Goal: Complete application form

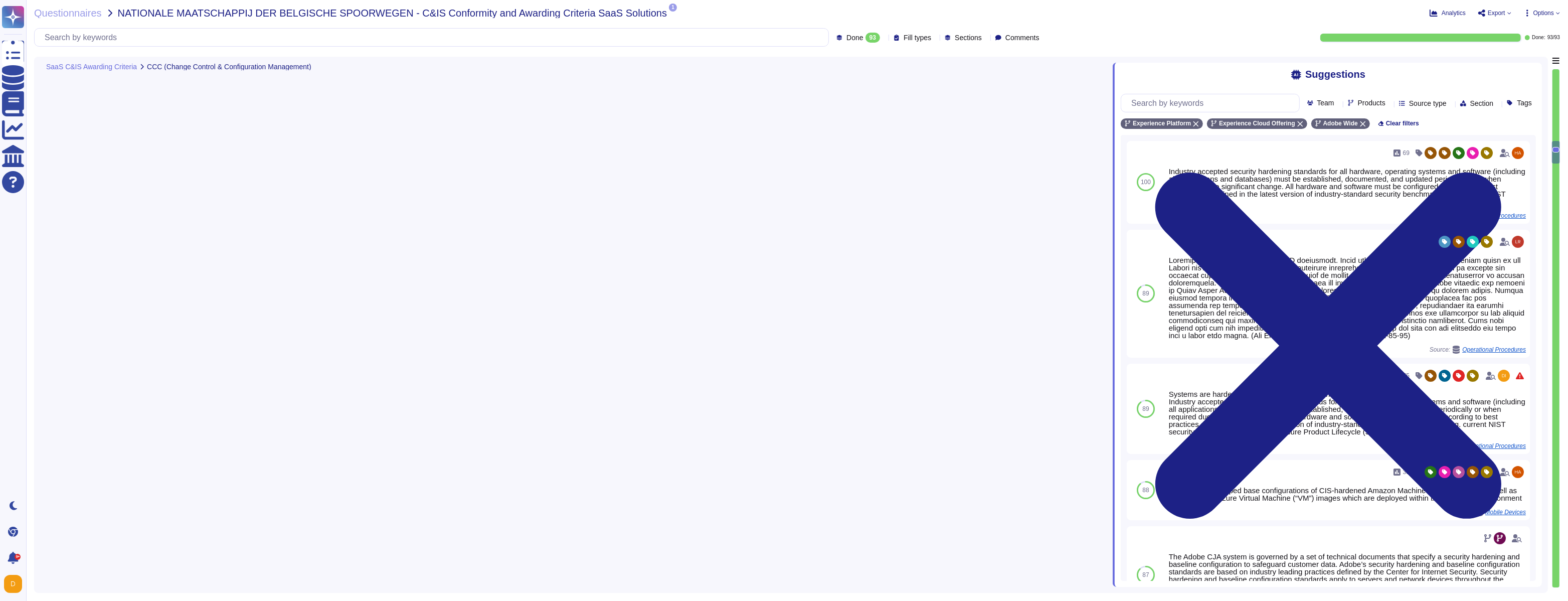
type textarea "A systematic approach to managing change is followed where changes are reviewed…"
type textarea "Changes are intended for bug fixes, configuration changes, server patching and …"
type textarea "Industry accepted security hardening standards for all hardware, operating syst…"
type textarea "Adobe utilizes AES-256 bit encryption at rest and TLS v1.2 or higher for data i…"
type textarea "Adobe has established a Data Classification and Handling Standard, Cryptography…"
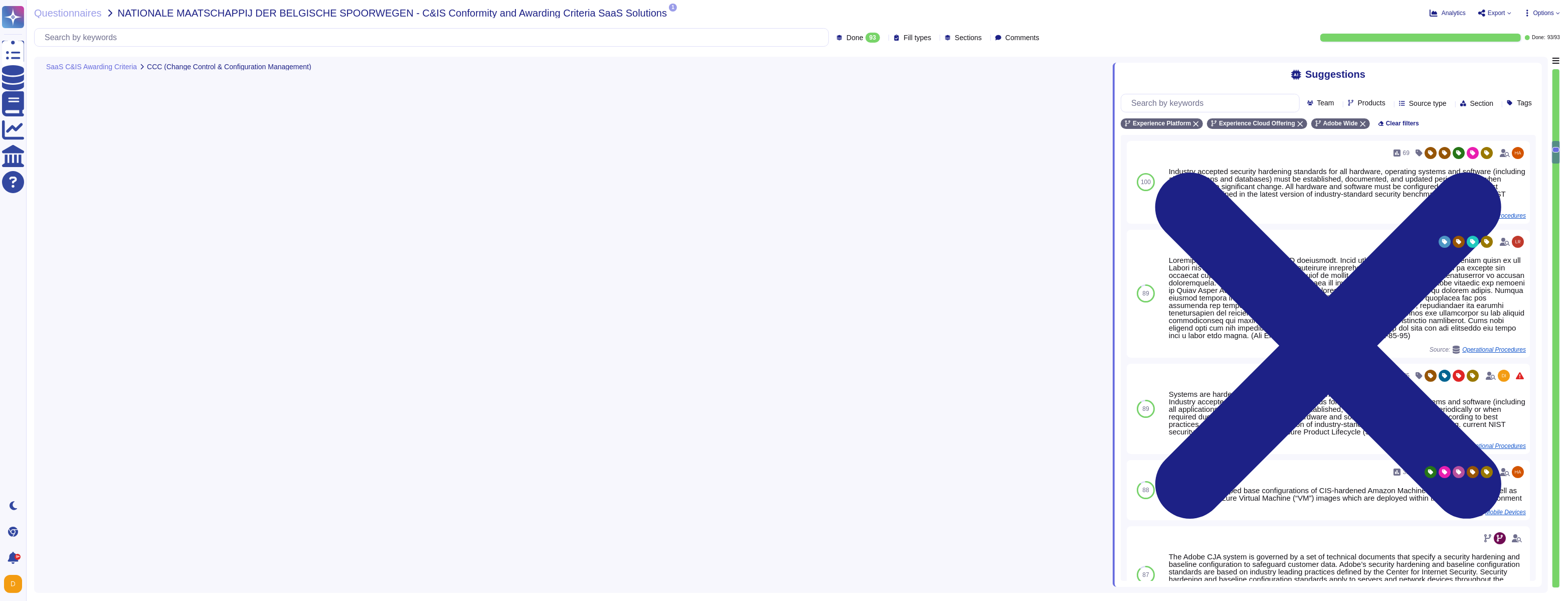
type textarea "Encryption keys for data at-rest are stored and managed by the Cloud Infrastruc…"
type textarea "AES-256 encryption is used for Azure encryption at-rest in Adobe Experience Pla…"
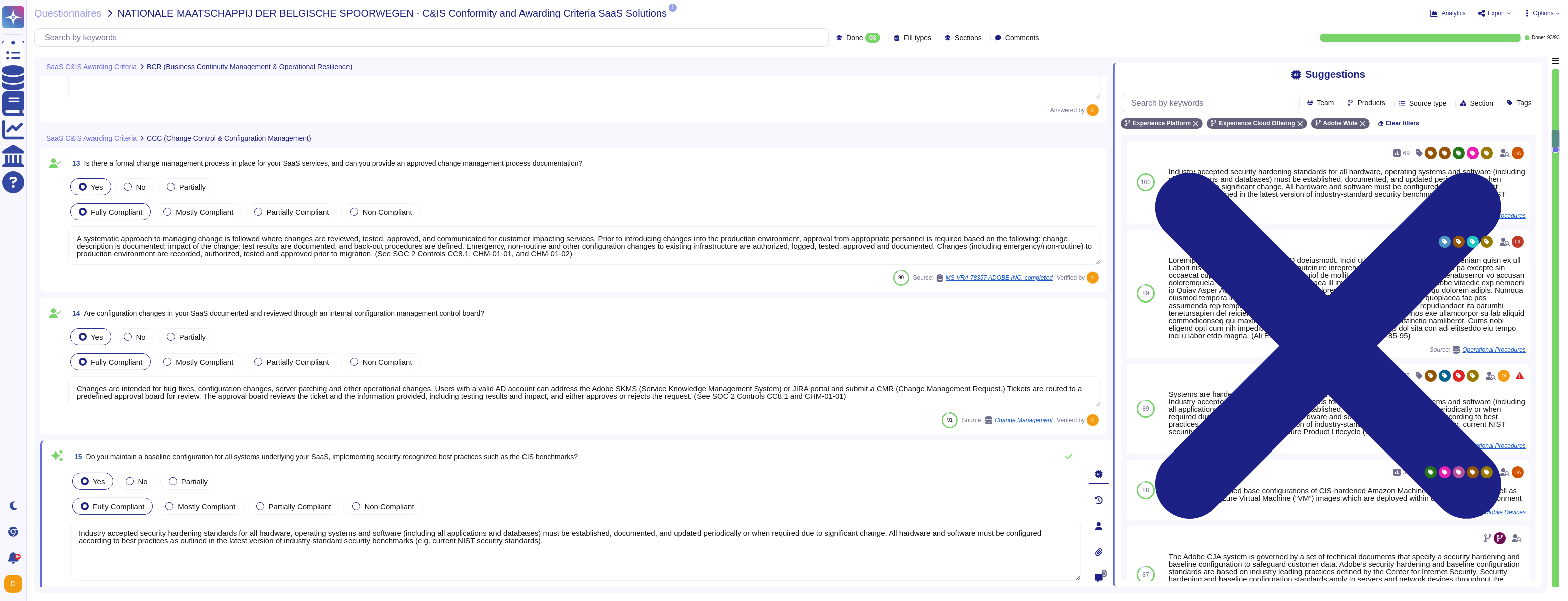
type textarea "For Target, the Recovery Point Objective (RPO) is three (3) days and is current…"
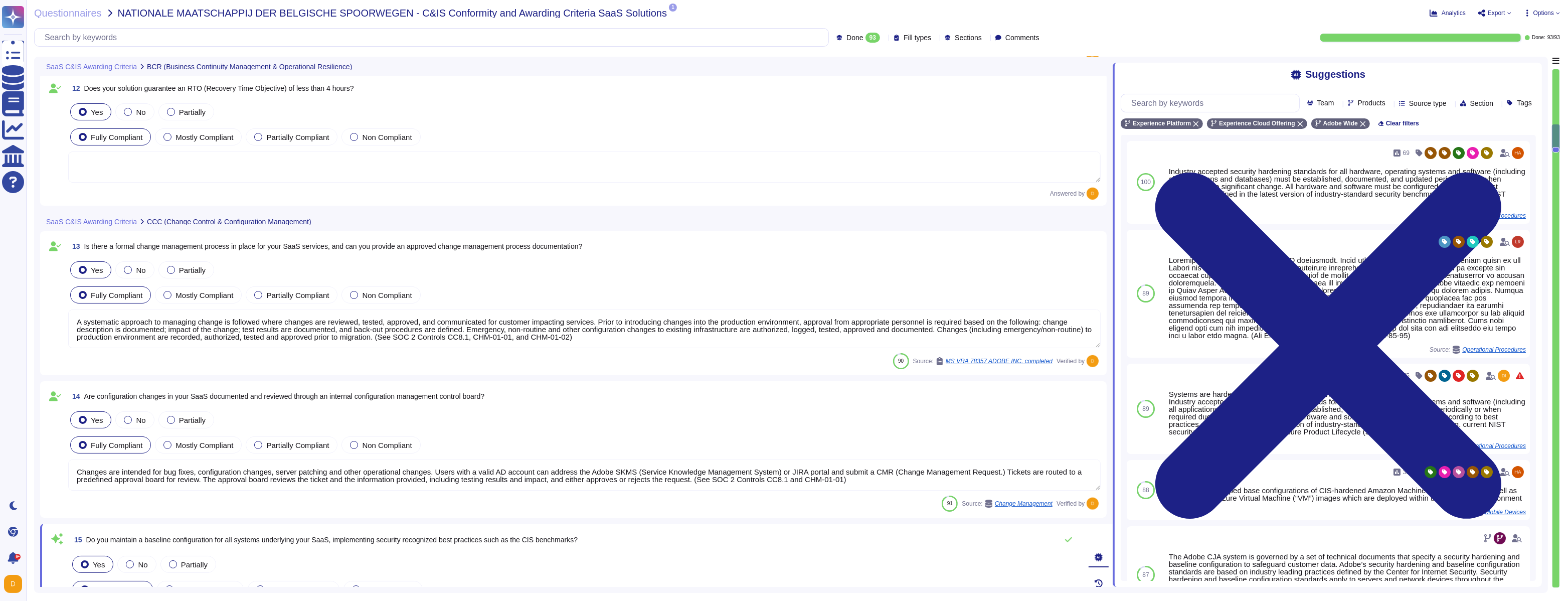
type textarea "Critical Adobe SaaS services are architected and validated for resilience again…"
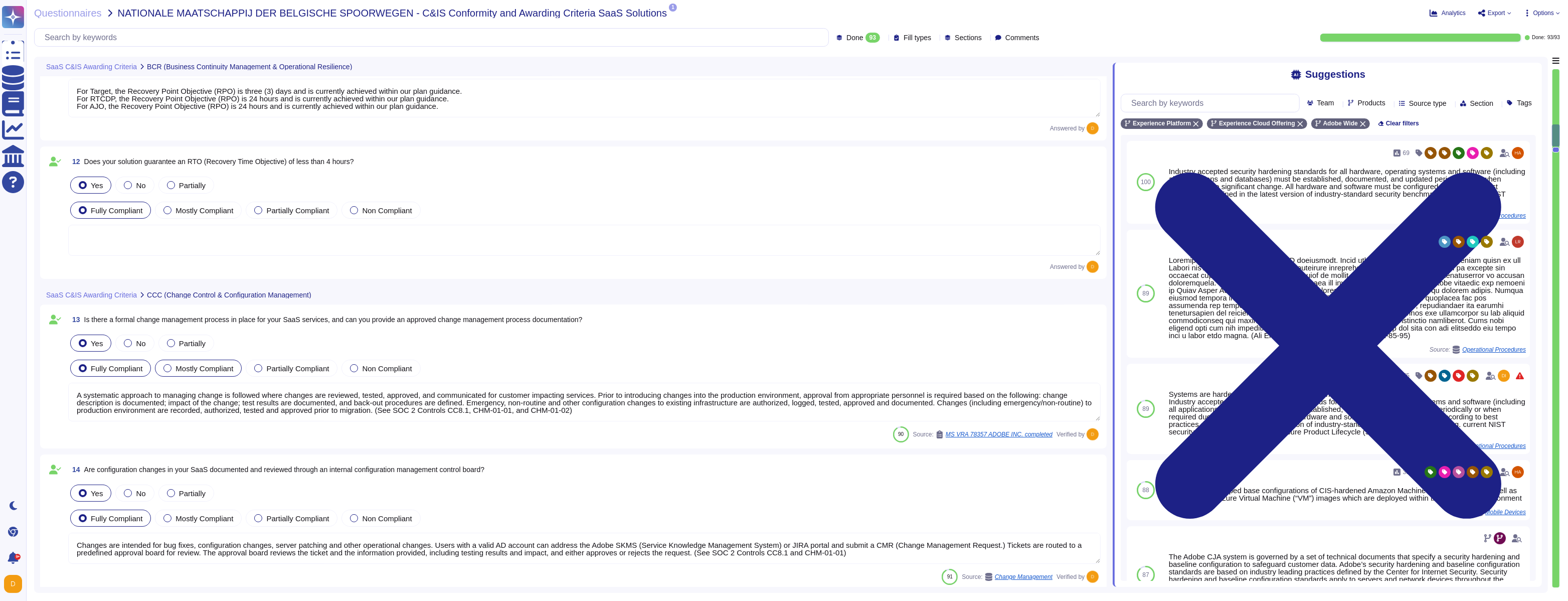
scroll to position [2060, 0]
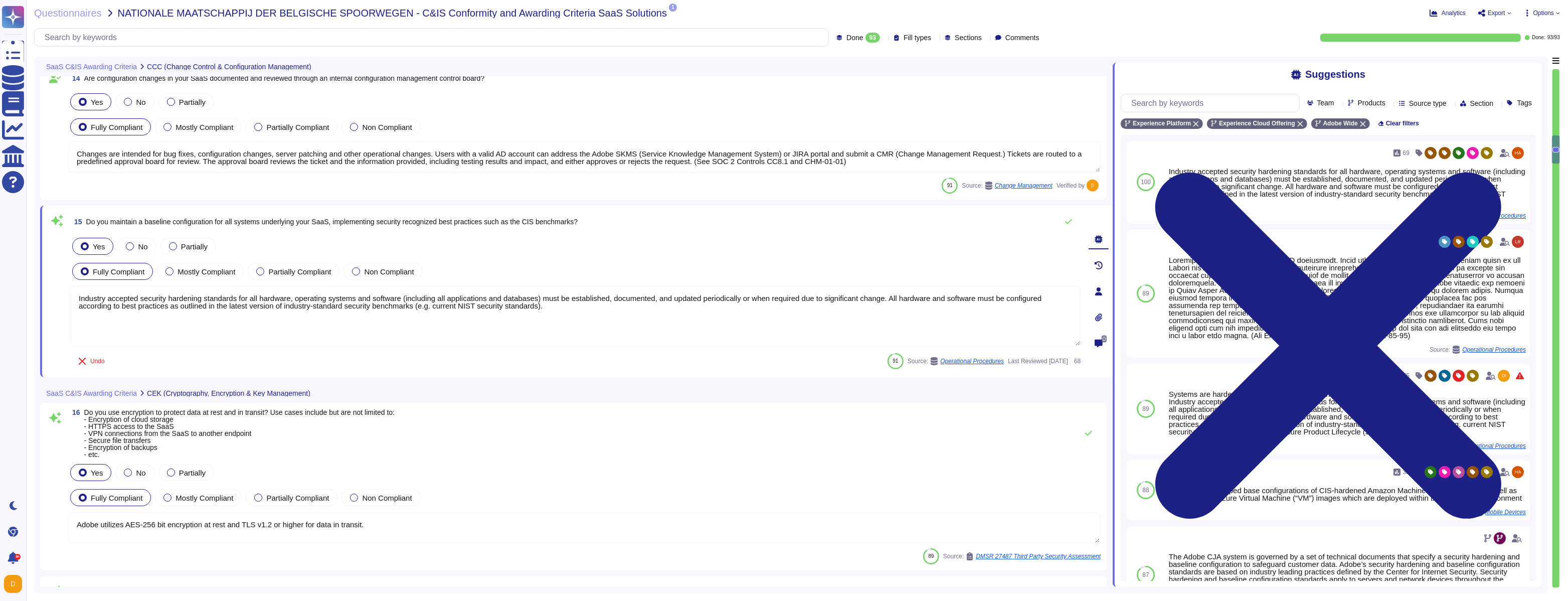
type textarea "Adobe has established a Data Classification and Handling Standard, Cryptography…"
type textarea "Encryption keys for data at-rest are stored and managed by the Cloud Infrastruc…"
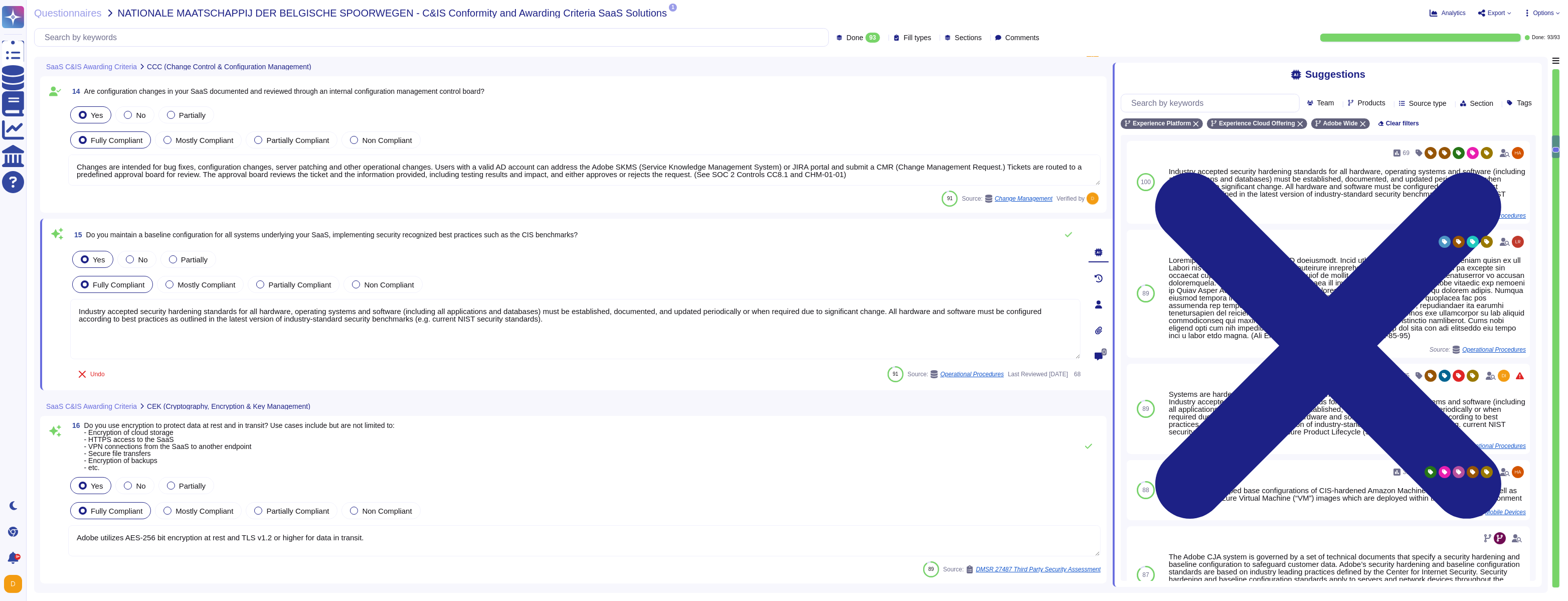
scroll to position [2046, 0]
click at [1074, 234] on button at bounding box center [1068, 236] width 24 height 20
click at [1068, 234] on div "15 Do you maintain a baseline configuration for all systems underlying your Saa…" at bounding box center [575, 234] width 1011 height 18
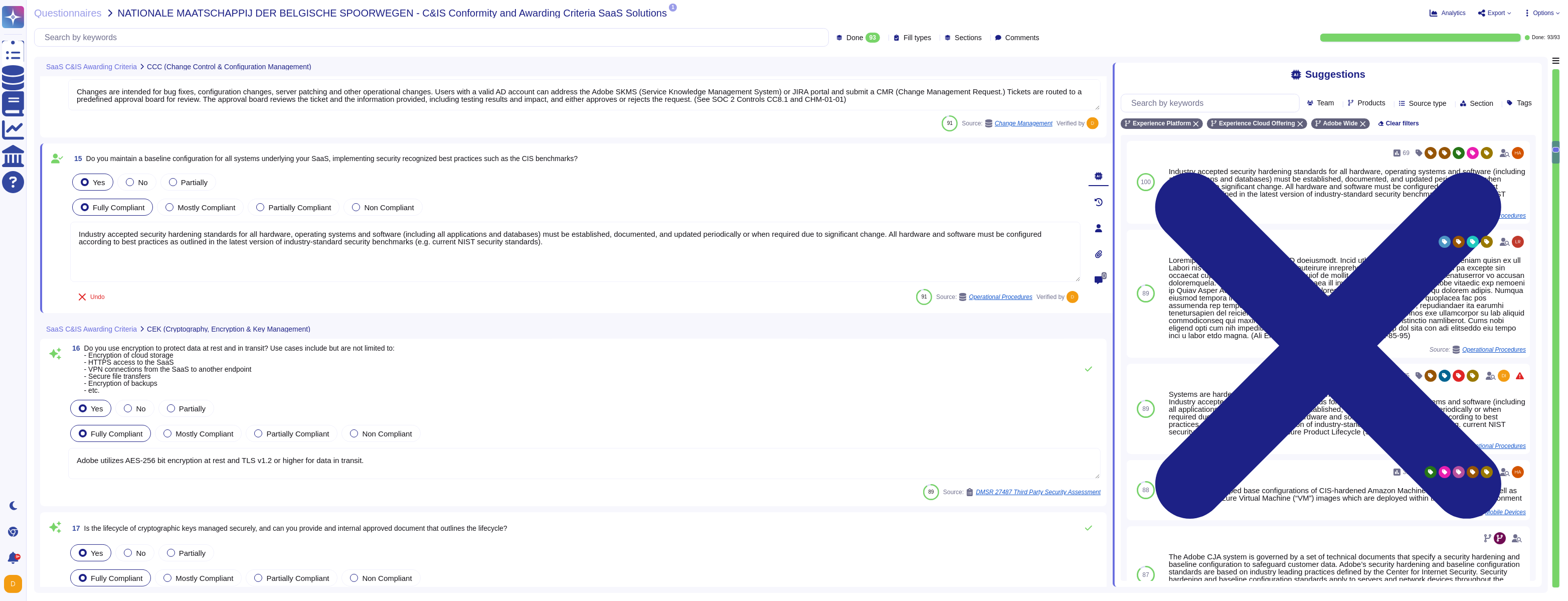
type textarea "AES-256 encryption is used for Azure encryption at-rest in Adobe Experience Pla…"
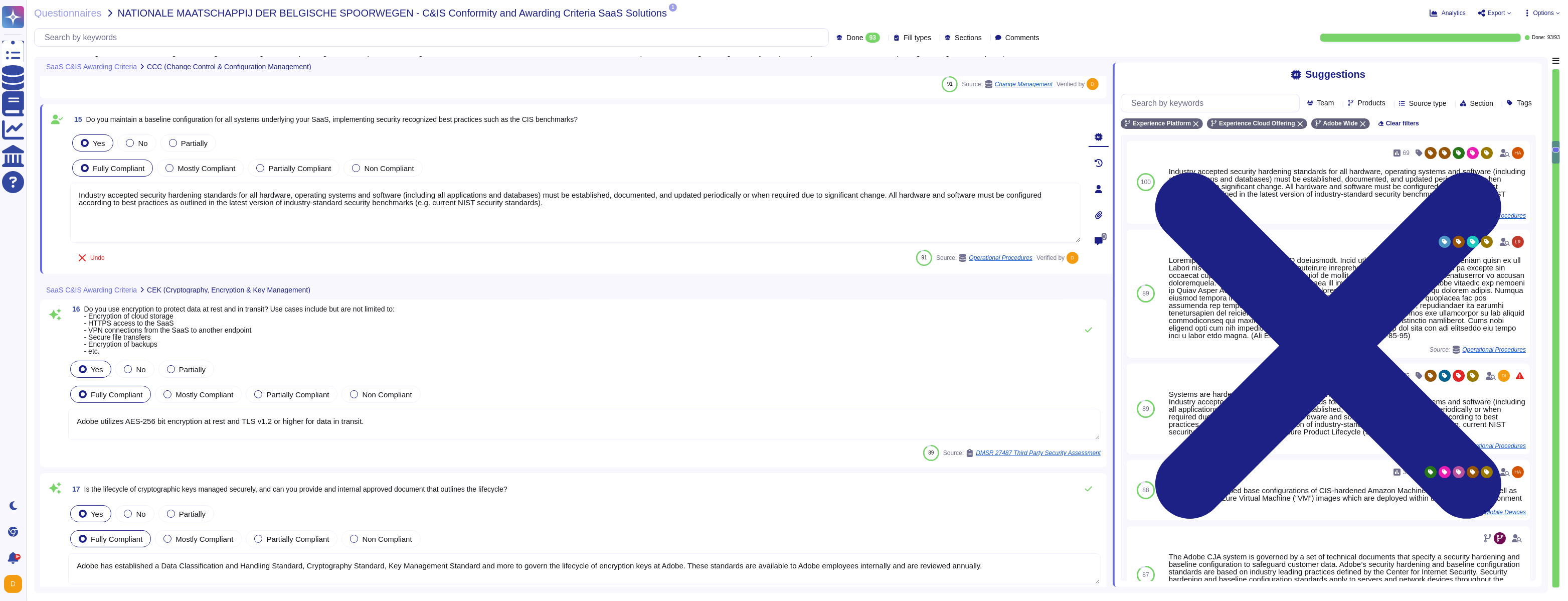
scroll to position [2163, 0]
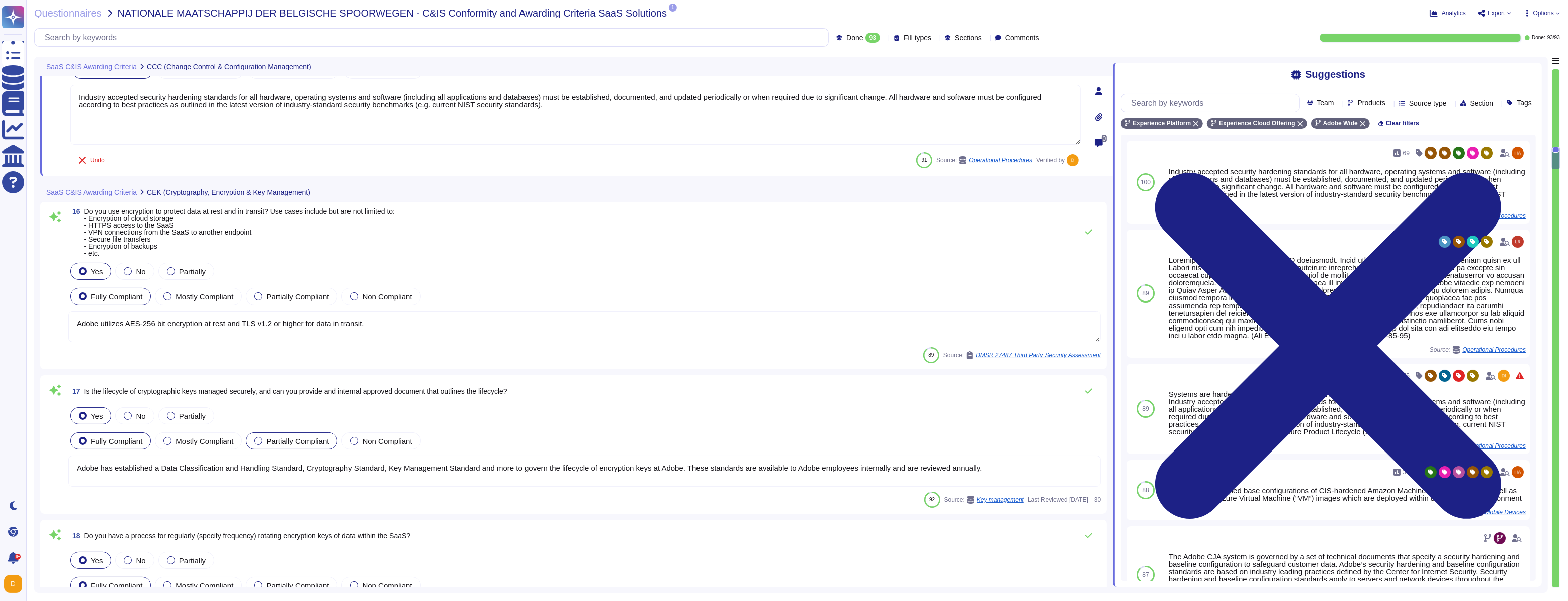
type textarea "The encryption algorithms that Adobe uses are not proprietary."
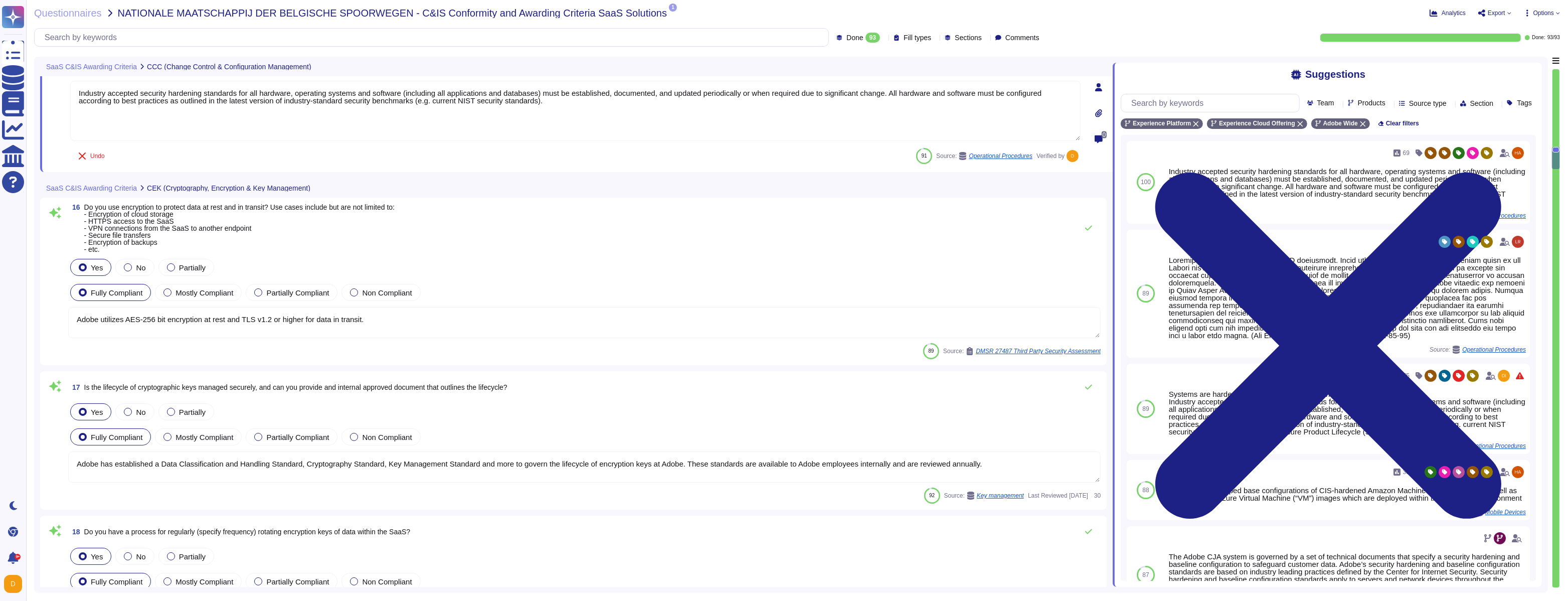
scroll to position [2260, 0]
click at [253, 466] on textarea "Adobe has established a Data Classification and Handling Standard, Cryptography…" at bounding box center [584, 469] width 1032 height 31
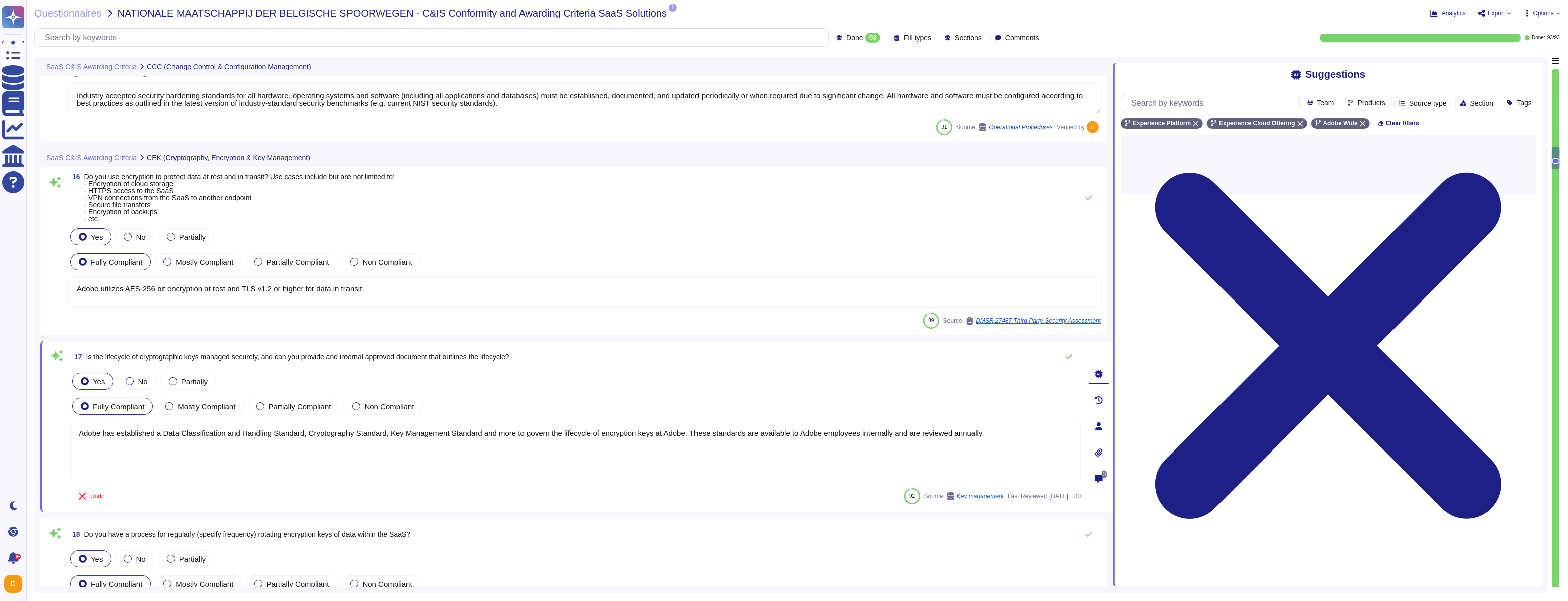
click at [200, 287] on textarea "Adobe utilizes AES-256 bit encryption at rest and TLS v1.2 or higher for data i…" at bounding box center [584, 292] width 1032 height 31
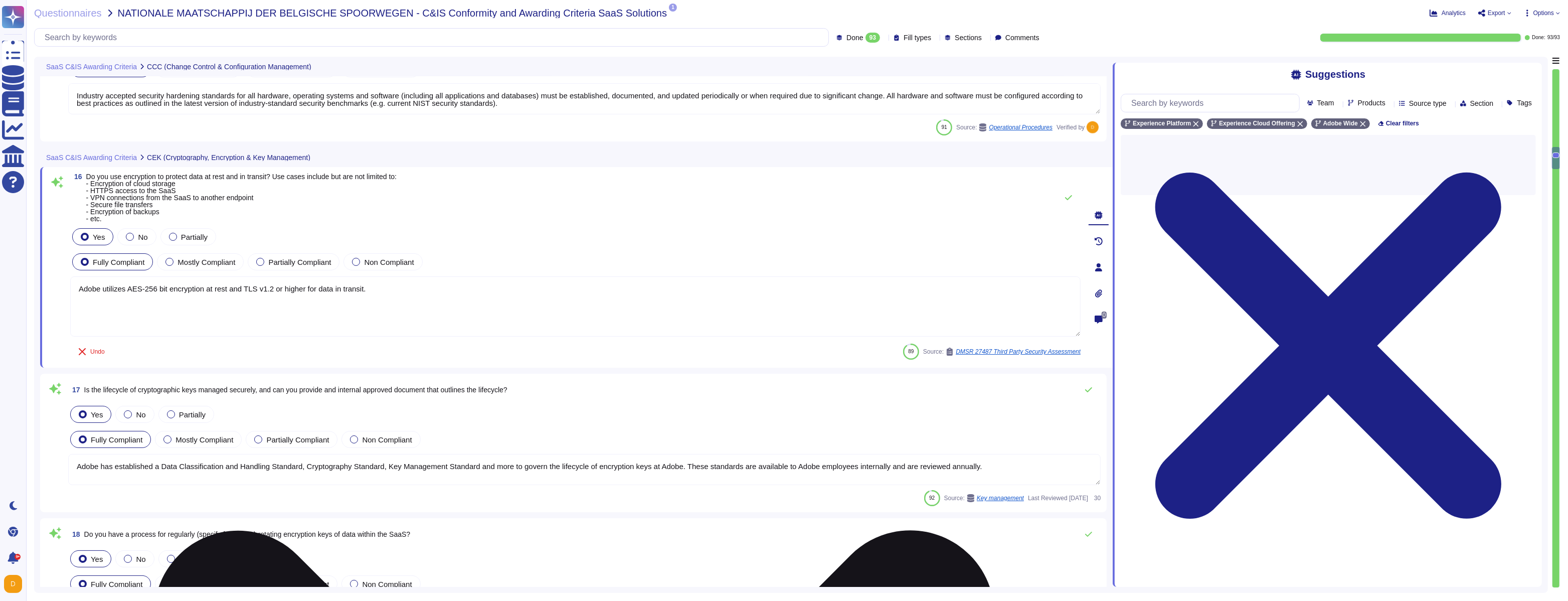
click at [200, 287] on textarea "Adobe utilizes AES-256 bit encryption at rest and TLS v1.2 or higher for data i…" at bounding box center [575, 307] width 1011 height 60
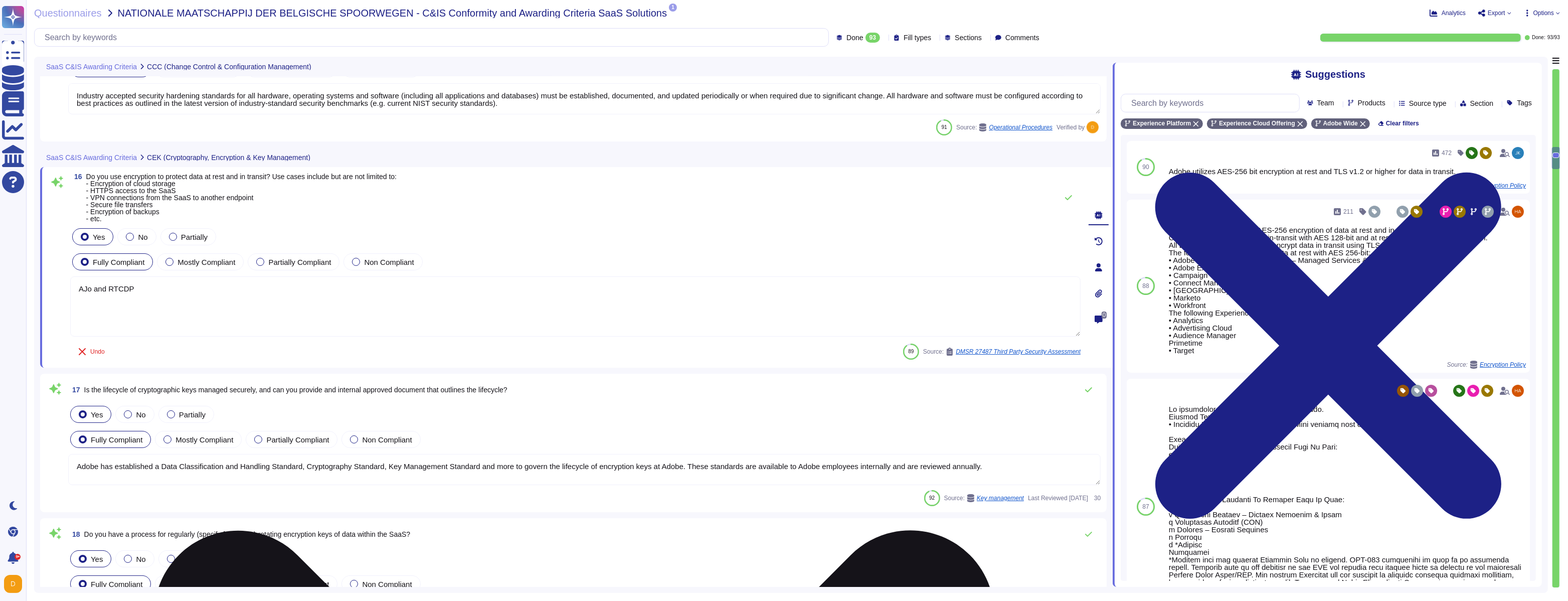
click at [91, 287] on textarea "AJo and RTCDP" at bounding box center [575, 307] width 1011 height 60
click at [190, 287] on textarea "AJO and RTCDP" at bounding box center [575, 307] width 1011 height 60
click at [78, 288] on textarea "AJO and RTCDP" at bounding box center [575, 307] width 1011 height 60
click at [216, 285] on textarea "For AJO and RTCDP" at bounding box center [575, 307] width 1011 height 60
click at [164, 289] on textarea "For AJO and RTCDP," at bounding box center [575, 307] width 1011 height 60
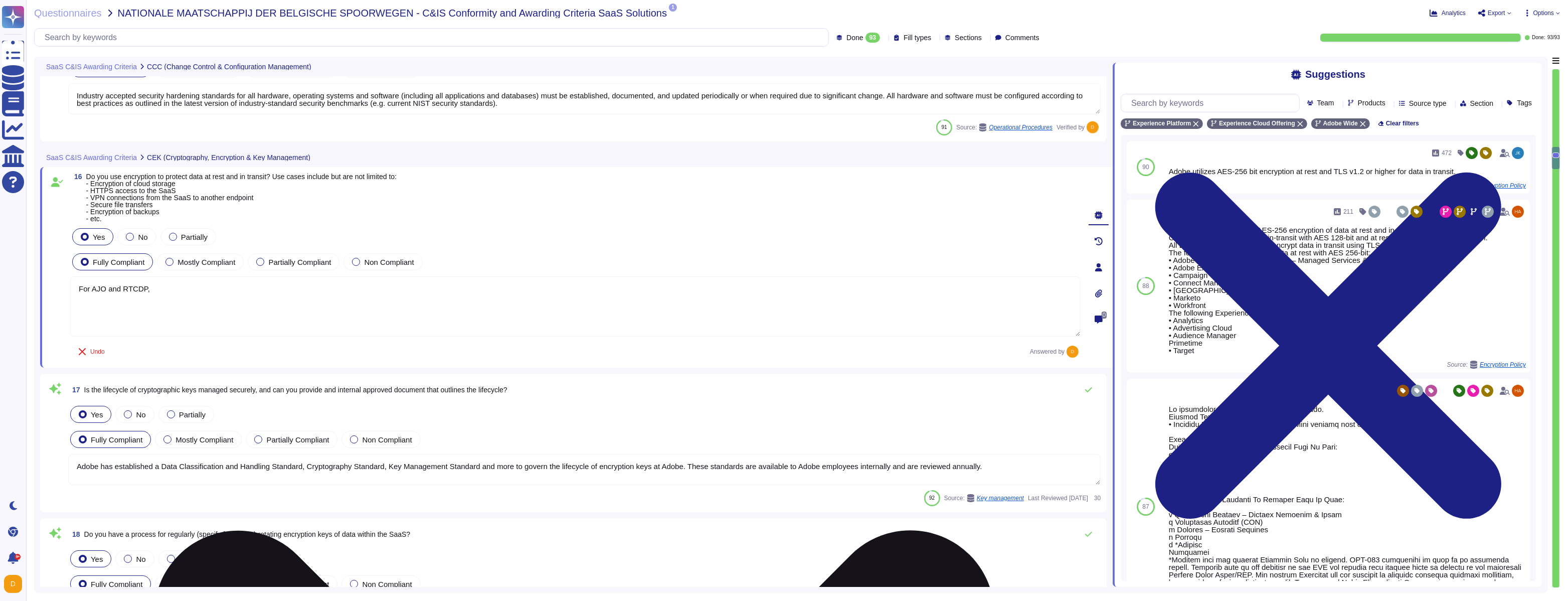
paste textarea "All data in transit between Experience Platform and any external component, inc…"
click at [154, 288] on textarea "For AJO and RTCDP, All data in transit between Experience Platform and any exte…" at bounding box center [575, 307] width 1011 height 60
click at [759, 292] on textarea "For AJO and RTCDP, all data in transit between Experience Platform and any exte…" at bounding box center [575, 307] width 1011 height 60
click at [753, 289] on textarea "For AJO and RTCDP, all data in transit between Experience Platform and any exte…" at bounding box center [575, 307] width 1011 height 60
paste textarea "target"
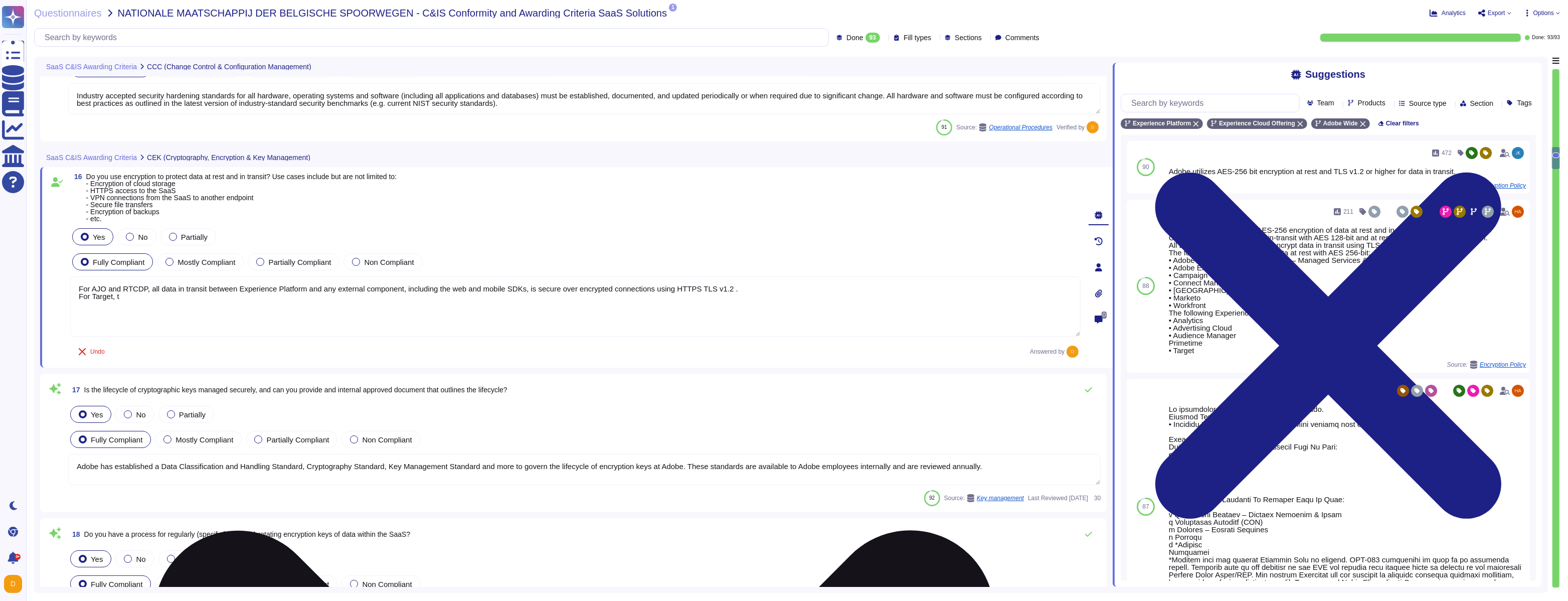
scroll to position [2259, 0]
click at [146, 296] on textarea "For AJO and RTCDP, all data in transit between Experience Platform and any exte…" at bounding box center [575, 308] width 1011 height 60
paste textarea "All connections between Adobe Target components are conducted over secure, encv…"
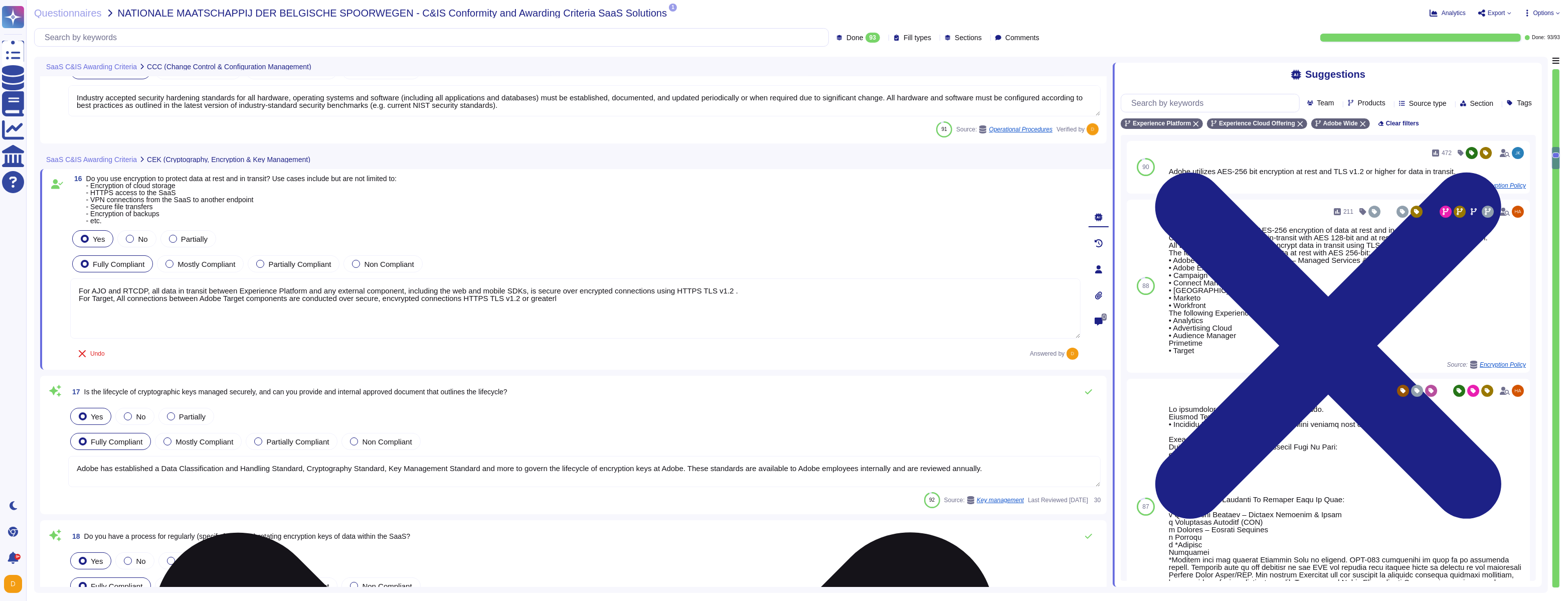
click at [121, 298] on textarea "For AJO and RTCDP, all data in transit between Experience Platform and any exte…" at bounding box center [575, 308] width 1011 height 60
click at [405, 298] on textarea "For AJO and RTCDP, all data in transit between Experience Platform and any exte…" at bounding box center [575, 308] width 1011 height 60
click at [409, 297] on textarea "For AJO and RTCDP, all data in transit between Experience Platform and any exte…" at bounding box center [575, 308] width 1011 height 60
click at [567, 299] on textarea "For AJO and RTCDP, all data in transit between Experience Platform and any exte…" at bounding box center [575, 308] width 1011 height 60
click at [553, 307] on textarea "For AJO and RTCDP, all data in transit between Experience Platform and any exte…" at bounding box center [575, 308] width 1011 height 60
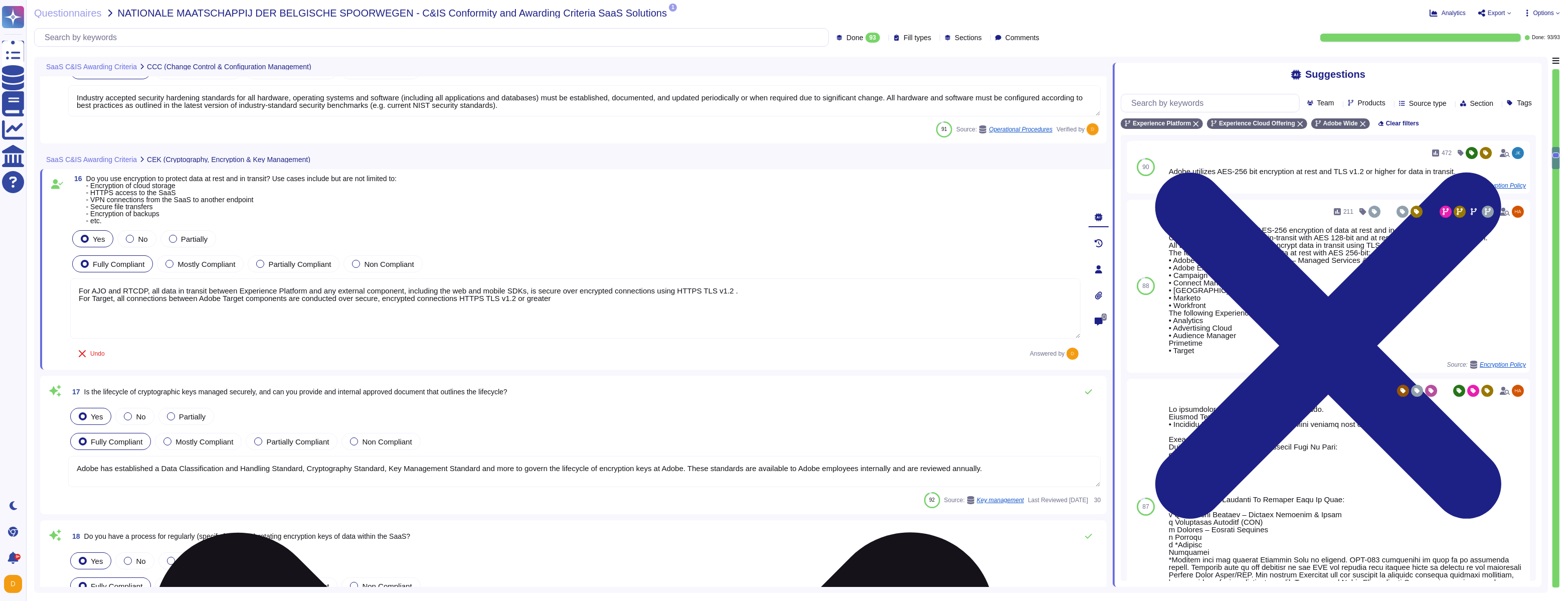
click at [570, 300] on textarea "For AJO and RTCDP, all data in transit between Experience Platform and any exte…" at bounding box center [575, 308] width 1011 height 60
click at [136, 315] on textarea "For AJO and RTCDP, all data in transit between Experience Platform and any exte…" at bounding box center [575, 308] width 1011 height 60
paste textarea "By defaut, all data at-rest is encrypted by the cloud service provider."
click at [216, 314] on textarea "For AJO and RTCDP, all data in transit between Experience Platform and any exte…" at bounding box center [575, 308] width 1011 height 60
click at [309, 314] on textarea "For AJO and RTCDP, all data in transit between Experience Platform and any exte…" at bounding box center [575, 308] width 1011 height 60
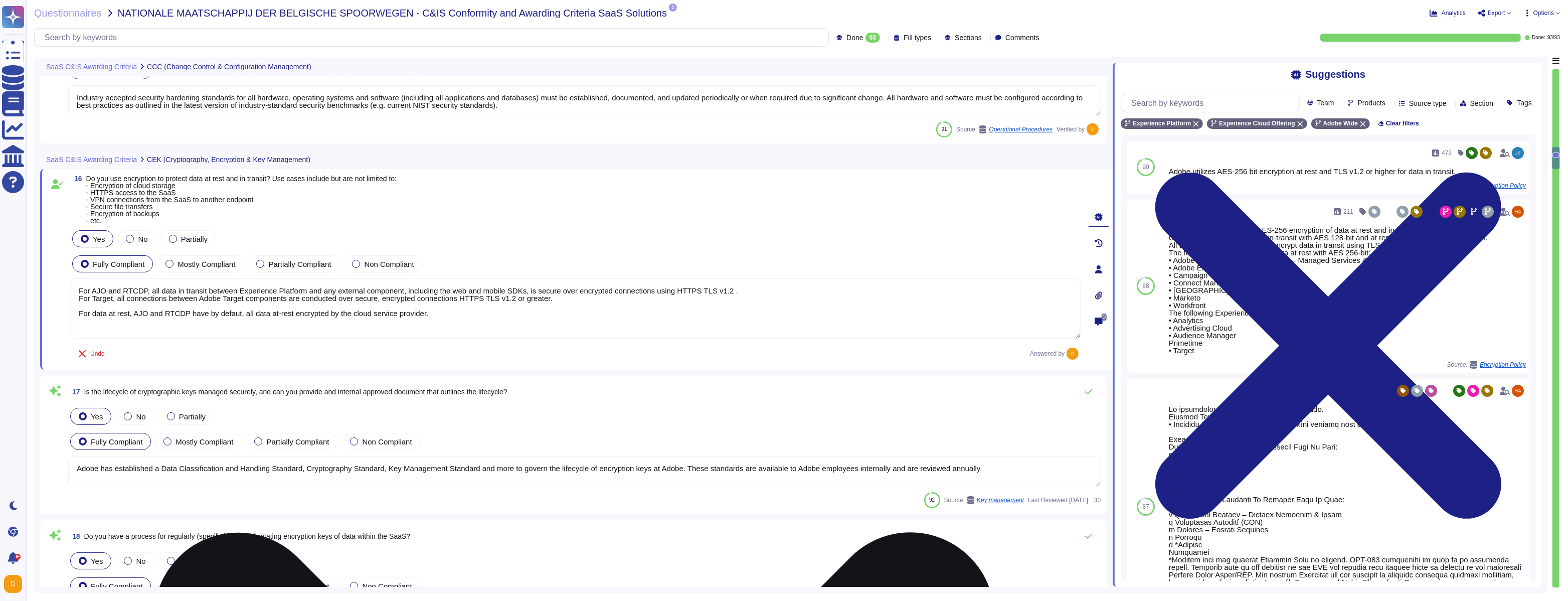
click at [452, 314] on textarea "For AJO and RTCDP, all data in transit between Experience Platform and any exte…" at bounding box center [575, 308] width 1011 height 60
click at [450, 314] on textarea "For AJO and RTCDP, all data in transit between Experience Platform and any exte…" at bounding box center [575, 308] width 1011 height 60
click at [229, 323] on textarea "For AJO and RTCDP, all data in transit between Experience Platform and any exte…" at bounding box center [575, 309] width 1011 height 61
paste textarea "Target does not store any IP addresses of the user or any Personally Identifiab…"
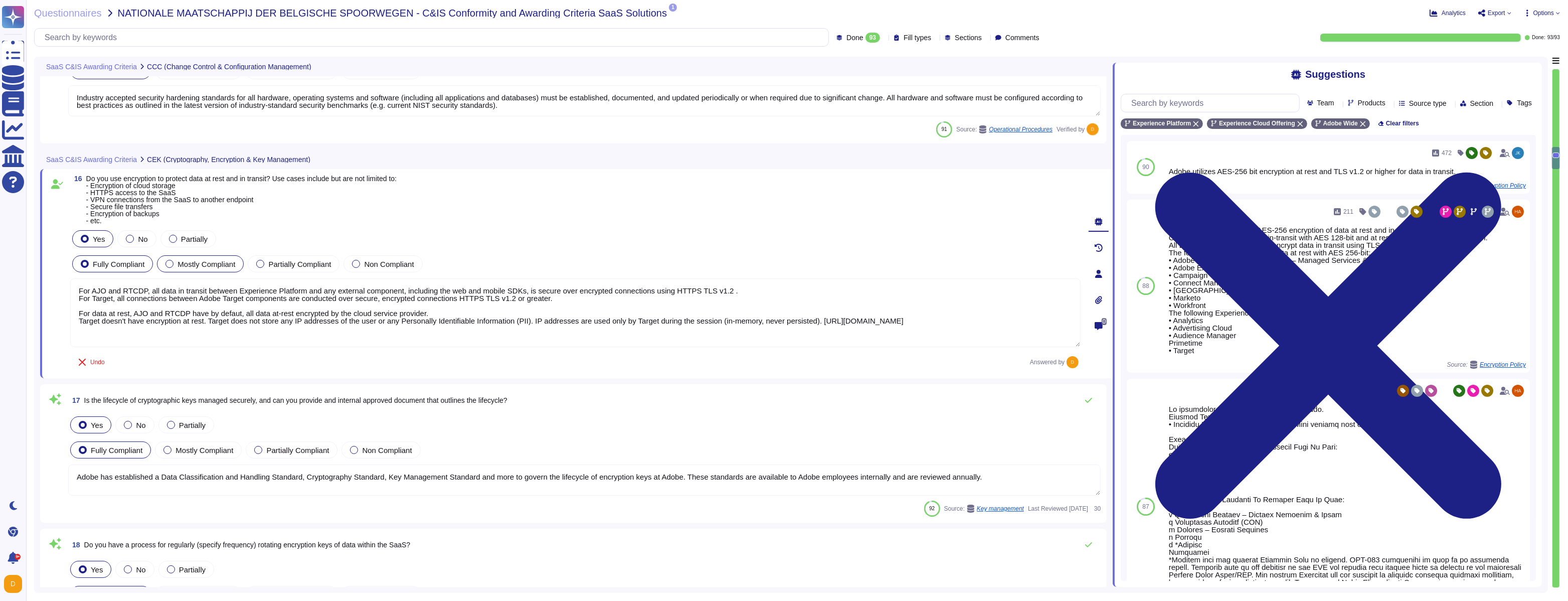
type textarea "For AJO and RTCDP, all data in transit between Experience Platform and any exte…"
click at [174, 257] on div "Mostly Compliant" at bounding box center [200, 264] width 87 height 17
click at [194, 267] on div "Mostly Compliant" at bounding box center [200, 264] width 87 height 17
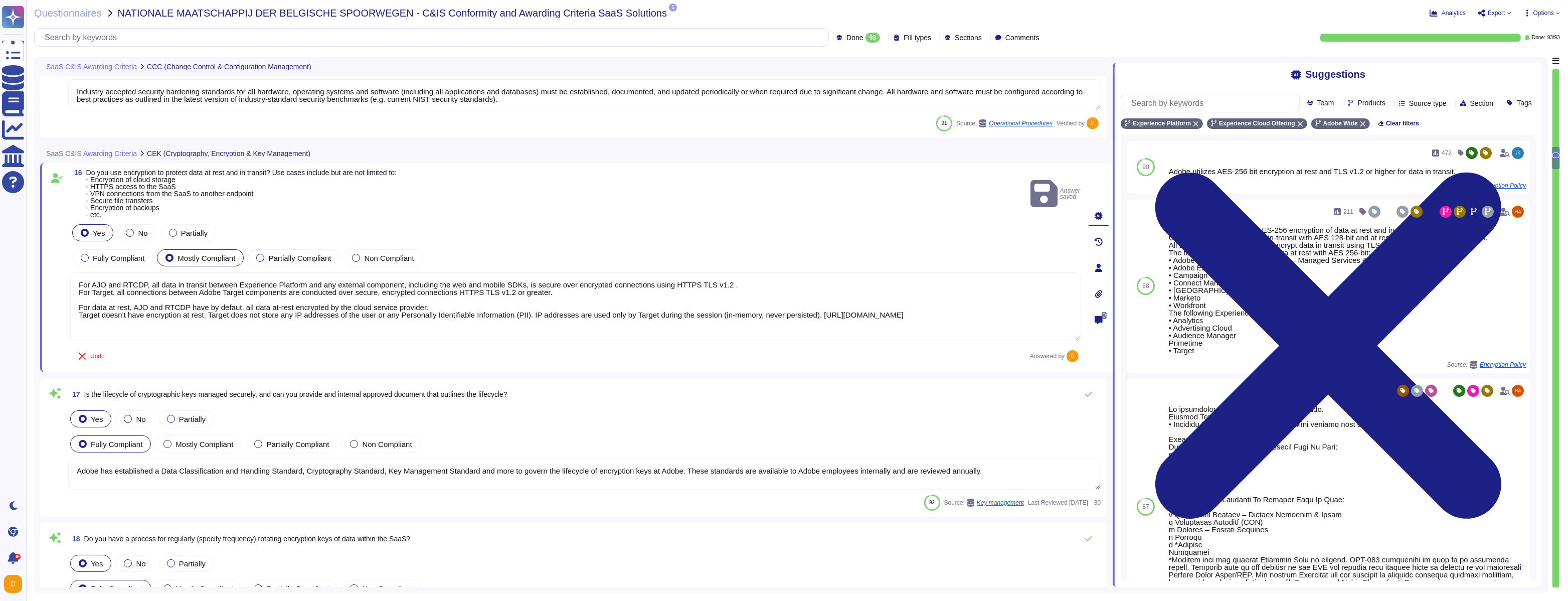
type textarea "The encryption algorithms that Adobe uses are not proprietary."
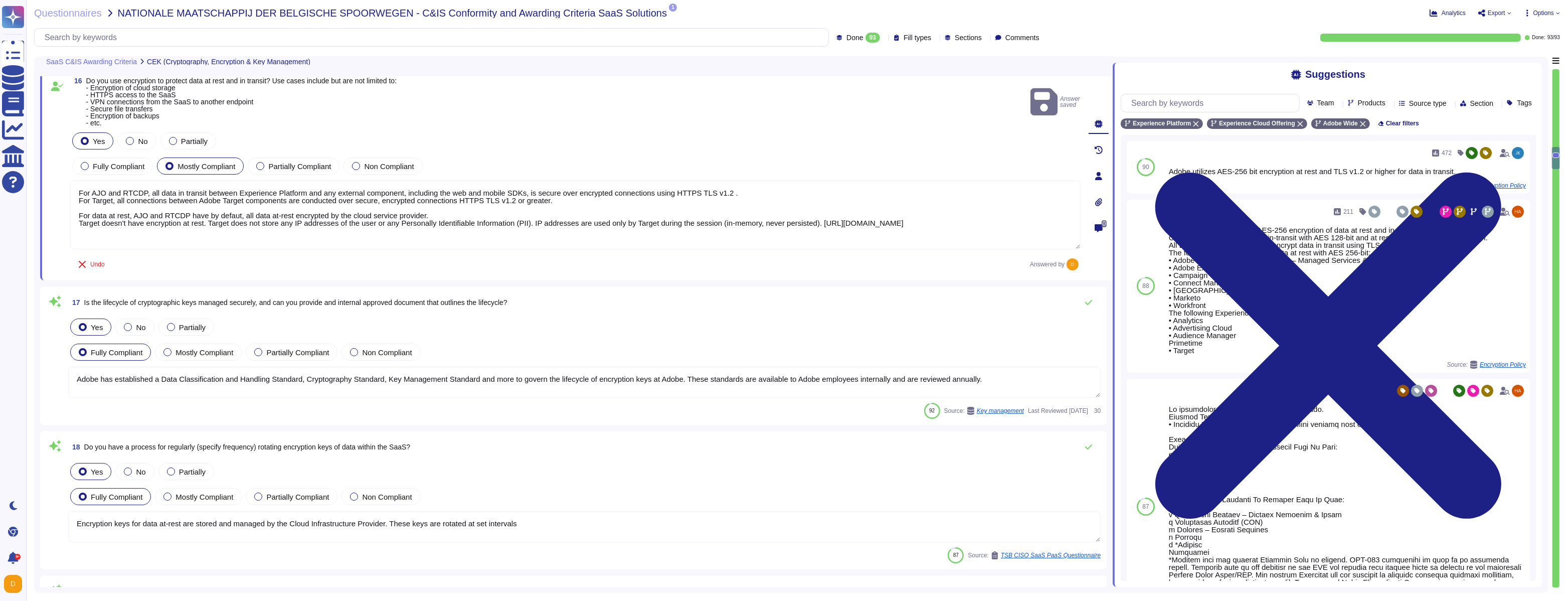
scroll to position [2368, 0]
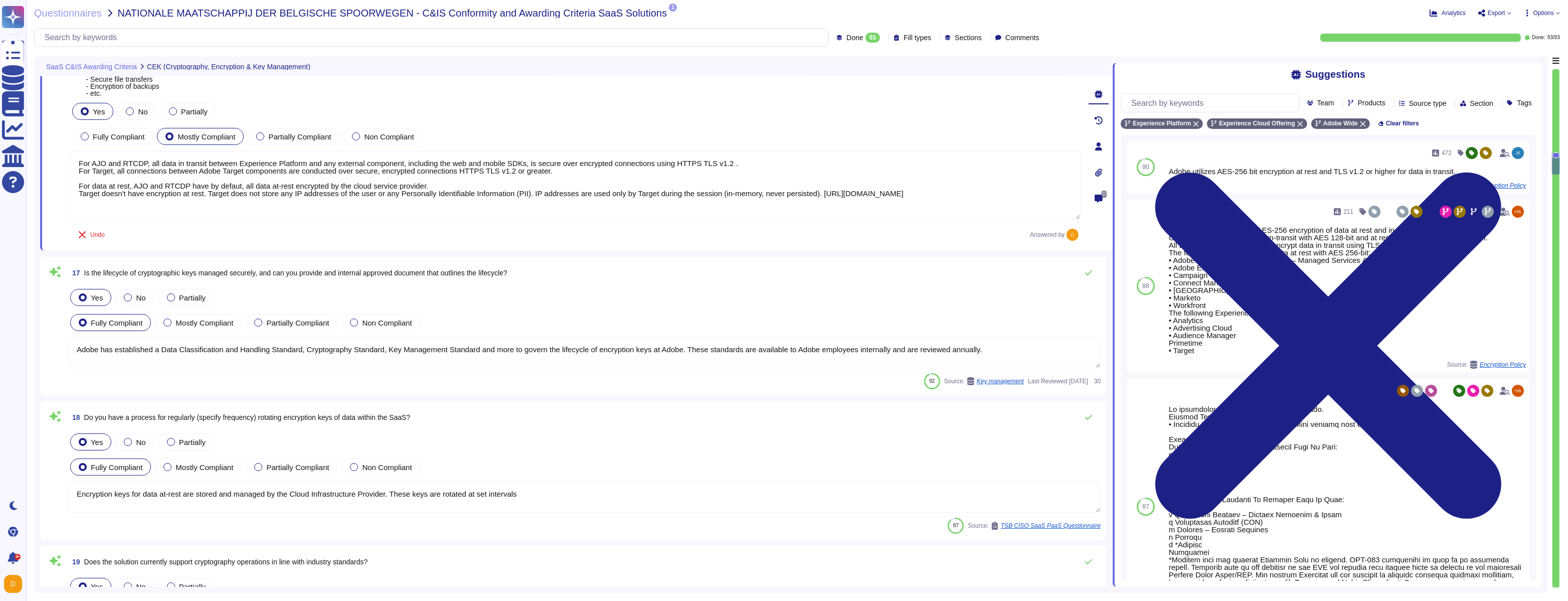
click at [348, 356] on textarea "Adobe has established a Data Classification and Handling Standard, Cryptography…" at bounding box center [584, 352] width 1032 height 31
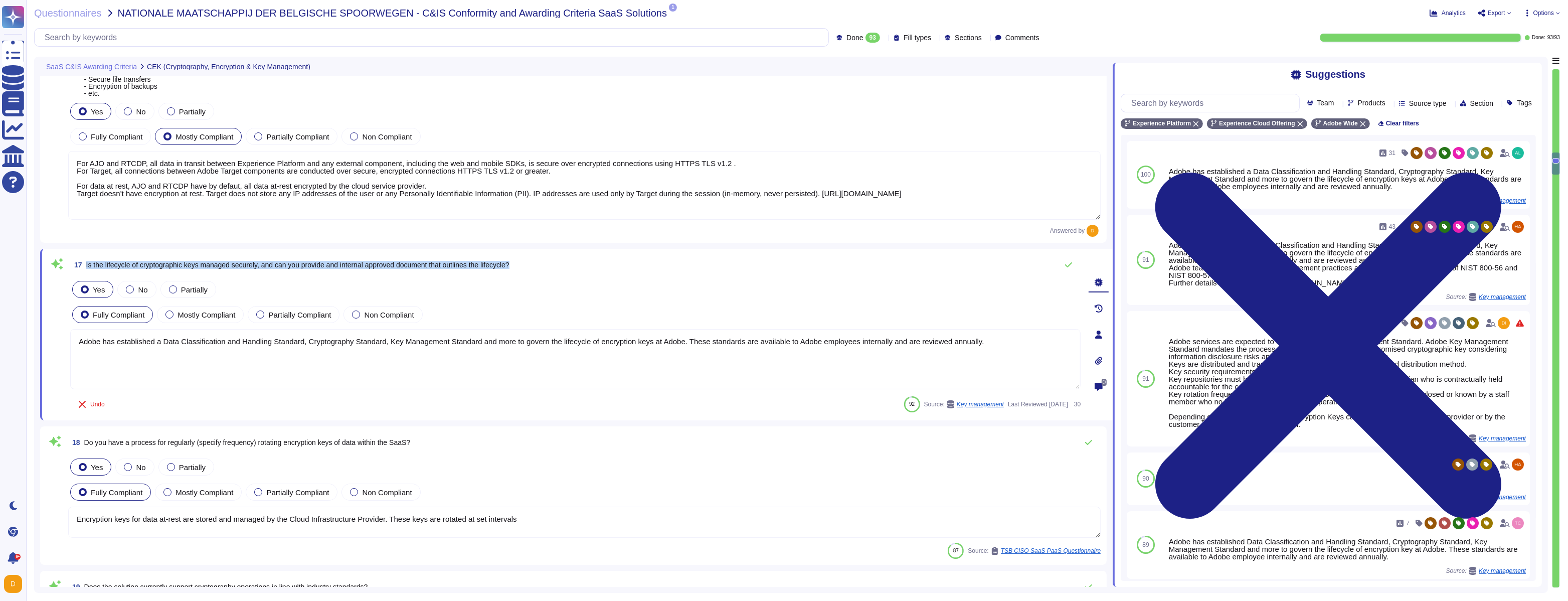
drag, startPoint x: 87, startPoint y: 265, endPoint x: 546, endPoint y: 262, distance: 459.0
click at [546, 262] on div "17 Is the lifecycle of cryptographic keys managed securely, and can you provide…" at bounding box center [575, 264] width 1011 height 20
copy span "Is the lifecycle of cryptographic keys managed securely, and can you provide an…"
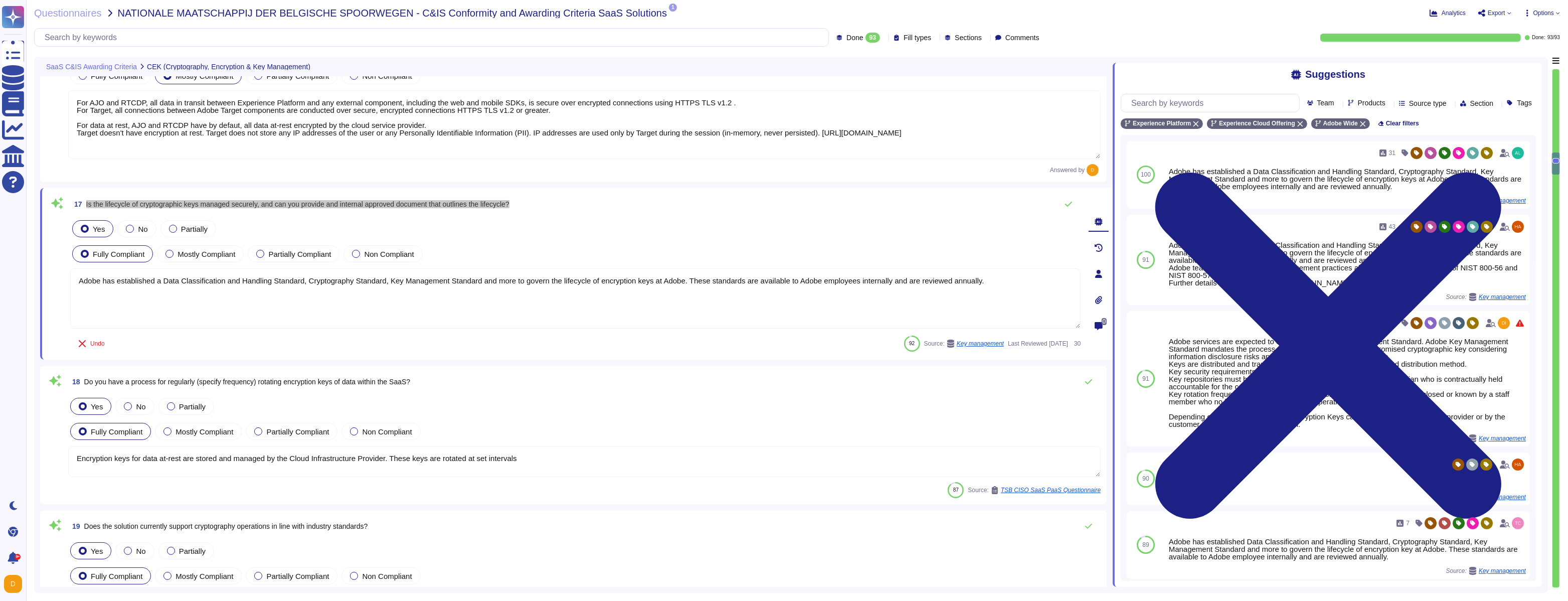
type textarea "Creative Cloud provides this functionality and some specific use cases allow BY…"
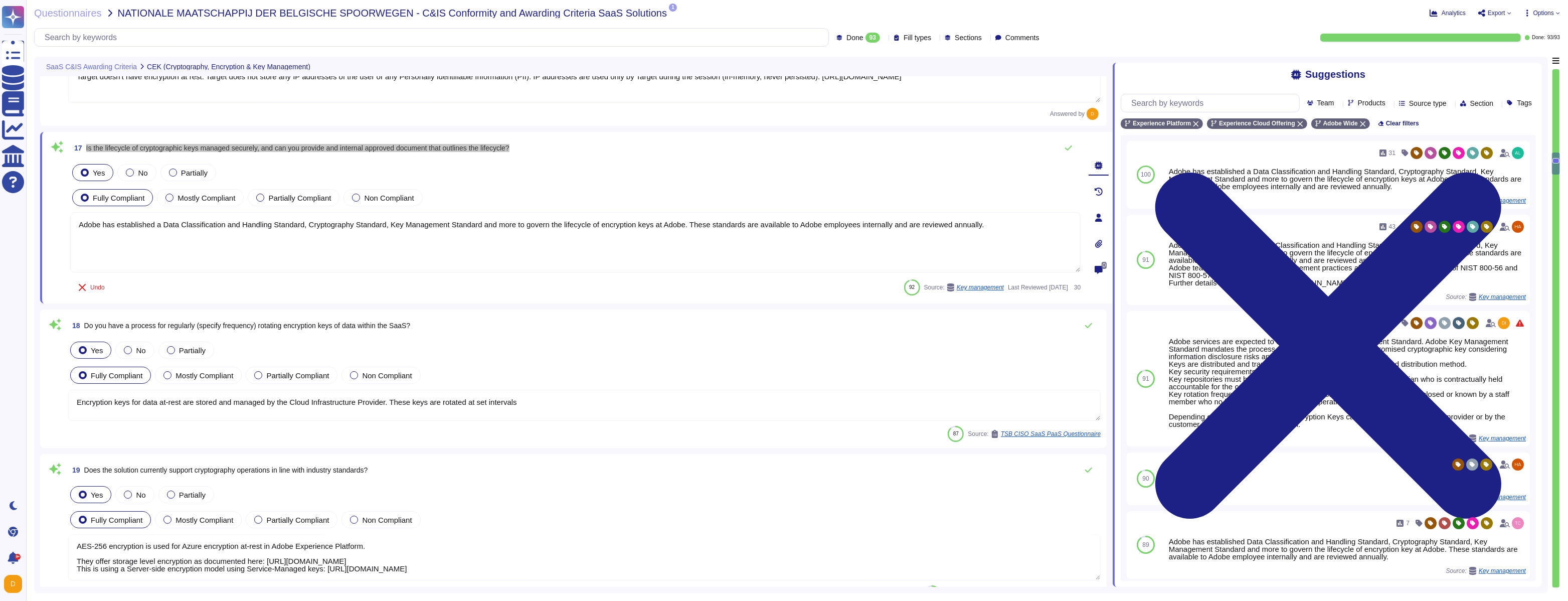
scroll to position [2485, 0]
click at [233, 327] on span "Do you have a process for regularly (specify frequency) rotating encryption key…" at bounding box center [247, 325] width 327 height 8
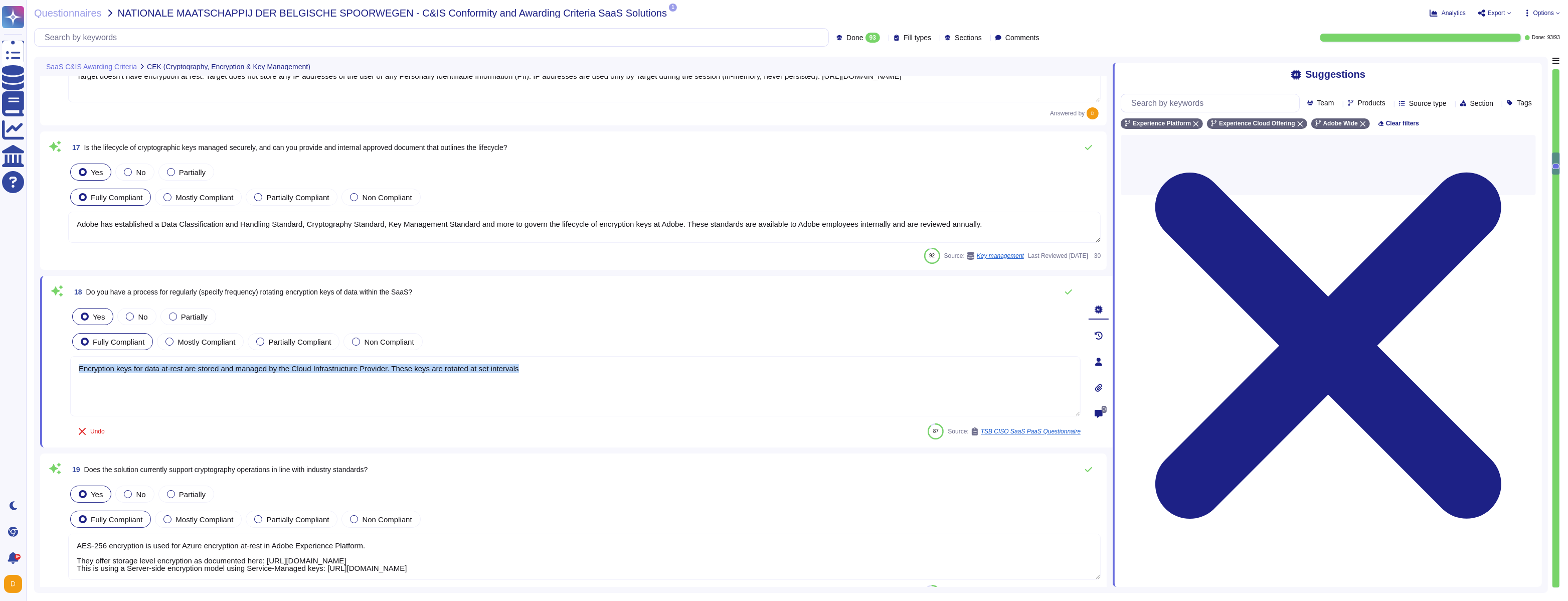
click at [233, 327] on div "Yes No Partially Fully Compliant Mostly Compliant Partially Compliant Non Compl…" at bounding box center [575, 361] width 1011 height 111
click at [224, 292] on span "Do you have a process for regularly (specify frequency) rotating encryption key…" at bounding box center [249, 292] width 327 height 8
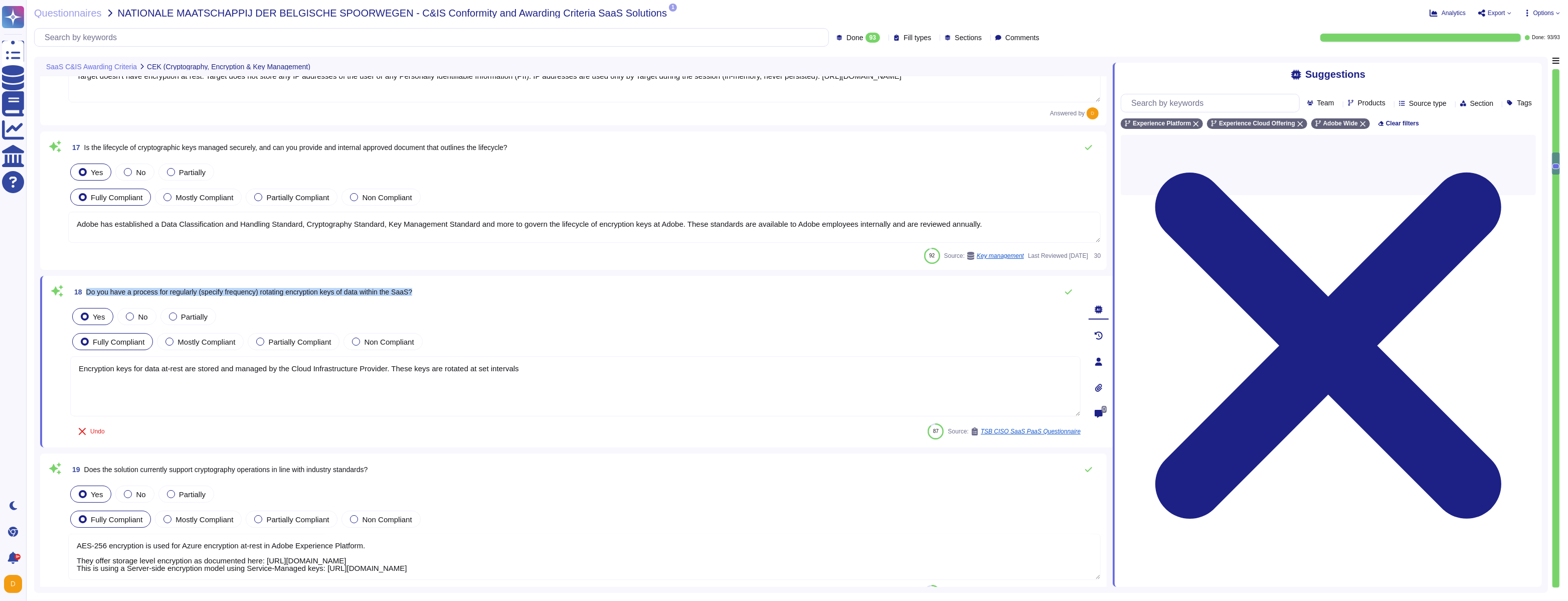
click at [224, 292] on span "Do you have a process for regularly (specify frequency) rotating encryption key…" at bounding box center [249, 292] width 327 height 8
copy div "Do you have a process for regularly (specify frequency) rotating encryption key…"
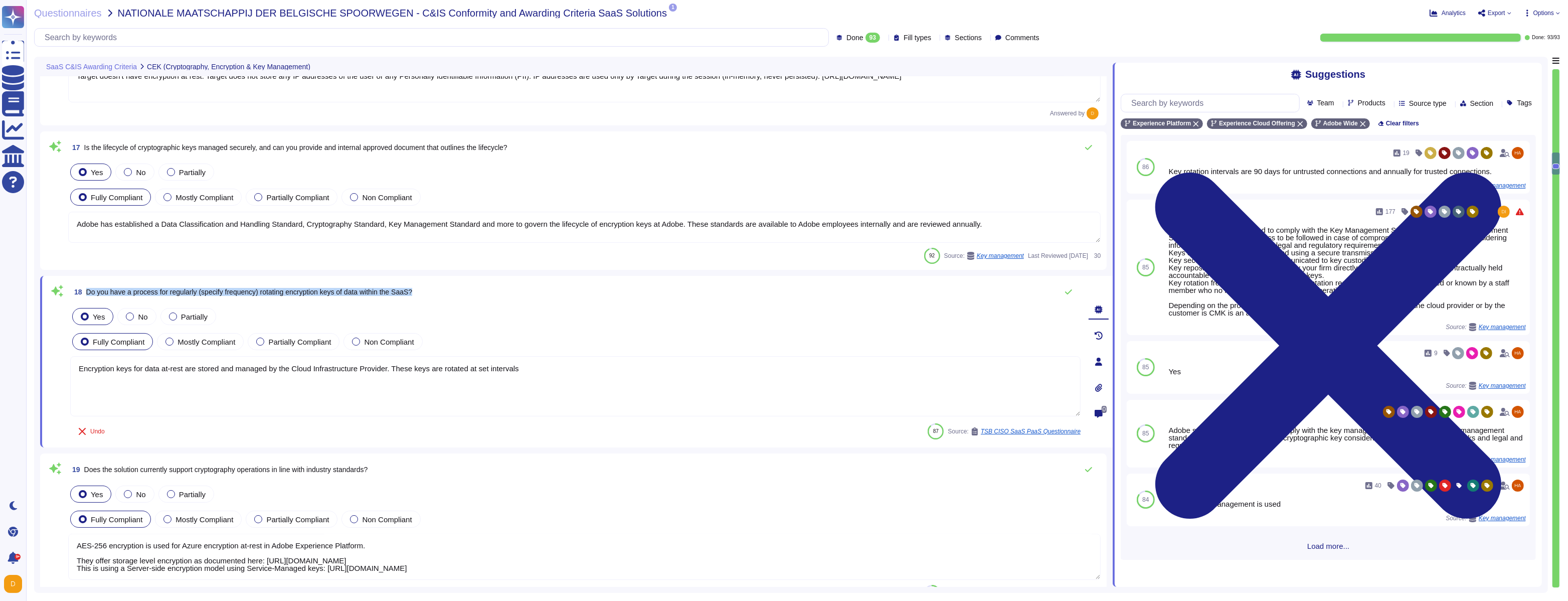
click at [387, 367] on textarea "Encryption keys for data at-rest are stored and managed by the Cloud Infrastruc…" at bounding box center [575, 386] width 1011 height 60
click at [386, 368] on textarea "Encryption keys for data at-rest are stored and managed by the Cloud Infrastruc…" at bounding box center [575, 386] width 1011 height 60
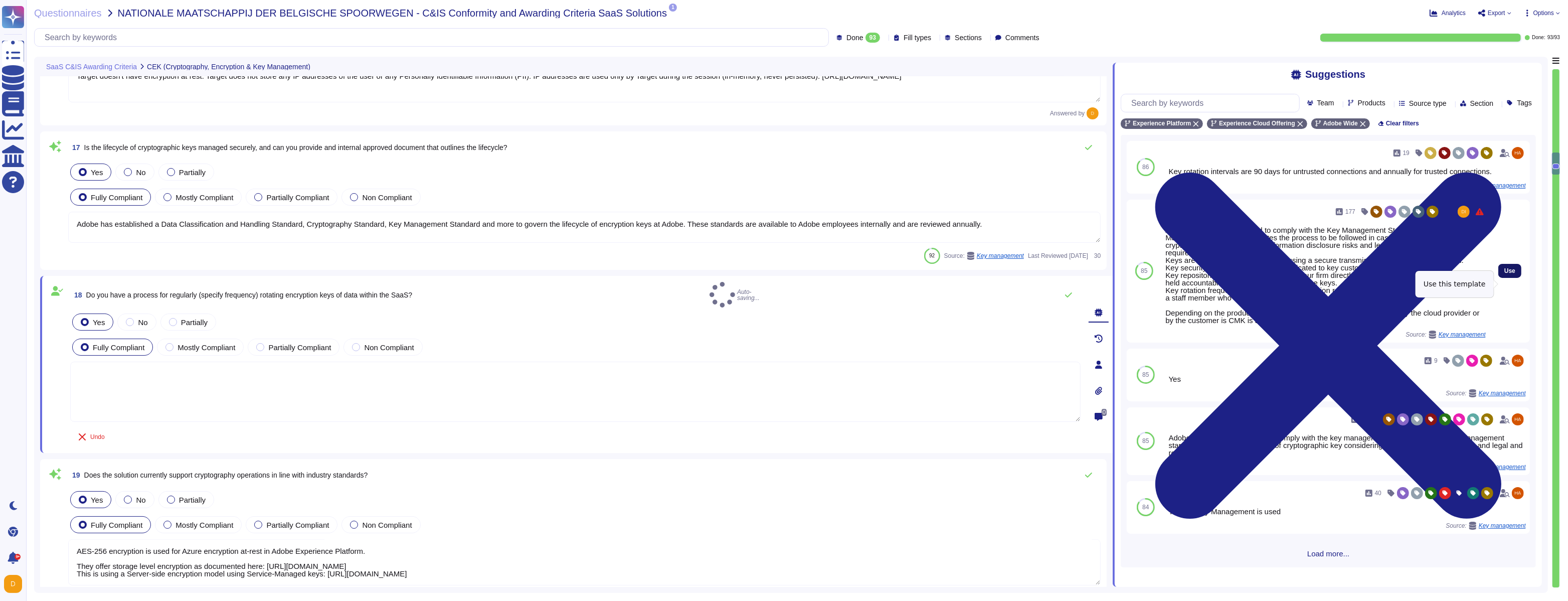
click at [1504, 274] on span "Use" at bounding box center [1510, 271] width 11 height 6
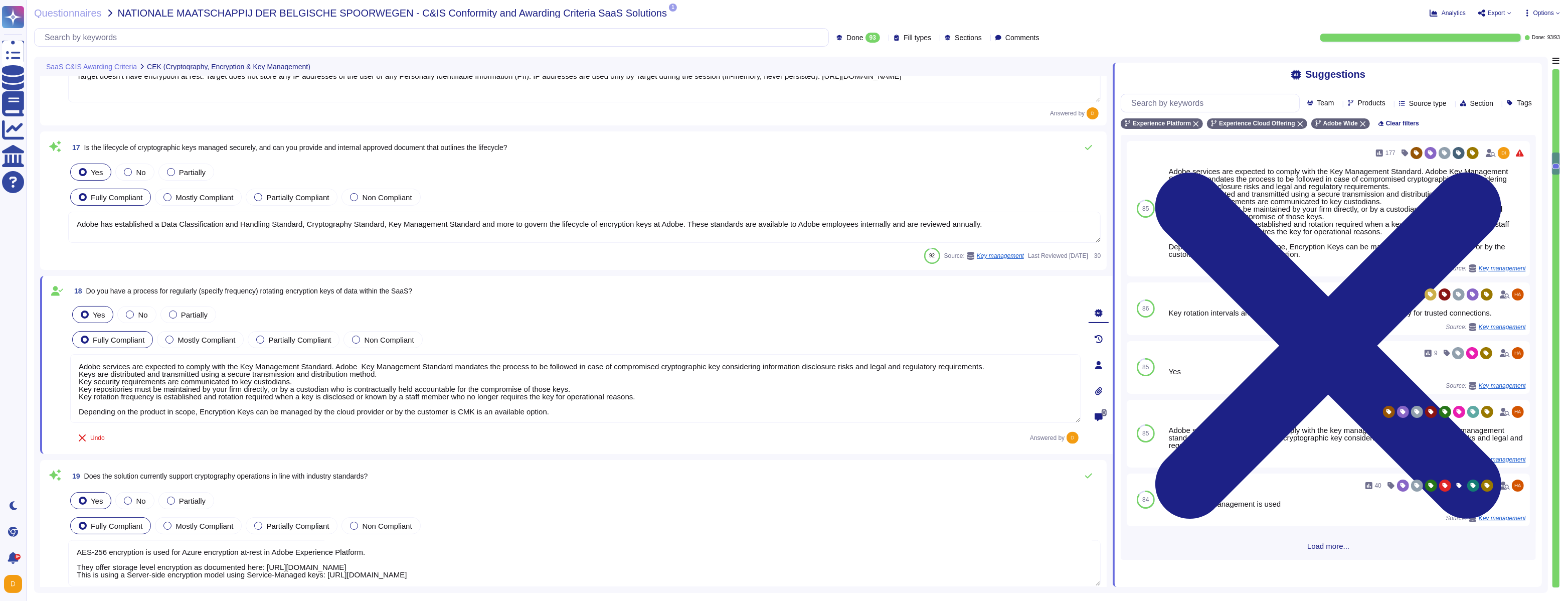
drag, startPoint x: 566, startPoint y: 411, endPoint x: 49, endPoint y: 407, distance: 517.0
click at [49, 407] on div "18 Do you have a process for regularly (specify frequency) rotating encryption …" at bounding box center [564, 365] width 1032 height 166
click at [174, 405] on textarea "Adobe services are expected to comply with the Key Management Standard. Adobe K…" at bounding box center [575, 388] width 1011 height 68
drag, startPoint x: 200, startPoint y: 412, endPoint x: 54, endPoint y: 408, distance: 146.1
click at [54, 408] on div "18 Do you have a process for regularly (specify frequency) rotating encryption …" at bounding box center [564, 365] width 1032 height 166
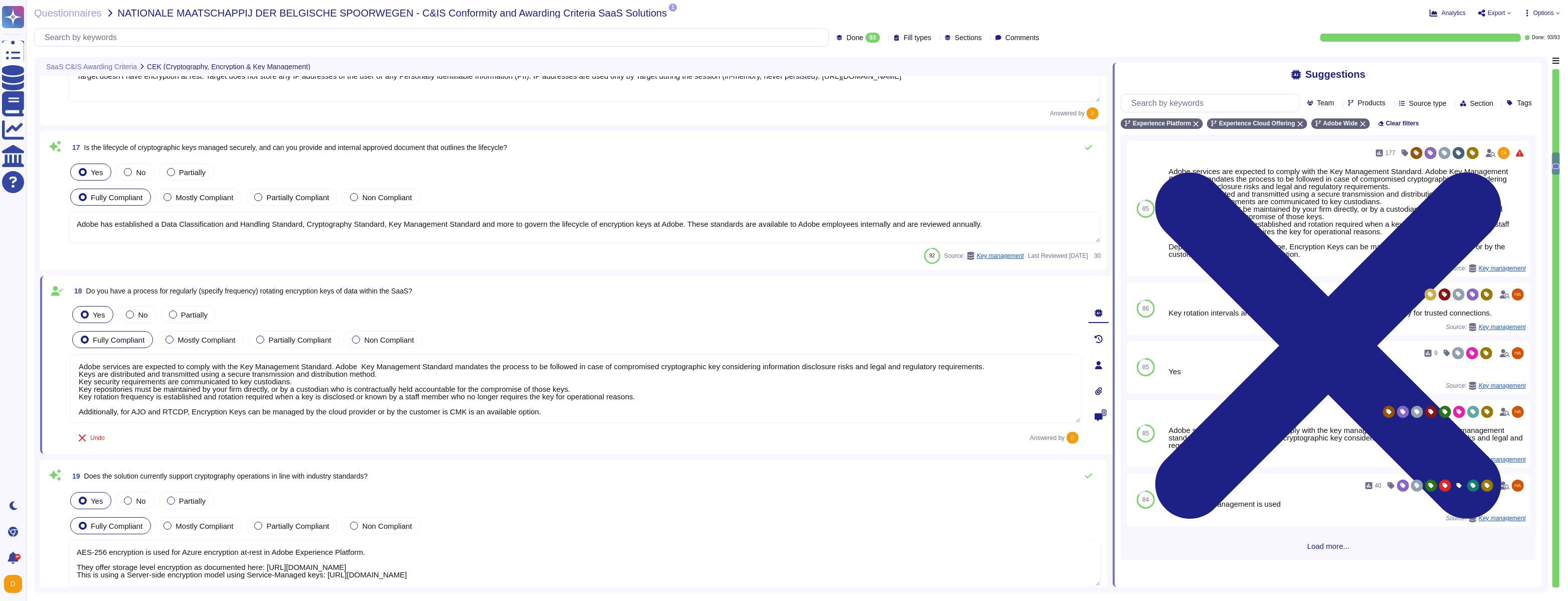
click at [457, 411] on textarea "Adobe services are expected to comply with the Key Management Standard. Adobe K…" at bounding box center [575, 388] width 1011 height 68
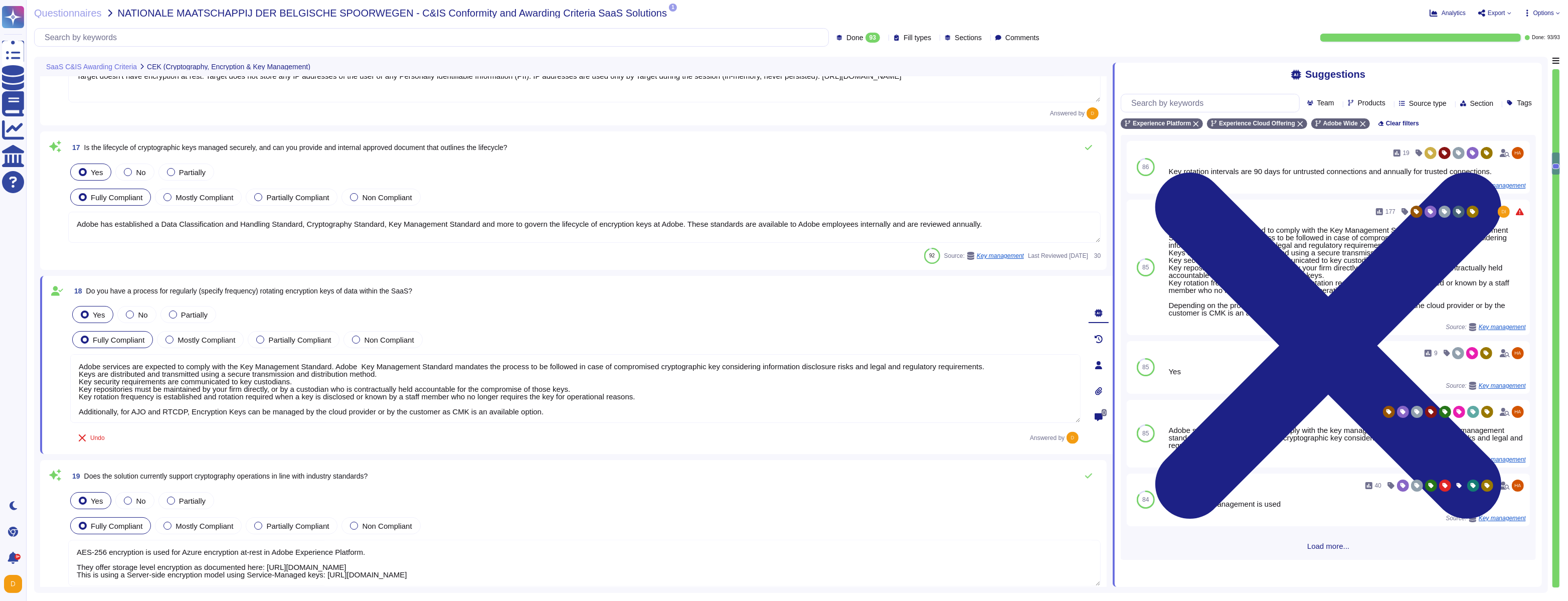
click at [558, 411] on textarea "Adobe services are expected to comply with the Key Management Standard. Adobe K…" at bounding box center [575, 388] width 1011 height 68
paste textarea "[URL][DOMAIN_NAME]"
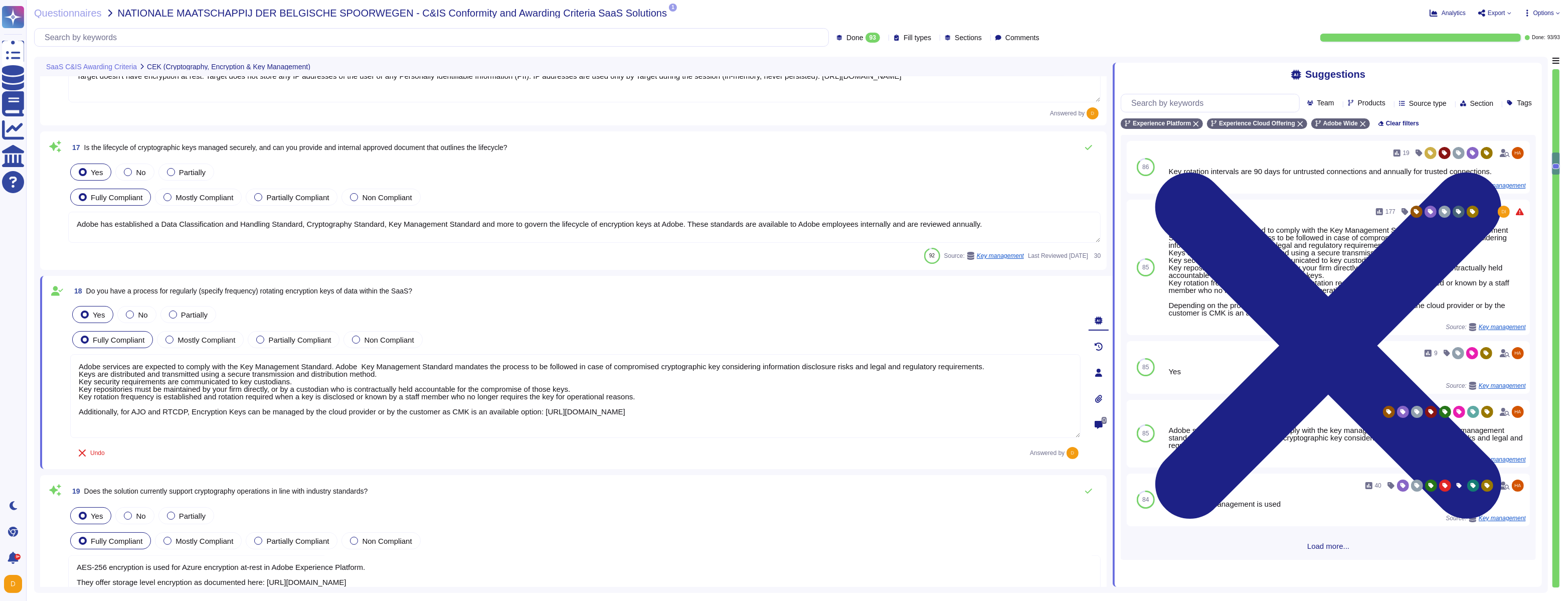
click at [125, 413] on textarea "Adobe services are expected to comply with the Key Management Standard. Adobe K…" at bounding box center [575, 396] width 1011 height 84
type textarea "Adobe services are expected to comply with the Key Management Standard. Adobe K…"
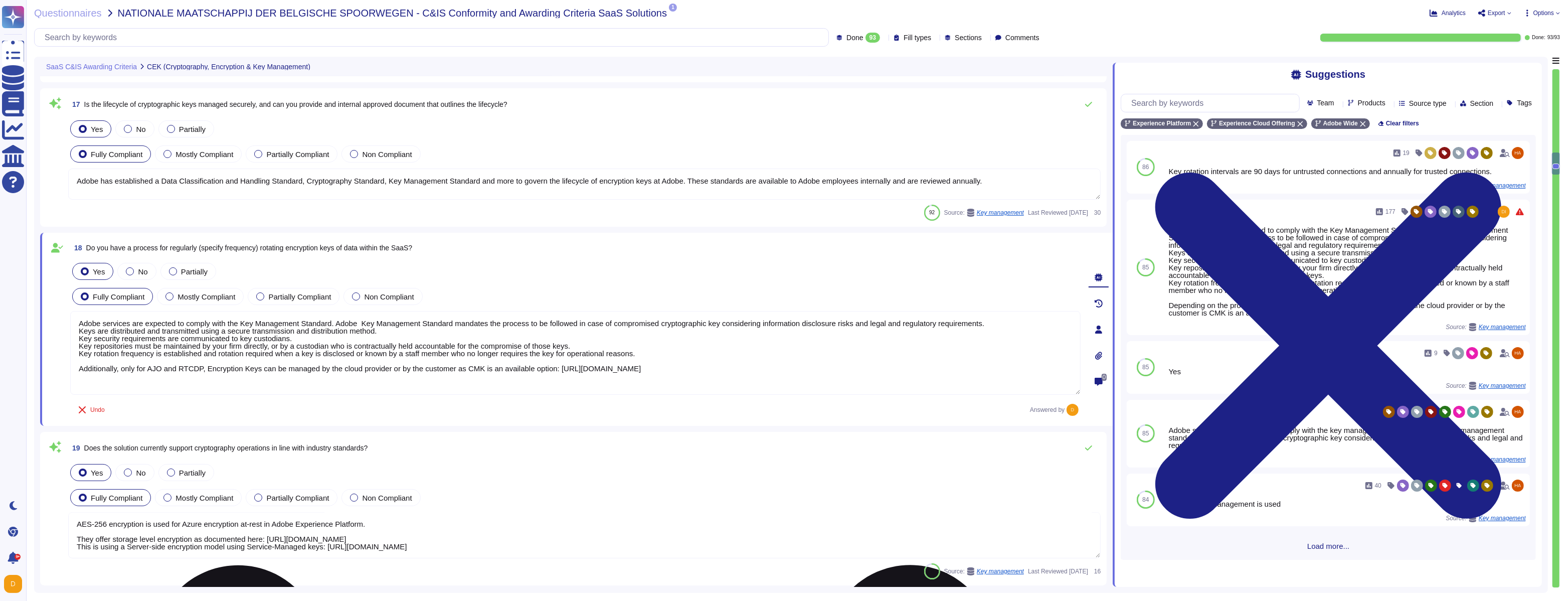
scroll to position [2552, 0]
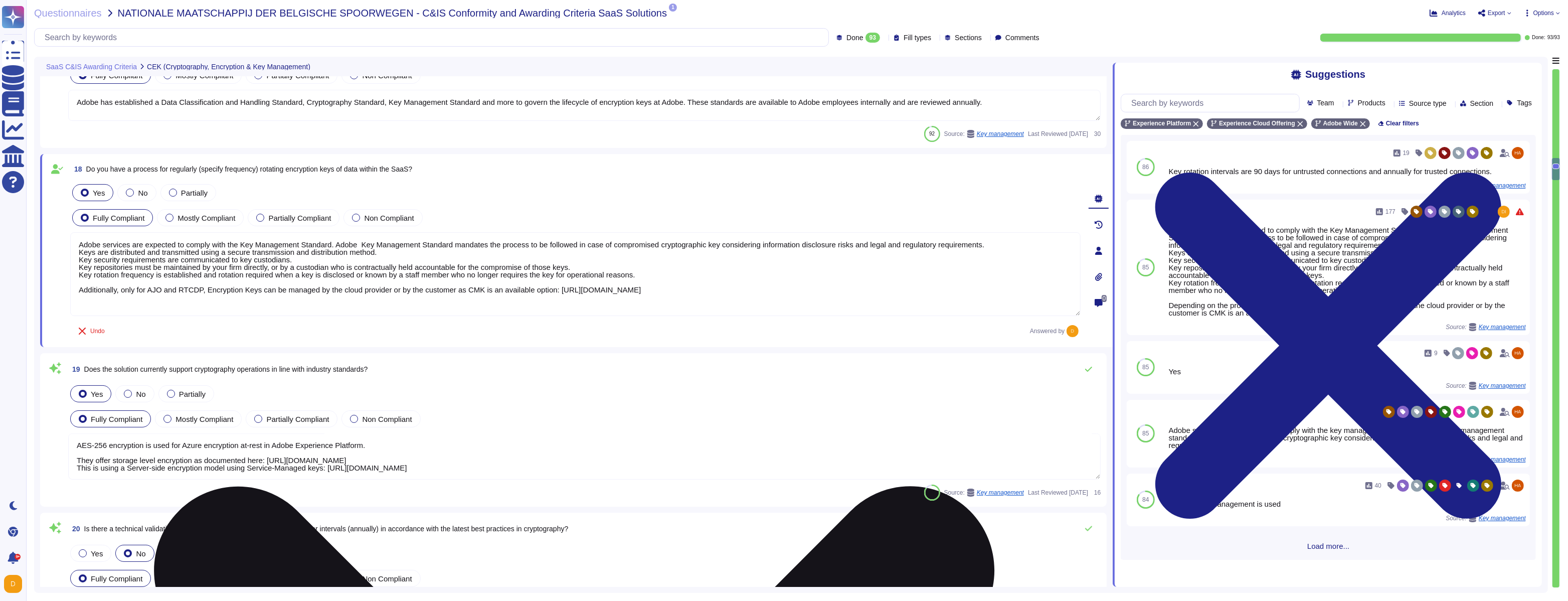
type textarea "Please see the Amazon Web Services data center controls here: [URL][DOMAIN_NAME]"
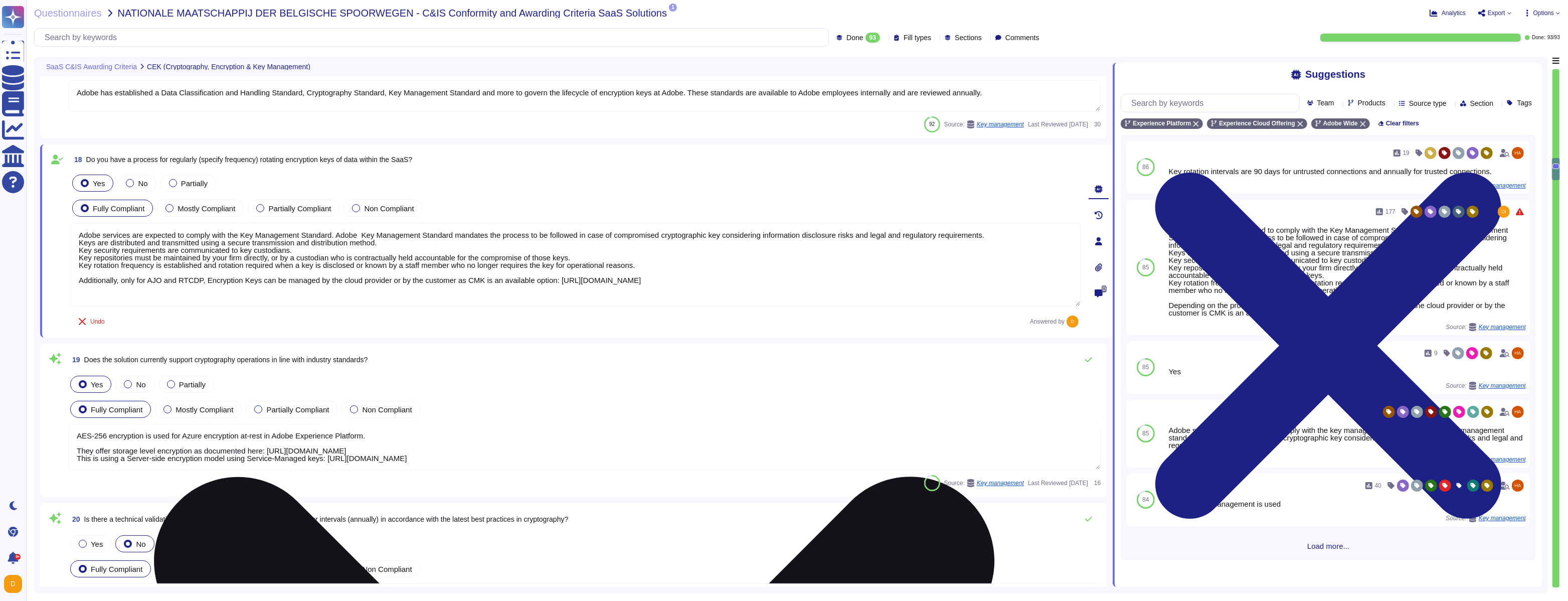
scroll to position [2618, 0]
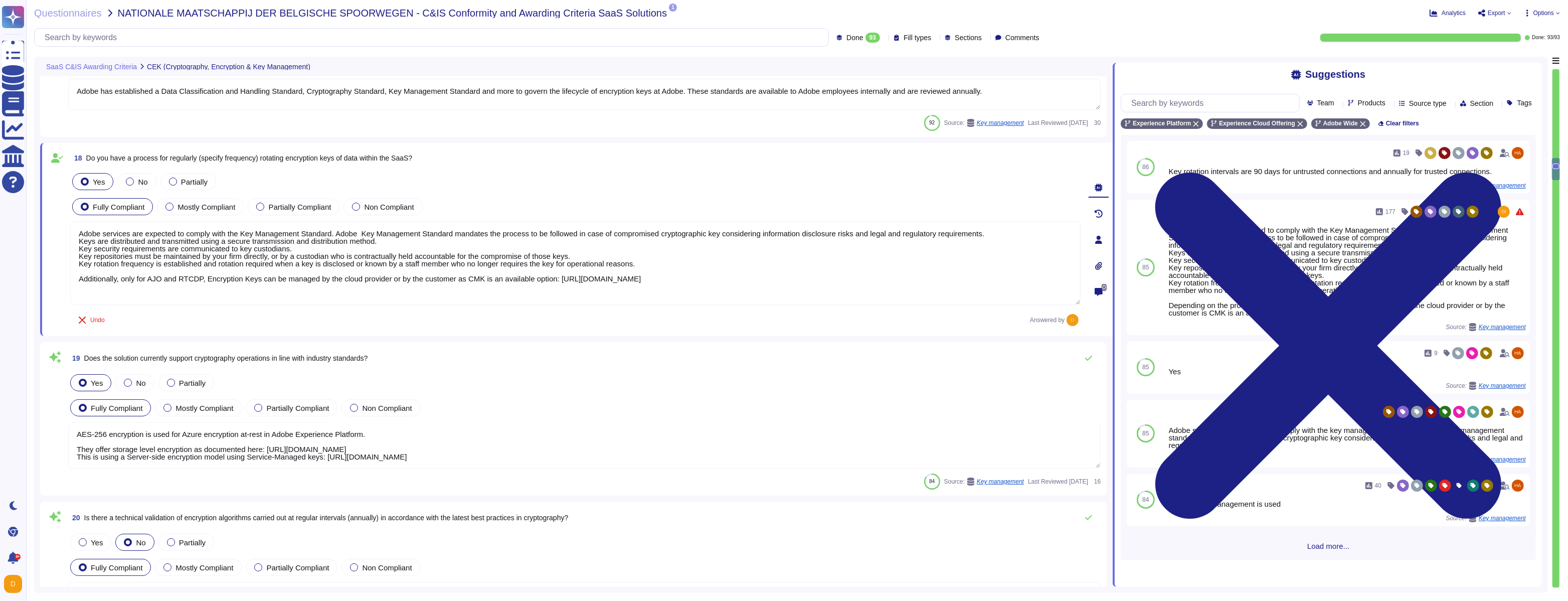
type textarea "Adobe services are expected to comply with the Key Management Standard. Adobe K…"
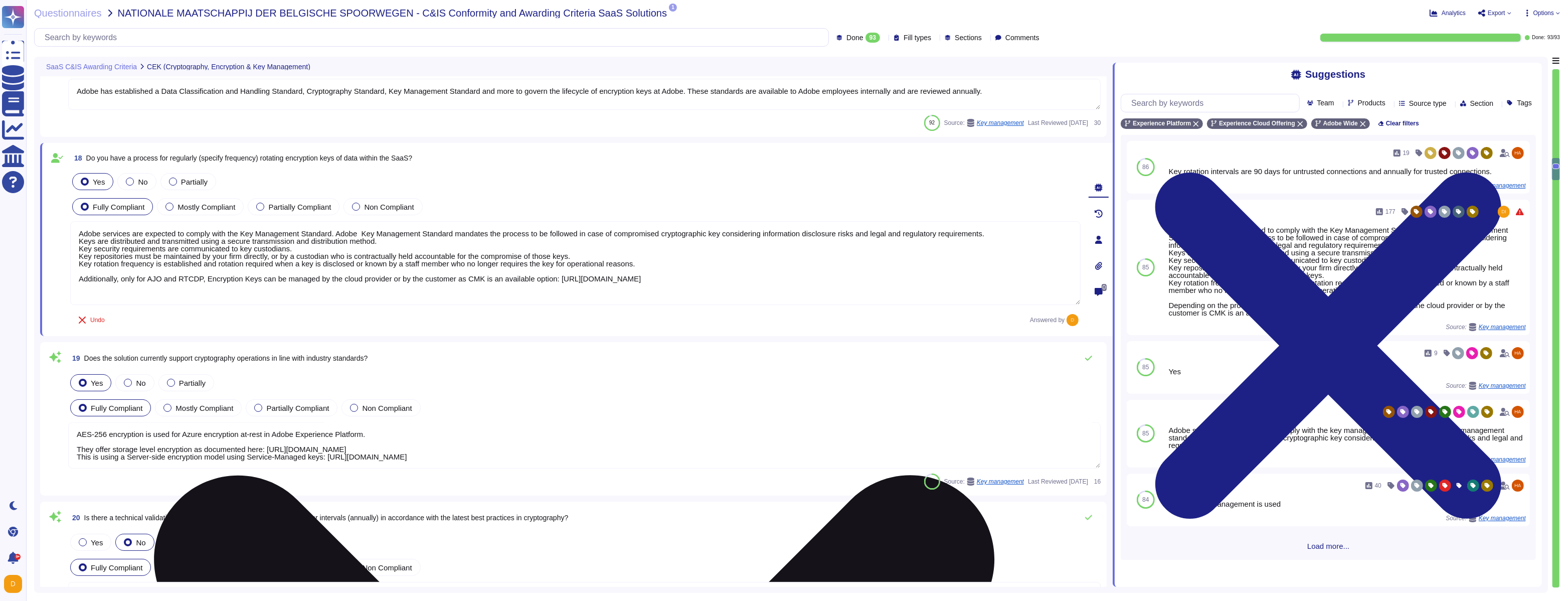
click at [205, 291] on textarea "Adobe services are expected to comply with the Key Management Standard. Adobe K…" at bounding box center [575, 263] width 1011 height 84
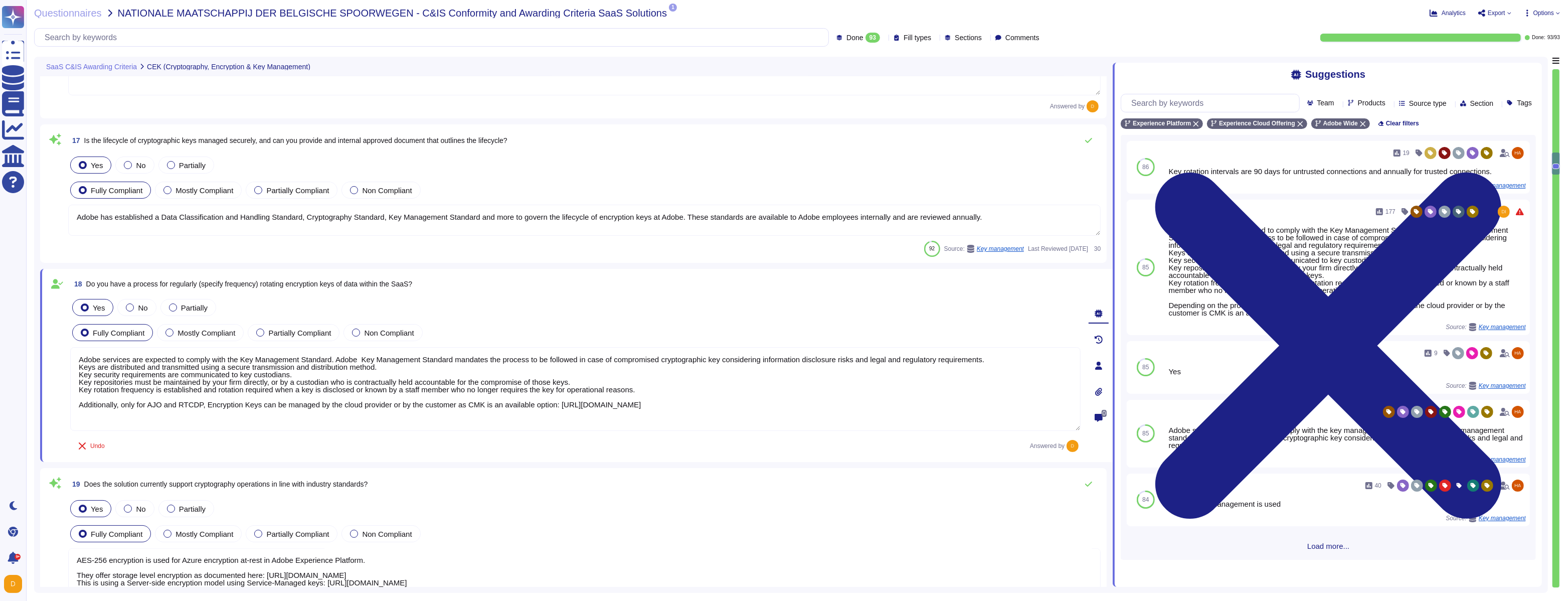
scroll to position [2486, 0]
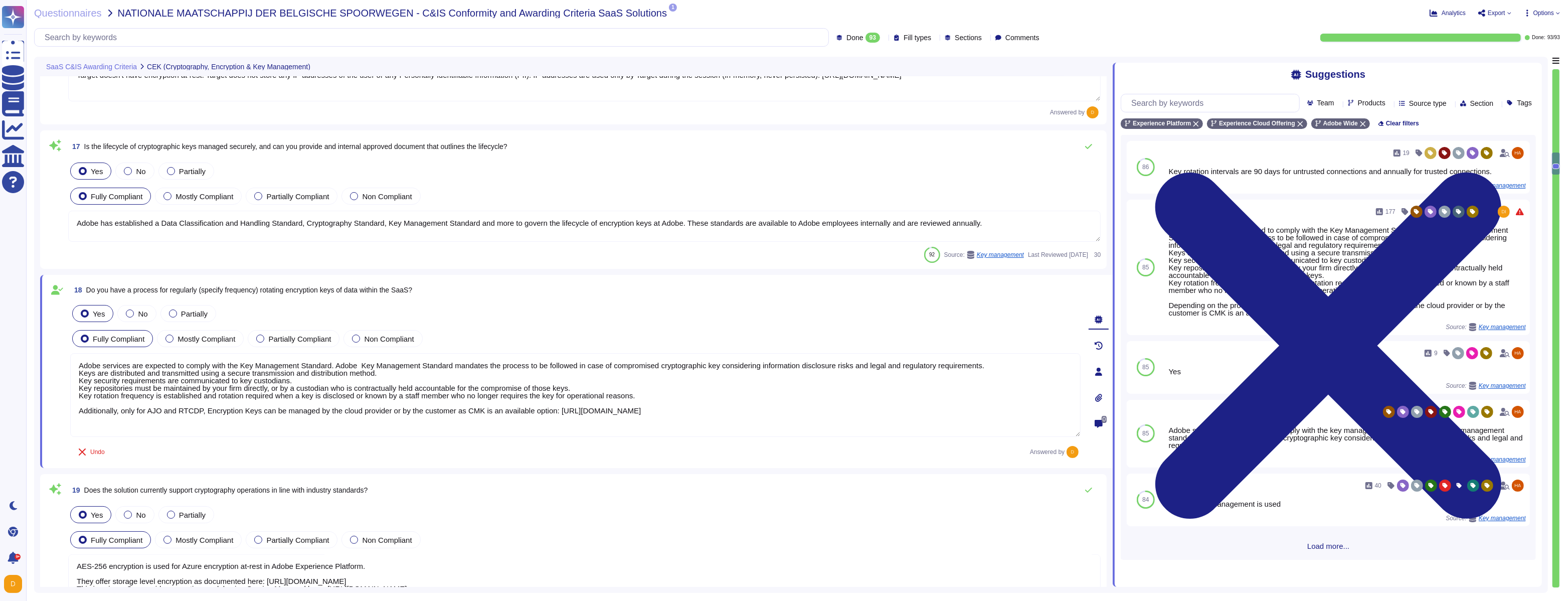
click at [1011, 220] on textarea "Adobe has established a Data Classification and Handling Standard, Cryptography…" at bounding box center [584, 226] width 1032 height 31
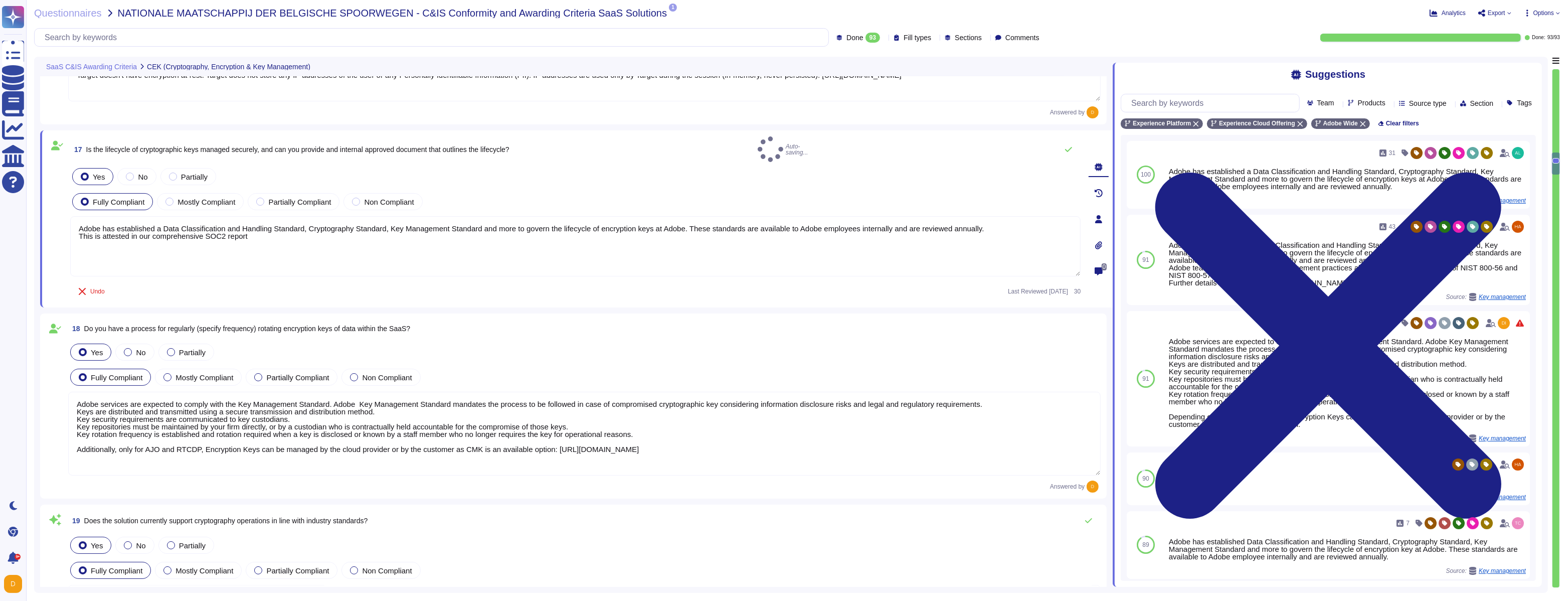
type textarea "Adobe has established a Data Classification and Handling Standard, Cryptography…"
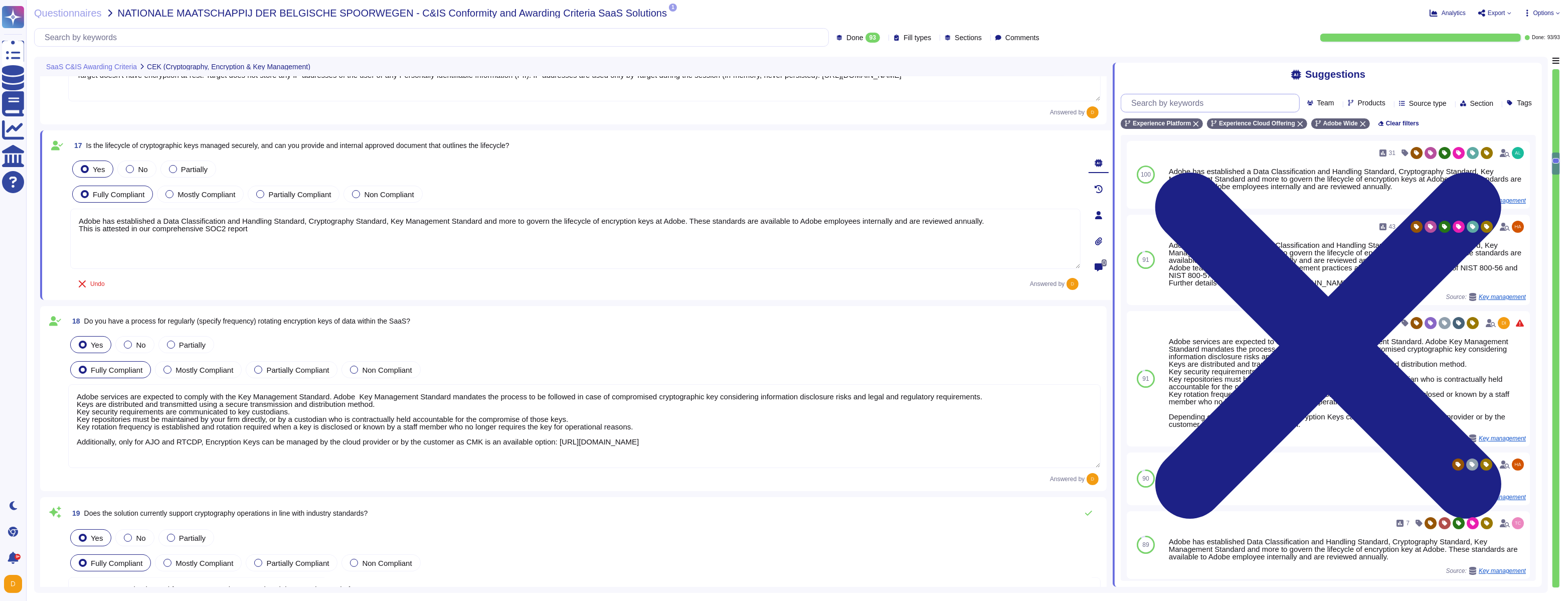
click at [1198, 105] on input "text" at bounding box center [1212, 103] width 172 height 18
paste input "AM-01-04"
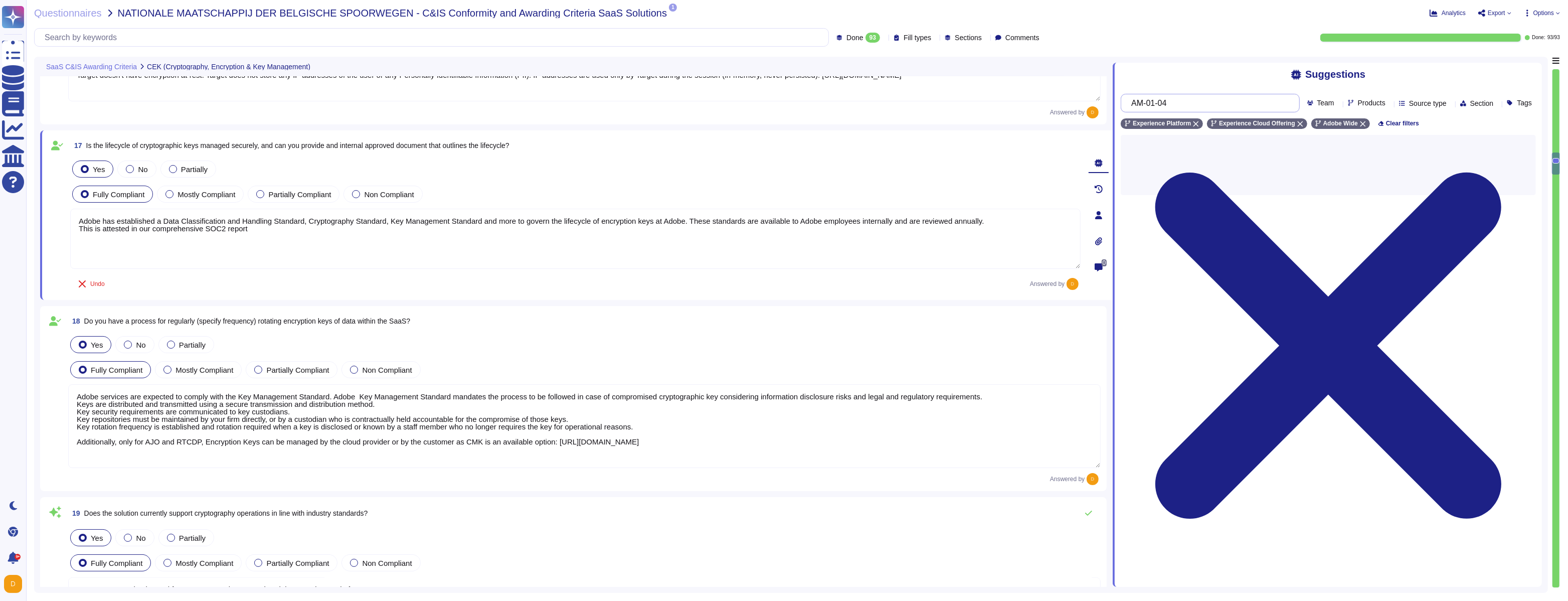
click at [1143, 105] on input "AM-01-04" at bounding box center [1207, 103] width 162 height 18
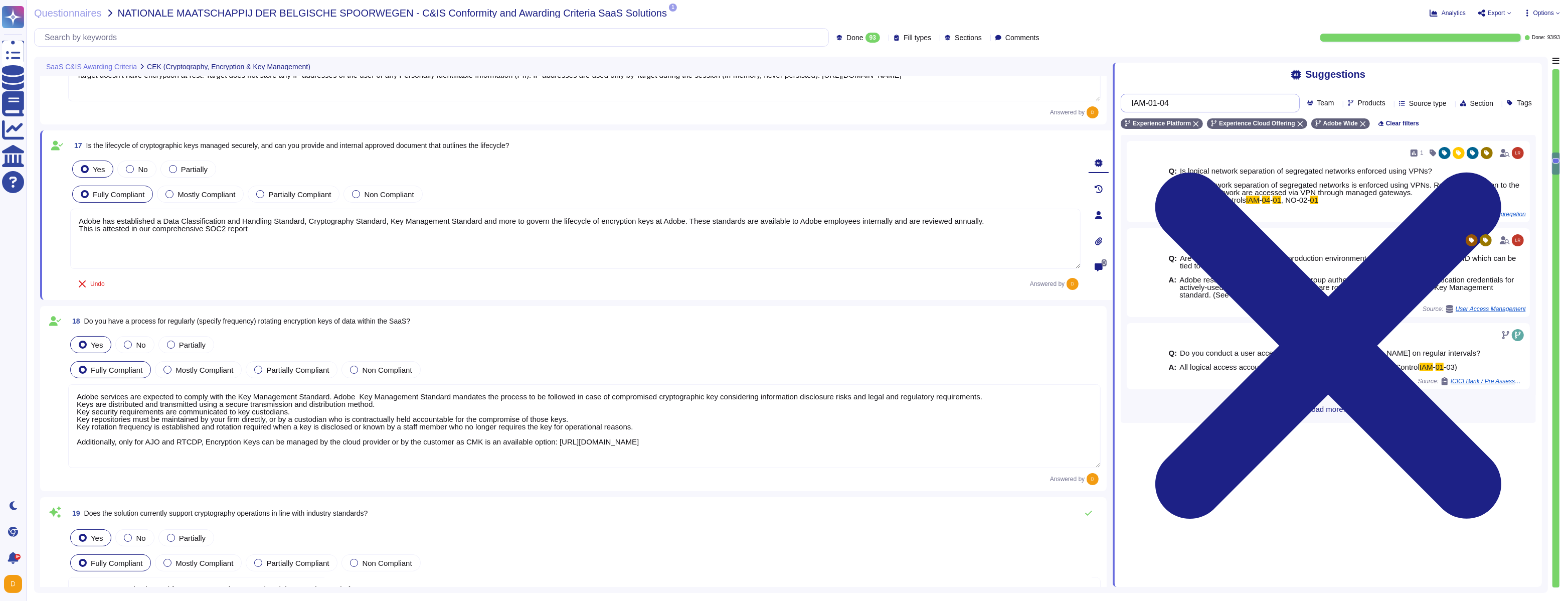
type input "IAM-01-04"
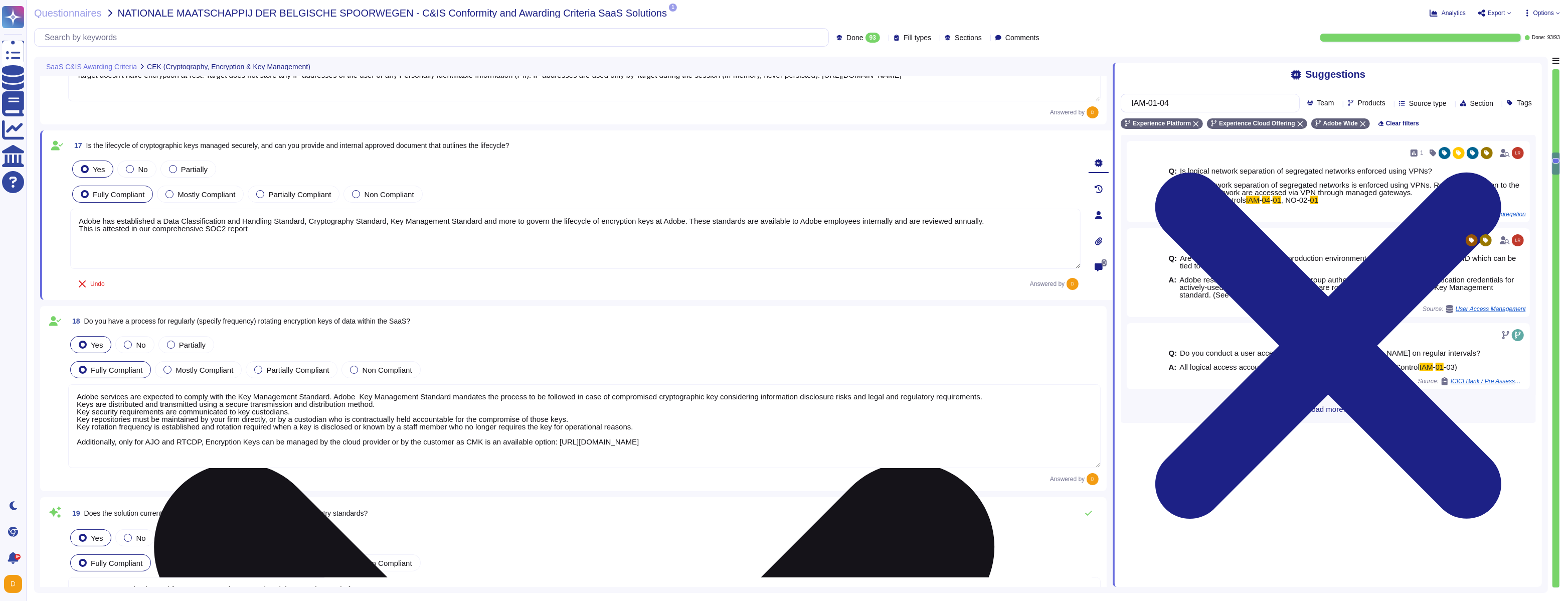
drag, startPoint x: 266, startPoint y: 229, endPoint x: 72, endPoint y: 224, distance: 194.1
click at [72, 224] on textarea "Adobe has established a Data Classification and Handling Standard, Cryptography…" at bounding box center [575, 238] width 1011 height 60
paste textarea "IAM-01-04, CRY-03-01"
click at [307, 227] on textarea "Adobe has established a Data Classification and Handling Standard, Cryptography…" at bounding box center [575, 238] width 1011 height 60
paste textarea "Key repository access"
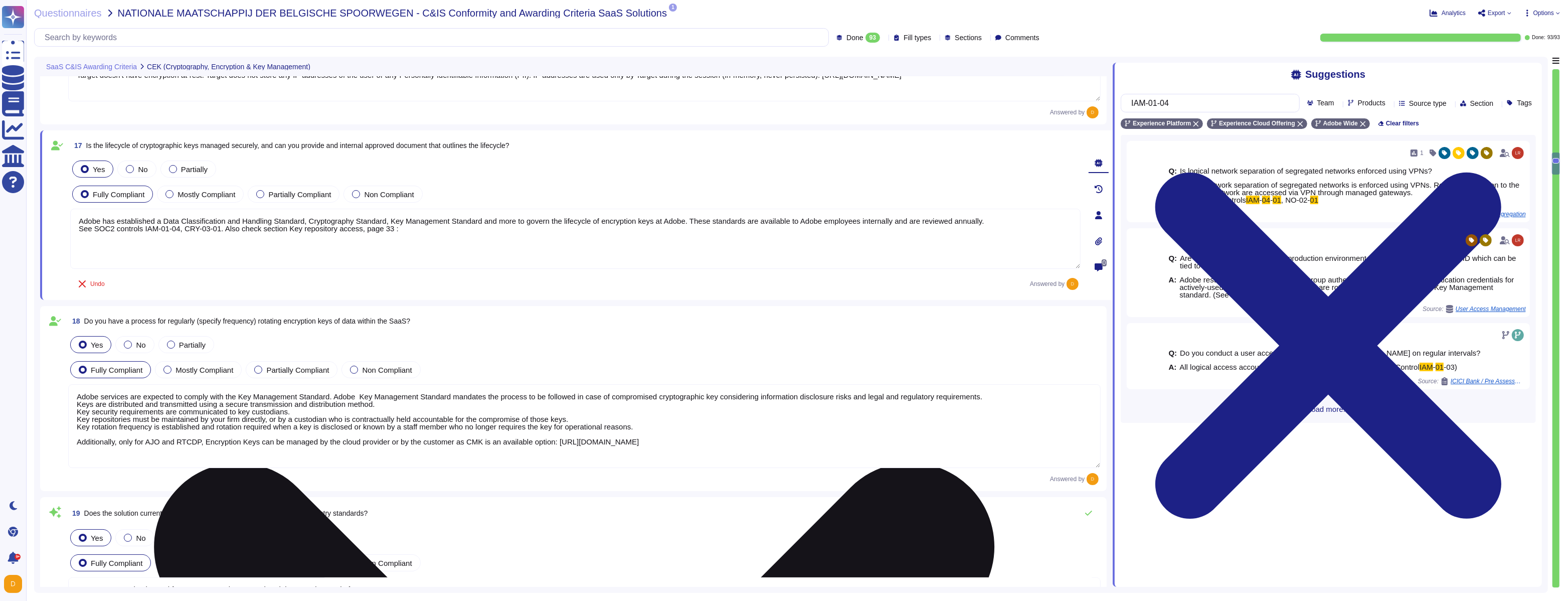
click at [424, 237] on textarea "Adobe has established a Data Classification and Handling Standard, Cryptography…" at bounding box center [575, 238] width 1011 height 60
click at [424, 232] on textarea "Adobe has established a Data Classification and Handling Standard, Cryptography…" at bounding box center [575, 238] width 1011 height 60
click at [424, 230] on textarea "Adobe has established a Data Classification and Handling Standard, Cryptography…" at bounding box center [575, 238] width 1011 height 60
paste textarea "[URL][DOMAIN_NAME]"
type textarea "Adobe has established a Data Classification and Handling Standard, Cryptography…"
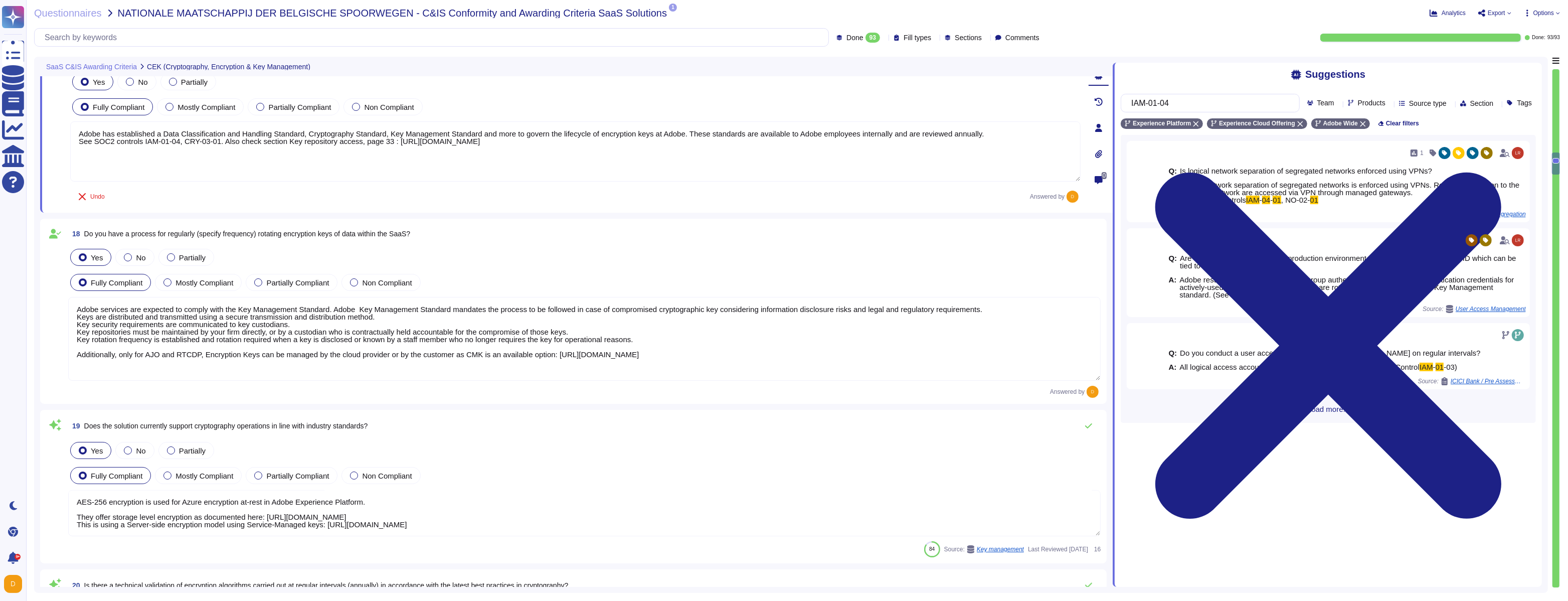
scroll to position [2585, 0]
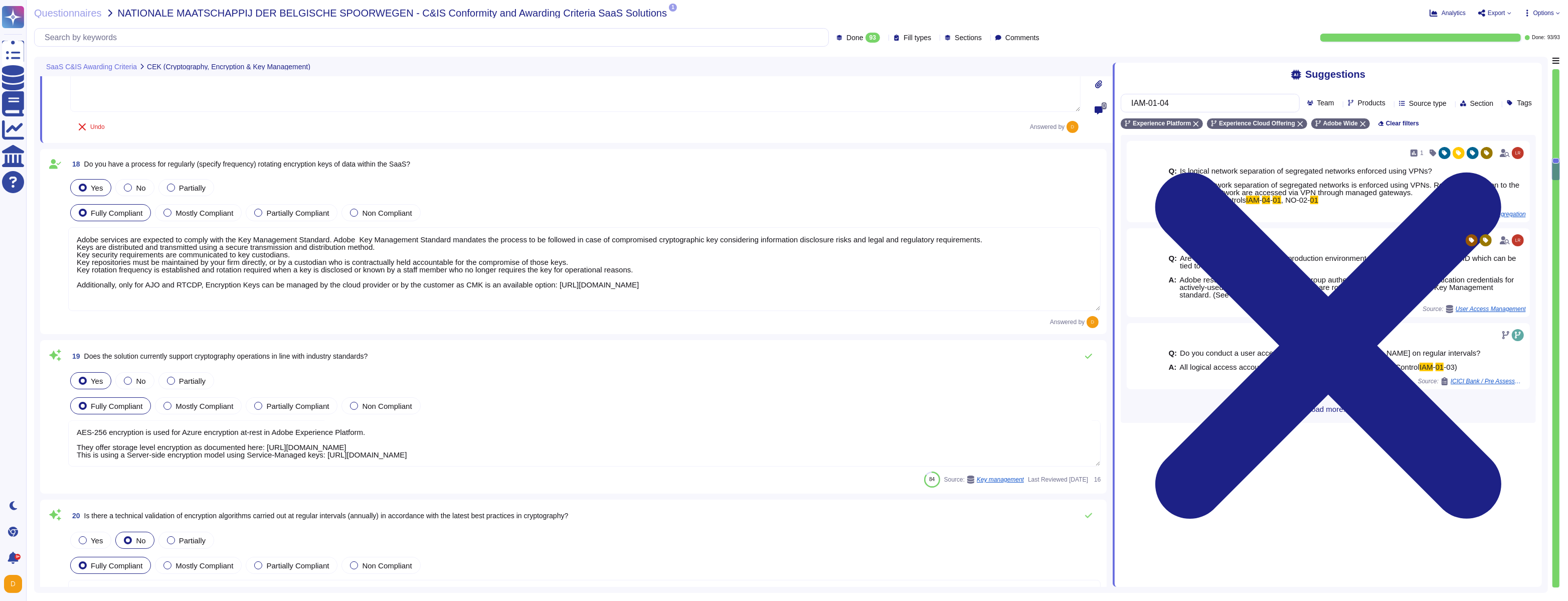
type textarea "Please see the Amazon Web Services data center controls here: [URL][DOMAIN_NAME]"
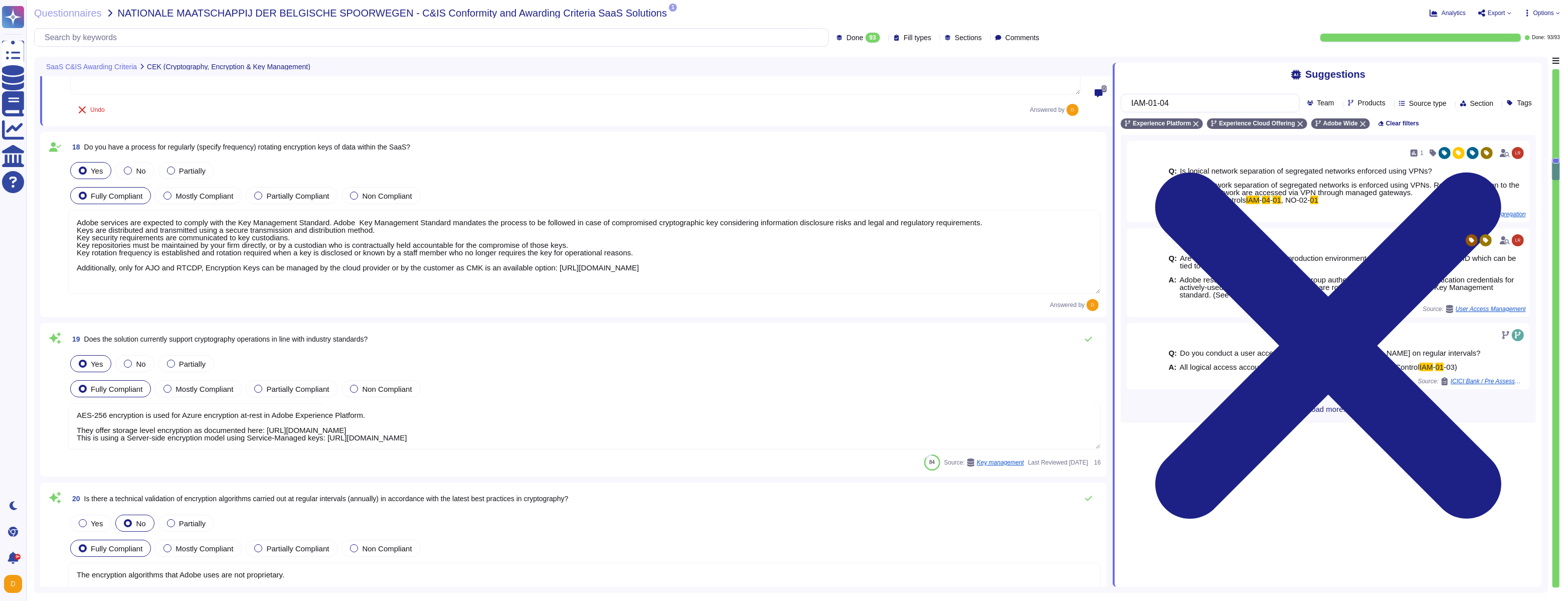
type textarea "Adobe has established a Data Classification and Handling Standard, Cryptography…"
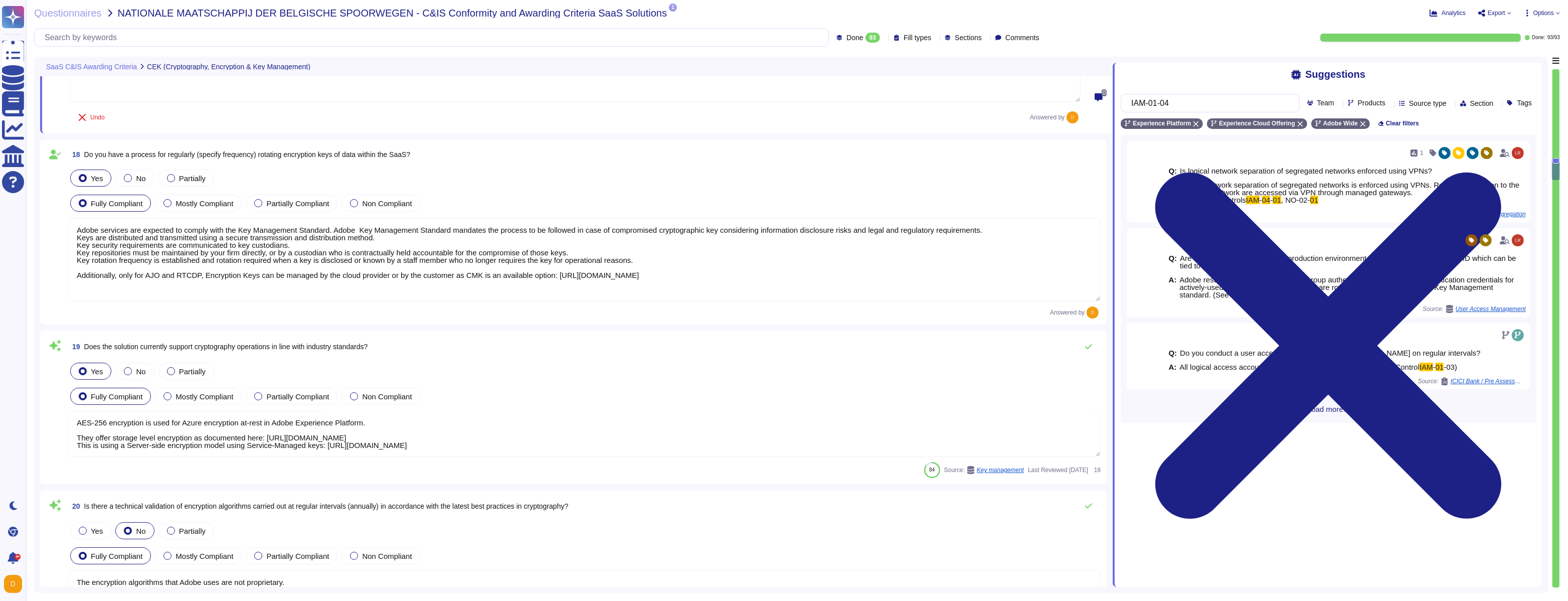
click at [360, 430] on textarea "AES-256 encryption is used for Azure encryption at-rest in Adobe Experience Pla…" at bounding box center [584, 433] width 1032 height 46
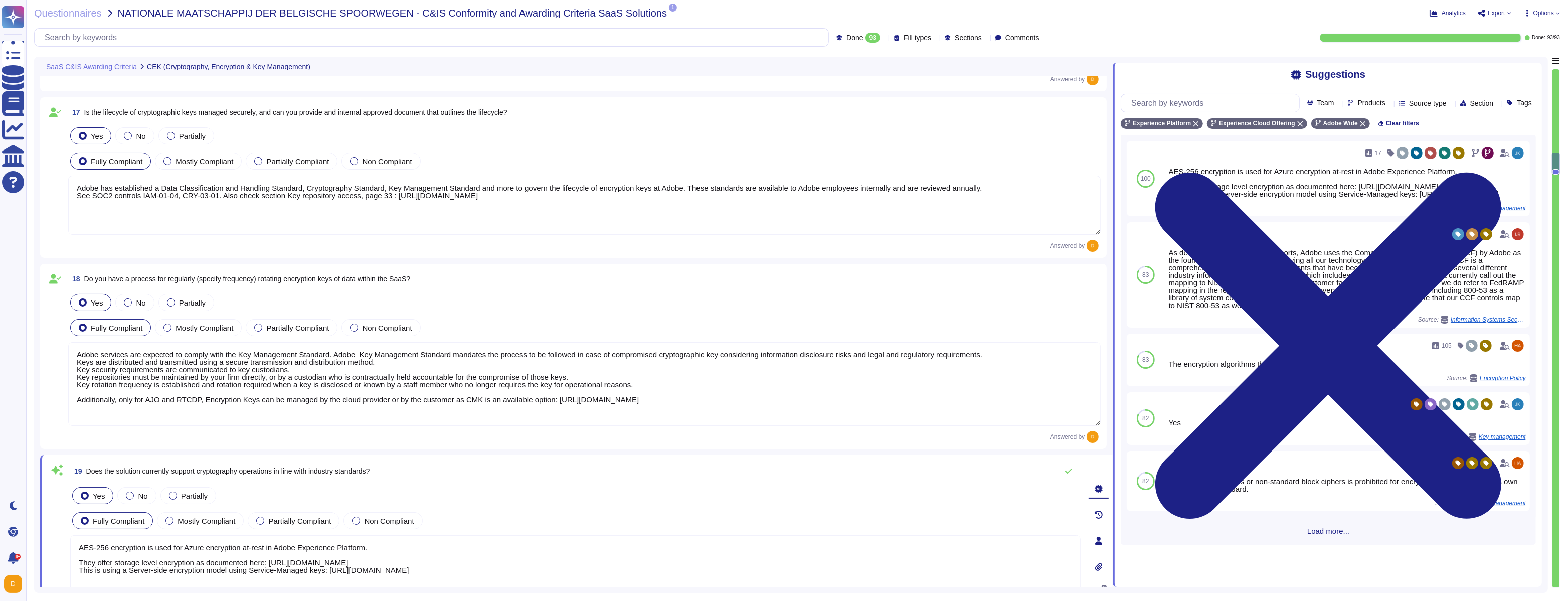
scroll to position [2516, 0]
drag, startPoint x: 88, startPoint y: 472, endPoint x: 348, endPoint y: 479, distance: 260.1
click at [340, 480] on span "19 Does the solution currently support cryptography operations in line with ind…" at bounding box center [220, 473] width 300 height 18
drag, startPoint x: 365, startPoint y: 477, endPoint x: 370, endPoint y: 477, distance: 5.0
click at [367, 477] on span "19 Does the solution currently support cryptography operations in line with ind…" at bounding box center [220, 473] width 300 height 18
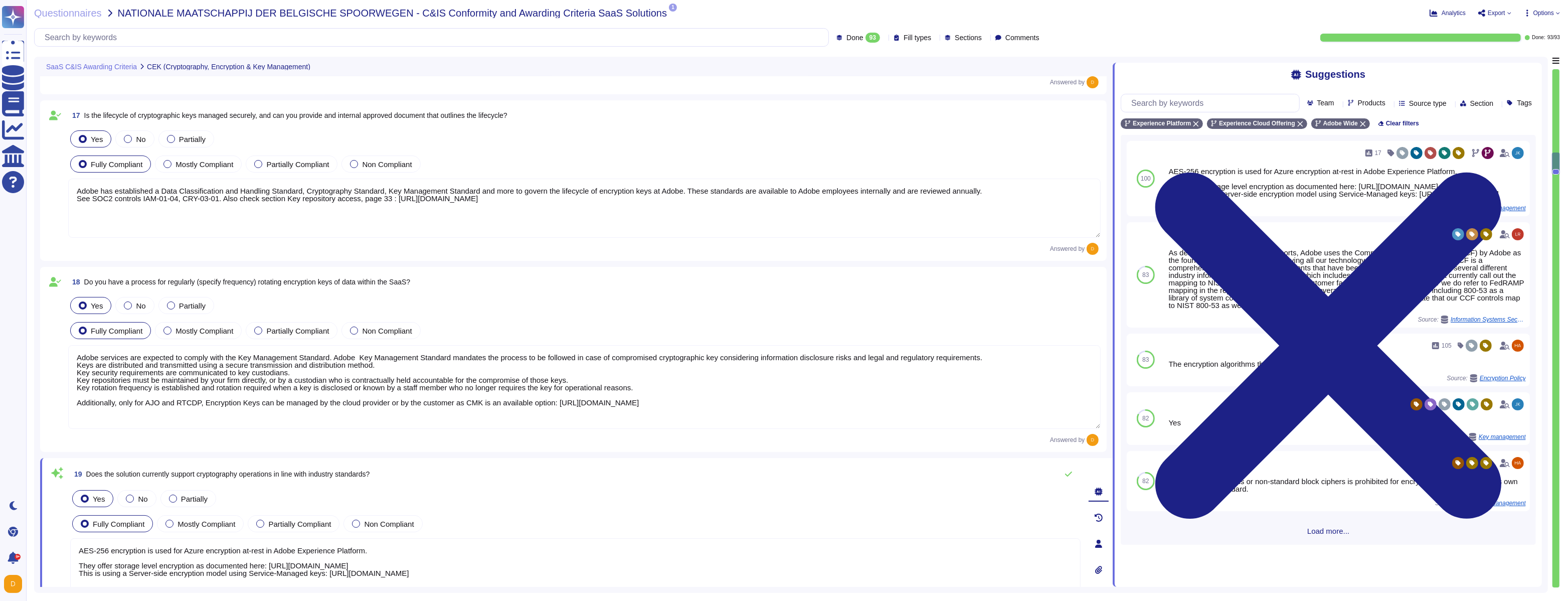
click at [370, 476] on span "Does the solution currently support cryptography operations in line with indust…" at bounding box center [228, 473] width 284 height 8
copy div "Does the solution currently support cryptography operations in line with indust…"
click at [1468, 323] on span "Information Systems Security Policies" at bounding box center [1448, 320] width 75 height 6
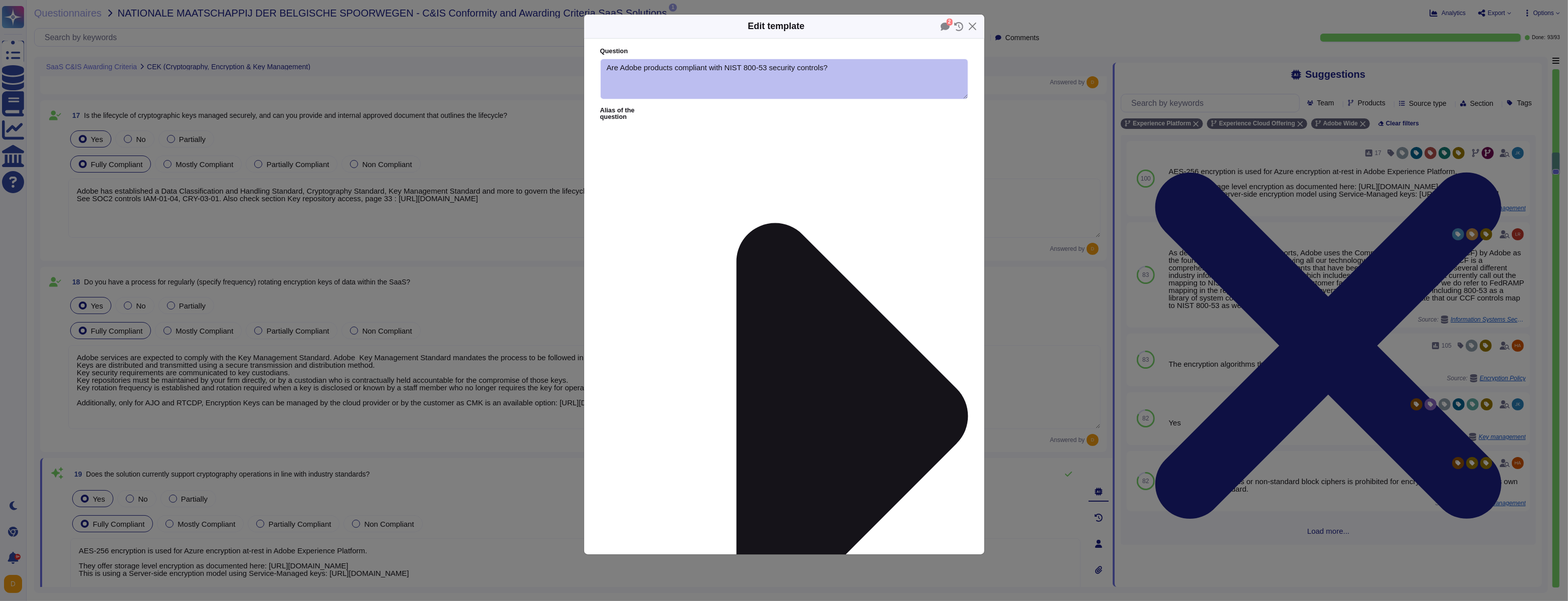
type textarea "Are Adobe products compliant with NIST 800-53 security controls?"
type textarea "As described within our SOC 2 reports, Adobe uses the Common Controls Framework…"
click at [973, 25] on button "Close" at bounding box center [972, 26] width 15 height 15
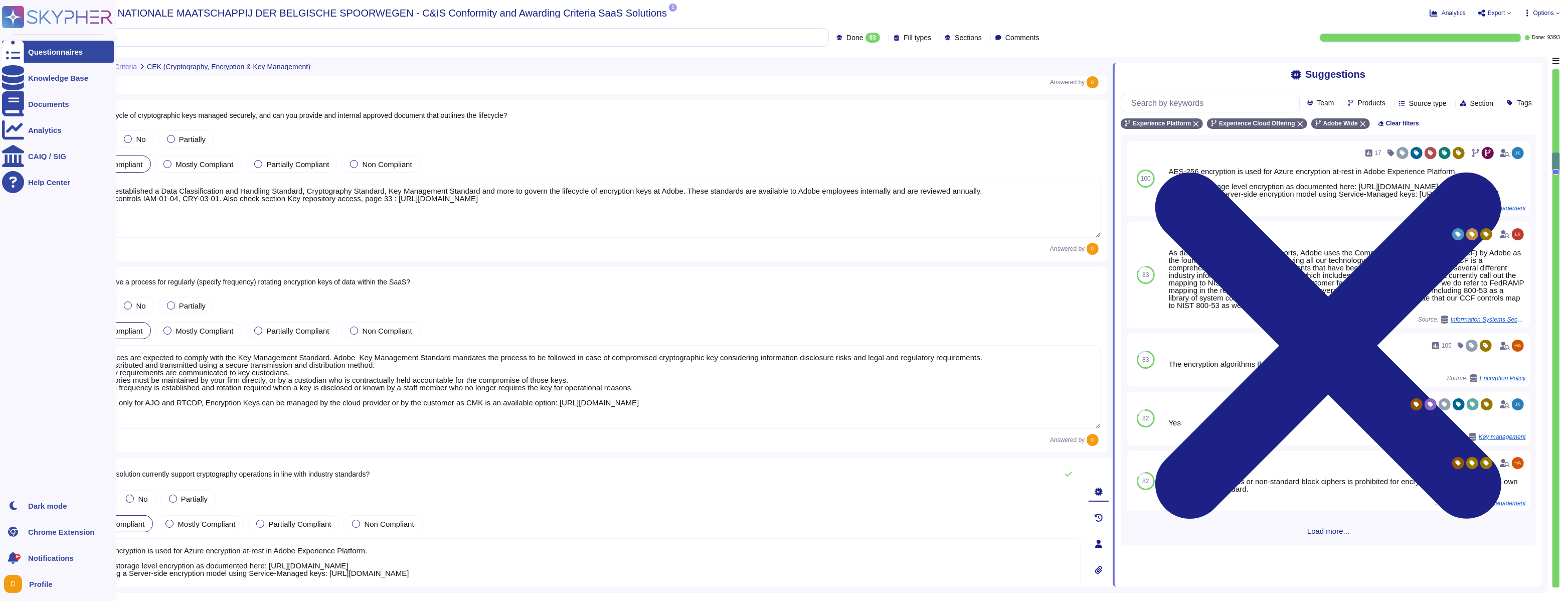
scroll to position [0, 0]
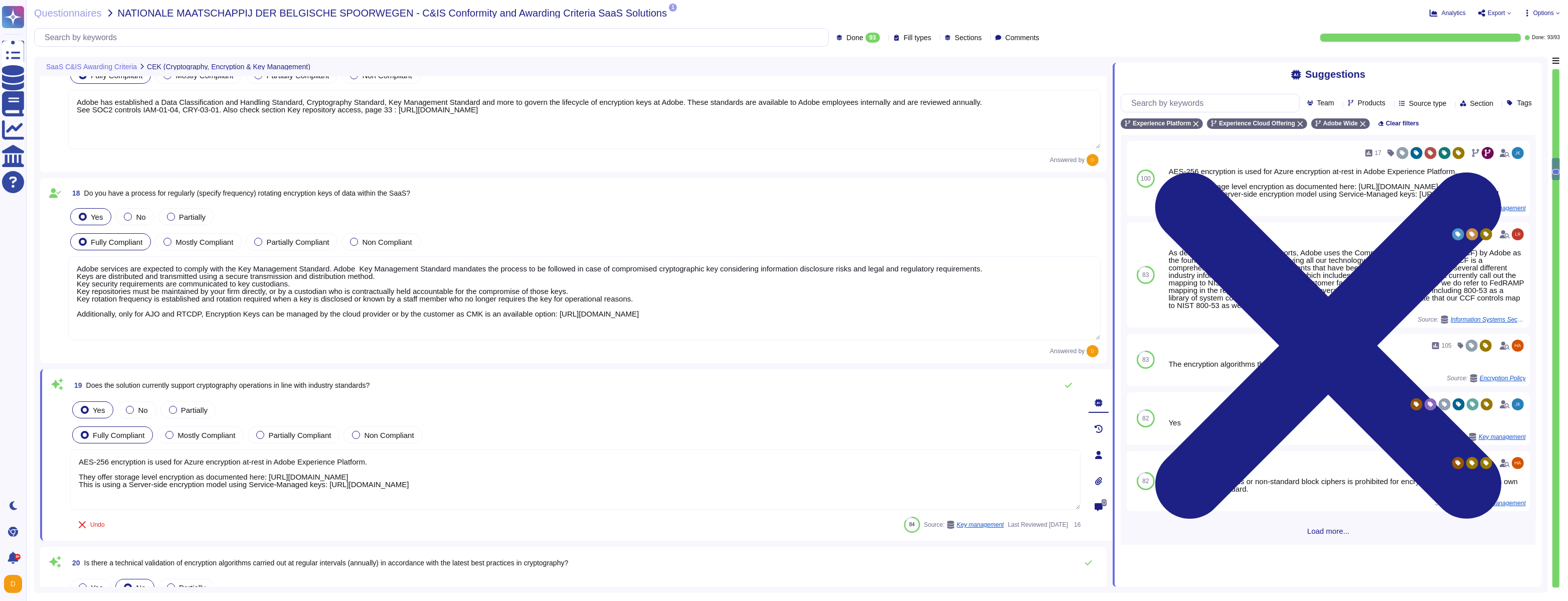
type textarea "Please see the Amazon Web Services data center controls here: [URL][DOMAIN_NAME]"
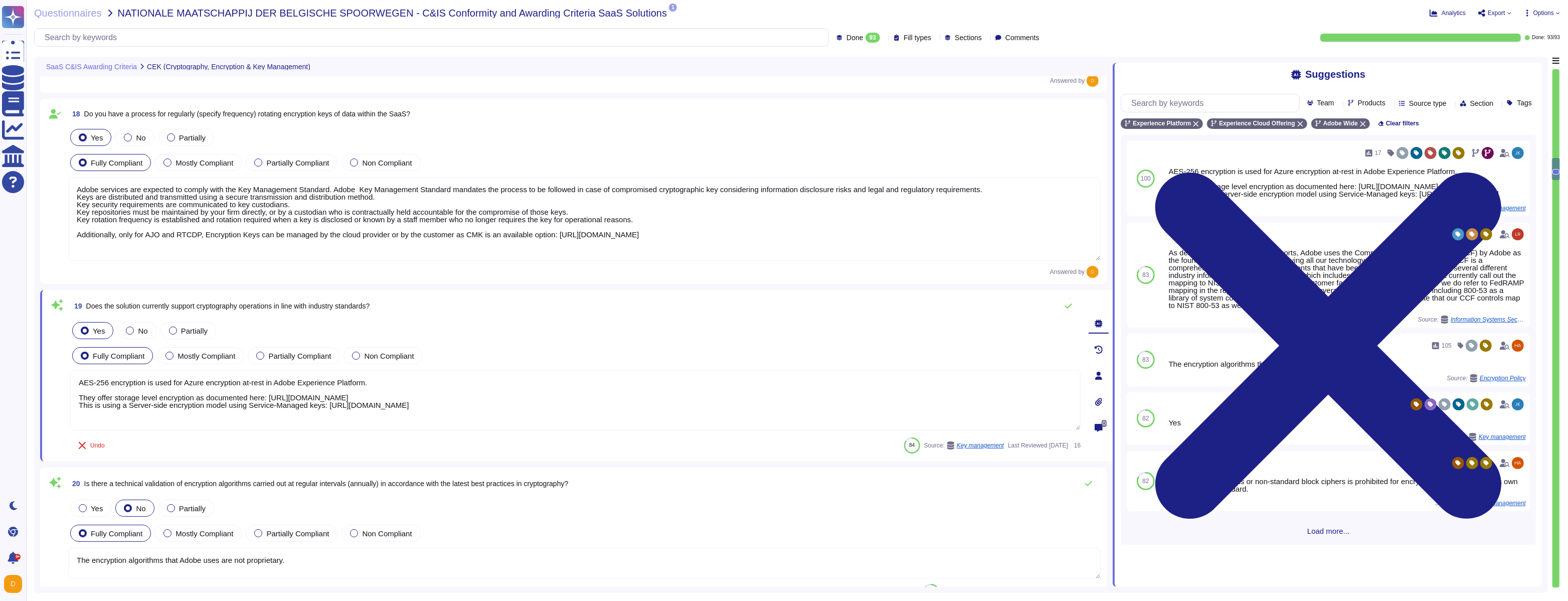
scroll to position [2694, 0]
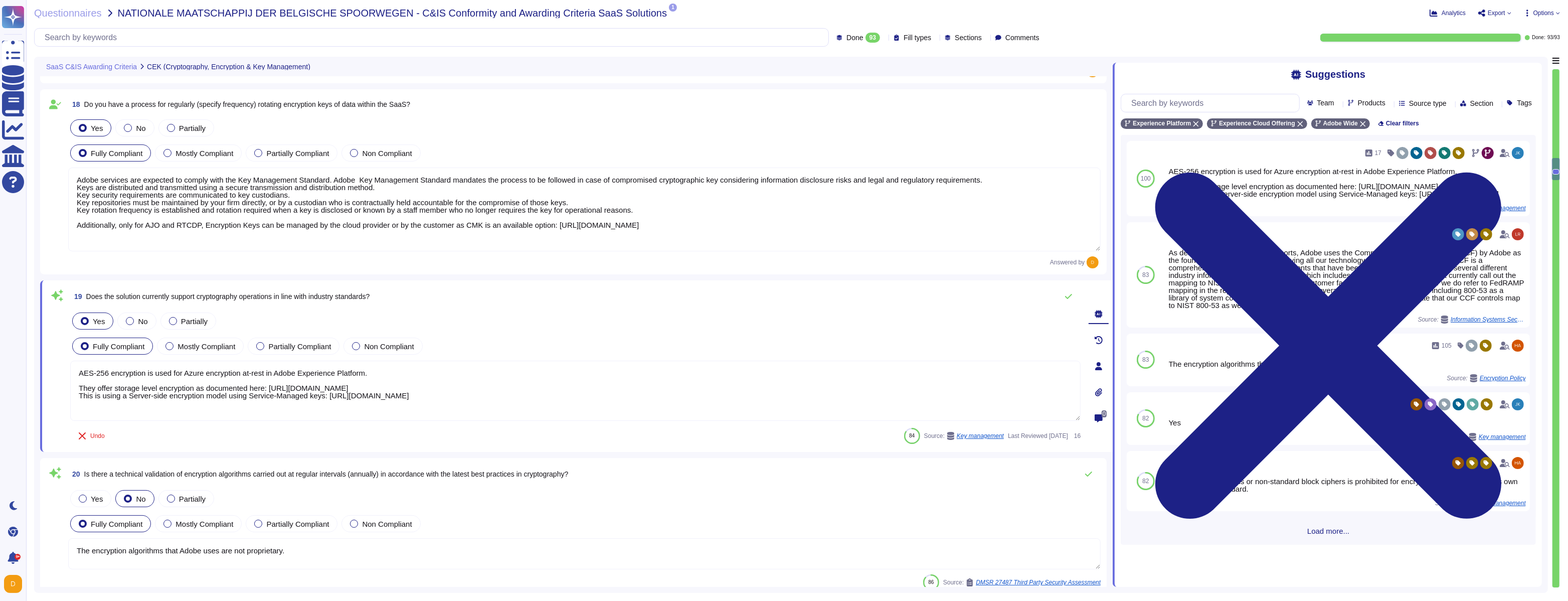
click at [281, 371] on textarea "AES-256 encryption is used for Azure encryption at-rest in Adobe Experience Pla…" at bounding box center [575, 390] width 1011 height 60
click at [281, 371] on textarea "AES-256 encryption is used for Azure encryption at-rest in Adobe Experience Pla…" at bounding box center [575, 390] width 1011 height 60
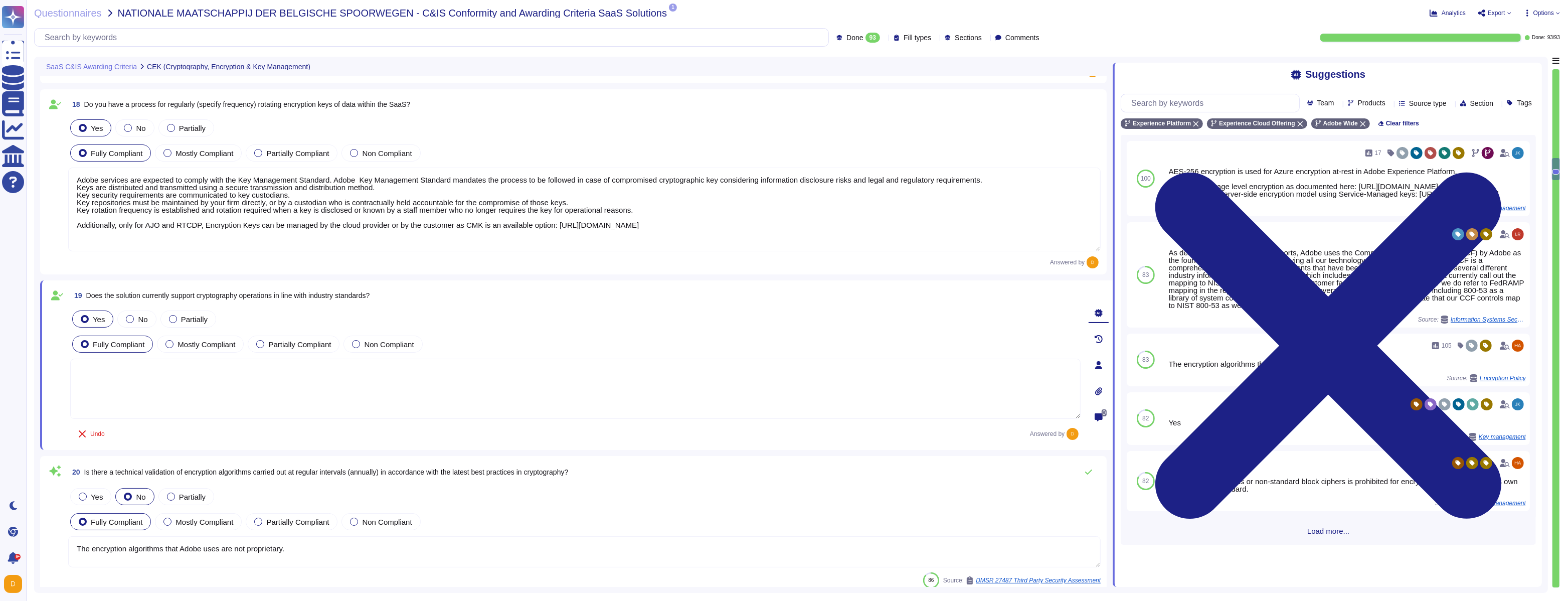
click at [573, 377] on textarea at bounding box center [575, 389] width 1011 height 60
click at [1515, 277] on span "Use" at bounding box center [1510, 275] width 11 height 6
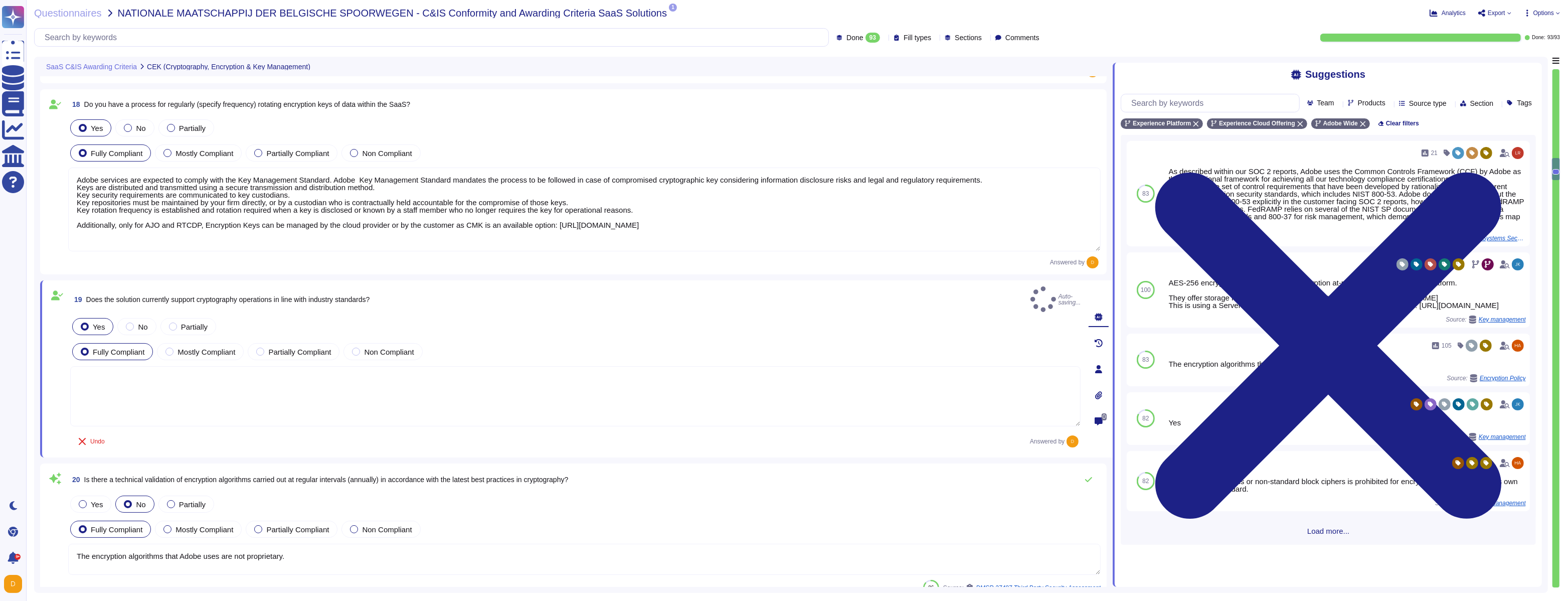
type textarea "As described within our SOC 2 reports, Adobe uses the Common Controls Framework…"
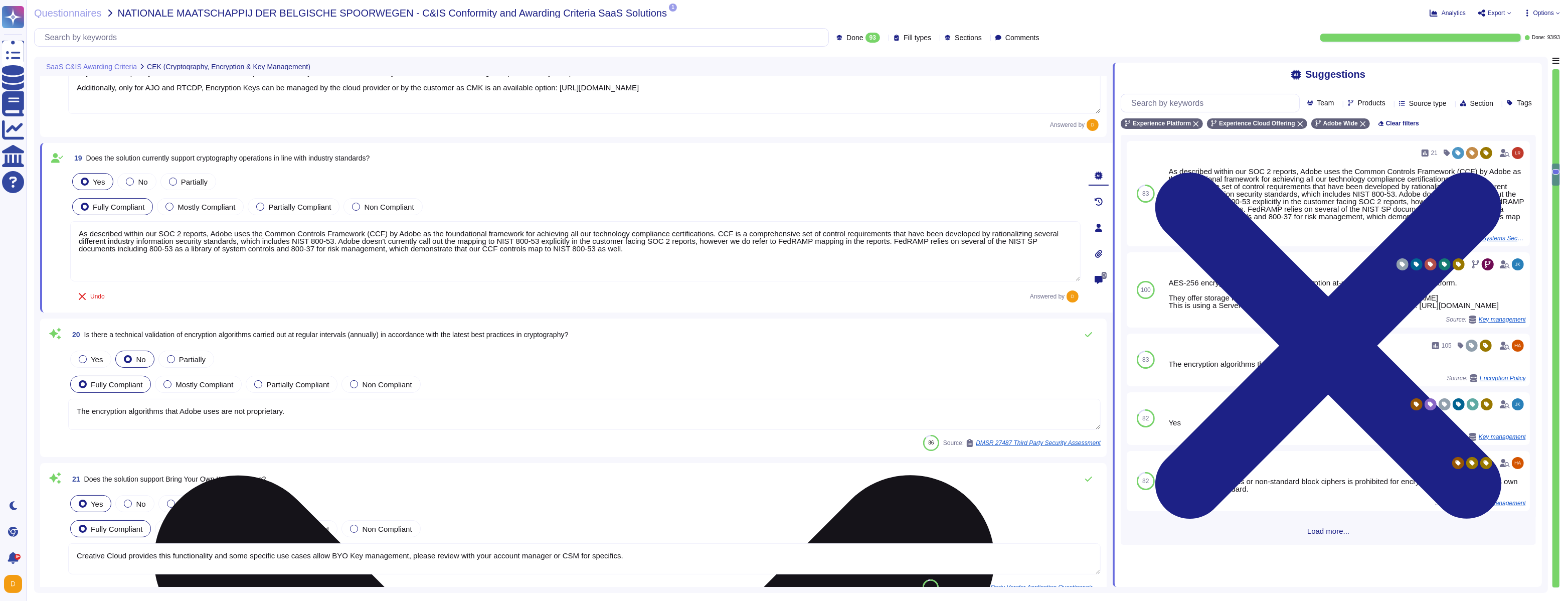
type textarea "Adobe products and services' infrastructure supporting the achievement of the s…"
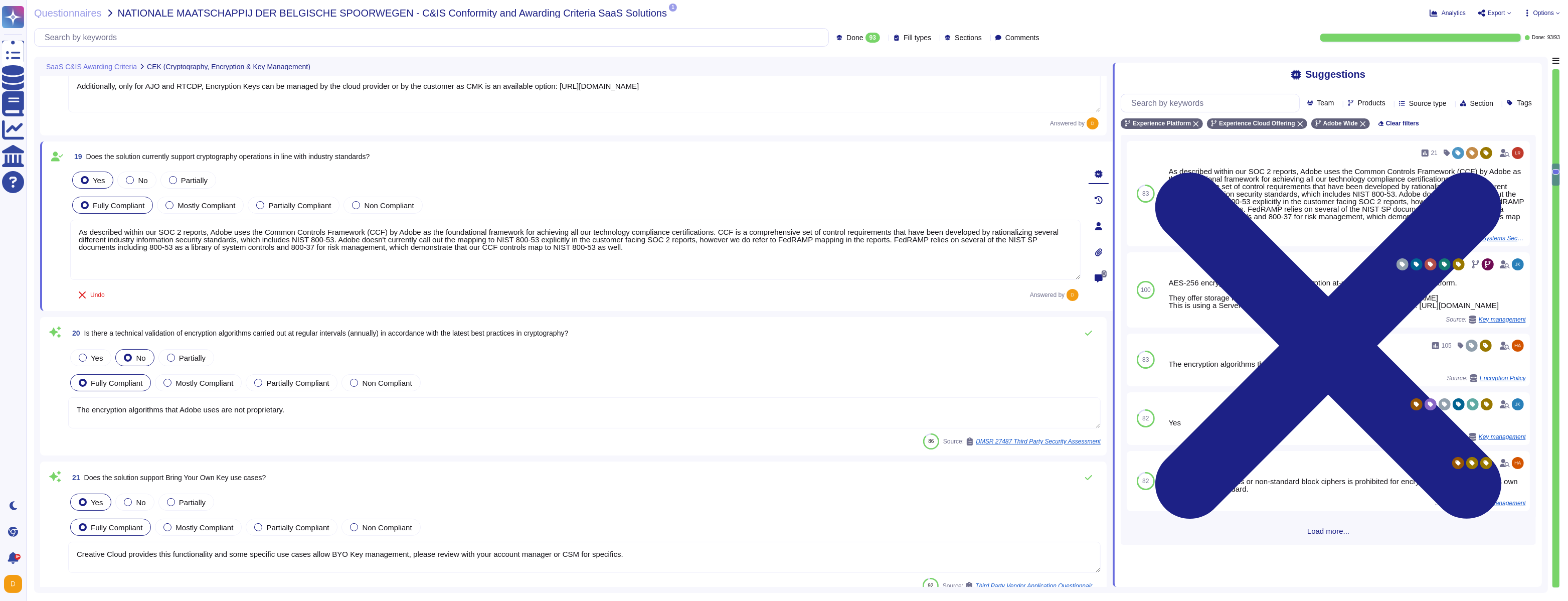
click at [360, 417] on textarea "The encryption algorithms that Adobe uses are not proprietary." at bounding box center [584, 413] width 1032 height 31
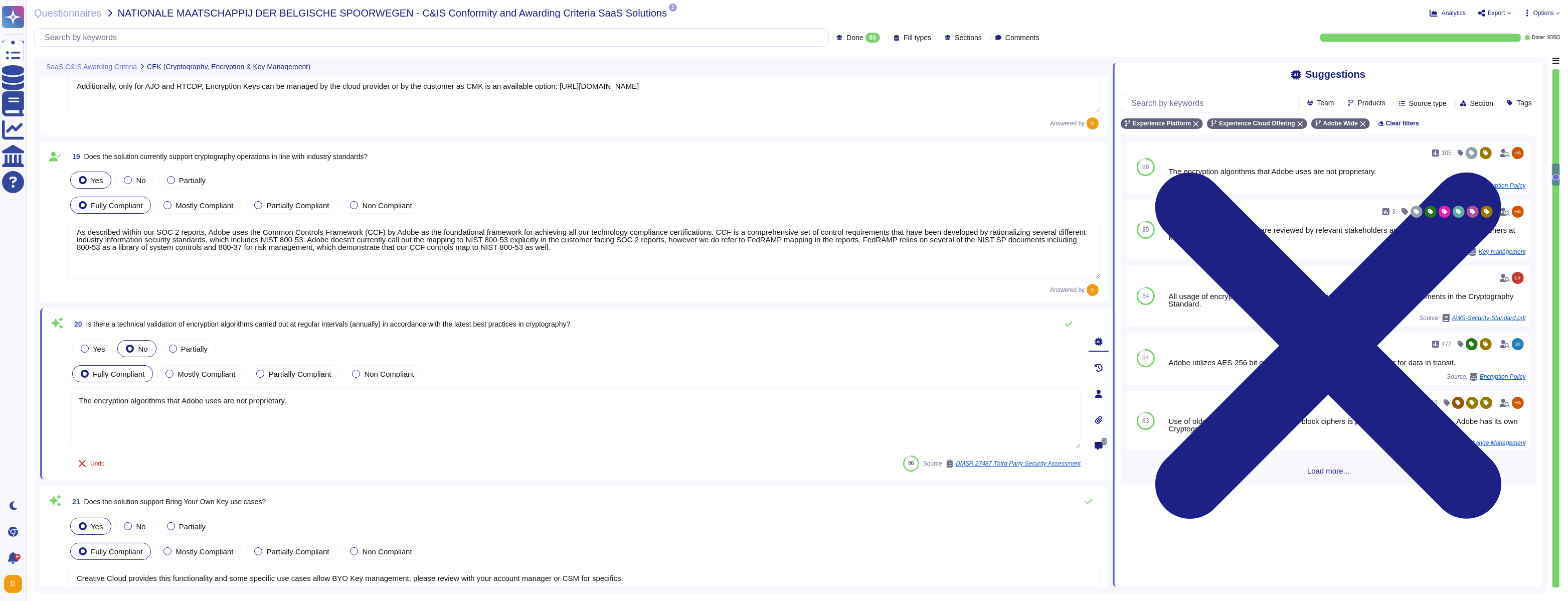
click at [329, 322] on span "Is there a technical validation of encryption algorithms carried out at regular…" at bounding box center [328, 324] width 484 height 8
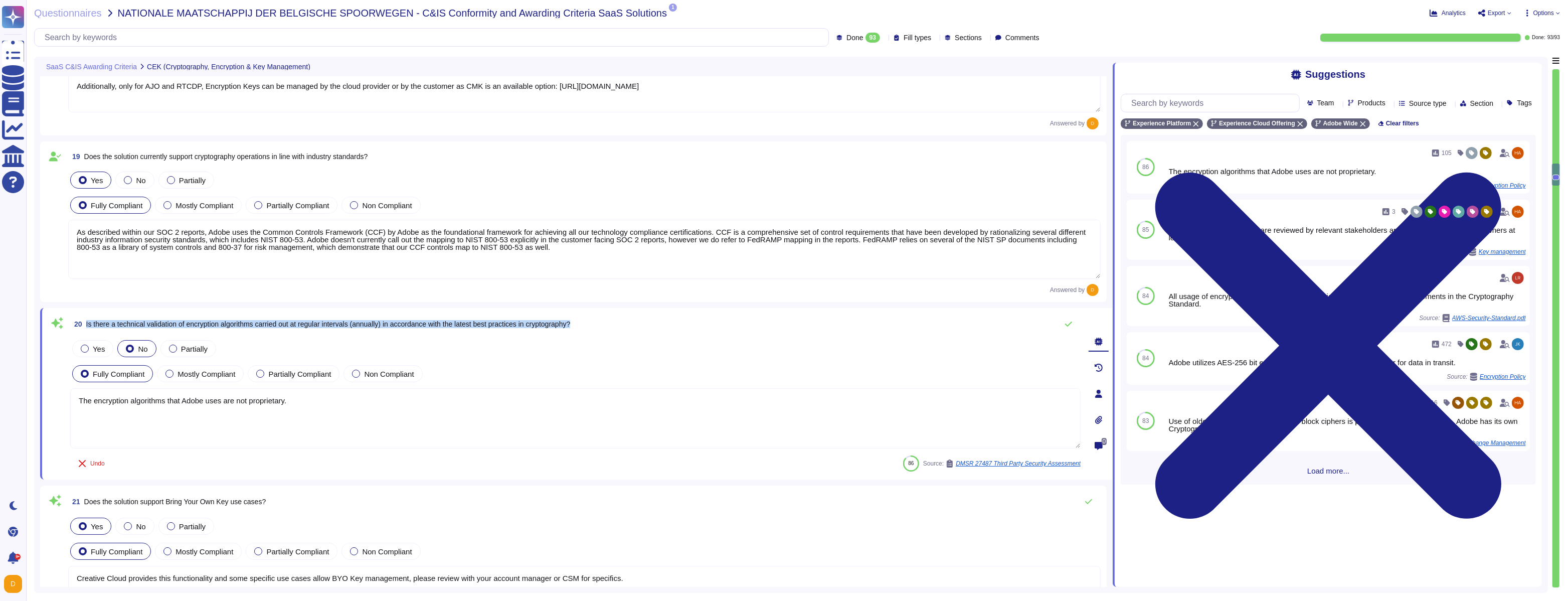
click at [329, 322] on span "Is there a technical validation of encryption algorithms carried out at regular…" at bounding box center [328, 324] width 484 height 8
copy div "Is there a technical validation of encryption algorithms carried out at regular…"
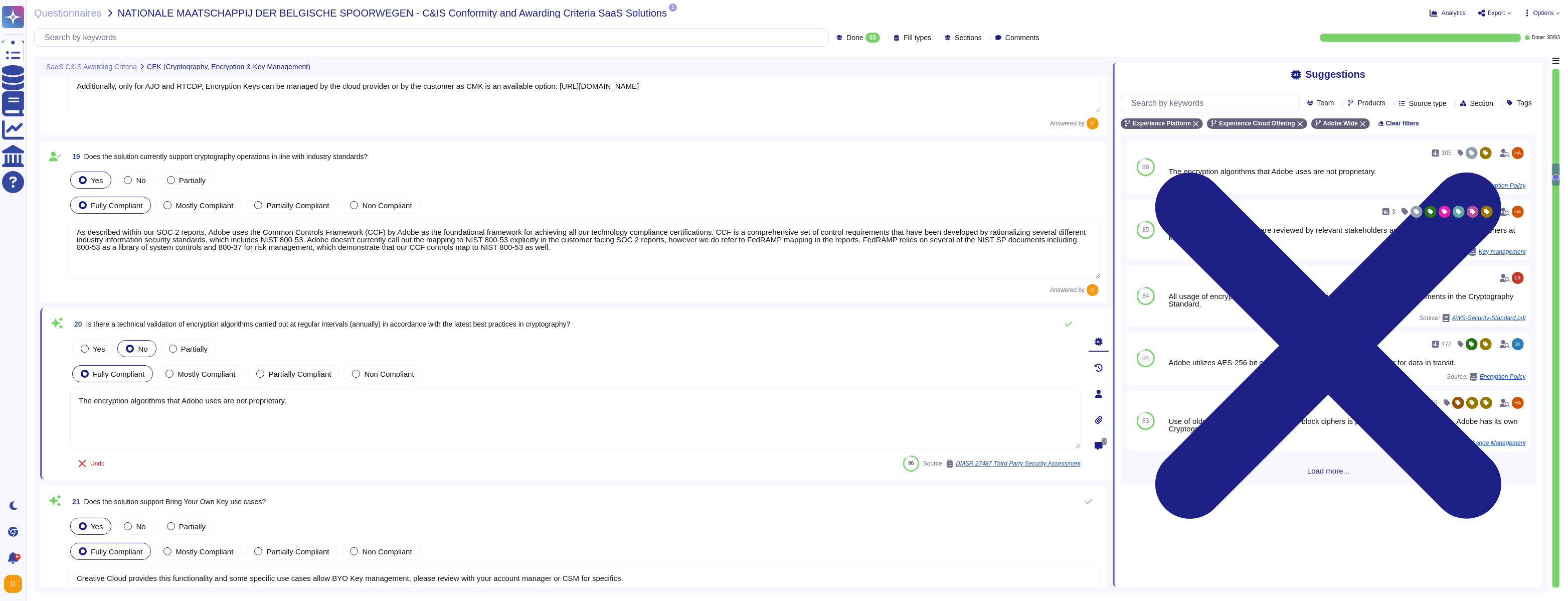
click at [300, 402] on textarea "The encryption algorithms that Adobe uses are not proprietary." at bounding box center [575, 418] width 1011 height 60
paste textarea "Adobe's cryptography and key management practices align with the latest revisio…"
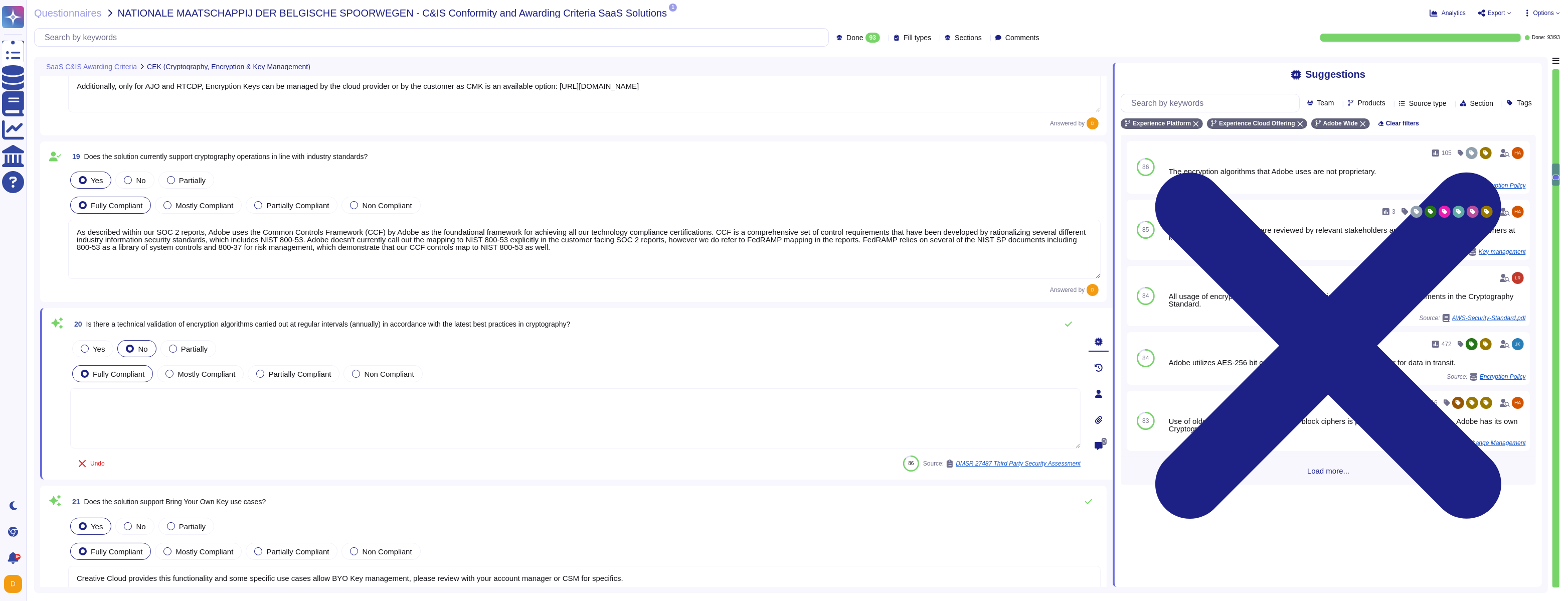
type textarea "Adobe's cryptography and key management practices align with the latest revisio…"
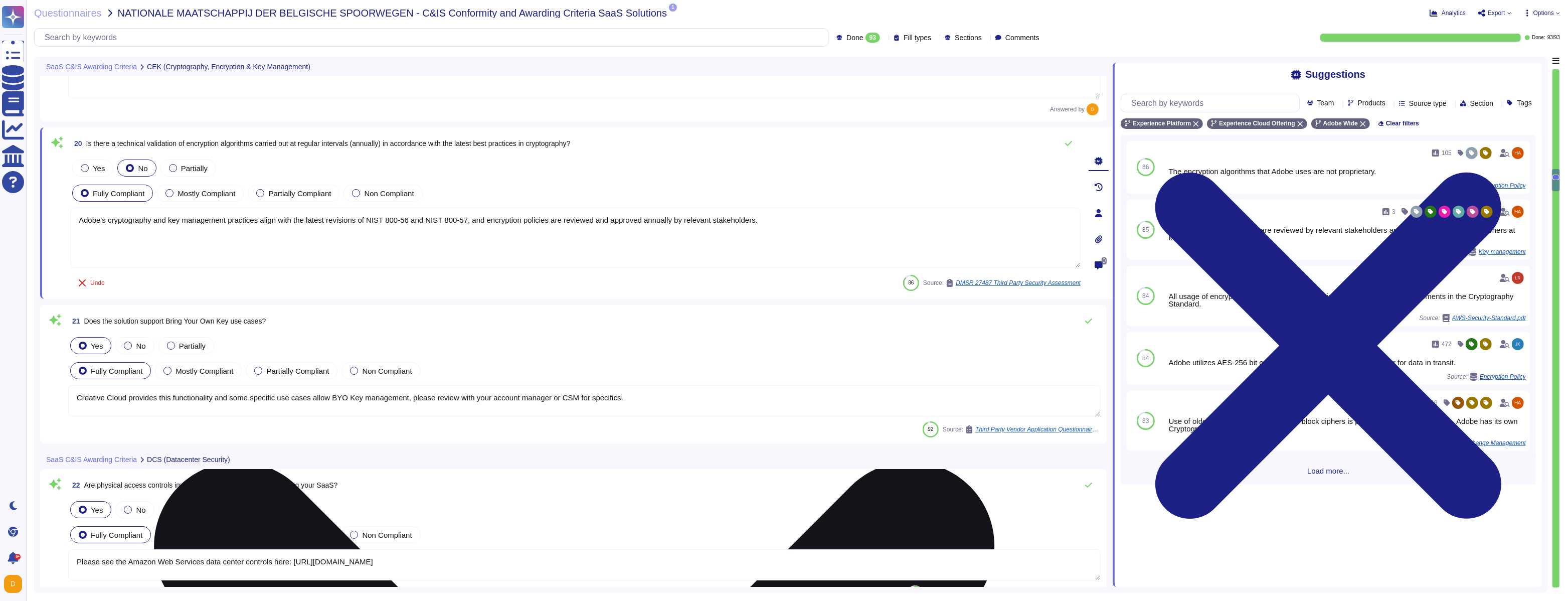
scroll to position [3003, 0]
type textarea "Lor Ipsumdol Sitametc Adip eli seddoeiusm temporinci utl etdolo mag aliquaenim …"
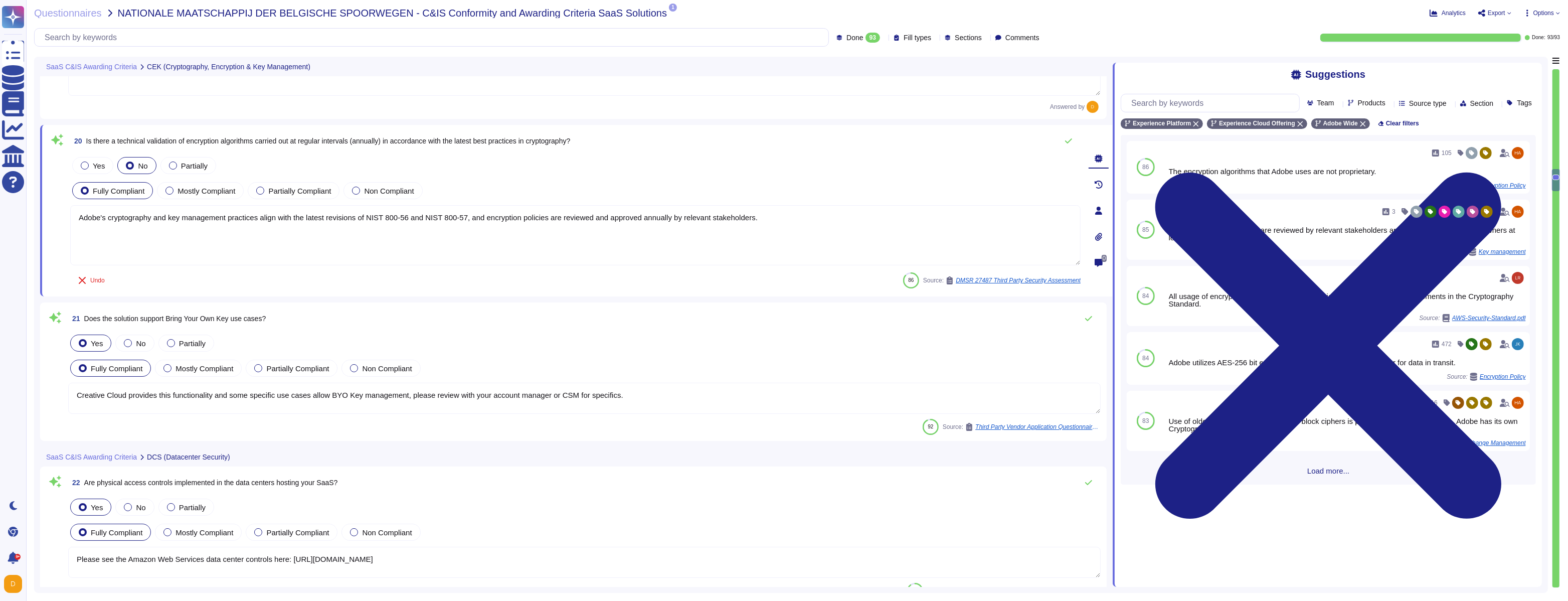
type textarea "Adobe's cryptography and key management practices align with the latest revisio…"
click at [164, 401] on textarea "Creative Cloud provides this functionality and some specific use cases allow BY…" at bounding box center [584, 403] width 1032 height 31
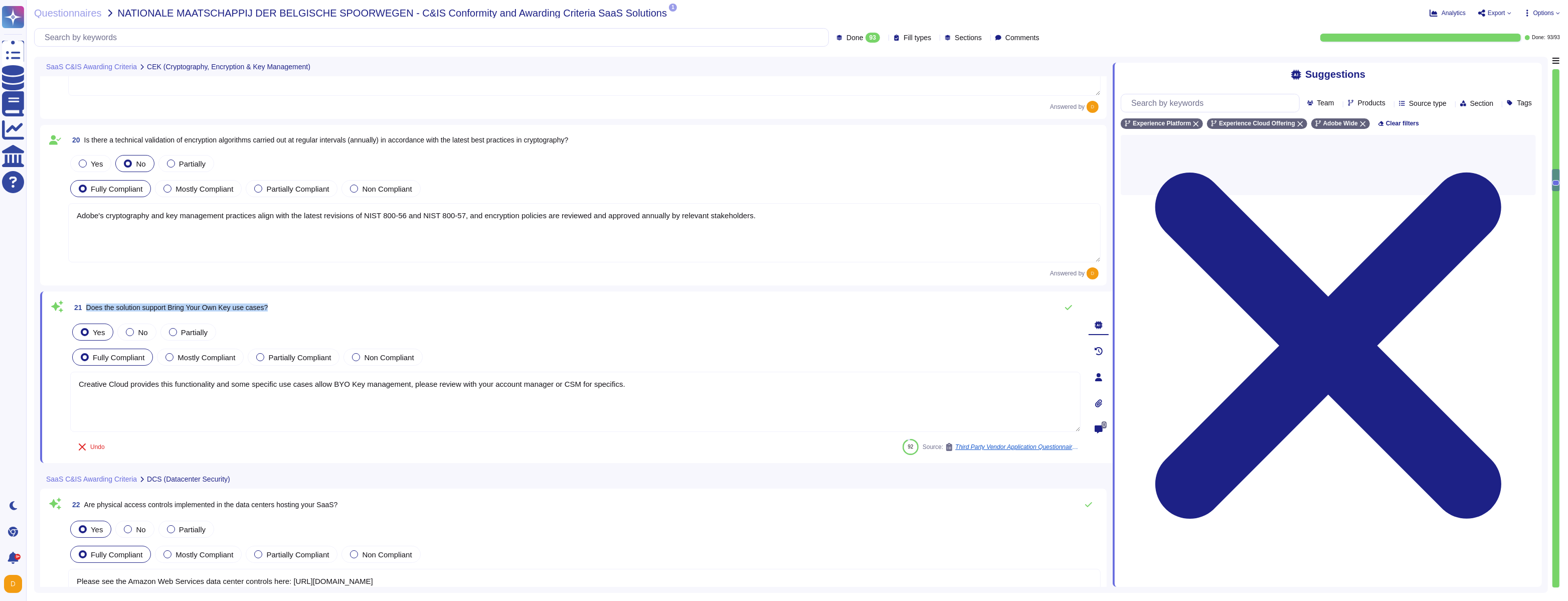
drag, startPoint x: 86, startPoint y: 307, endPoint x: 277, endPoint y: 307, distance: 191.0
click at [277, 307] on div "21 Does the solution support Bring Your Own Key use cases?" at bounding box center [575, 307] width 1011 height 20
copy span "Does the solution support Bring Your Own Key use cases?"
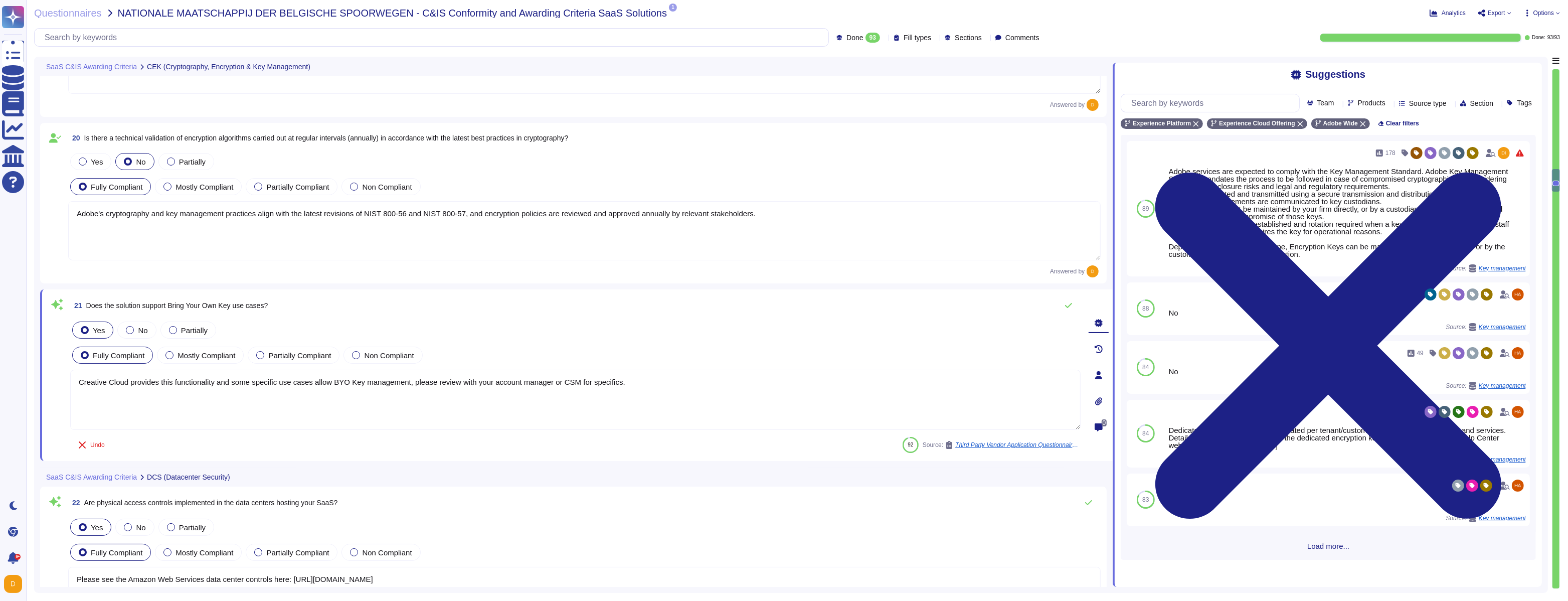
click at [690, 384] on textarea "Creative Cloud provides this functionality and some specific use cases allow BY…" at bounding box center [575, 400] width 1011 height 60
drag, startPoint x: 689, startPoint y: 384, endPoint x: 91, endPoint y: 383, distance: 598.0
click at [91, 383] on textarea "Creative Cloud provides this functionality and some specific use cases allow BY…" at bounding box center [575, 403] width 1011 height 60
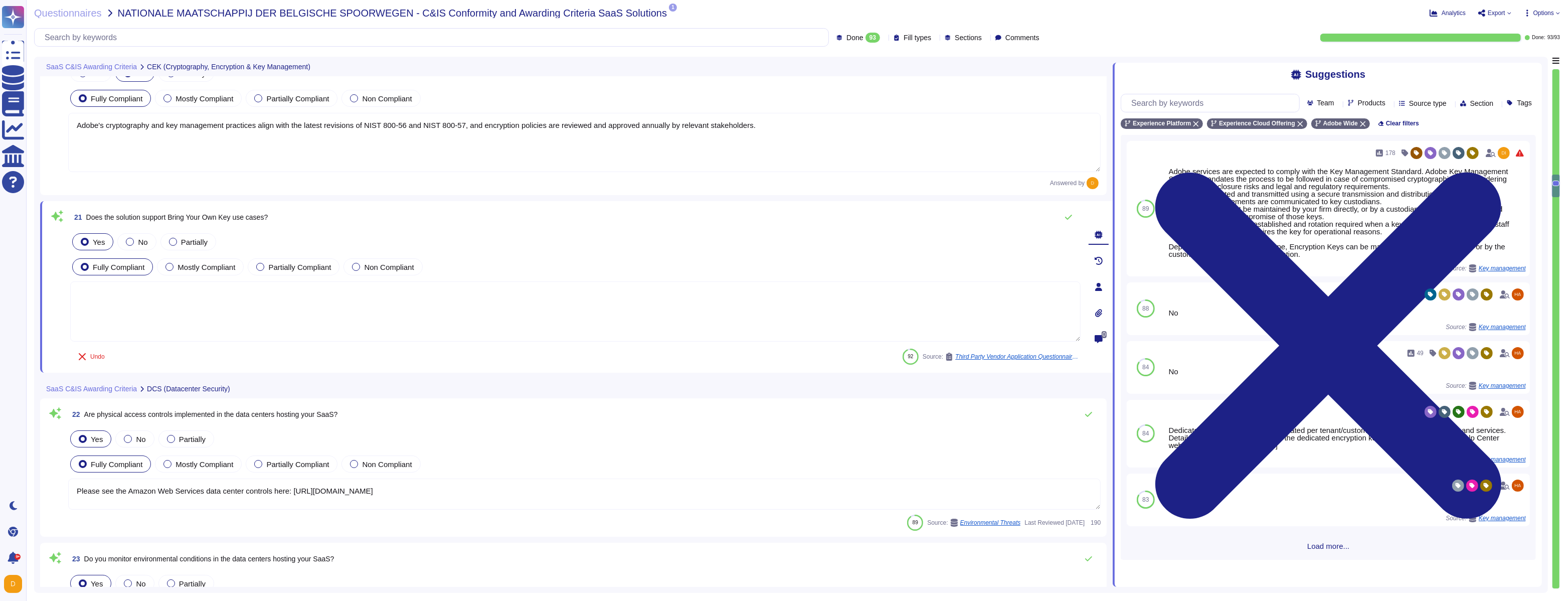
scroll to position [3097, 0]
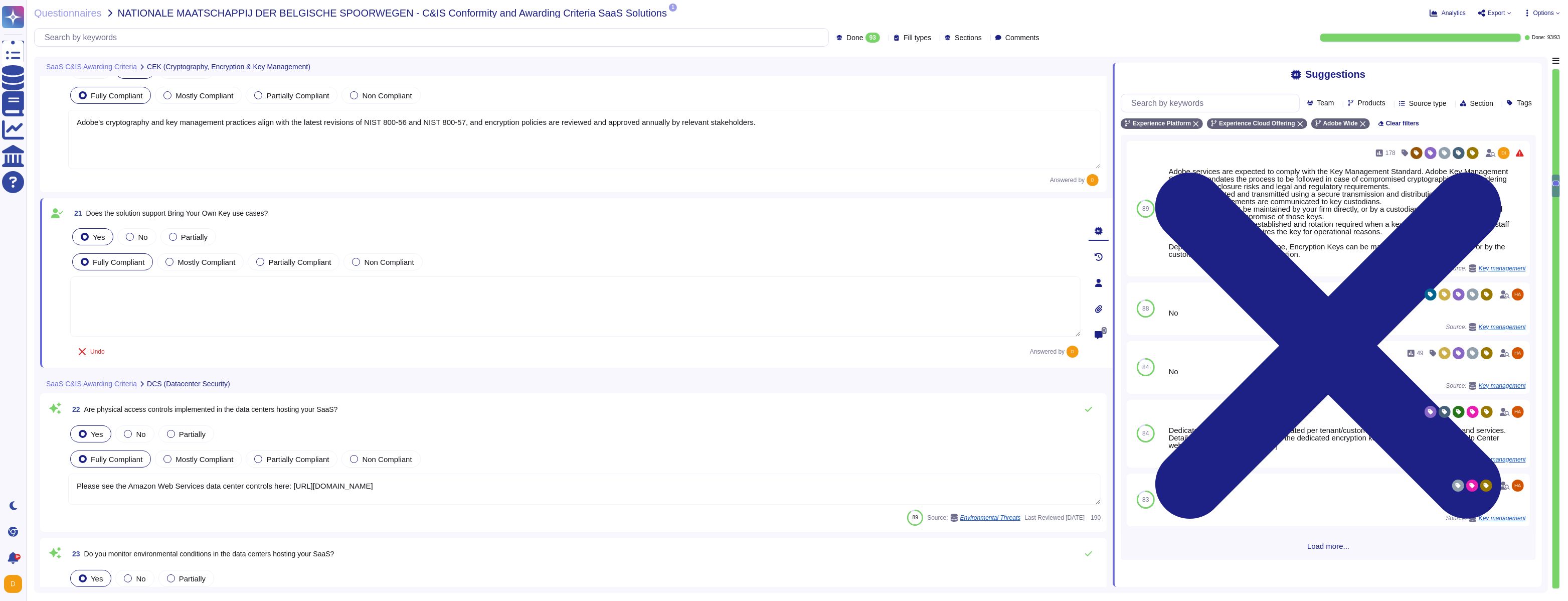
click at [138, 304] on textarea at bounding box center [575, 307] width 1011 height 60
paste textarea "AEP, including RTCDP, AJO and CJA offer customers the possibility to manage the…"
drag, startPoint x: 201, startPoint y: 288, endPoint x: 45, endPoint y: 282, distance: 156.1
click at [45, 282] on div "21 Does the solution support Bring Your Own Key use cases? Yes No Partially Ful…" at bounding box center [576, 283] width 1073 height 170
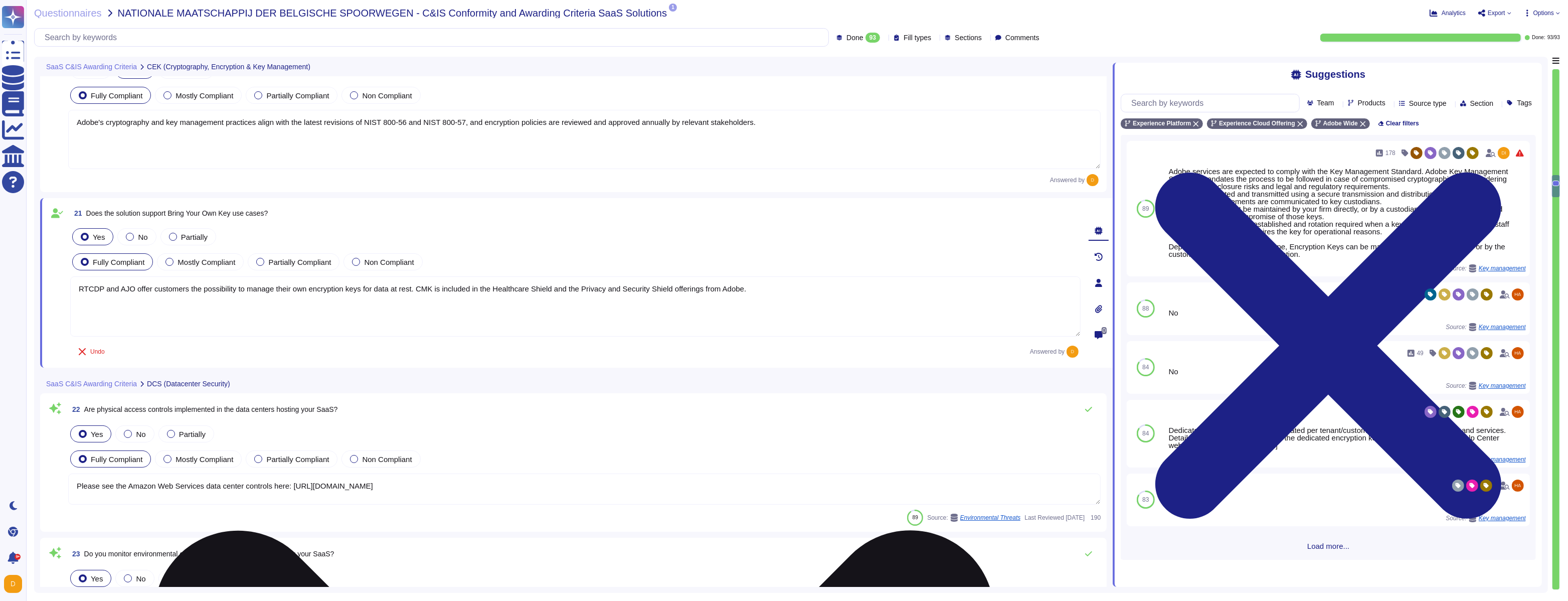
click at [806, 287] on textarea "RTCDP and AJO offer customers the possibility to manage their own encryption ke…" at bounding box center [575, 307] width 1011 height 60
paste textarea "[URL][DOMAIN_NAME]"
click at [118, 303] on textarea "RTCDP and AJO offer customers the possibility to manage their own encryption ke…" at bounding box center [575, 307] width 1011 height 60
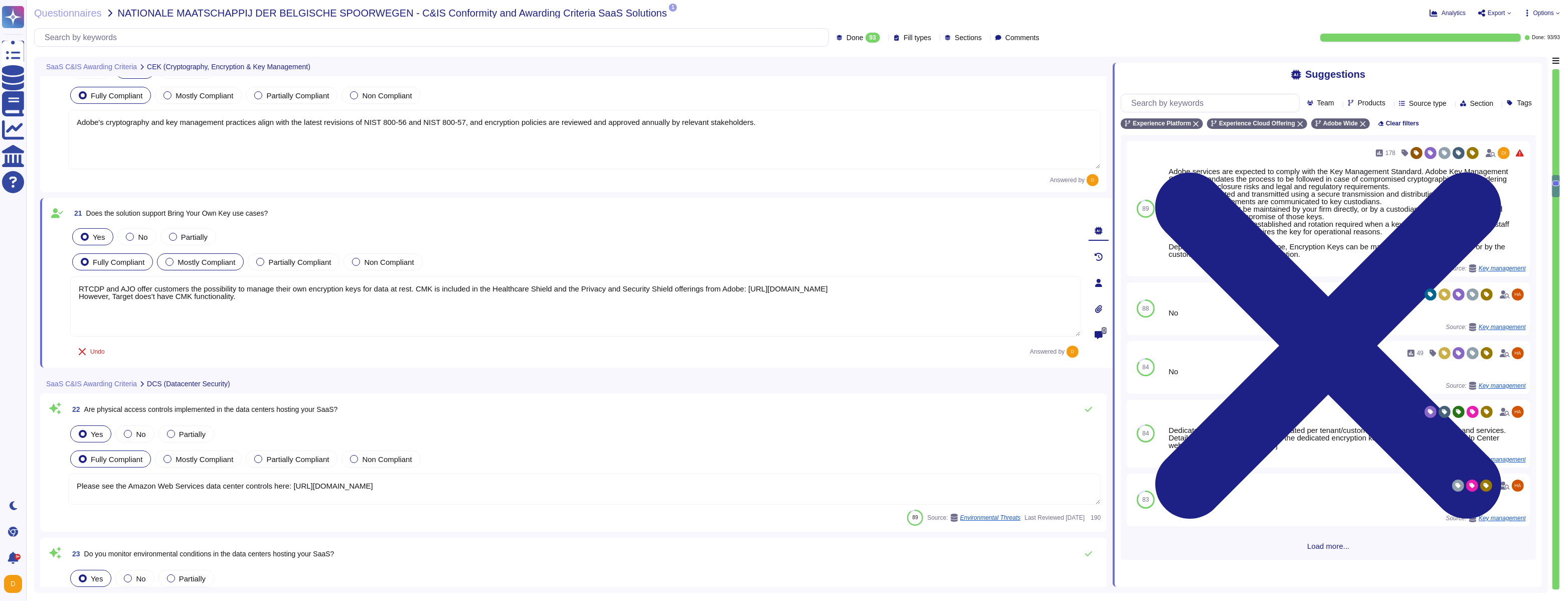
type textarea "RTCDP and AJO offer customers the possibility to manage their own encryption ke…"
click at [195, 255] on div "Mostly Compliant" at bounding box center [200, 262] width 87 height 17
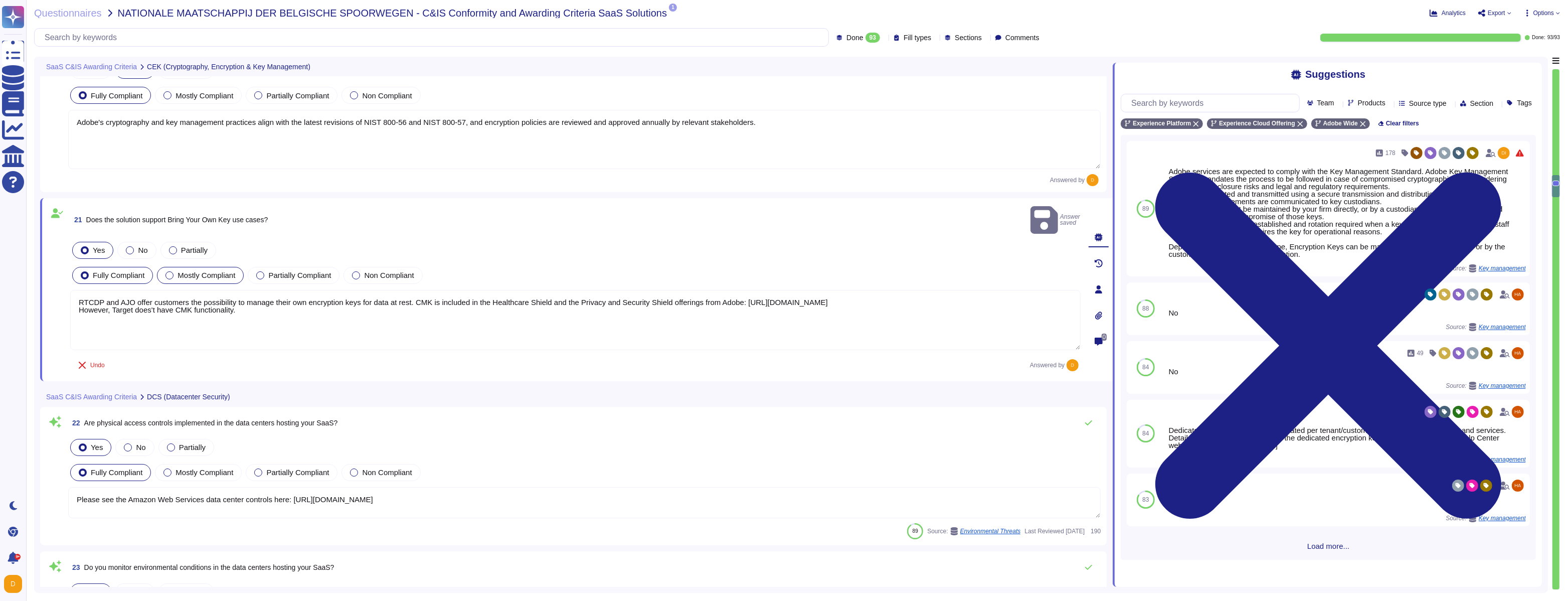
click at [206, 271] on span "Mostly Compliant" at bounding box center [206, 274] width 58 height 8
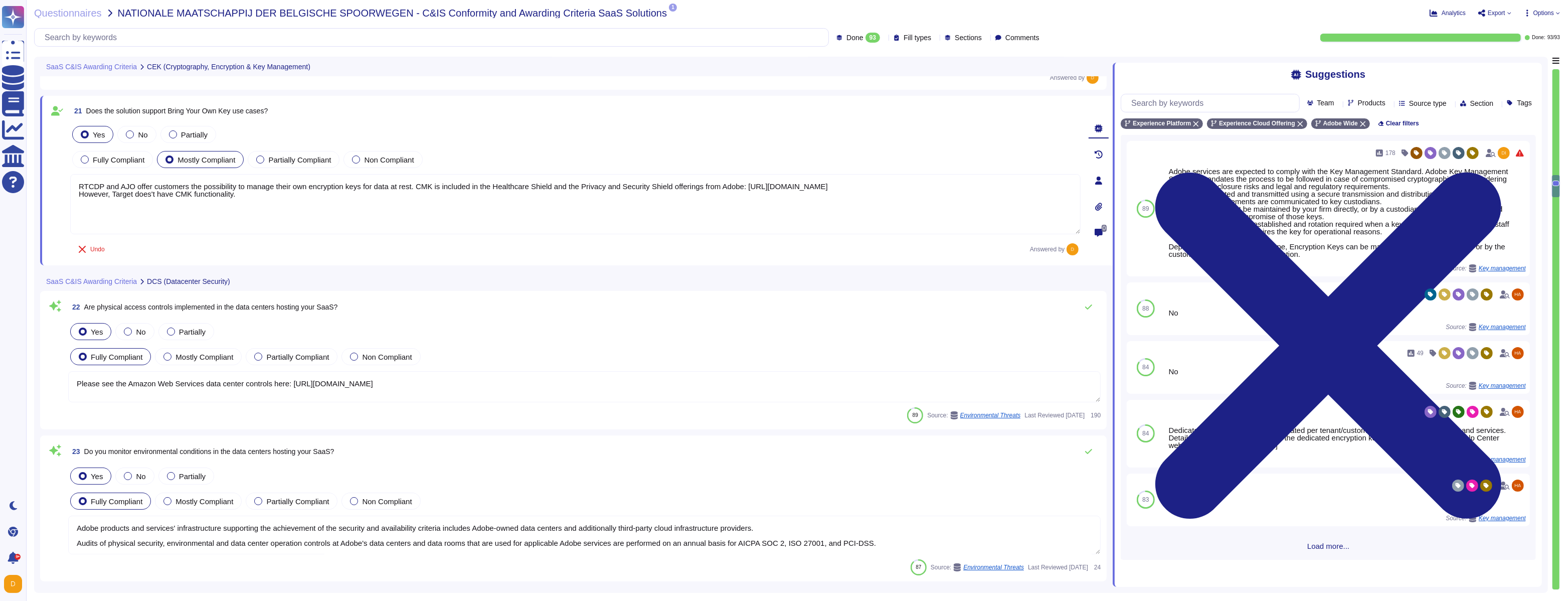
scroll to position [3194, 0]
type textarea "Adobe adheres to a Data Classification and Handling Standard. Adobe's data clas…"
click at [251, 384] on textarea "Please see the Amazon Web Services data center controls here: [URL][DOMAIN_NAME]" at bounding box center [584, 386] width 1032 height 31
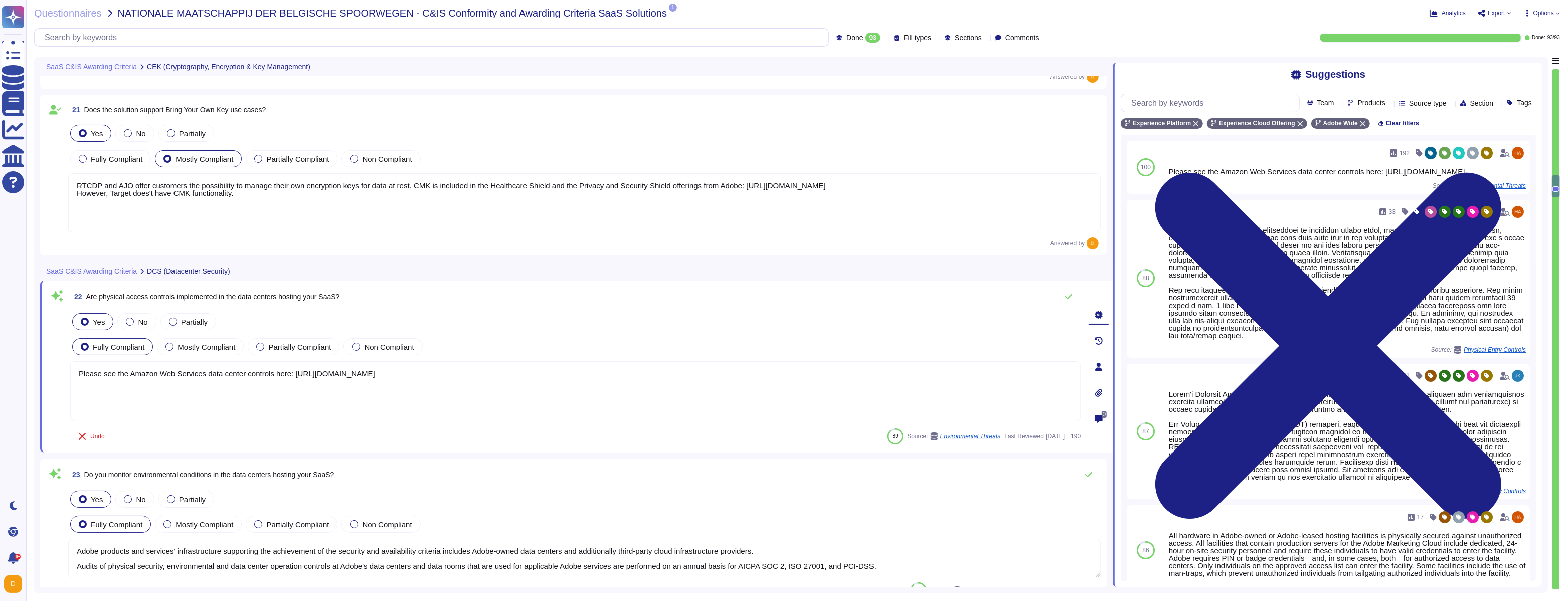
scroll to position [5, 0]
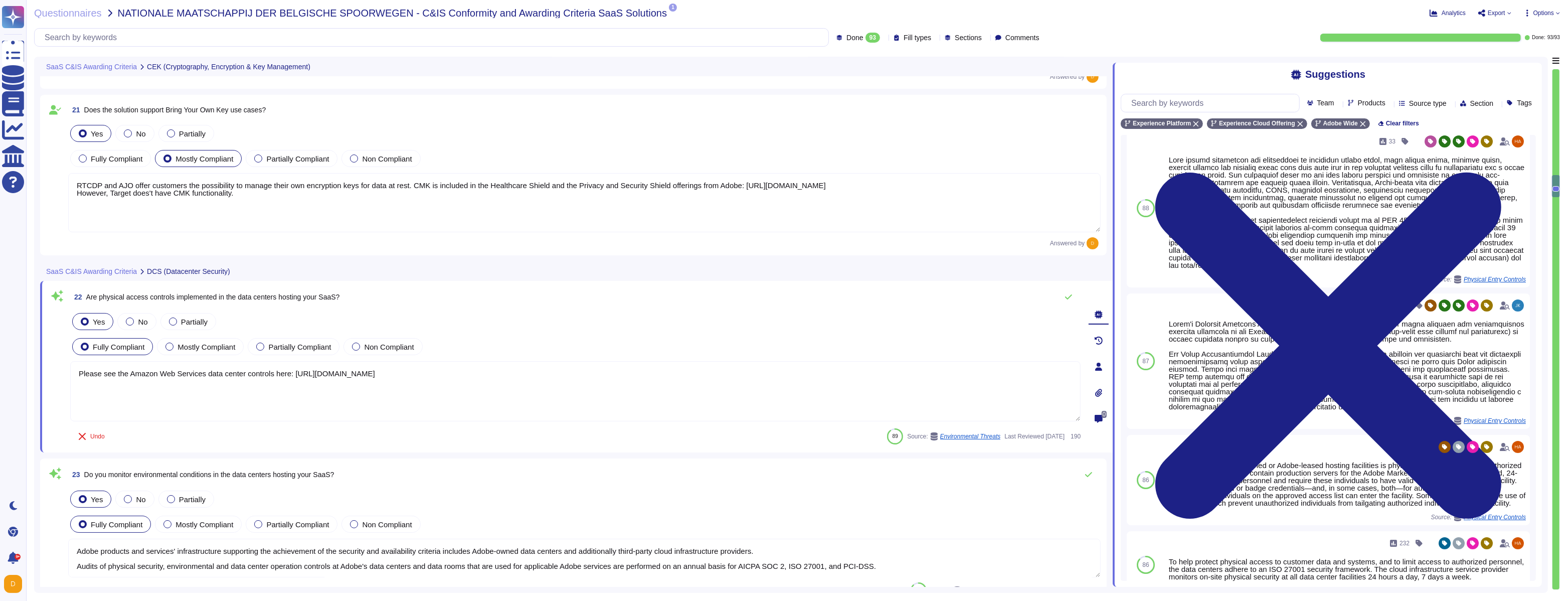
click at [502, 369] on textarea "Please see the Amazon Web Services data center controls here: [URL][DOMAIN_NAME]" at bounding box center [575, 391] width 1011 height 60
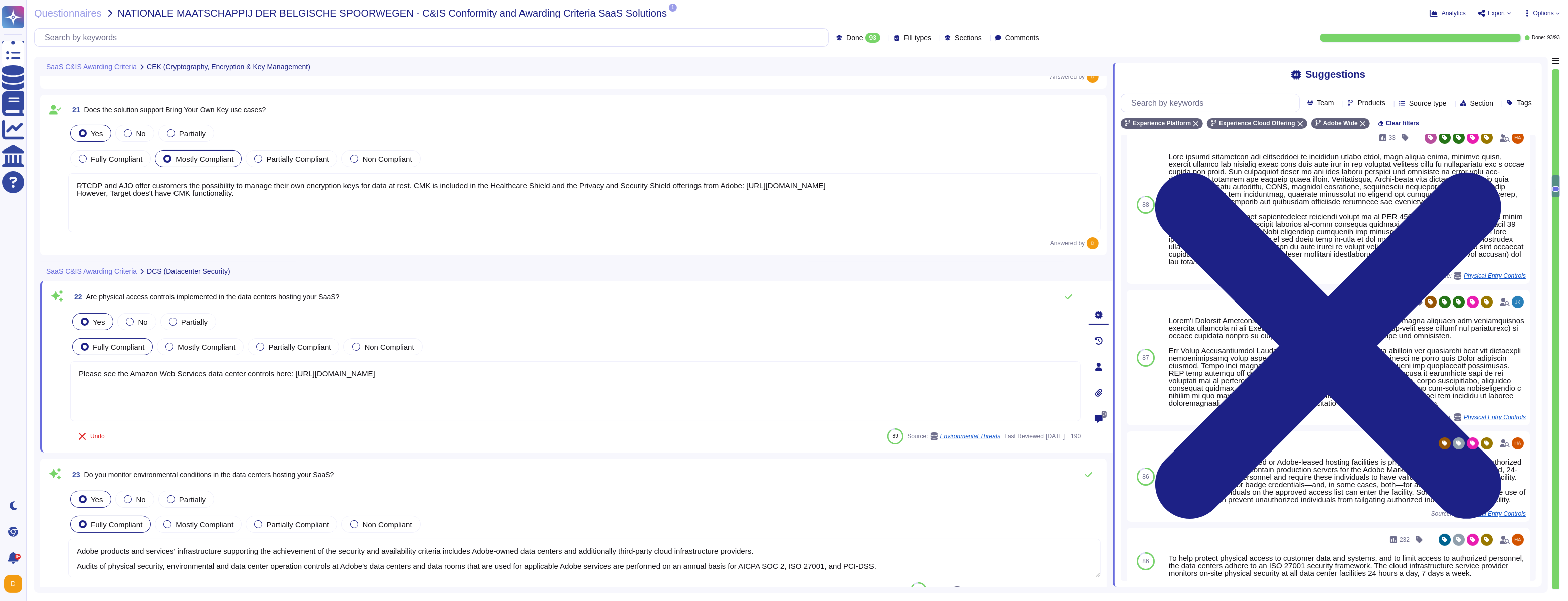
click at [502, 369] on textarea "Please see the Amazon Web Services data center controls here: [URL][DOMAIN_NAME]" at bounding box center [575, 391] width 1011 height 60
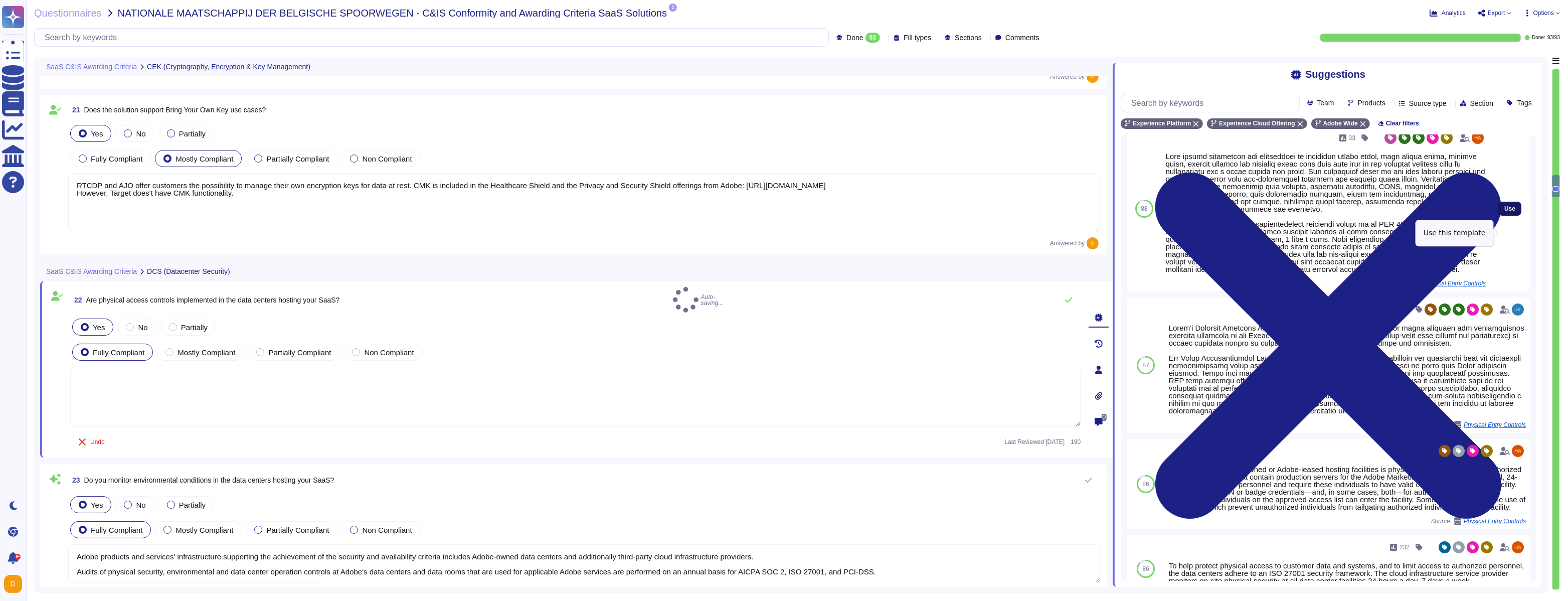
click at [1510, 216] on button "Use" at bounding box center [1510, 208] width 23 height 14
type textarea "Data center facilities are architected to segregate office space, data center r…"
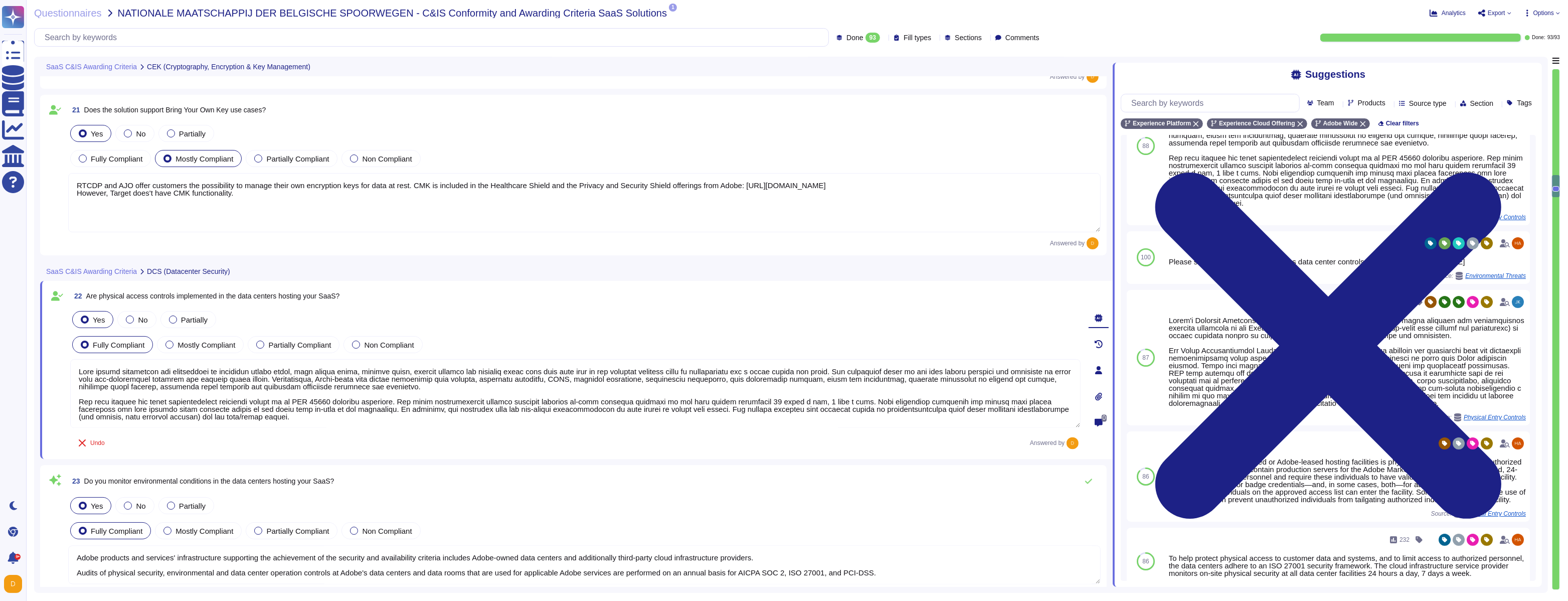
scroll to position [1, 0]
type textarea "Adobe adheres to a Data Classification and Handling Standard. Adobe's data clas…"
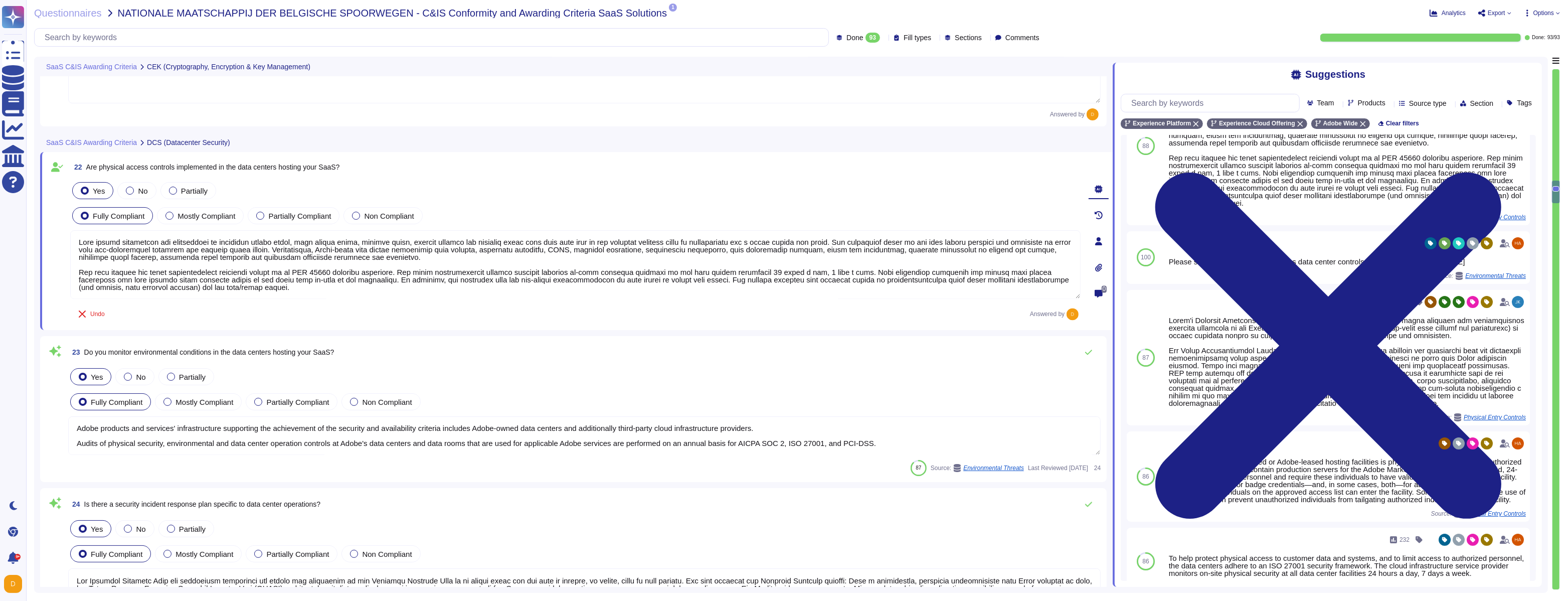
click at [193, 441] on textarea "Adobe products and services' infrastructure supporting the achievement of the s…" at bounding box center [584, 436] width 1032 height 38
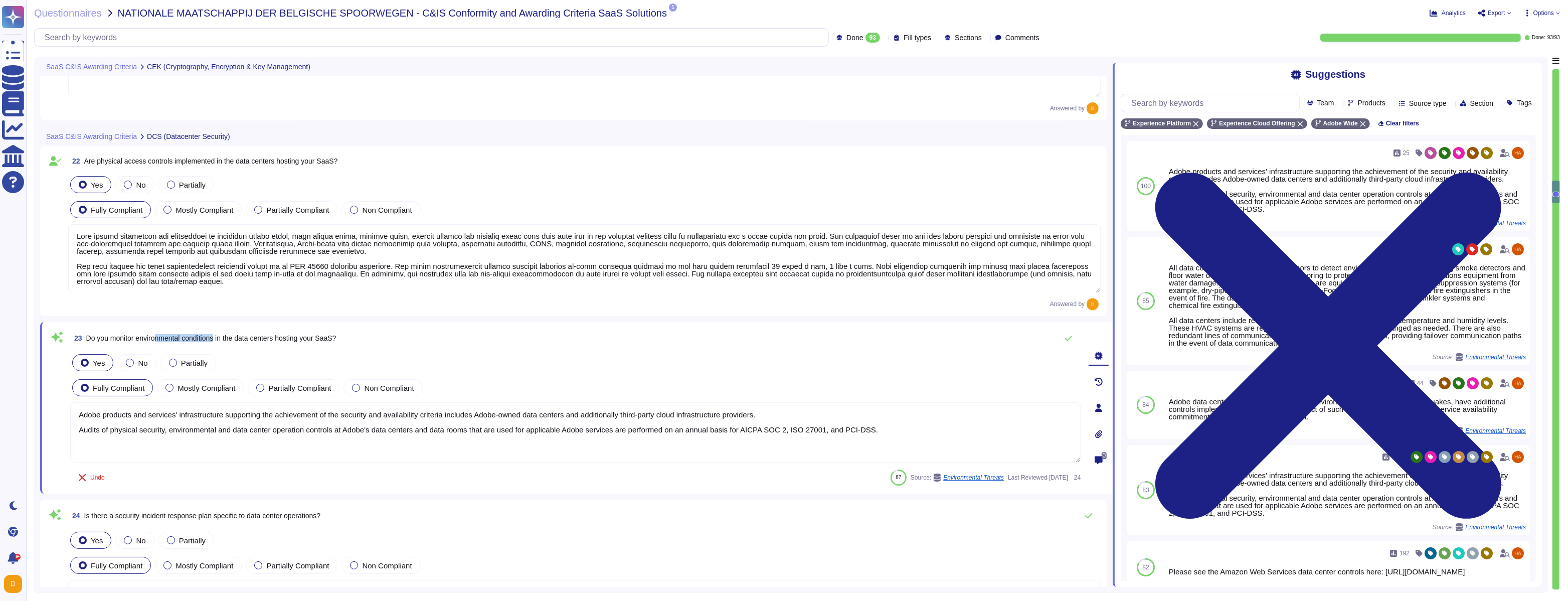
drag, startPoint x: 160, startPoint y: 337, endPoint x: 221, endPoint y: 338, distance: 61.0
click at [221, 338] on span "Do you monitor environmental conditions in the data centers hosting your SaaS?" at bounding box center [211, 338] width 251 height 8
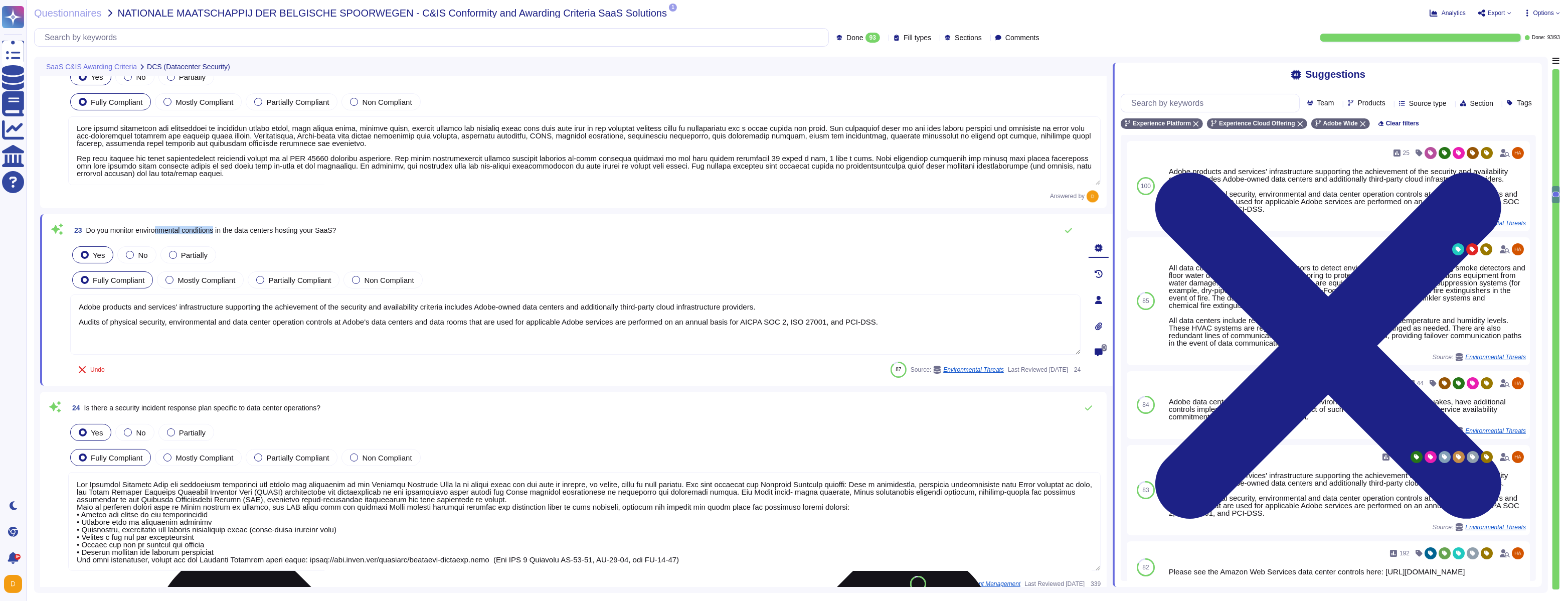
type textarea "Adobe ensures appropriate level of security of customer's PII data by: • Custom…"
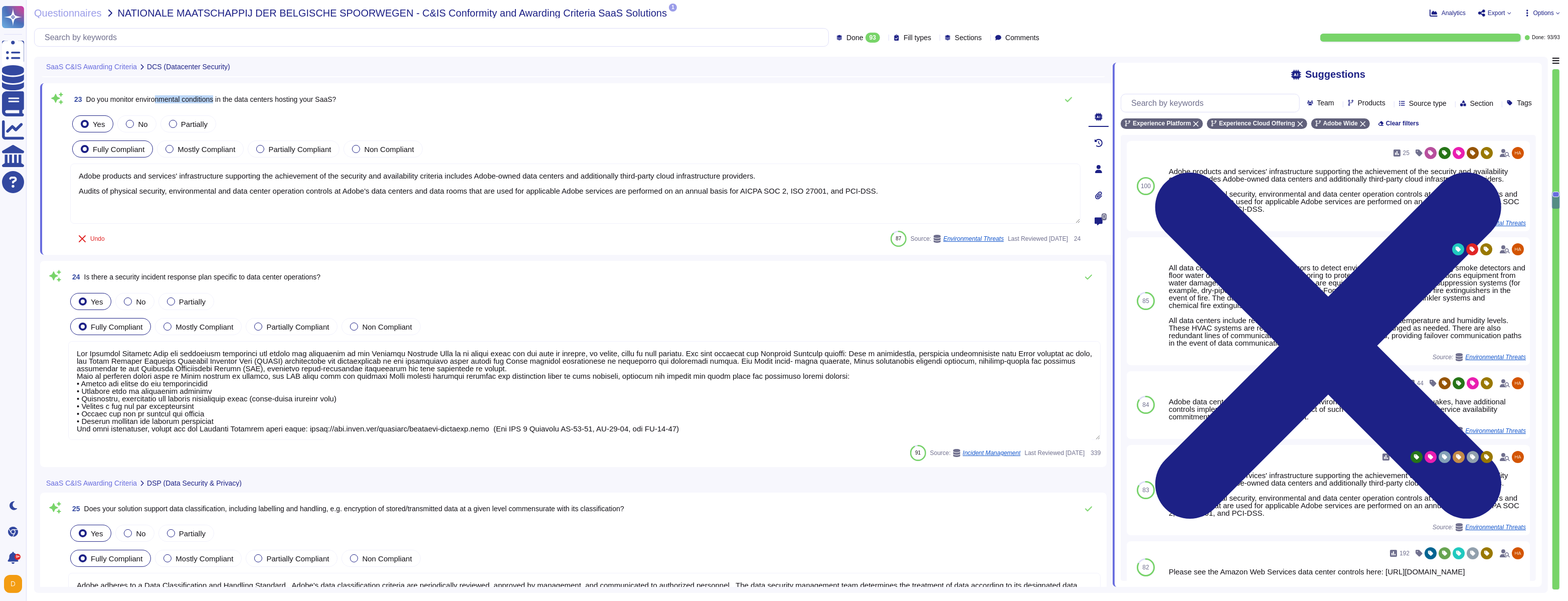
type textarea "30 days after the contract with the customer is terminated, customer data is re…"
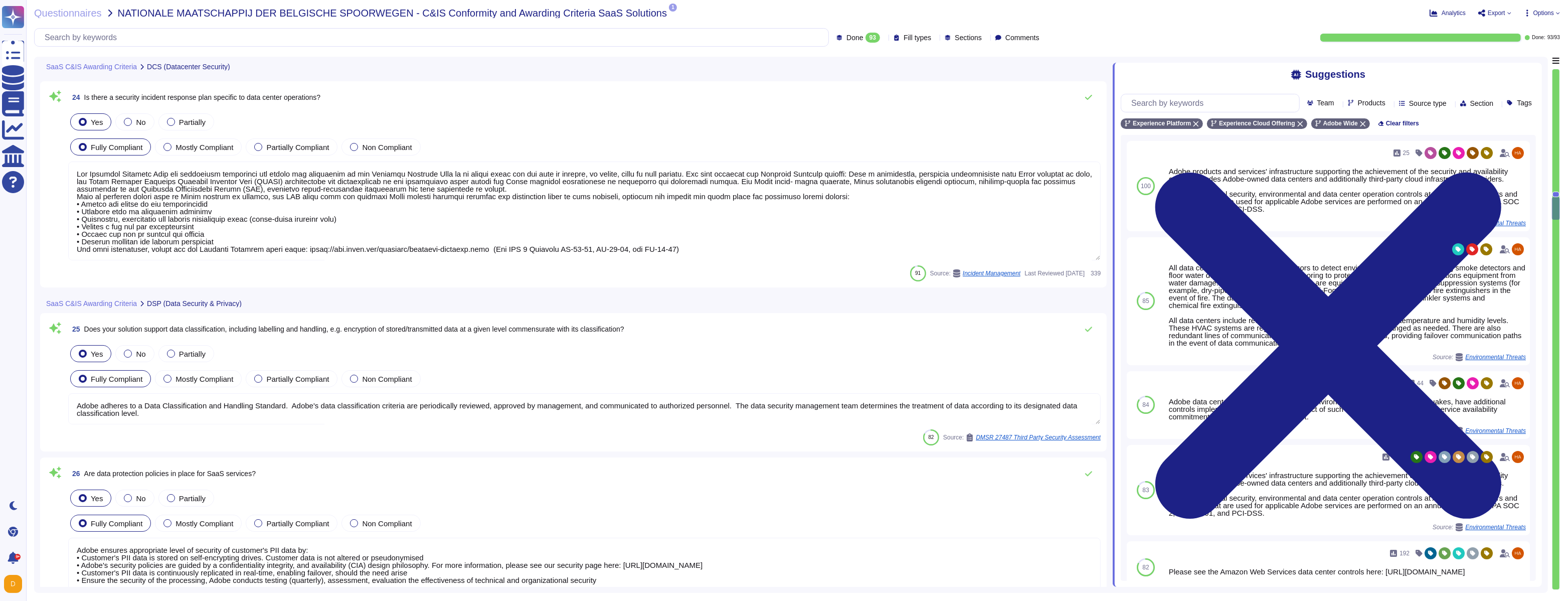
type textarea "Where access is happening from a non-US/EU location (access from any non-EU or …"
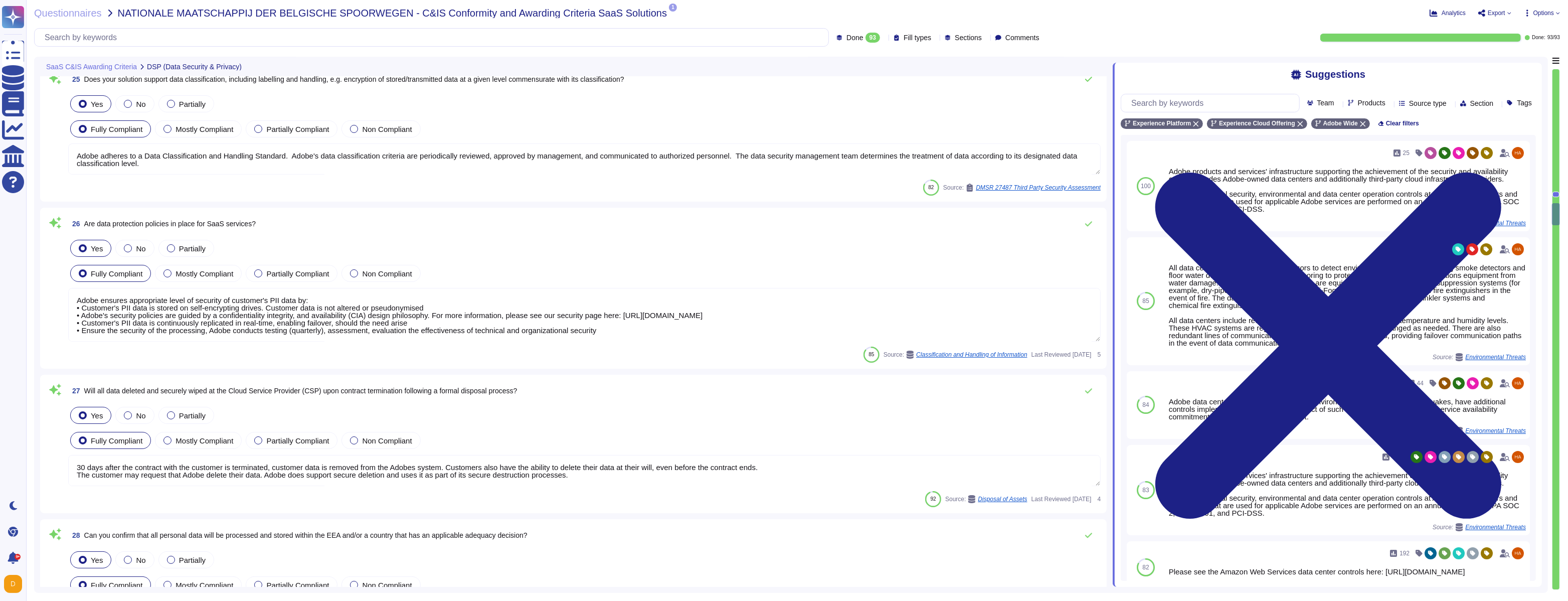
scroll to position [3963, 0]
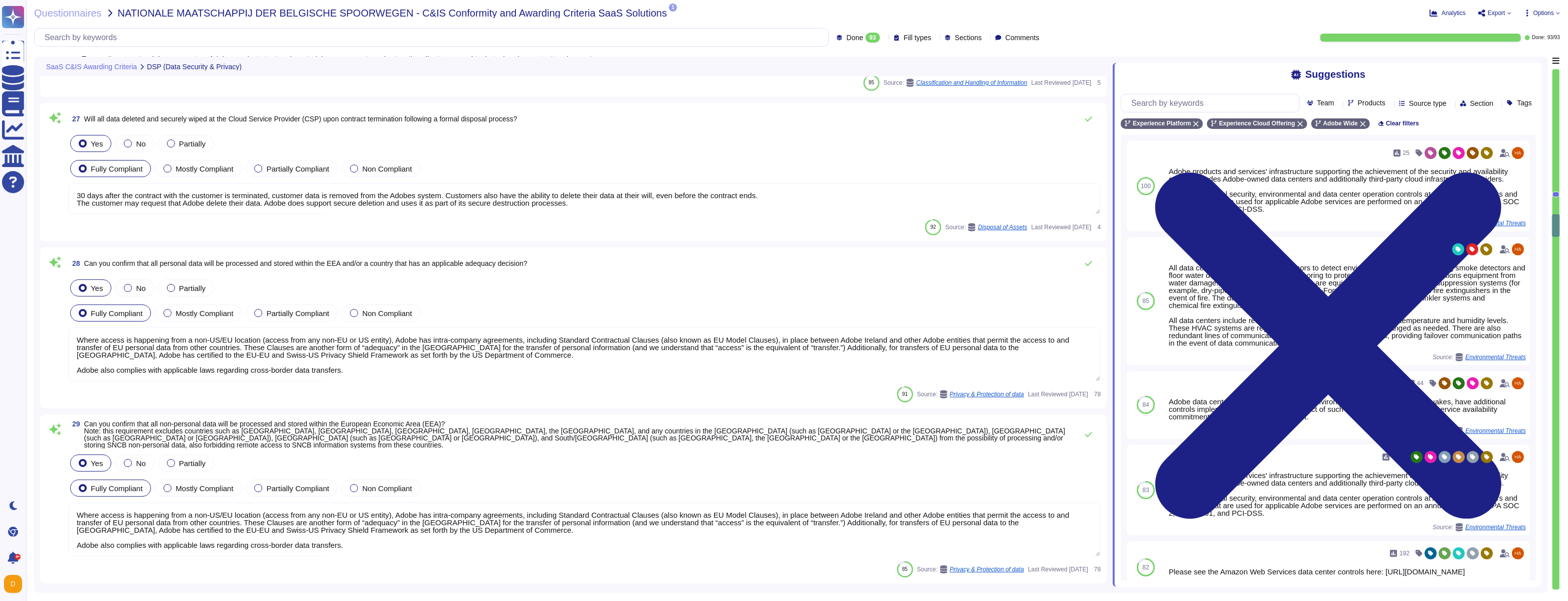
type textarea "Only authorized Adobe administrators from Adobe customer care teams have access…"
type textarea "Adobe Experience Cloud applications do not use customer data to train AI models…"
type textarea "Lorem ipsu dol sita co adi elitsedd eius temp incididunt (UTL) etdo mag aliquae…"
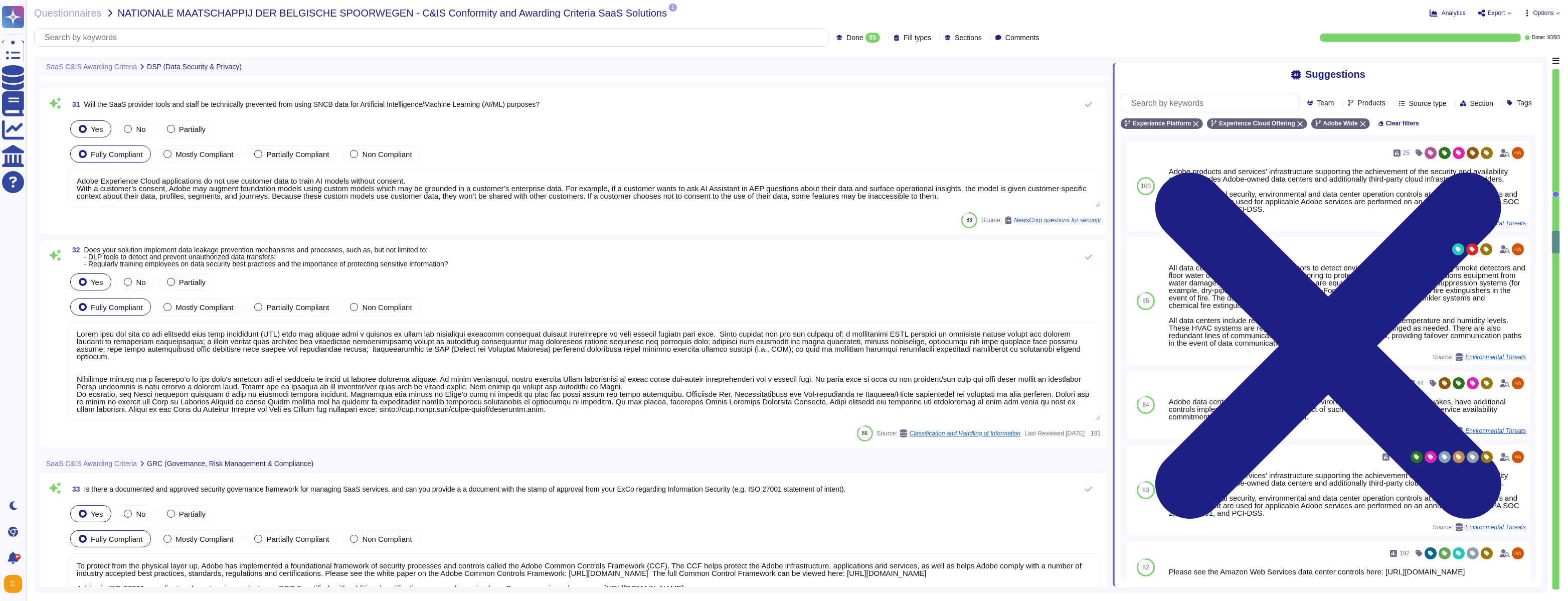
type textarea "To protect from the physical layer up, Adobe has implemented a foundational fra…"
type textarea "Adobe has an established Enterprise-wide Risk Management process used by manage…"
type textarea "The SOC 2 reports provide assurance of the design and operating effectiveness o…"
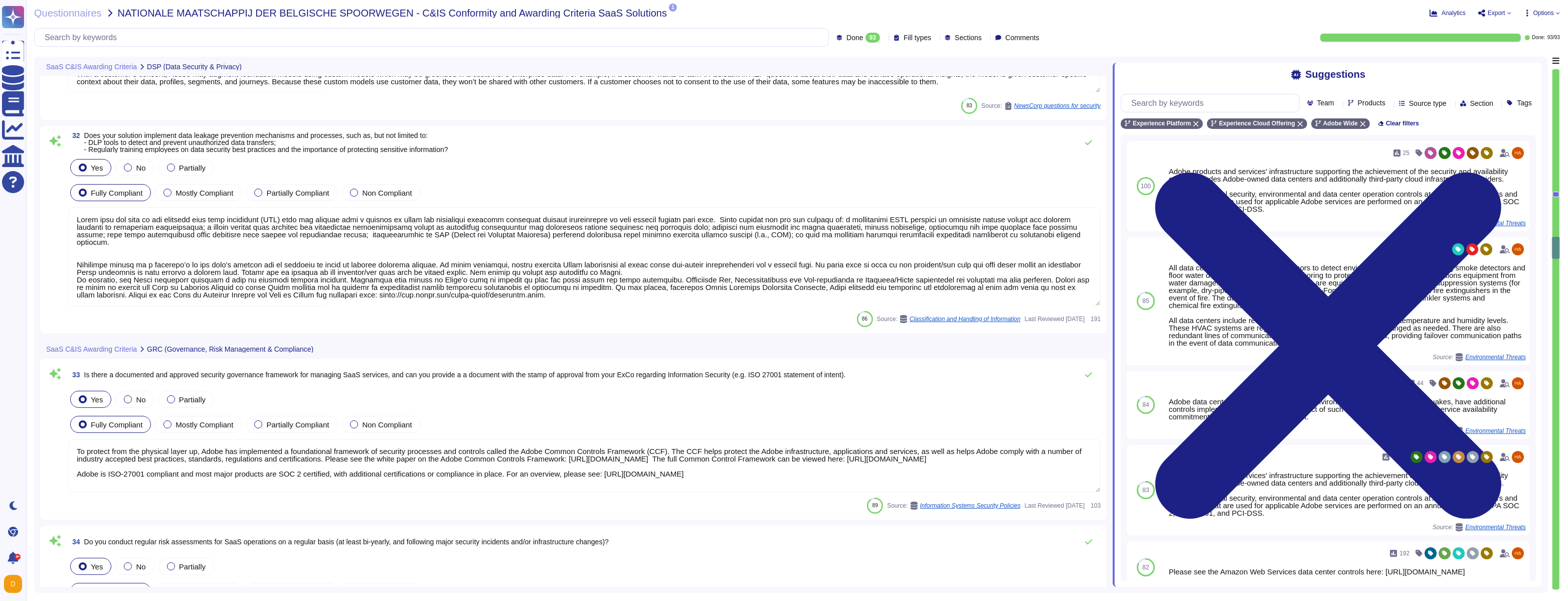
scroll to position [1, 0]
type textarea "Lorem ipsumdol sitametco ad elitsedd e tempori utlabore etdolorem aliquaen ad m…"
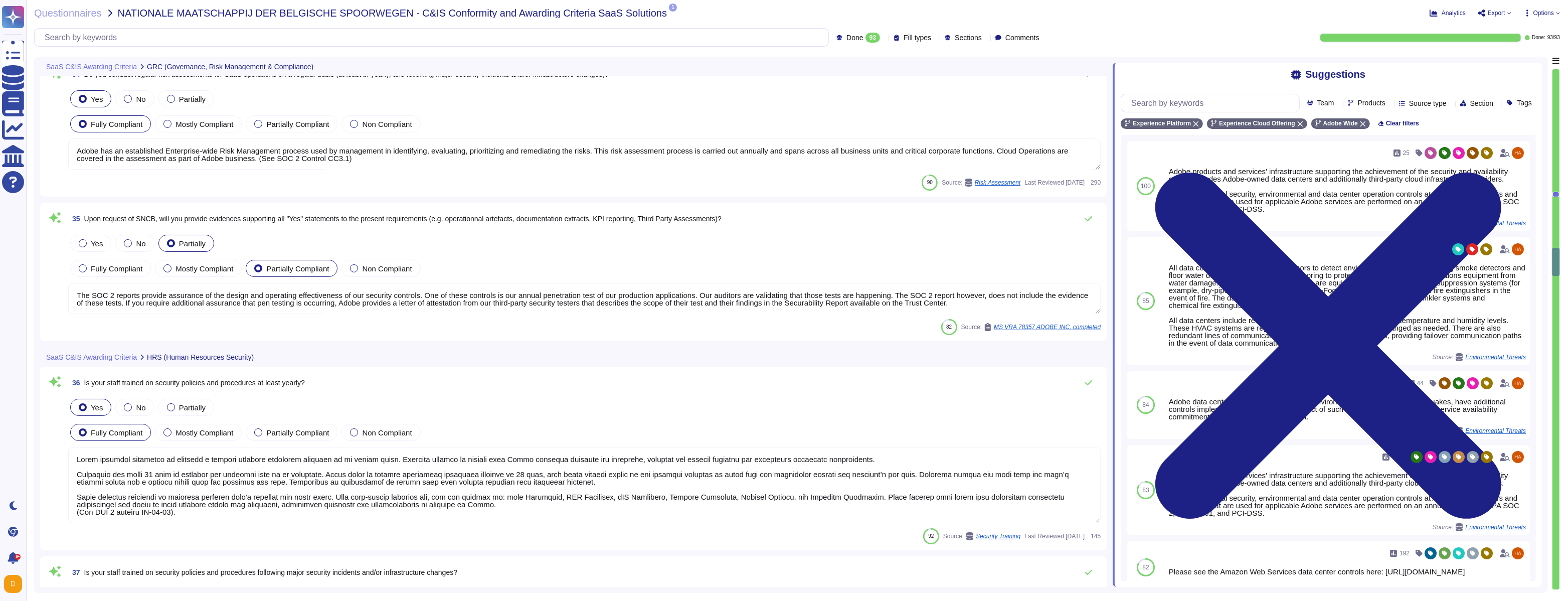
type textarea "Lorem ipsumdol sitametco ad elitsedd e tempori utlabore etdolorem aliquaen ad m…"
type textarea "Adobe's access control policies and standards ensure that users have the least …"
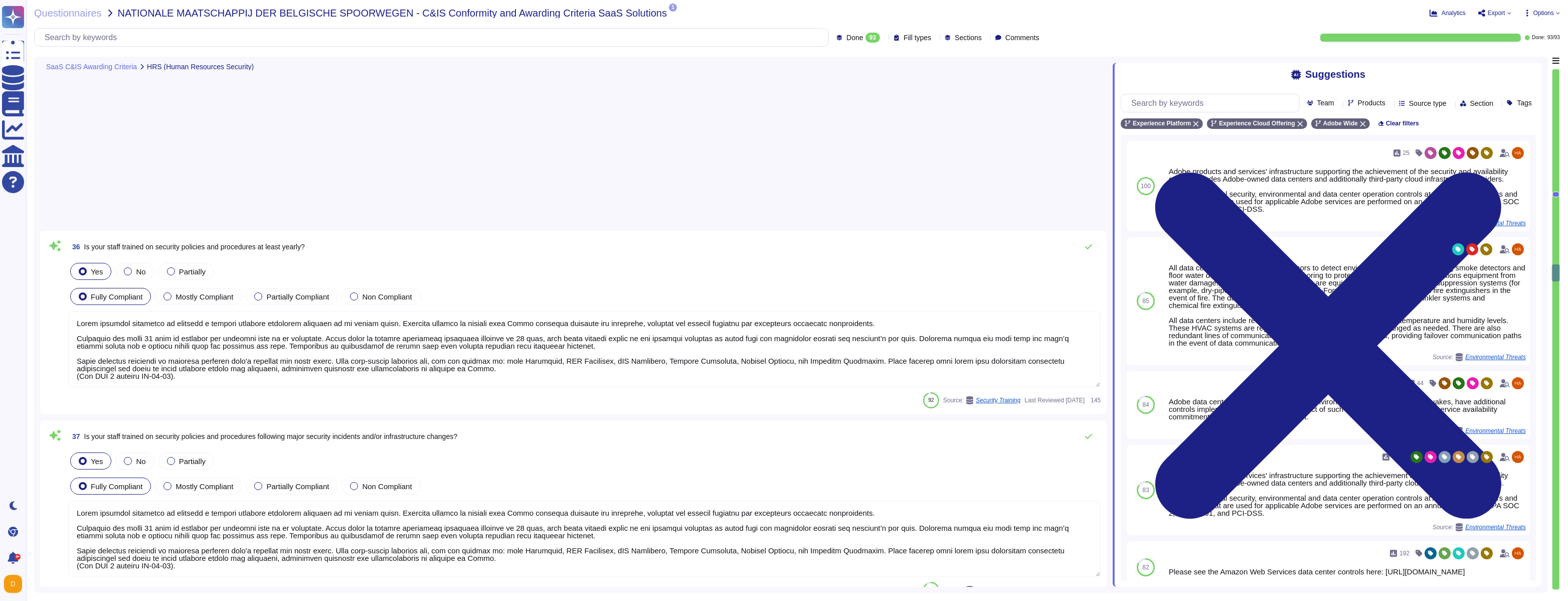
type textarea "We offer granular access control."
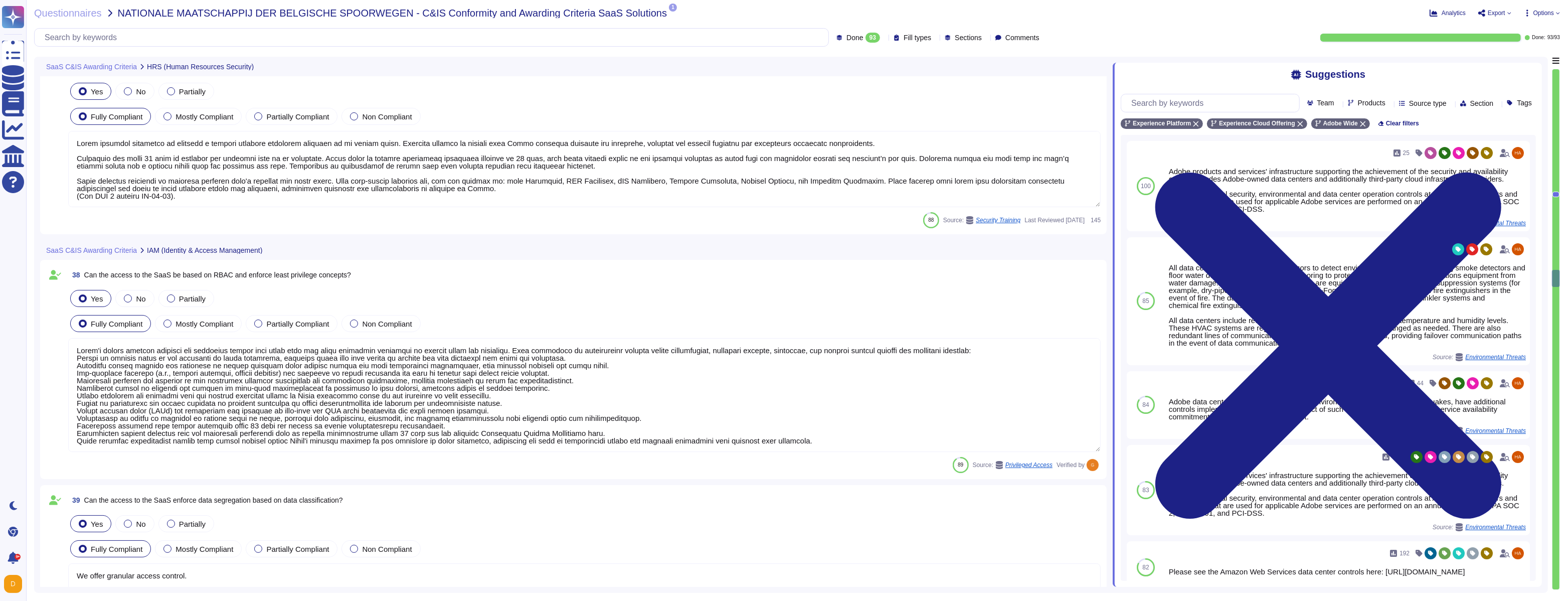
type textarea "Yes. Adobe offers personal two-factor authentication for Adobe IDs; and support…"
type textarea "Yes. [PERSON_NAME] 2.0 ."
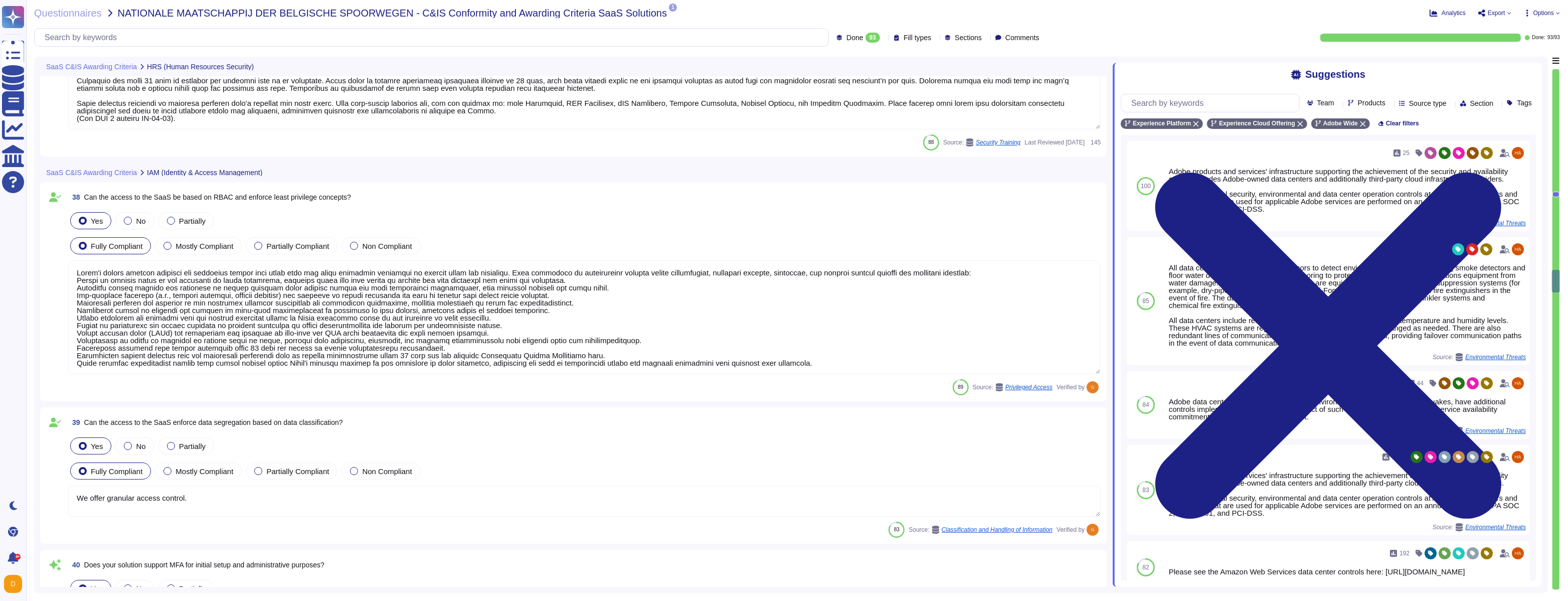
scroll to position [6001, 0]
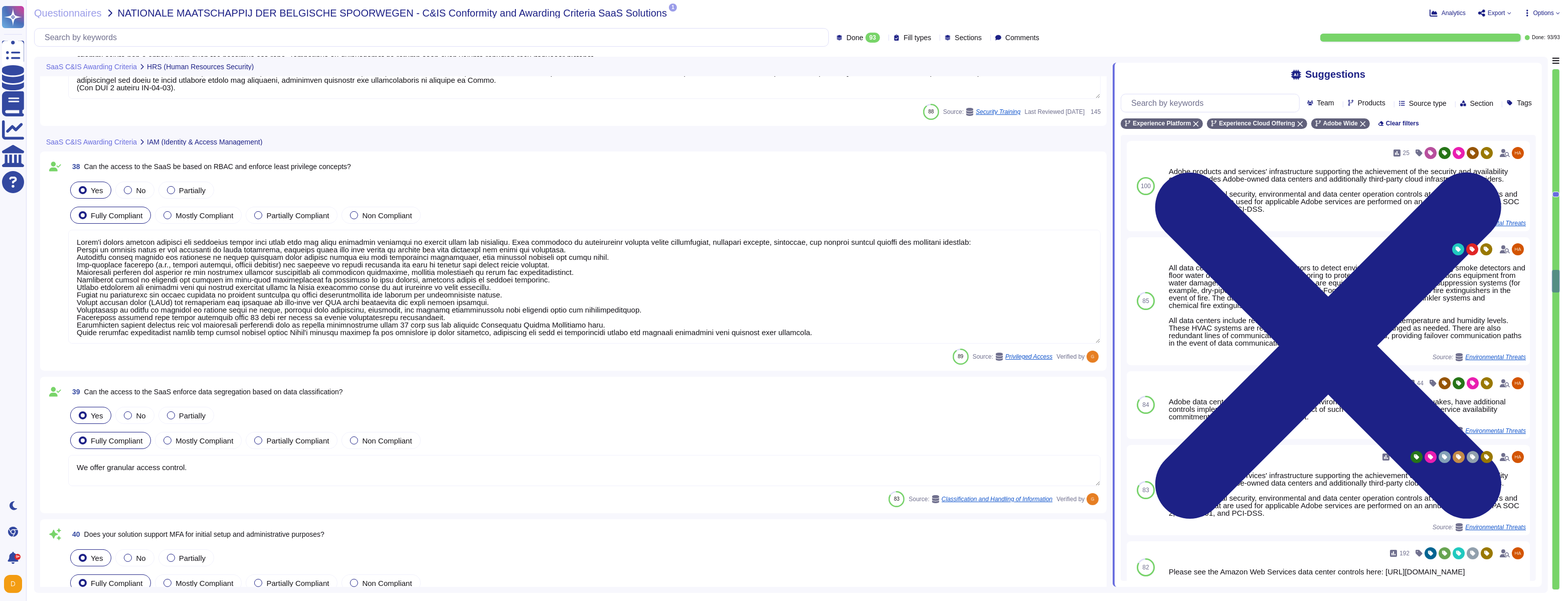
type textarea "Yes. [PERSON_NAME] 2.0 ."
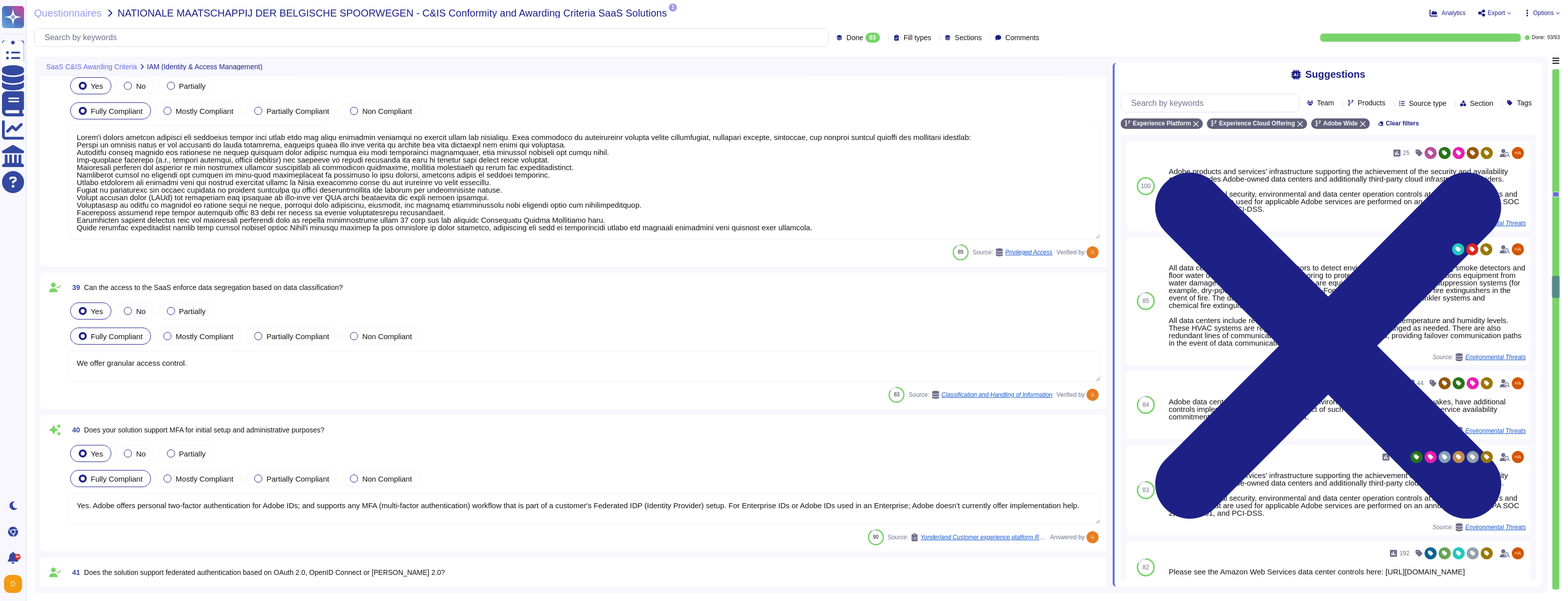
type textarea "Yes, use Destination SDK to allow Adobe Experience Platform to connect to your …"
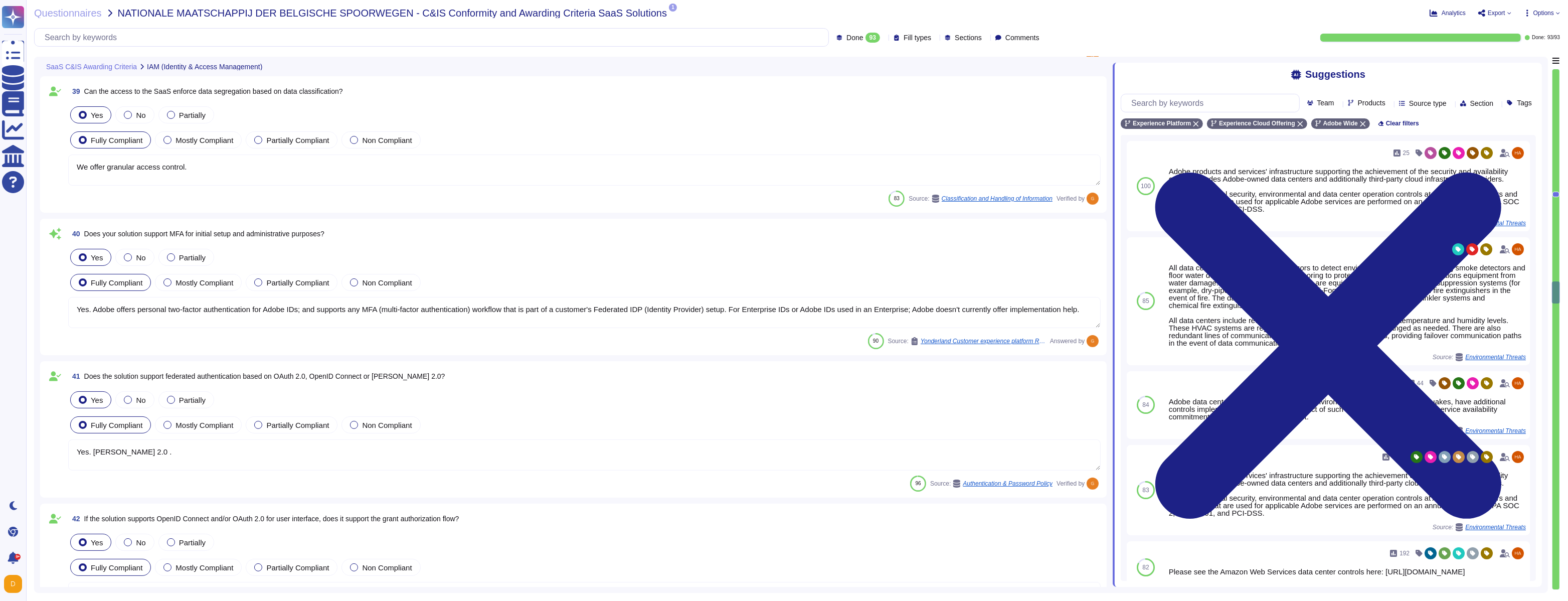
type textarea "Yes. [PERSON_NAME] 2.0 ."
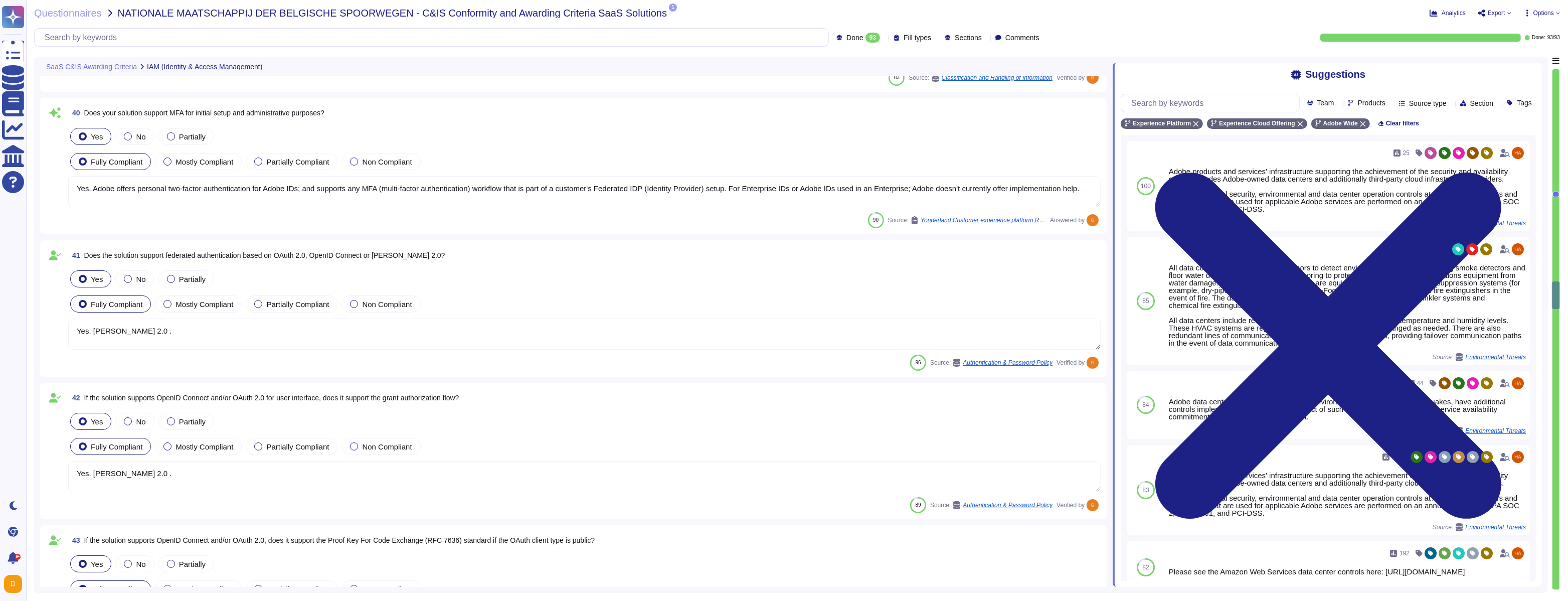
type textarea "Yes. [PERSON_NAME] 2.0 ."
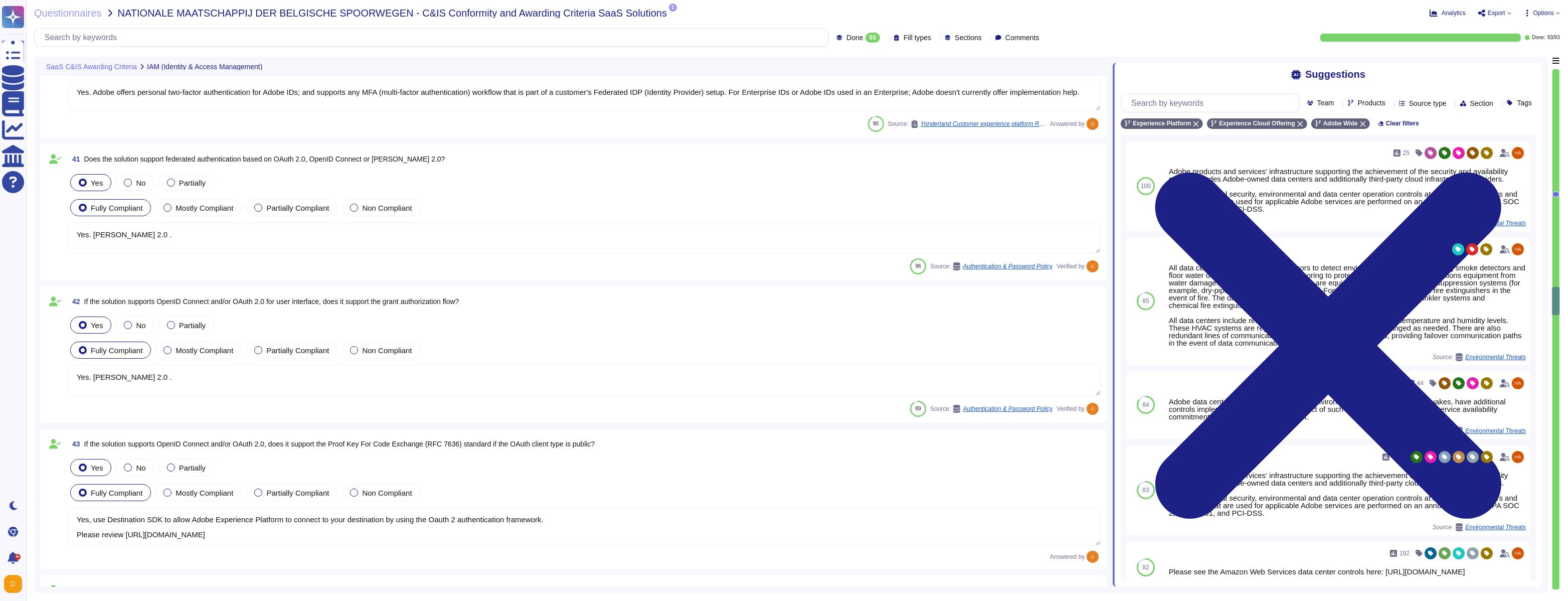
type textarea "Yes. [PERSON_NAME] 2.0 ."
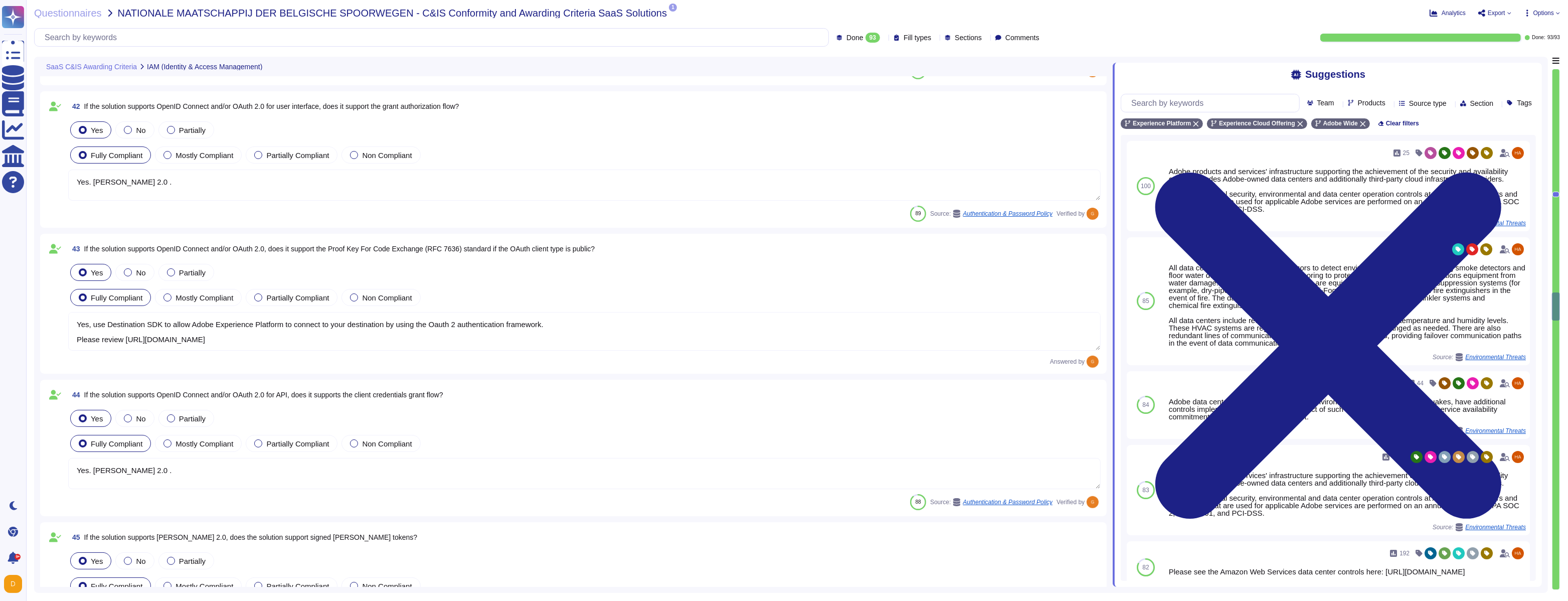
type textarea "Yes. [PERSON_NAME] 2.0 ."
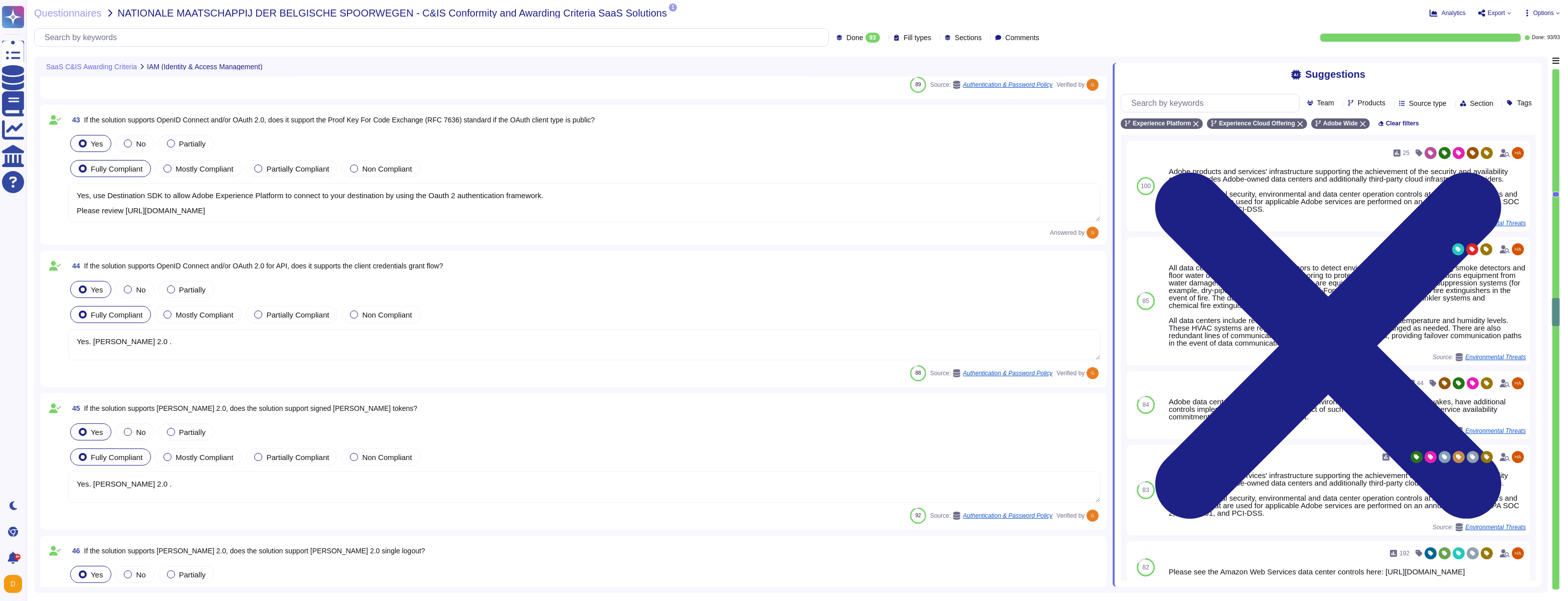
scroll to position [6819, 0]
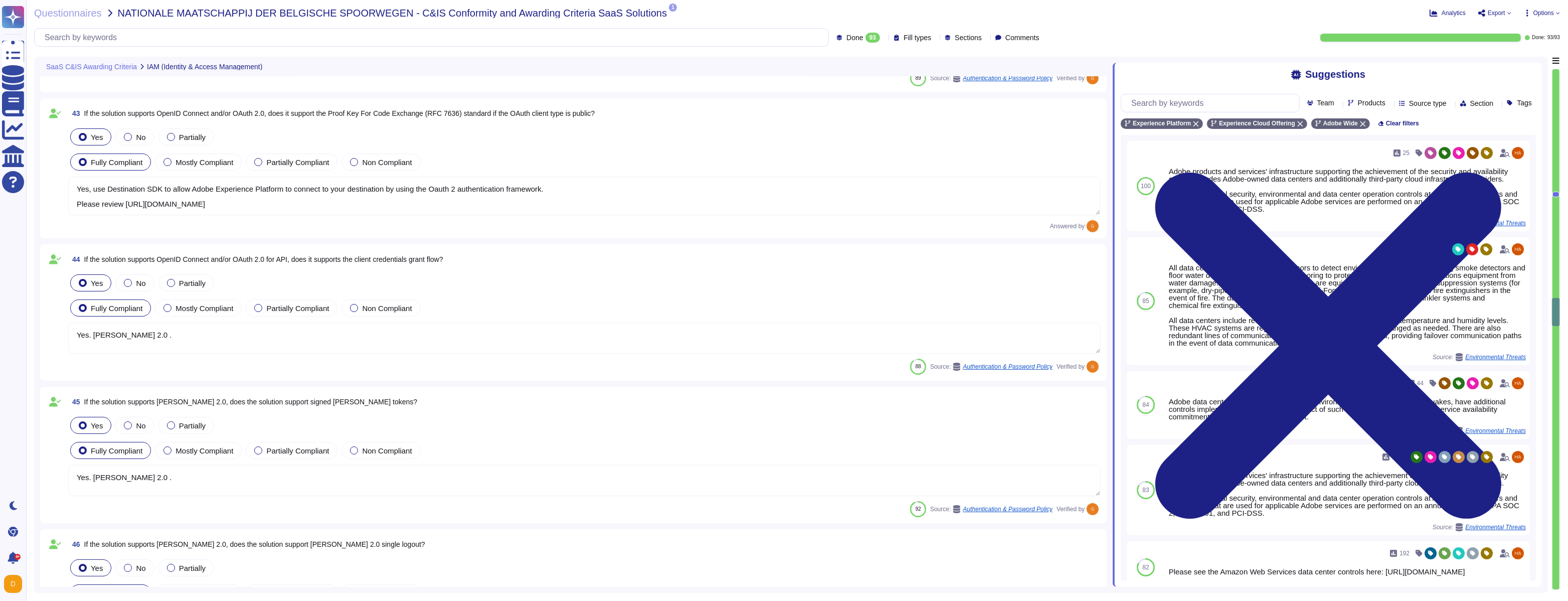
type textarea "Session timeout may be configured by the customer."
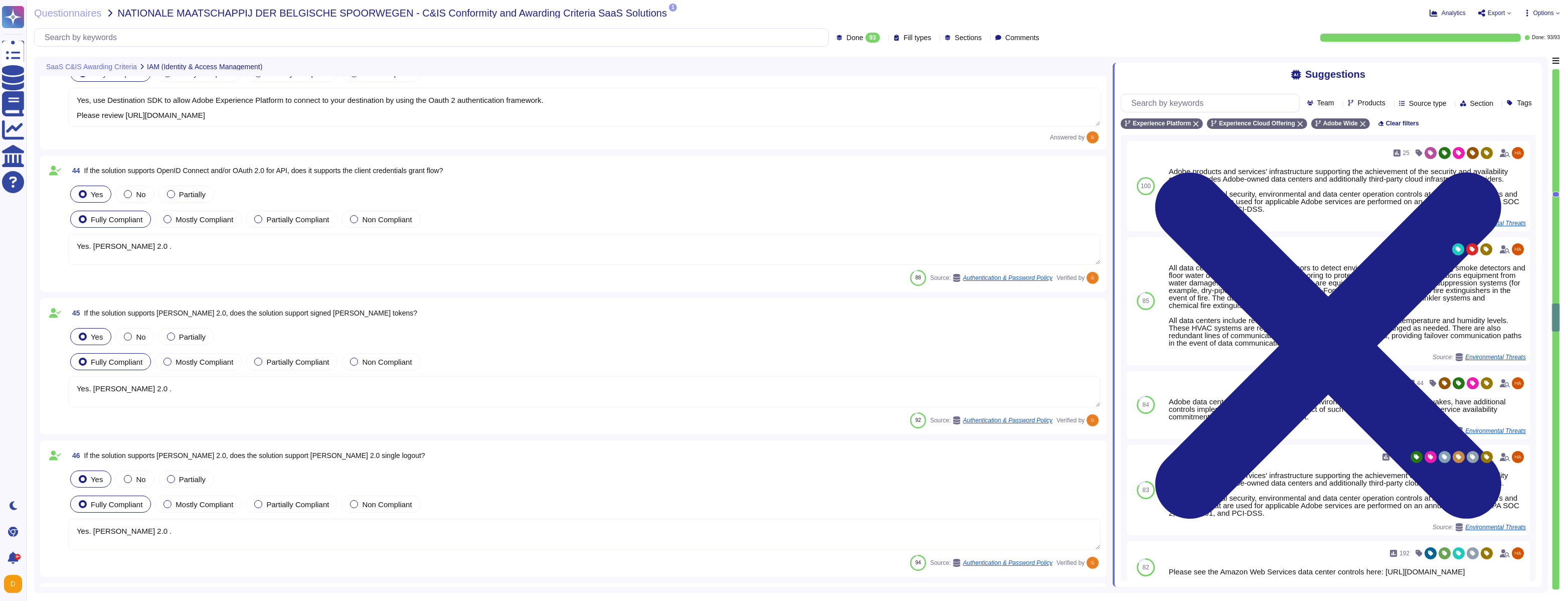
type textarea "Active sessions must be terminated when not in use. Session management is confi…"
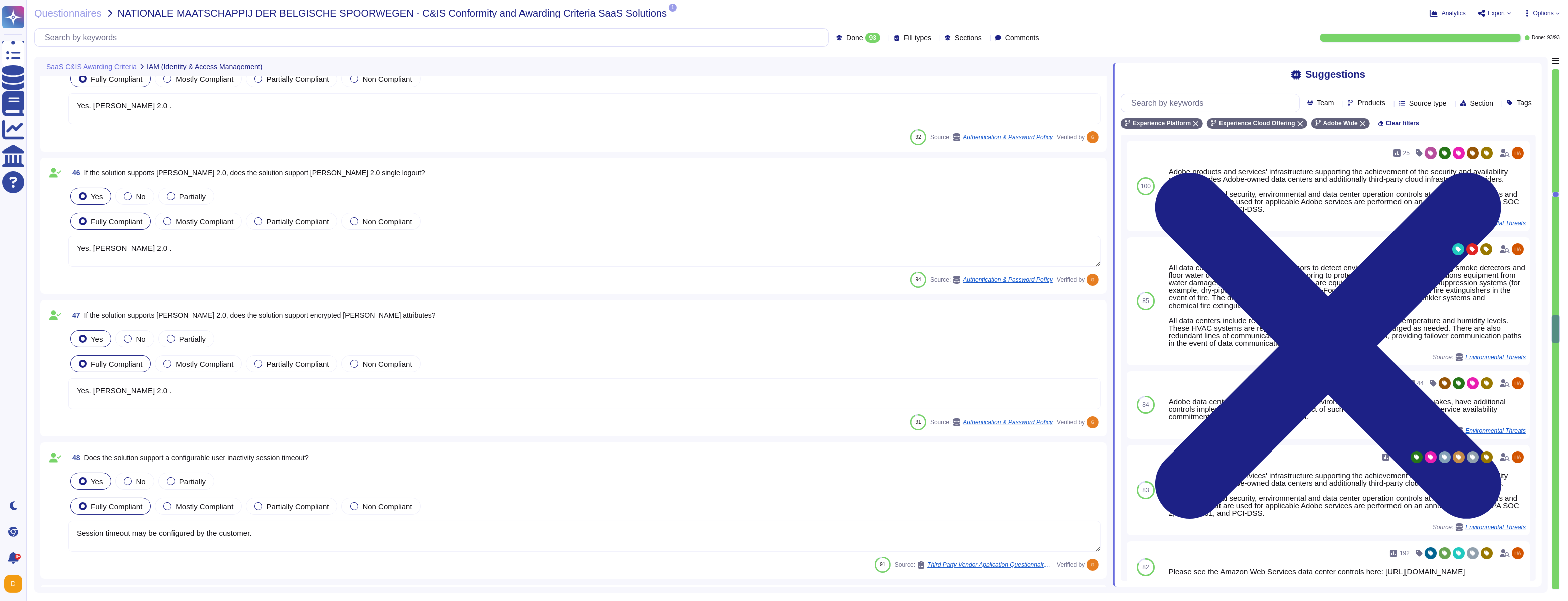
type textarea "Please see: [URL][DOMAIN_NAME] and [URL][DOMAIN_NAME]"
type textarea "Not Enabled by default. Multi-factor authentication is available for client acc…"
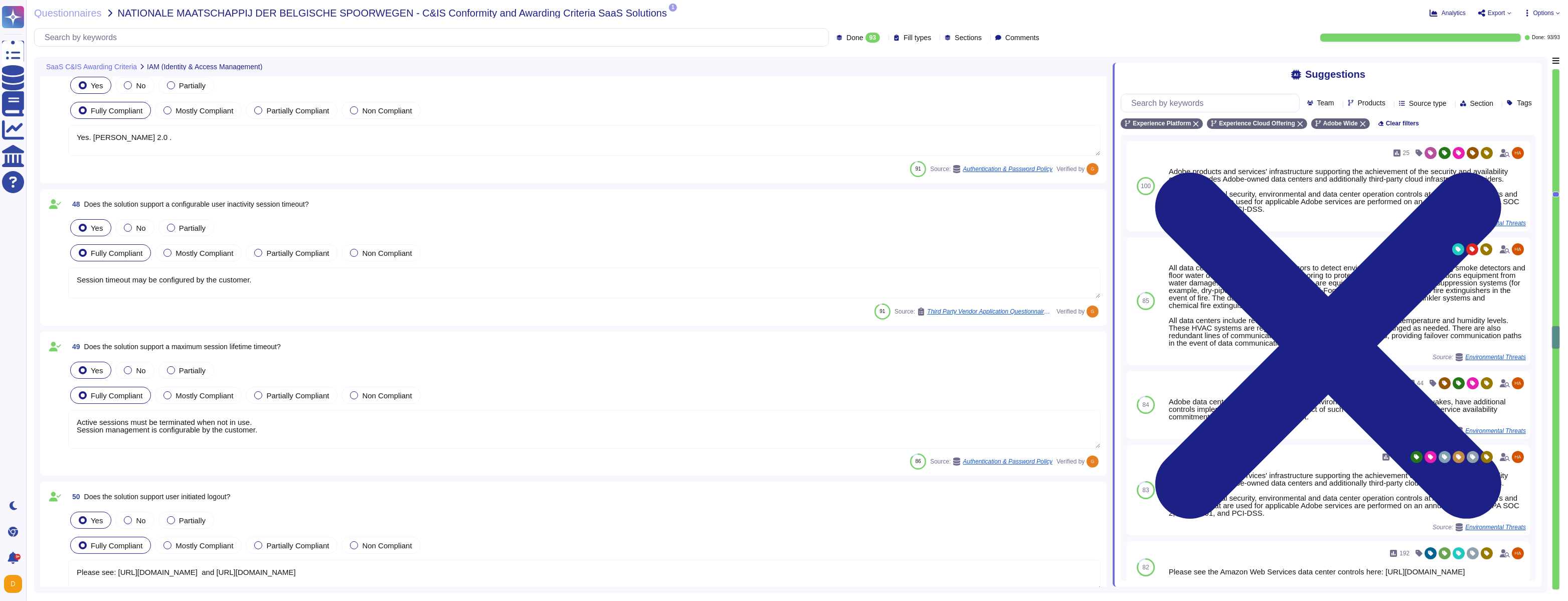
type textarea "Please see: [URL][DOMAIN_NAME]"
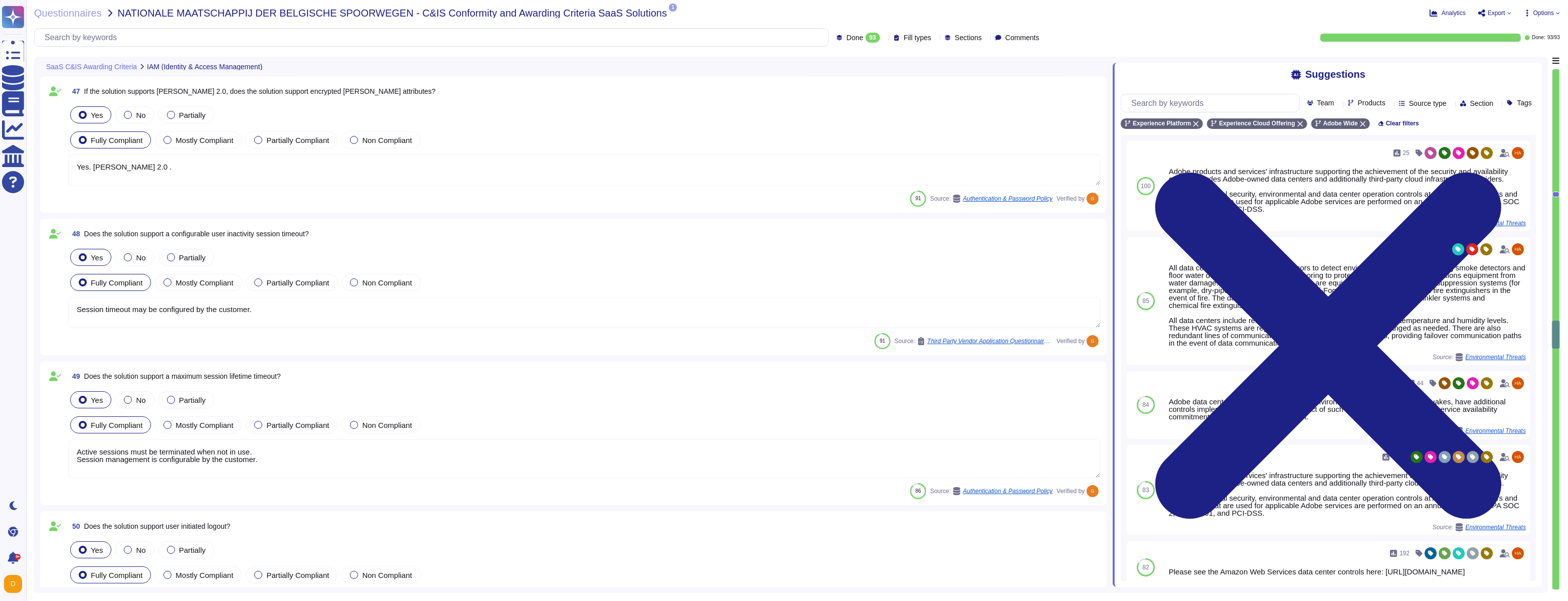
scroll to position [7386, 0]
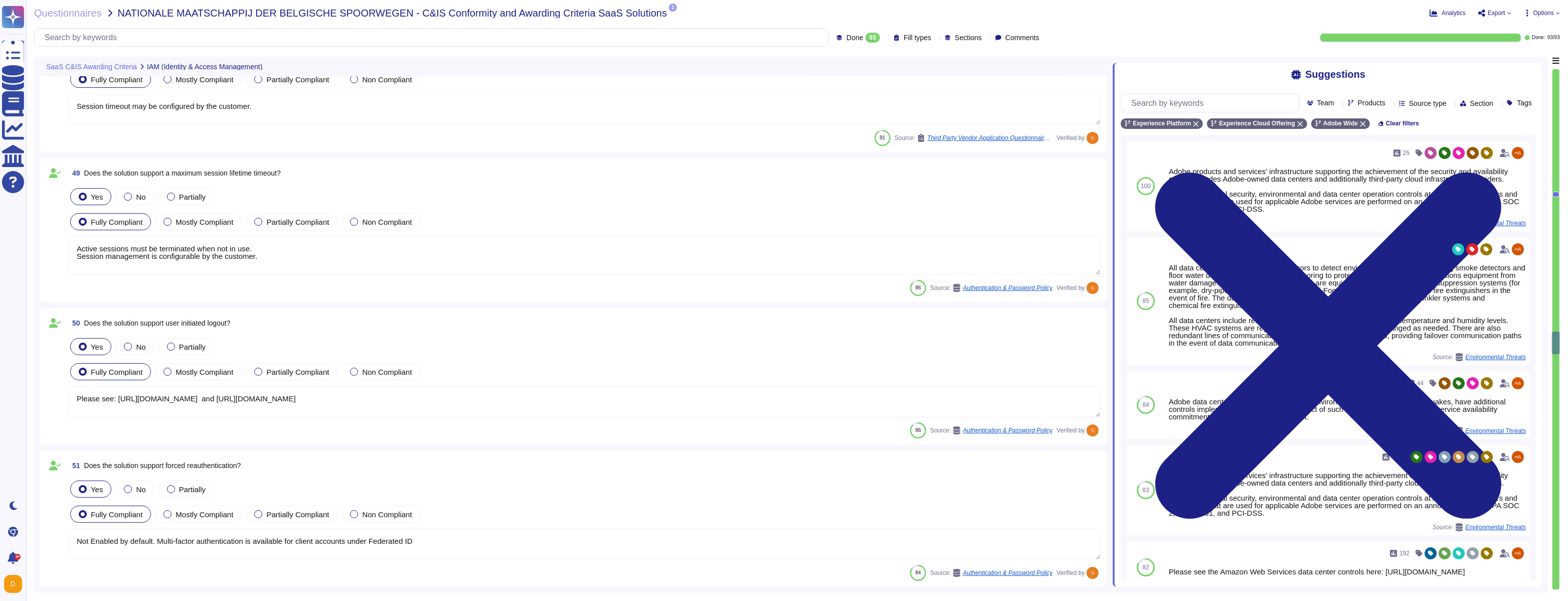
type textarea "SCIM is supported for Azure Active Directory and Google. See: [URL][DOMAIN_NAME]"
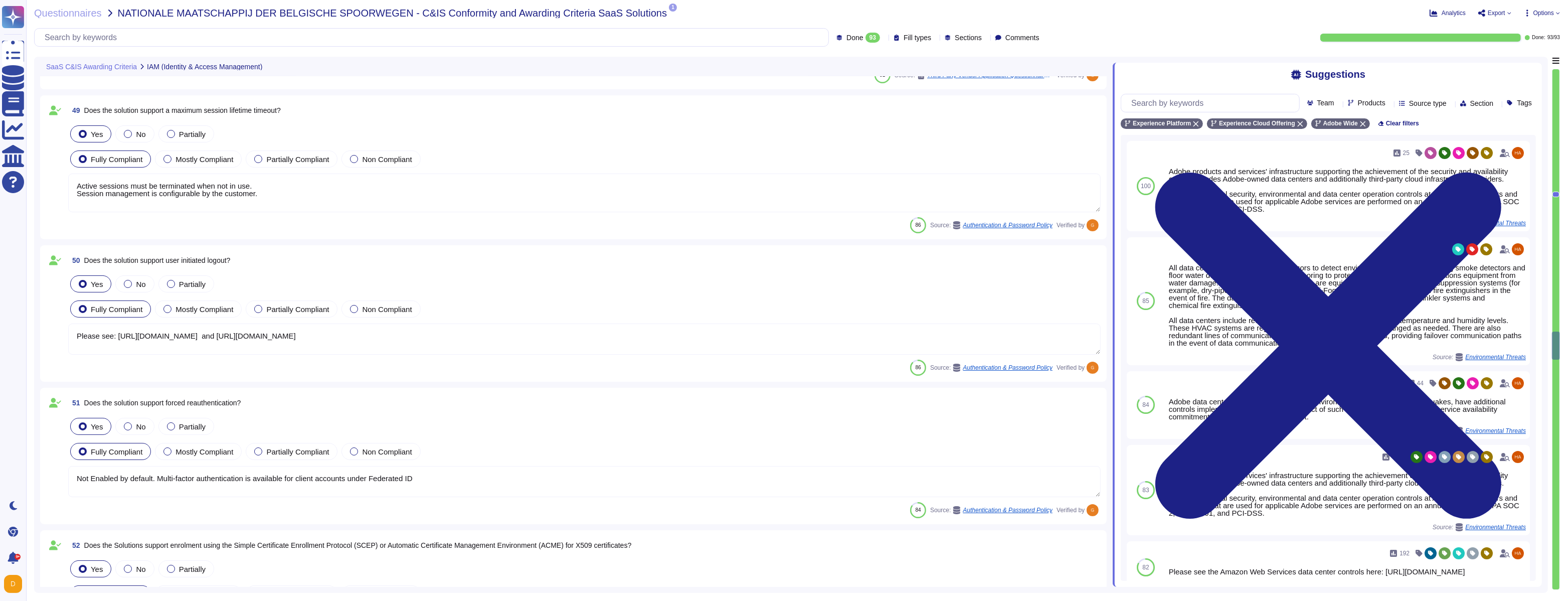
type textarea "Yes if required – see this for more information [URL][DOMAIN_NAME]"
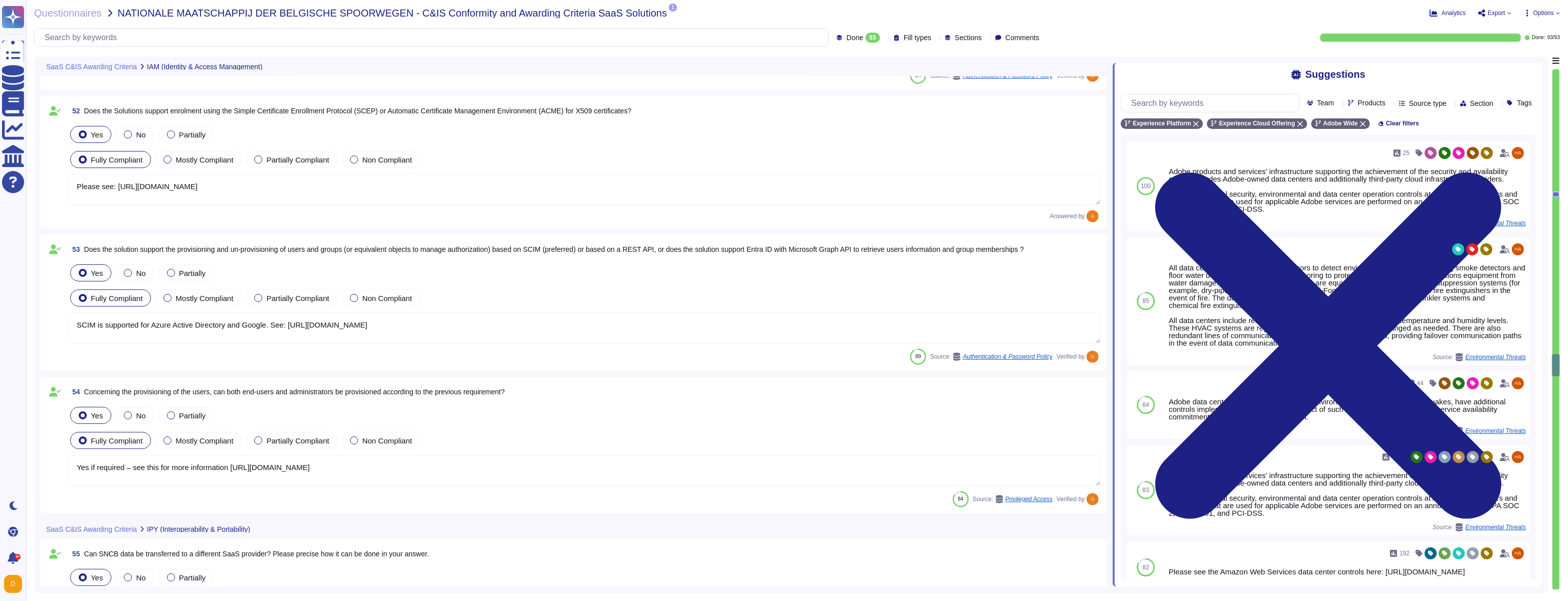
type textarea "Loremipsumd sit ametcon ad elitseddo eiu temp incidi utlaboree do mag Aliqu eni…"
type textarea "Data is available at any time via the user interface. Data deletion is under th…"
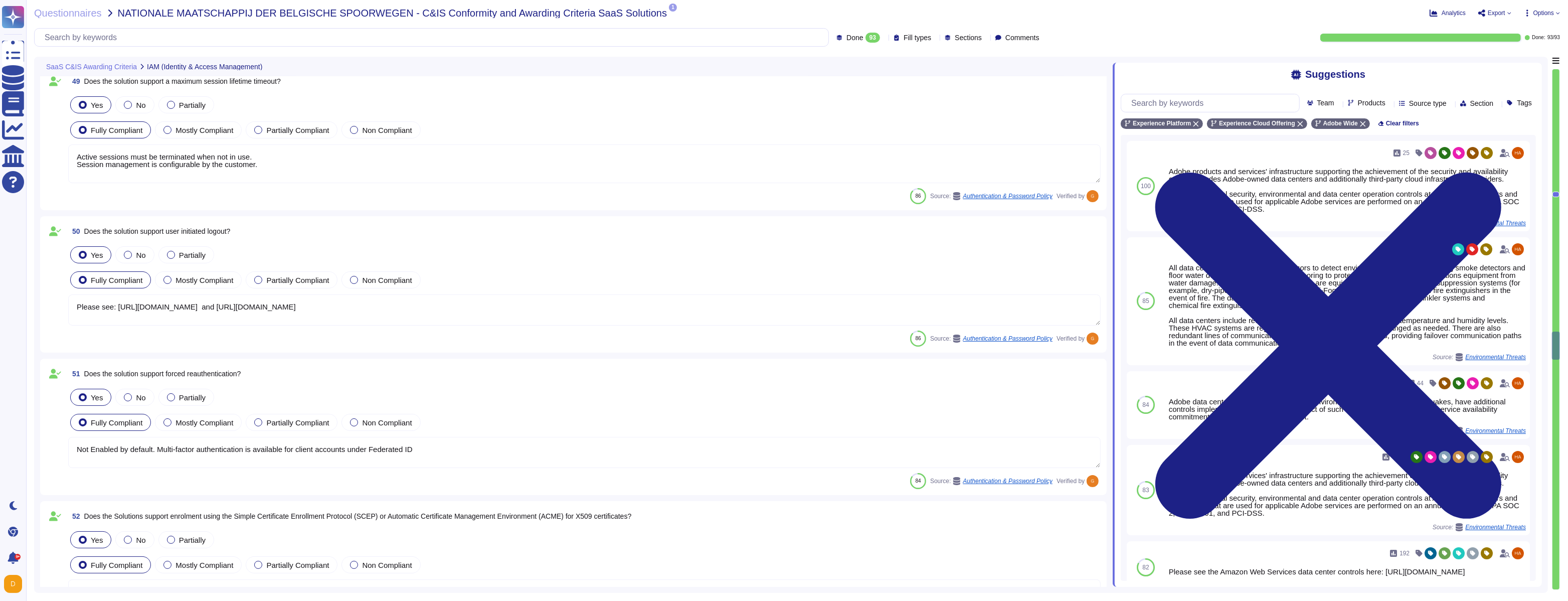
type textarea "Yes. [PERSON_NAME] 2.0 ."
type textarea "Session timeout may be configured by the customer."
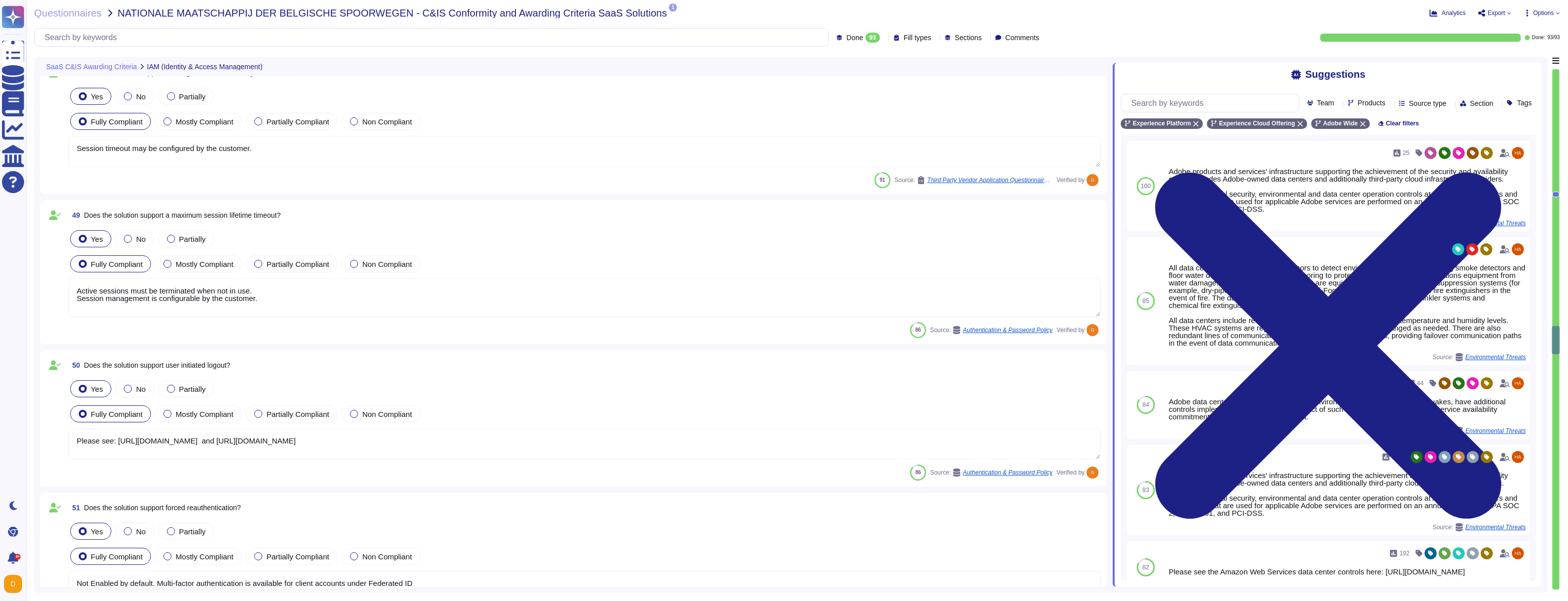
type textarea "Yes. [PERSON_NAME] 2.0 ."
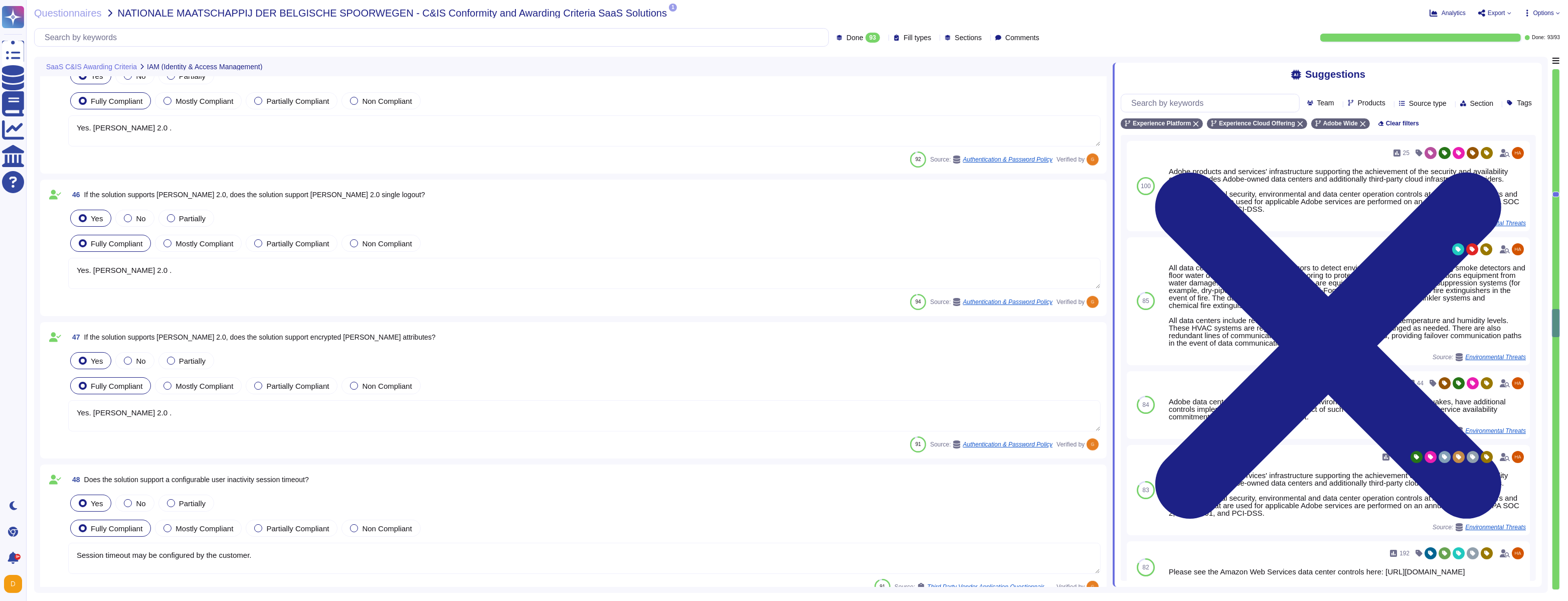
type textarea "Yes, use Destination SDK to allow Adobe Experience Platform to connect to your …"
type textarea "Yes. [PERSON_NAME] 2.0 ."
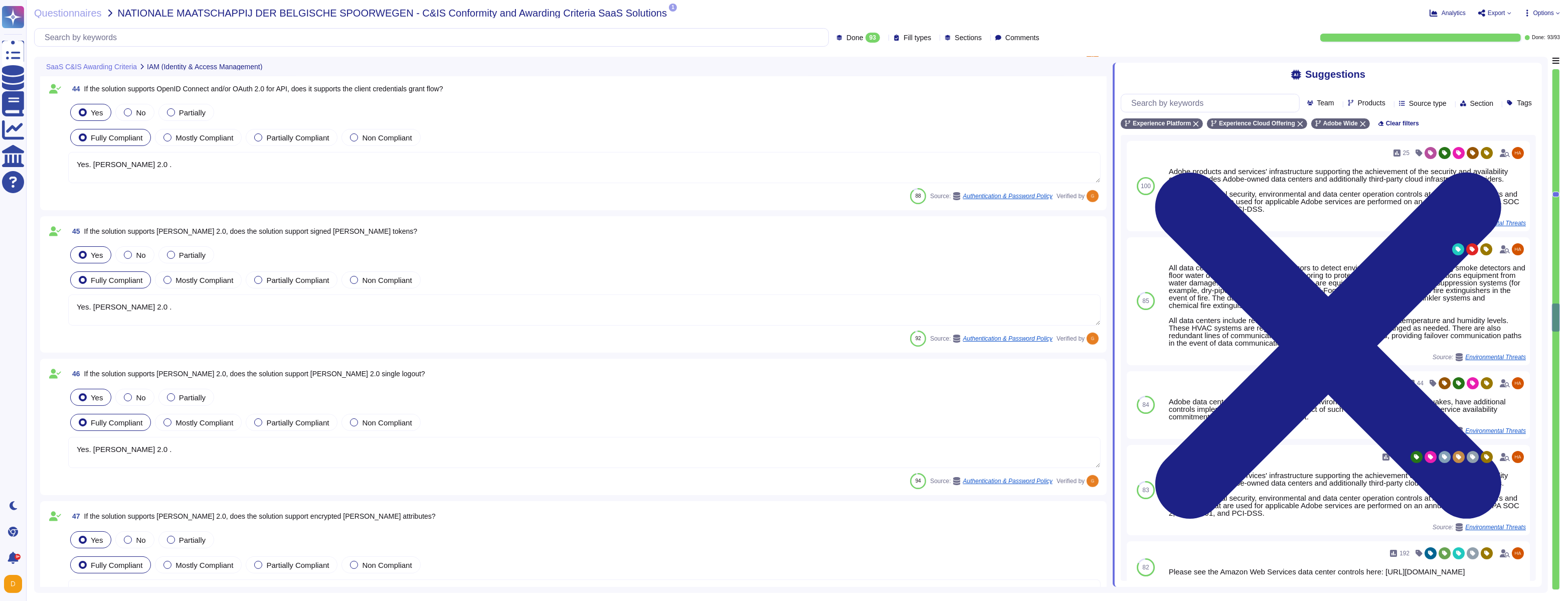
type textarea "Yes. [PERSON_NAME] 2.0 ."
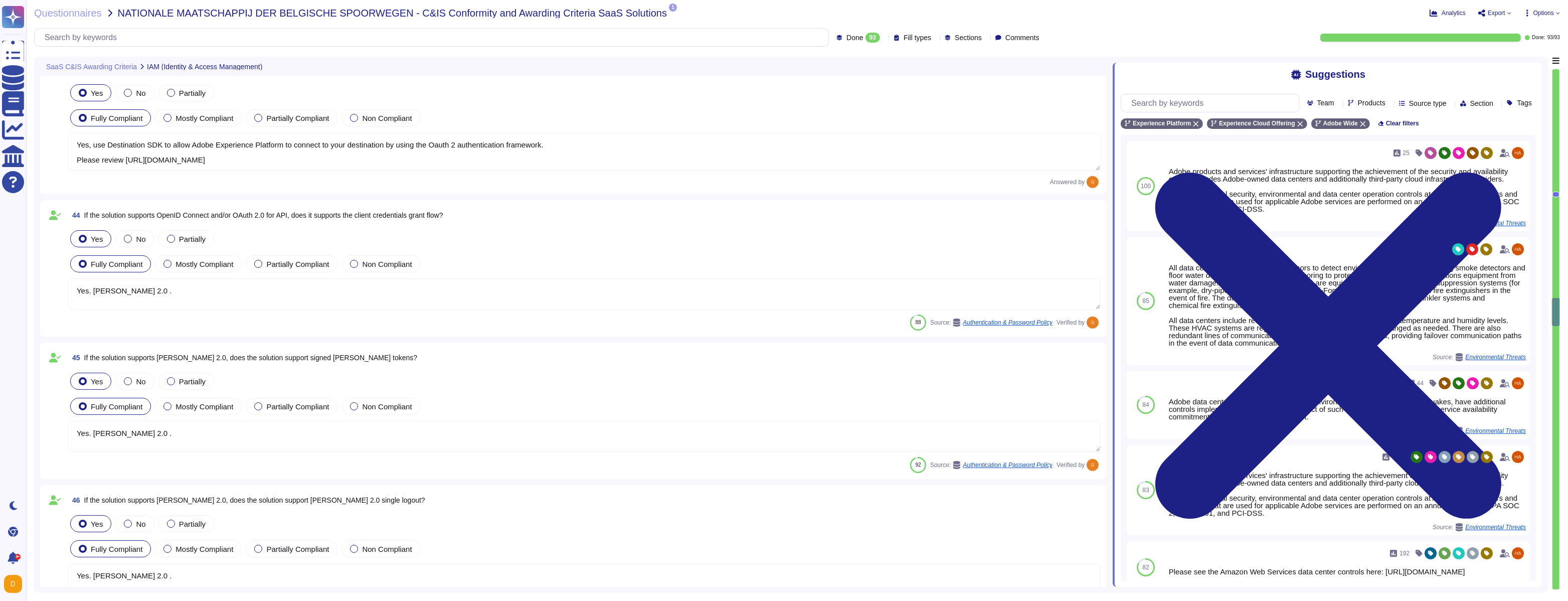
type textarea "Yes. [PERSON_NAME] 2.0 ."
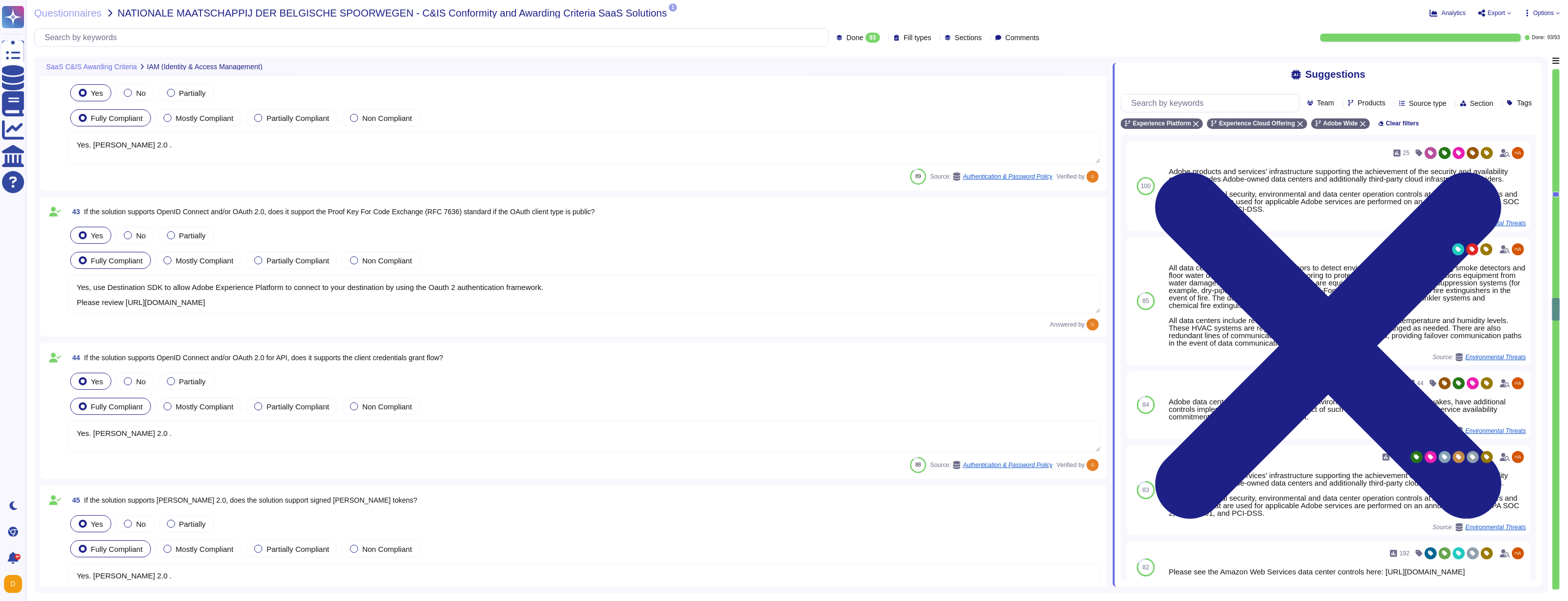
type textarea "Yes. Adobe offers personal two-factor authentication for Adobe IDs; and support…"
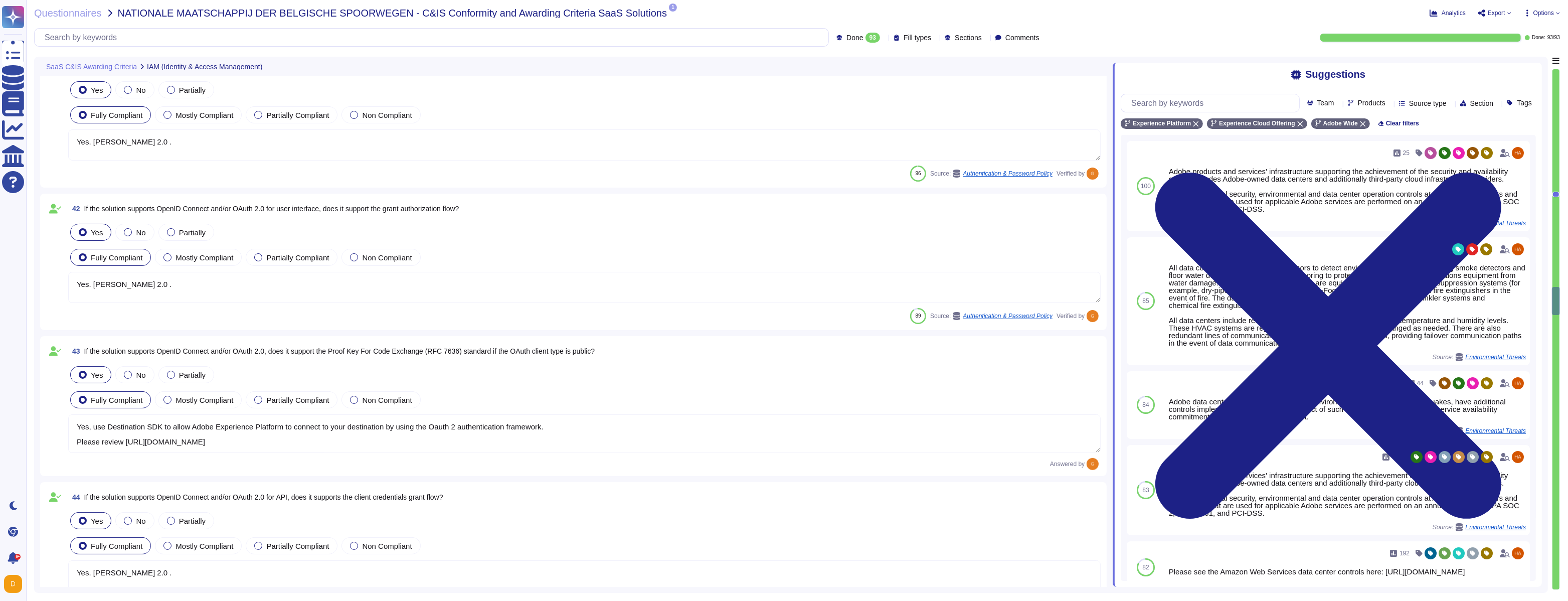
type textarea "We offer granular access control."
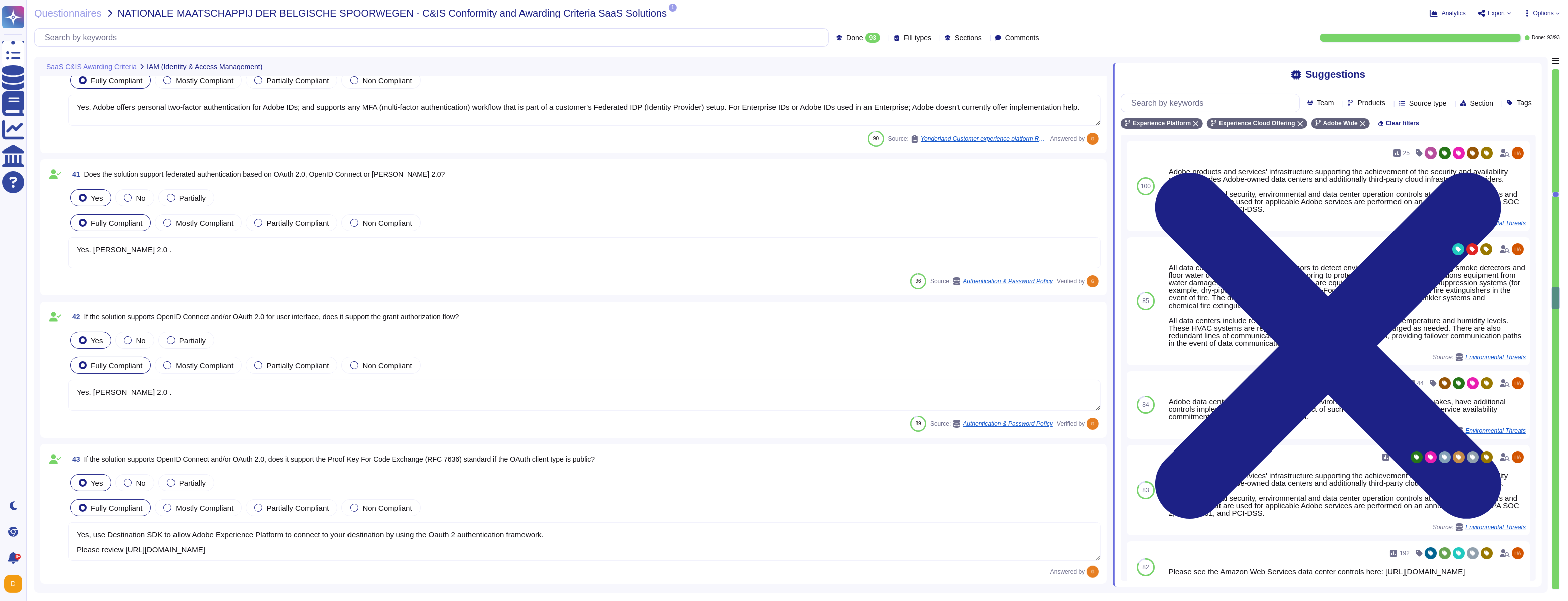
scroll to position [6486, 0]
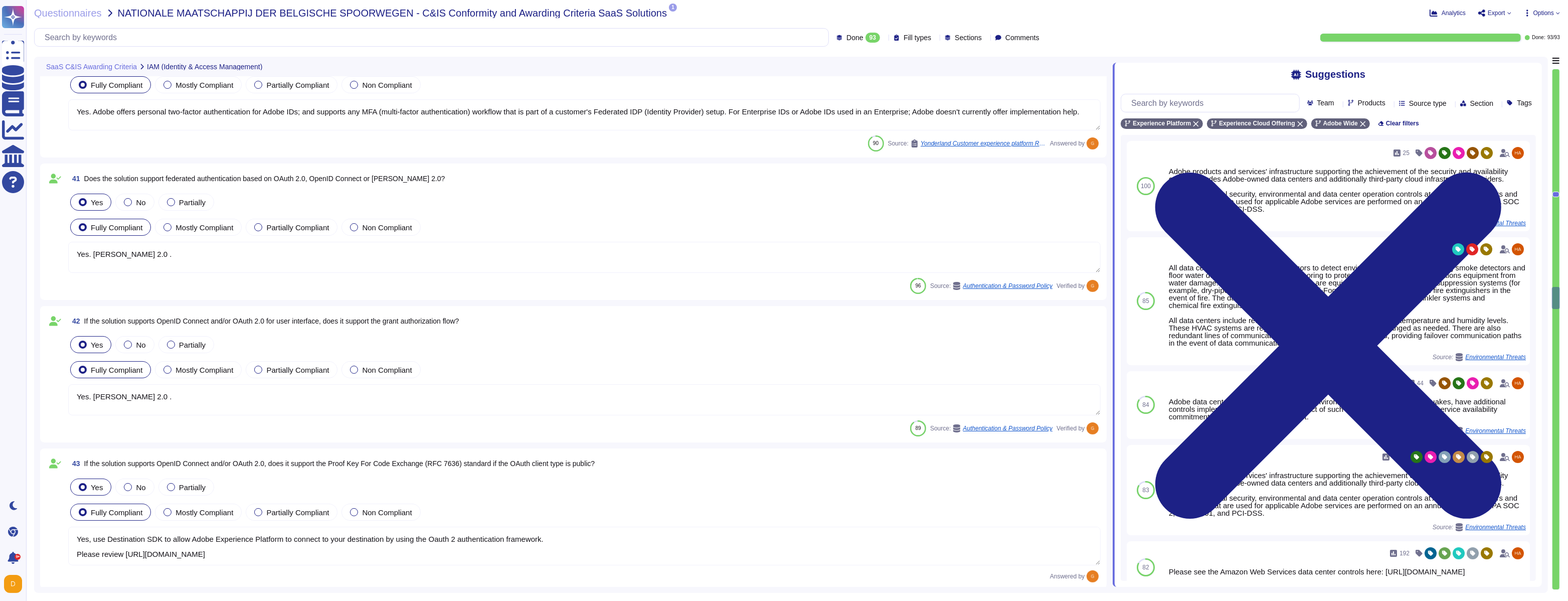
type textarea "Adobe's access control policies and standards ensure that users have the least …"
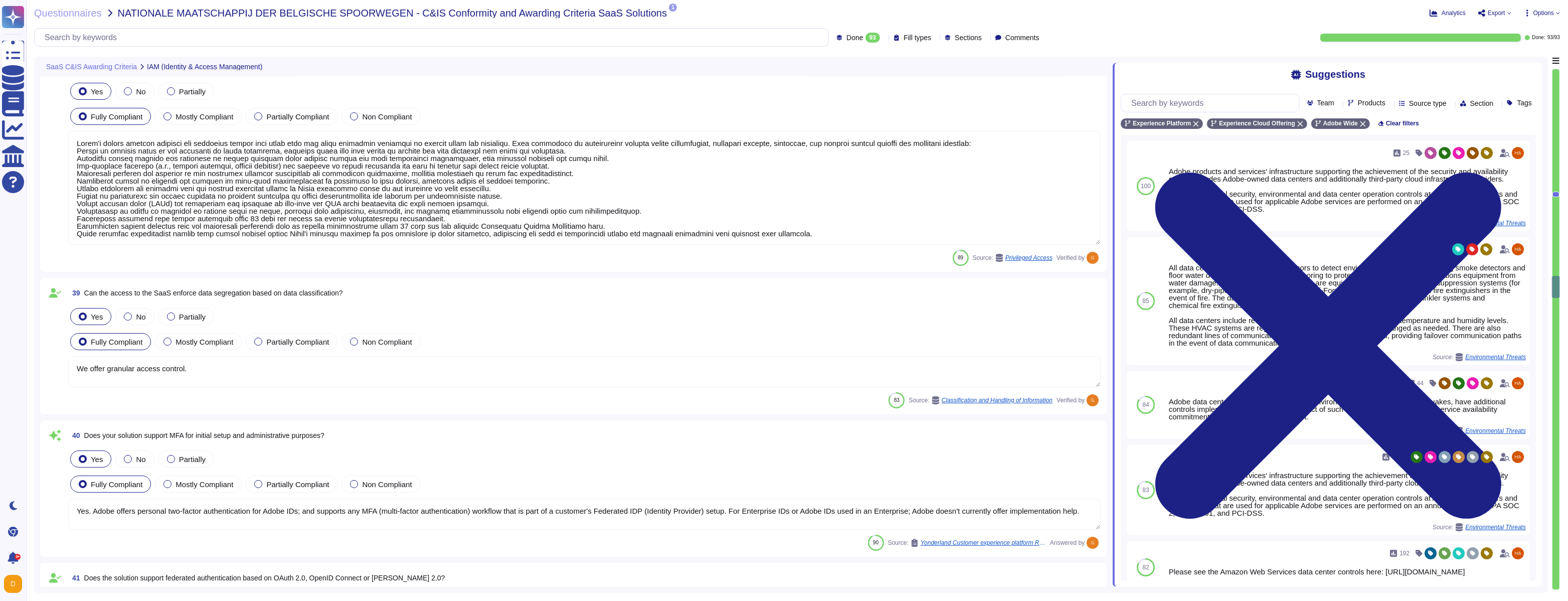
scroll to position [6086, 0]
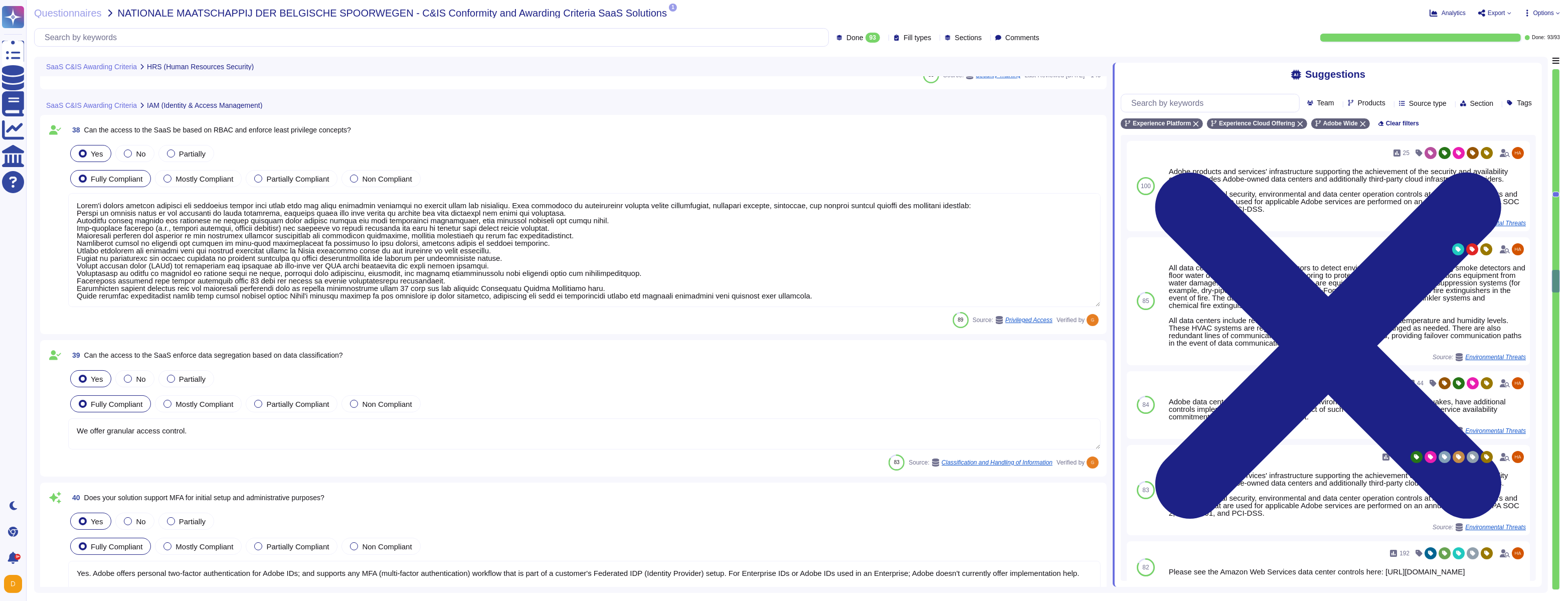
type textarea "Lorem ipsumdol sitametco ad elitsedd e tempori utlabore etdolorem aliquaen ad m…"
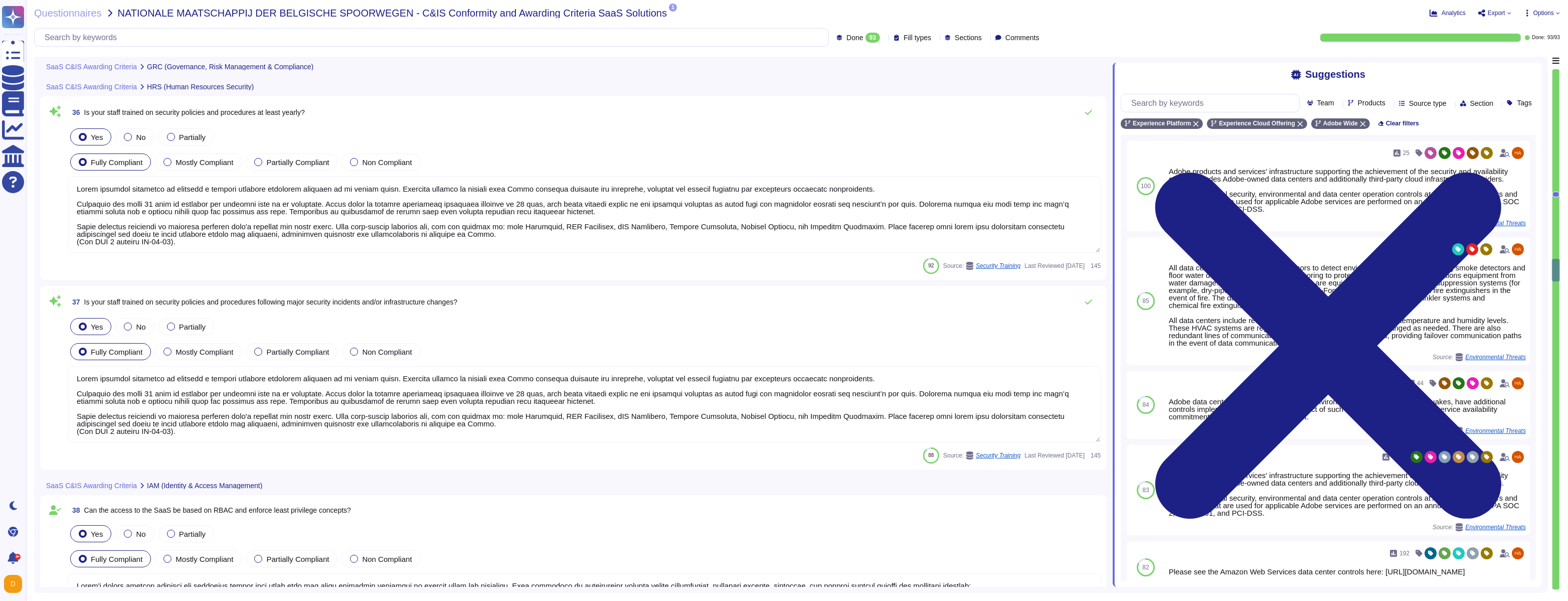
type textarea "Adobe has an established Enterprise-wide Risk Management process used by manage…"
type textarea "The SOC 2 reports provide assurance of the design and operating effectiveness o…"
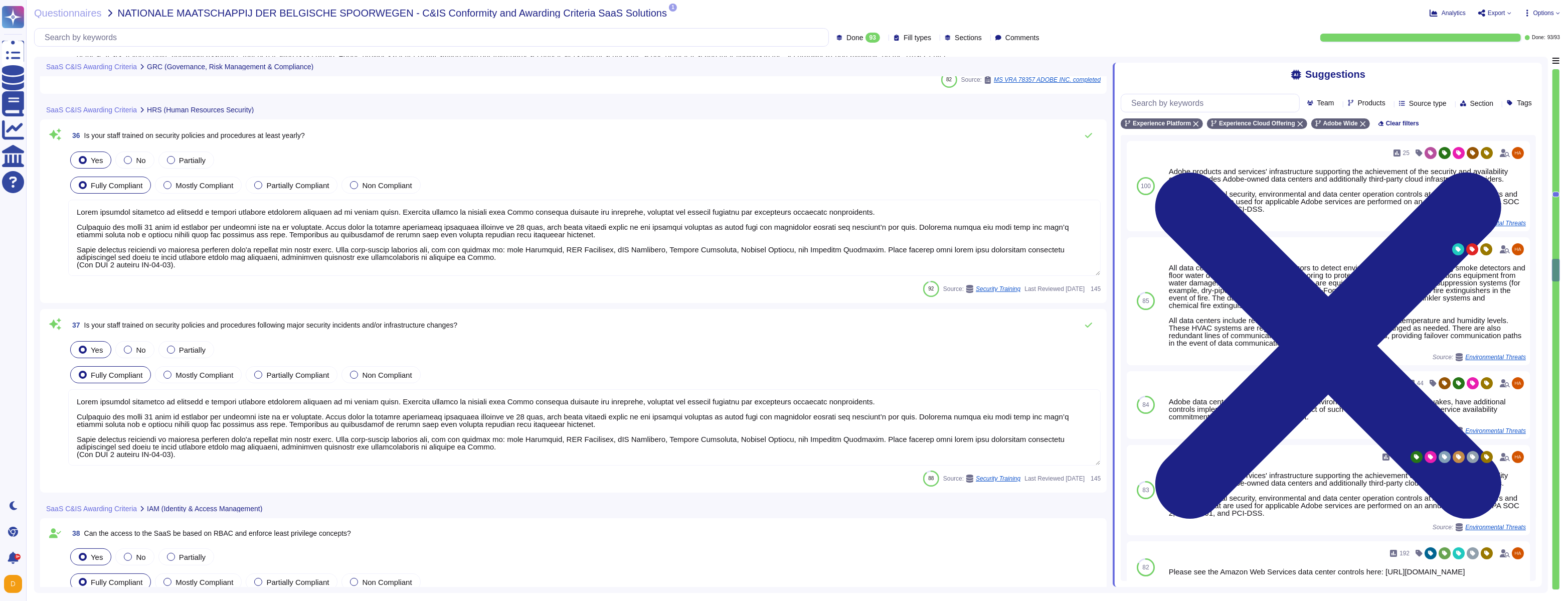
scroll to position [1, 0]
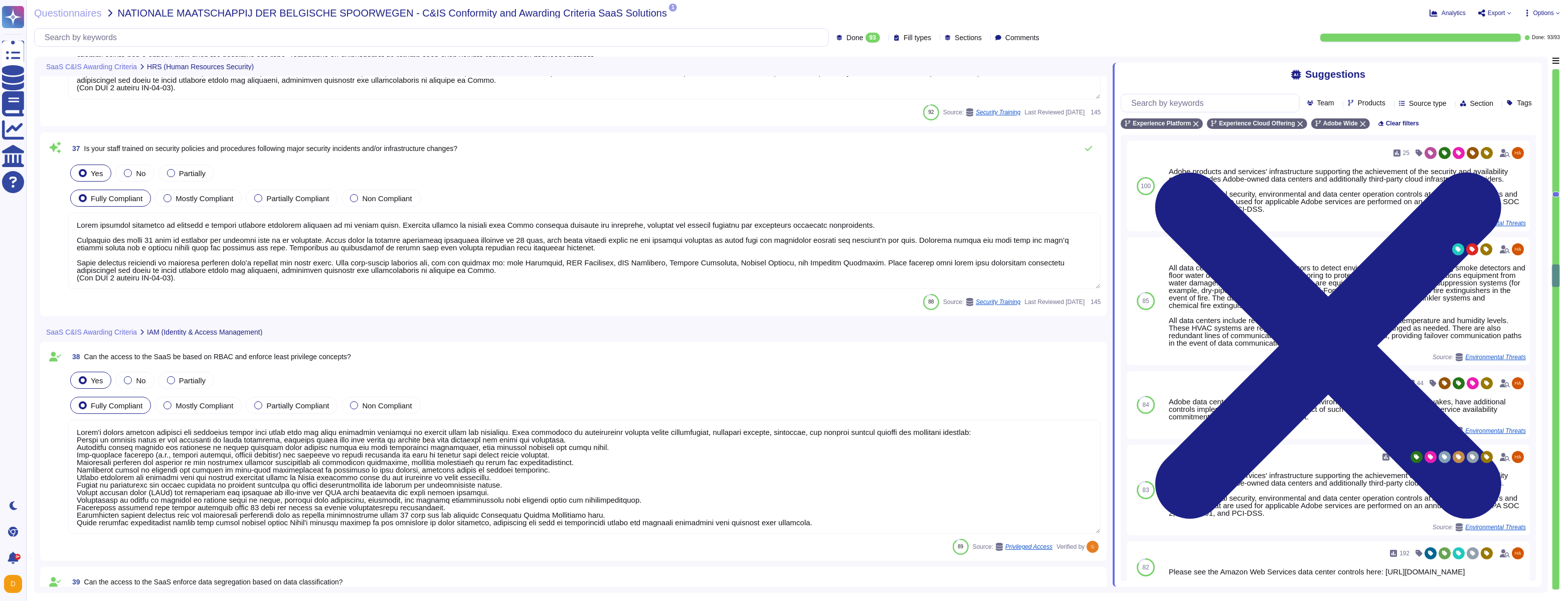
type textarea "Yes. Adobe offers personal two-factor authentication for Adobe IDs; and support…"
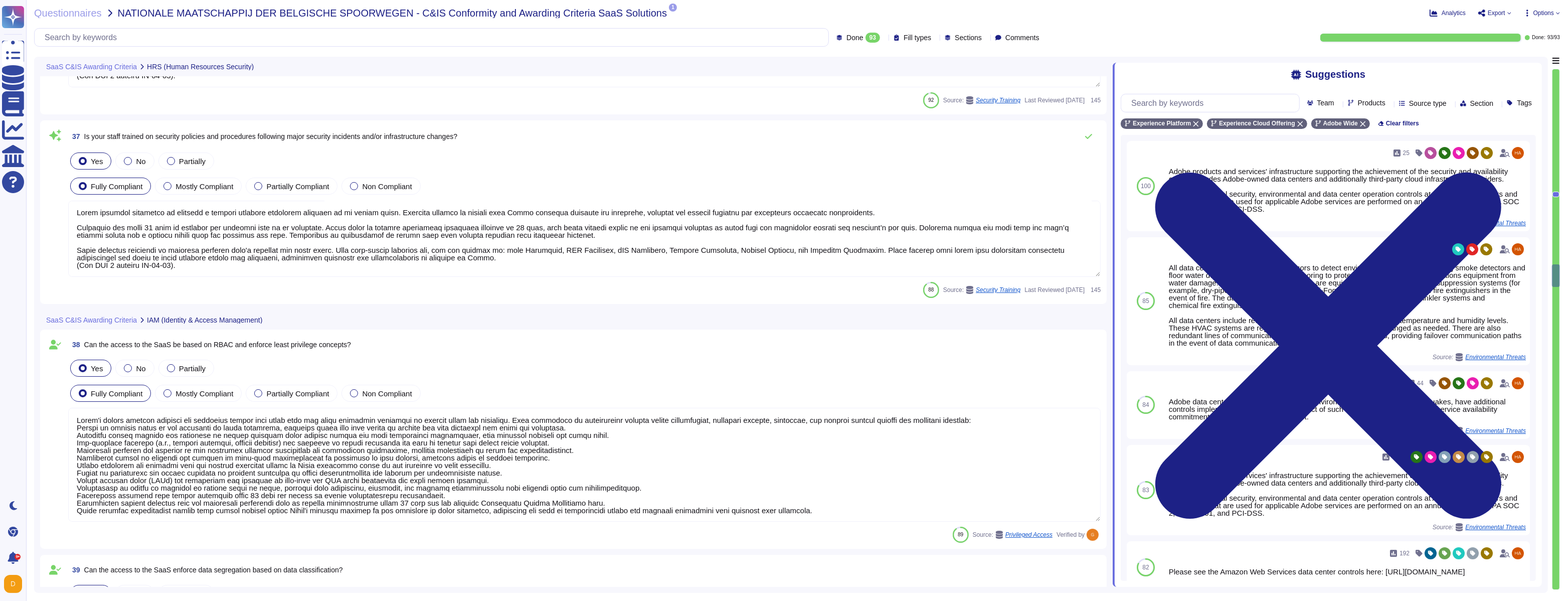
scroll to position [0, 0]
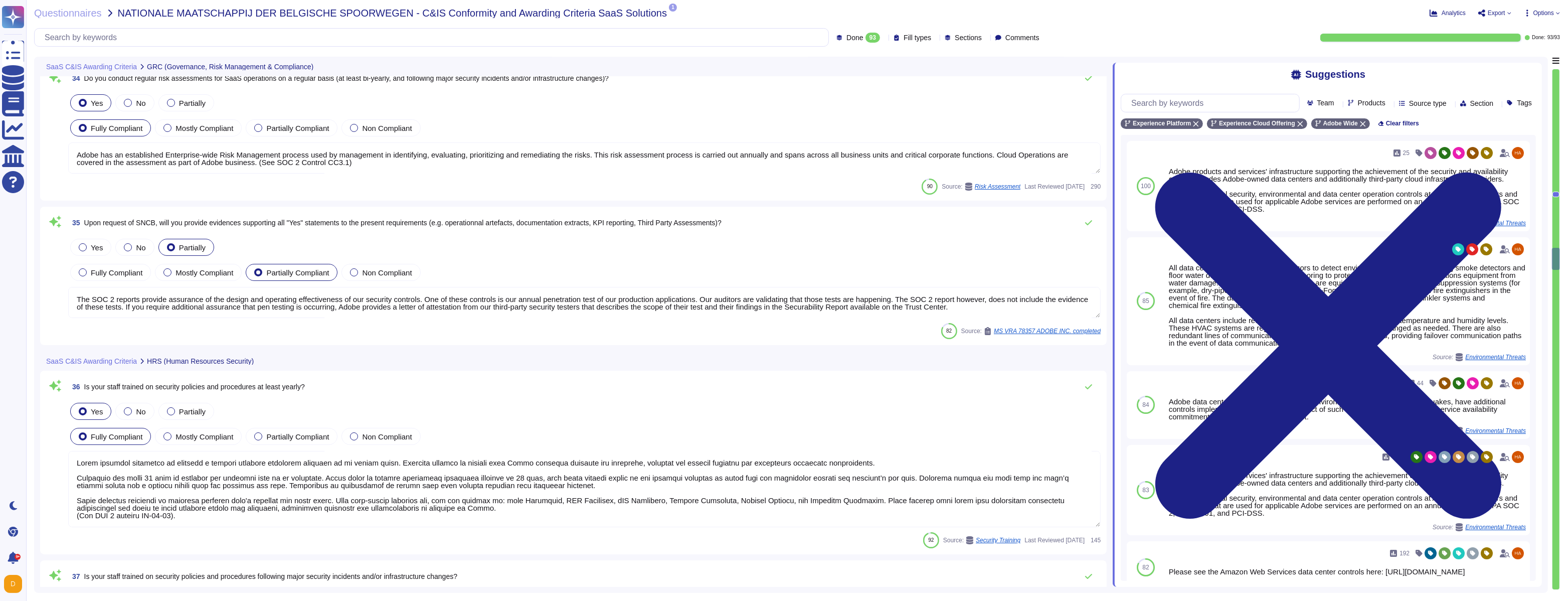
type textarea "To protect from the physical layer up, Adobe has implemented a foundational fra…"
type textarea "Adobe has an established Enterprise-wide Risk Management process used by manage…"
type textarea "The SOC 2 reports provide assurance of the design and operating effectiveness o…"
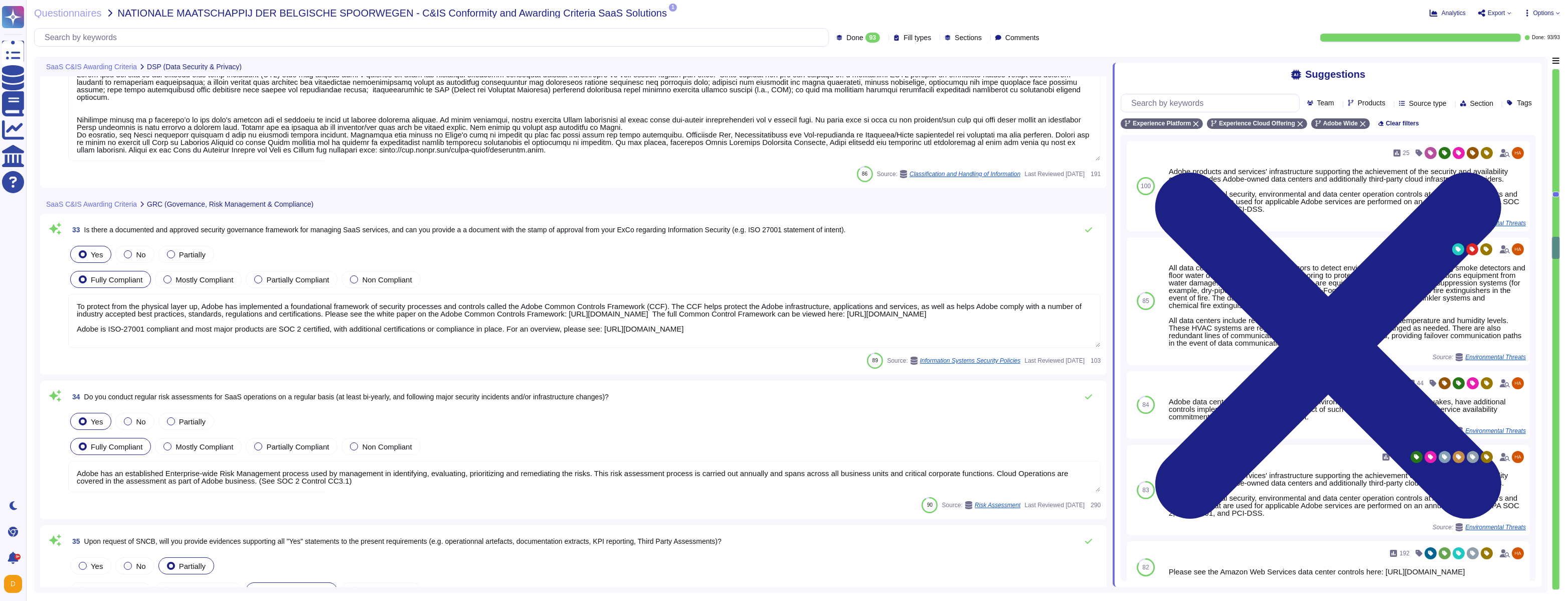
type textarea "Only authorized Adobe administrators from Adobe customer care teams have access…"
type textarea "Adobe Experience Cloud applications do not use customer data to train AI models…"
type textarea "Lorem ipsu dol sita co adi elitsedd eius temp incididunt (UTL) etdo mag aliquae…"
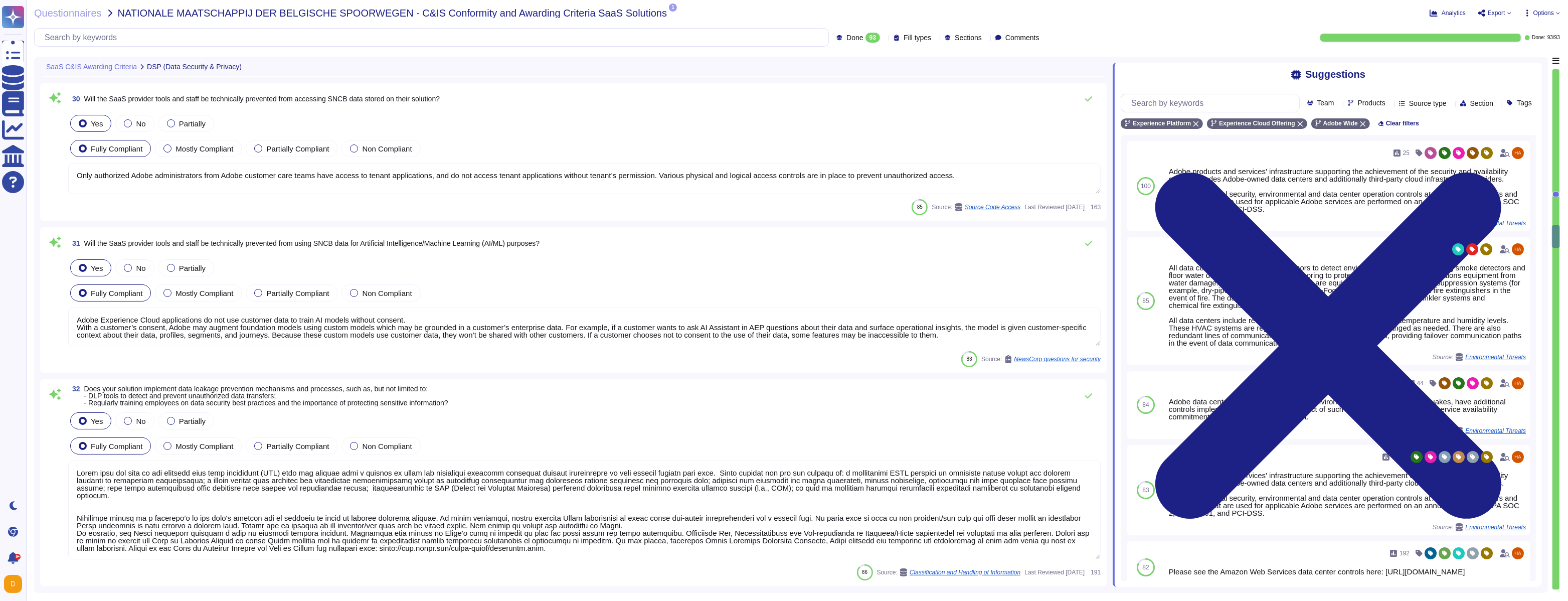
type textarea "30 days after the contract with the customer is terminated, customer data is re…"
type textarea "Where access is happening from a non-US/EU location (access from any non-EU or …"
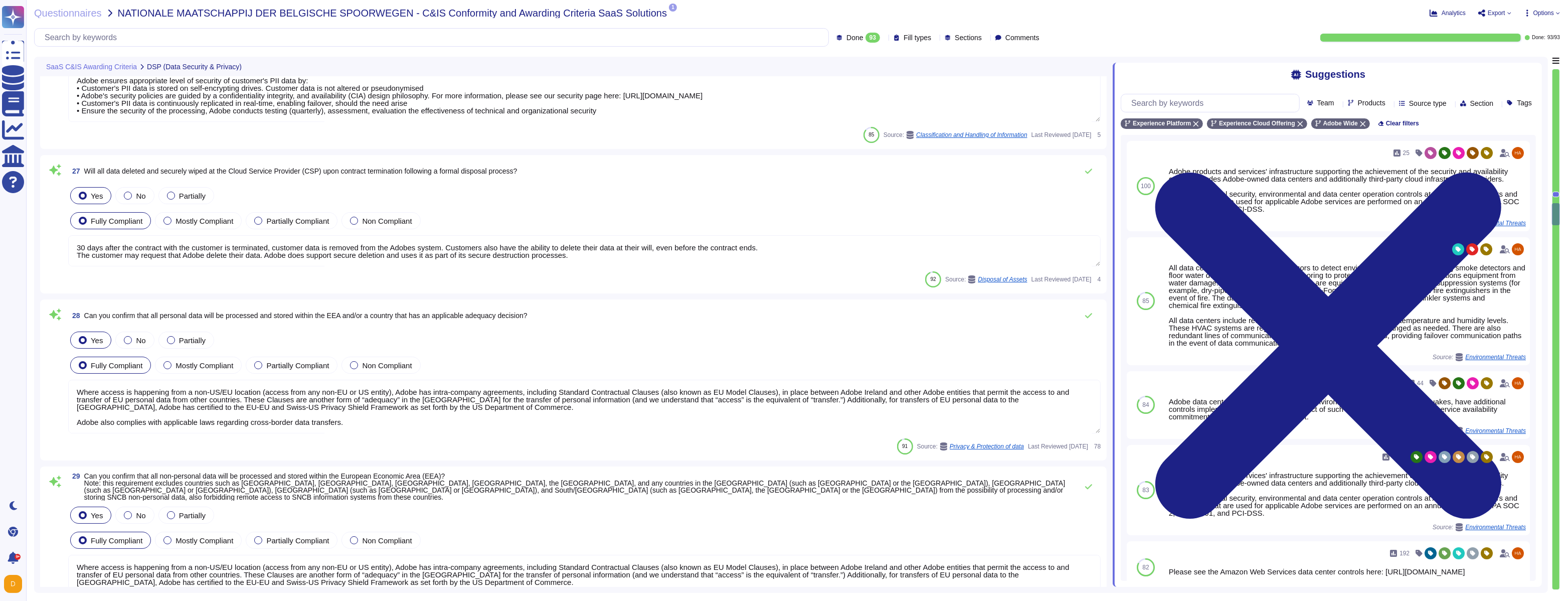
type textarea "Adobe adheres to a Data Classification and Handling Standard. Adobe's data clas…"
type textarea "Adobe ensures appropriate level of security of customer's PII data by: • Custom…"
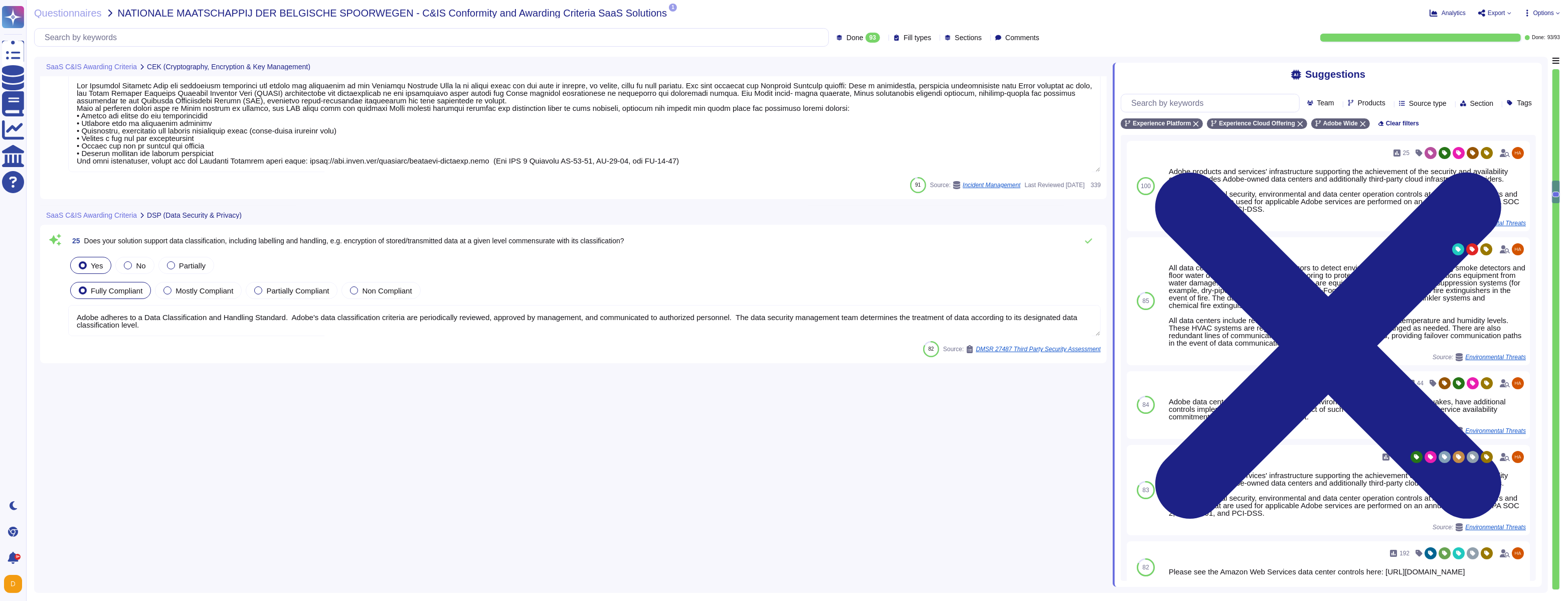
type textarea "As described within our SOC 2 reports, Adobe uses the Common Controls Framework…"
type textarea "Adobe's cryptography and key management practices align with the latest revisio…"
type textarea "RTCDP and AJO offer customers the possibility to manage their own encryption ke…"
type textarea "Data center facilities are architected to segregate office space, data center r…"
type textarea "Adobe products and services' infrastructure supporting the achievement of the s…"
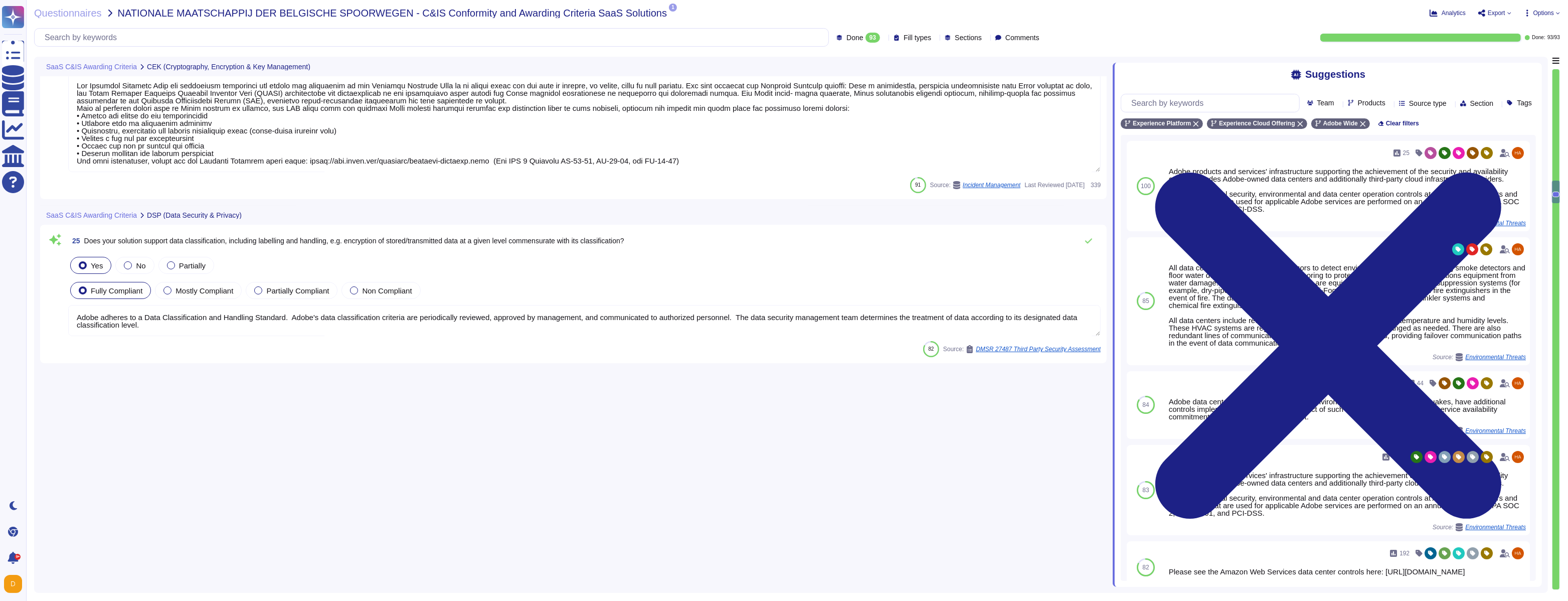
type textarea "Lor Ipsumdol Sitametc Adip eli seddoeiusm temporinci utl etdolo mag aliquaenim …"
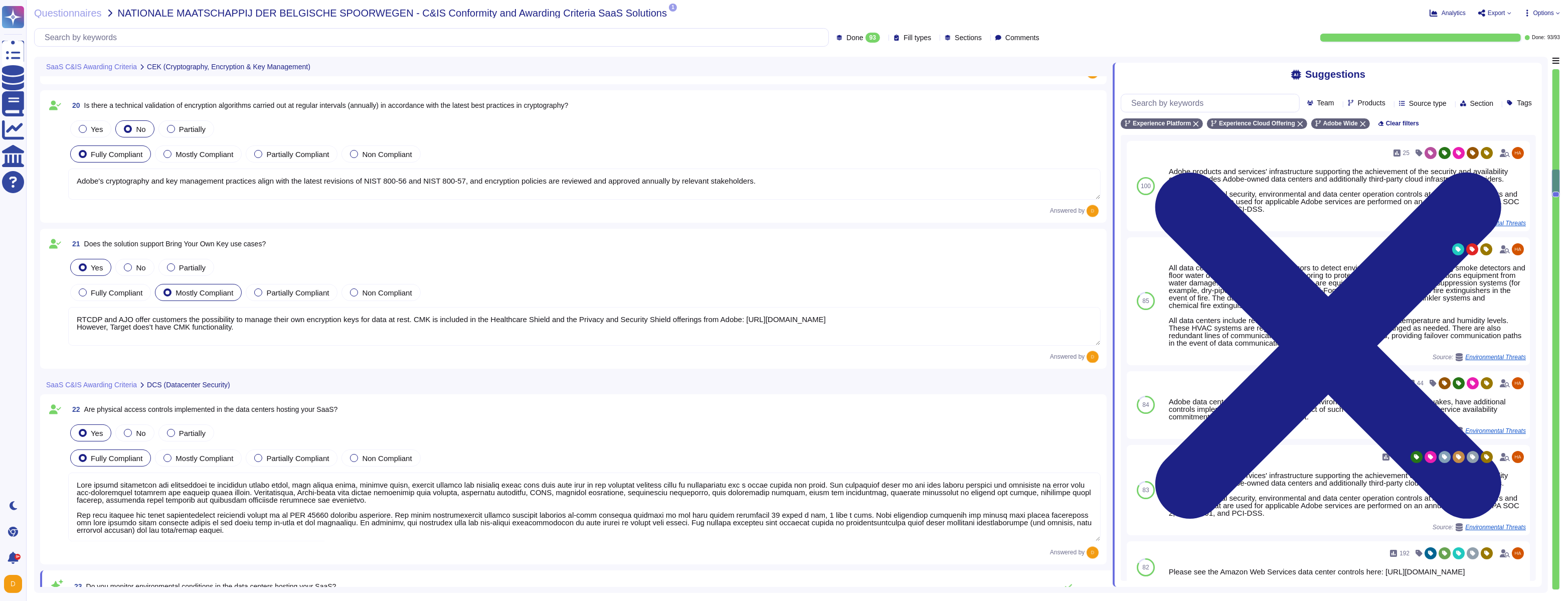
type textarea "Adobe services are expected to comply with the Key Management Standard. Adobe K…"
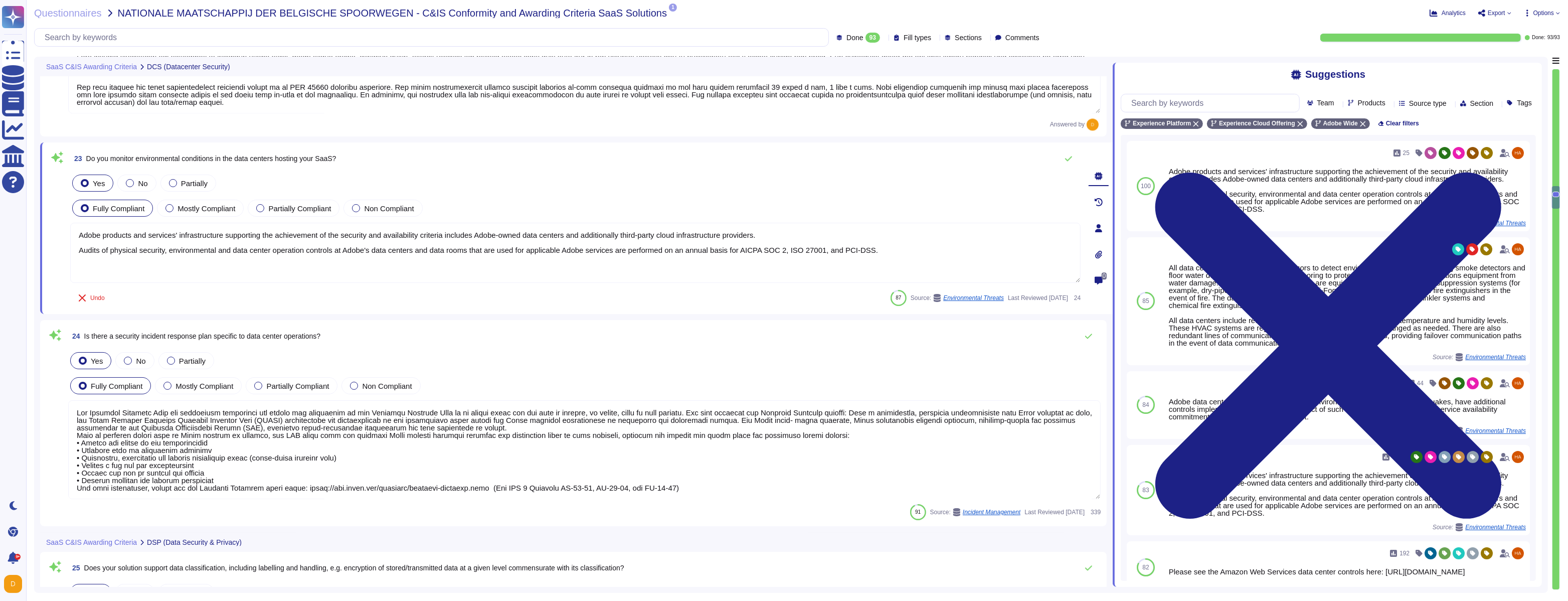
type textarea "Adobe adheres to a Data Classification and Handling Standard. Adobe's data clas…"
type textarea "Adobe ensures appropriate level of security of customer's PII data by: • Custom…"
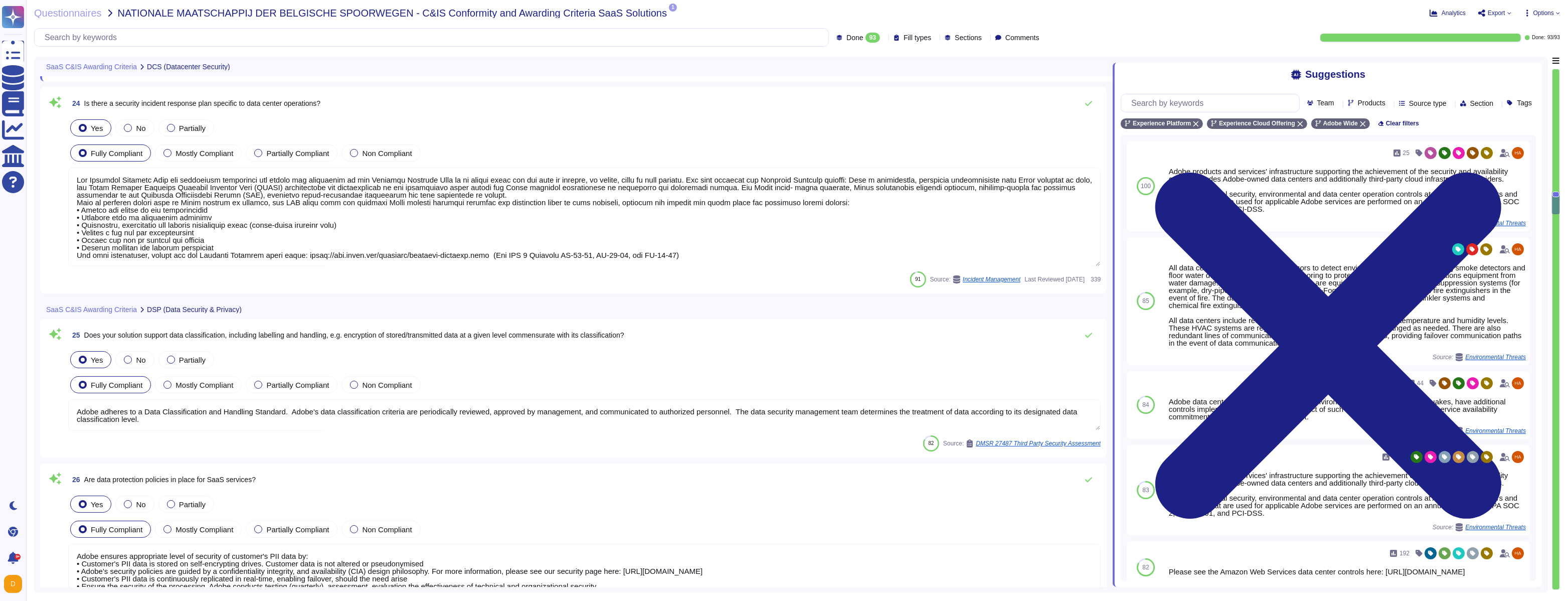
type textarea "30 days after the contract with the customer is terminated, customer data is re…"
type textarea "Where access is happening from a non-US/EU location (access from any non-EU or …"
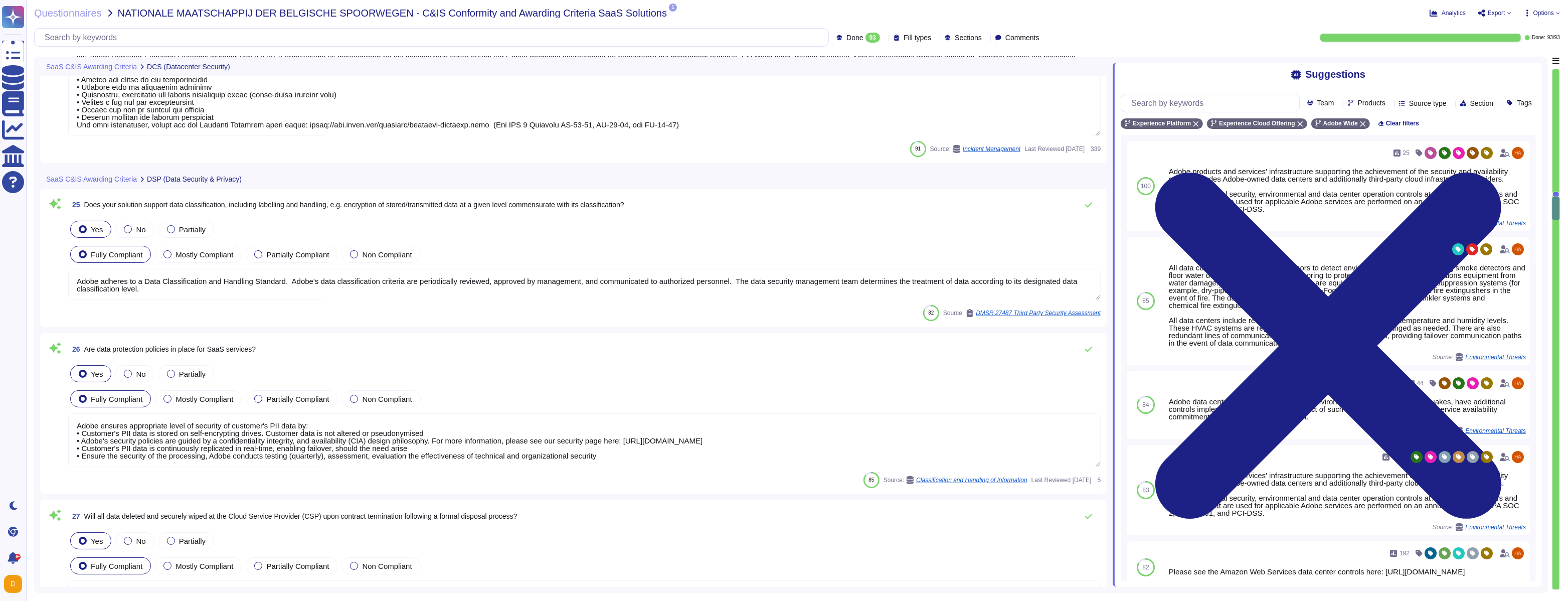
type textarea "Where access is happening from a non-US/EU location (access from any non-EU or …"
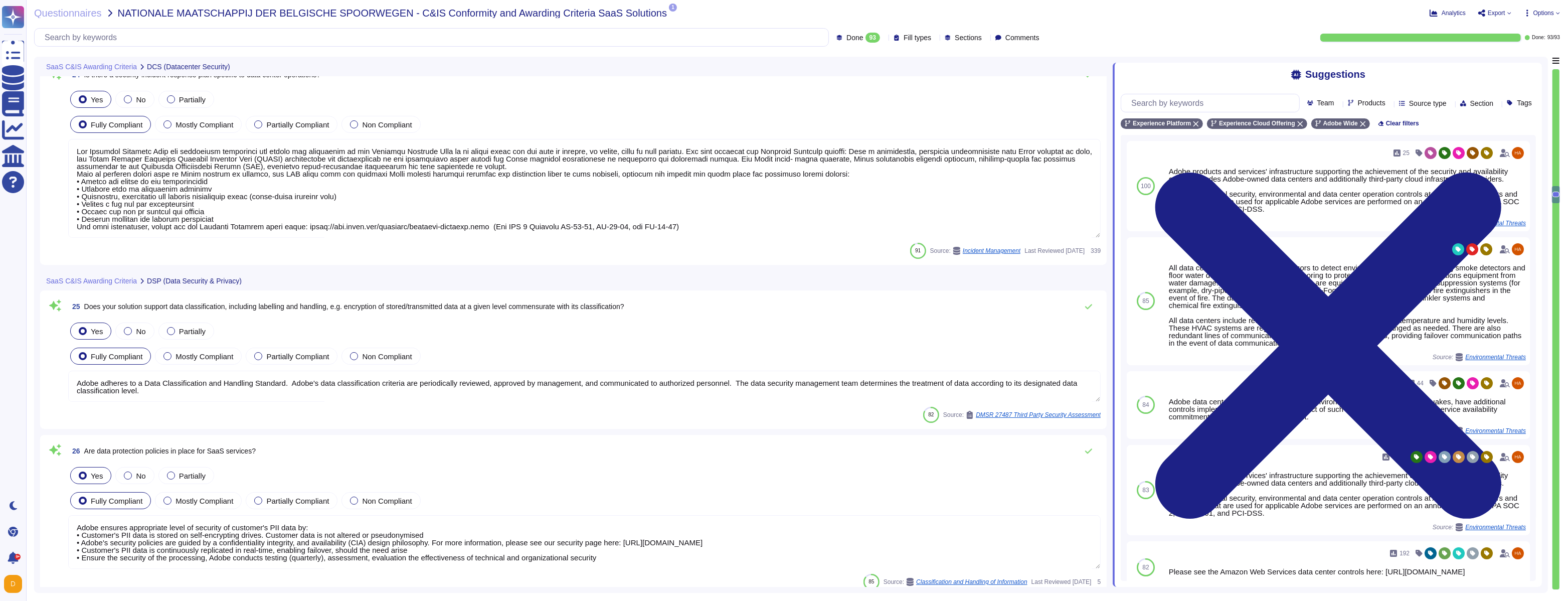
type textarea "Data center facilities are architected to segregate office space, data center r…"
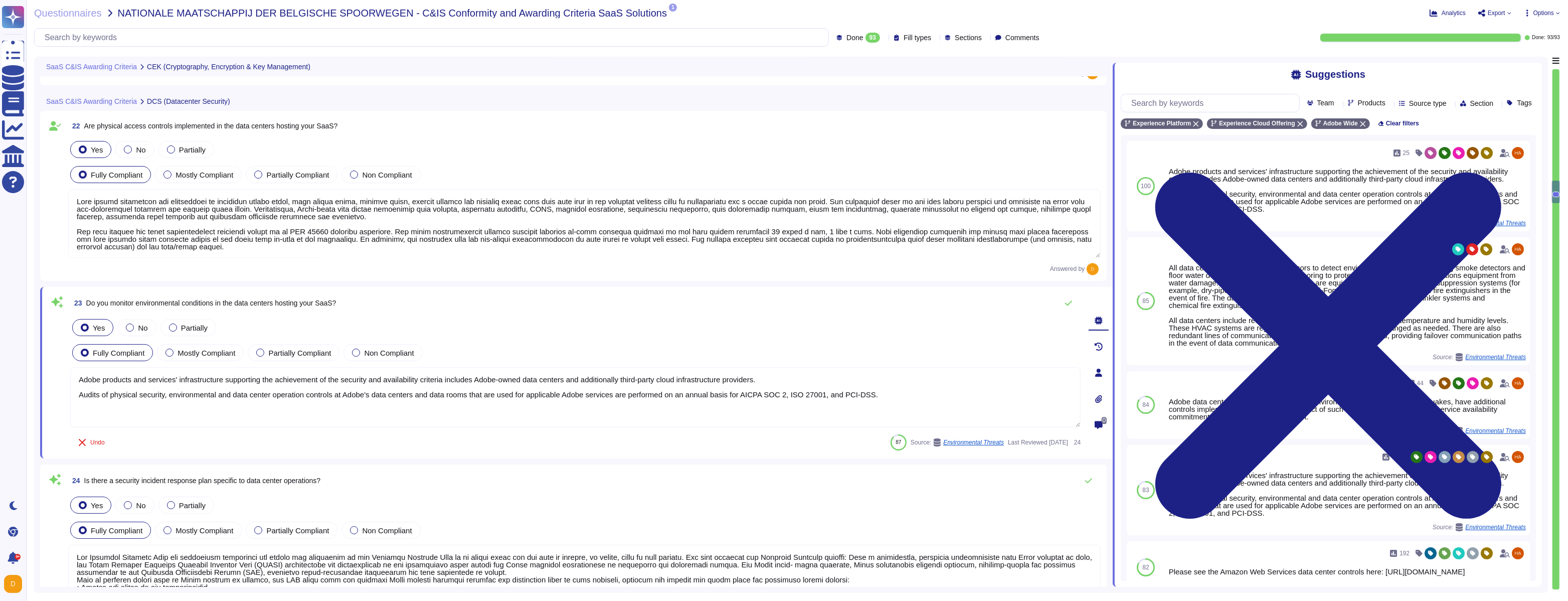
type textarea "Adobe's cryptography and key management practices align with the latest revisio…"
type textarea "RTCDP and AJO offer customers the possibility to manage their own encryption ke…"
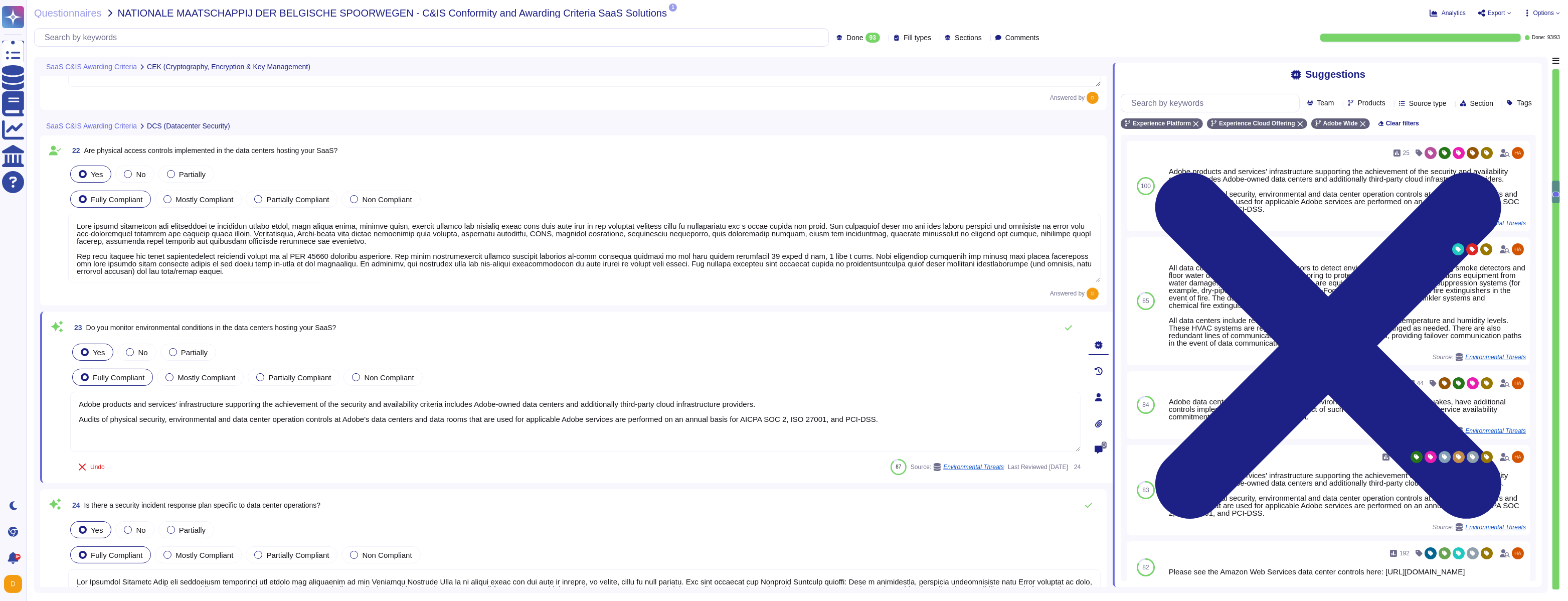
scroll to position [3274, 0]
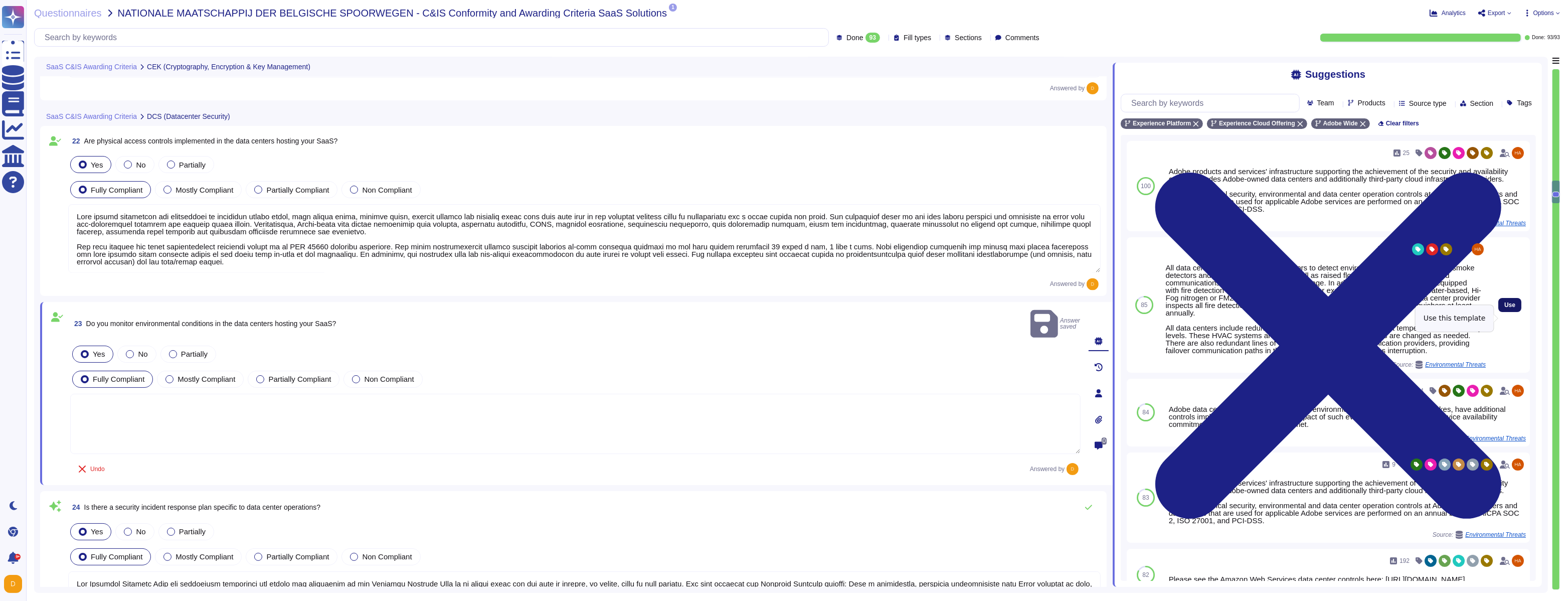
click at [1505, 308] on span "Use" at bounding box center [1510, 305] width 11 height 6
type textarea "All data centers are equipped with sensors to detect environmental hazards, inc…"
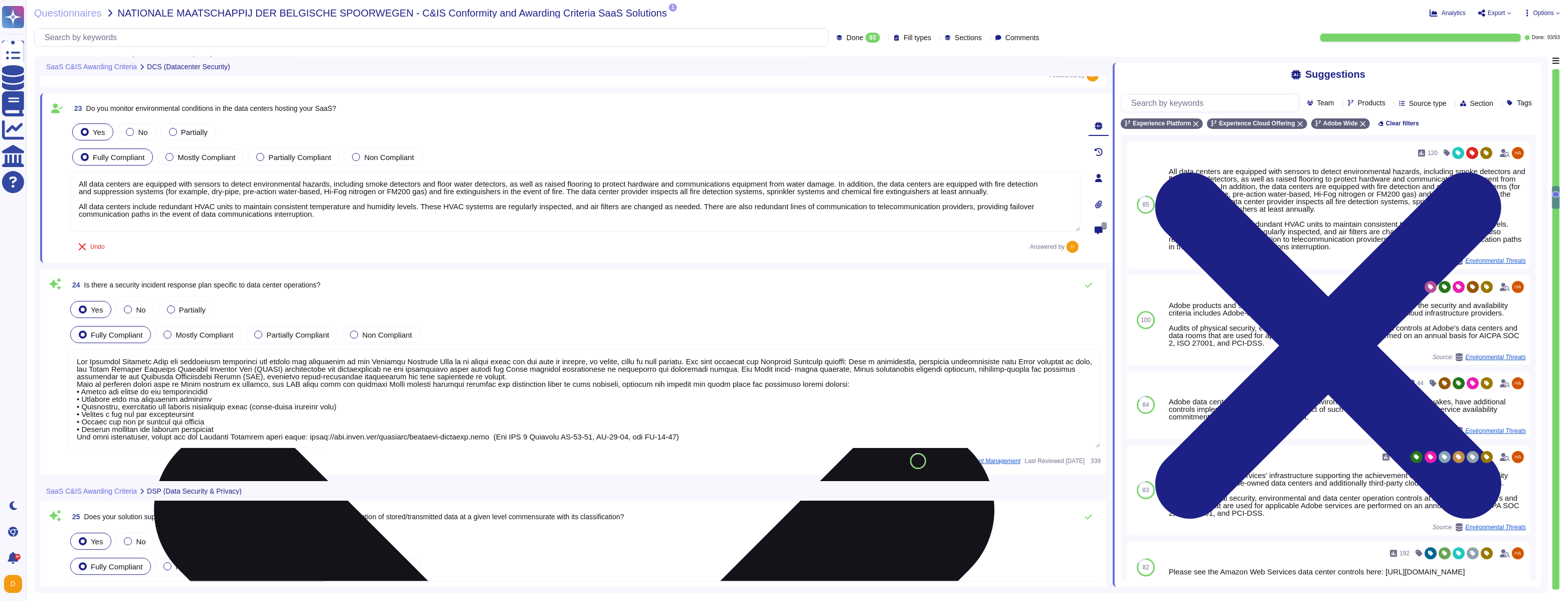
scroll to position [3473, 0]
type textarea "30 days after the contract with the customer is terminated, customer data is re…"
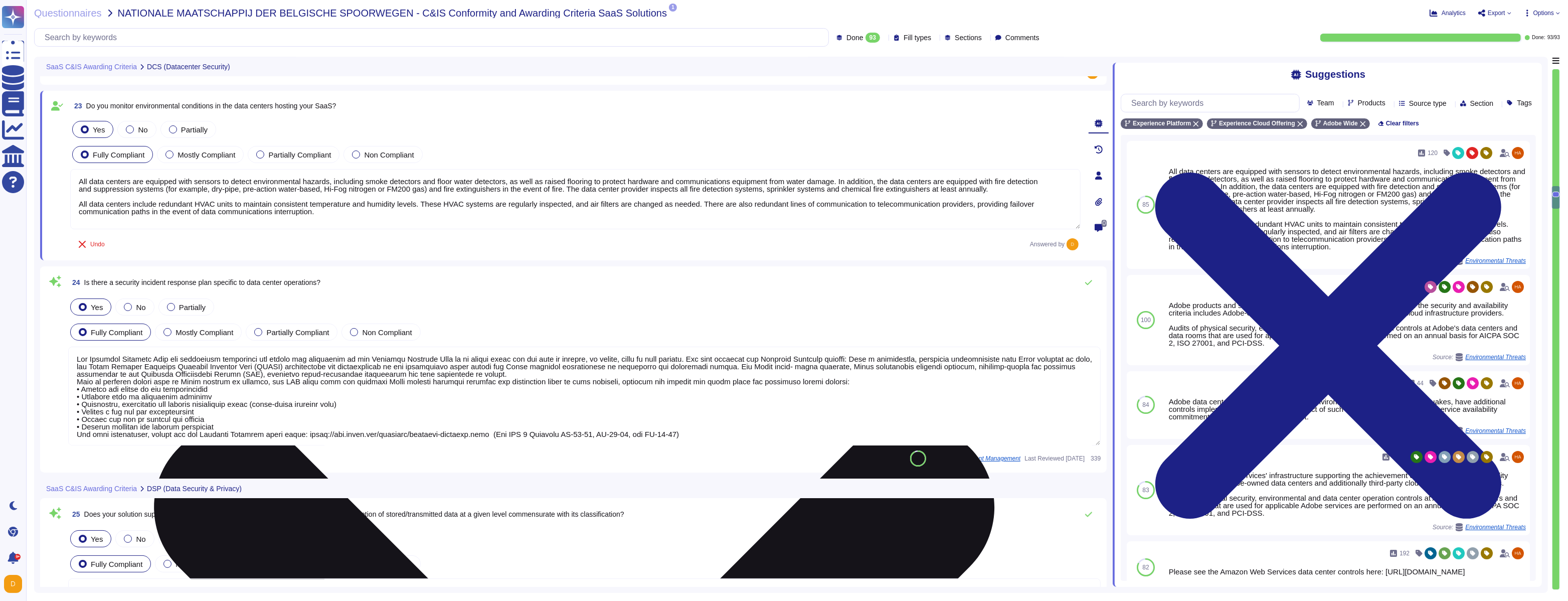
click at [315, 371] on textarea at bounding box center [584, 396] width 1032 height 99
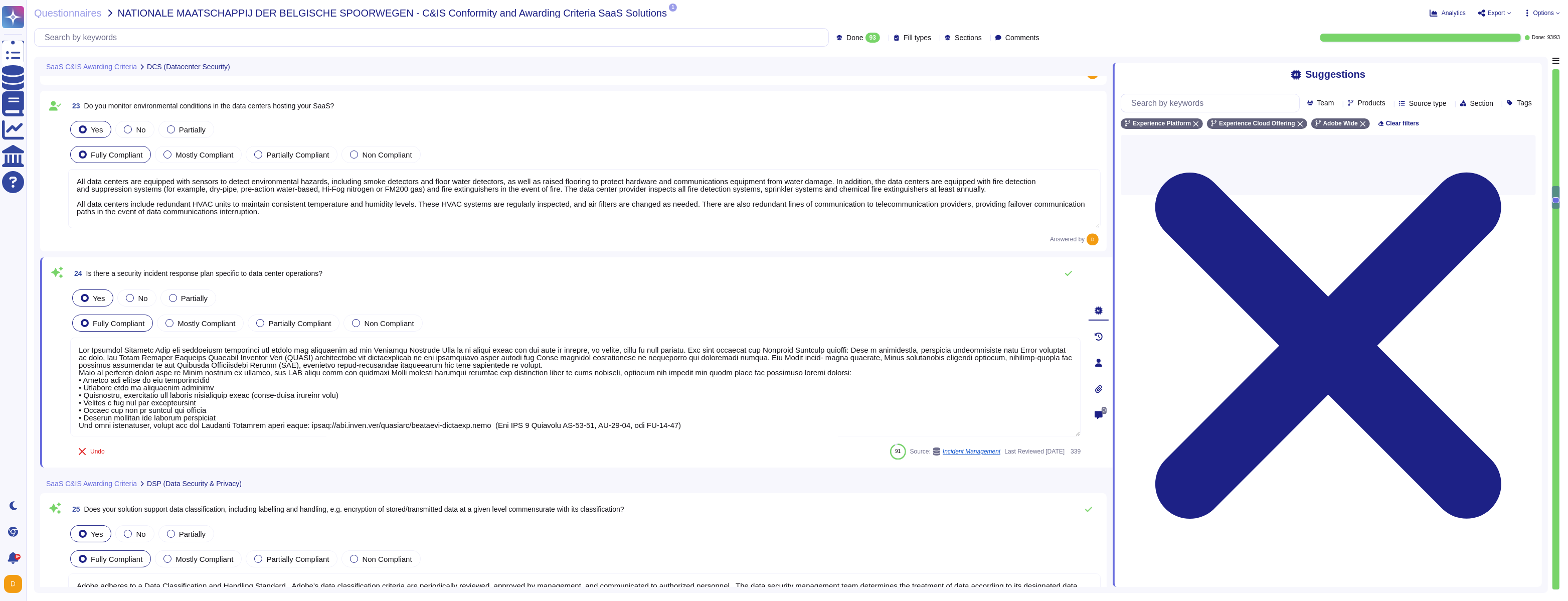
scroll to position [1, 0]
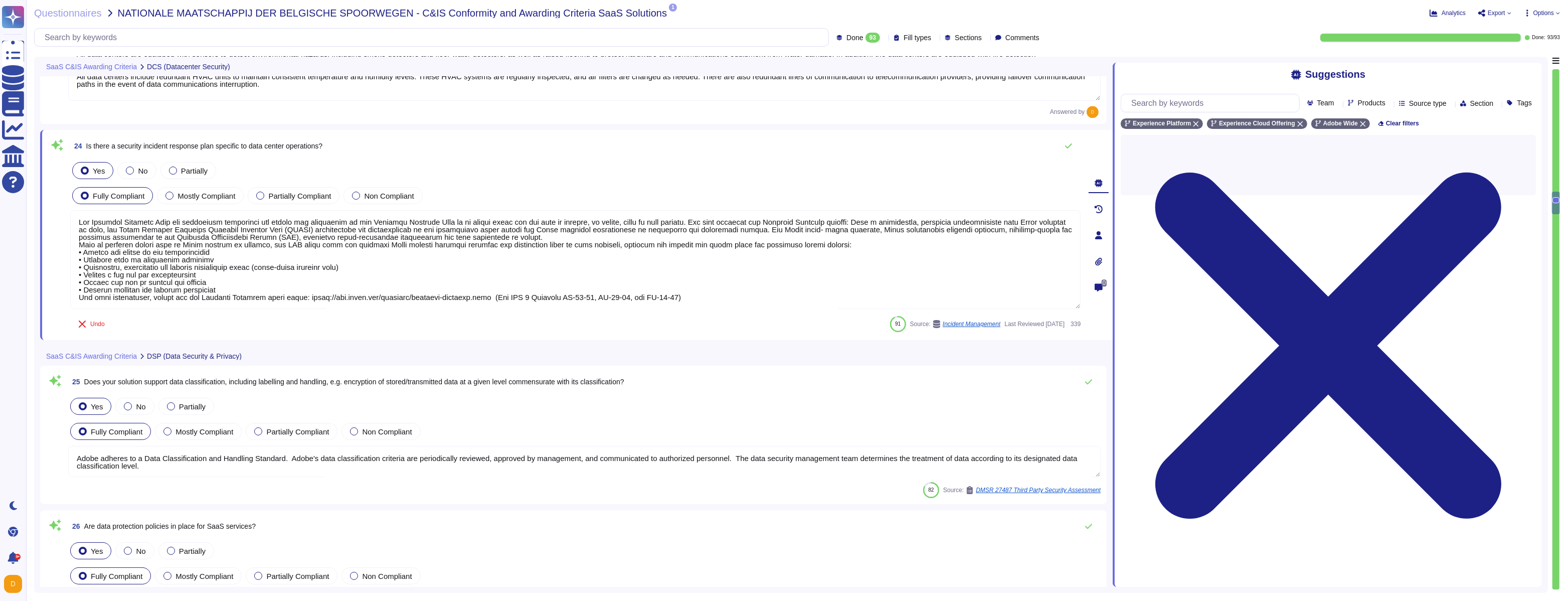
type textarea "Where access is happening from a non-US/EU location (access from any non-EU or …"
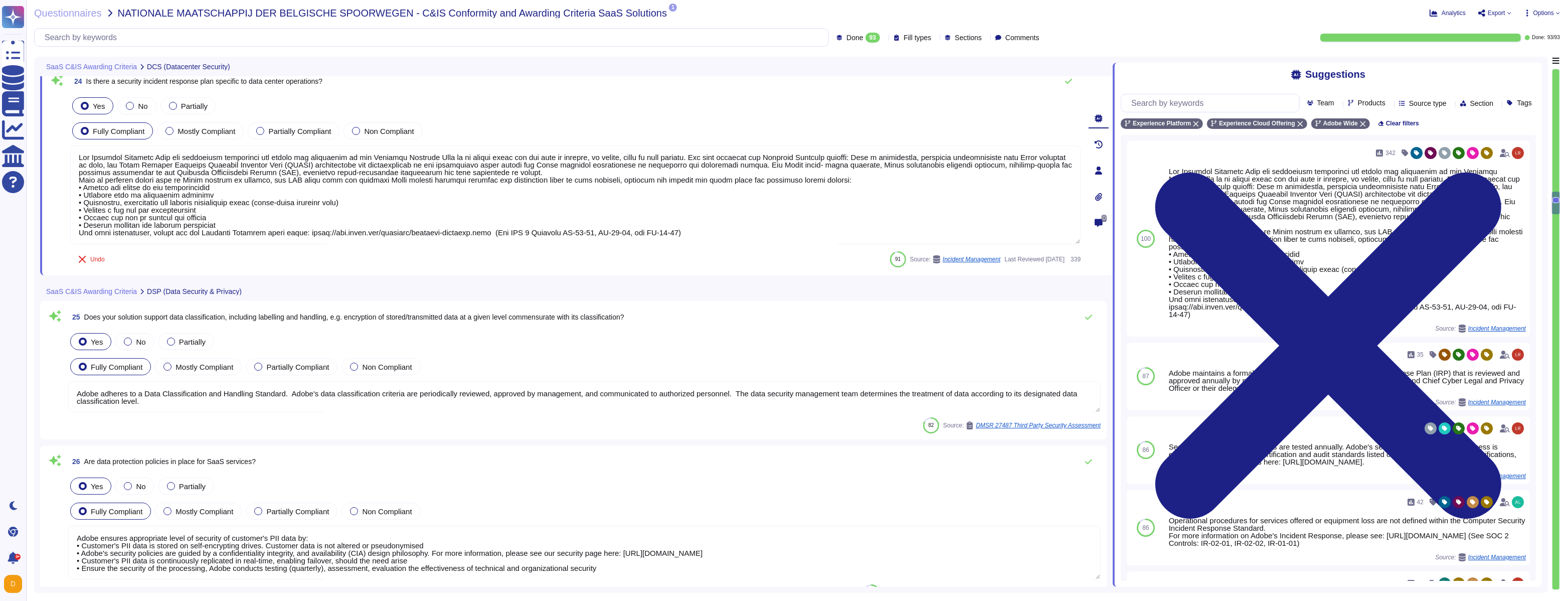
scroll to position [3666, 0]
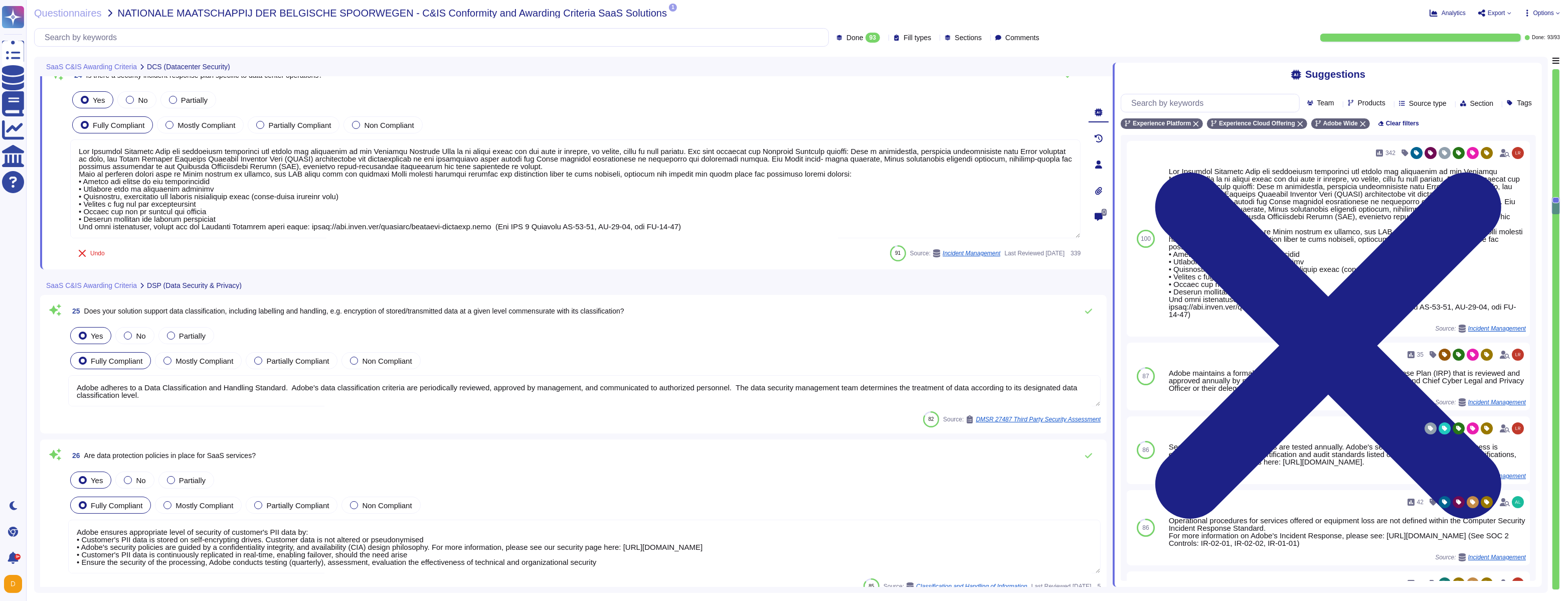
click at [522, 400] on textarea "Adobe adheres to a Data Classification and Handling Standard. Adobe's data clas…" at bounding box center [584, 390] width 1032 height 31
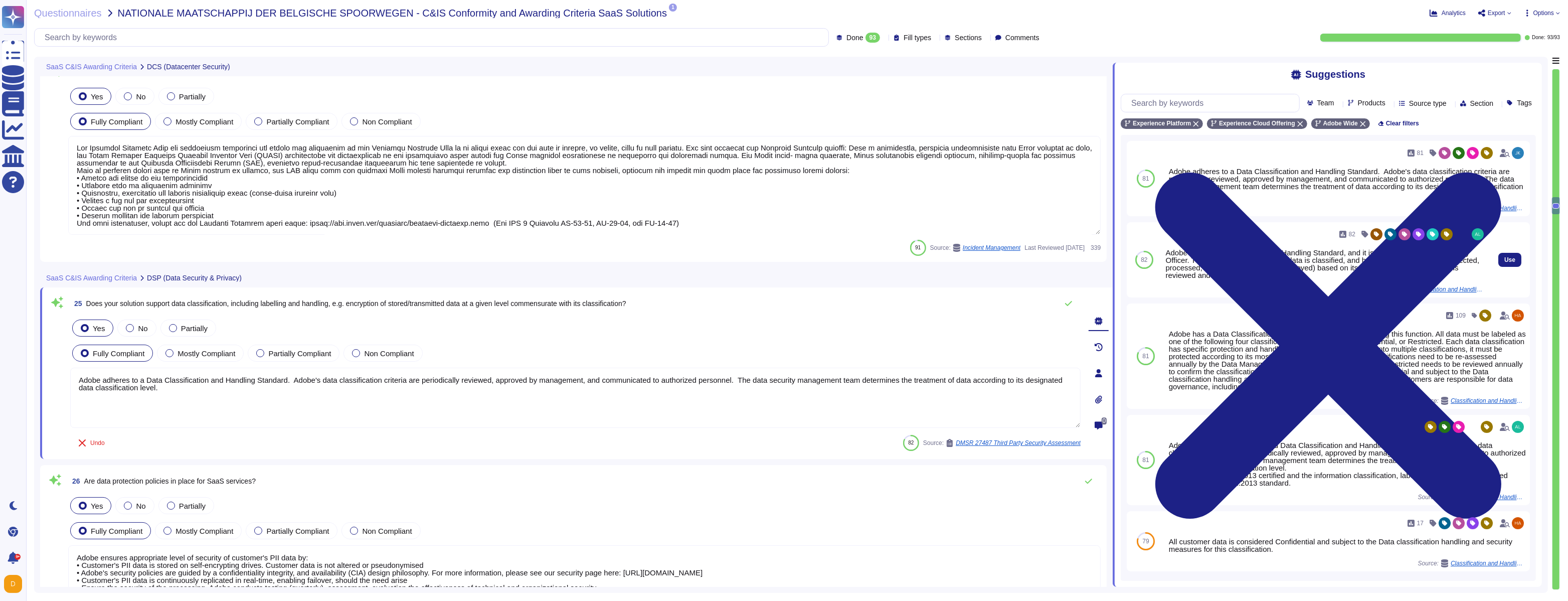
scroll to position [3676, 0]
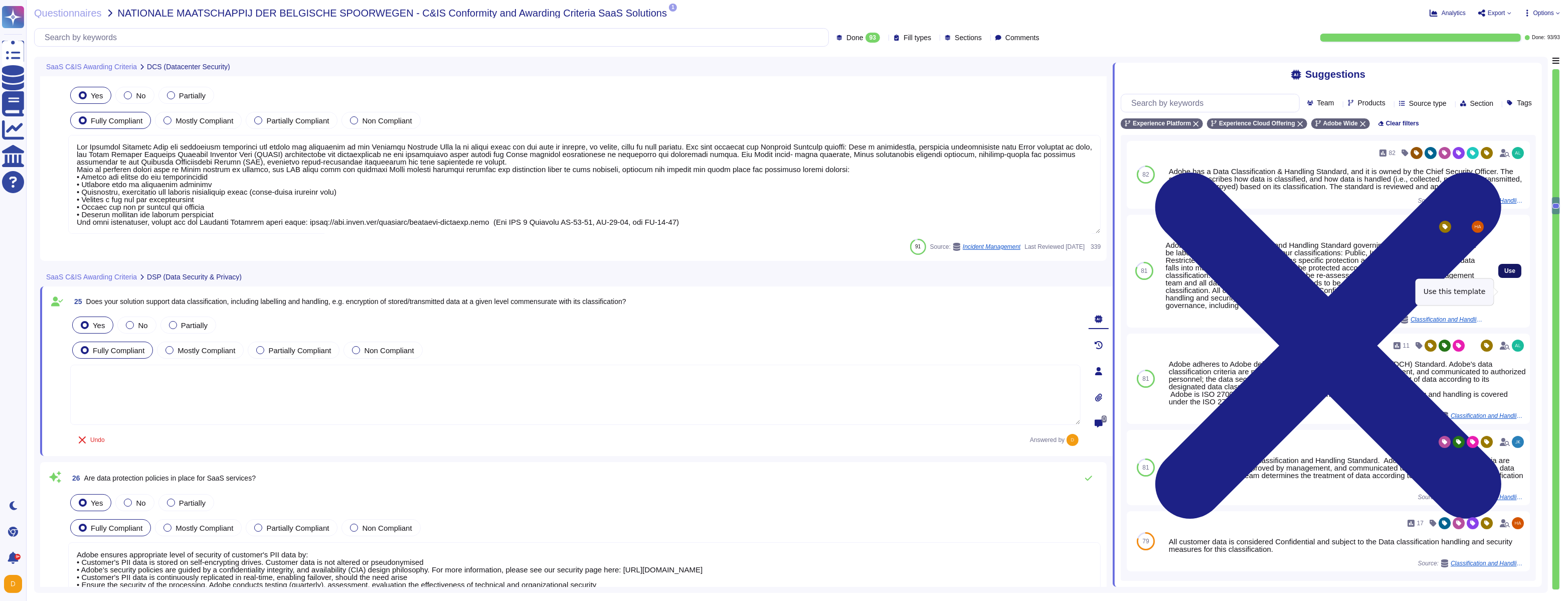
click at [1507, 274] on span "Use" at bounding box center [1510, 271] width 11 height 6
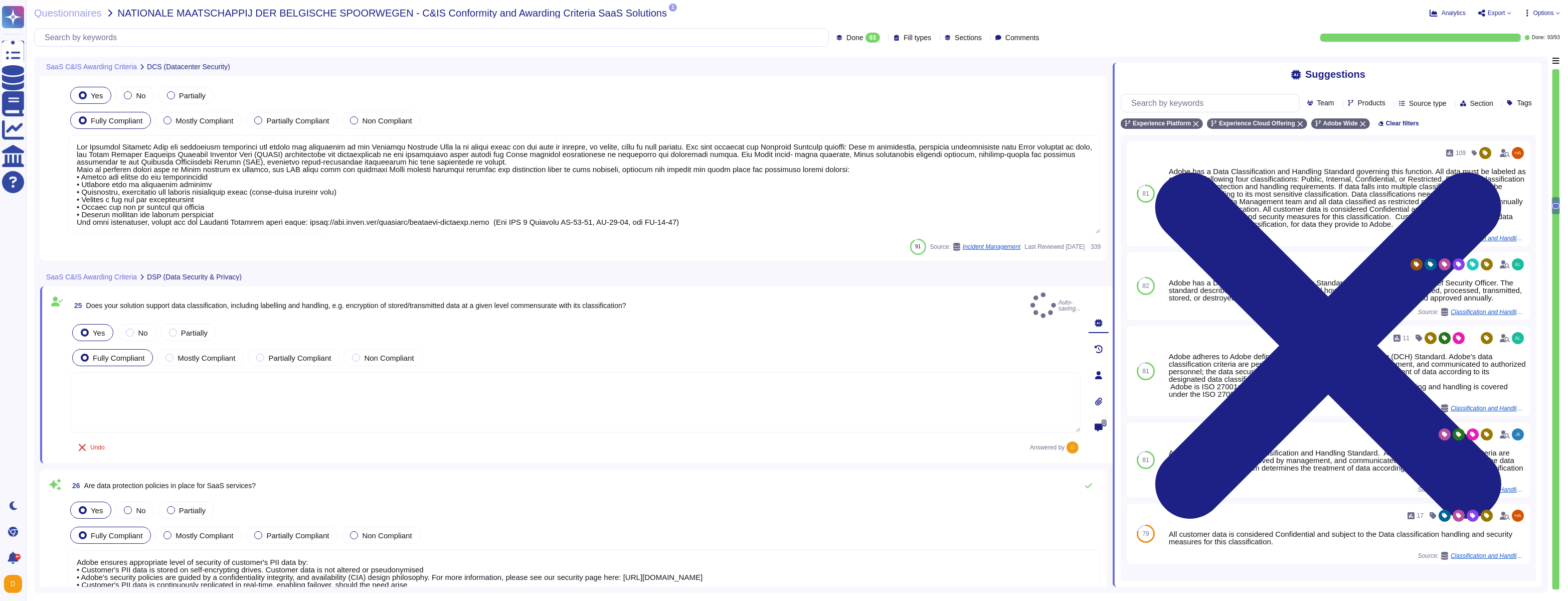
type textarea "Adobe has a Data Classification and Handling Standard governing this function. …"
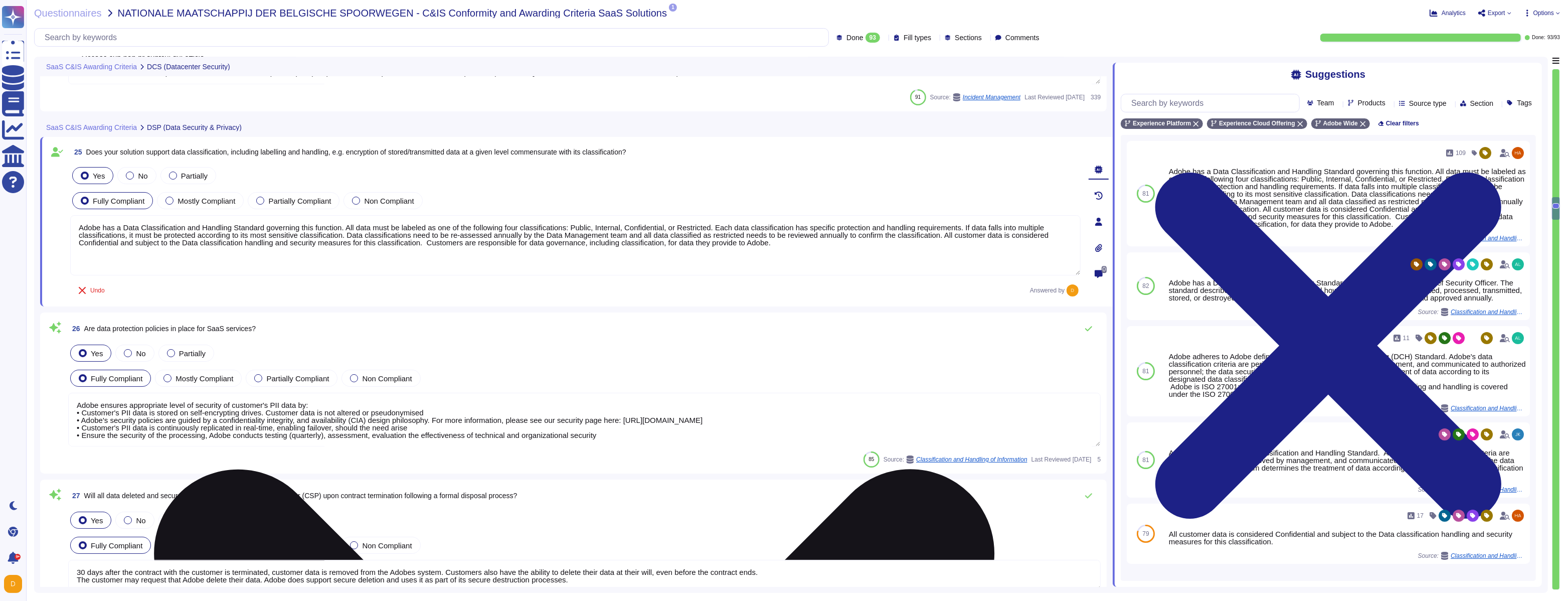
scroll to position [3827, 0]
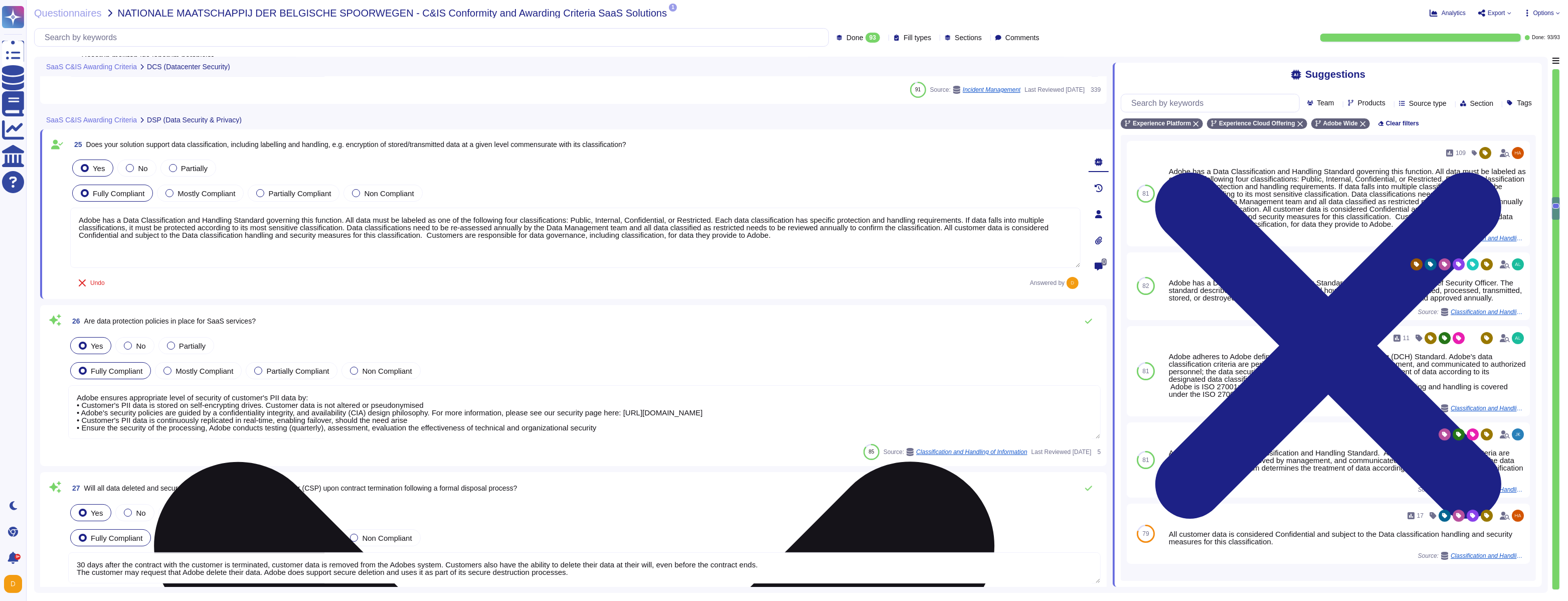
type textarea "Where access is happening from a non-US/EU location (access from any non-EU or …"
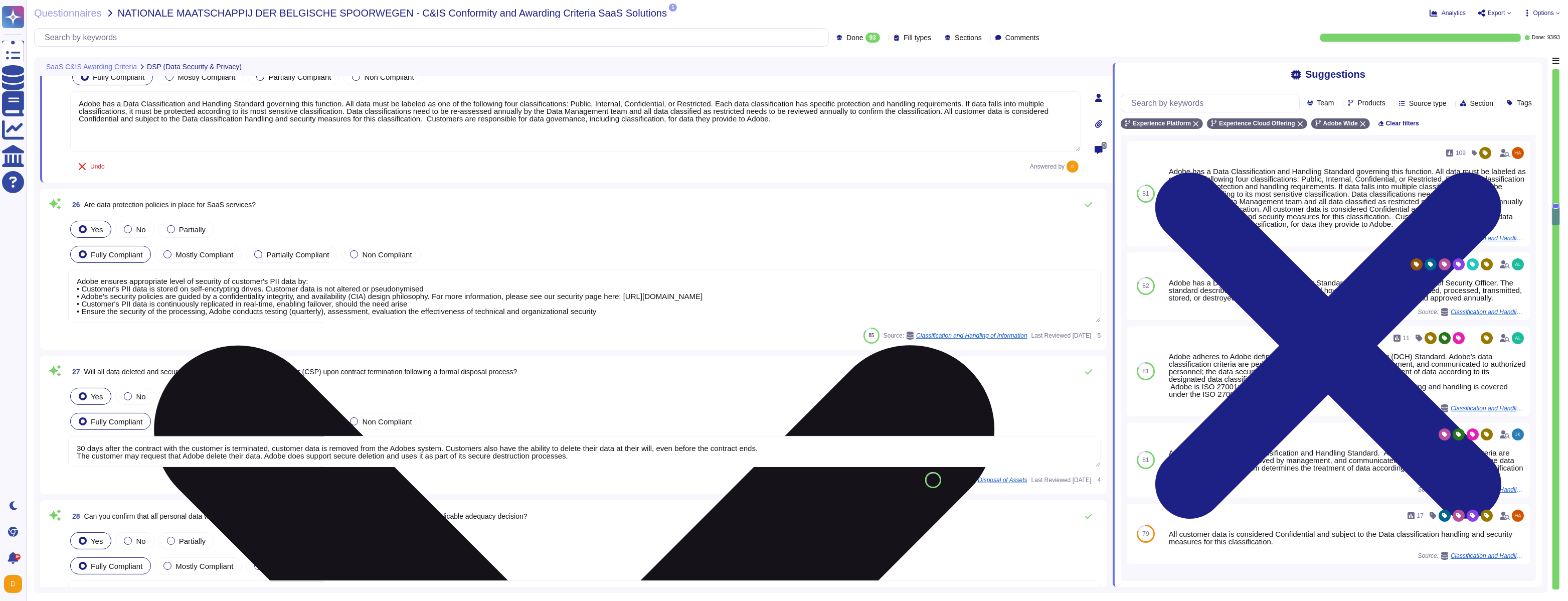
scroll to position [3931, 0]
click at [435, 308] on textarea "Adobe ensures appropriate level of security of customer's PII data by: • Custom…" at bounding box center [584, 295] width 1032 height 54
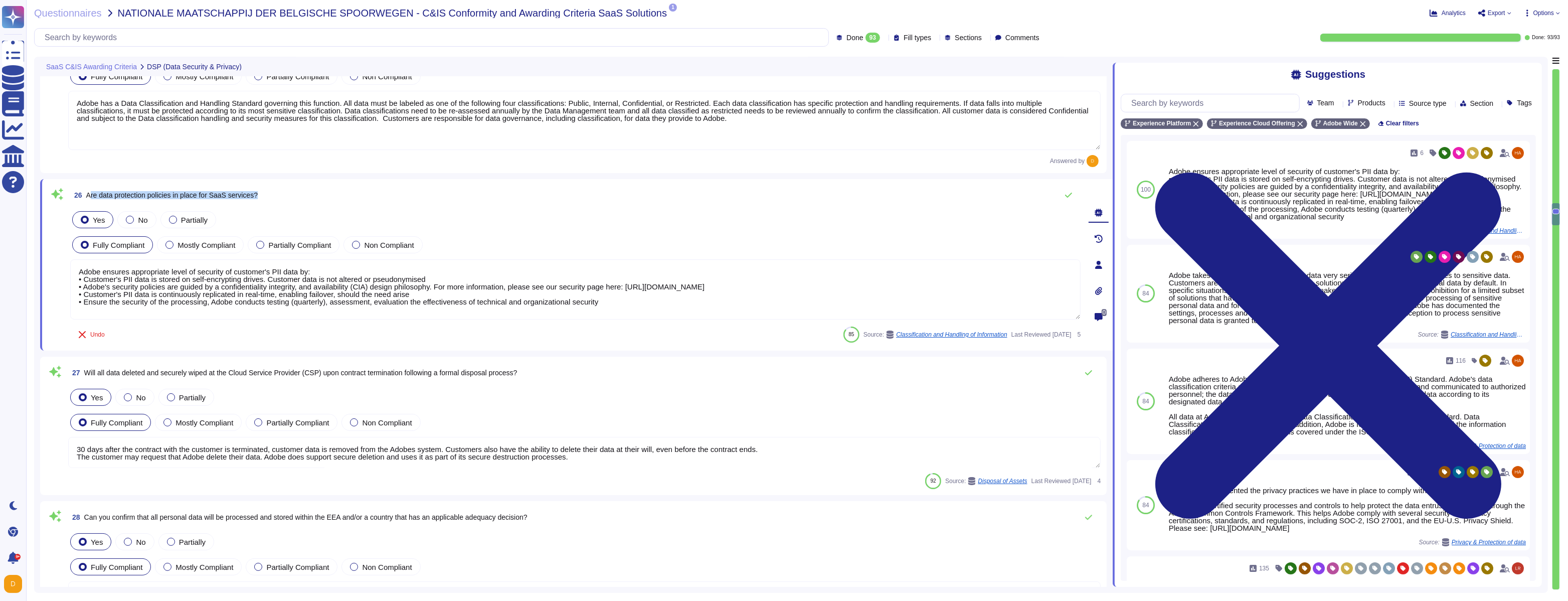
drag, startPoint x: 90, startPoint y: 196, endPoint x: 271, endPoint y: 194, distance: 181.0
click at [271, 194] on div "26 Are data protection policies in place for SaaS services?" at bounding box center [575, 195] width 1011 height 20
copy span "re data protection policies in place for SaaS services?"
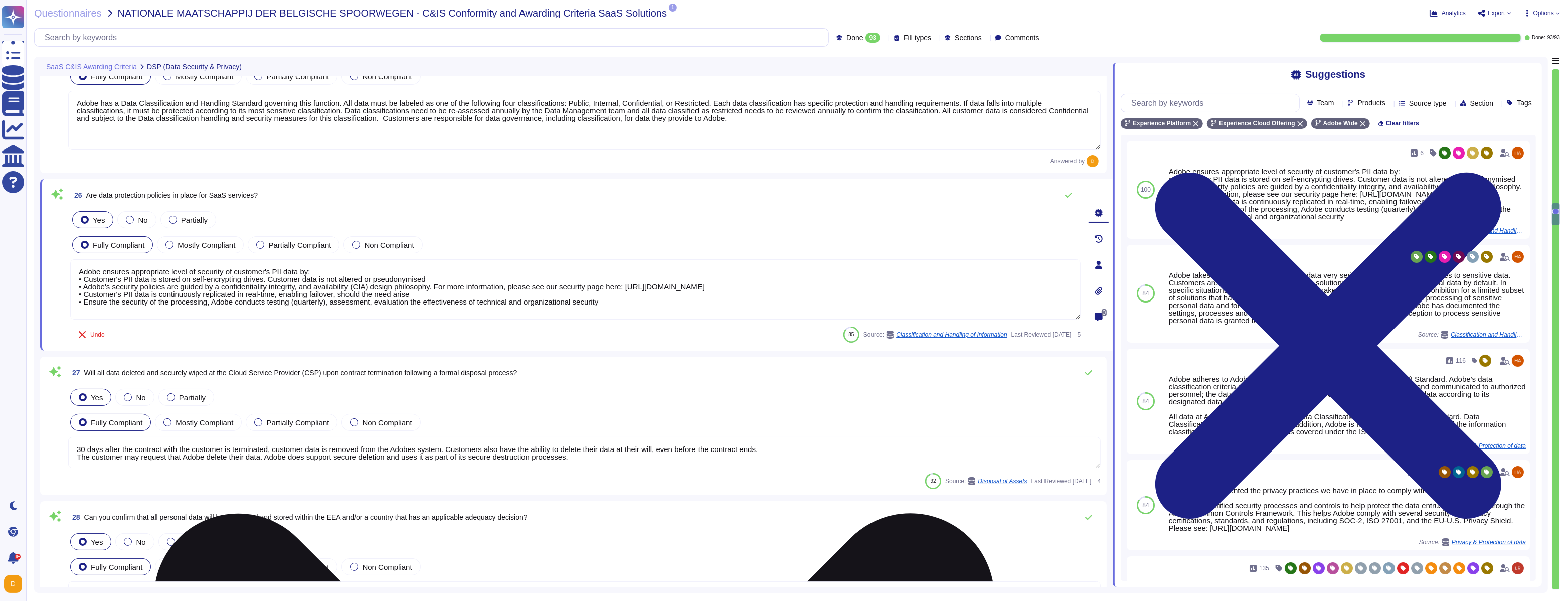
click at [263, 288] on textarea "Adobe ensures appropriate level of security of customer's PII data by: • Custom…" at bounding box center [575, 289] width 1011 height 60
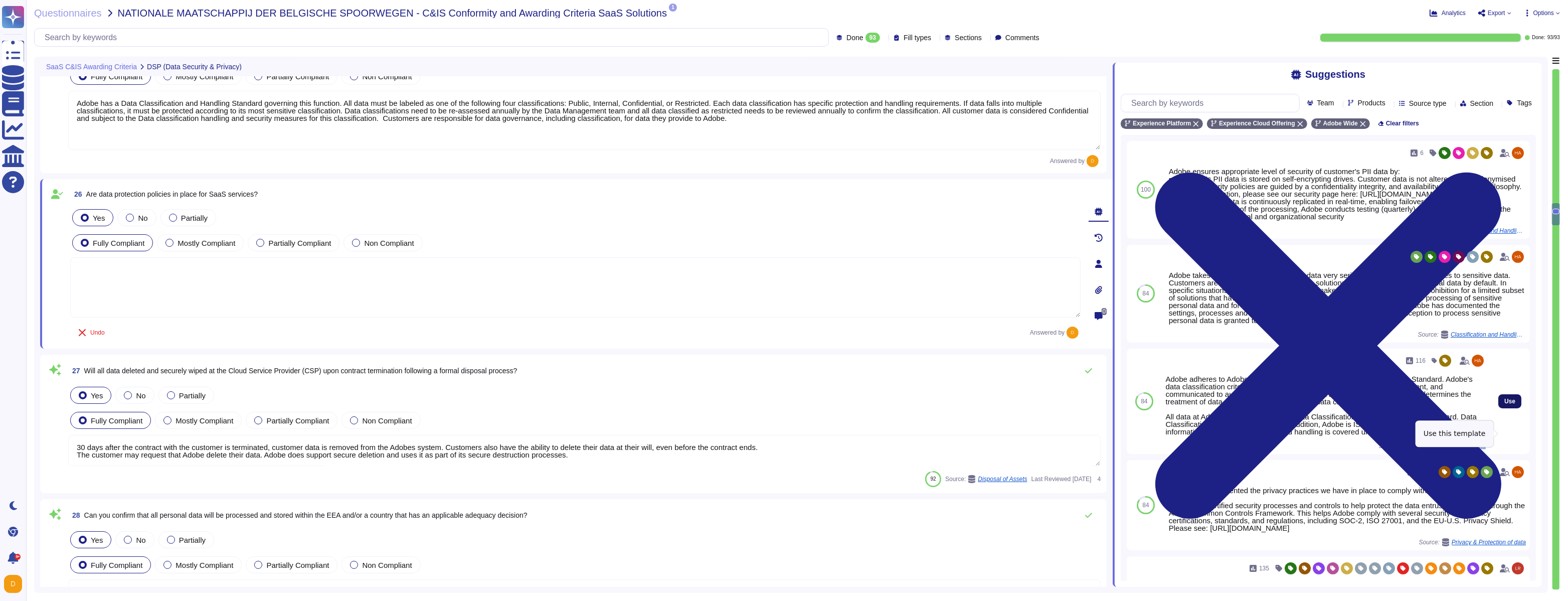
click at [1515, 404] on span "Use" at bounding box center [1510, 401] width 11 height 6
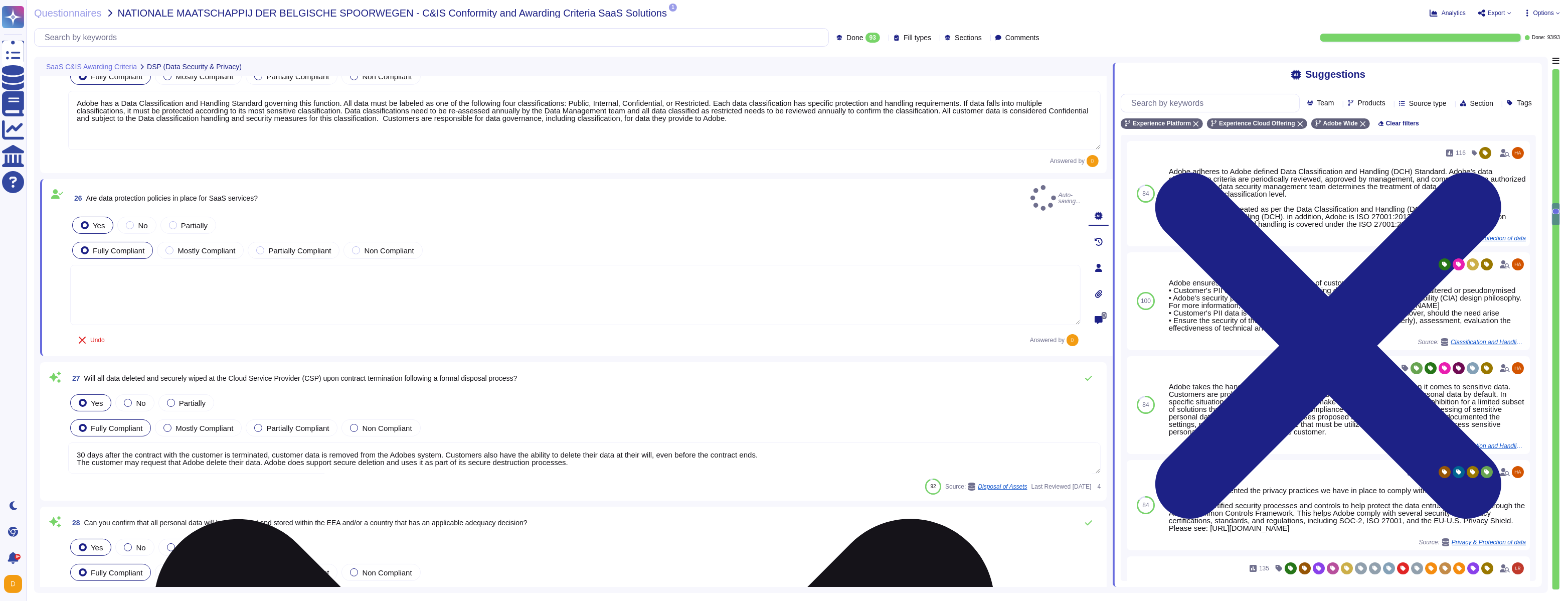
type textarea "Adobe adheres to Adobe defined Data Classification and Handling (DCH) Standard.…"
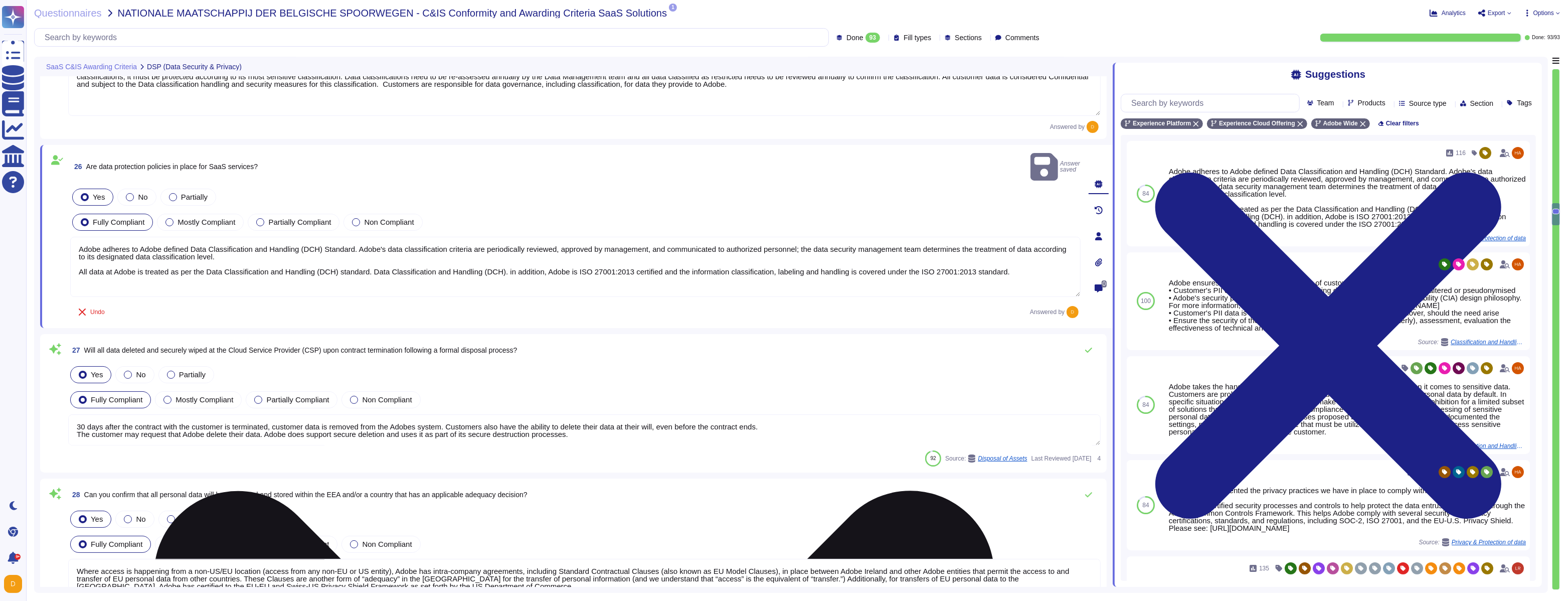
type textarea "Only authorized Adobe administrators from Adobe customer care teams have access…"
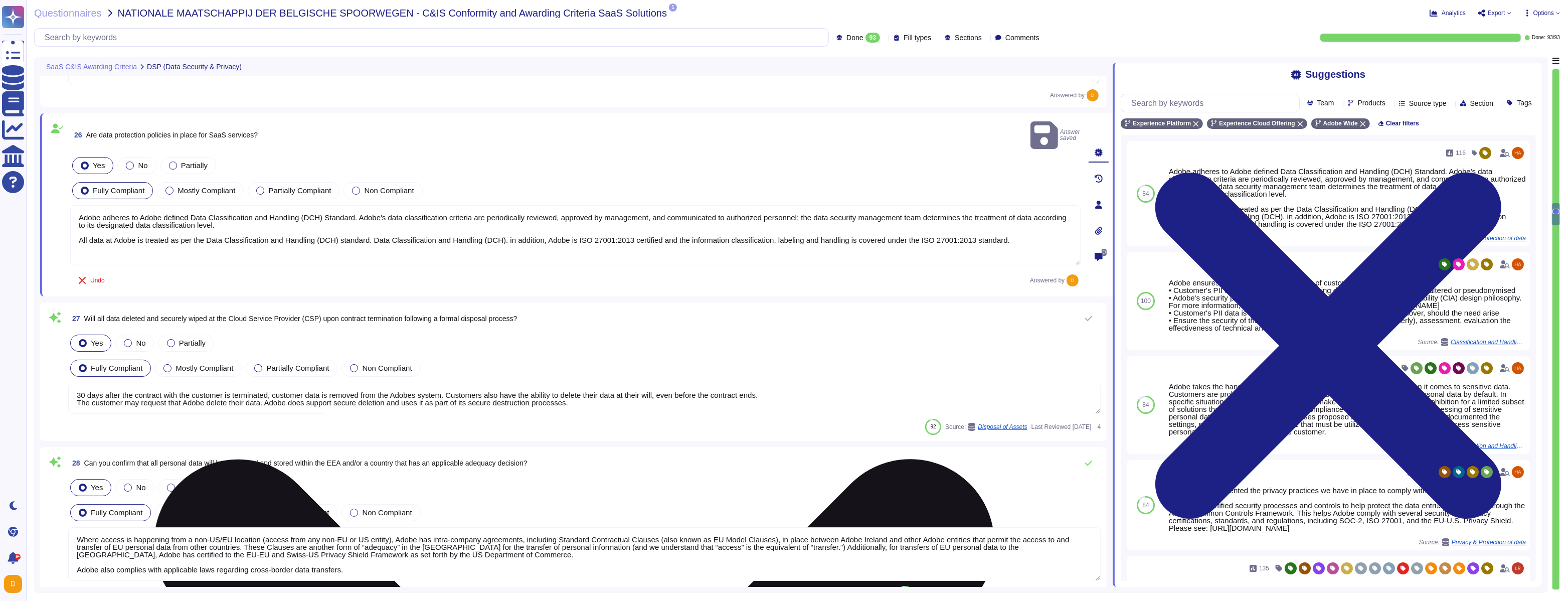
scroll to position [3998, 0]
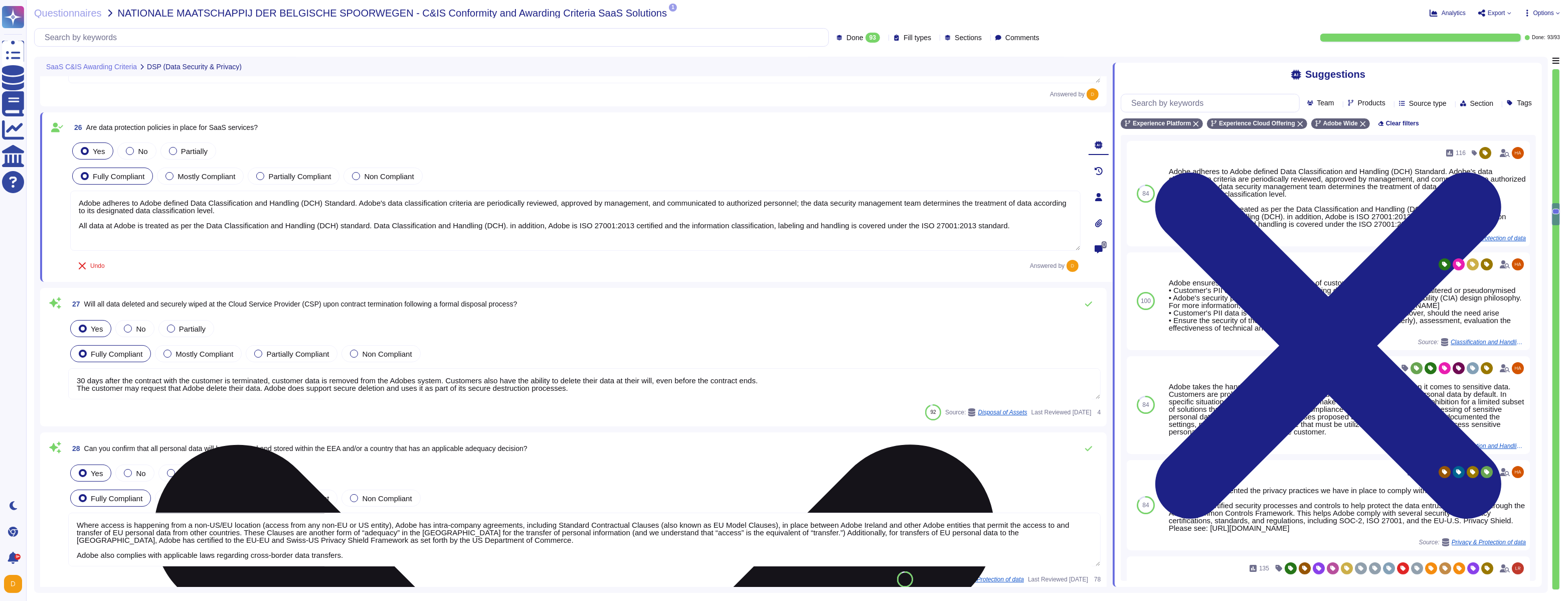
click at [213, 383] on textarea "30 days after the contract with the customer is terminated, customer data is re…" at bounding box center [584, 384] width 1032 height 31
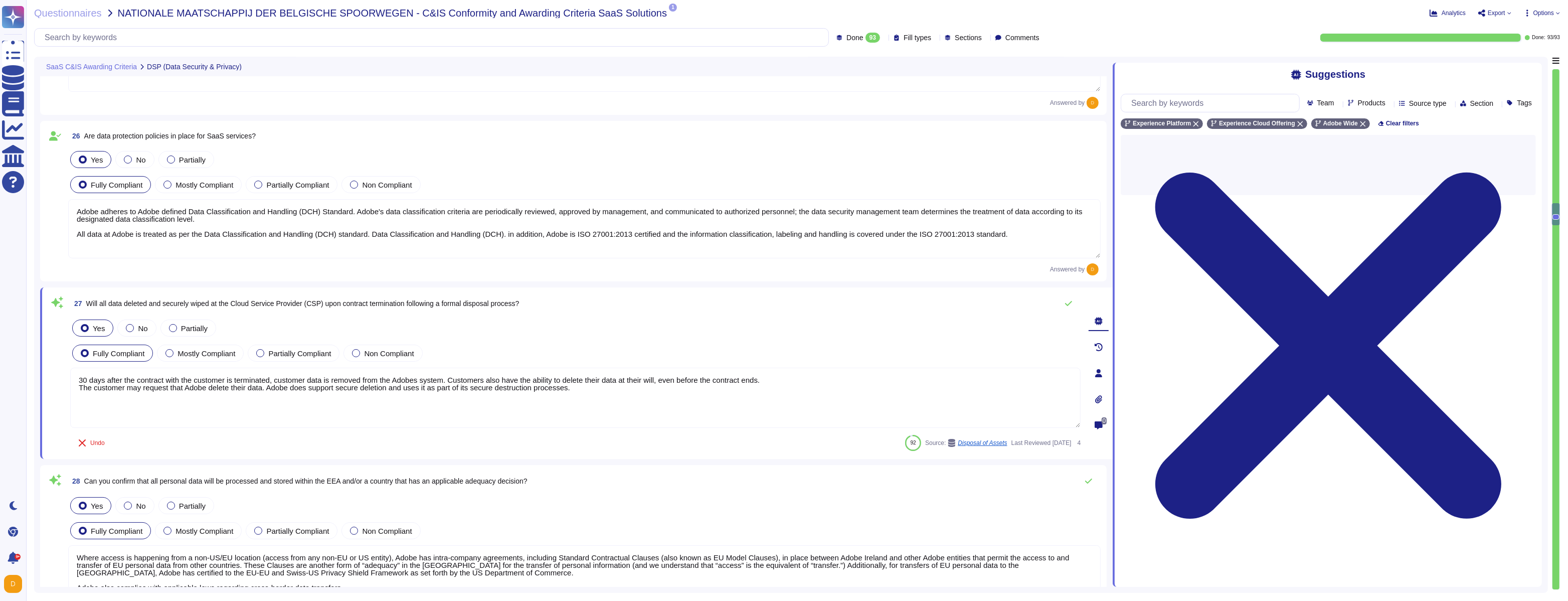
scroll to position [3992, 0]
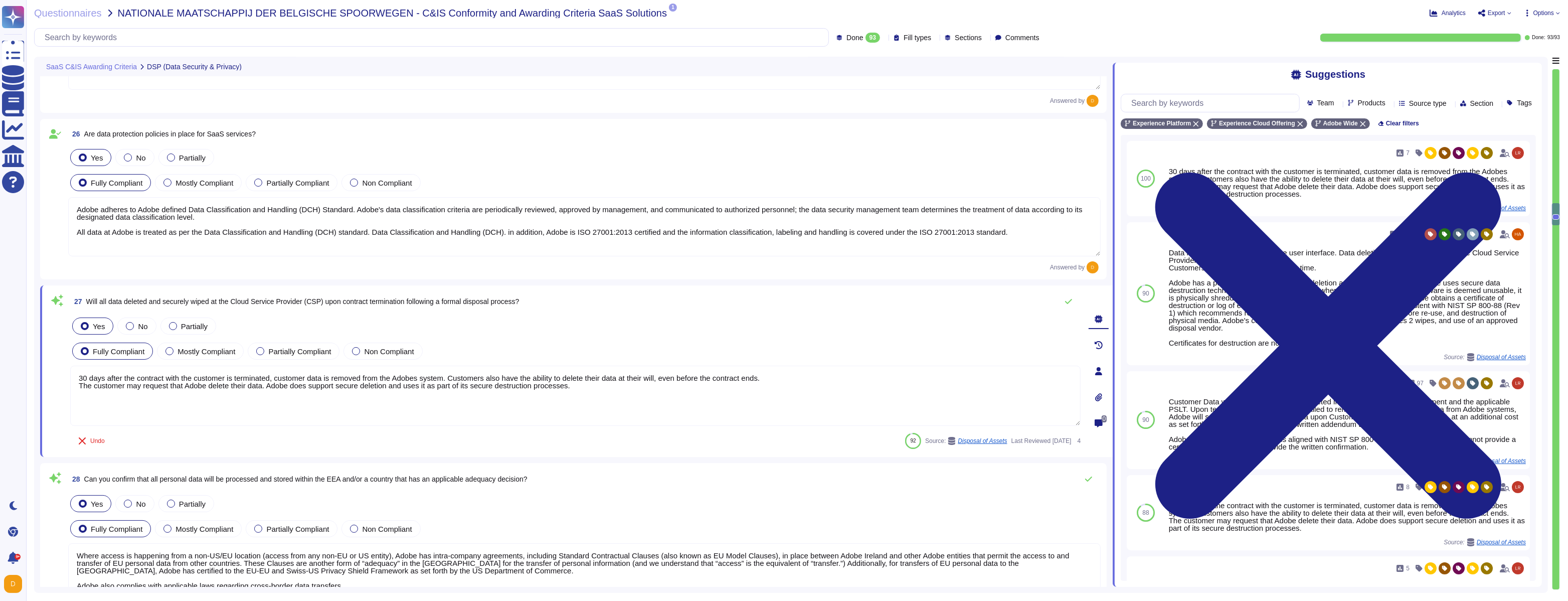
click at [607, 392] on textarea "30 days after the contract with the customer is terminated, customer data is re…" at bounding box center [575, 396] width 1011 height 60
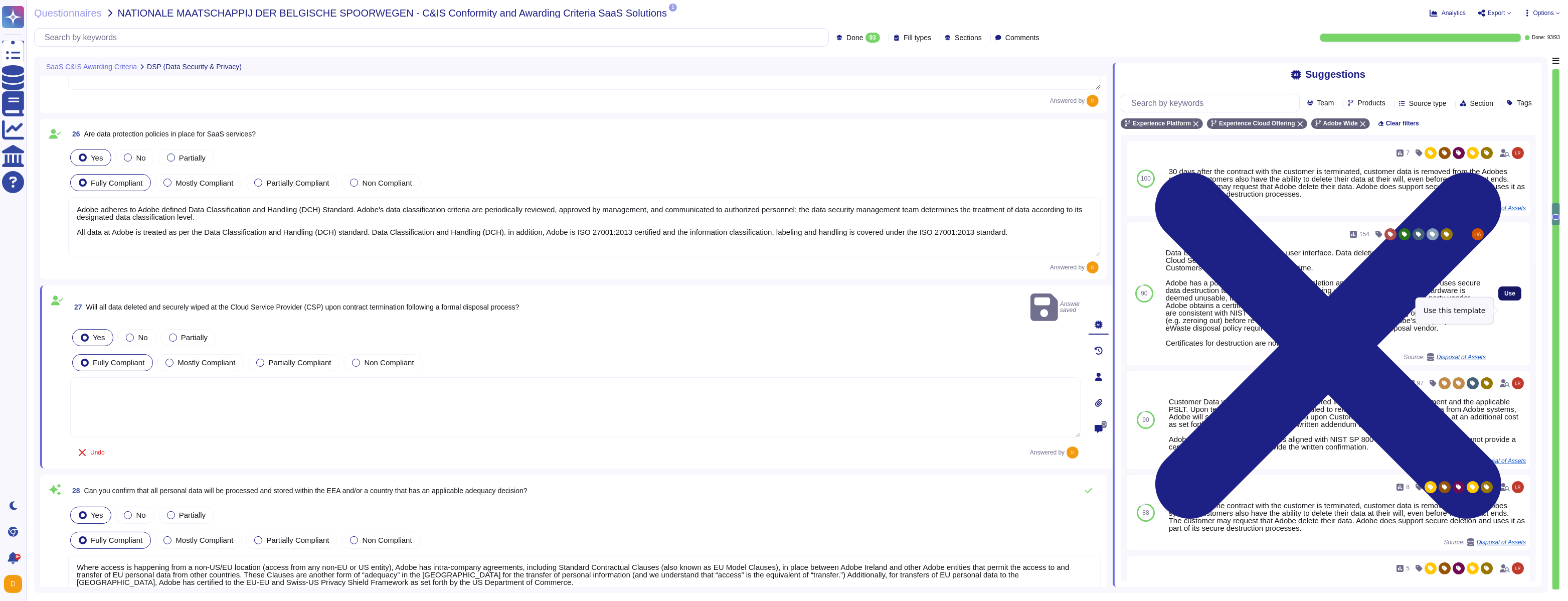
click at [1510, 297] on span "Use" at bounding box center [1510, 294] width 11 height 6
type textarea "Data is available at any time via the user interface. Data deletion is under th…"
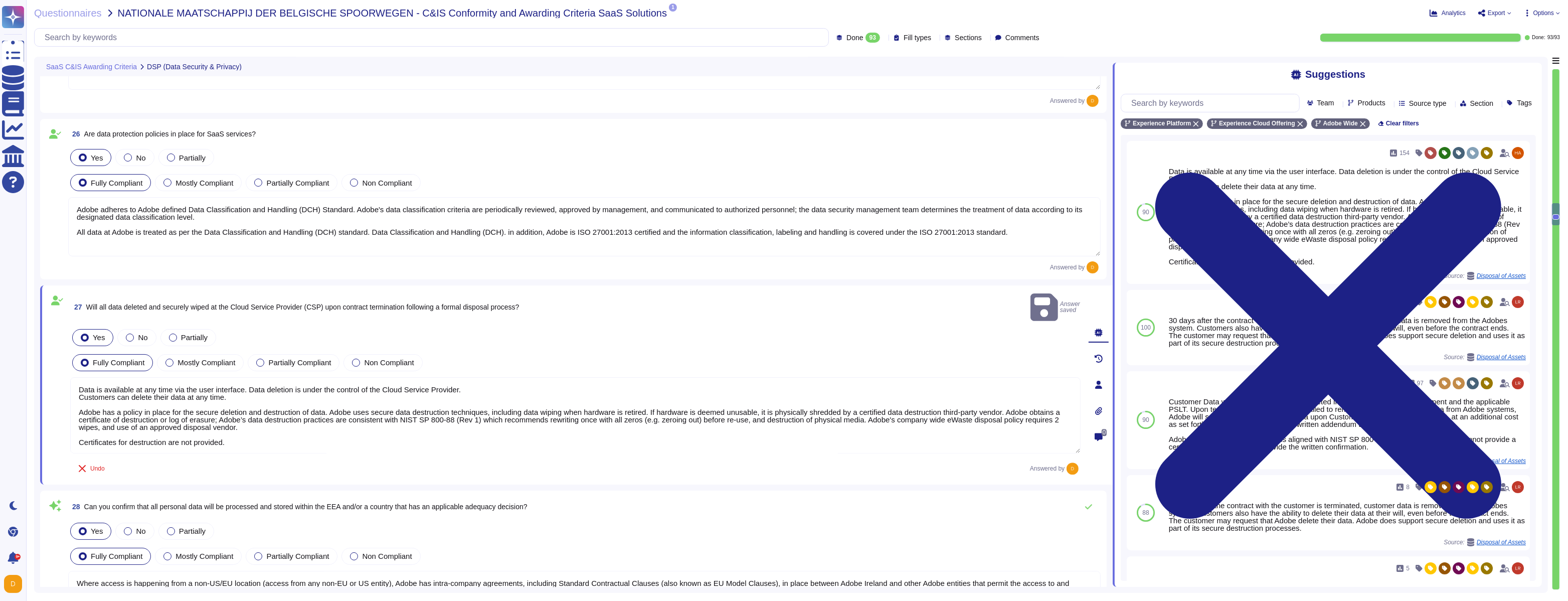
scroll to position [1, 0]
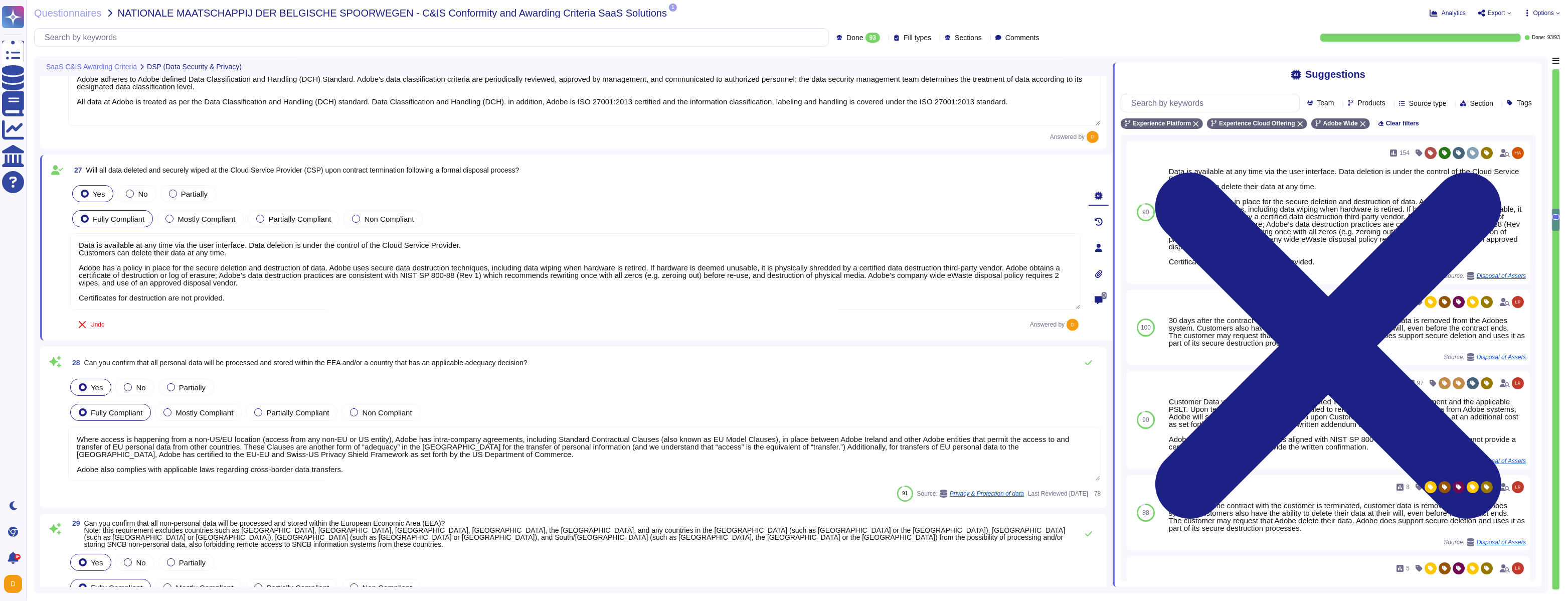
type textarea "Adobe Experience Cloud applications do not use customer data to train AI models…"
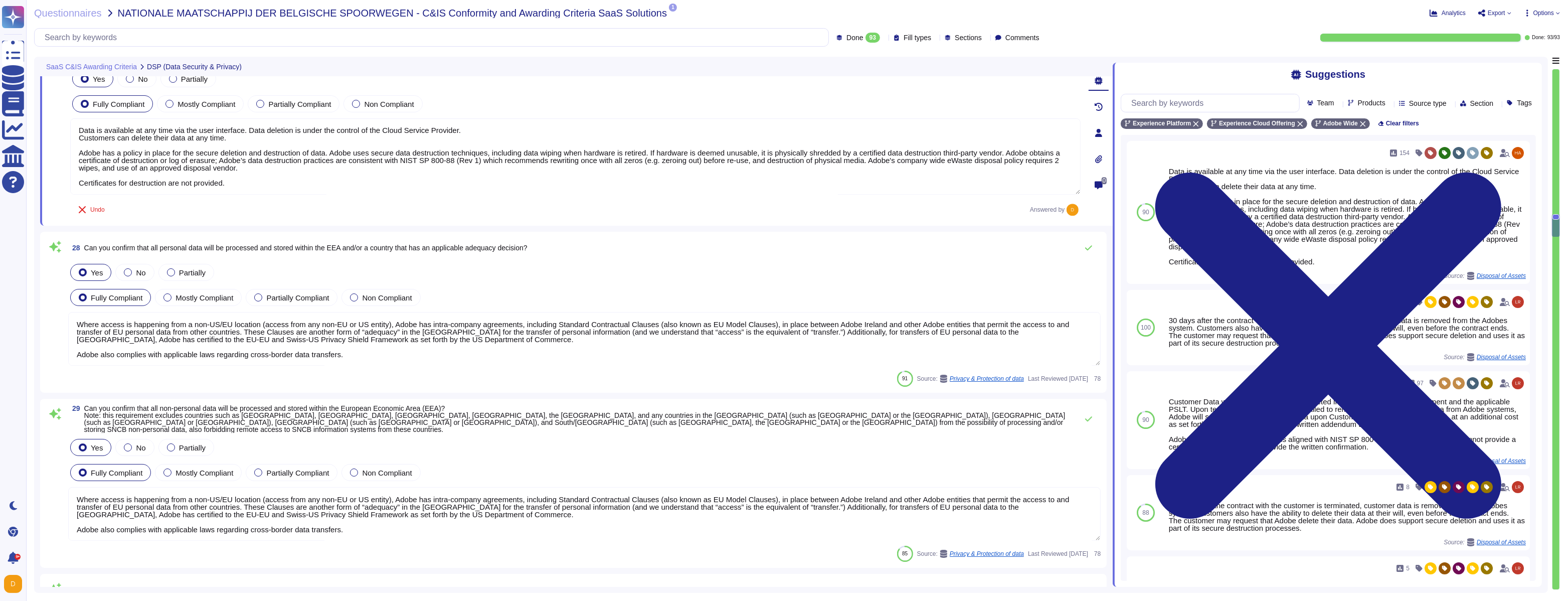
scroll to position [4235, 0]
click at [263, 354] on textarea "Where access is happening from a non-US/EU location (access from any non-EU or …" at bounding box center [584, 340] width 1032 height 54
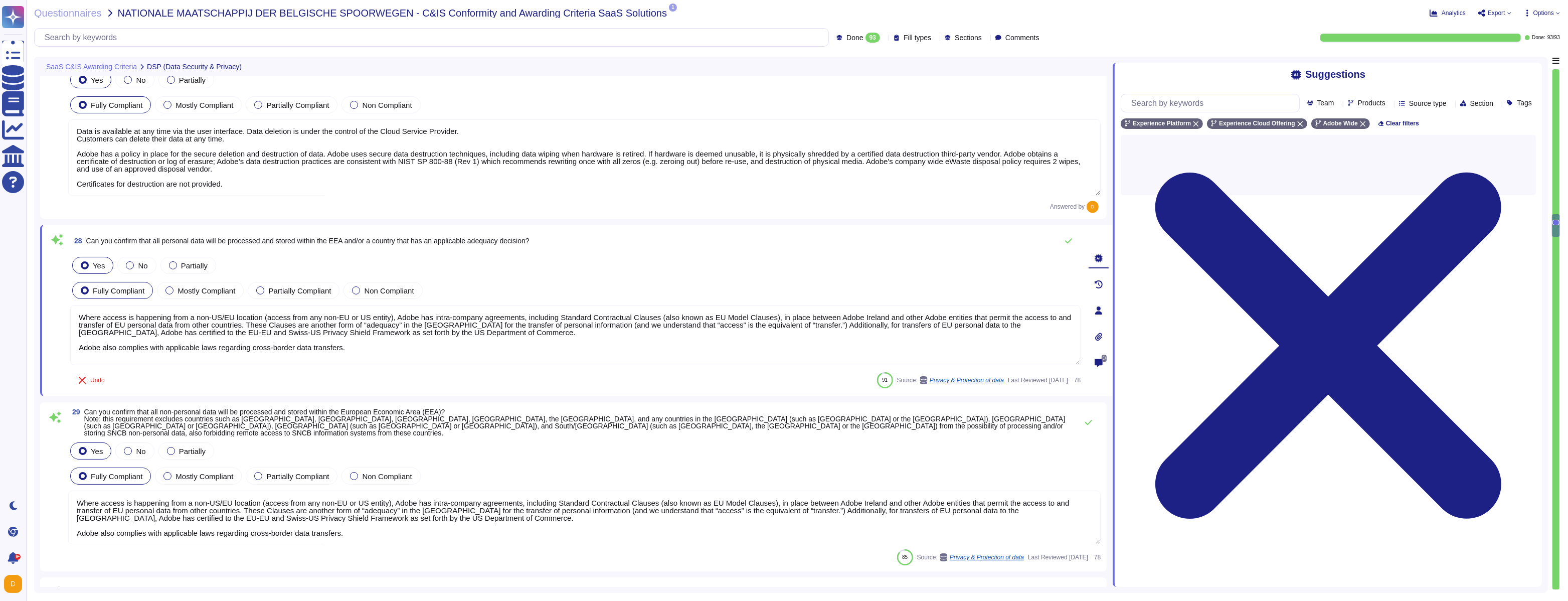
scroll to position [4233, 0]
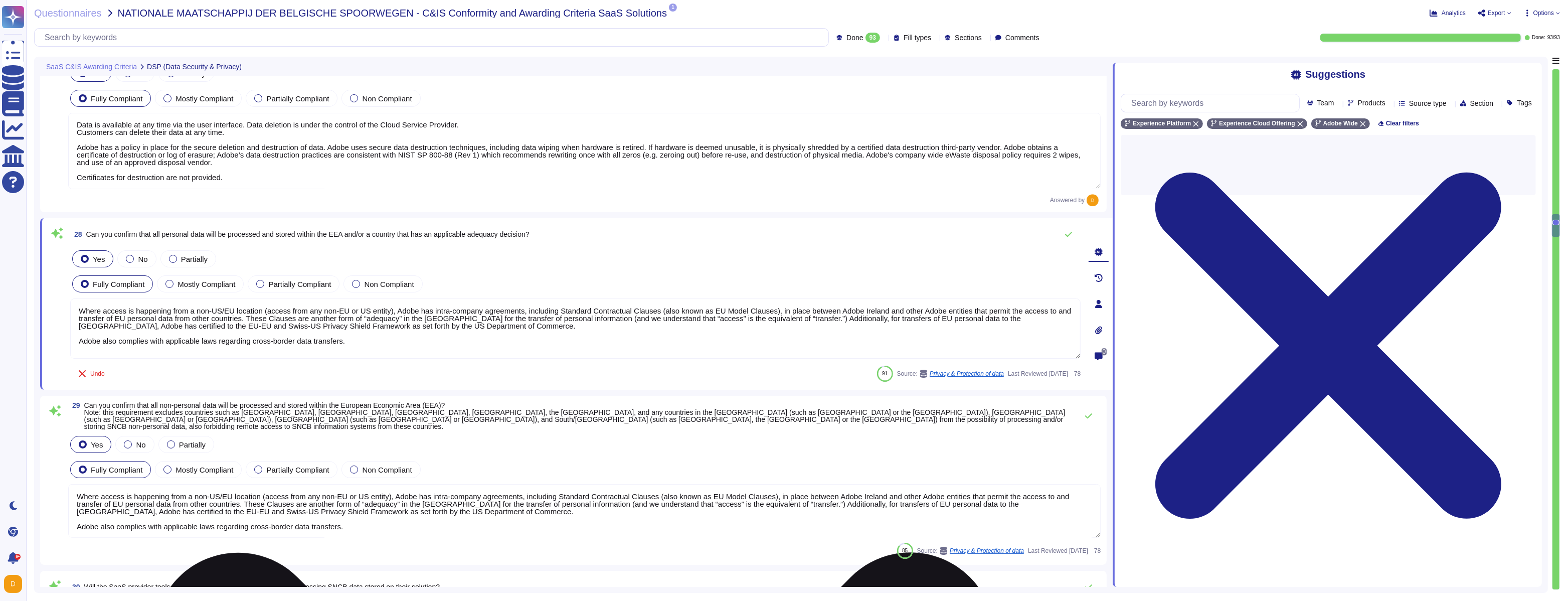
click at [373, 343] on textarea "Where access is happening from a non-US/EU location (access from any non-EU or …" at bounding box center [575, 328] width 1011 height 60
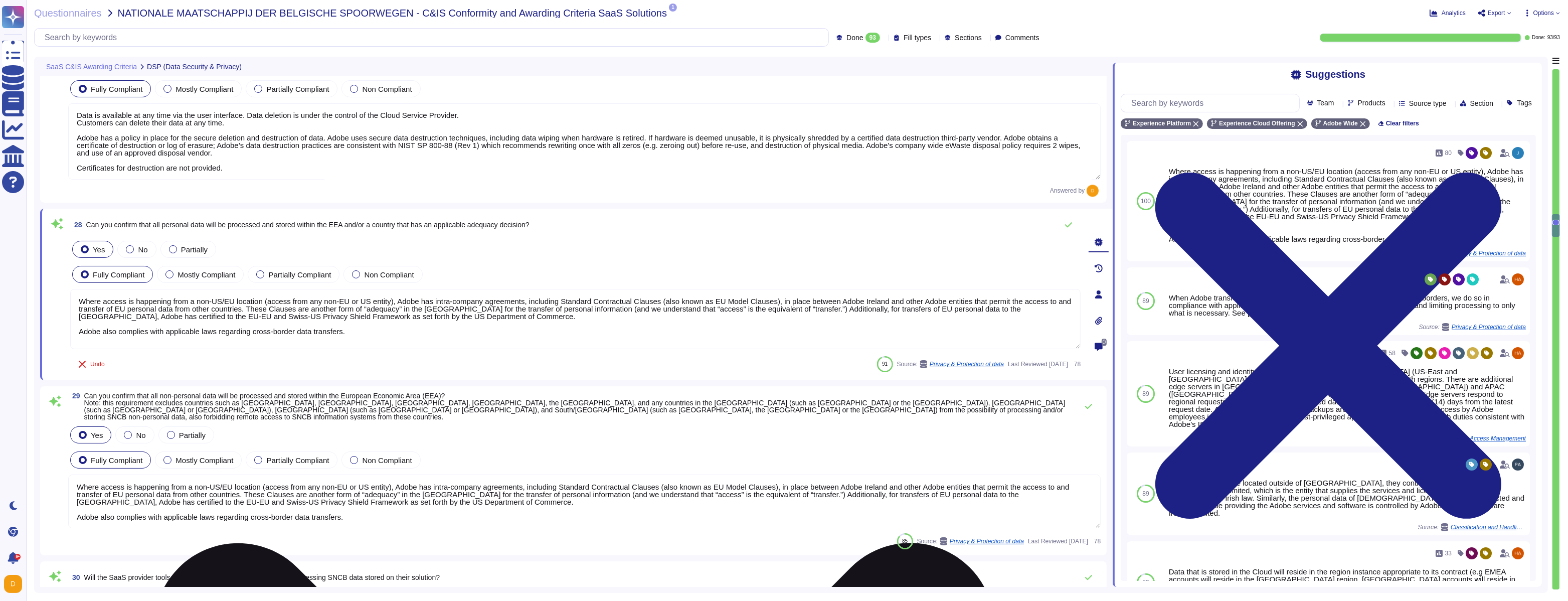
scroll to position [4253, 0]
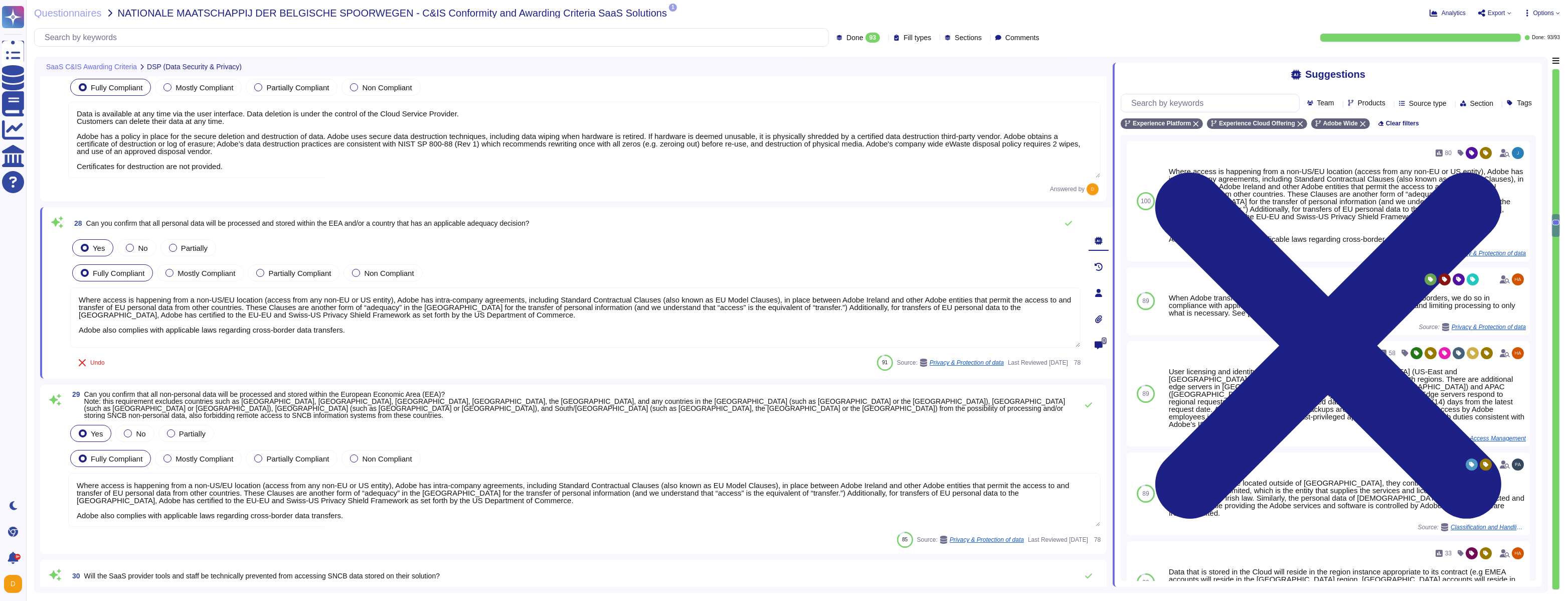
drag, startPoint x: 364, startPoint y: 329, endPoint x: 111, endPoint y: 270, distance: 259.8
click at [111, 270] on div "Yes No Partially Fully Compliant Mostly Compliant Partially Compliant Non Compl…" at bounding box center [575, 293] width 1011 height 111
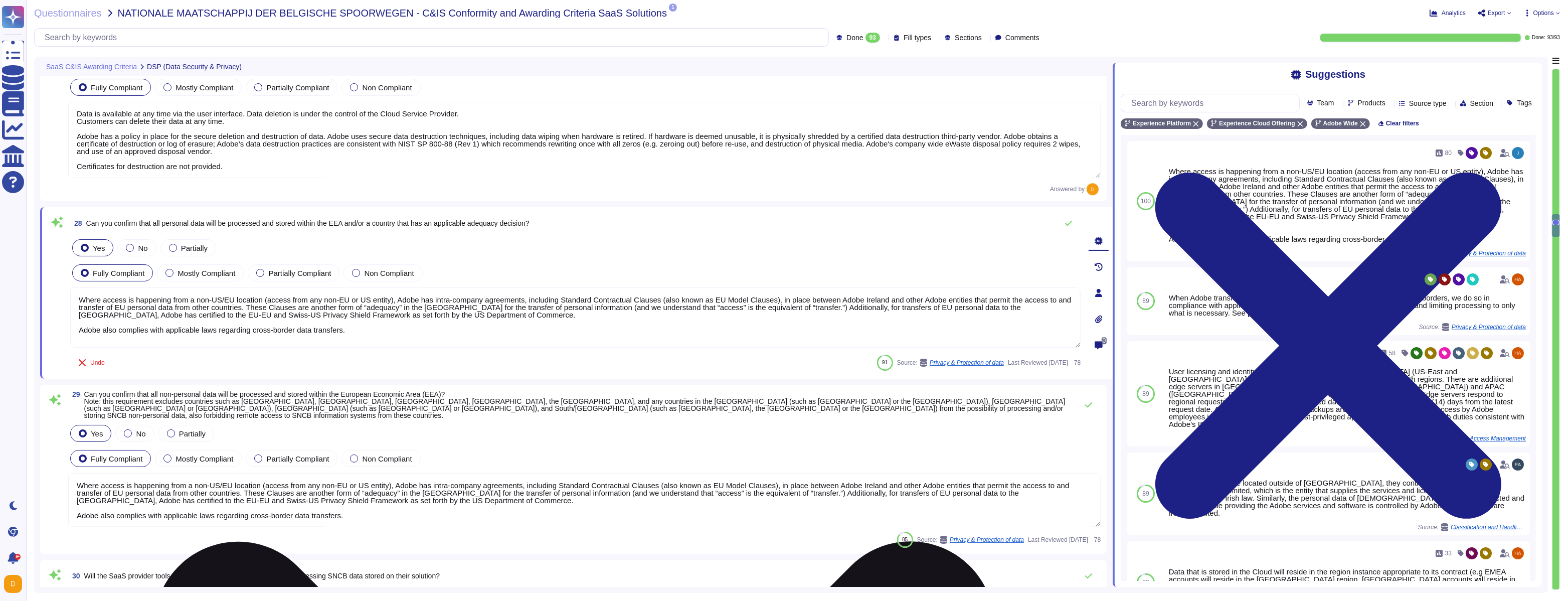
click at [249, 331] on textarea "Where access is happening from a non-US/EU location (access from any non-EU or …" at bounding box center [575, 317] width 1011 height 60
drag, startPoint x: 398, startPoint y: 334, endPoint x: 109, endPoint y: 287, distance: 292.8
click at [109, 287] on textarea "Where access is happening from a non-US/EU location (access from any non-EU or …" at bounding box center [575, 317] width 1011 height 60
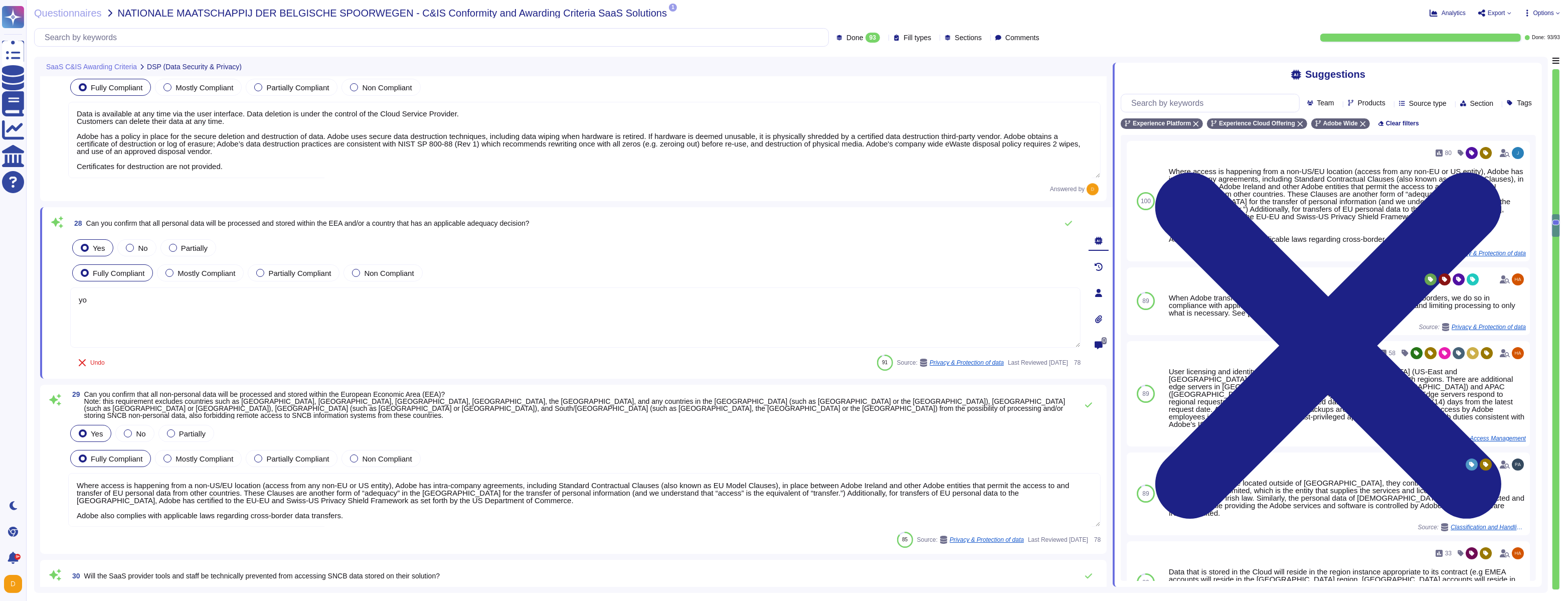
type textarea "y"
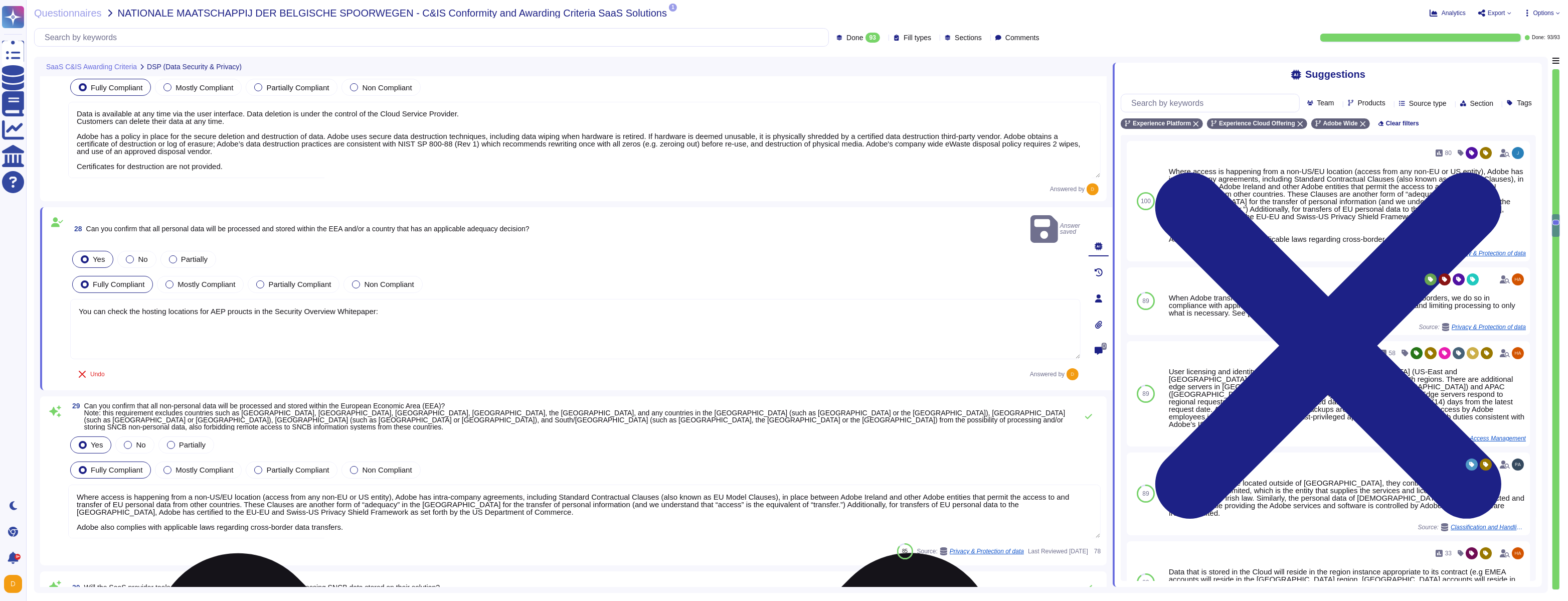
click at [424, 299] on textarea "You can check the hosting locations for AEP proucts in the Security Overview Wh…" at bounding box center [575, 329] width 1011 height 60
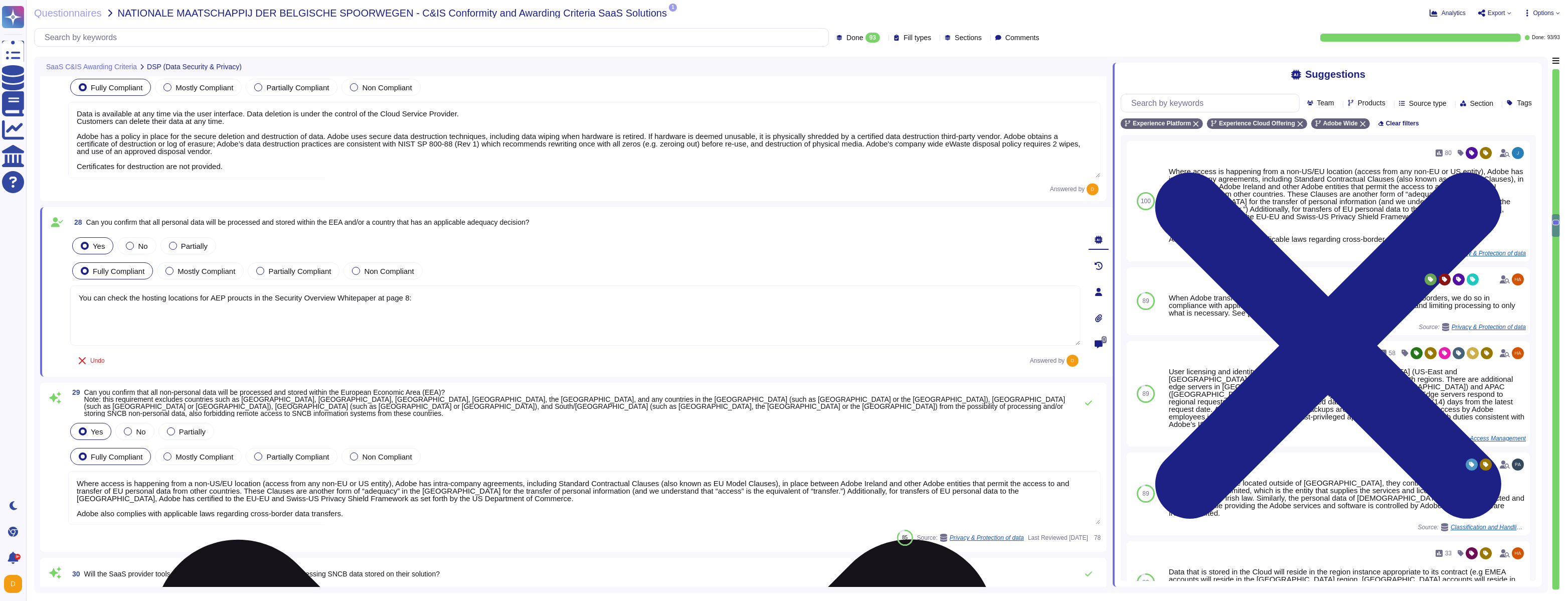
paste textarea "[URL][DOMAIN_NAME]"
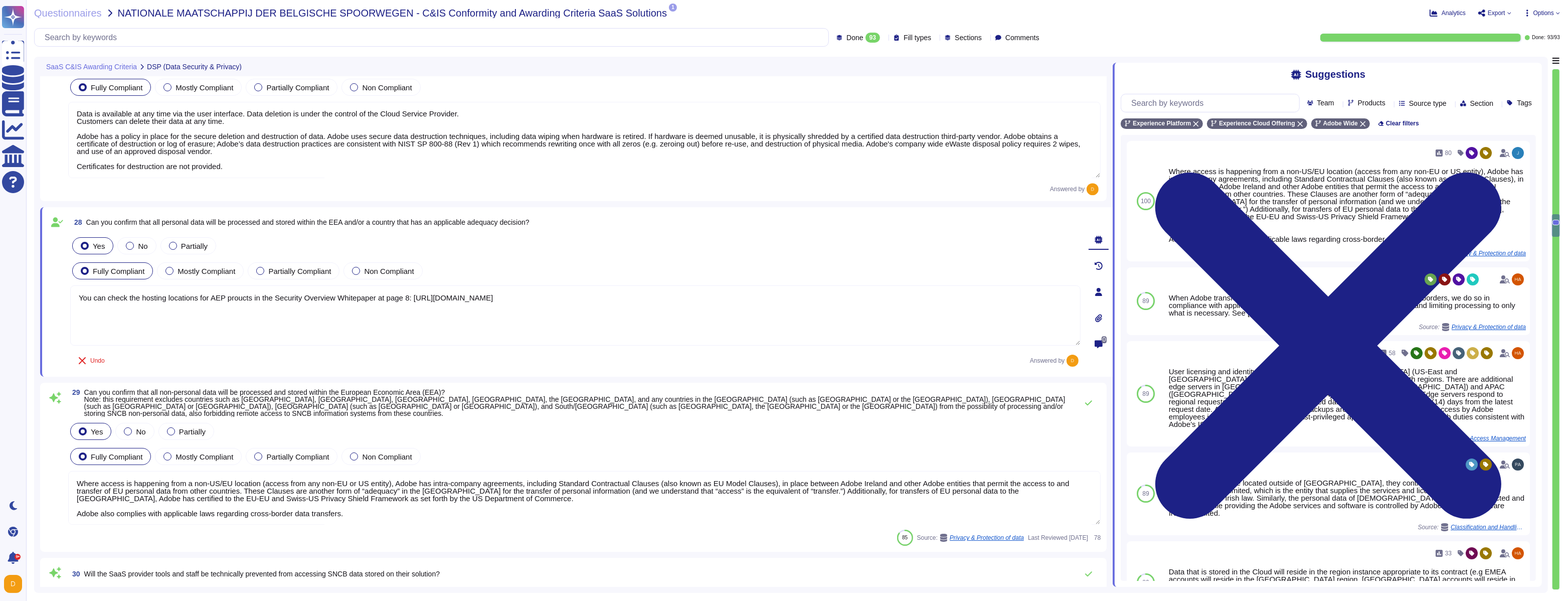
scroll to position [4254, 0]
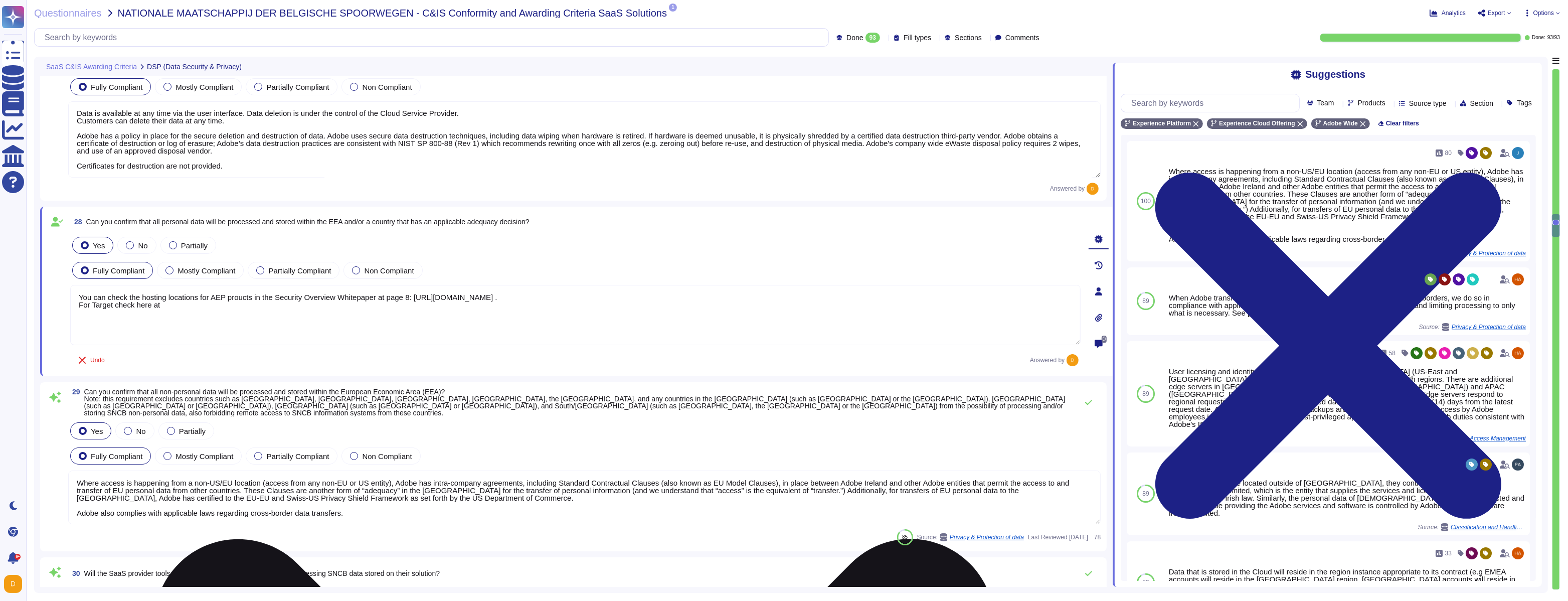
click at [164, 310] on textarea "You can check the hosting locations for AEP proucts in the Security Overview Wh…" at bounding box center [575, 315] width 1011 height 60
click at [260, 305] on textarea "You can check the hosting locations for AEP proucts in the Security Overview Wh…" at bounding box center [575, 315] width 1011 height 60
paste textarea "[URL][DOMAIN_NAME]"
click at [385, 323] on textarea "You can check the hosting locations for AEP proucts in the Security Overview Wh…" at bounding box center [575, 315] width 1011 height 60
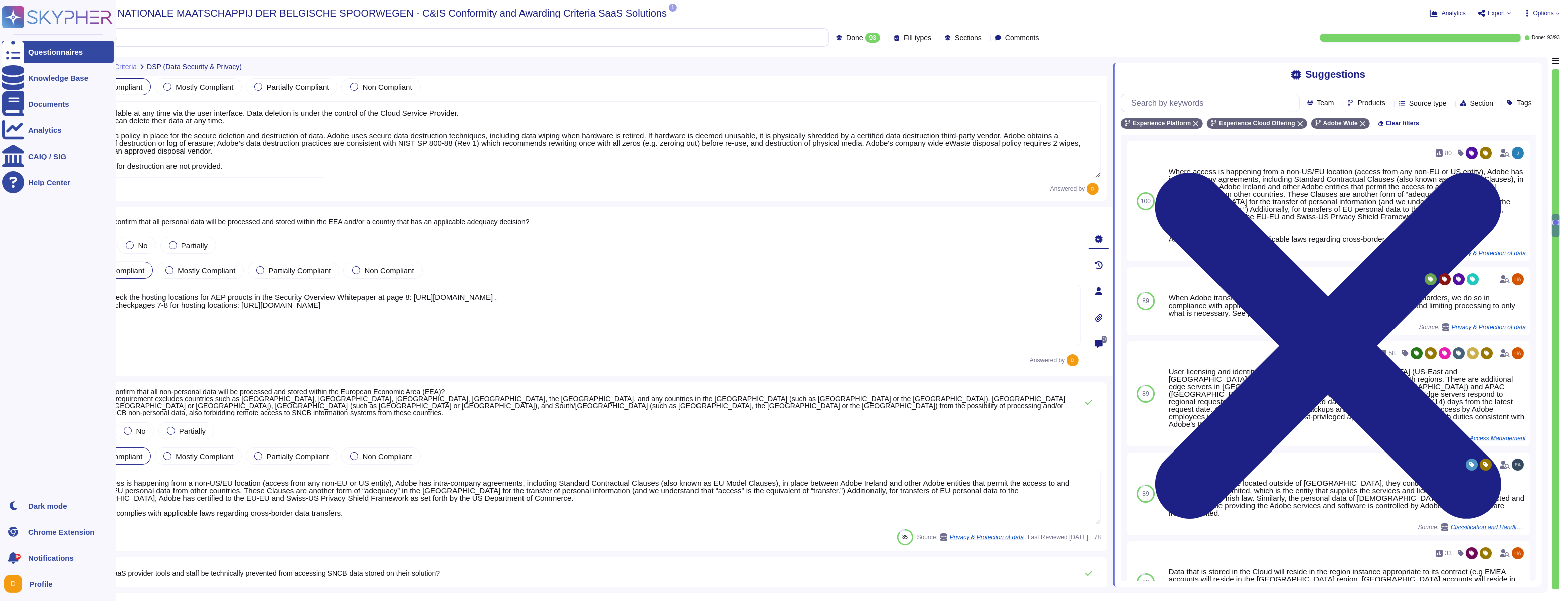
scroll to position [4253, 0]
drag, startPoint x: 380, startPoint y: 323, endPoint x: 0, endPoint y: 262, distance: 384.9
click at [0, 262] on div "Questionnaires Knowledge Base Documents Analytics CAIQ / SIG Help Center Dark m…" at bounding box center [784, 300] width 1568 height 601
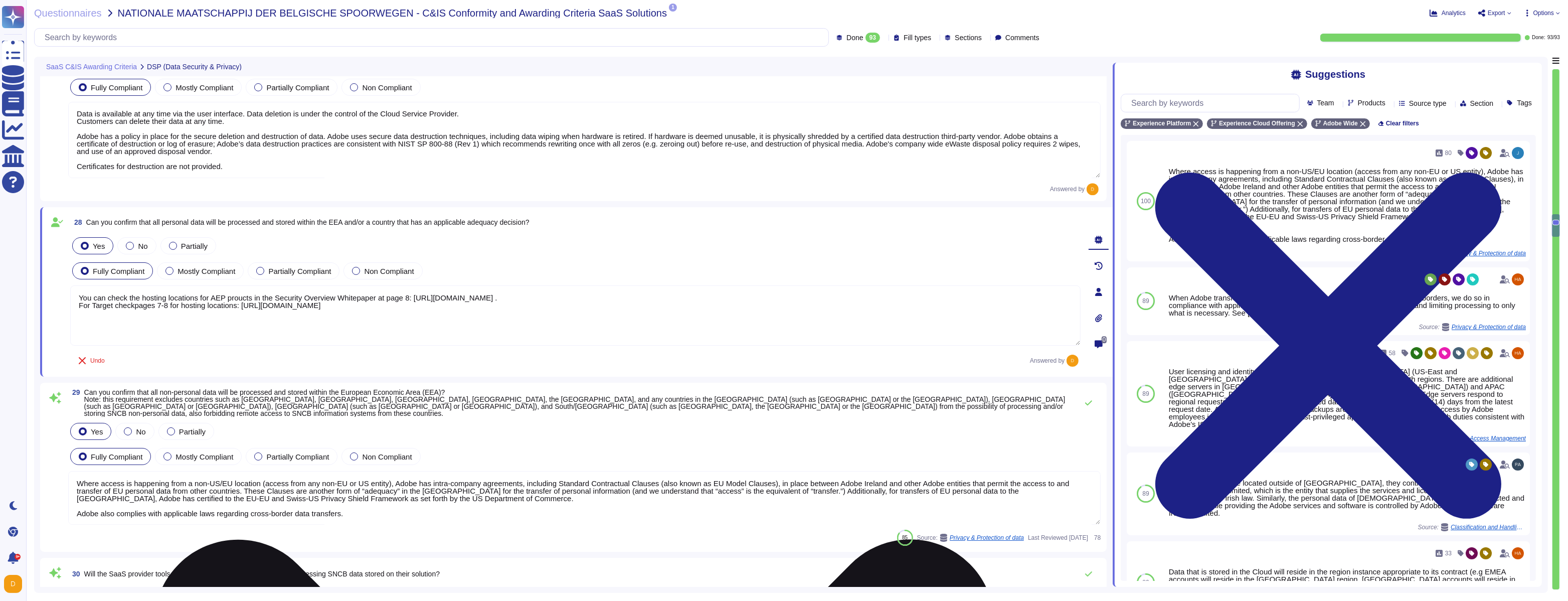
click at [206, 322] on textarea "You can check the hosting locations for AEP proucts in the Security Overview Wh…" at bounding box center [575, 315] width 1011 height 60
click at [211, 323] on textarea "You can check the hosting locations for AEP proucts in the Security Overview Wh…" at bounding box center [575, 315] width 1011 height 60
paste textarea "You can find information about hosting locations for AEP products in the Securi…"
click at [533, 318] on textarea "You can check the hosting locations for AEP proucts in the Security Overview Wh…" at bounding box center [575, 315] width 1011 height 60
drag, startPoint x: 425, startPoint y: 297, endPoint x: 854, endPoint y: 297, distance: 429.0
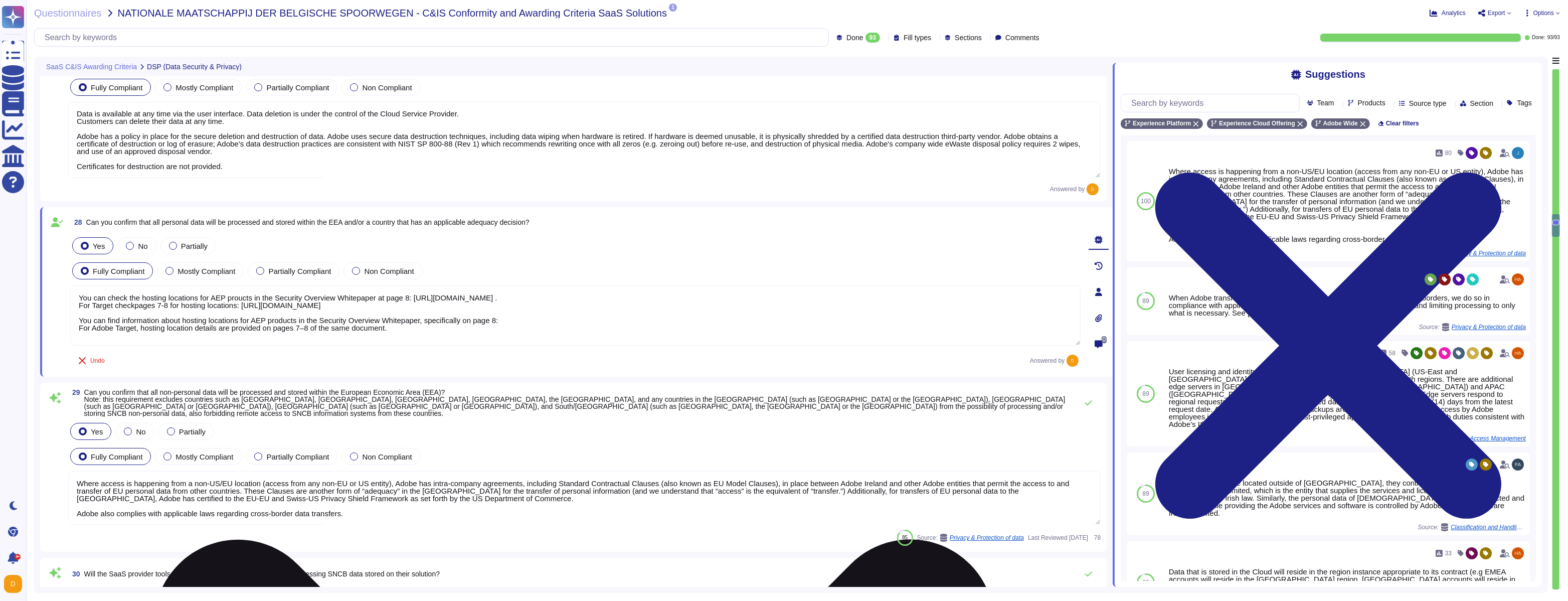
click at [854, 297] on textarea "You can check the hosting locations for AEP proucts in the Security Overview Wh…" at bounding box center [575, 315] width 1011 height 60
click at [520, 321] on textarea "You can check the hosting locations for AEP proucts in the Security Overview Wh…" at bounding box center [575, 315] width 1011 height 60
paste textarea "[URL][DOMAIN_NAME]"
click at [401, 328] on textarea "You can check the hosting locations for AEP proucts in the Security Overview Wh…" at bounding box center [575, 315] width 1011 height 60
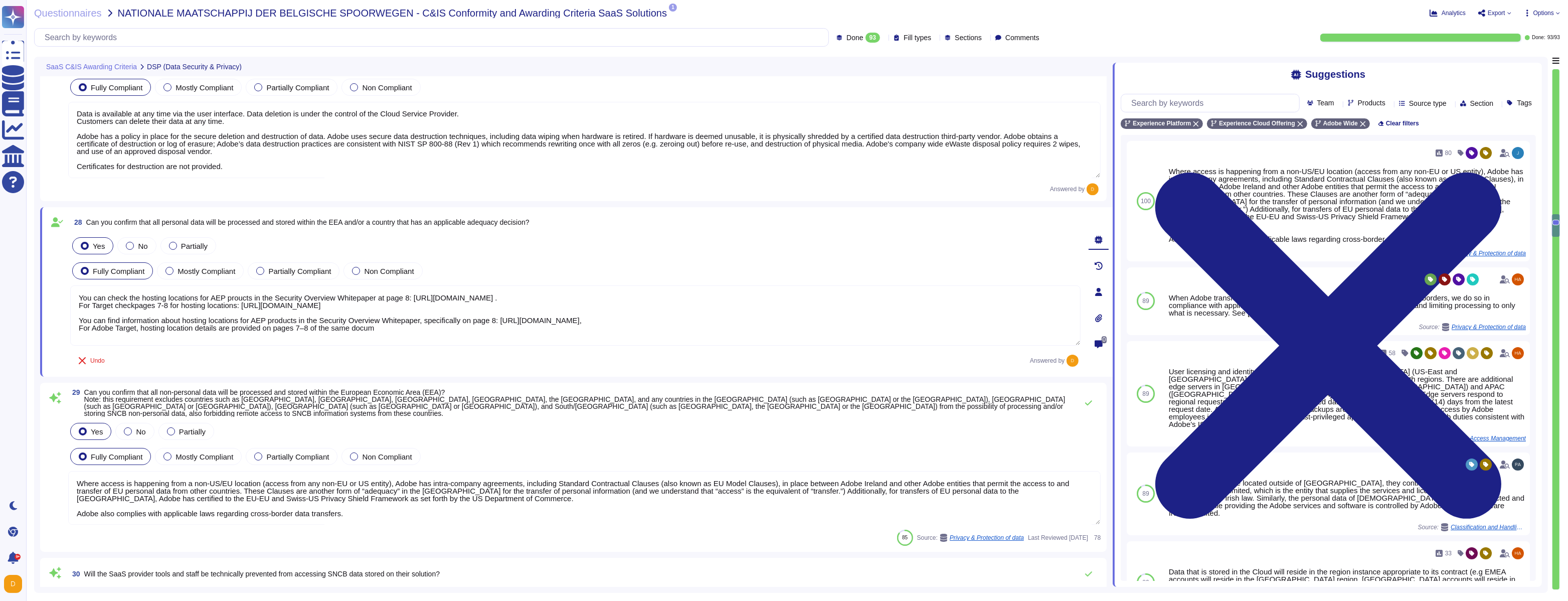
scroll to position [1, 0]
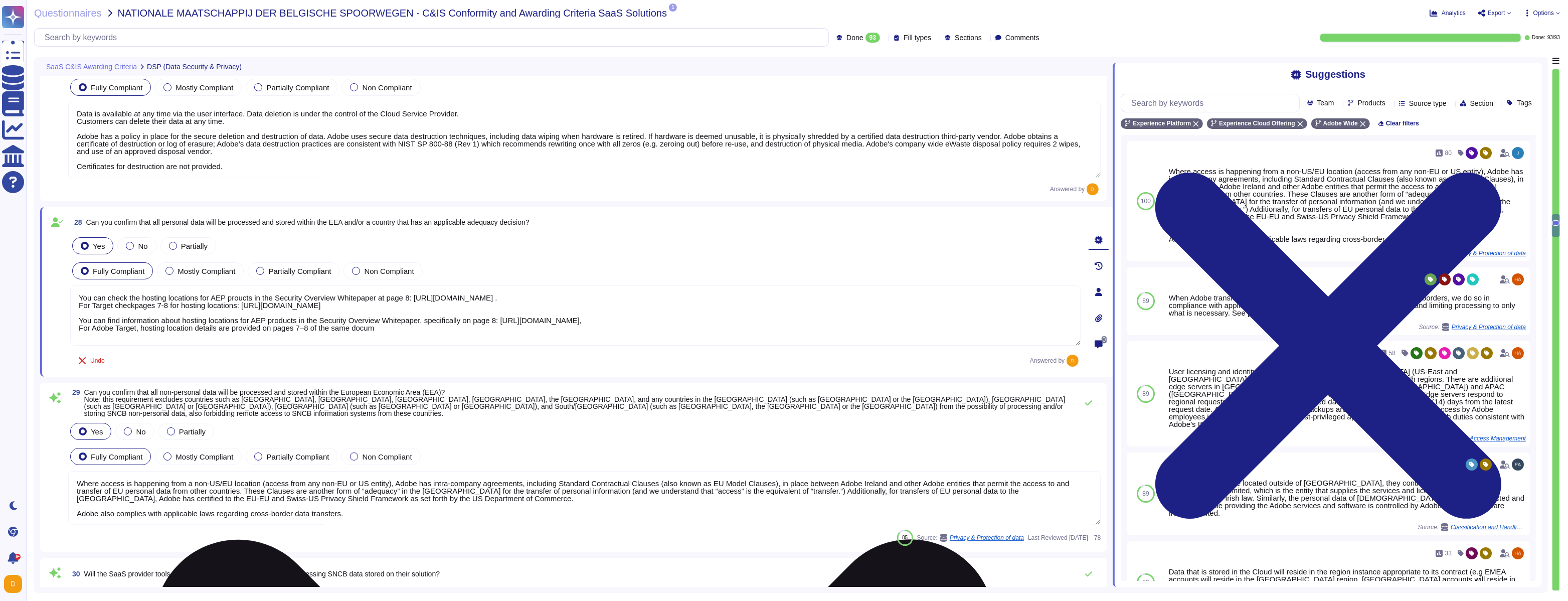
click at [404, 326] on textarea "You can check the hosting locations for AEP proucts in the Security Overview Wh…" at bounding box center [575, 315] width 1011 height 60
drag, startPoint x: 404, startPoint y: 326, endPoint x: 317, endPoint y: 327, distance: 87.0
click at [317, 327] on textarea "You can check the hosting locations for AEP proucts in the Security Overview Wh…" at bounding box center [575, 315] width 1011 height 60
paste textarea "[URL][DOMAIN_NAME]"
drag, startPoint x: 316, startPoint y: 329, endPoint x: 327, endPoint y: 333, distance: 11.7
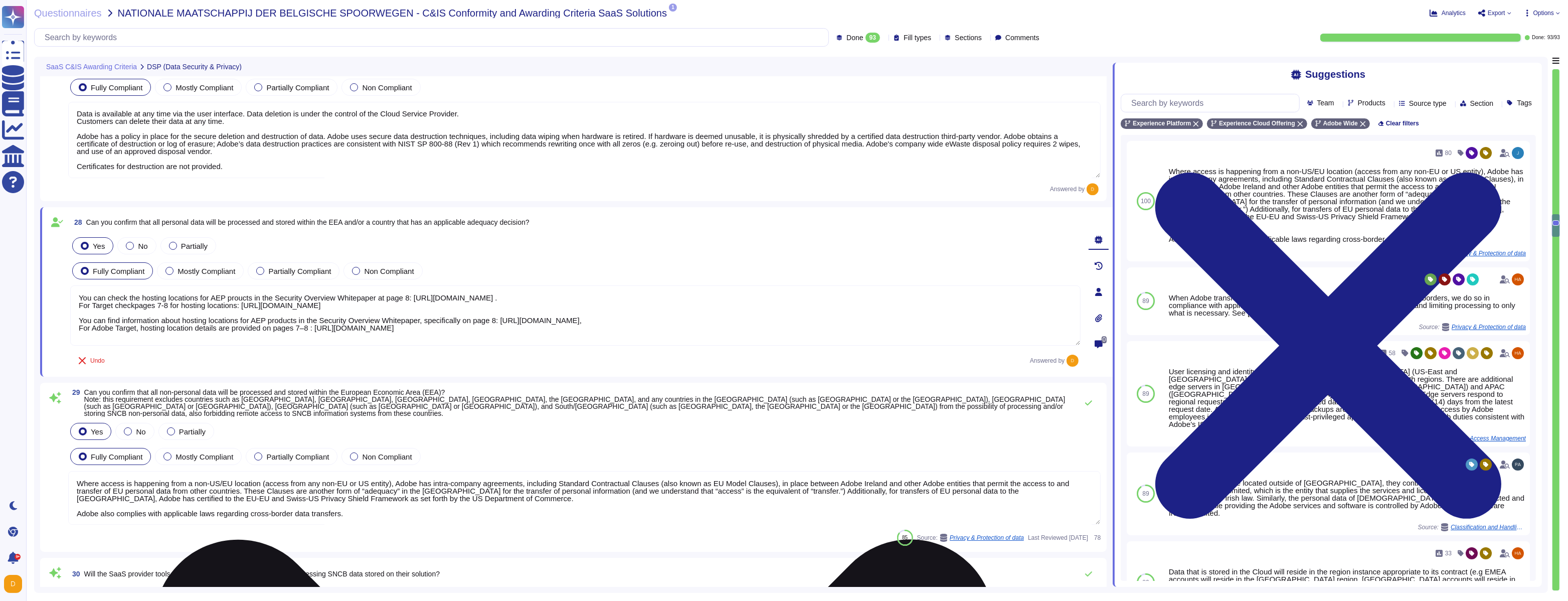
click at [317, 329] on textarea "You can check the hosting locations for AEP proucts in the Security Overview Wh…" at bounding box center [575, 315] width 1011 height 60
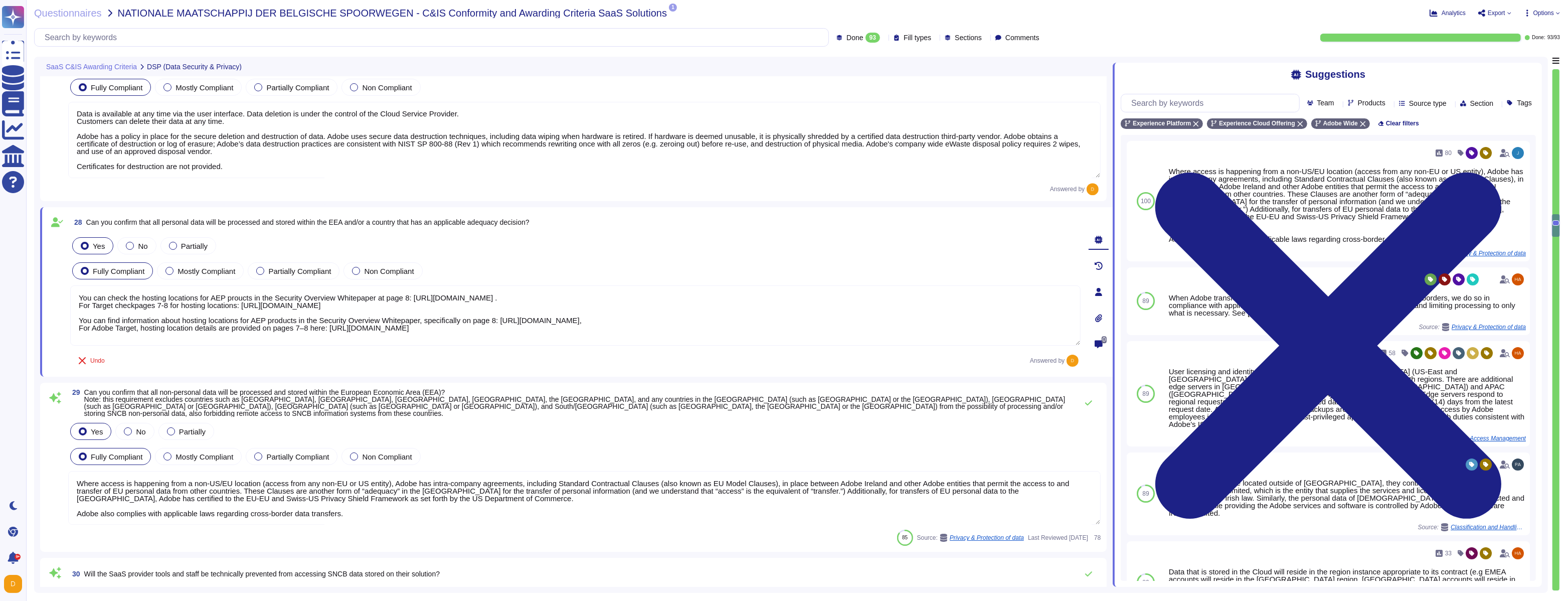
drag, startPoint x: 366, startPoint y: 301, endPoint x: 133, endPoint y: 257, distance: 237.1
click at [133, 257] on div "Yes No Partially Fully Compliant Mostly Compliant Partially Compliant Non Compl…" at bounding box center [575, 291] width 1011 height 111
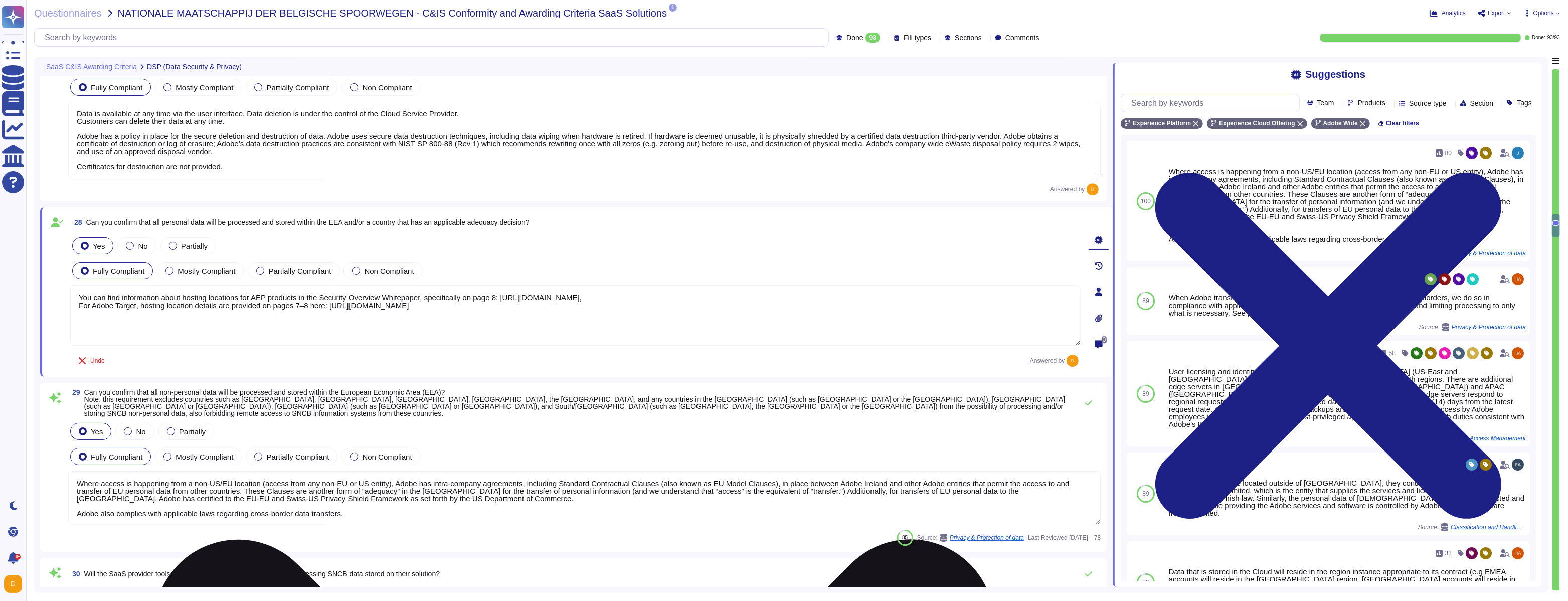
click at [267, 325] on textarea "You can find information about hosting locations for AEP products in the Securi…" at bounding box center [575, 315] width 1011 height 60
click at [265, 325] on textarea "You can find information about hosting locations for AEP products in the Securi…" at bounding box center [575, 315] width 1011 height 60
drag, startPoint x: 264, startPoint y: 325, endPoint x: 259, endPoint y: 323, distance: 5.4
click at [261, 324] on textarea "You can find information about hosting locations for AEP products in the Securi…" at bounding box center [575, 315] width 1011 height 60
click at [247, 311] on textarea "You can find information about hosting locations for AEP products in the Securi…" at bounding box center [575, 315] width 1011 height 60
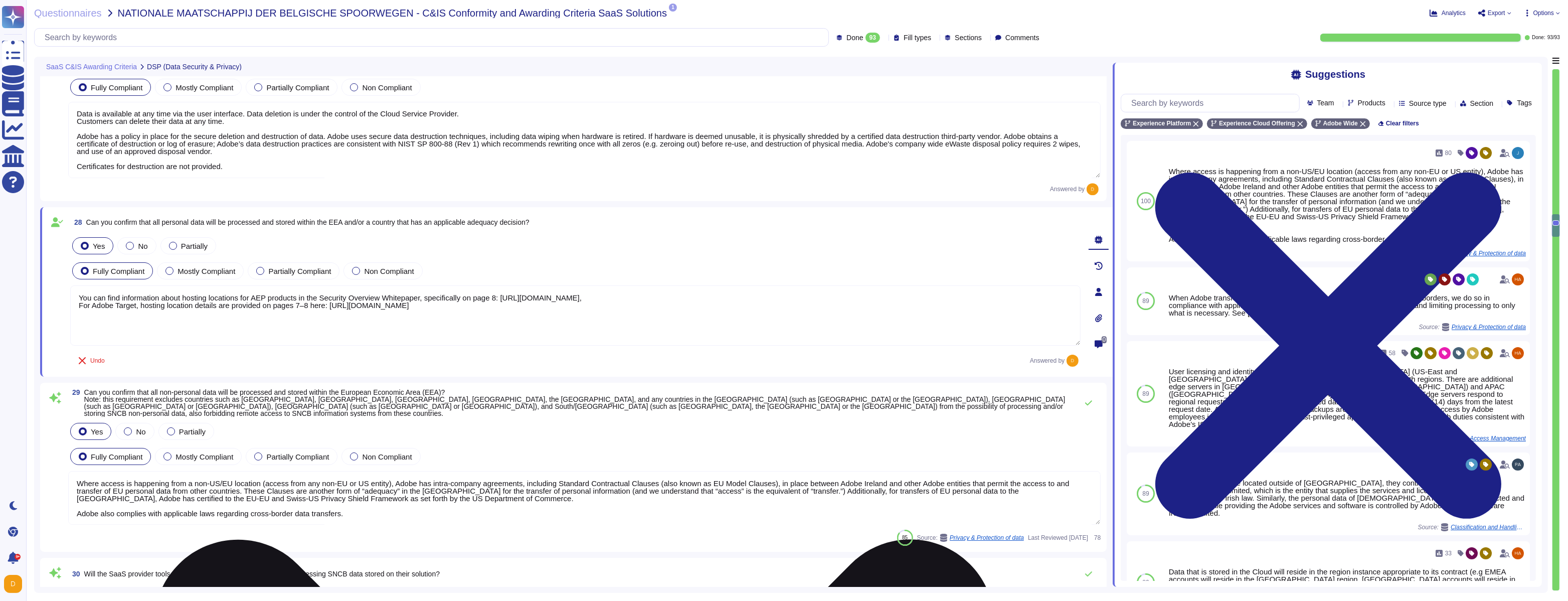
click at [247, 311] on textarea "You can find information about hosting locations for AEP products in the Securi…" at bounding box center [575, 315] width 1011 height 60
click at [241, 301] on textarea "You can find information about hosting locations for AEP products in the Securi…" at bounding box center [575, 315] width 1011 height 60
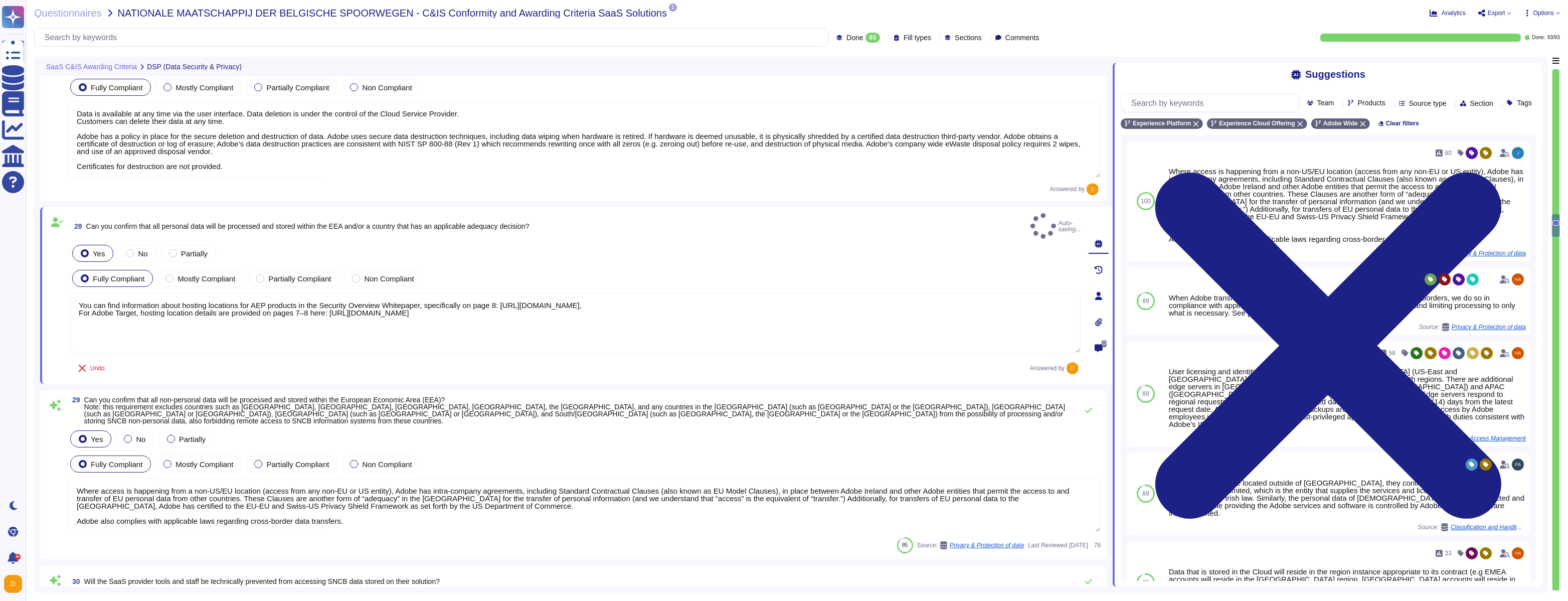
type textarea "You can find information about hosting locations for AEP products in the Securi…"
click at [231, 496] on textarea "Where access is happening from a non-US/EU location (access from any non-EU or …" at bounding box center [584, 505] width 1032 height 54
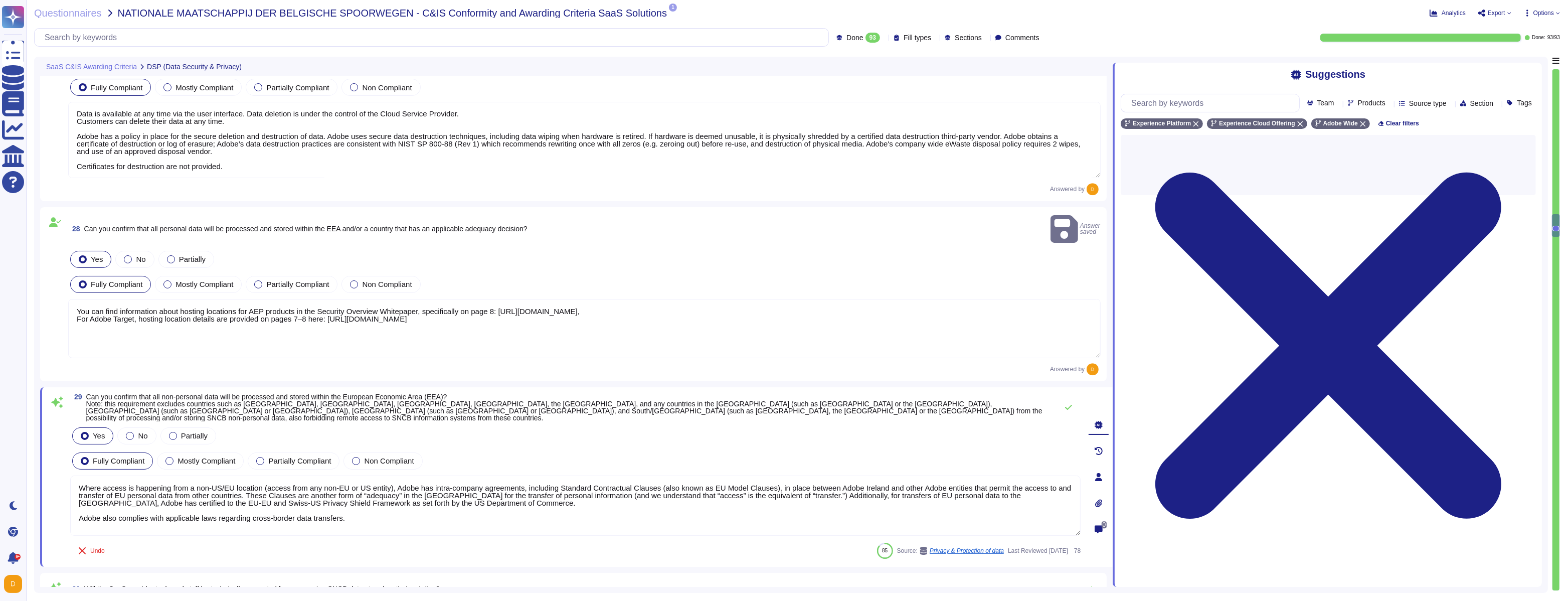
paste textarea "You can find information about hosting locations for AEP products in the Securi…"
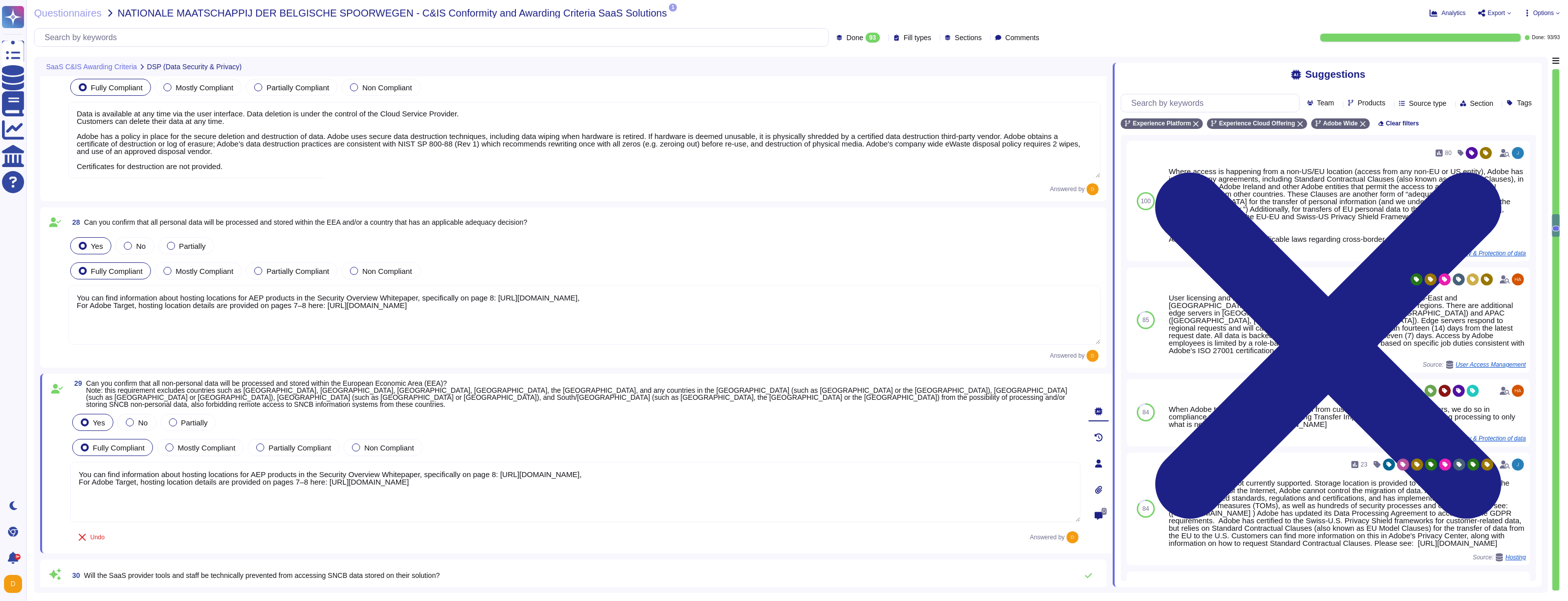
type textarea "You can find information about hosting locations for AEP products in the Securi…"
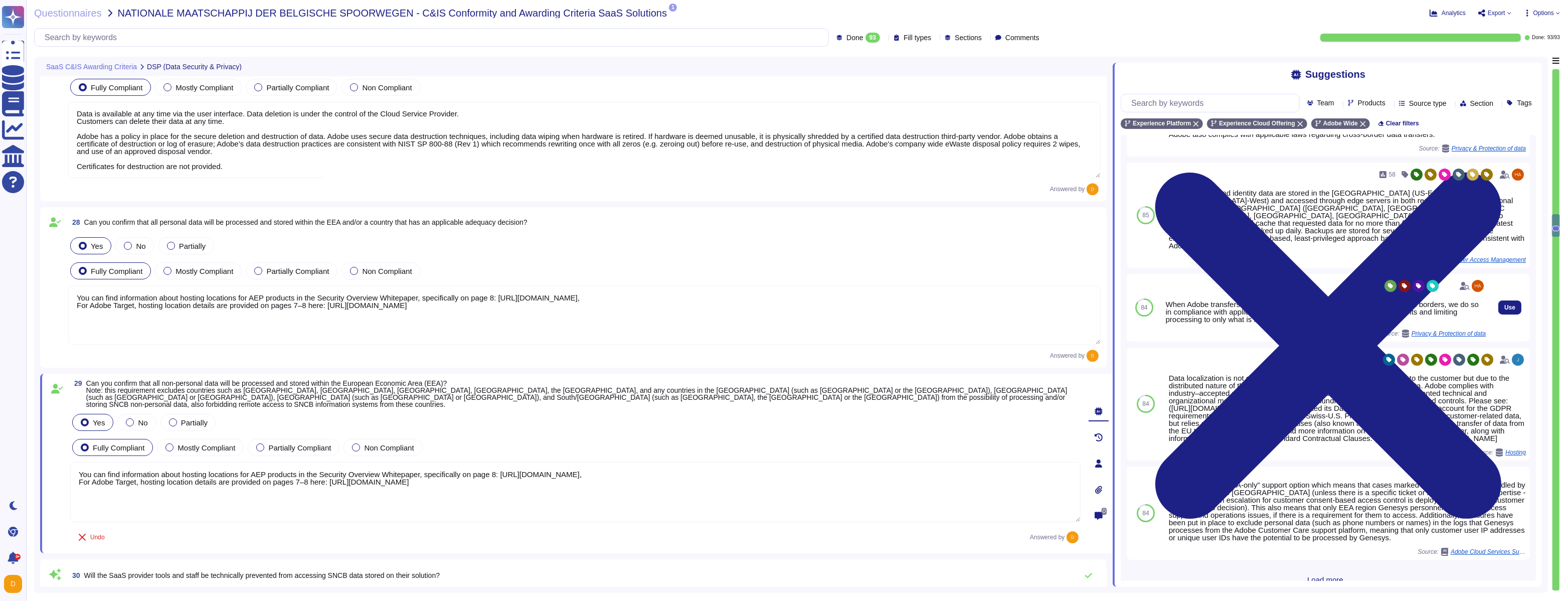
scroll to position [116, 0]
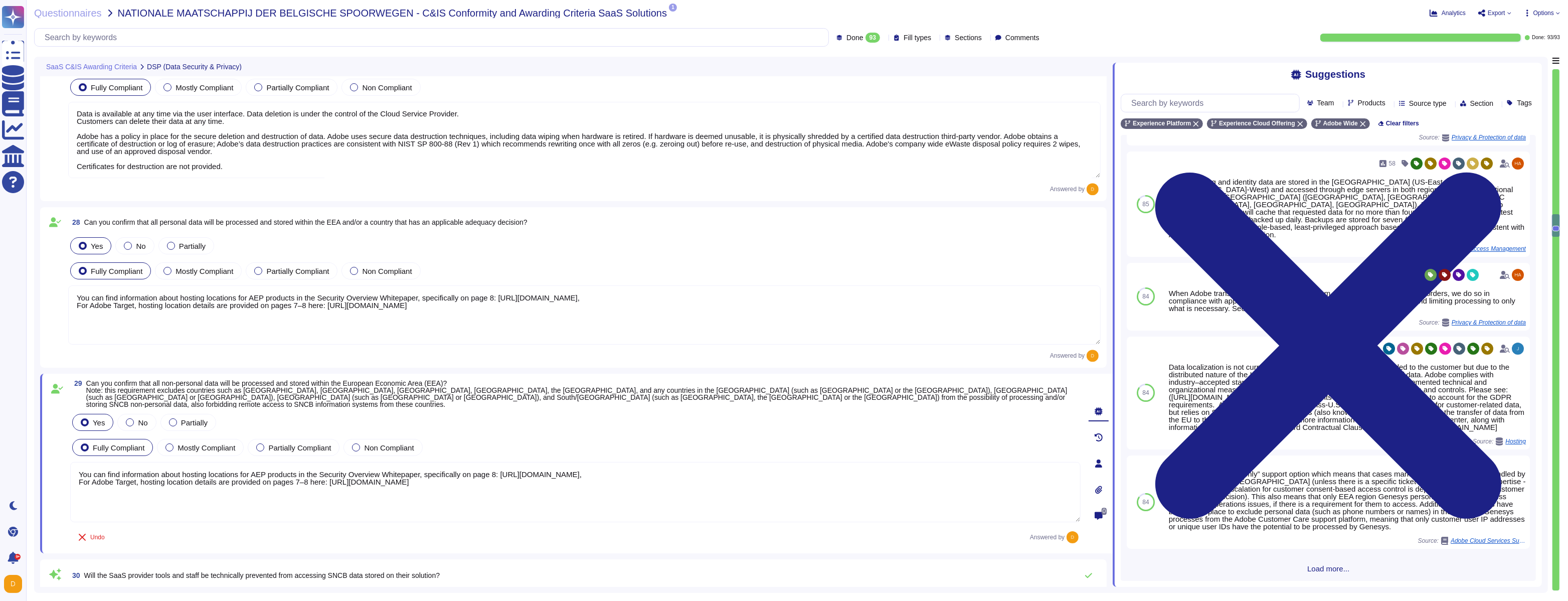
click at [802, 304] on textarea "You can find information about hosting locations for AEP products in the Securi…" at bounding box center [584, 314] width 1032 height 59
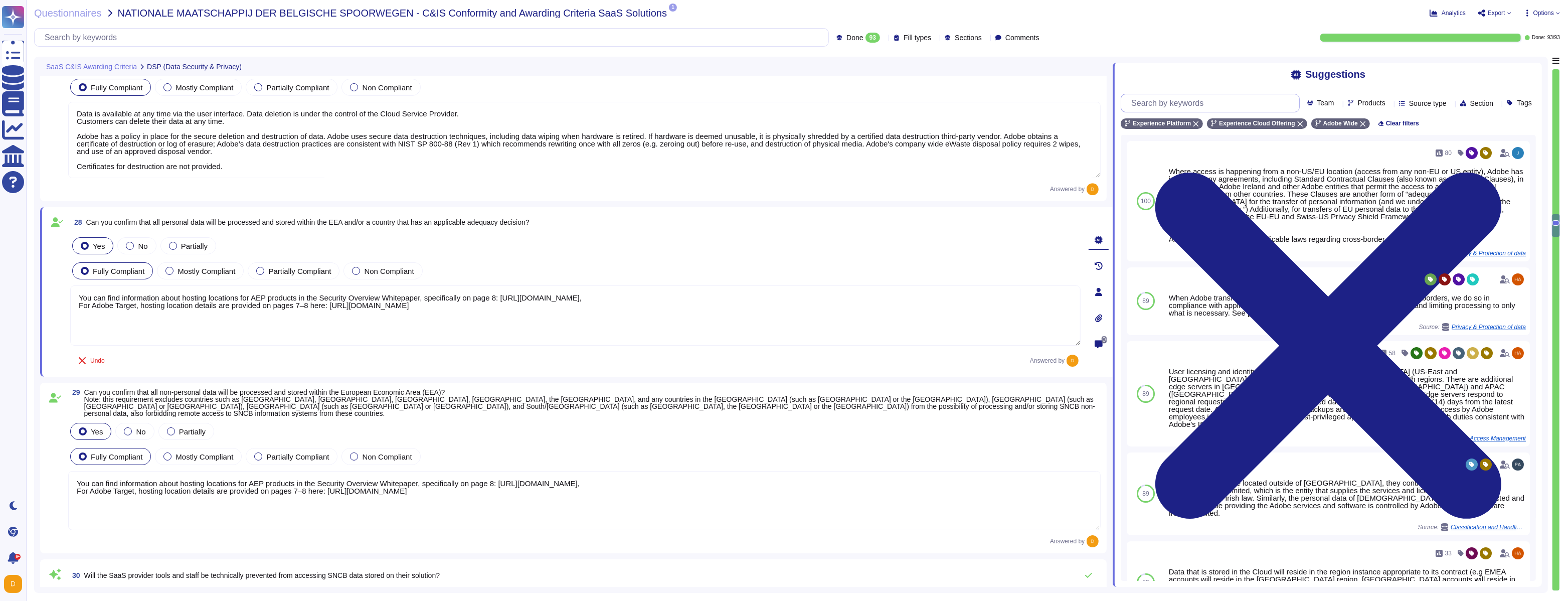
click at [1221, 97] on input "text" at bounding box center [1212, 103] width 172 height 18
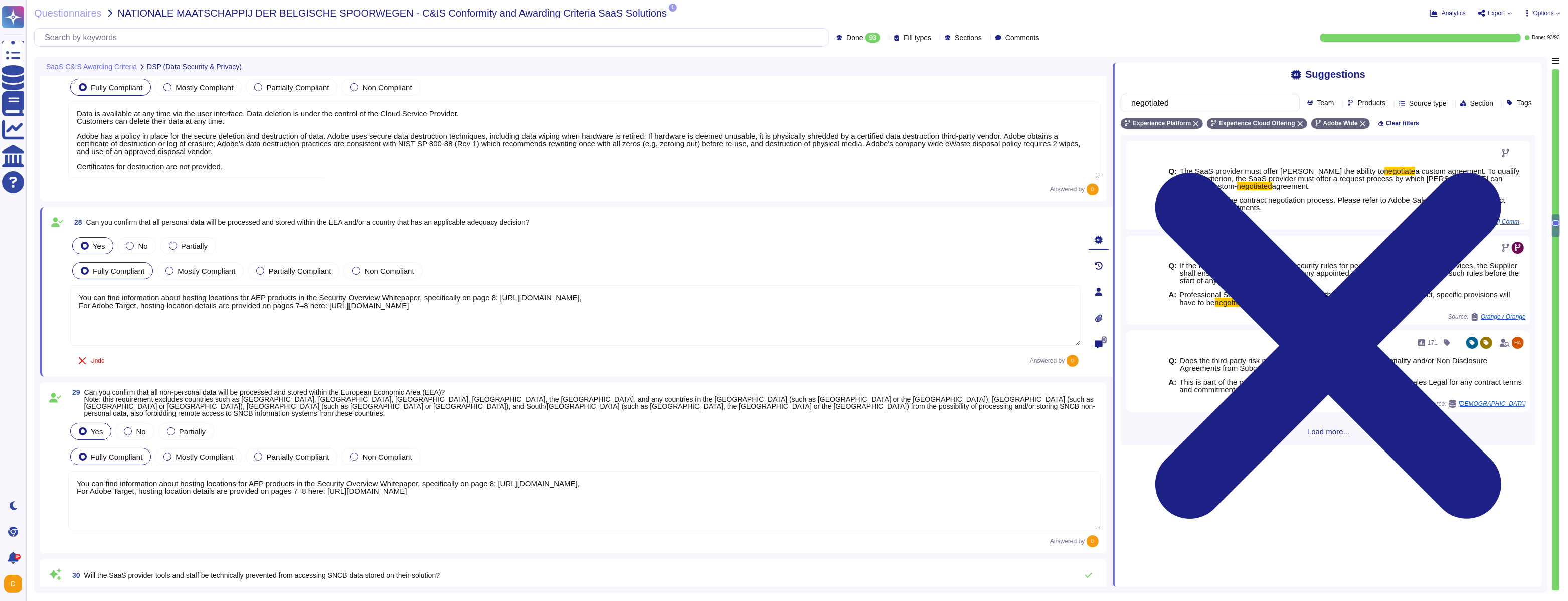
type input "negotiated"
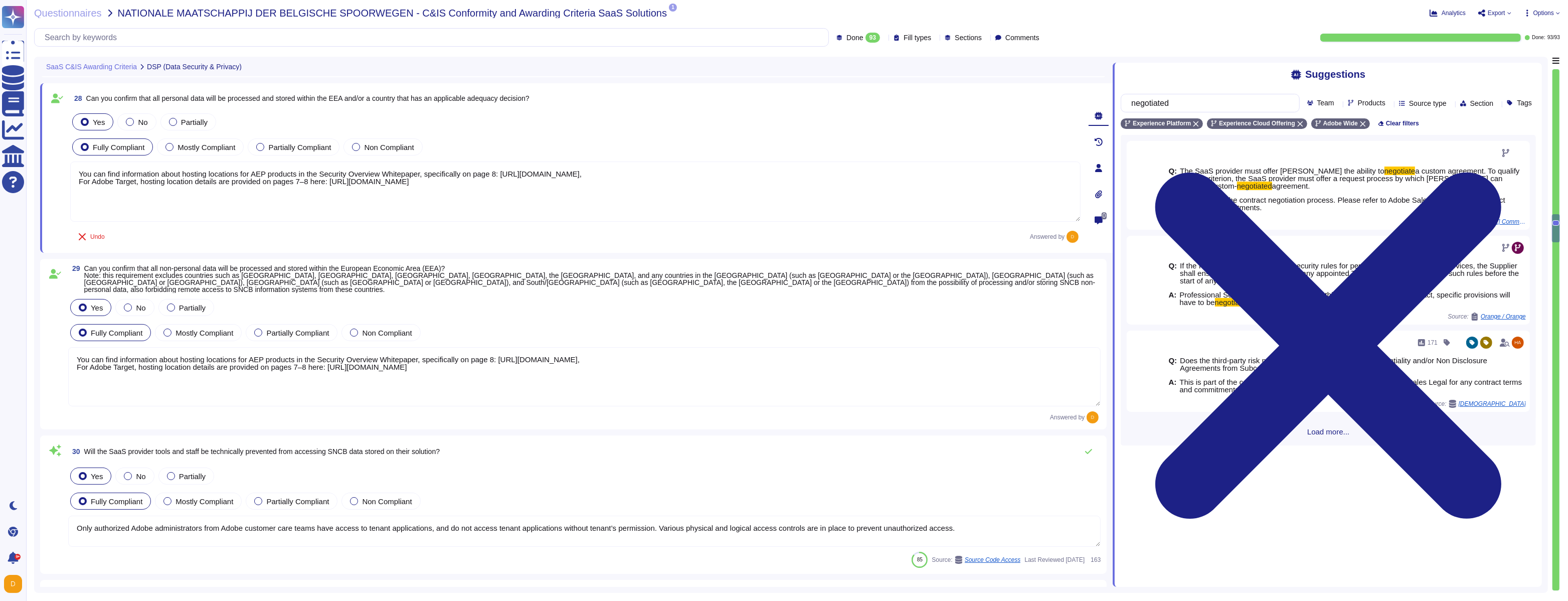
type textarea "Lorem ipsu dol sita co adi elitsedd eius temp incididunt (UTL) etdo mag aliquae…"
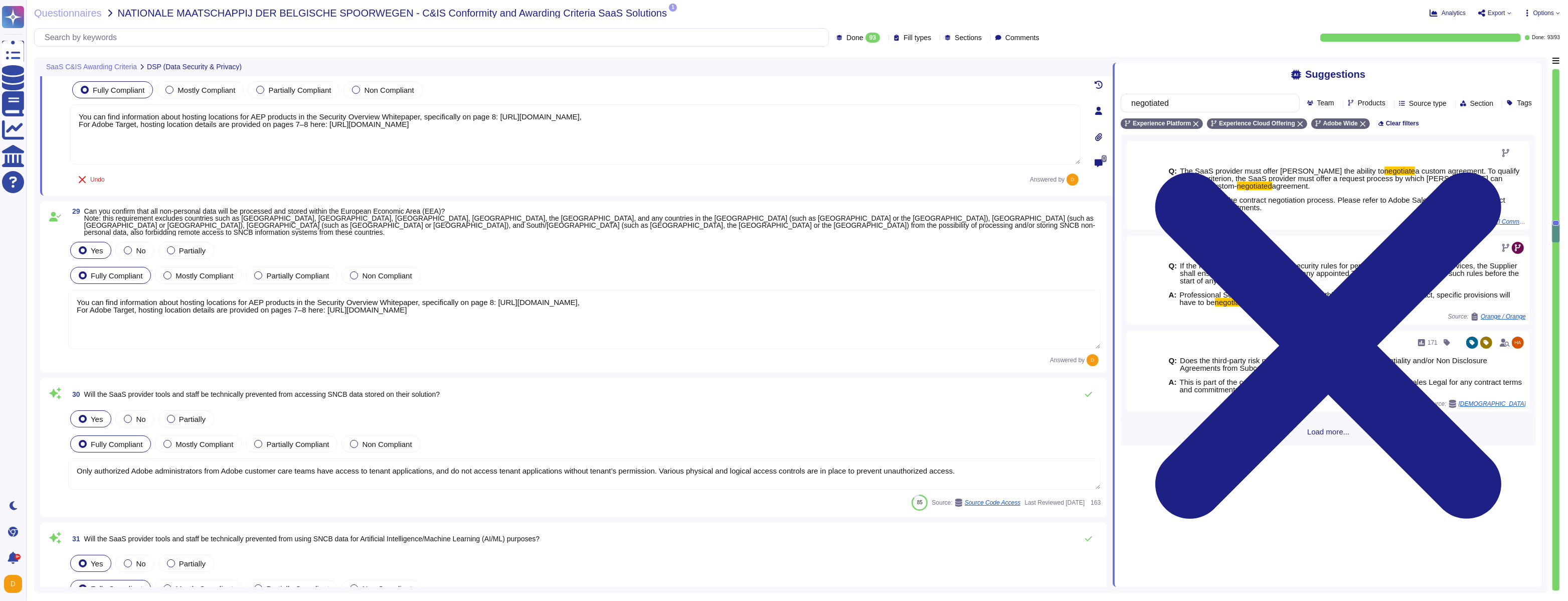
scroll to position [4431, 0]
click at [332, 532] on span "Will the SaaS provider tools and staff be technically prevented from using SNCB…" at bounding box center [312, 536] width 456 height 8
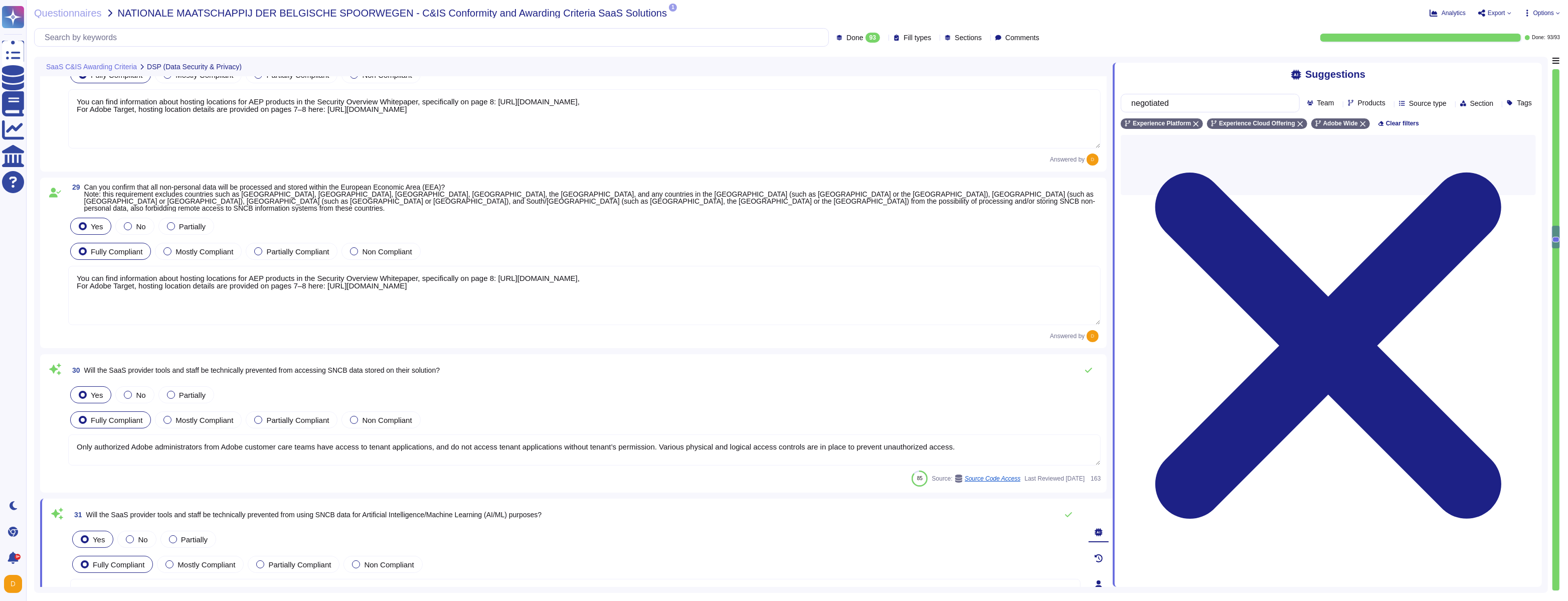
type textarea "To protect from the physical layer up, Adobe has implemented a foundational fra…"
type textarea "Adobe has an established Enterprise-wide Risk Management process used by manage…"
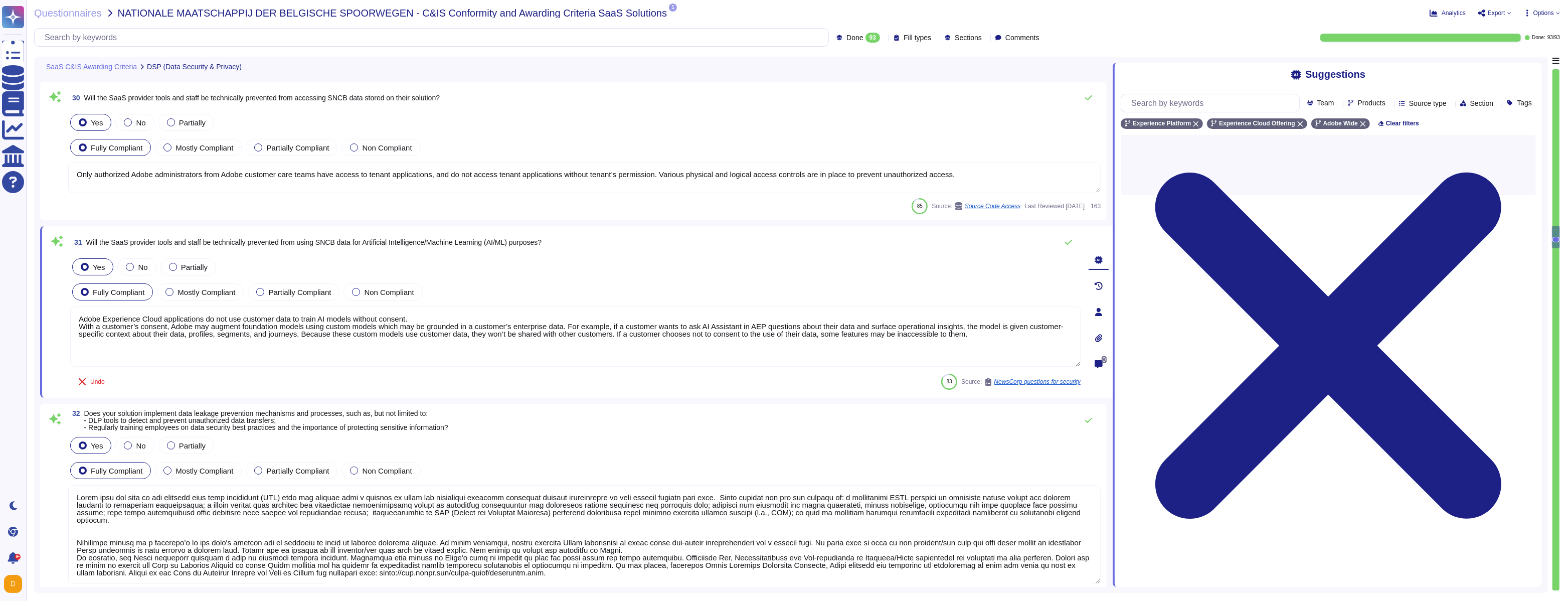
click at [332, 526] on textarea at bounding box center [584, 534] width 1032 height 99
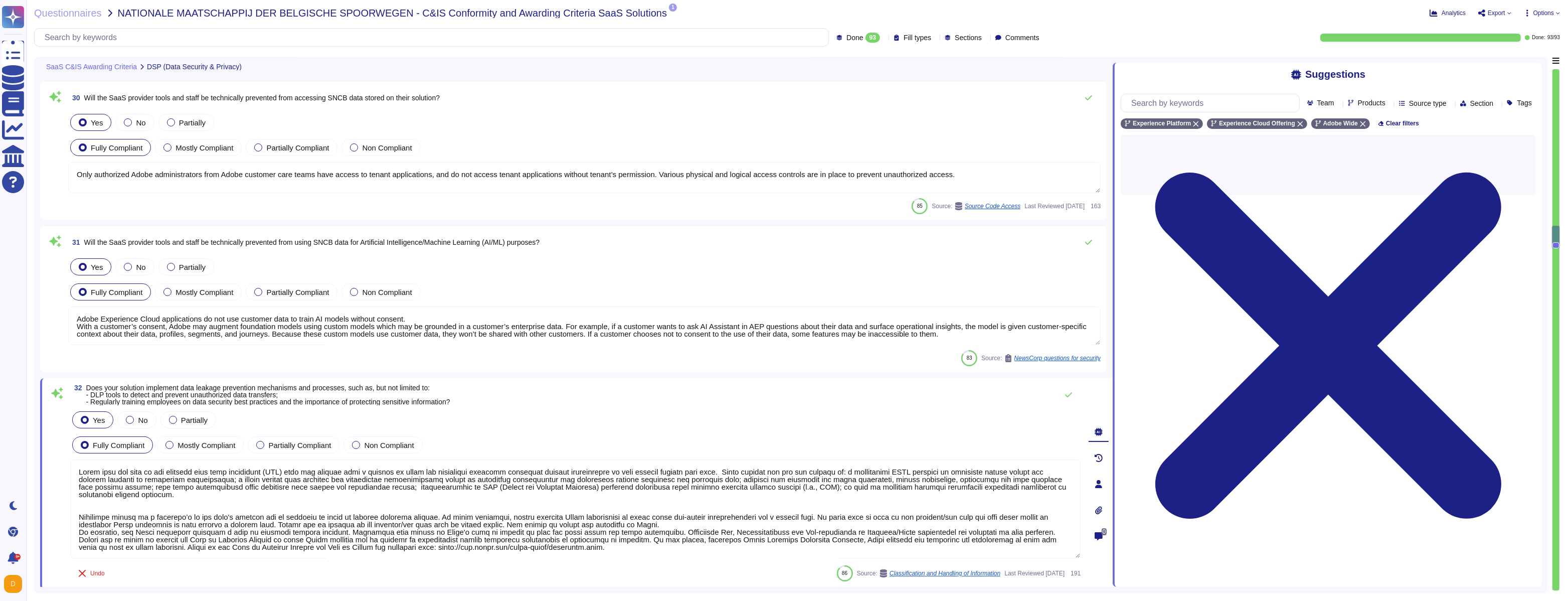
click at [340, 238] on span "Will the SaaS provider tools and staff be technically prevented from using SNCB…" at bounding box center [312, 242] width 456 height 8
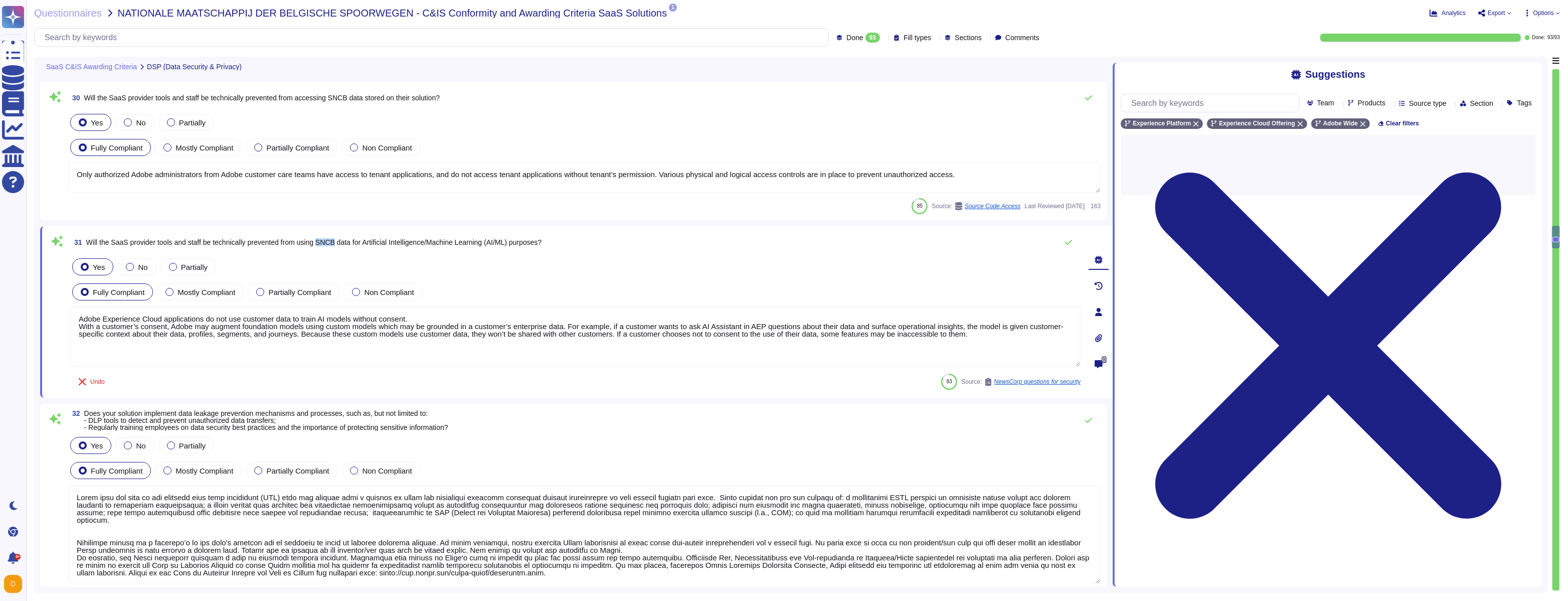
click at [340, 238] on span "Will the SaaS provider tools and staff be technically prevented from using SNCB…" at bounding box center [314, 242] width 456 height 8
copy span "SNCB"
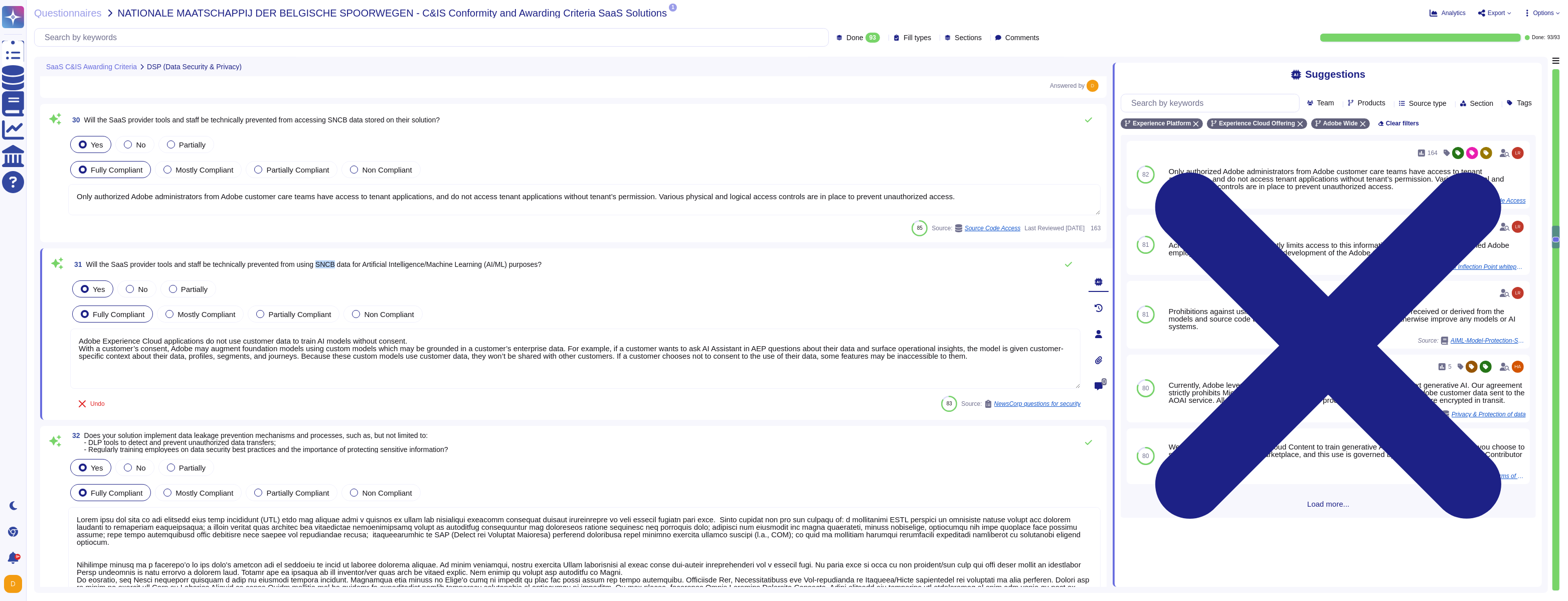
scroll to position [0, 0]
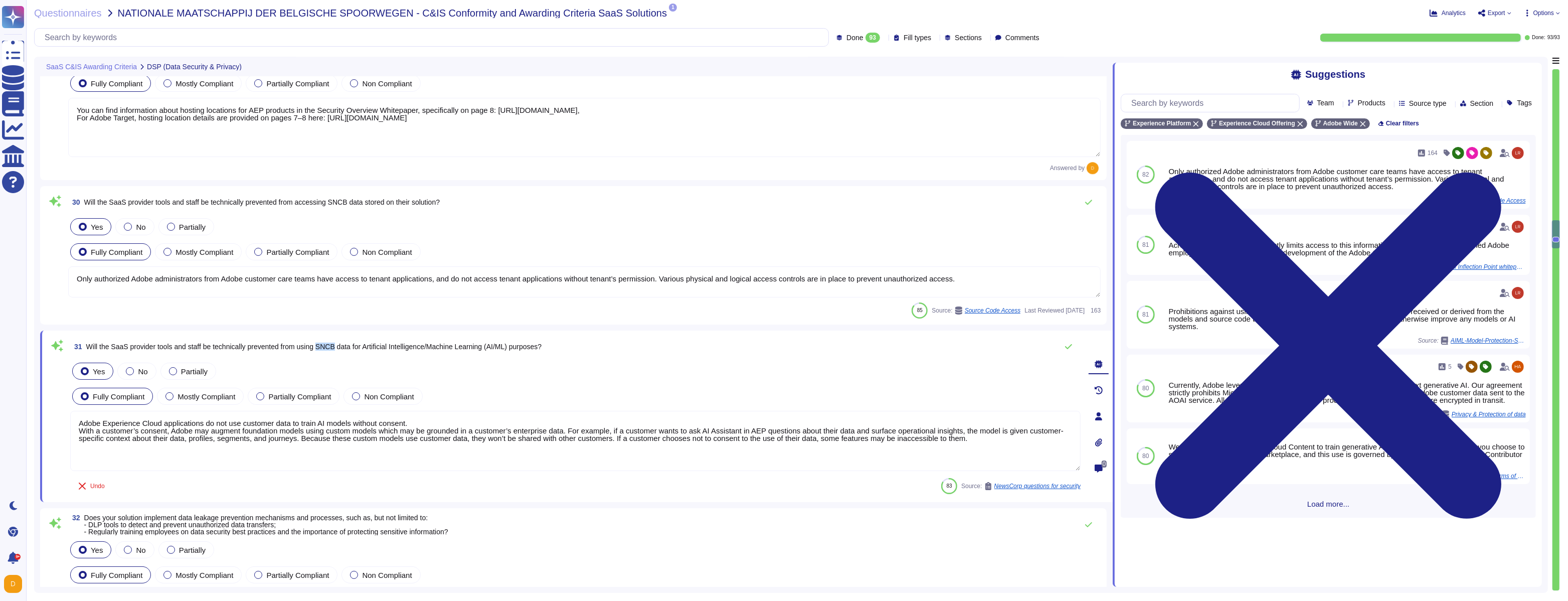
type textarea "Data is available at any time via the user interface. Data deletion is under th…"
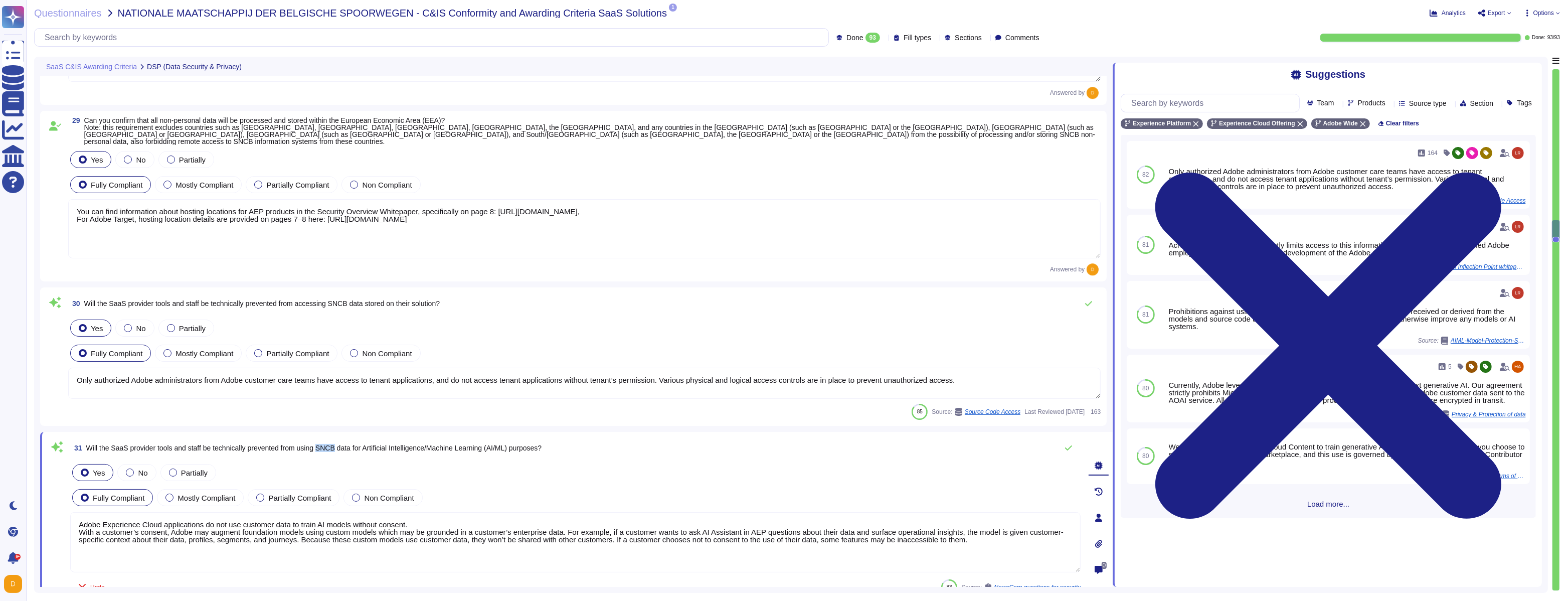
scroll to position [4504, 0]
drag, startPoint x: 105, startPoint y: 296, endPoint x: 361, endPoint y: 295, distance: 256.0
click at [361, 299] on span "Will the SaaS provider tools and staff be technically prevented from accessing …" at bounding box center [262, 303] width 356 height 8
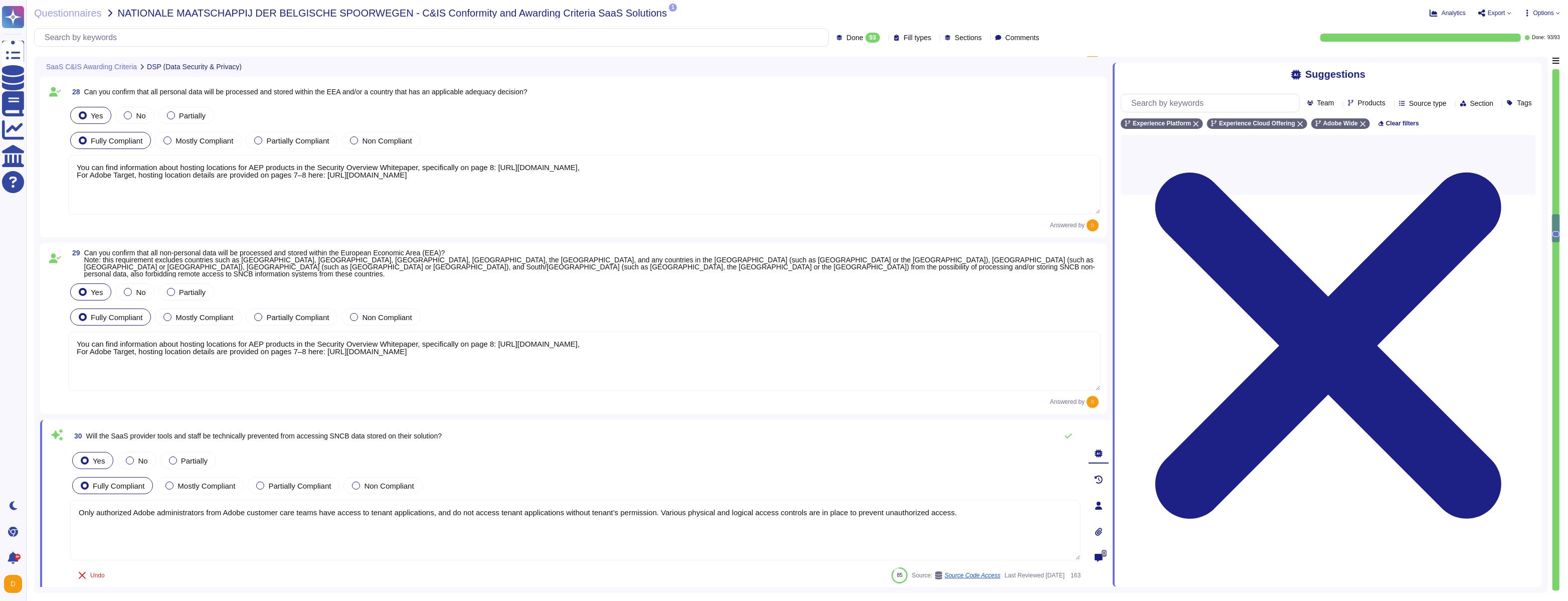
type textarea "Adobe adheres to Adobe defined Data Classification and Handling (DCH) Standard.…"
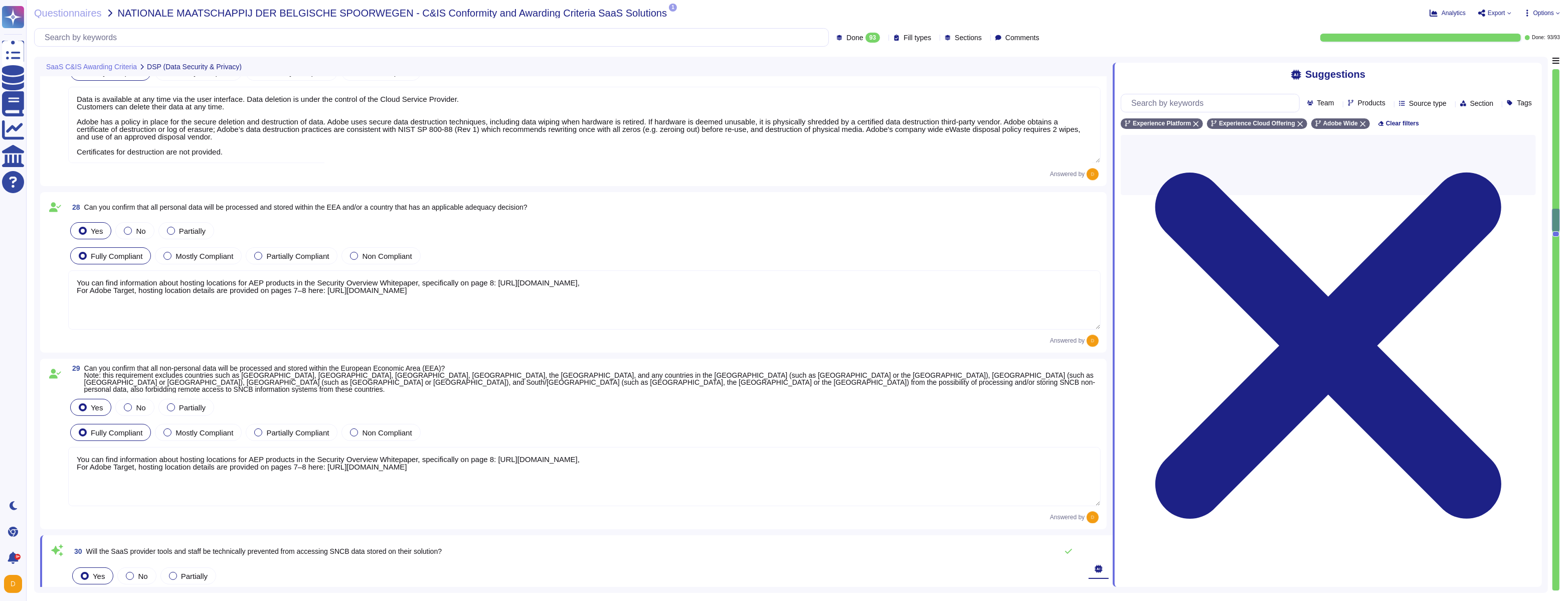
type textarea "Adobe has a Data Classification and Handling Standard governing this function. …"
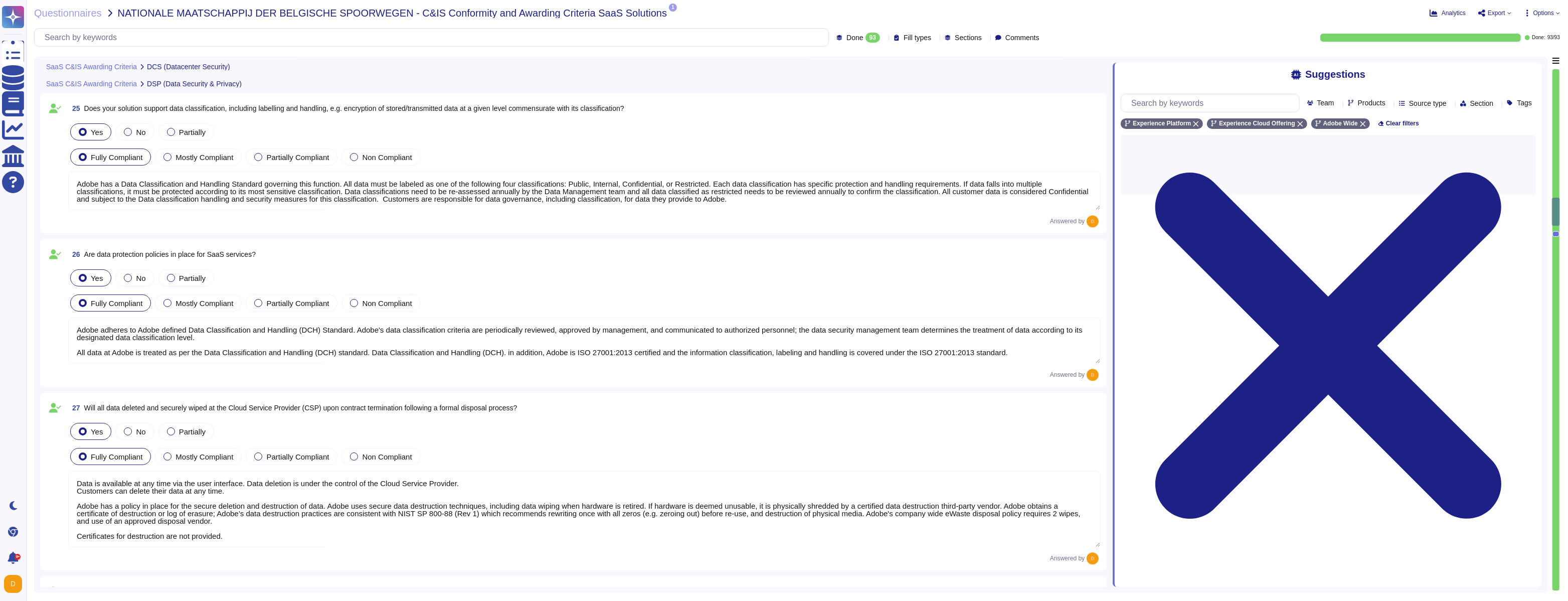
type textarea "Lor Ipsumdol Sitametc Adip eli seddoeiusm temporinci utl etdolo mag aliquaenim …"
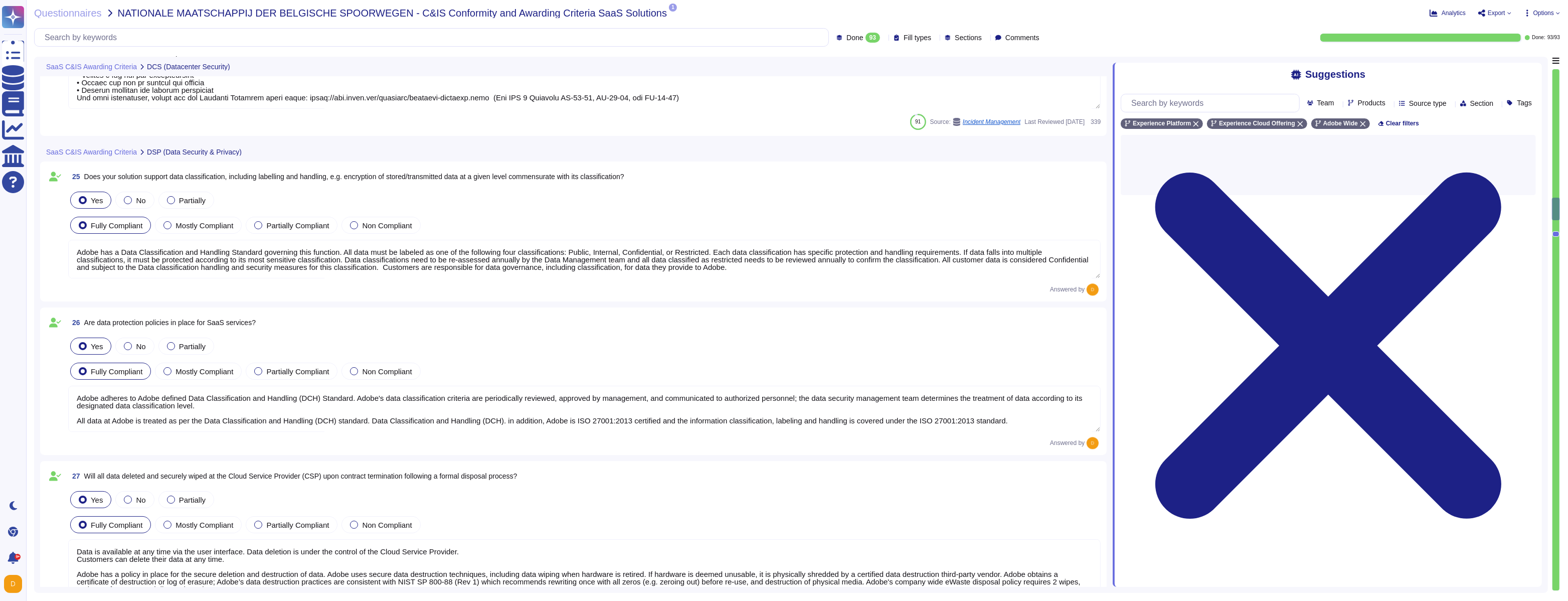
type textarea "All data centers are equipped with sensors to detect environmental hazards, inc…"
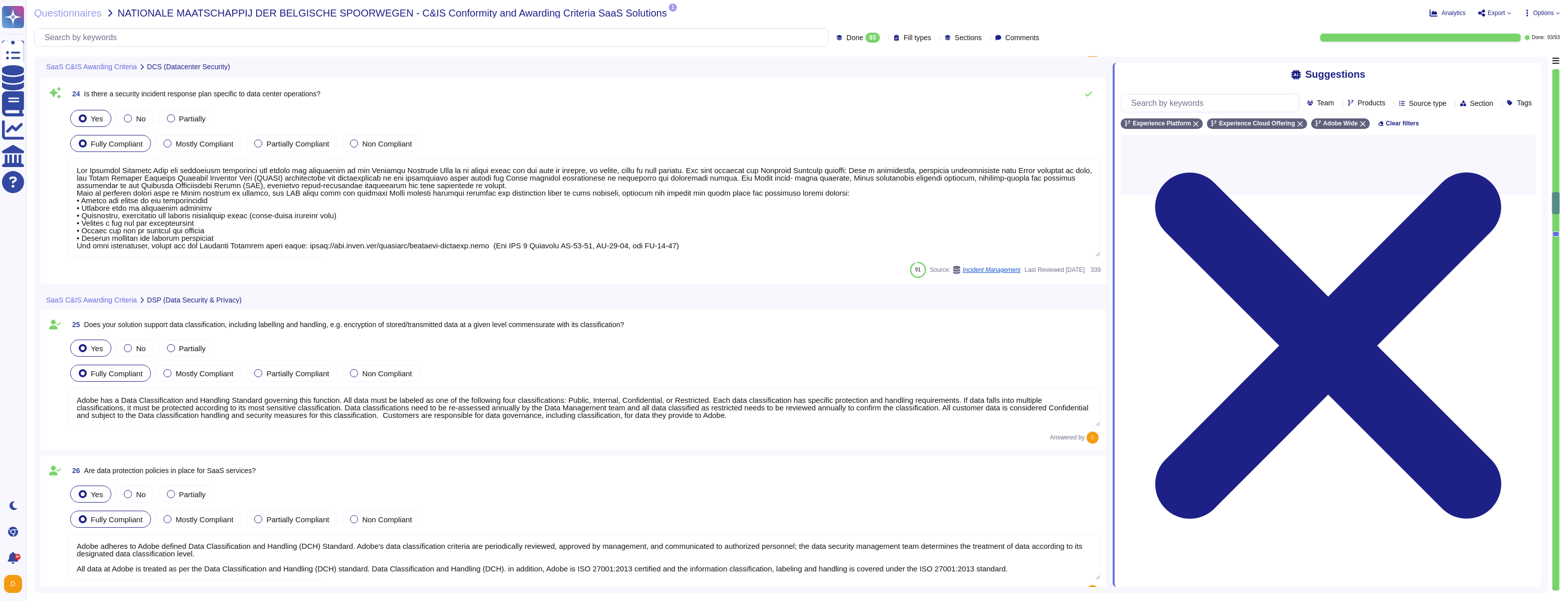
type textarea "Data center facilities are architected to segregate office space, data center r…"
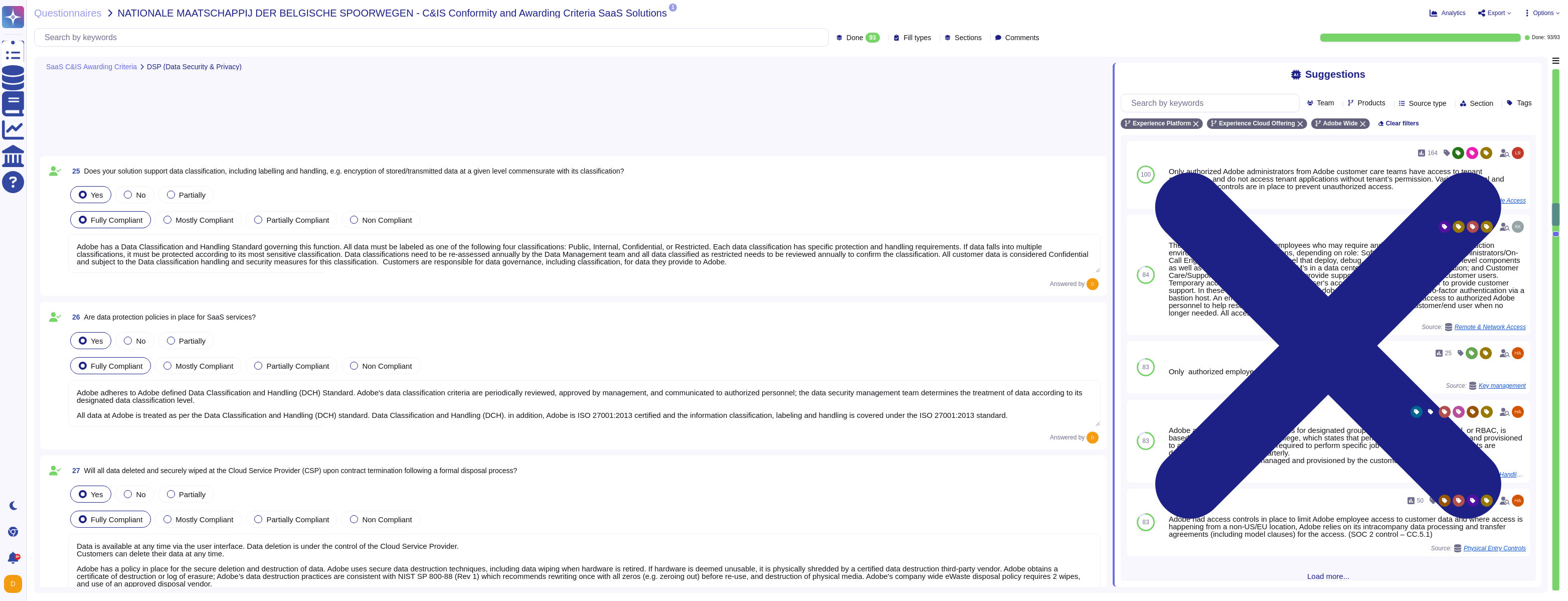
type textarea "Data is available at any time via the user interface. Data deletion is under th…"
type textarea "You can find information about hosting locations for AEP products in the Securi…"
type textarea "Only authorized Adobe administrators from Adobe customer care teams have access…"
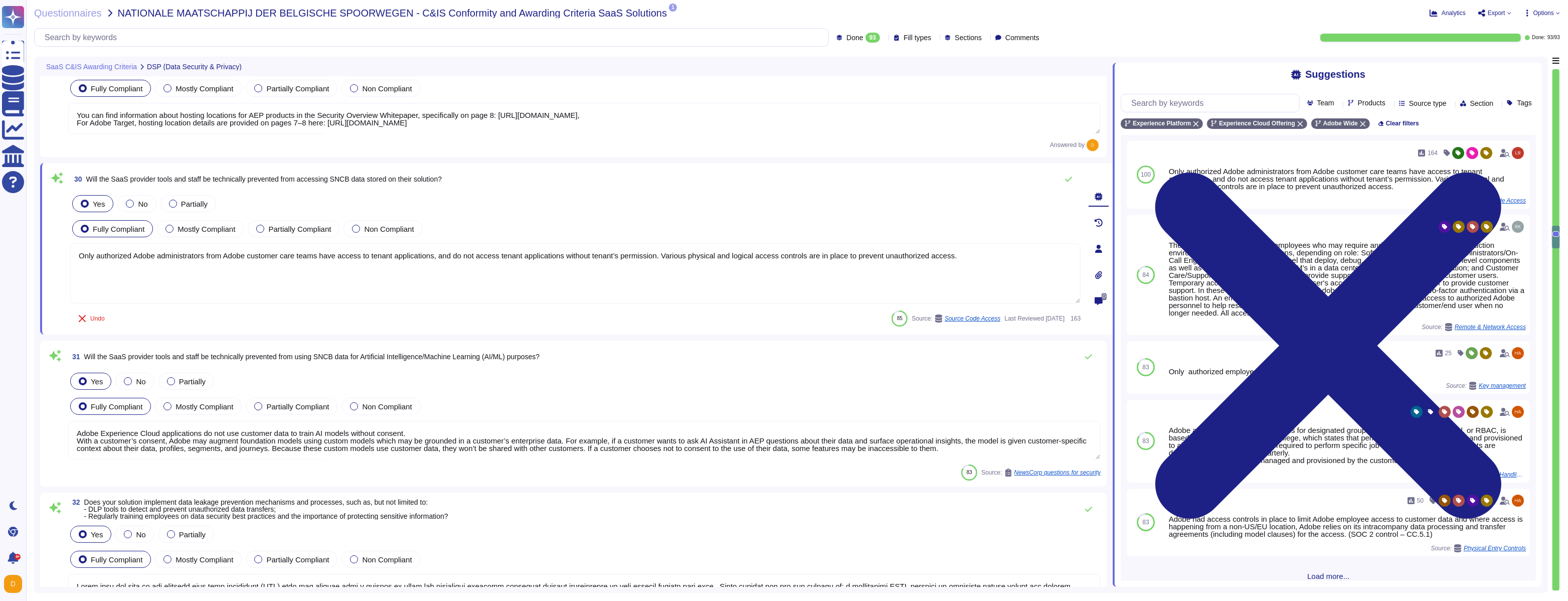
type textarea "Adobe Experience Cloud applications do not use customer data to train AI models…"
type textarea "Lorem ipsu dol sita co adi elitsedd eius temp incididunt (UTL) etdo mag aliquae…"
type textarea "To protect from the physical layer up, Adobe has implemented a foundational fra…"
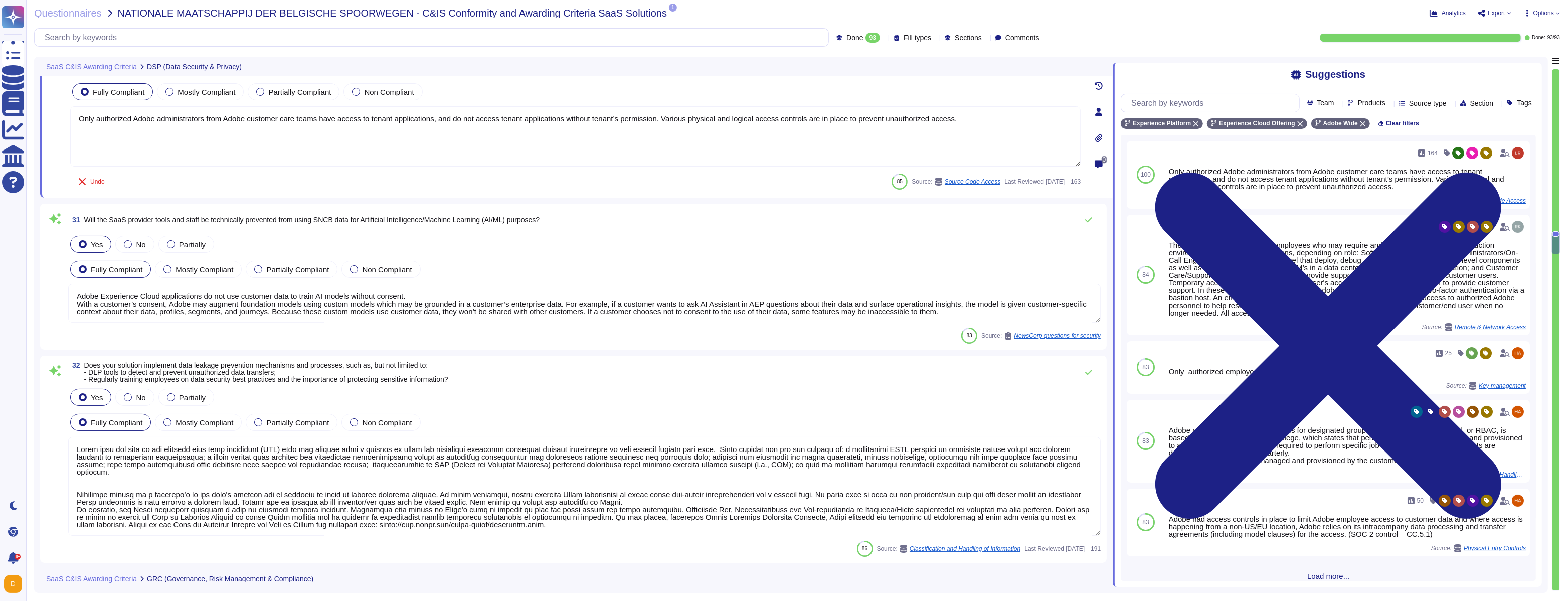
type textarea "Adobe has an established Enterprise-wide Risk Management process used by manage…"
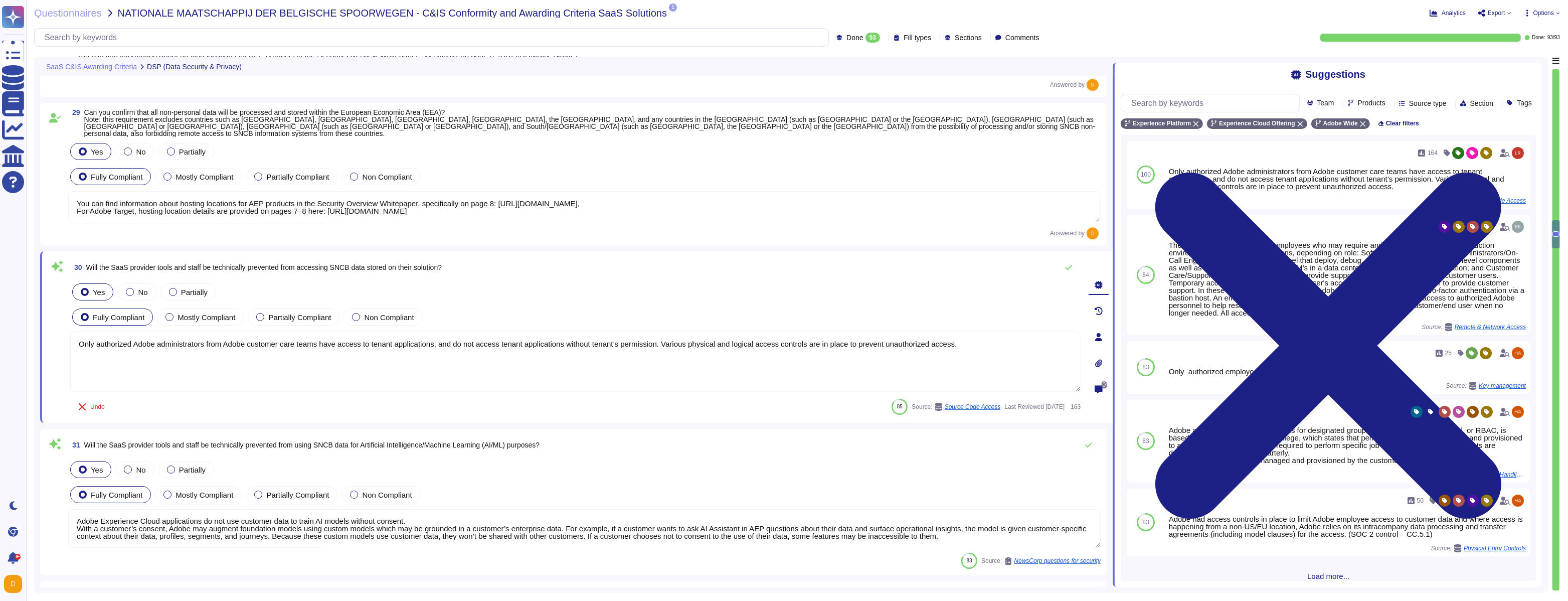
type textarea "Data is available at any time via the user interface. Data deletion is under th…"
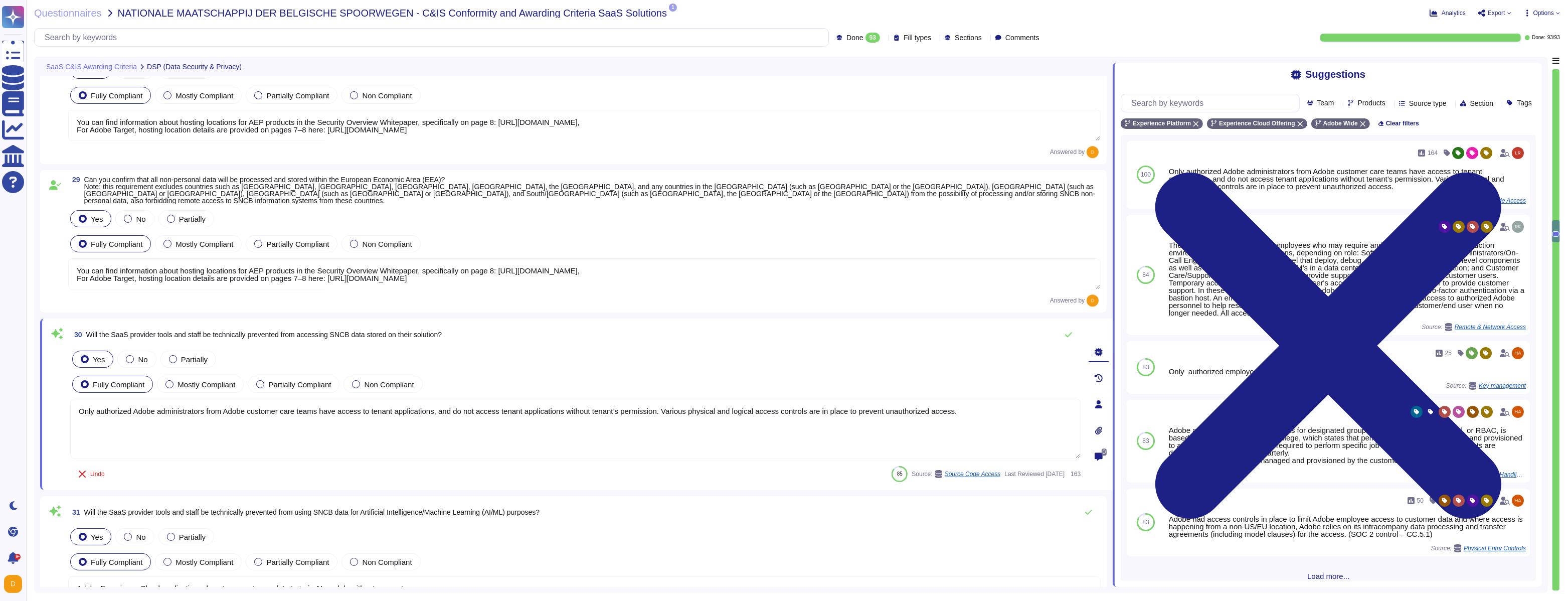
scroll to position [4373, 0]
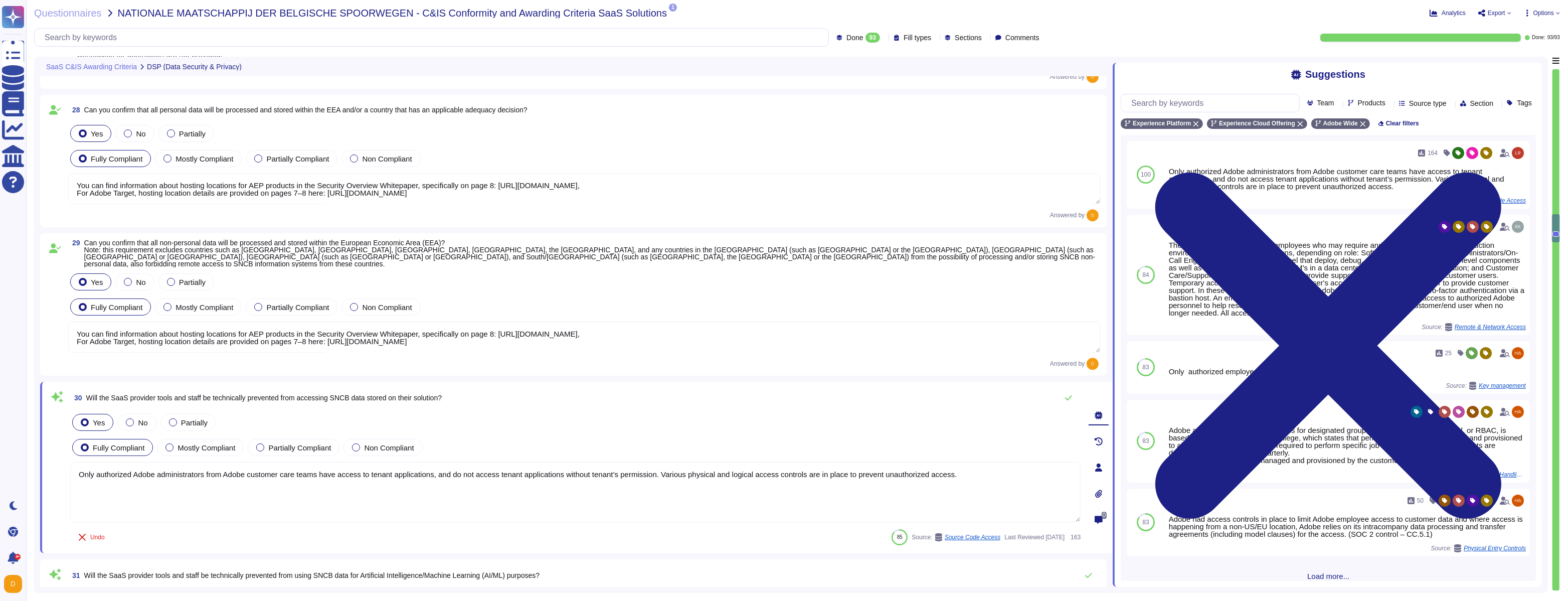
type textarea "Adobe adheres to Adobe defined Data Classification and Handling (DCH) Standard.…"
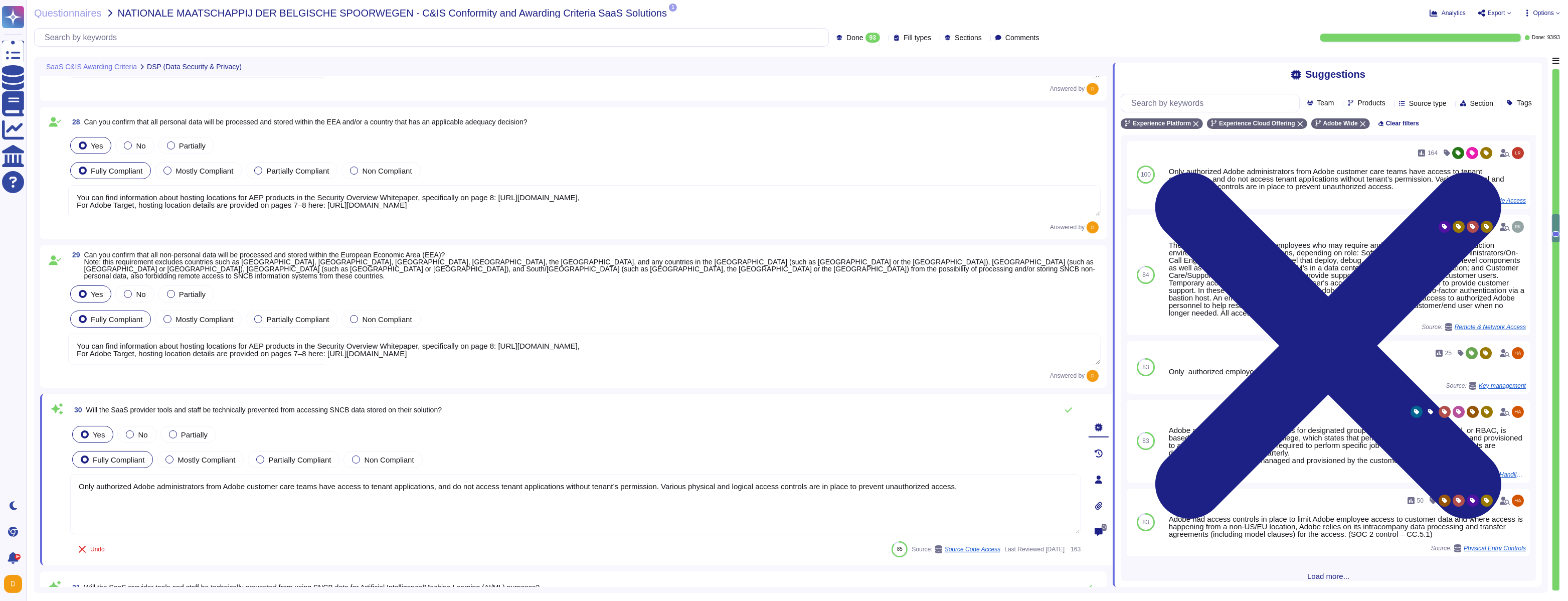
scroll to position [4309, 0]
click at [803, 204] on textarea "You can find information about hosting locations for AEP products in the Securi…" at bounding box center [584, 199] width 1032 height 31
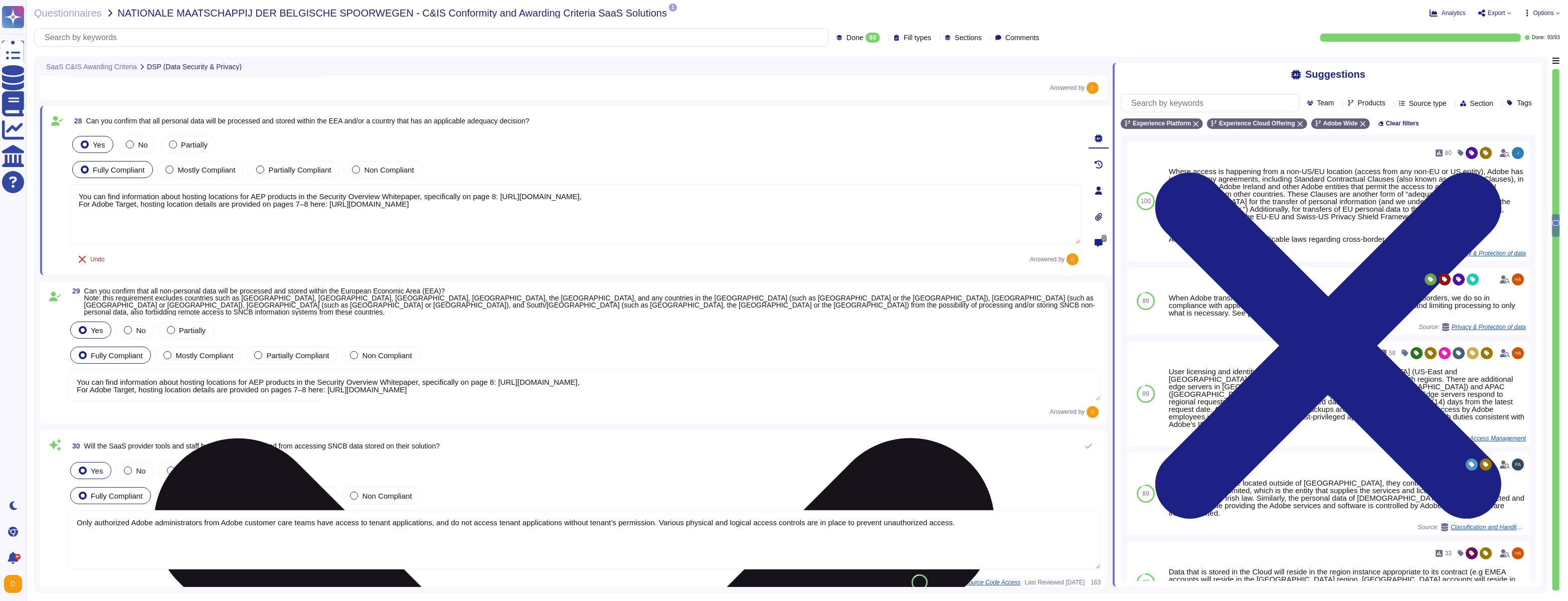
click at [810, 204] on textarea "You can find information about hosting locations for AEP products in the Securi…" at bounding box center [575, 214] width 1011 height 60
paste textarea "Hosting location is determined during the implementation phase based on the cus…"
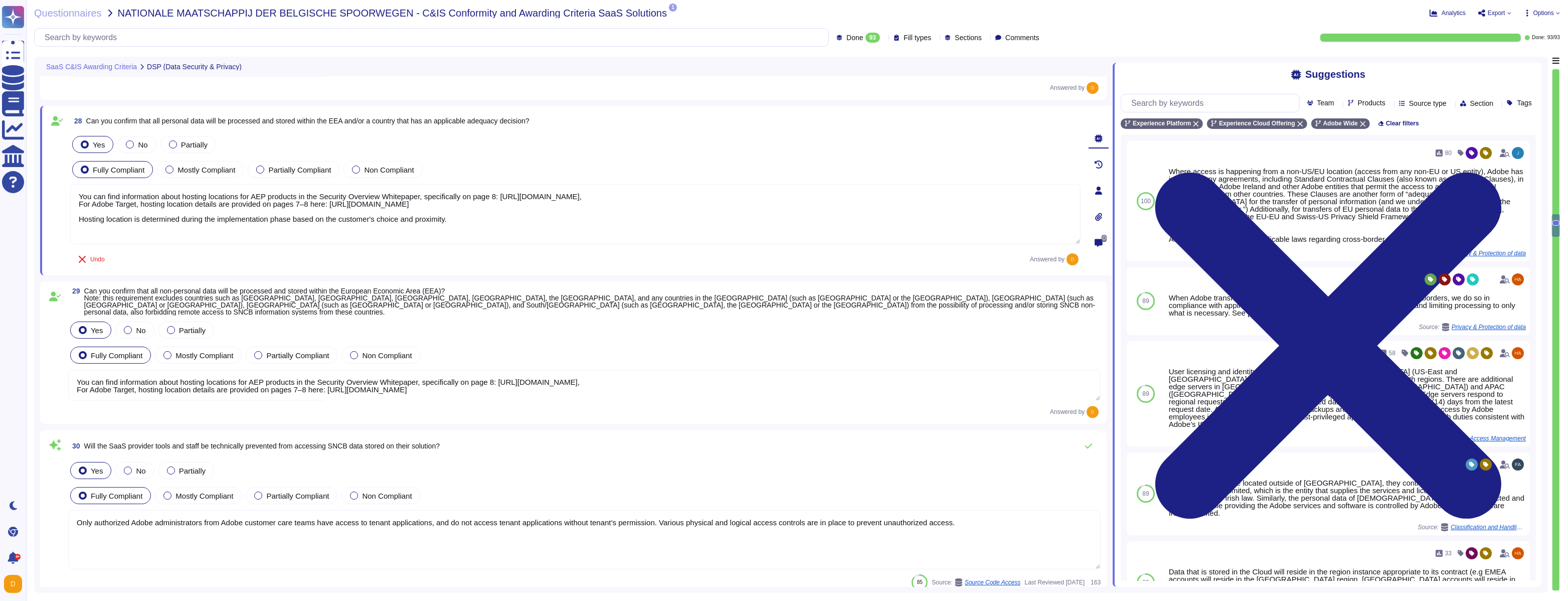
type textarea "You can find information about hosting locations for AEP products in the Securi…"
click at [806, 381] on textarea "You can find information about hosting locations for AEP products in the Securi…" at bounding box center [584, 385] width 1032 height 31
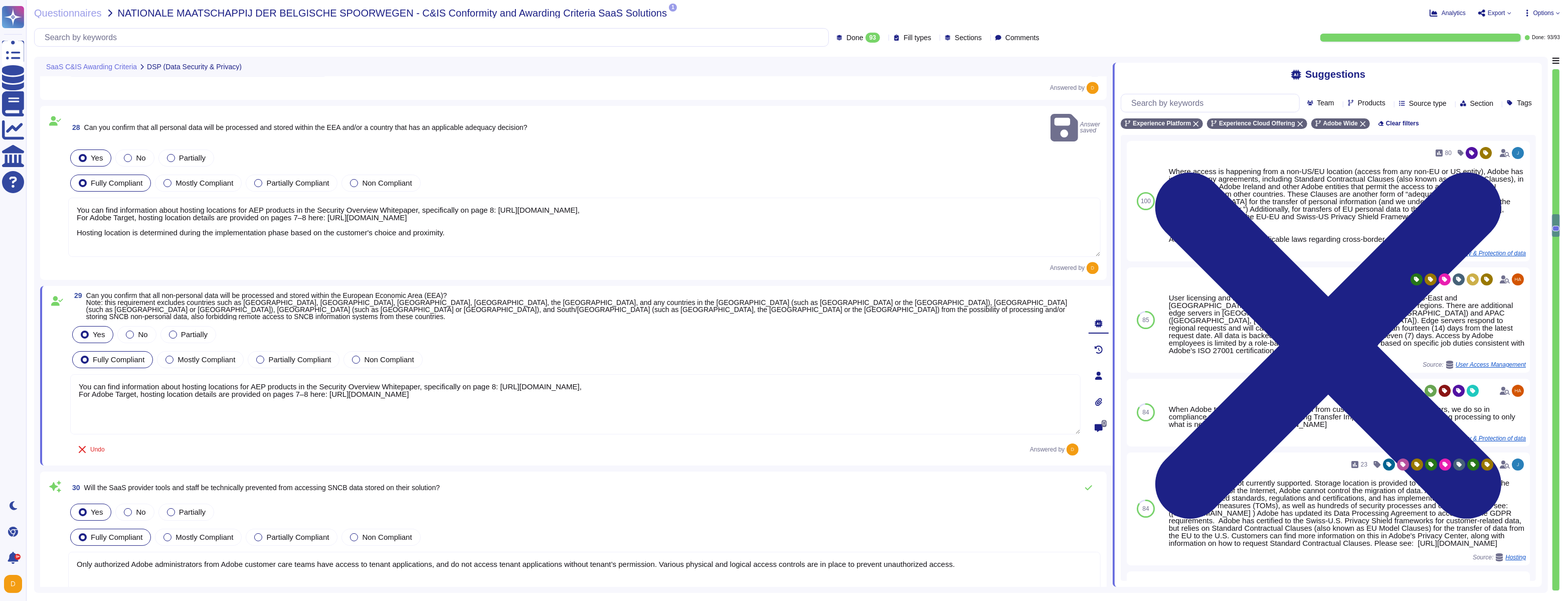
paste textarea "Hosting location is determined during the implementation phase based on the cus…"
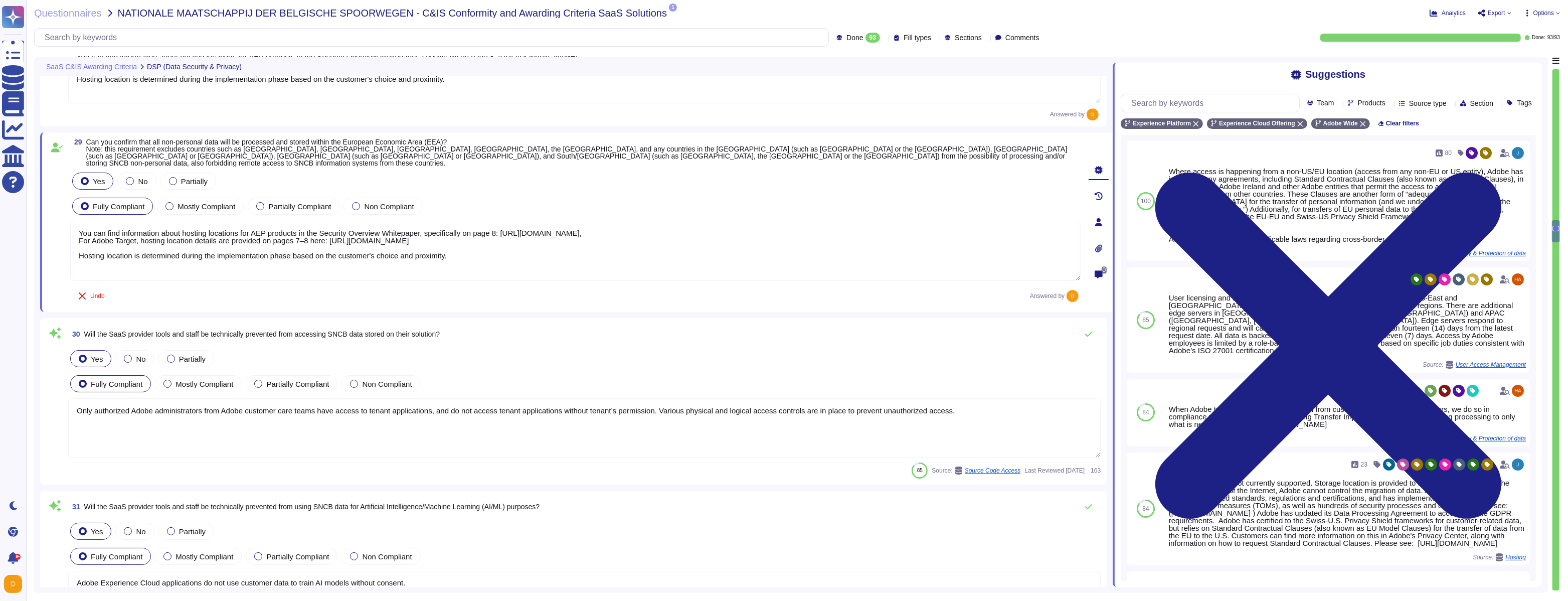
scroll to position [4451, 0]
type textarea "You can find information about hosting locations for AEP products in the Securi…"
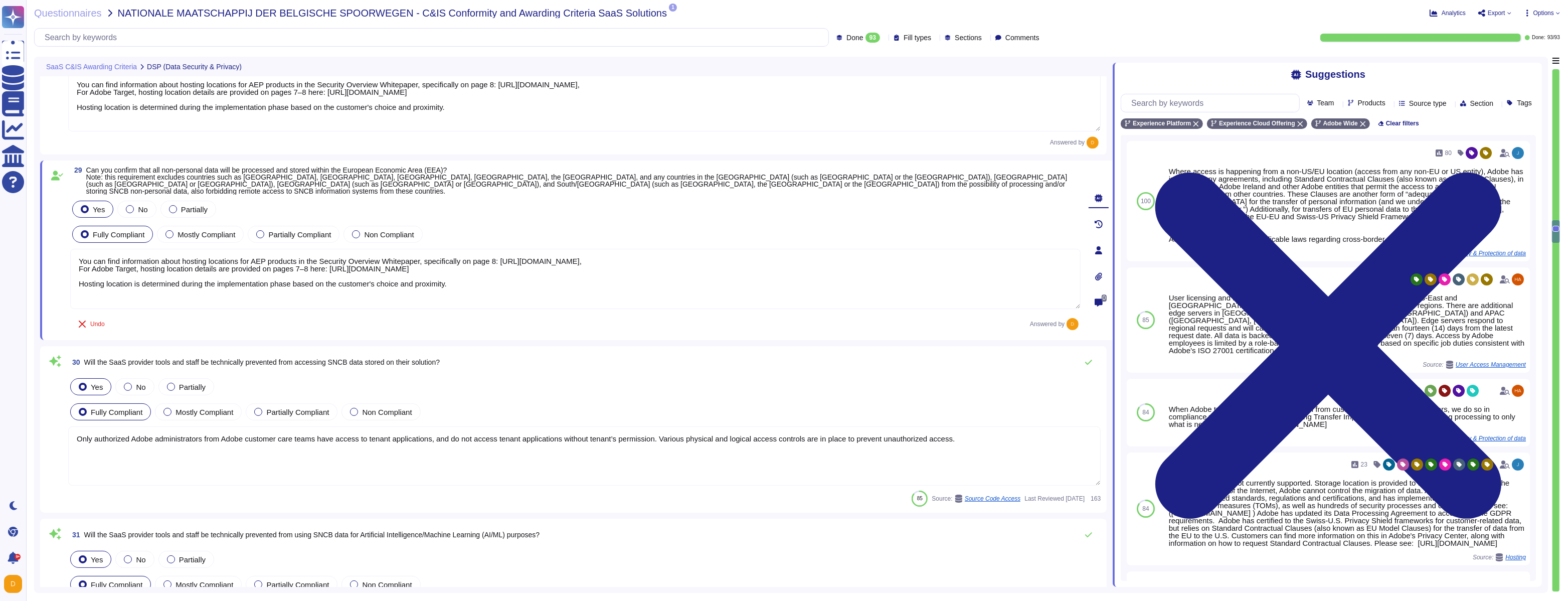
scroll to position [4411, 0]
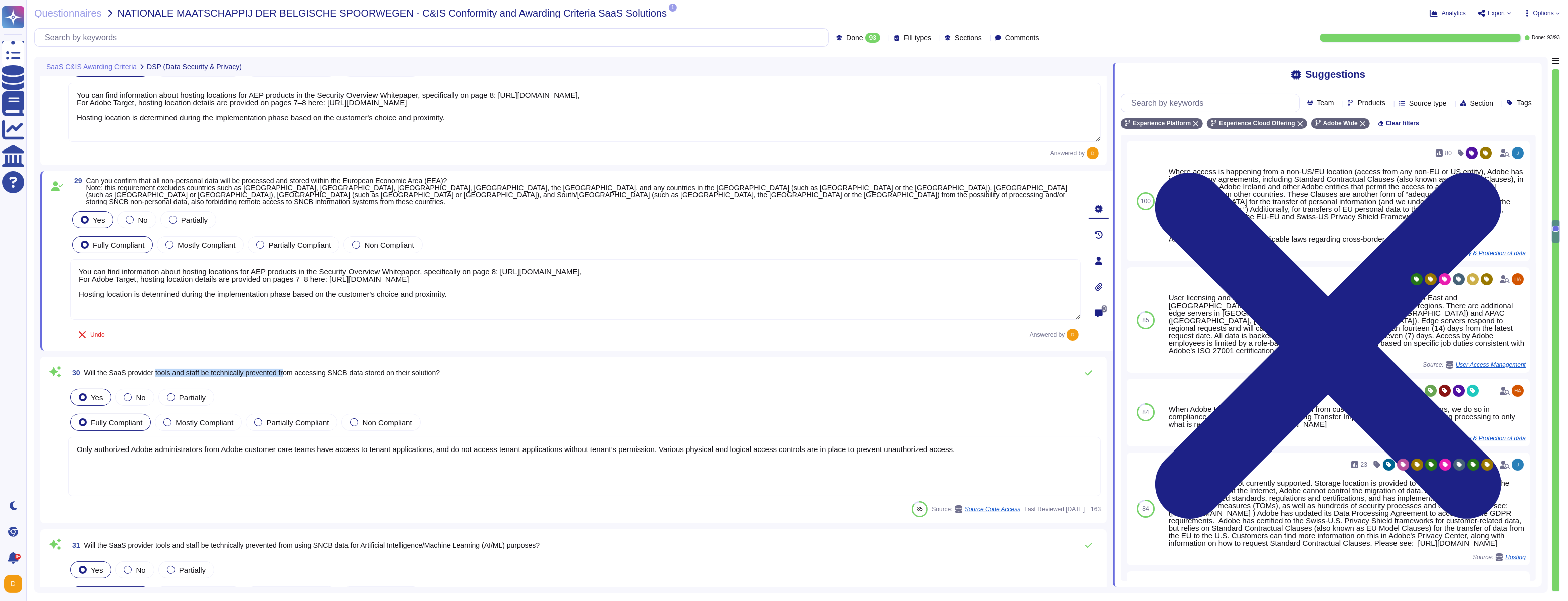
drag, startPoint x: 160, startPoint y: 363, endPoint x: 301, endPoint y: 361, distance: 141.0
click at [301, 369] on span "Will the SaaS provider tools and staff be technically prevented from accessing …" at bounding box center [262, 373] width 356 height 8
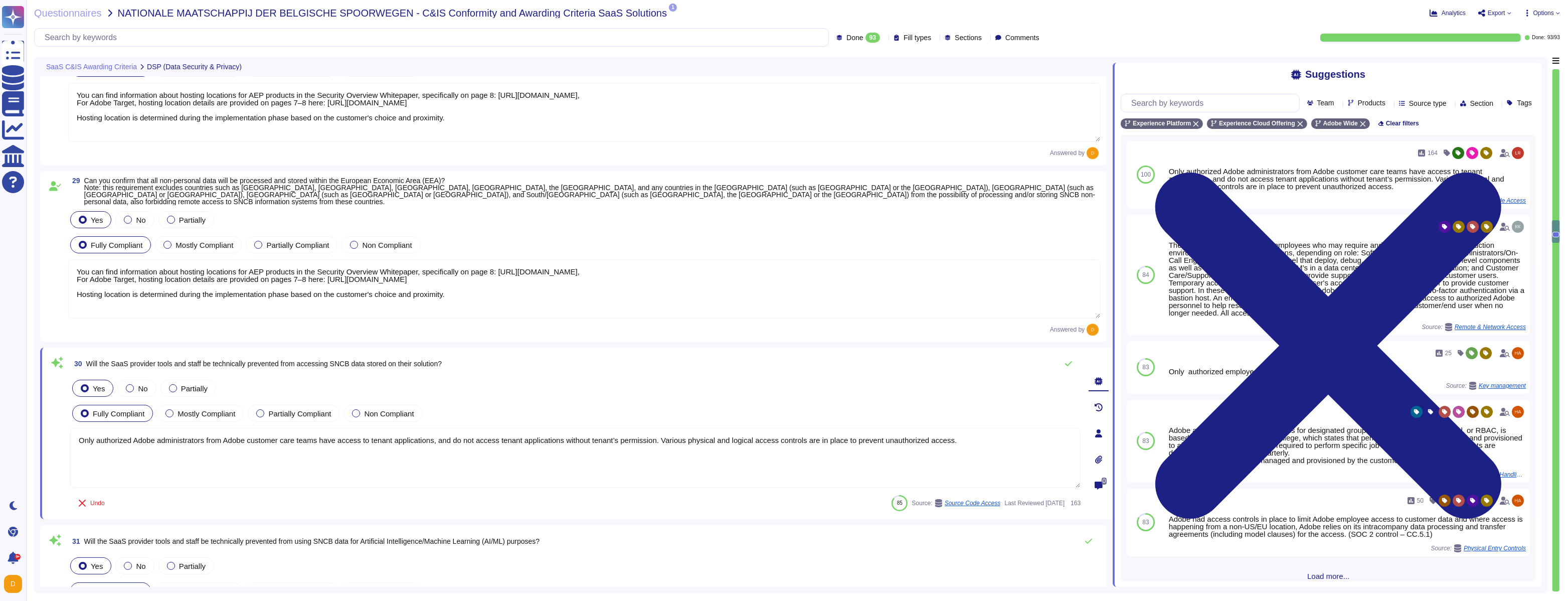
click at [298, 447] on textarea "Only authorized Adobe administrators from Adobe customer care teams have access…" at bounding box center [575, 458] width 1011 height 60
click at [350, 445] on textarea "Only authorized Adobe administrators from Adobe customer care teams have access…" at bounding box center [575, 458] width 1011 height 60
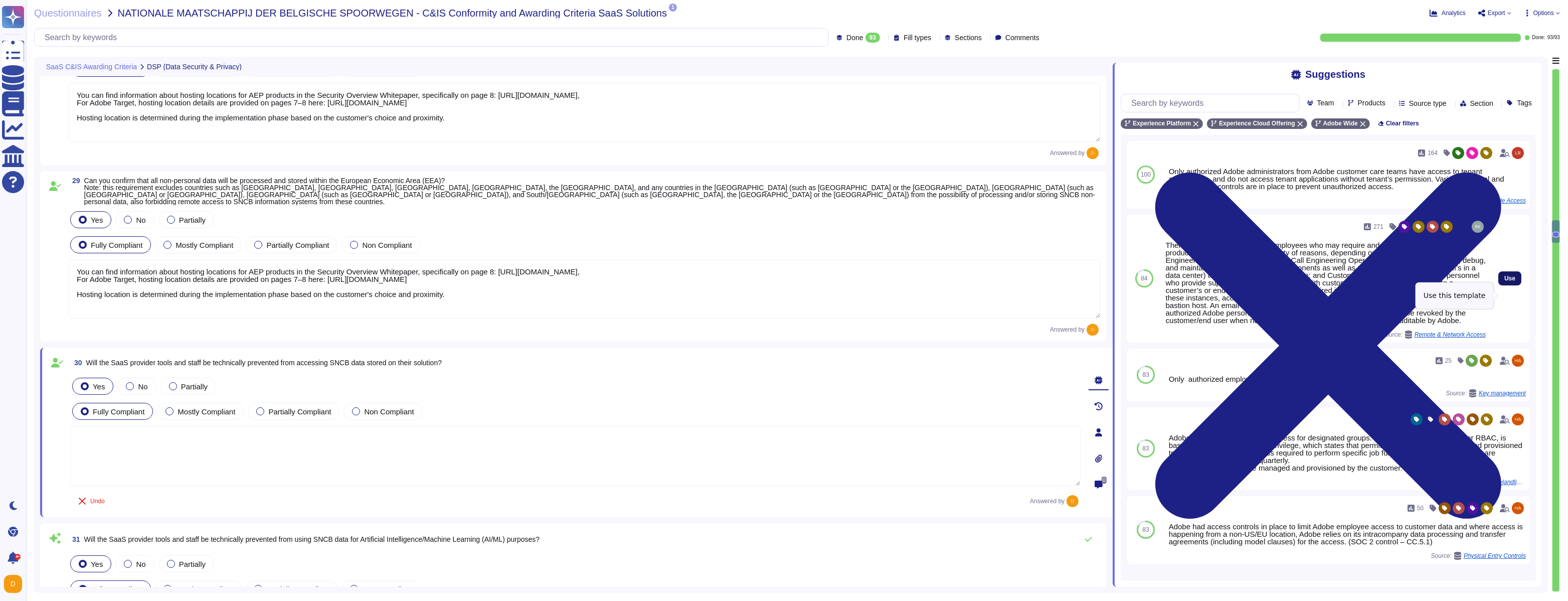
click at [1502, 285] on button "Use" at bounding box center [1510, 278] width 23 height 14
type textarea "There are two groups of Adobe employees who may require and are granted access …"
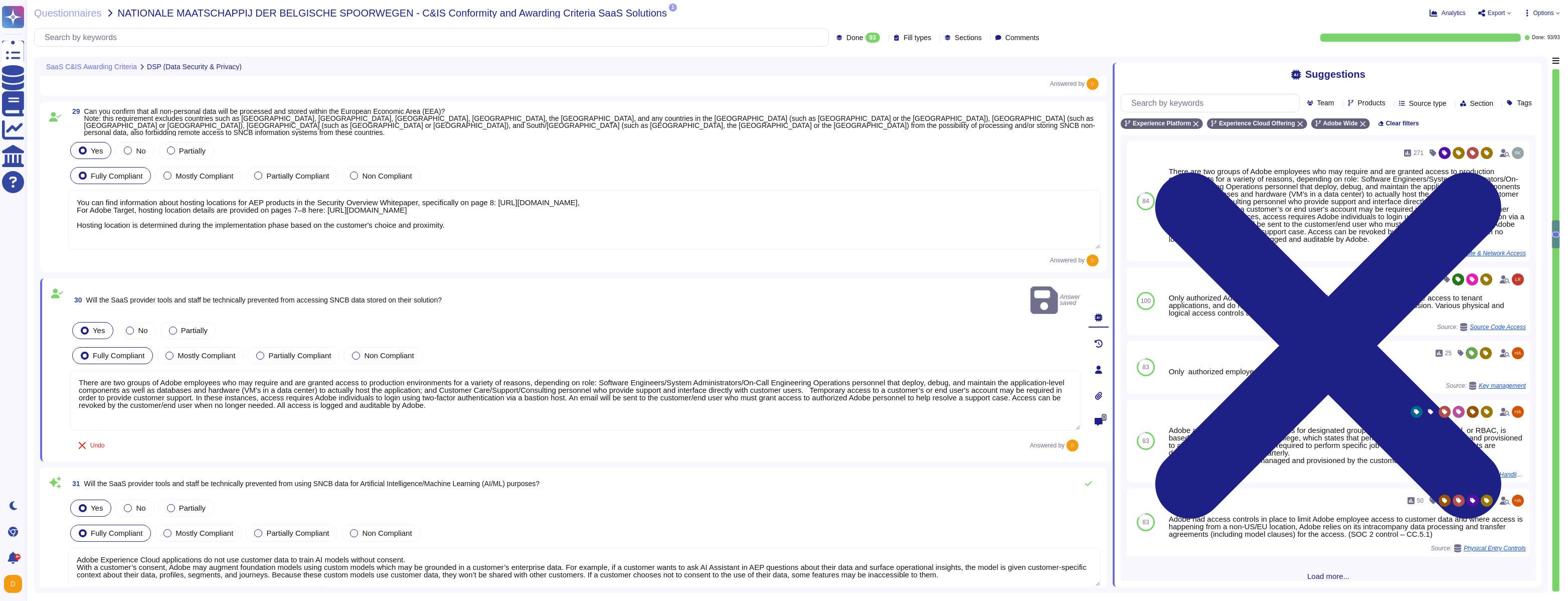
type textarea "To protect from the physical layer up, Adobe has implemented a foundational fra…"
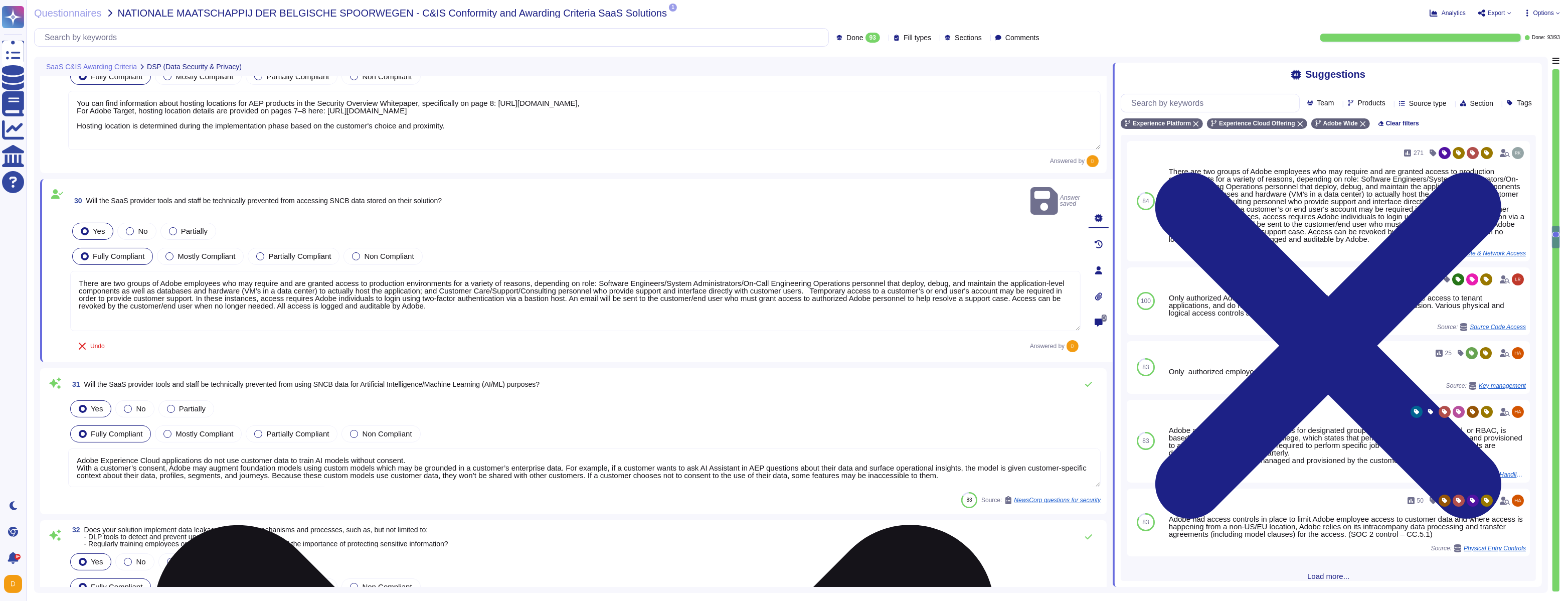
scroll to position [4591, 0]
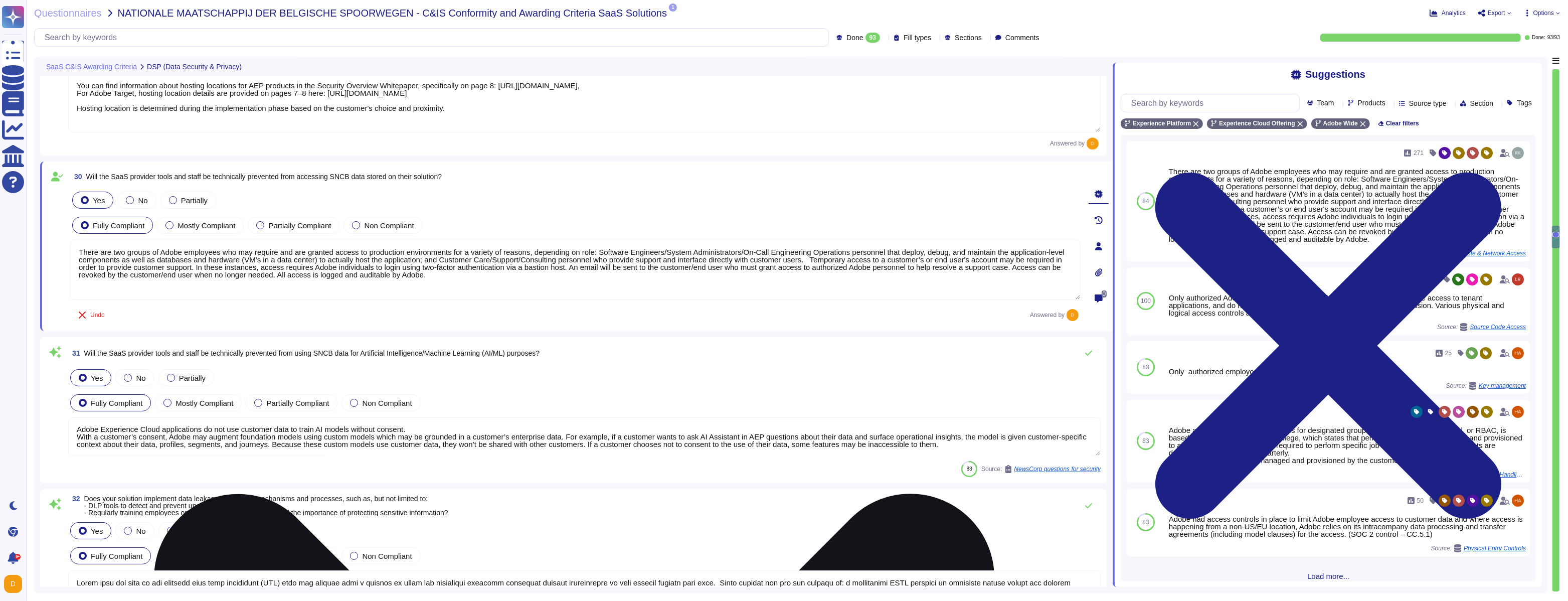
click at [418, 427] on textarea "Adobe Experience Cloud applications do not use customer data to train AI models…" at bounding box center [584, 437] width 1032 height 38
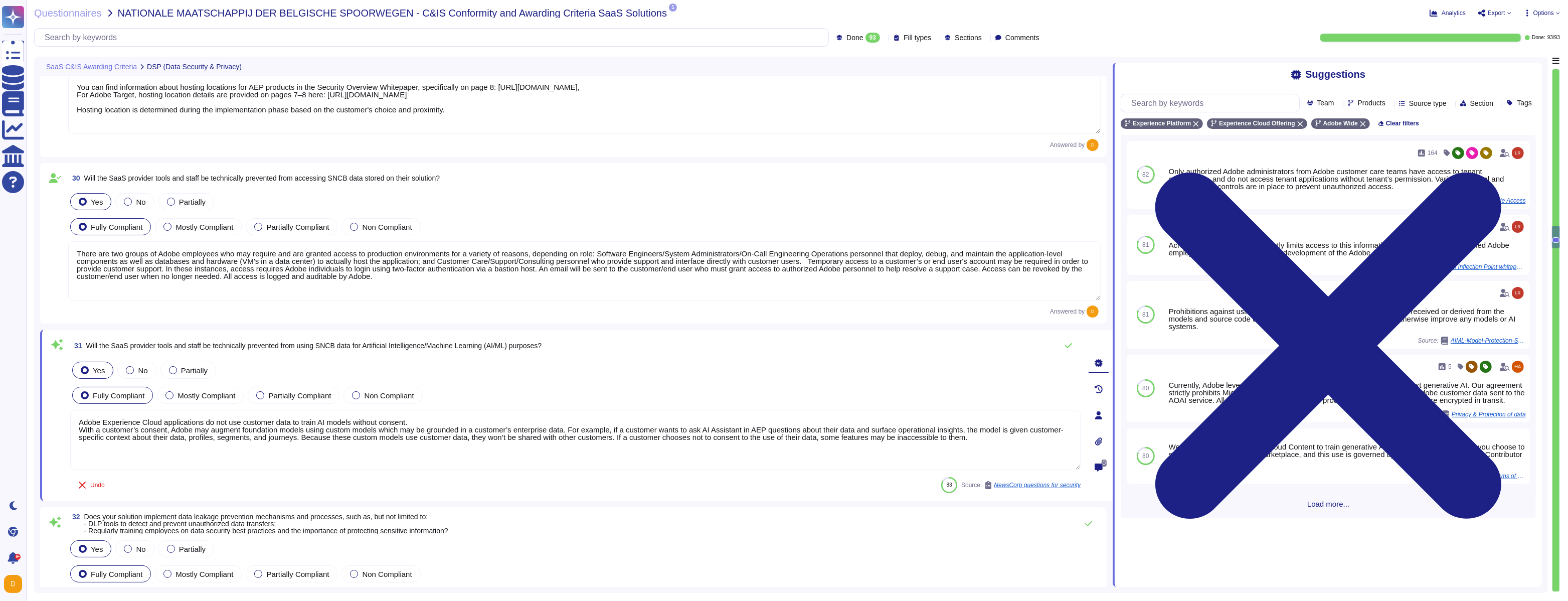
scroll to position [4578, 0]
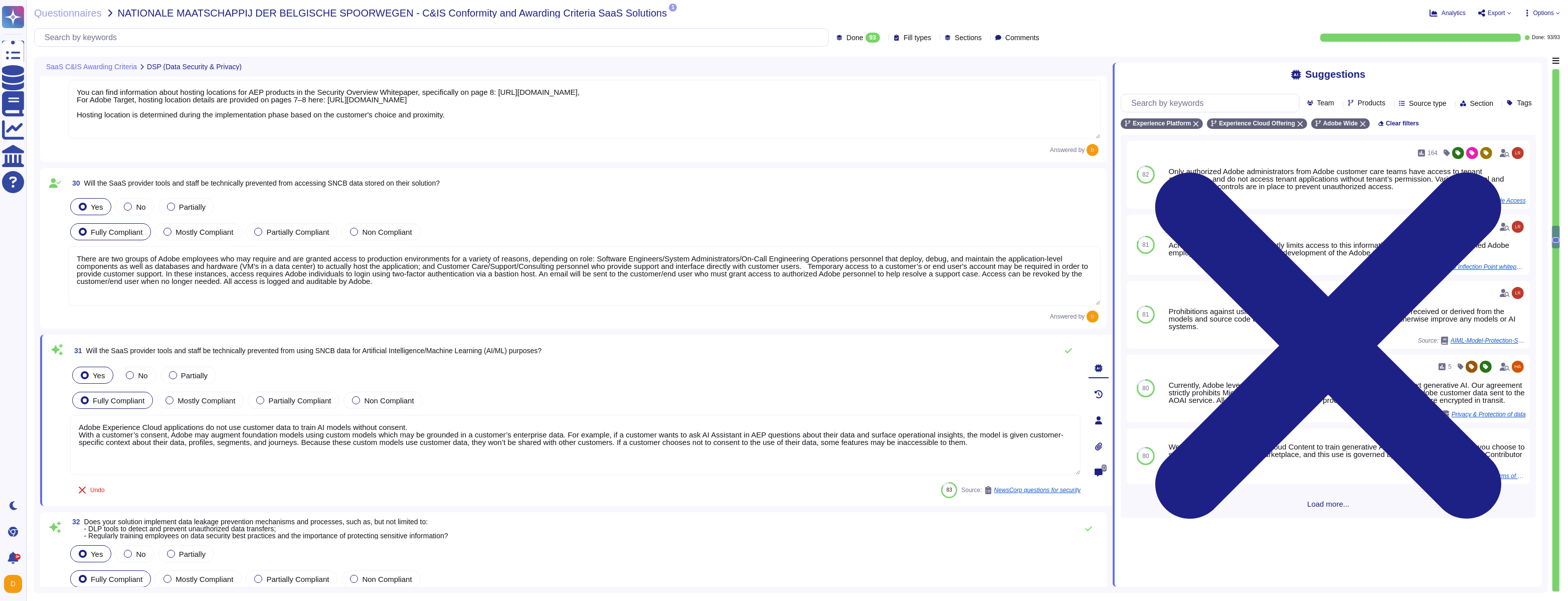
click at [797, 443] on textarea "Adobe Experience Cloud applications do not use customer data to train AI models…" at bounding box center [575, 445] width 1011 height 60
click at [815, 257] on textarea "There are two groups of Adobe employees who may require and are granted access …" at bounding box center [584, 275] width 1032 height 59
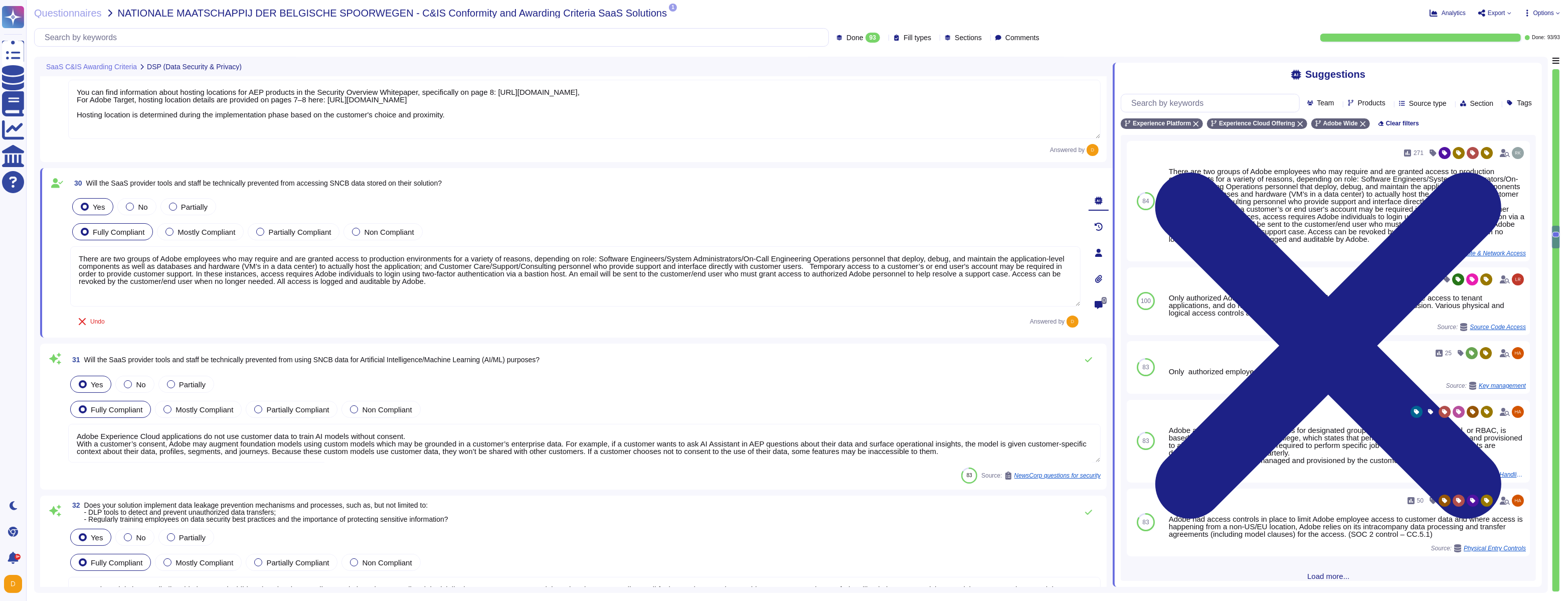
click at [746, 445] on textarea "Adobe Experience Cloud applications do not use customer data to train AI models…" at bounding box center [584, 443] width 1032 height 38
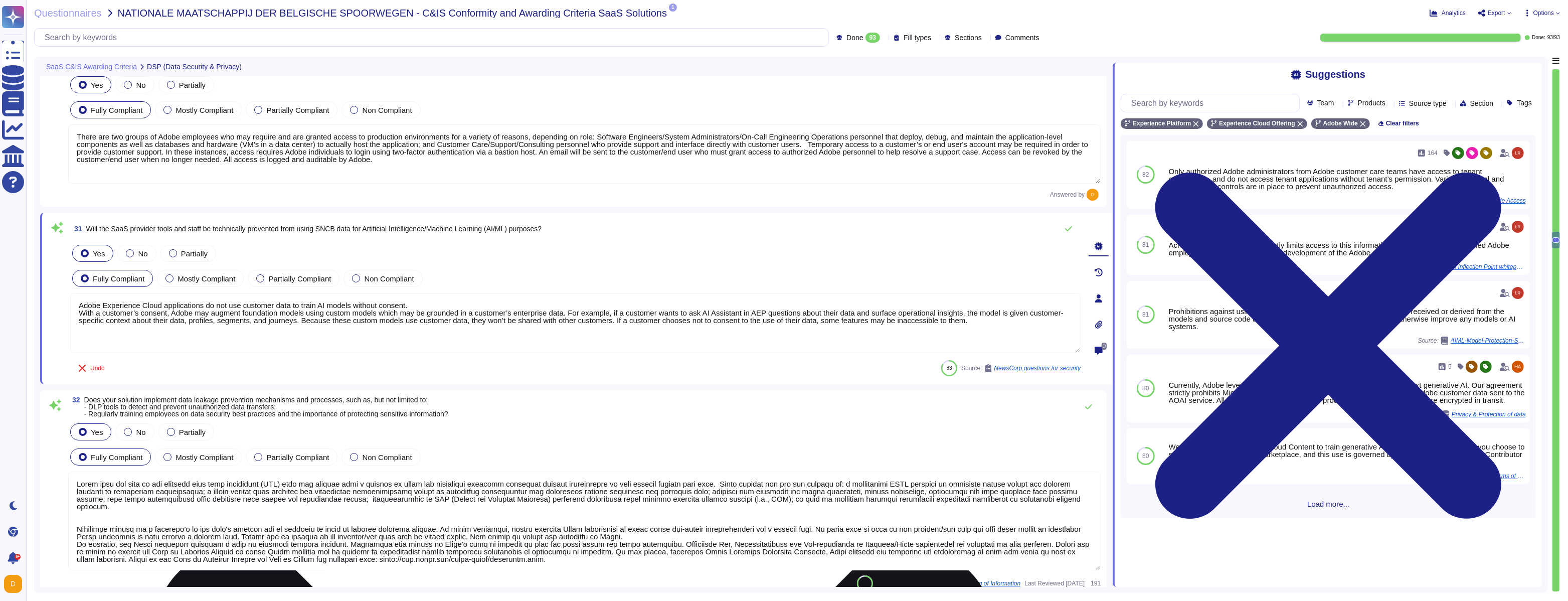
type textarea "Adobe has an established Enterprise-wide Risk Management process used by manage…"
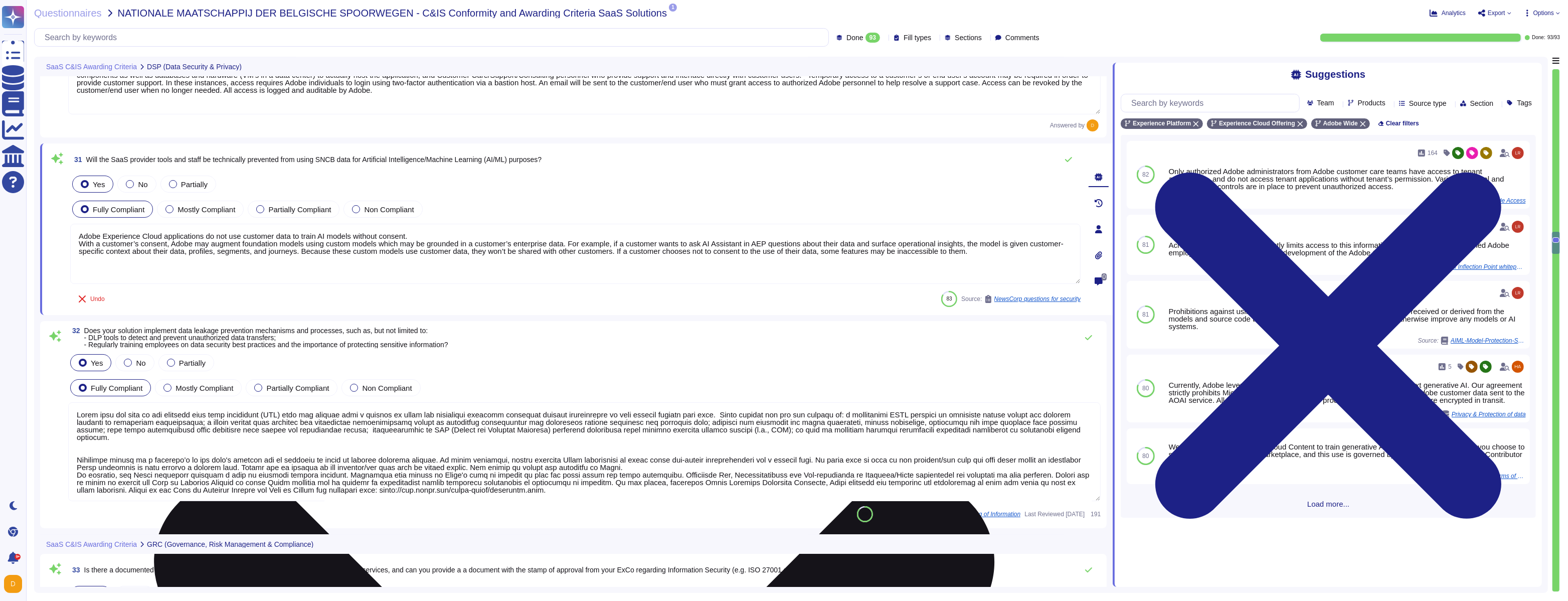
type textarea "The SOC 2 reports provide assurance of the design and operating effectiveness o…"
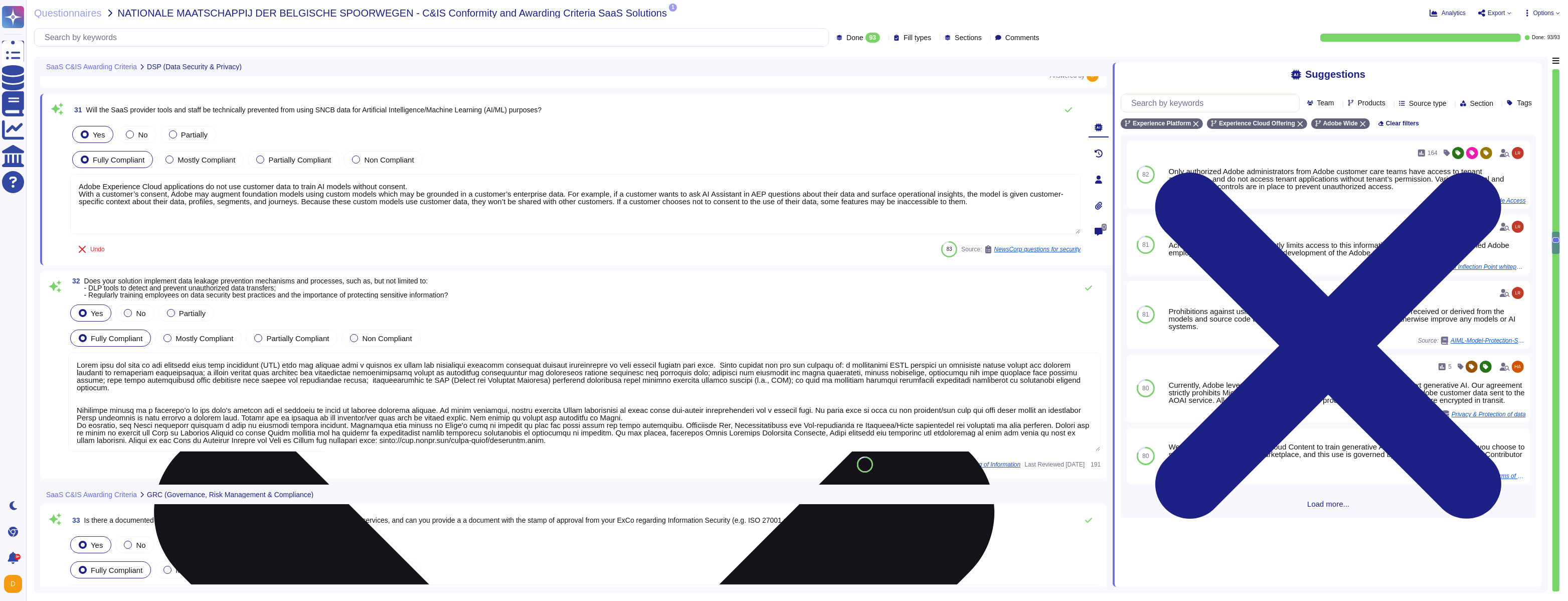
scroll to position [4813, 0]
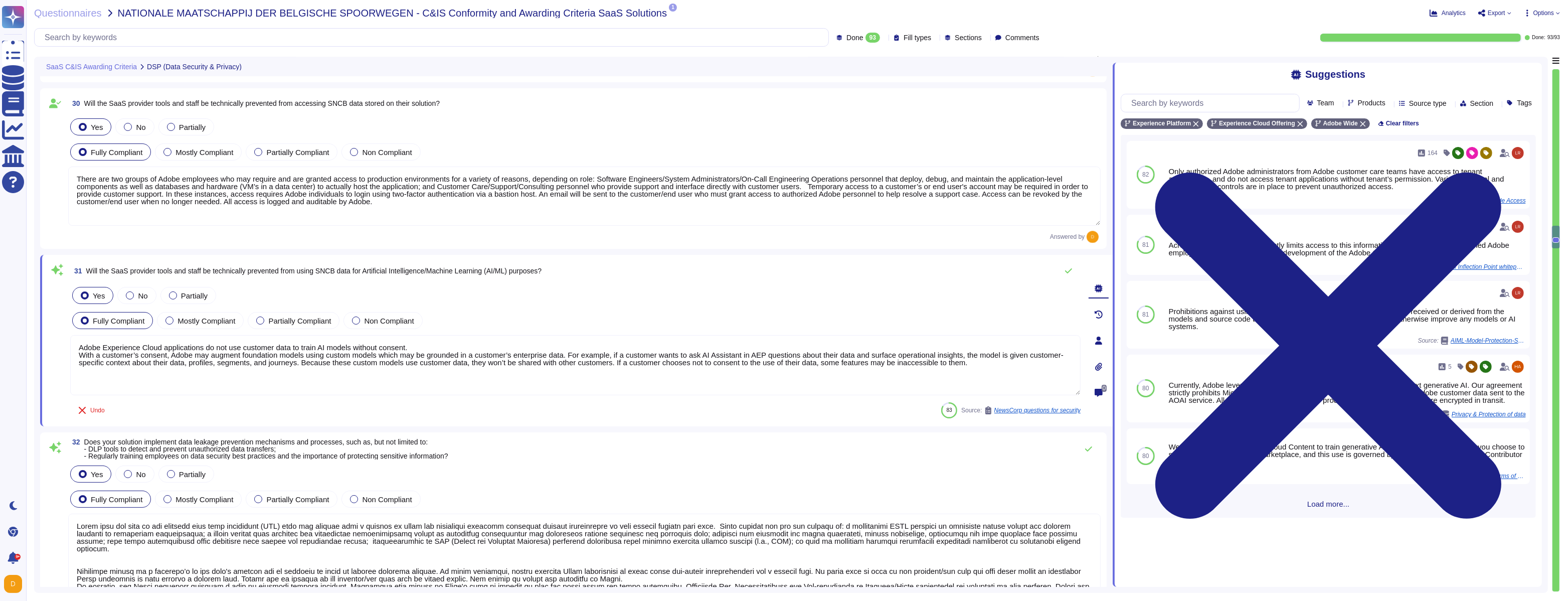
type textarea "You can find information about hosting locations for AEP products in the Securi…"
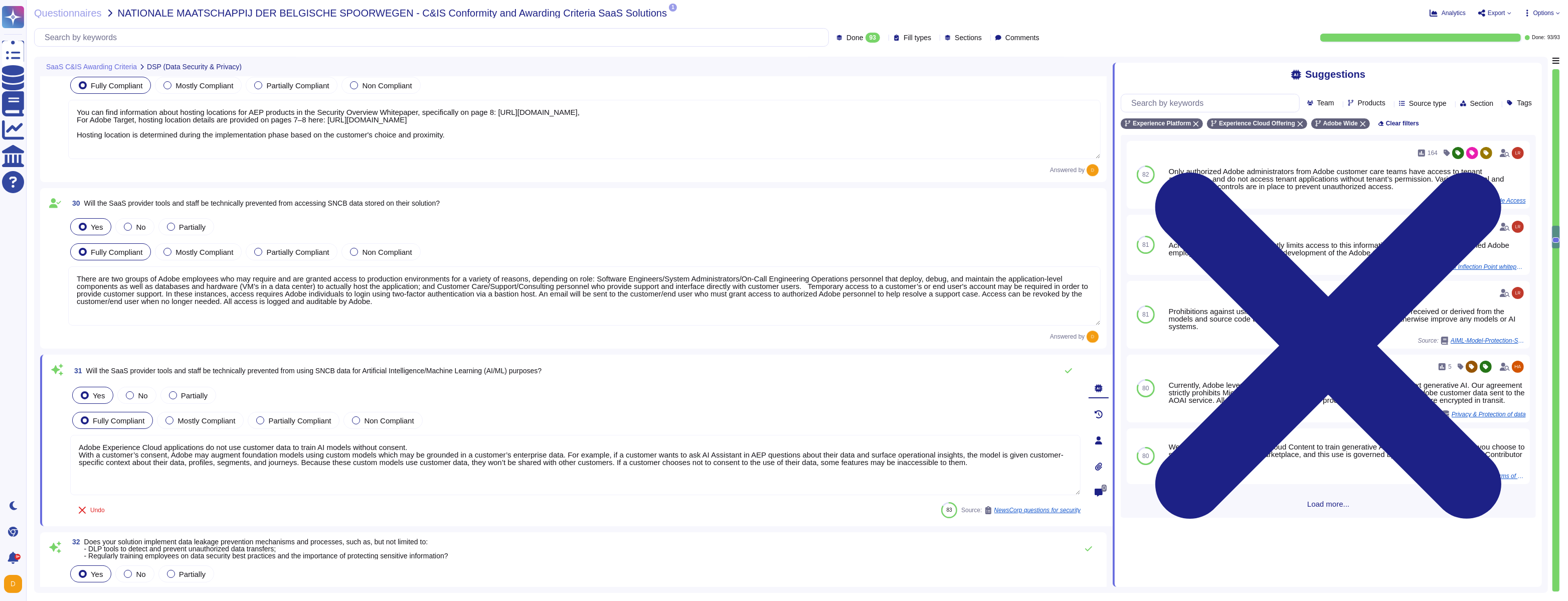
type textarea "Data is available at any time via the user interface. Data deletion is under th…"
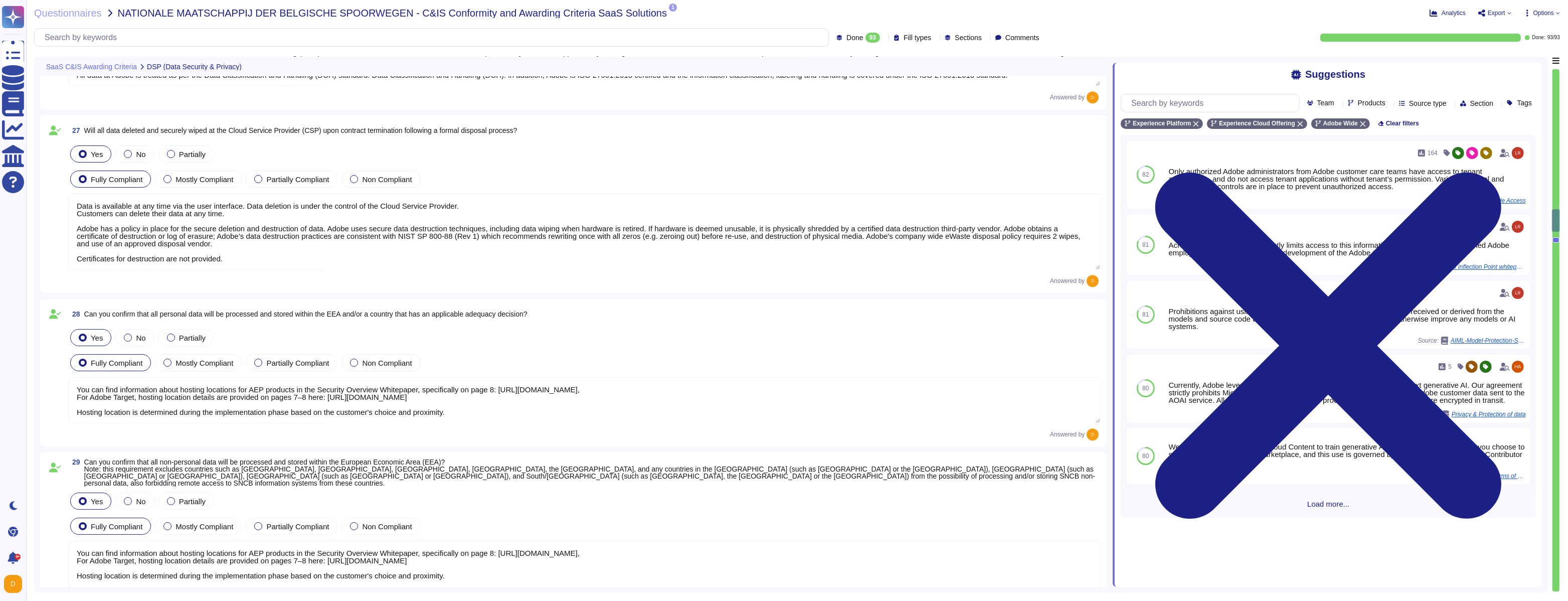
type textarea "Adobe has a Data Classification and Handling Standard governing this function. …"
type textarea "Adobe adheres to Adobe defined Data Classification and Handling (DCH) Standard.…"
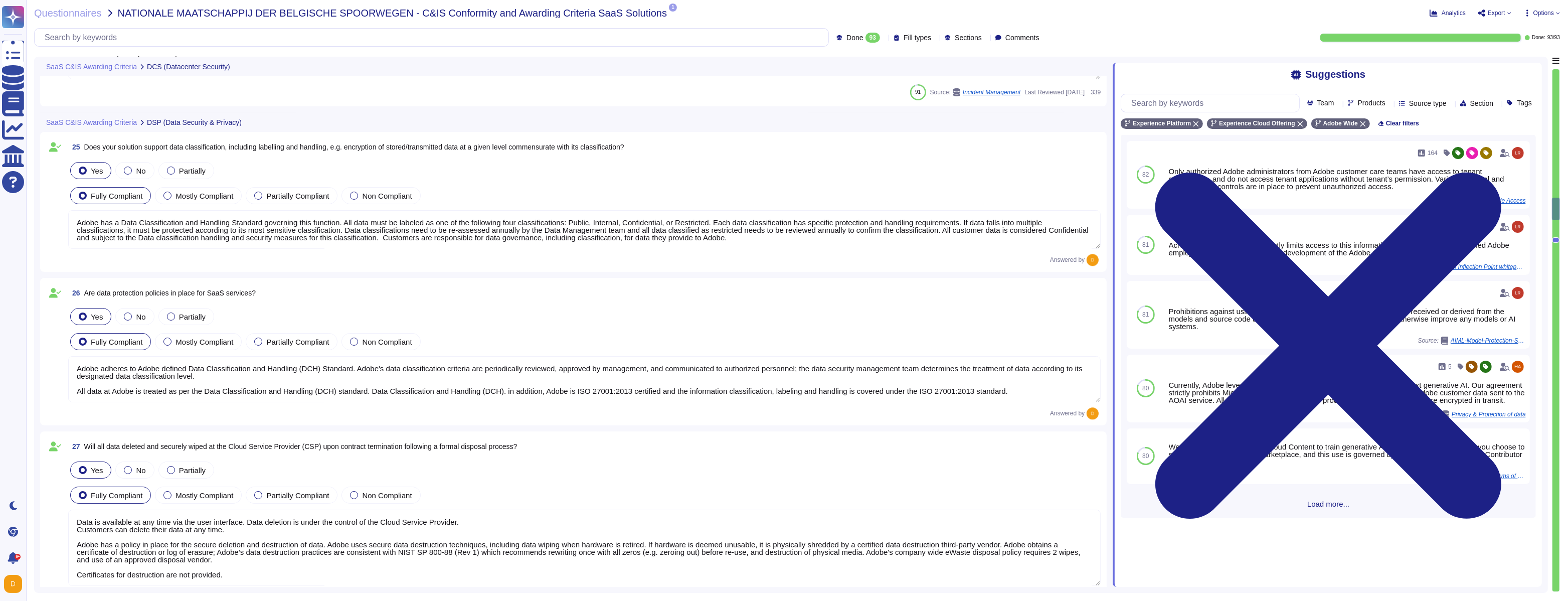
type textarea "All data centers are equipped with sensors to detect environmental hazards, inc…"
type textarea "Lor Ipsumdol Sitametc Adip eli seddoeiusm temporinci utl etdolo mag aliquaenim …"
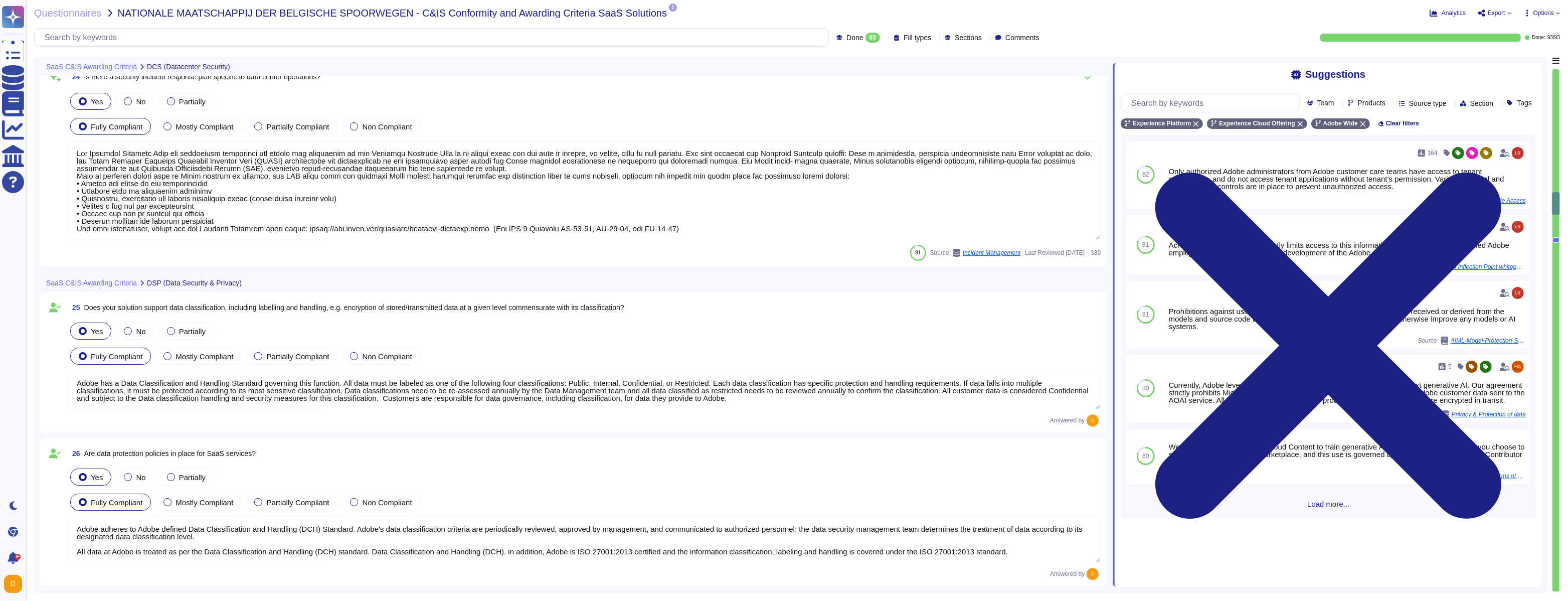
type textarea "Data center facilities are architected to segregate office space, data center r…"
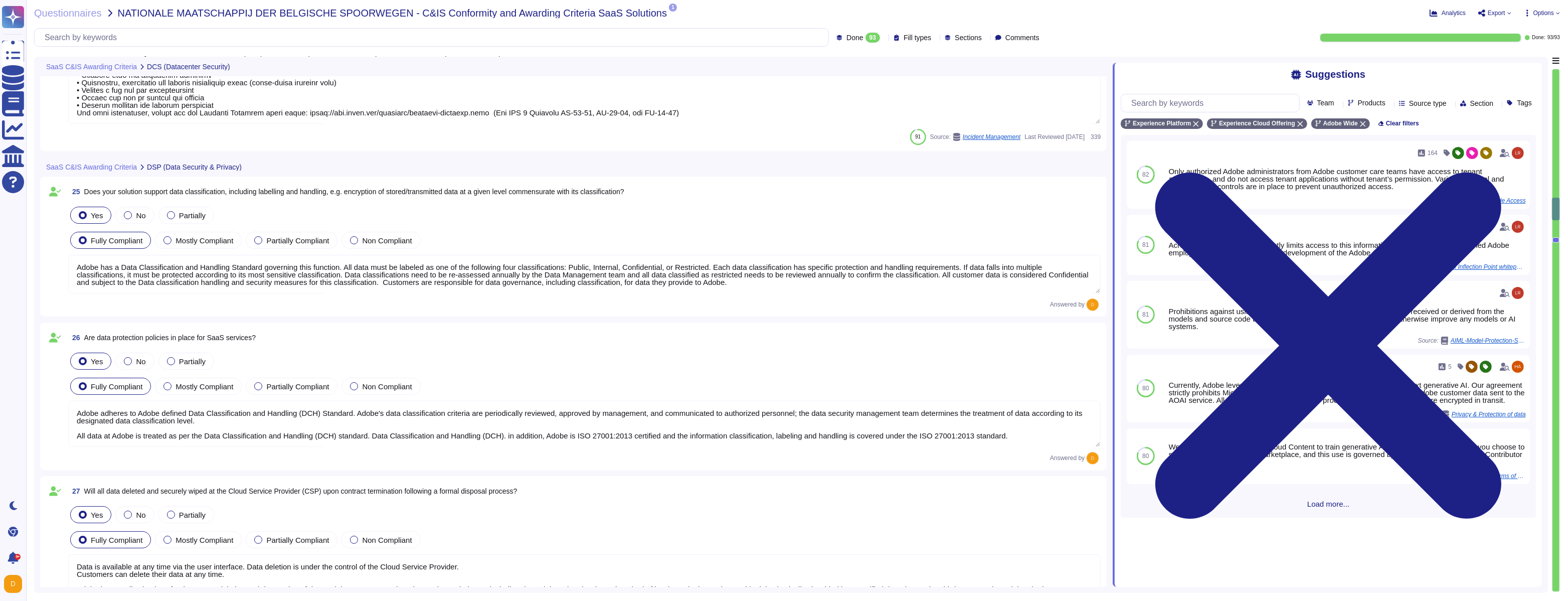
type textarea "You can find information about hosting locations for AEP products in the Securi…"
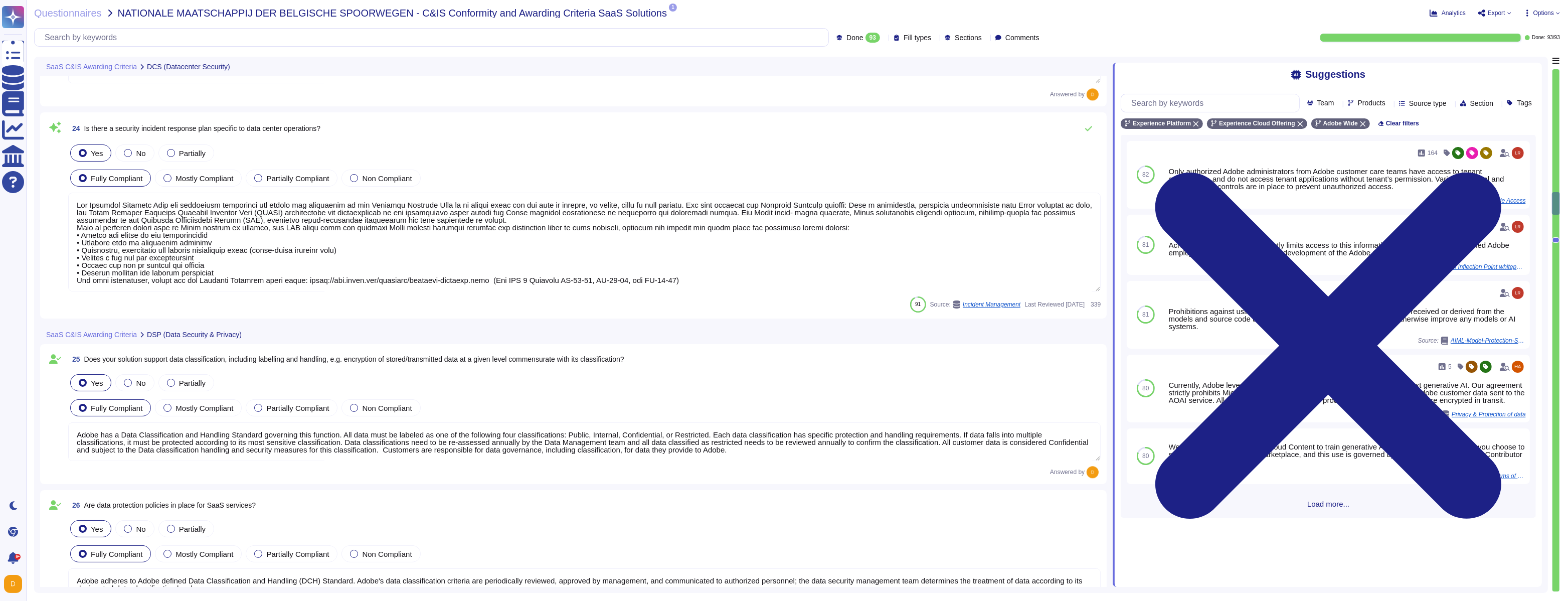
scroll to position [3604, 0]
type textarea "Data center facilities are architected to segregate office space, data center r…"
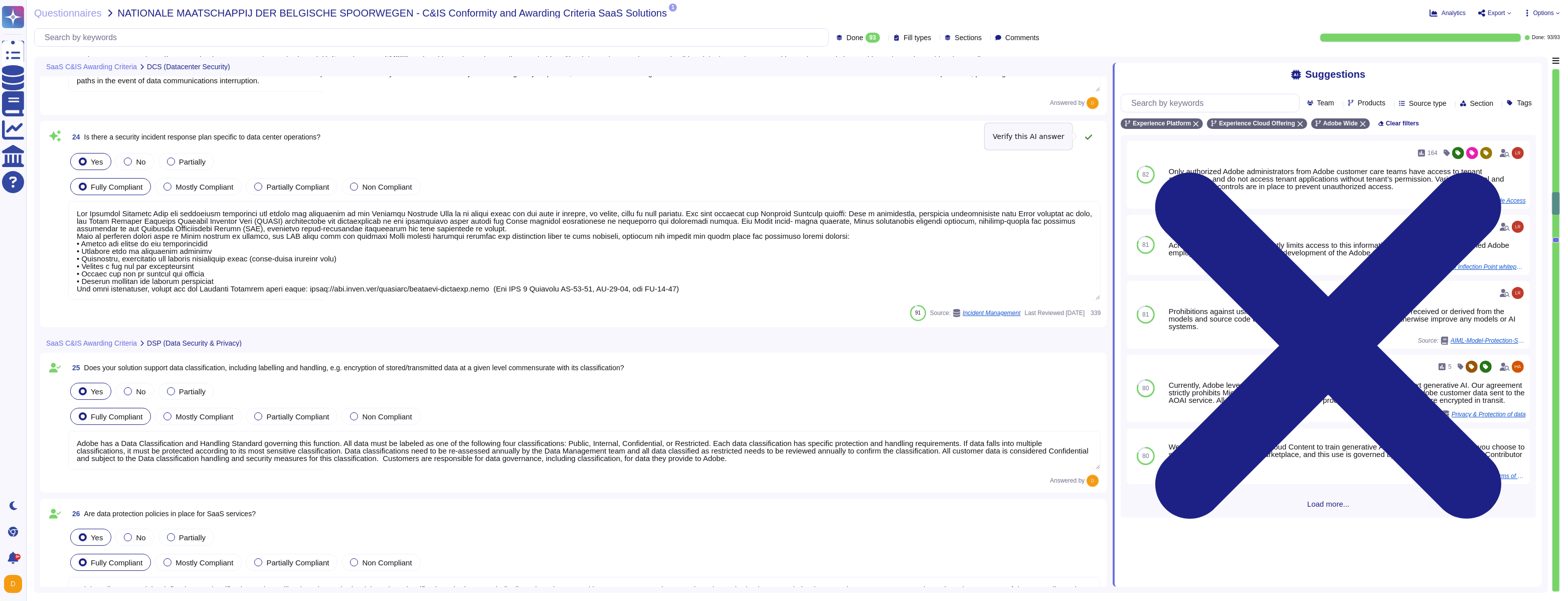
click at [1091, 136] on icon at bounding box center [1088, 137] width 8 height 8
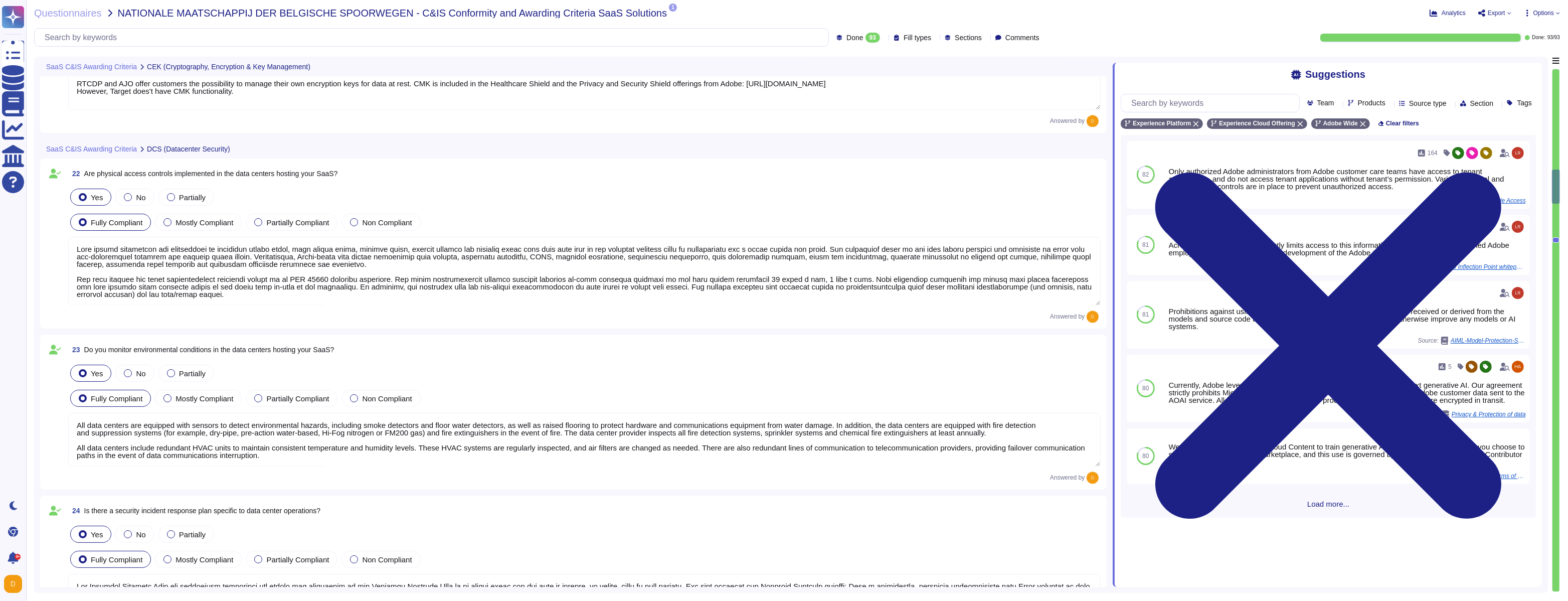
type textarea "As described within our SOC 2 reports, Adobe uses the Common Controls Framework…"
type textarea "Adobe's cryptography and key management practices align with the latest revisio…"
type textarea "RTCDP and AJO offer customers the possibility to manage their own encryption ke…"
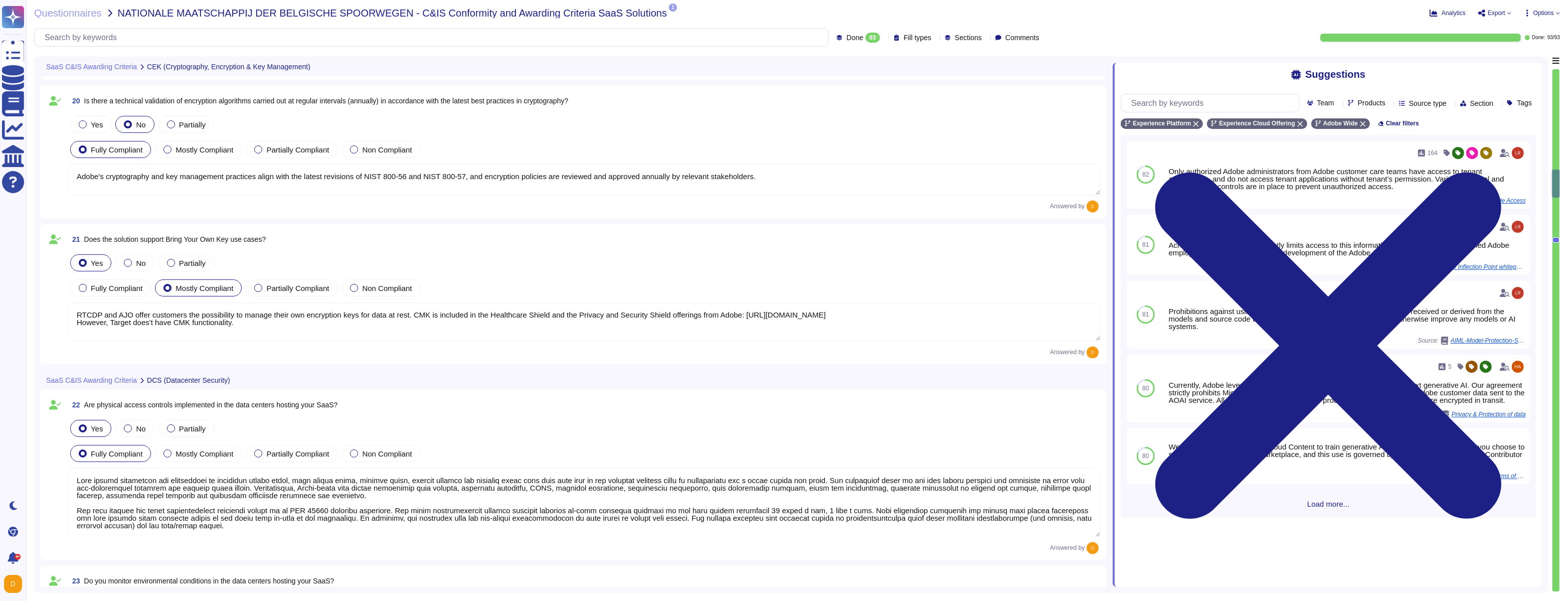
type textarea "Adobe services are expected to comply with the Key Management Standard. Adobe K…"
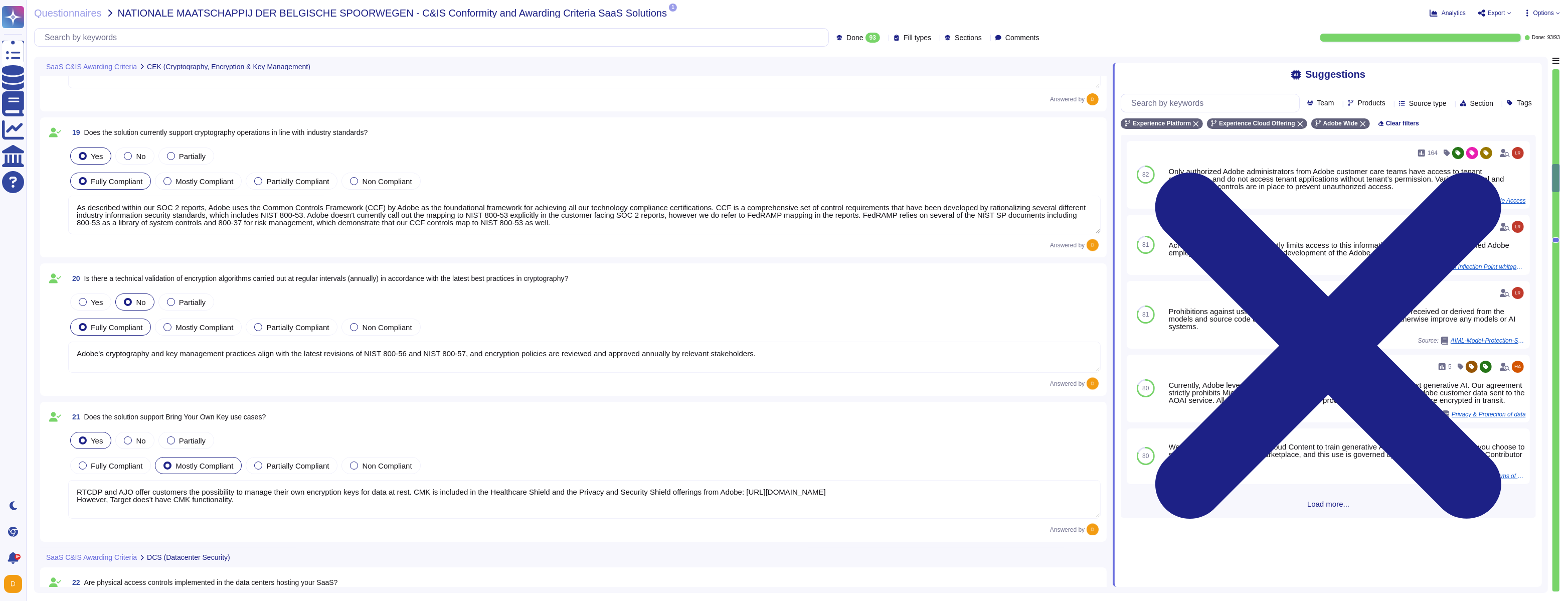
type textarea "Adobe has established a Data Classification and Handling Standard, Cryptography…"
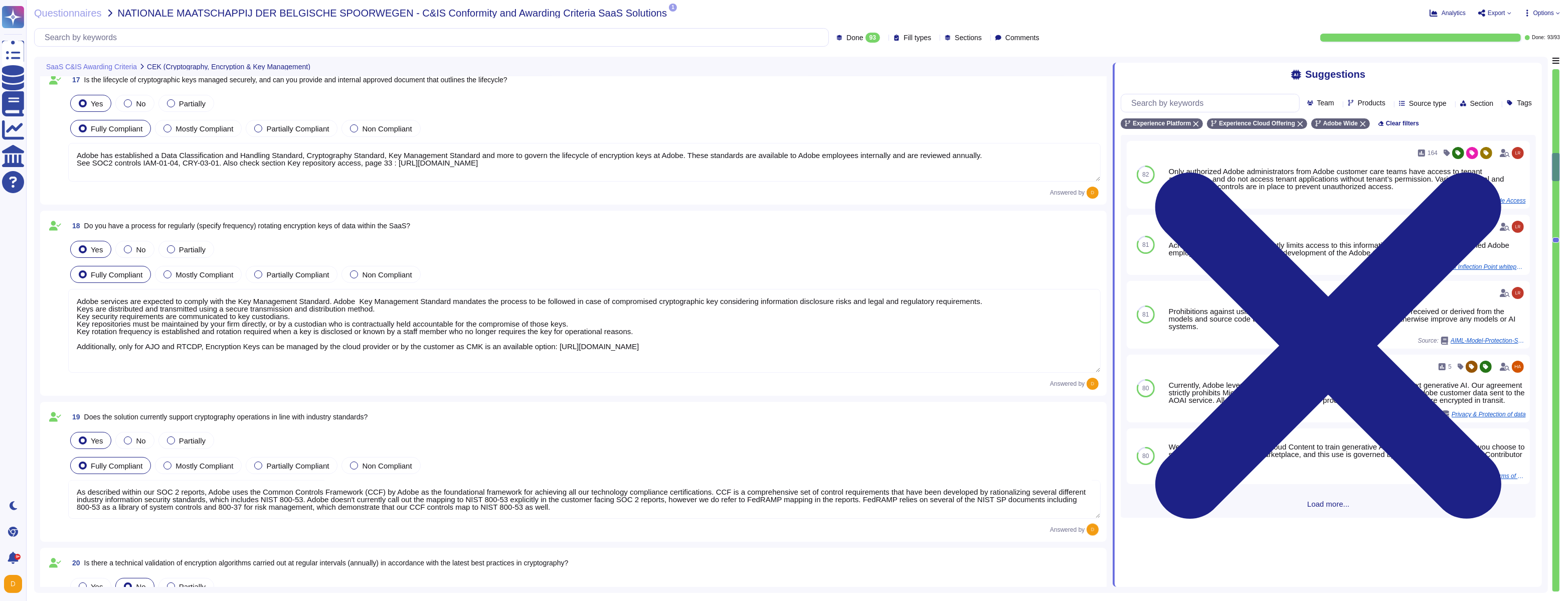
type textarea "For AJO and RTCDP, all data in transit between Experience Platform and any exte…"
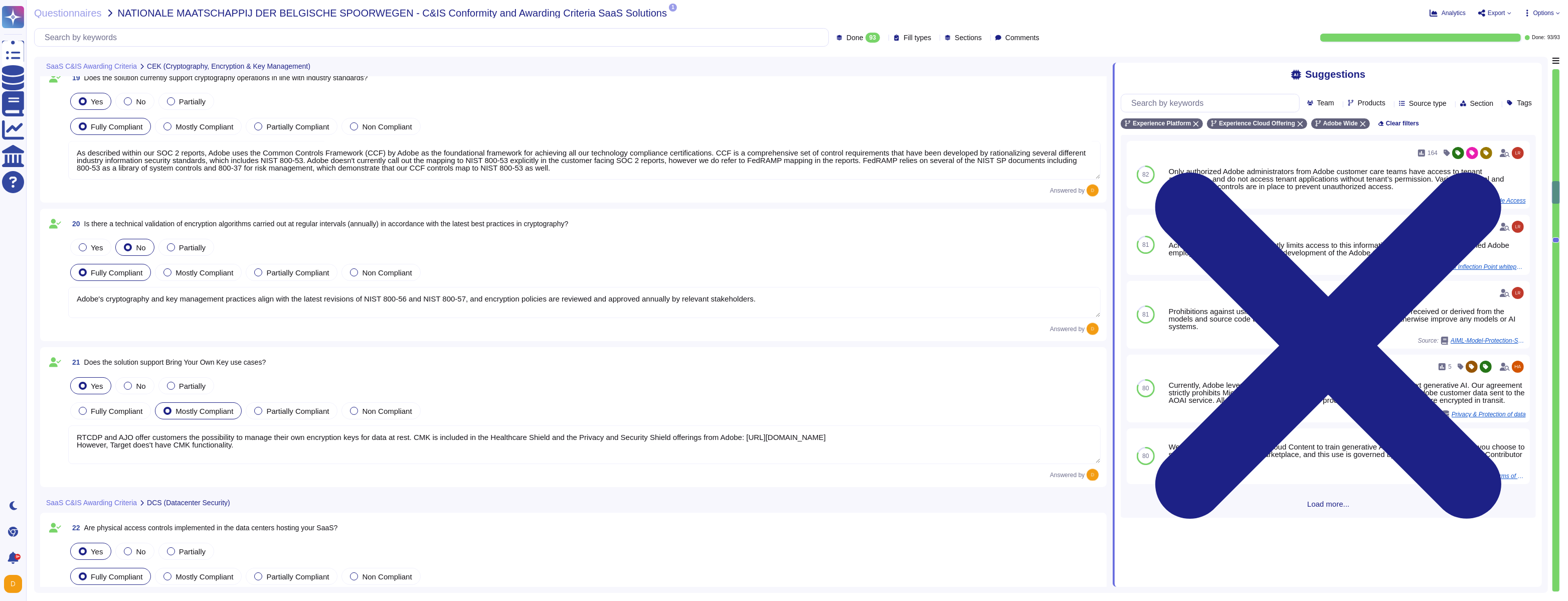
type textarea "Data center facilities are architected to segregate office space, data center r…"
type textarea "All data centers are equipped with sensors to detect environmental hazards, inc…"
type textarea "Lor Ipsumdol Sitametc Adip eli seddoeiusm temporinci utl etdolo mag aliquaenim …"
type textarea "Adobe has a Data Classification and Handling Standard governing this function. …"
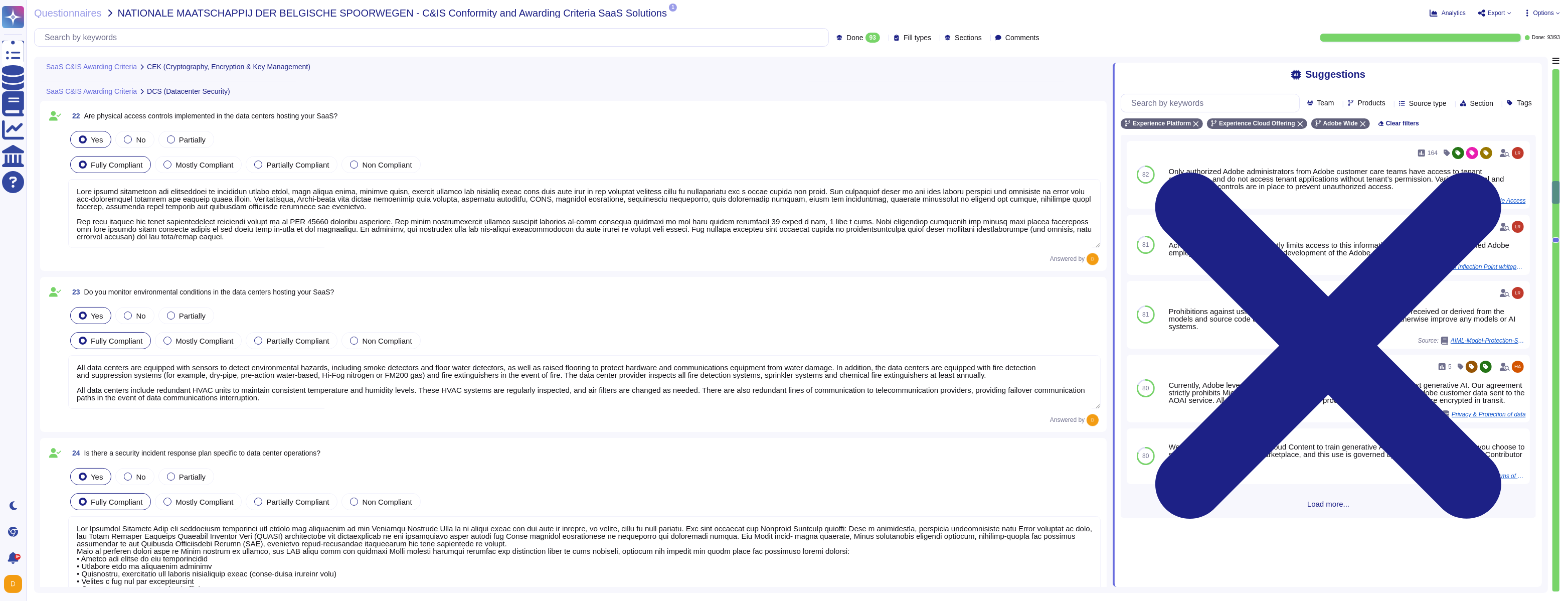
scroll to position [1, 0]
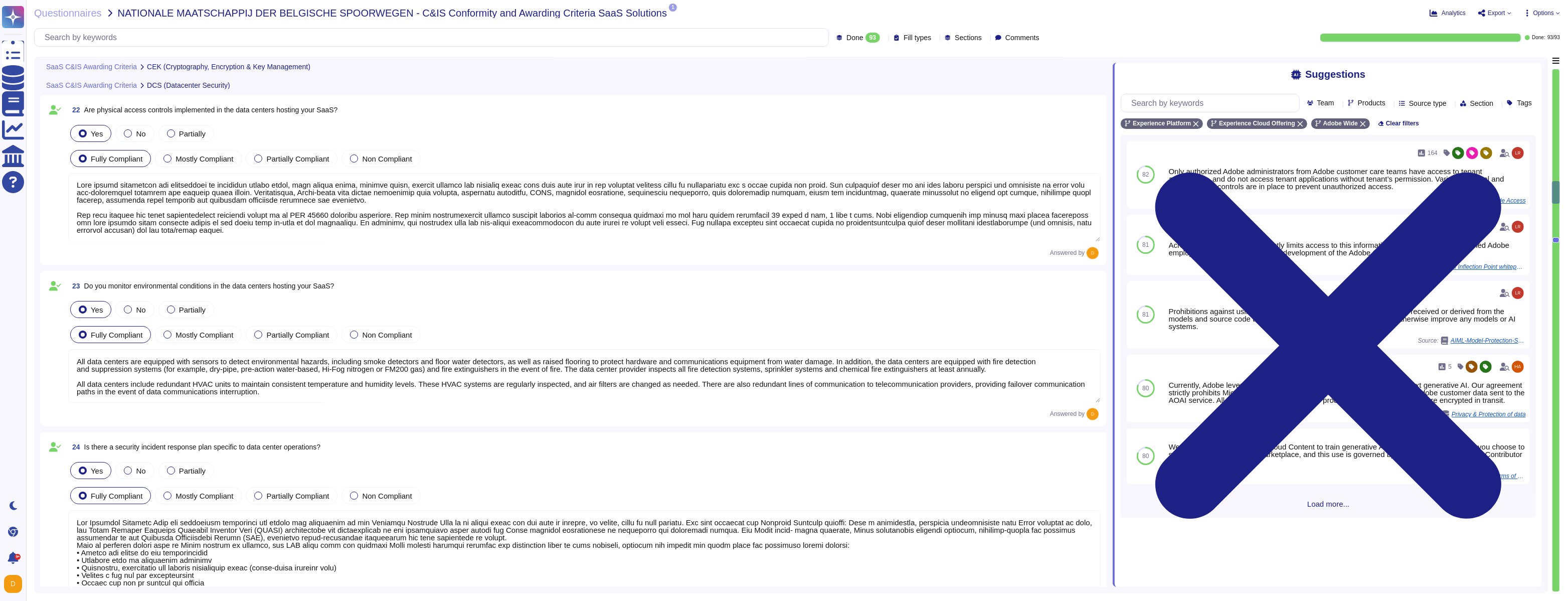
type textarea "Adobe adheres to Adobe defined Data Classification and Handling (DCH) Standard.…"
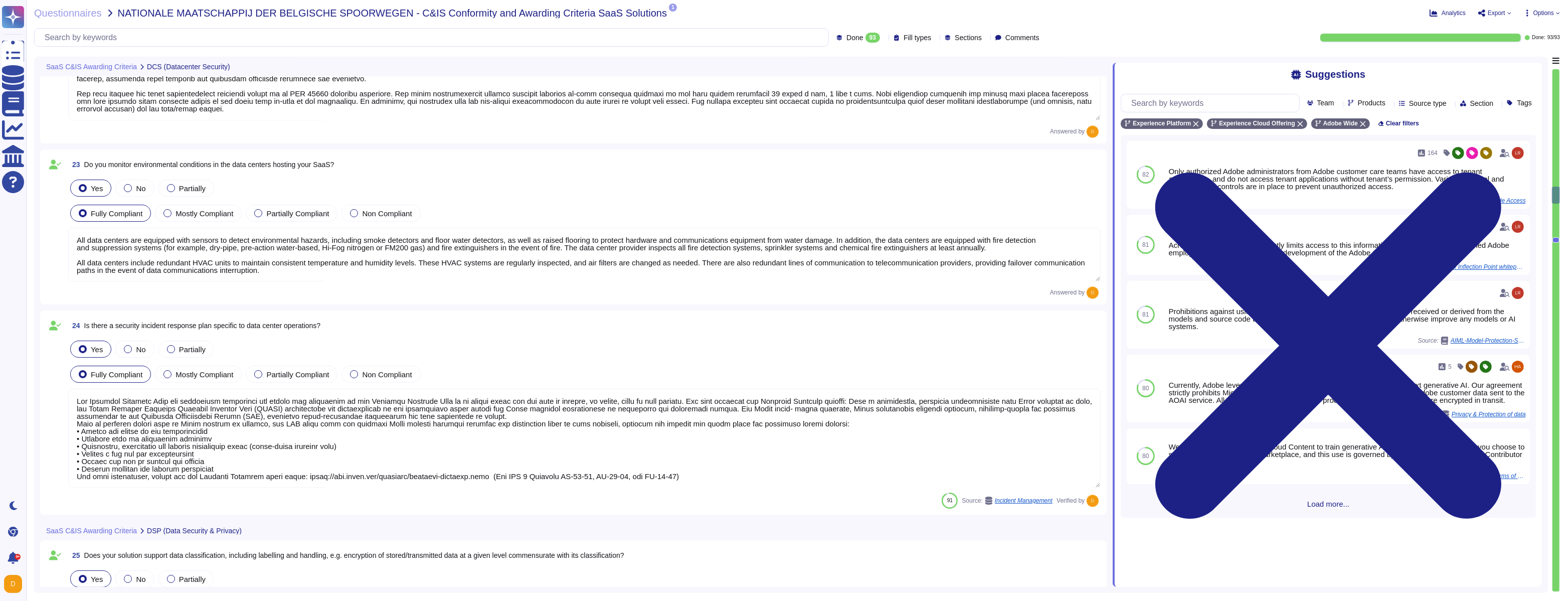
scroll to position [3458, 0]
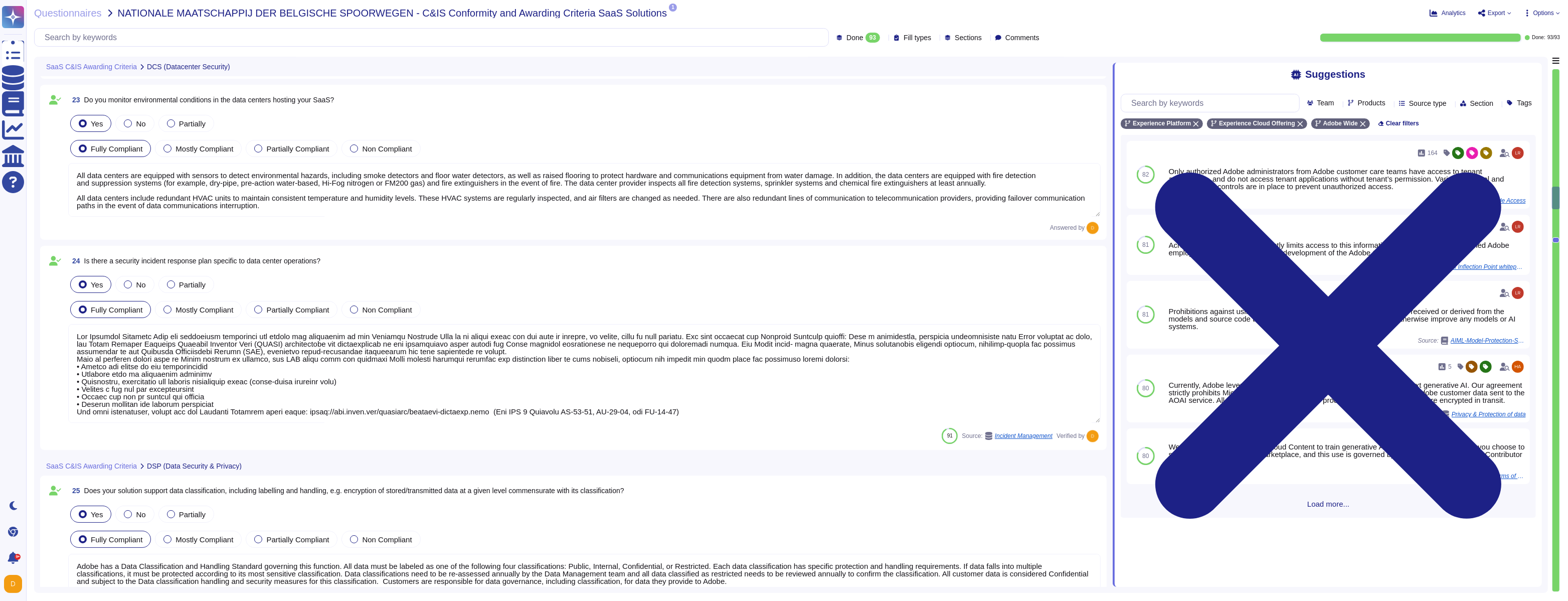
type textarea "Data is available at any time via the user interface. Data deletion is under th…"
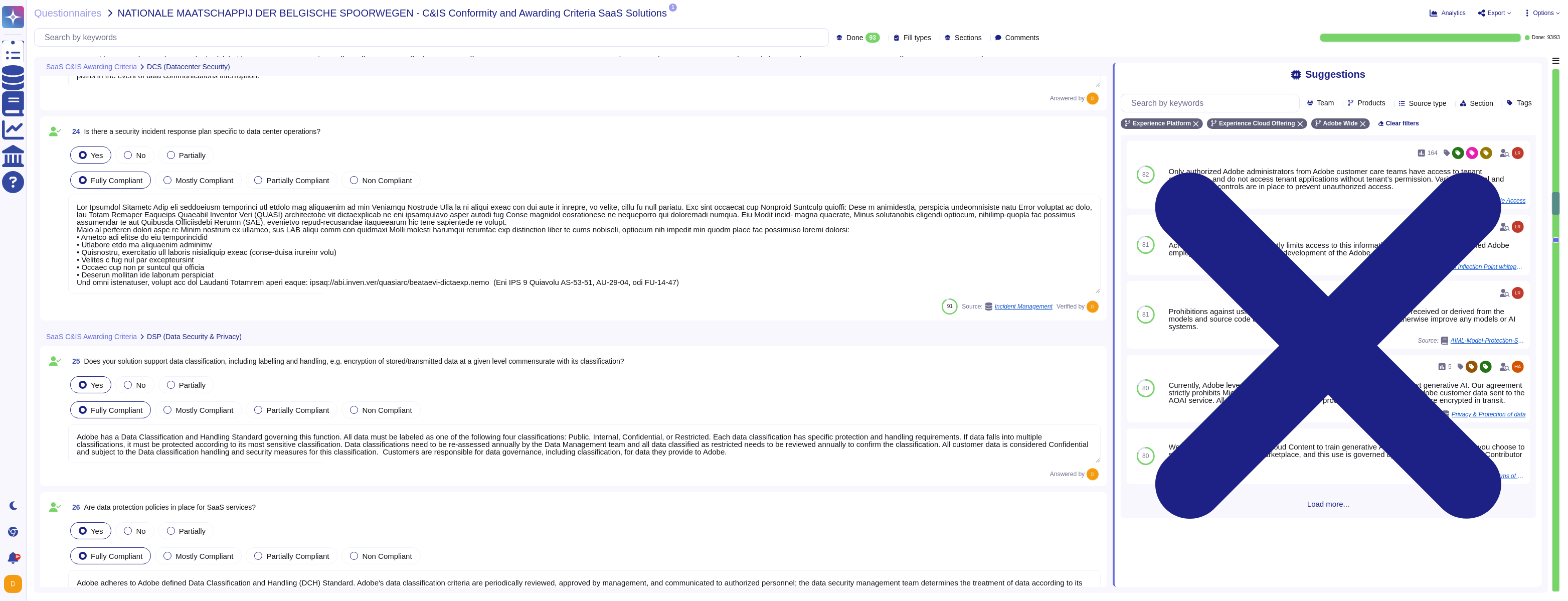
scroll to position [3644, 0]
type textarea "You can find information about hosting locations for AEP products in the Securi…"
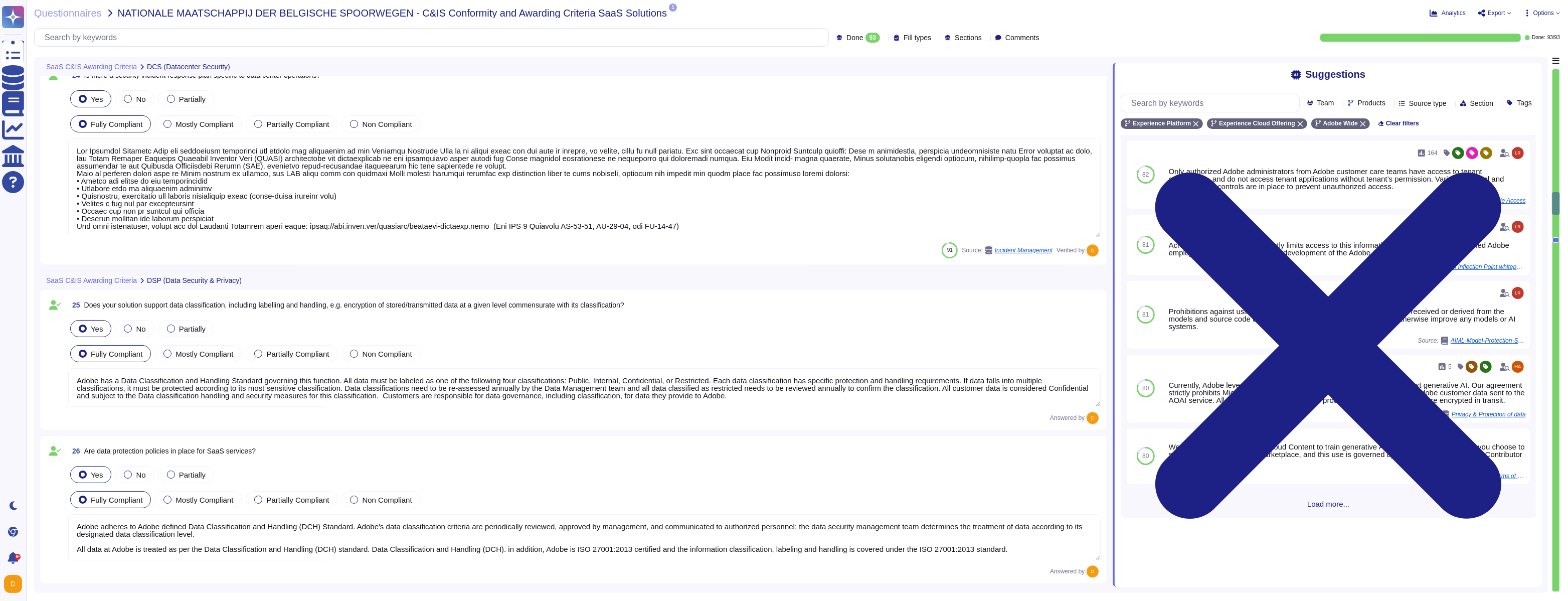
scroll to position [1, 0]
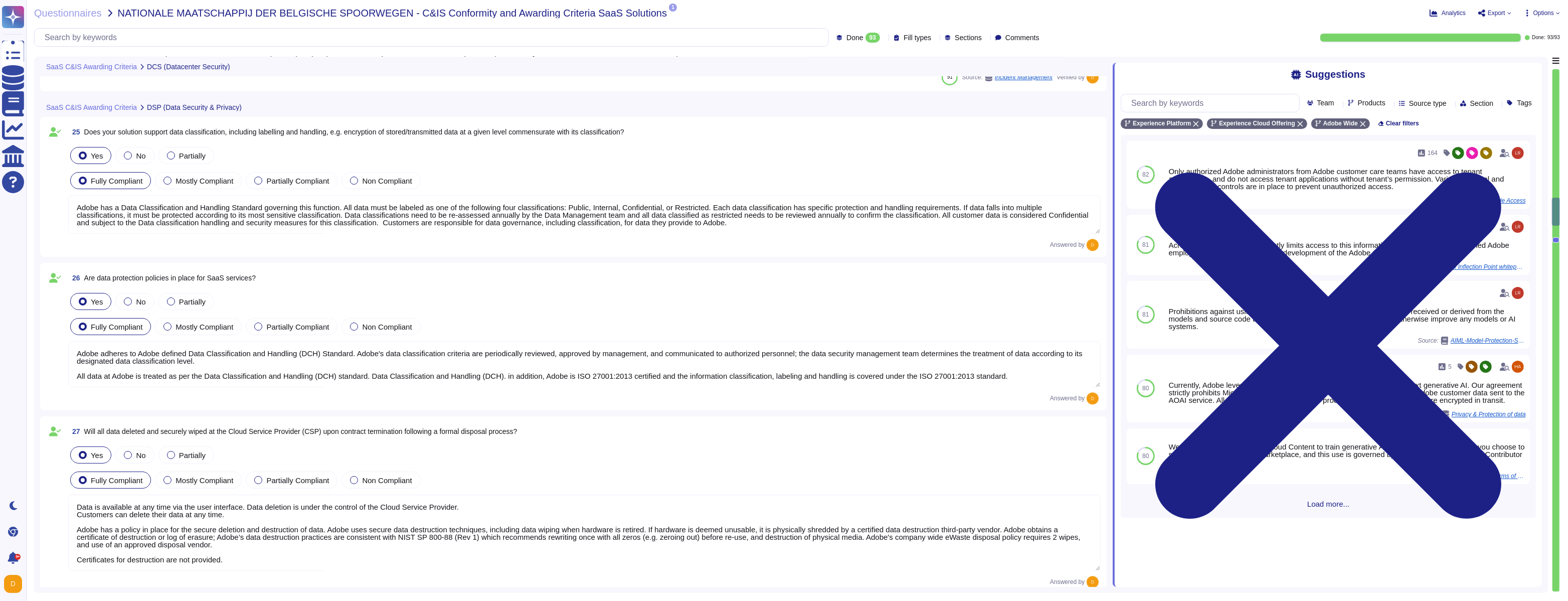
type textarea "You can find information about hosting locations for AEP products in the Securi…"
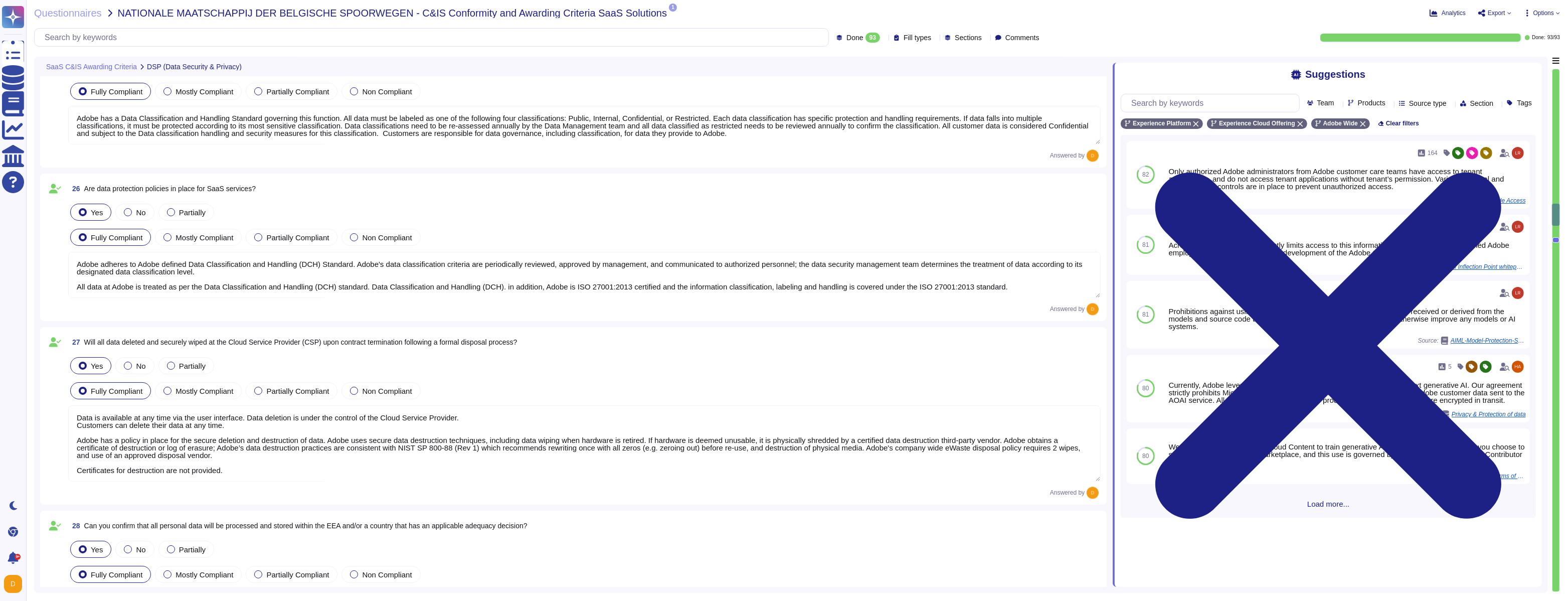
type textarea "There are two groups of Adobe employees who may require and are granted access …"
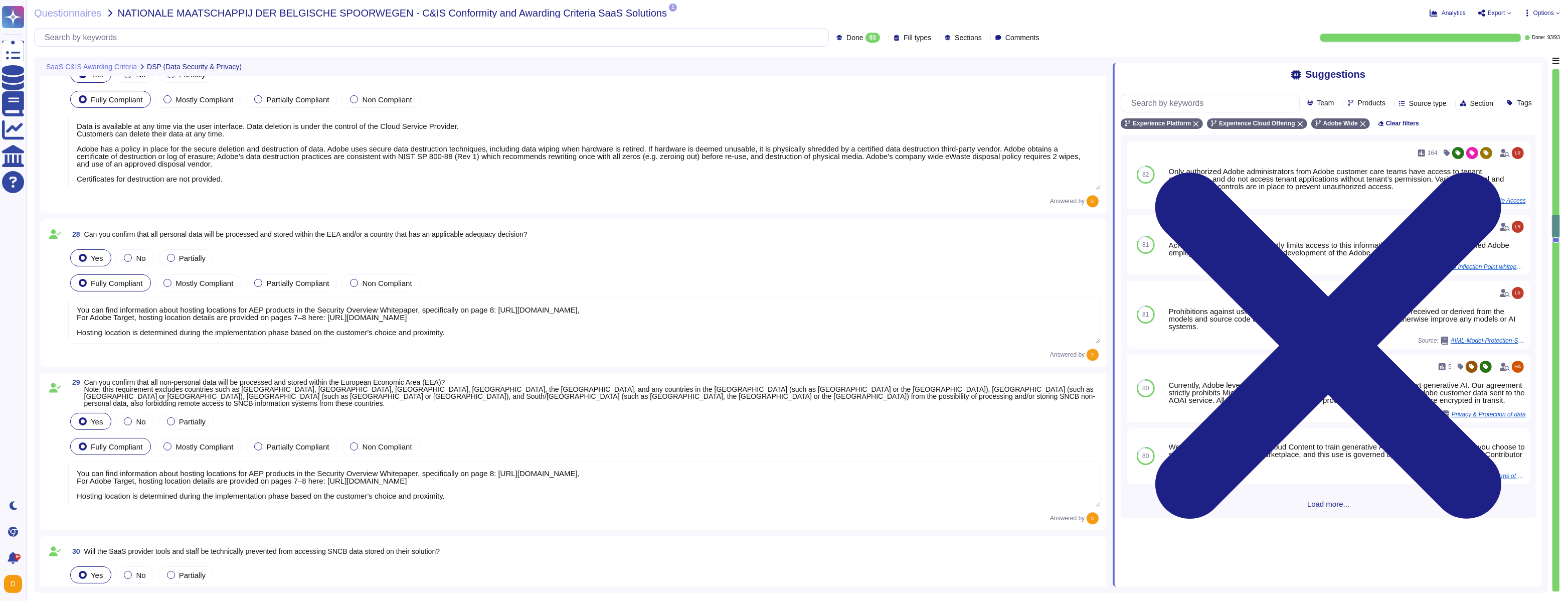
type textarea "Adobe Experience Cloud applications do not use customer data to train AI models…"
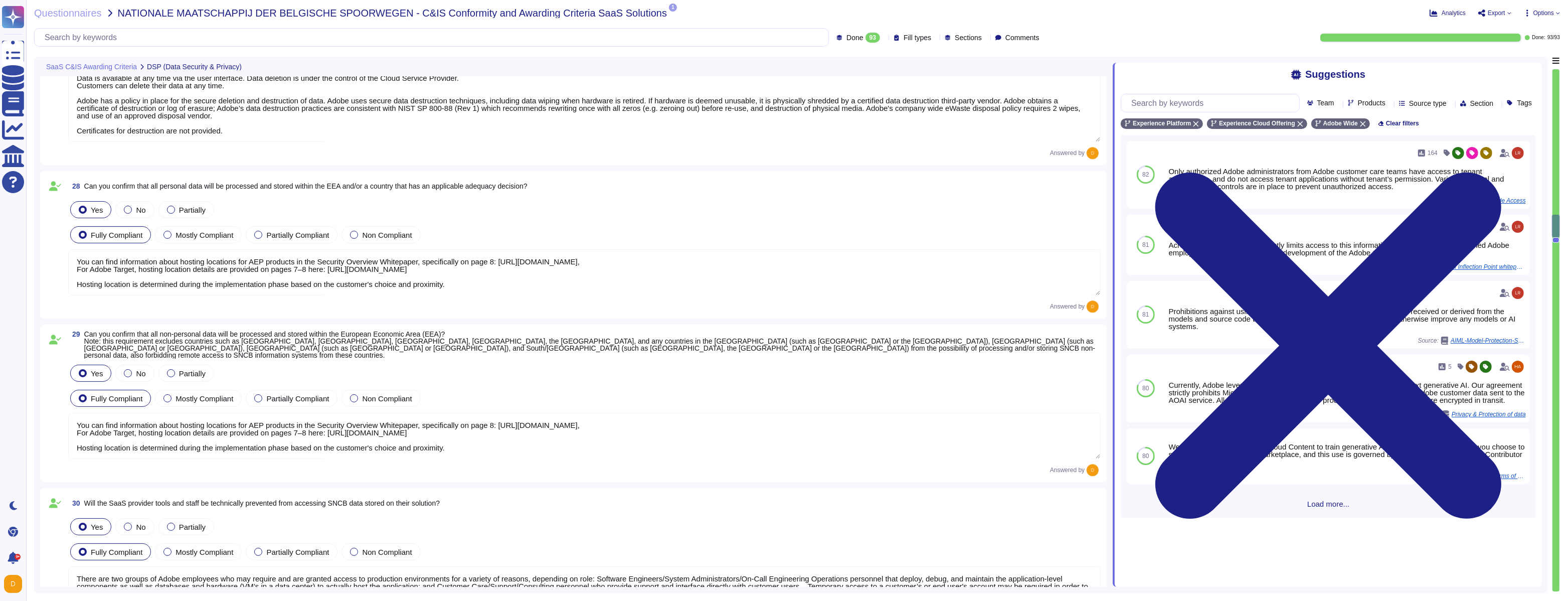
type textarea "Lorem ipsu dol sita co adi elitsedd eius temp incididunt (UTL) etdo mag aliquae…"
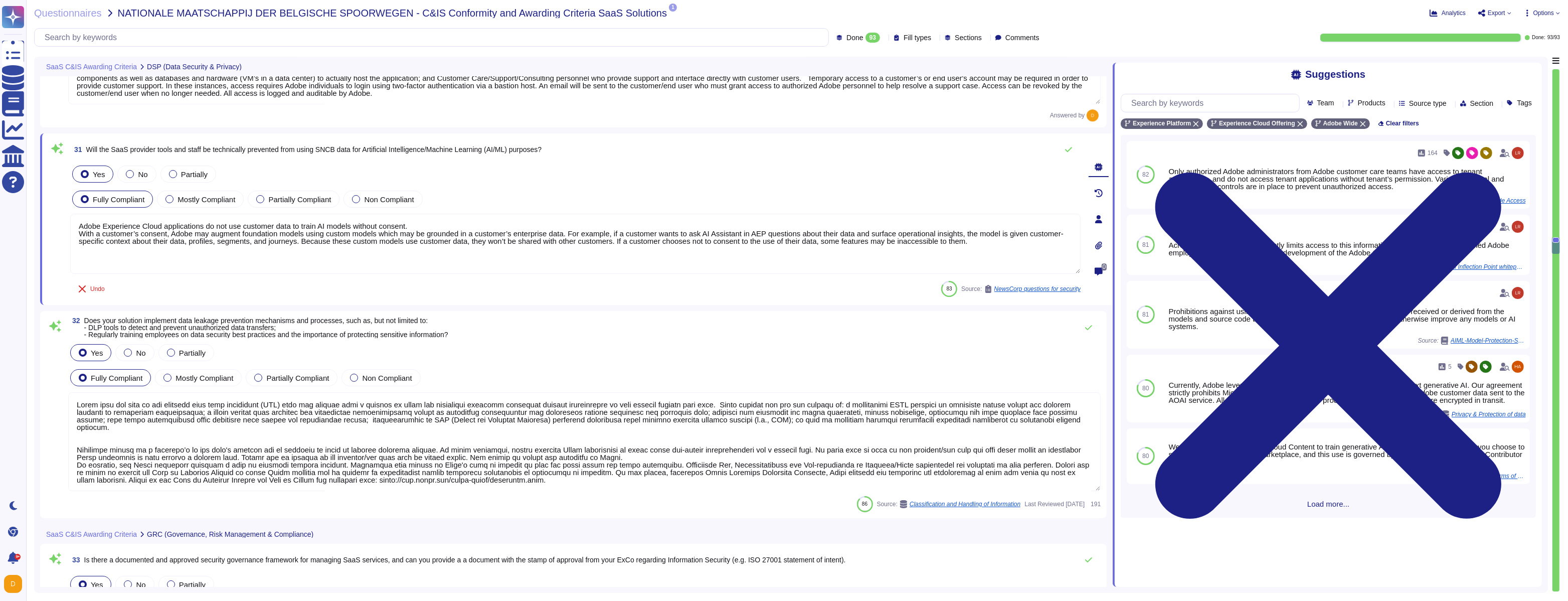
type textarea "To protect from the physical layer up, Adobe has implemented a foundational fra…"
type textarea "Adobe has an established Enterprise-wide Risk Management process used by manage…"
type textarea "The SOC 2 reports provide assurance of the design and operating effectiveness o…"
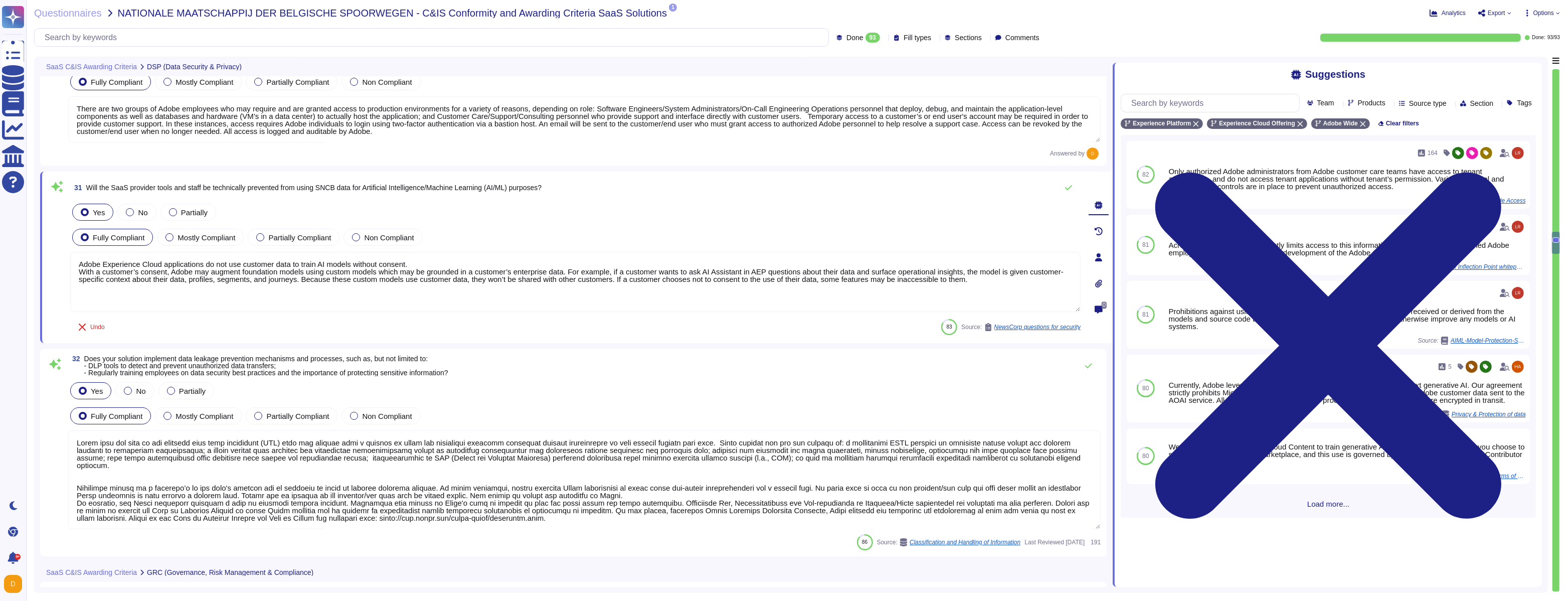
scroll to position [4674, 0]
click at [1068, 184] on icon at bounding box center [1068, 188] width 8 height 8
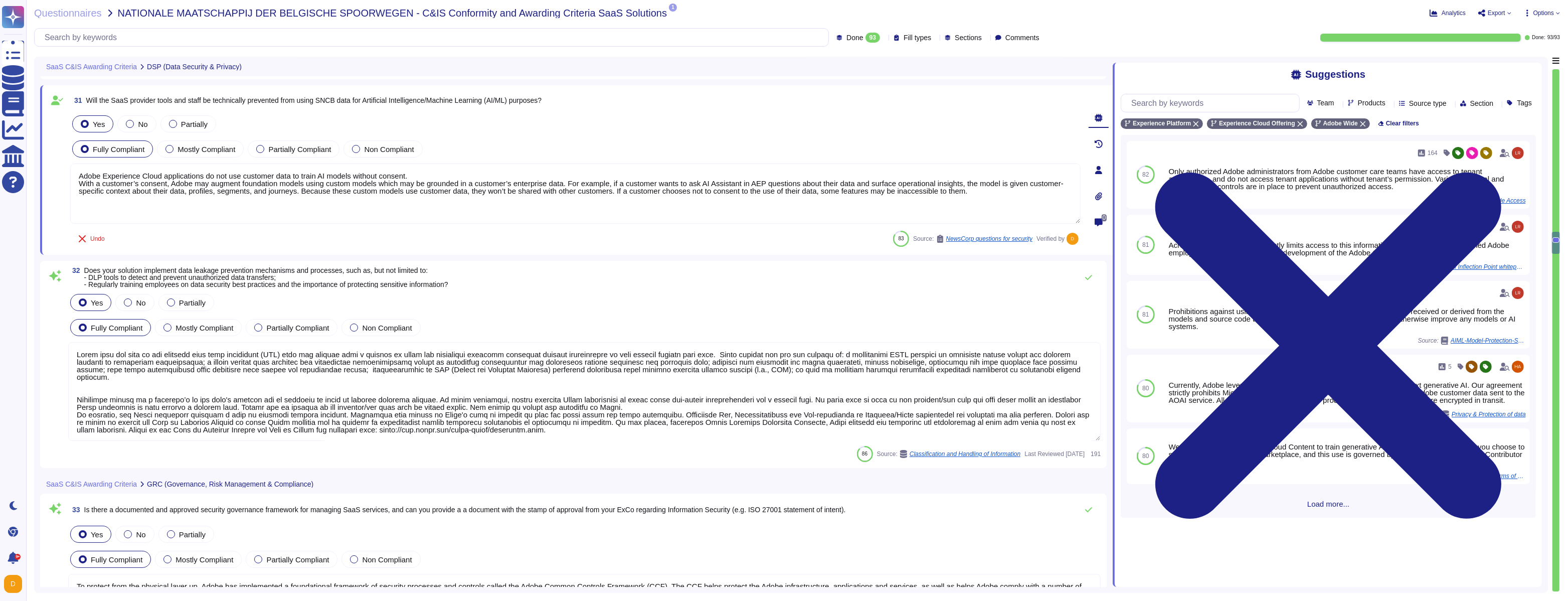
scroll to position [4759, 0]
click at [506, 356] on textarea at bounding box center [584, 392] width 1032 height 99
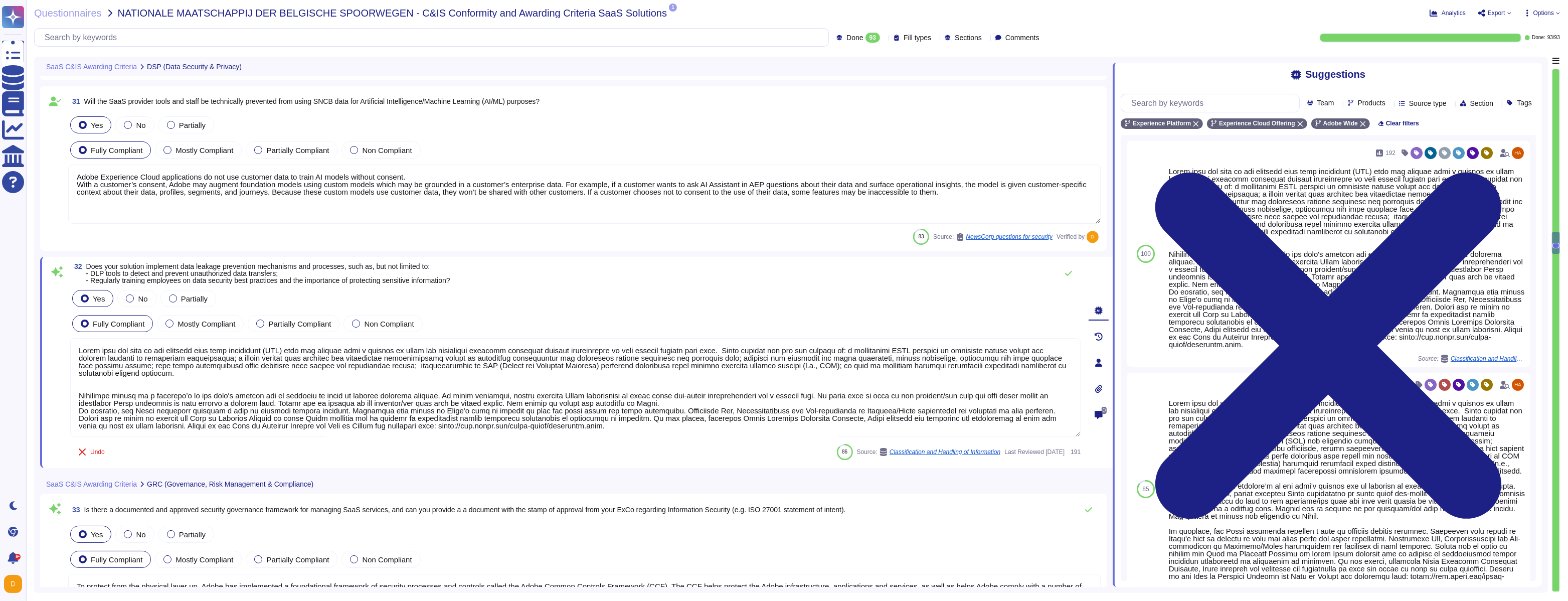
click at [506, 356] on textarea at bounding box center [575, 387] width 1011 height 99
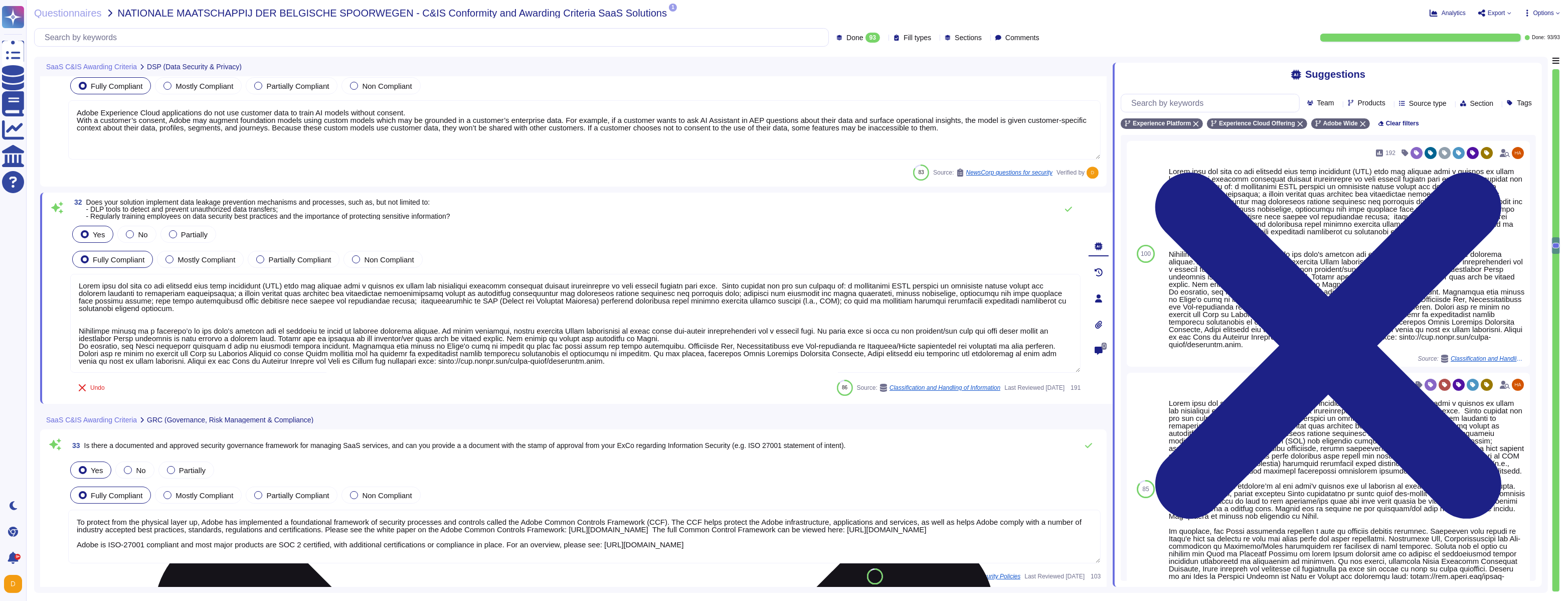
scroll to position [4823, 0]
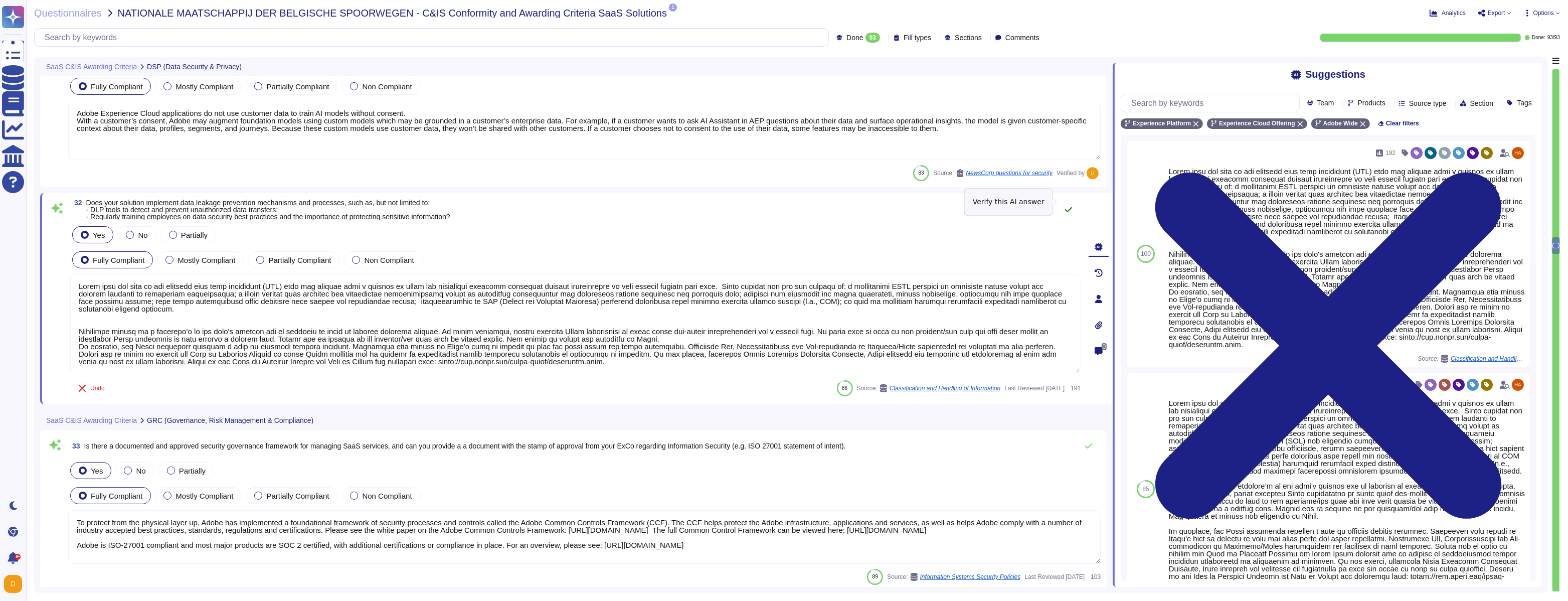
click at [1070, 206] on icon at bounding box center [1068, 210] width 8 height 8
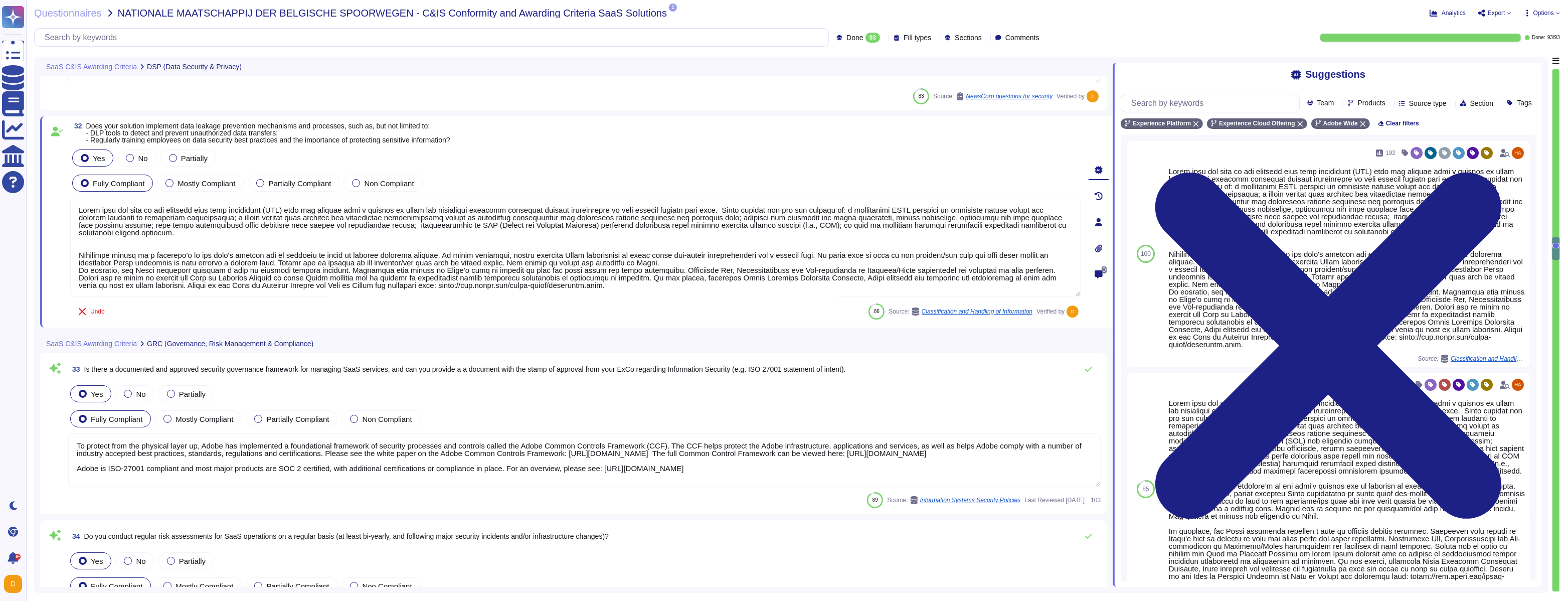
scroll to position [1, 0]
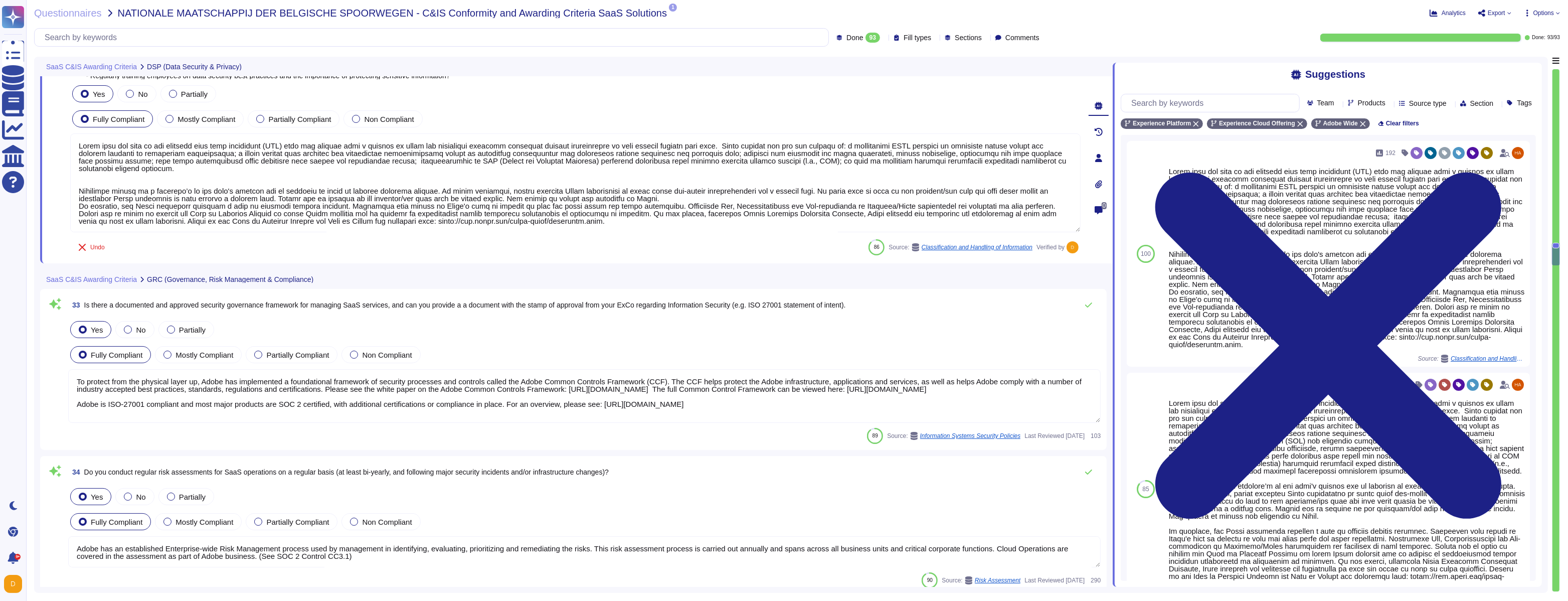
type textarea "Lorem ipsumdol sitametco ad elitsedd e tempori utlabore etdolorem aliquaen ad m…"
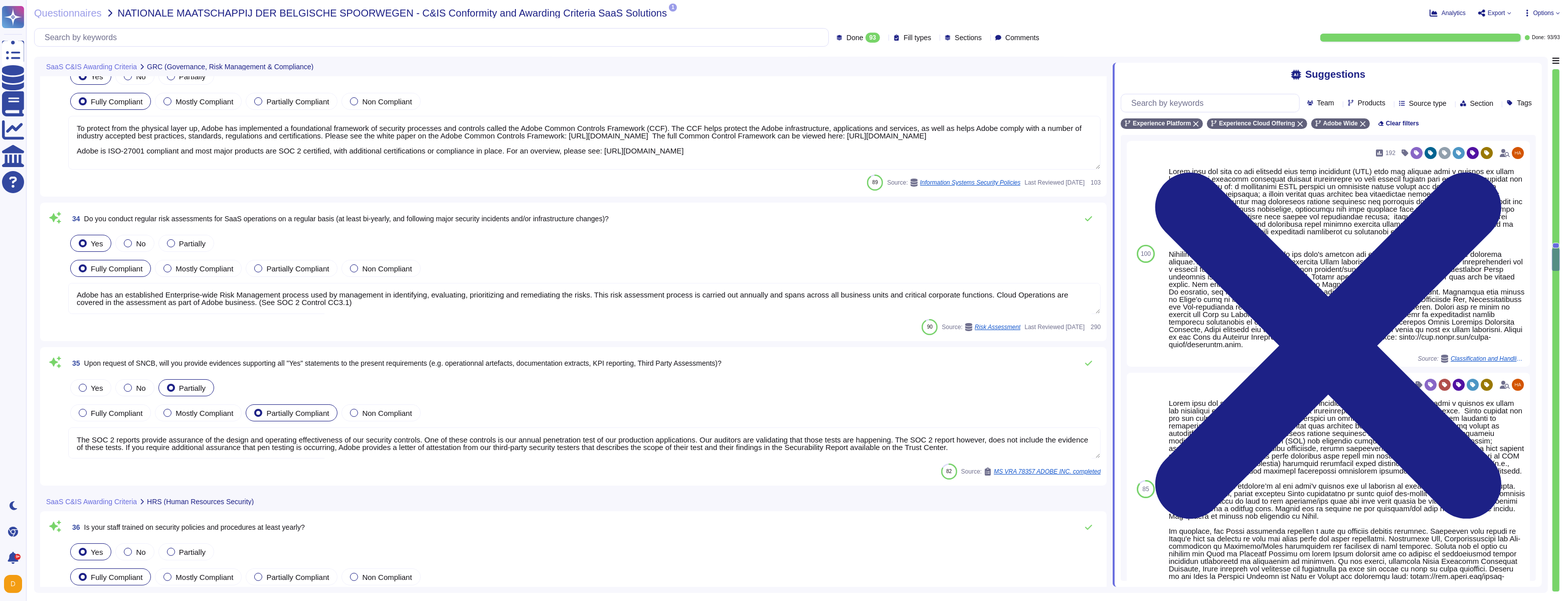
type textarea "Lorem ipsumdol sitametco ad elitsedd e tempori utlabore etdolorem aliquaen ad m…"
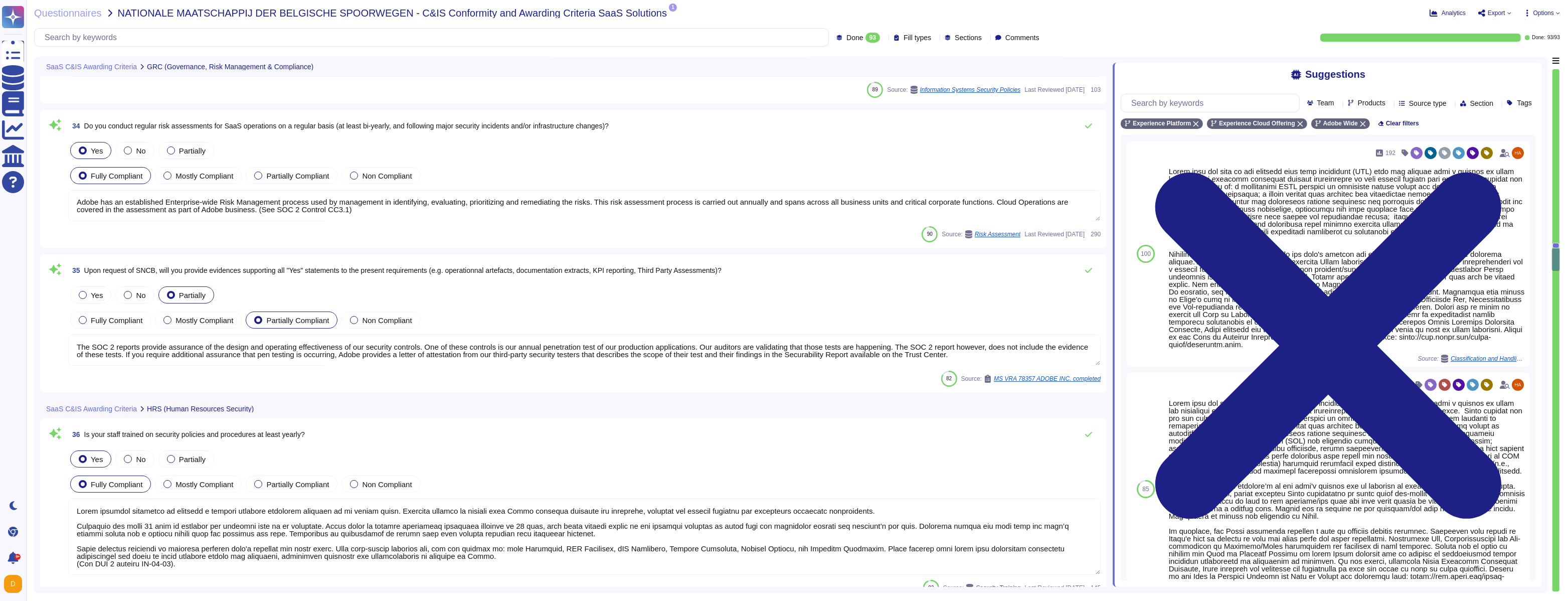
type textarea "Adobe's access control policies and standards ensure that users have the least …"
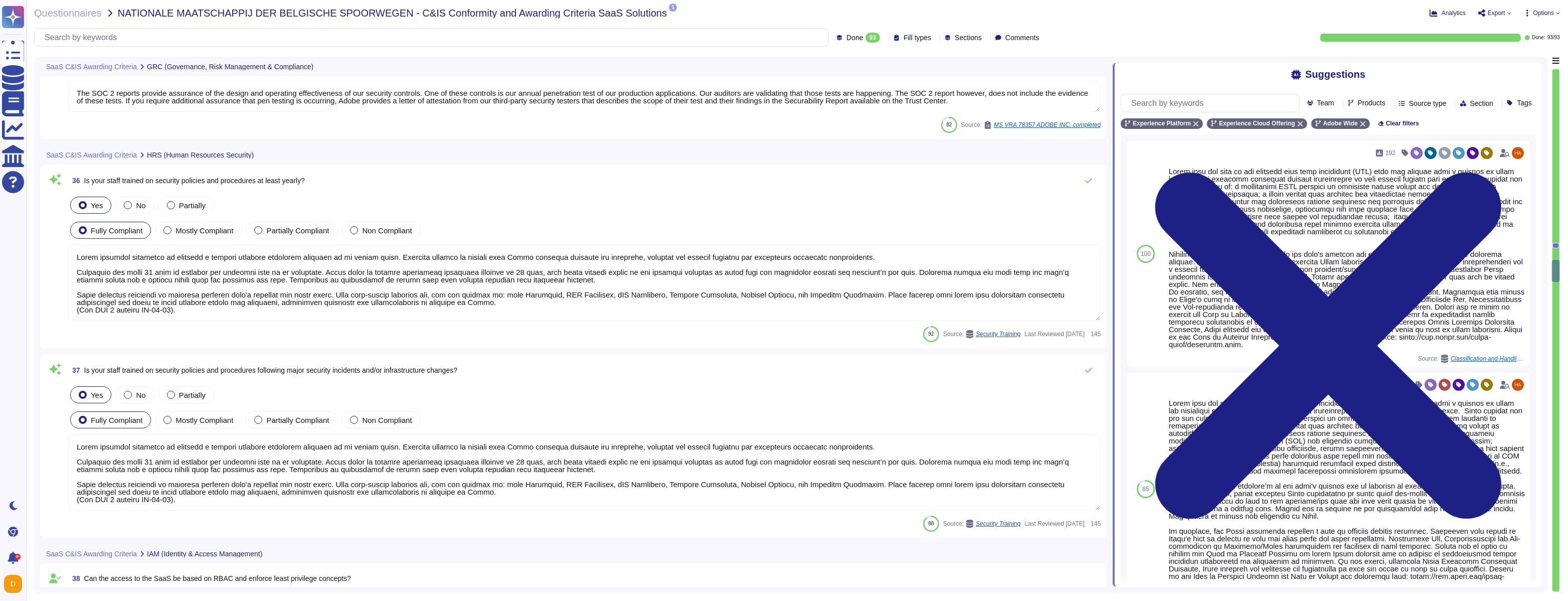
type textarea "We offer granular access control."
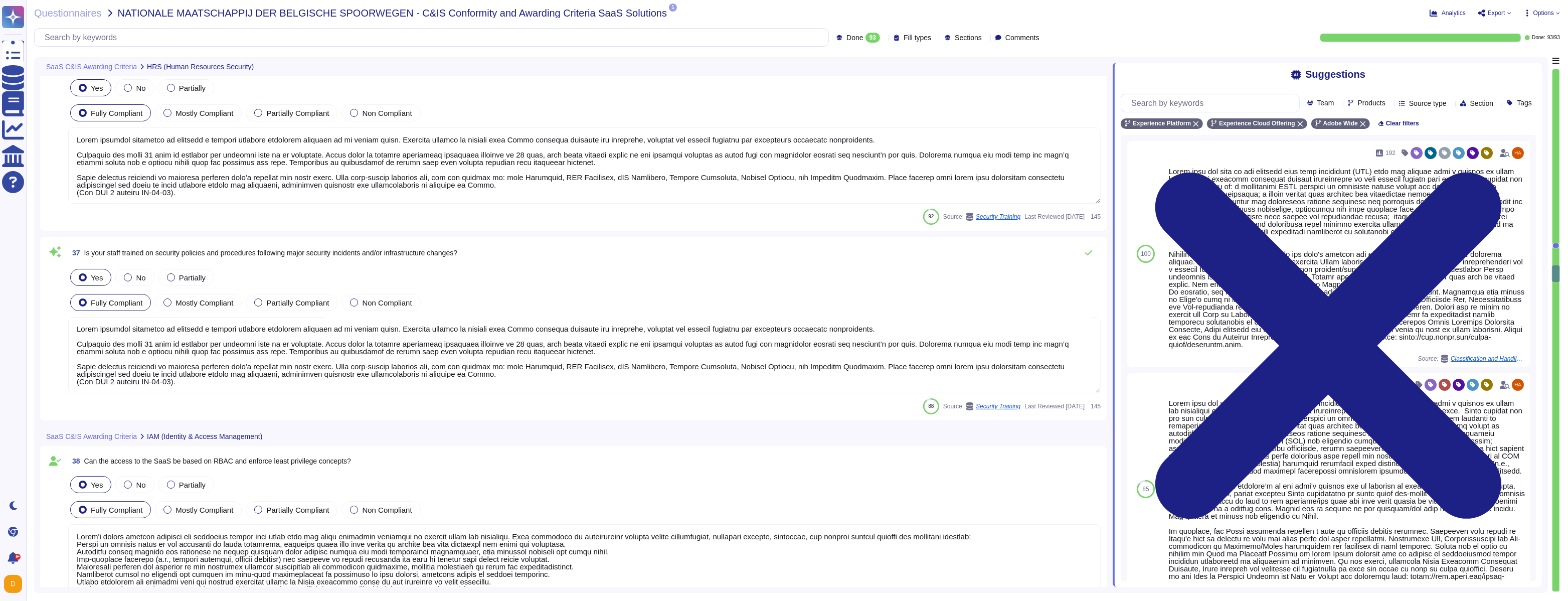
type textarea "Yes. Adobe offers personal two-factor authentication for Adobe IDs; and support…"
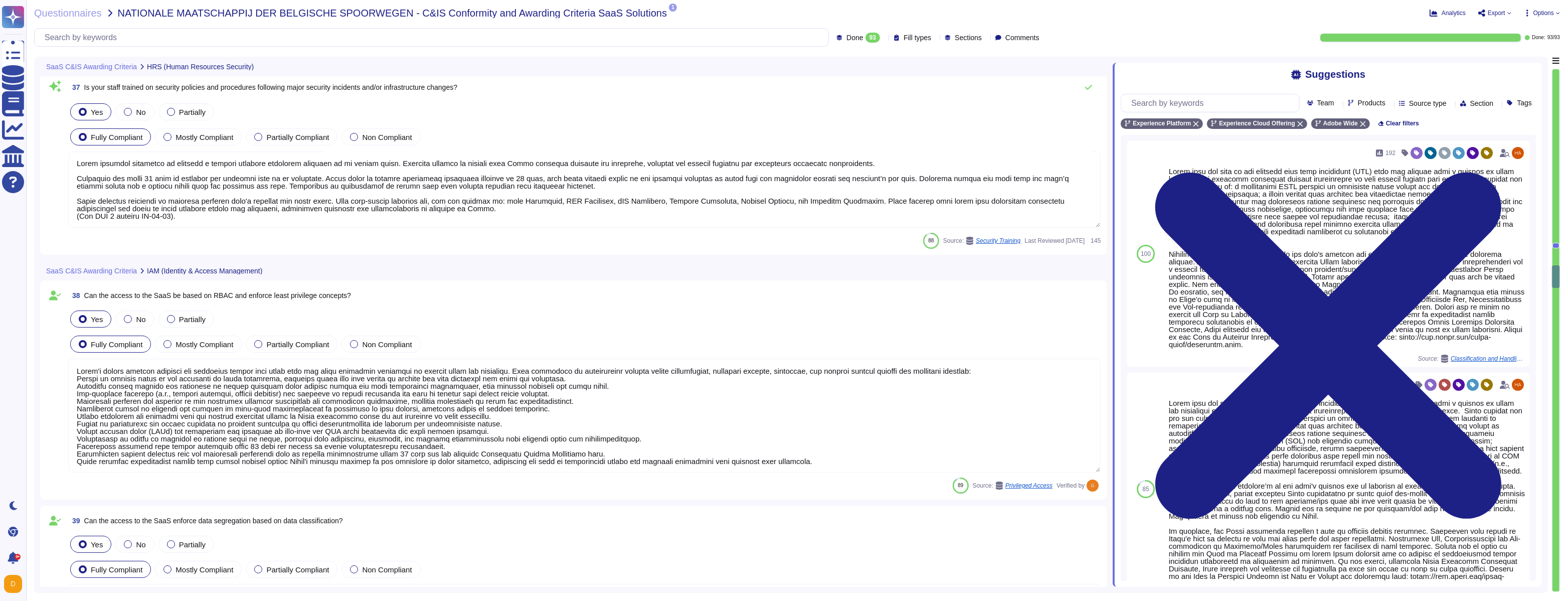
type textarea "Yes. [PERSON_NAME] 2.0 ."
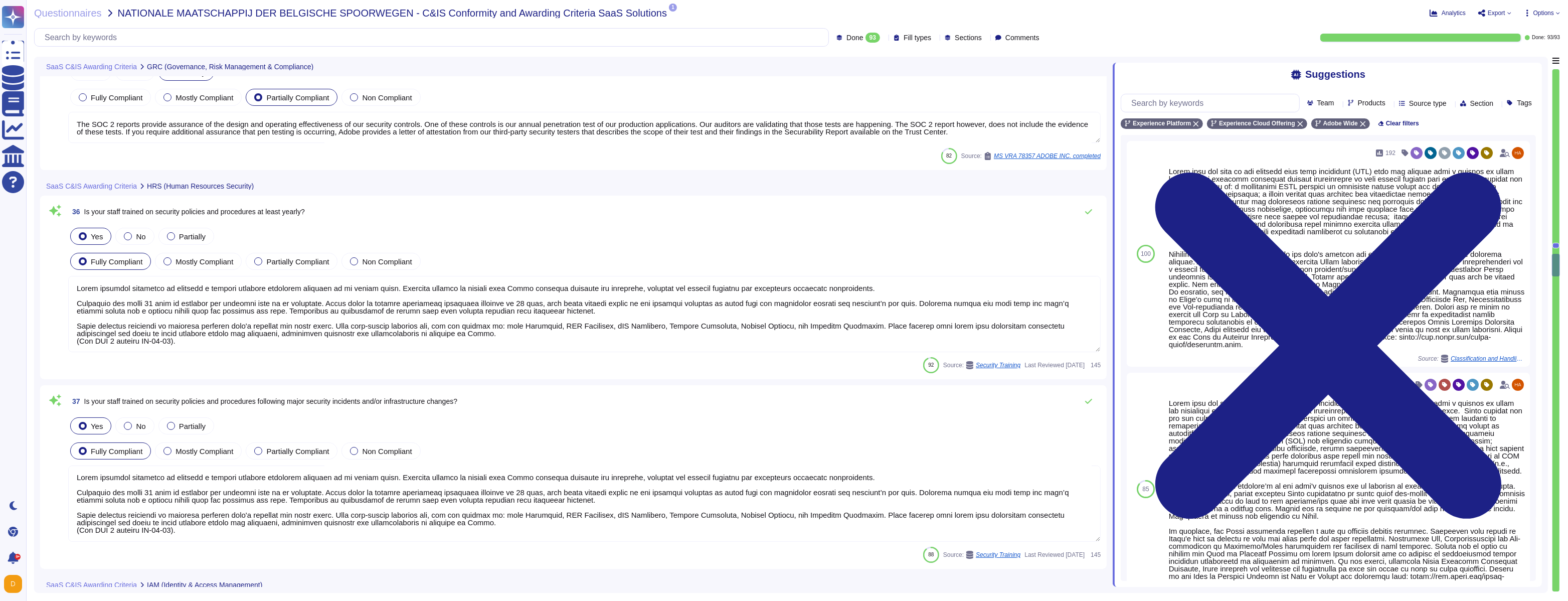
type textarea "To protect from the physical layer up, Adobe has implemented a foundational fra…"
type textarea "Adobe has an established Enterprise-wide Risk Management process used by manage…"
type textarea "The SOC 2 reports provide assurance of the design and operating effectiveness o…"
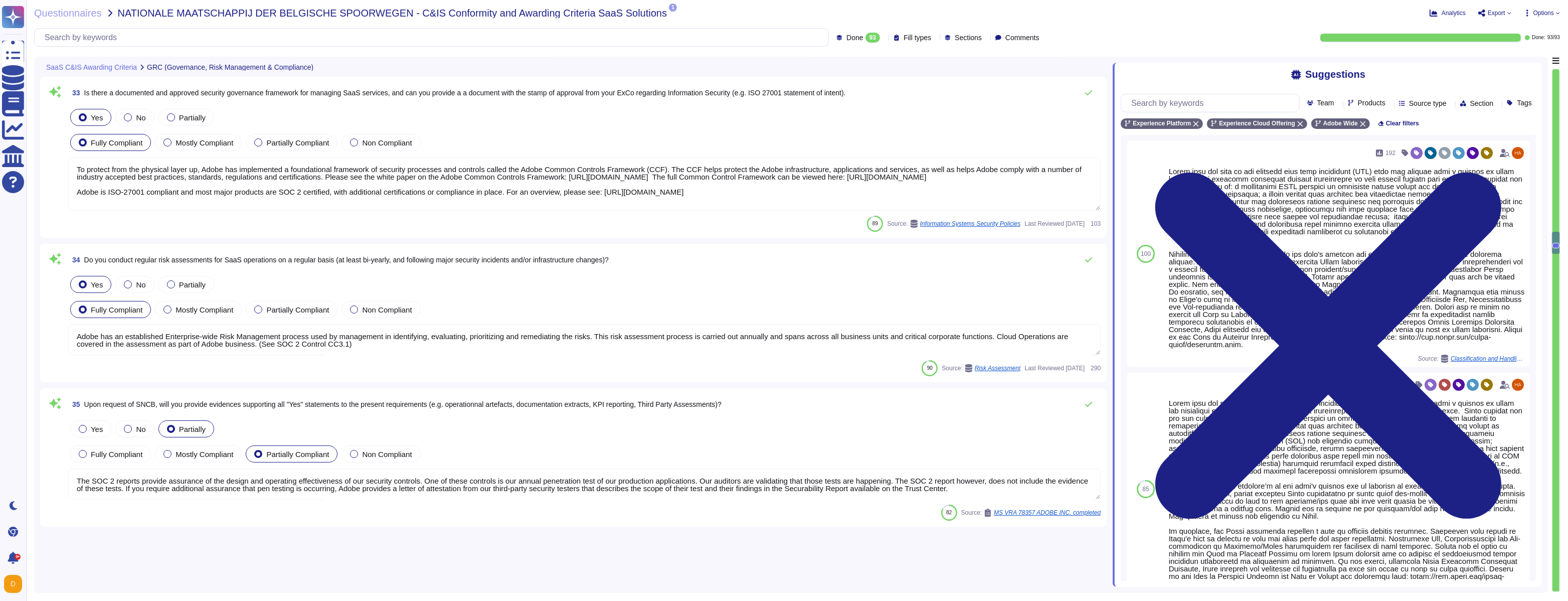
type textarea "You can find information about hosting locations for AEP products in the Securi…"
type textarea "There are two groups of Adobe employees who may require and are granted access …"
type textarea "Adobe Experience Cloud applications do not use customer data to train AI models…"
type textarea "Lorem ipsu dol sita co adi elitsedd eius temp incididunt (UTL) etdo mag aliquae…"
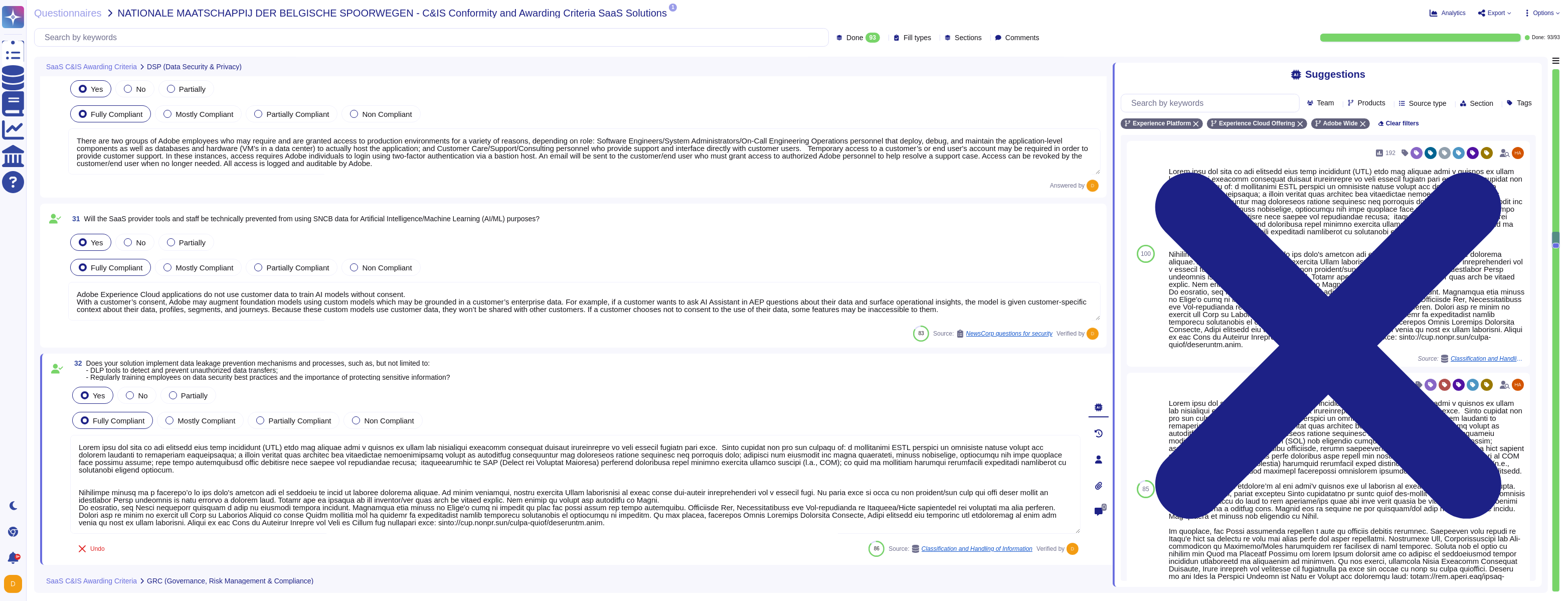
type textarea "You can find information about hosting locations for AEP products in the Securi…"
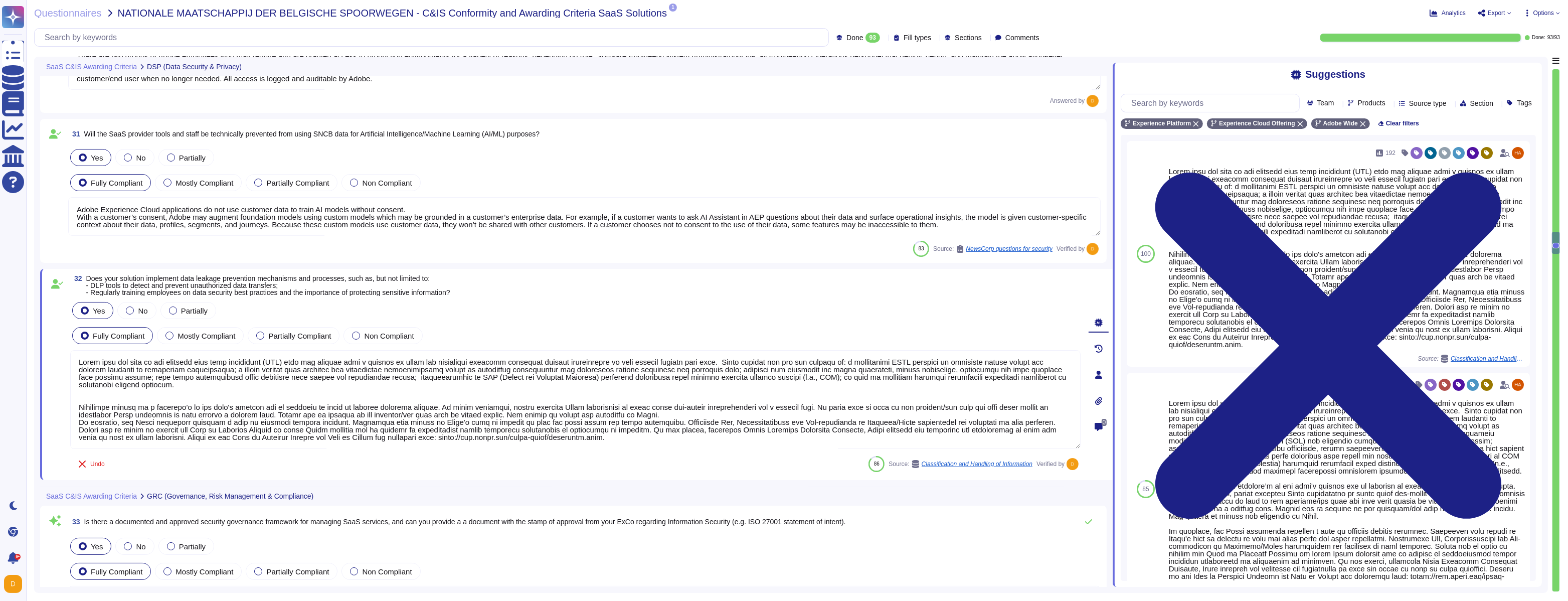
type textarea "The SOC 2 reports provide assurance of the design and operating effectiveness o…"
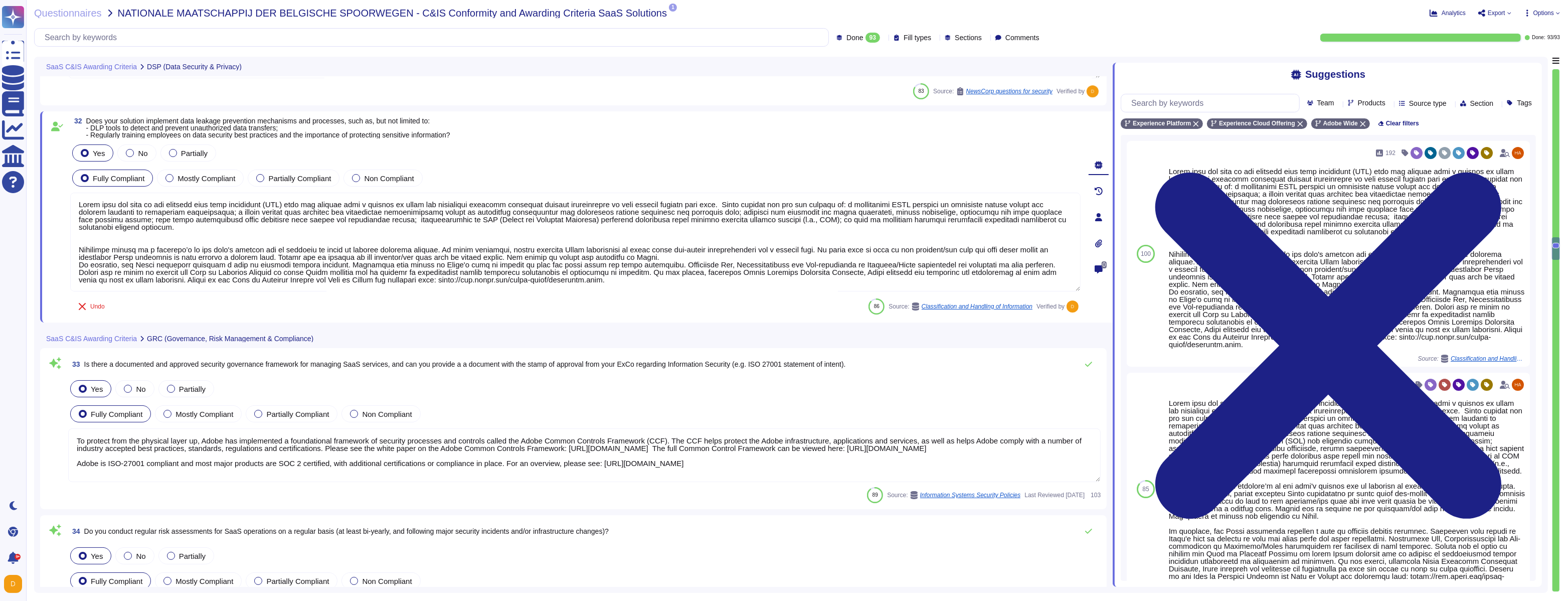
type textarea "Lorem ipsumdol sitametco ad elitsedd e tempori utlabore etdolorem aliquaen ad m…"
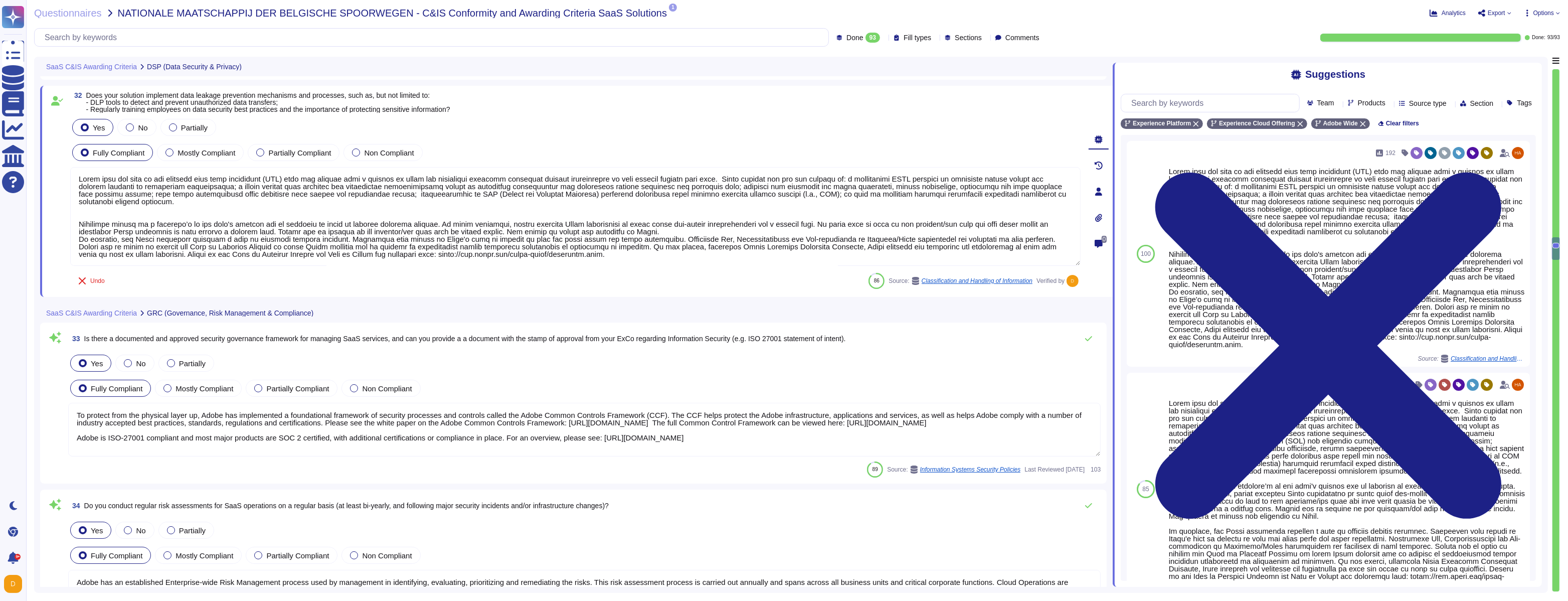
scroll to position [4903, 0]
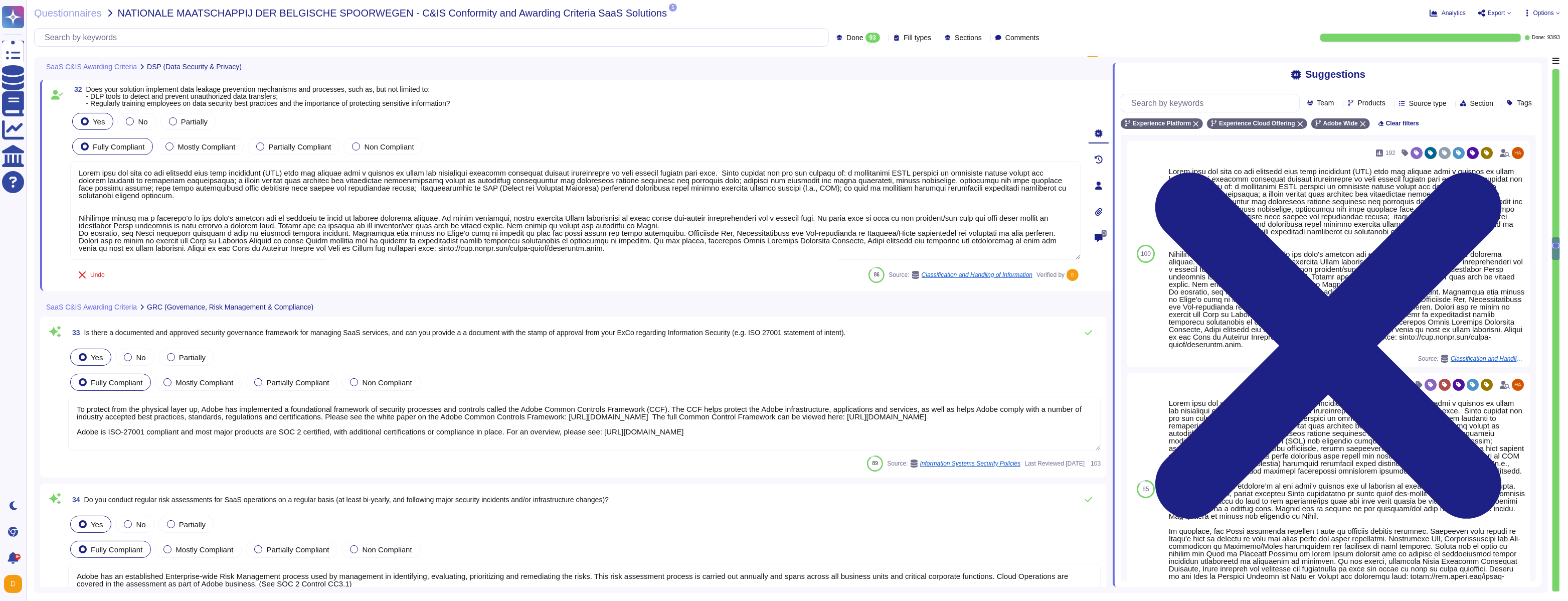
click at [394, 425] on textarea "To protect from the physical layer up, Adobe has implemented a foundational fra…" at bounding box center [584, 423] width 1032 height 54
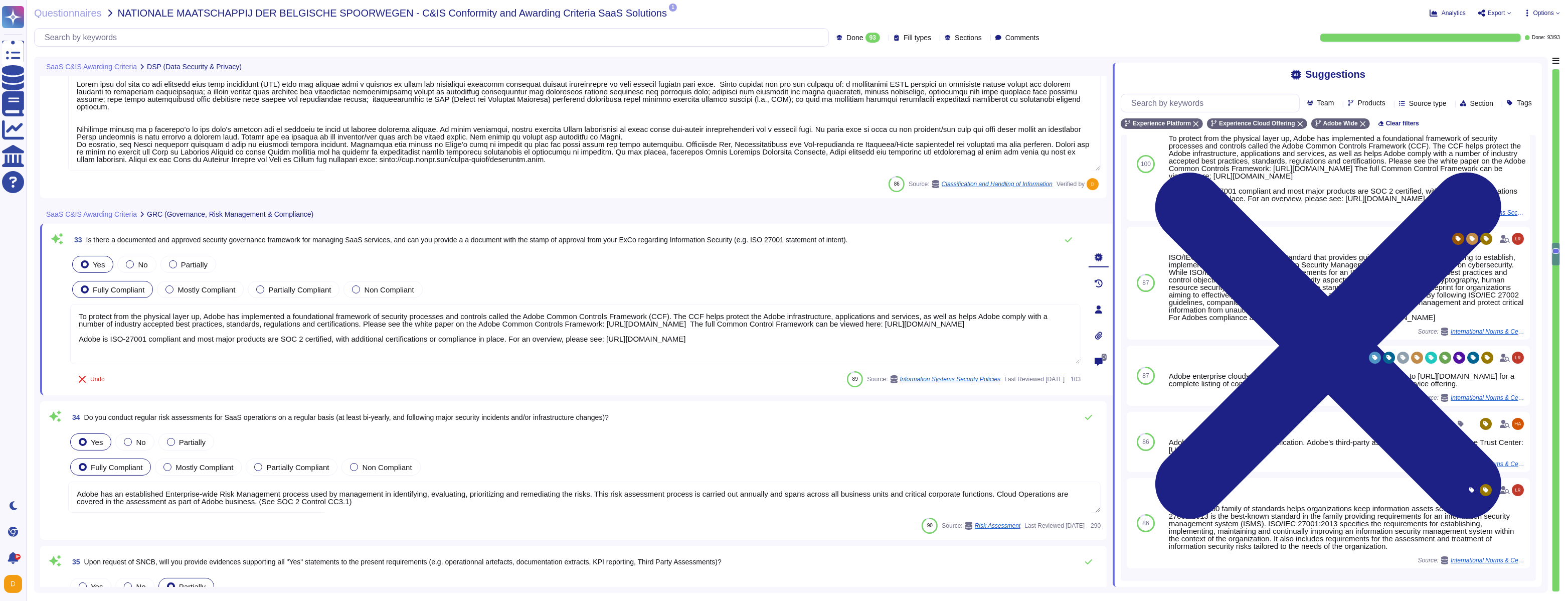
scroll to position [4992, 0]
click at [1071, 237] on icon at bounding box center [1068, 238] width 8 height 8
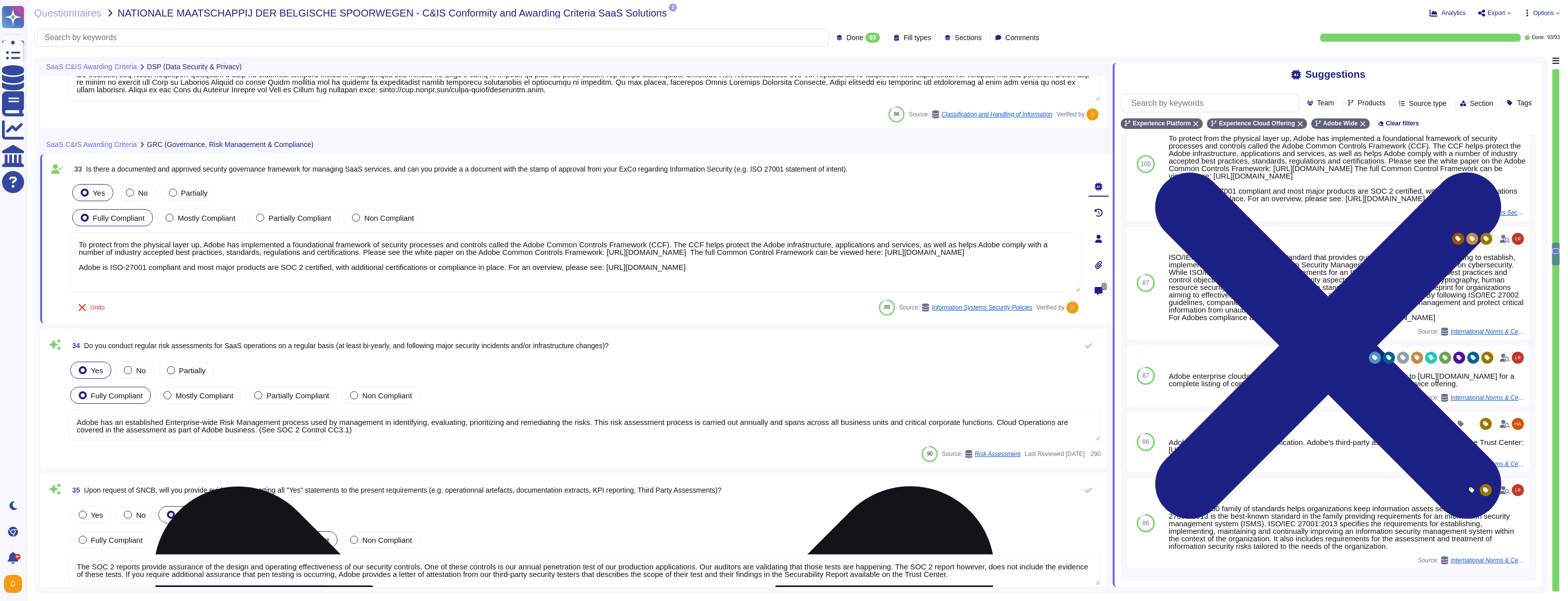
type textarea "Lorem ipsumdol sitametco ad elitsedd e tempori utlabore etdolorem aliquaen ad m…"
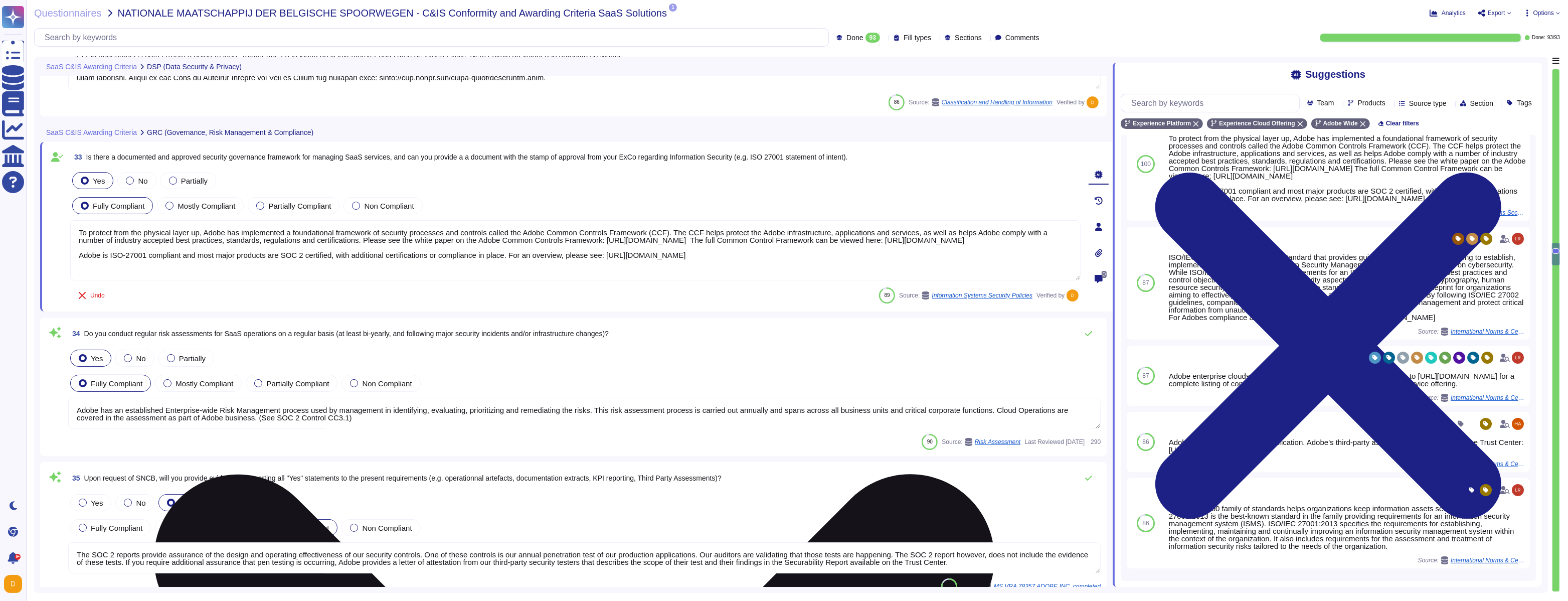
scroll to position [5066, 0]
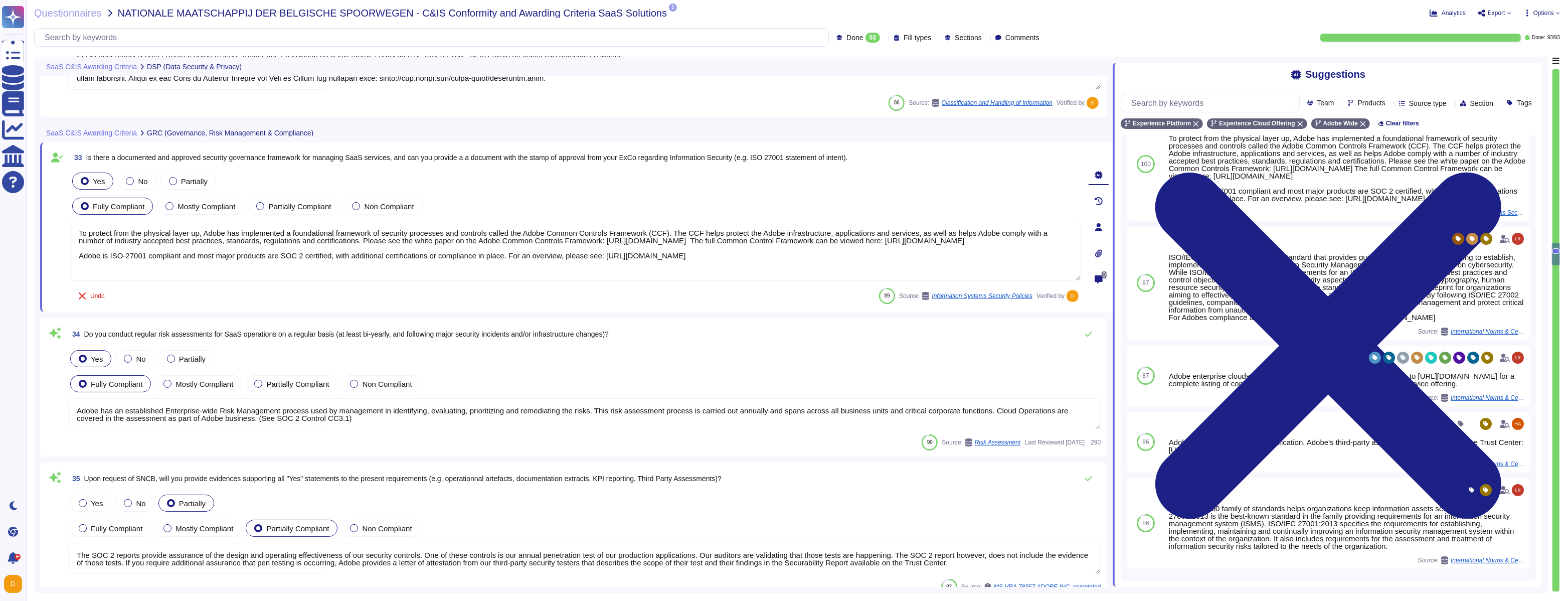
click at [779, 406] on textarea "Adobe has an established Enterprise-wide Risk Management process used by manage…" at bounding box center [584, 413] width 1032 height 31
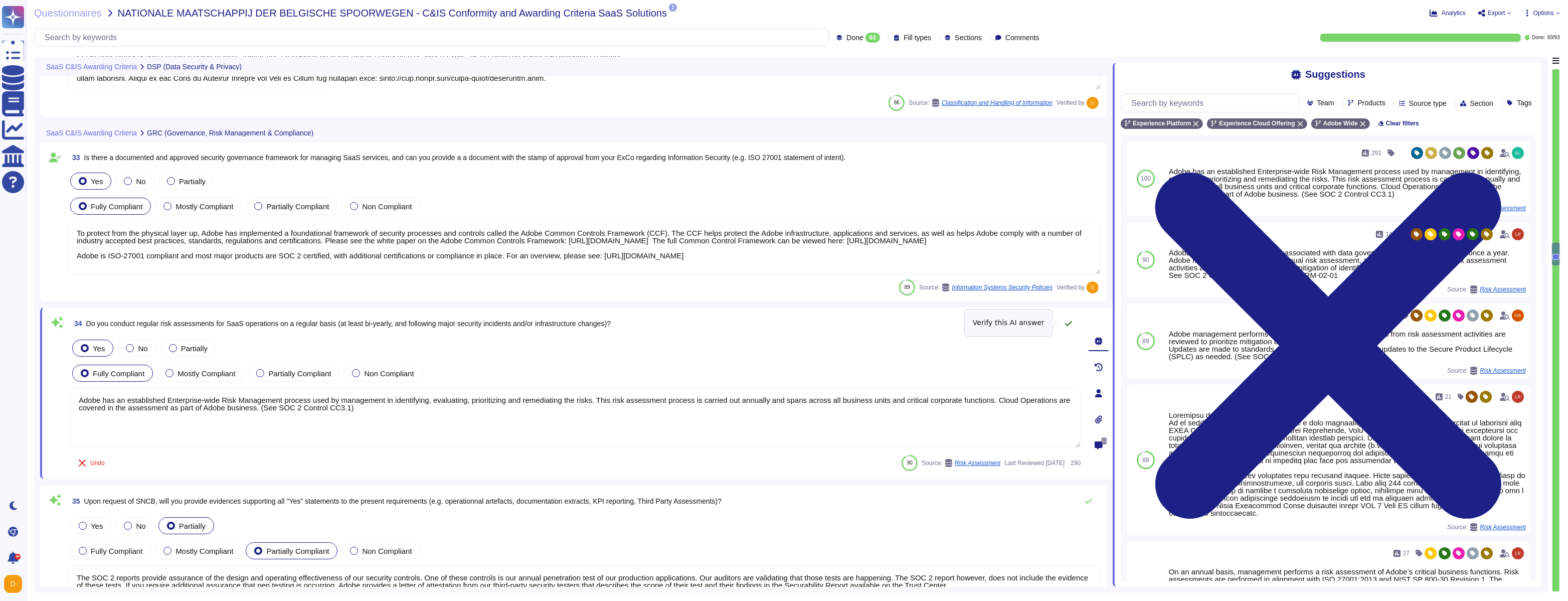
click at [1070, 324] on icon at bounding box center [1068, 324] width 8 height 8
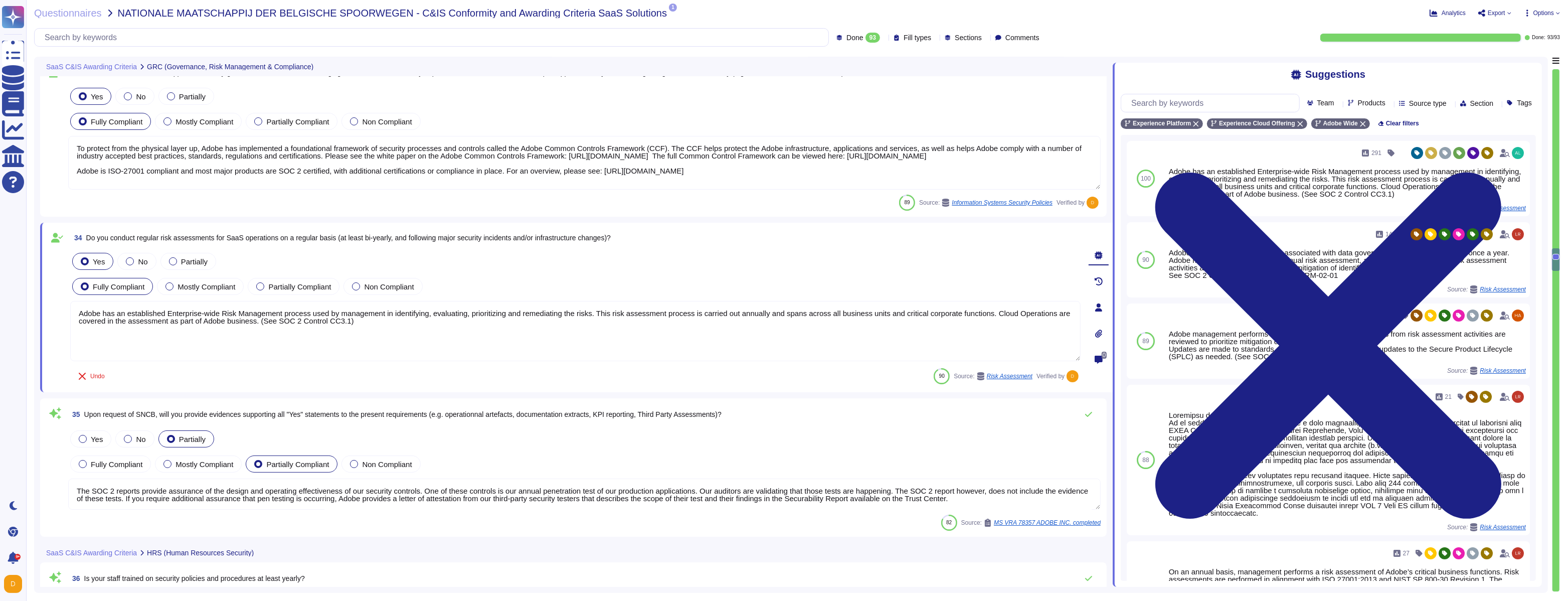
type textarea "Lorem ipsumdol sitametco ad elitsedd e tempori utlabore etdolorem aliquaen ad m…"
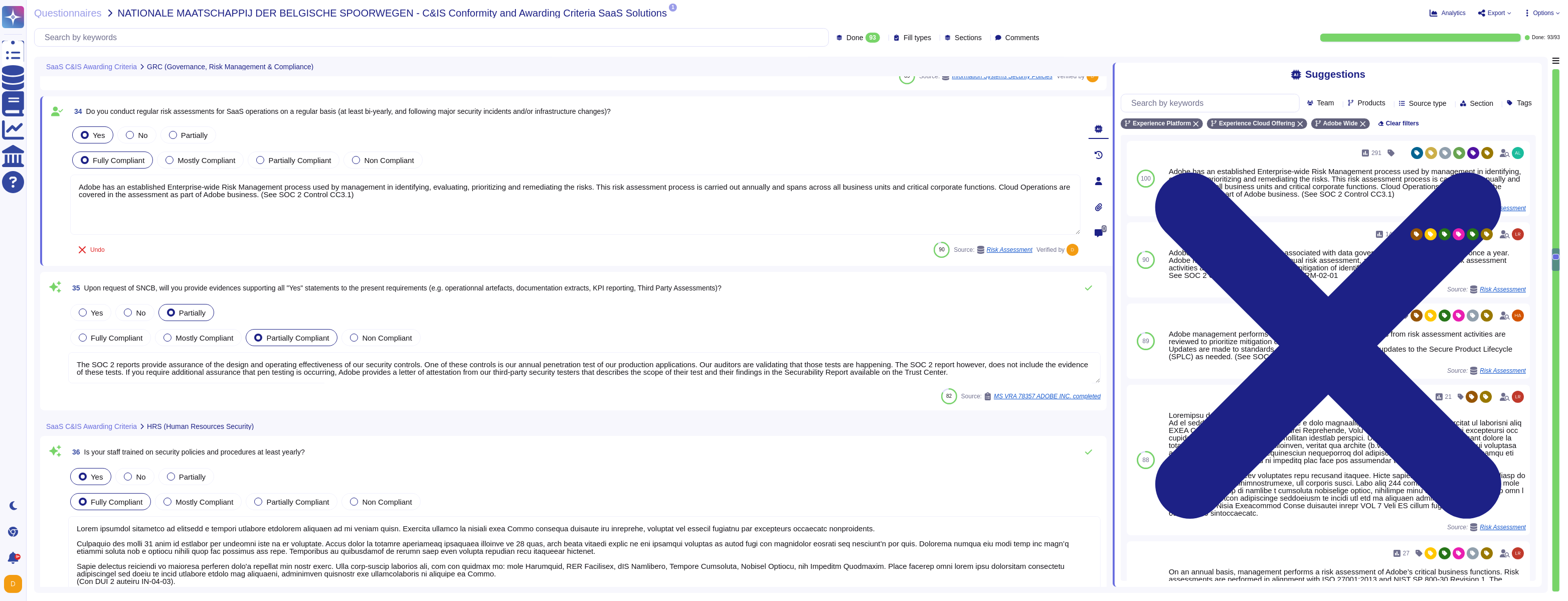
scroll to position [5263, 0]
click at [277, 371] on textarea "The SOC 2 reports provide assurance of the design and operating effectiveness o…" at bounding box center [584, 370] width 1032 height 31
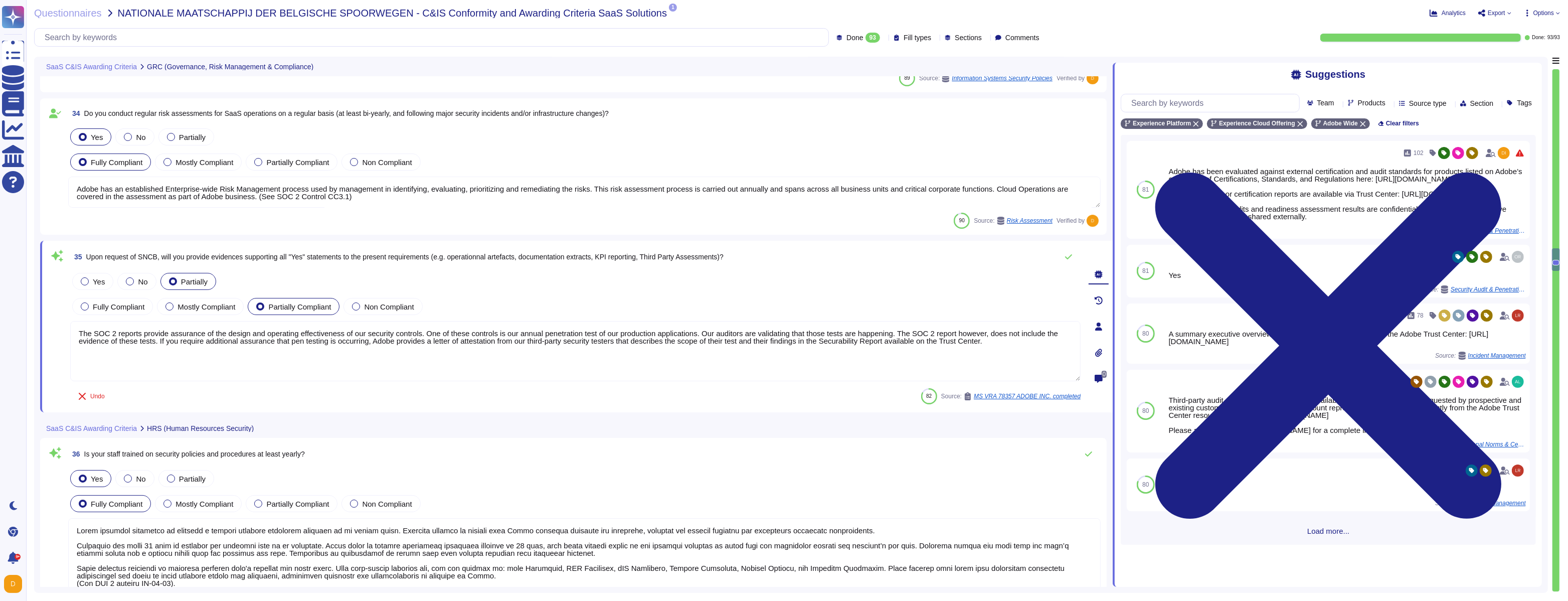
drag, startPoint x: 438, startPoint y: 333, endPoint x: 516, endPoint y: 370, distance: 86.3
click at [516, 370] on textarea "The SOC 2 reports provide assurance of the design and operating effectiveness o…" at bounding box center [575, 351] width 1011 height 60
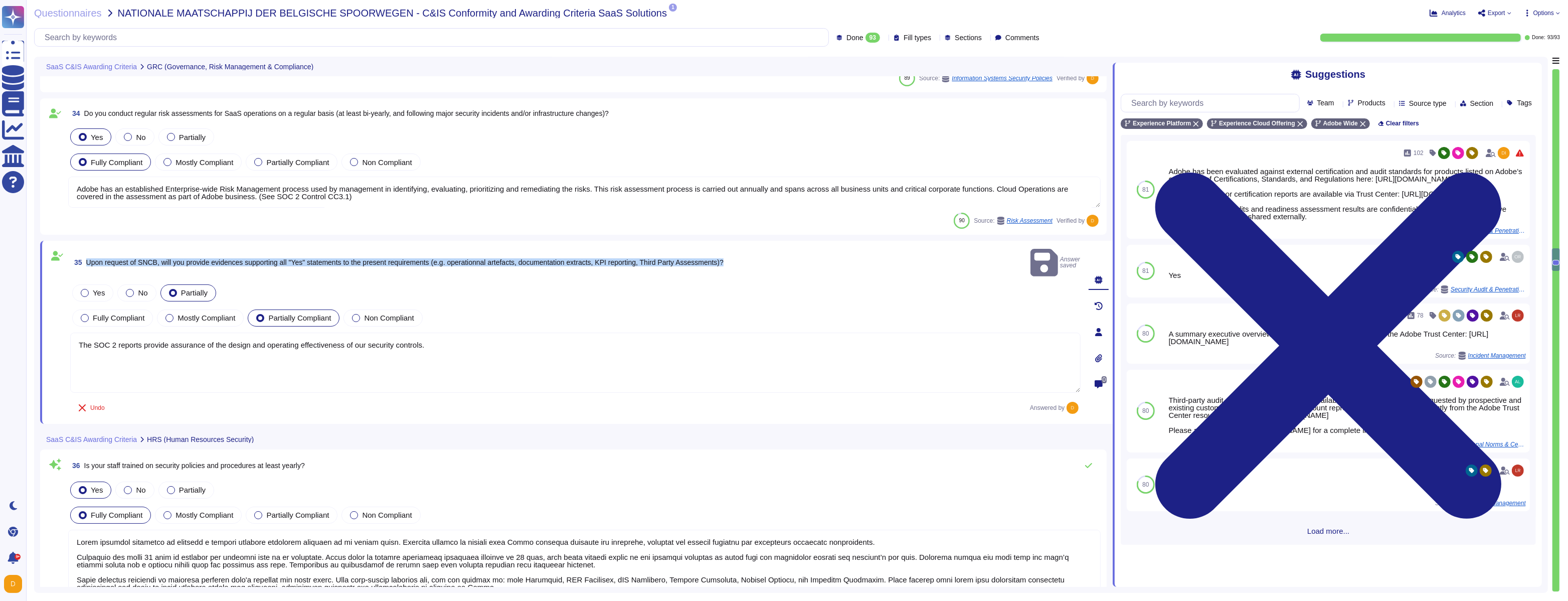
drag, startPoint x: 88, startPoint y: 256, endPoint x: 439, endPoint y: 259, distance: 351.0
click at [439, 259] on span "35 Upon request of SNCB, will you provide evidences supporting all "Yes" statem…" at bounding box center [397, 262] width 653 height 18
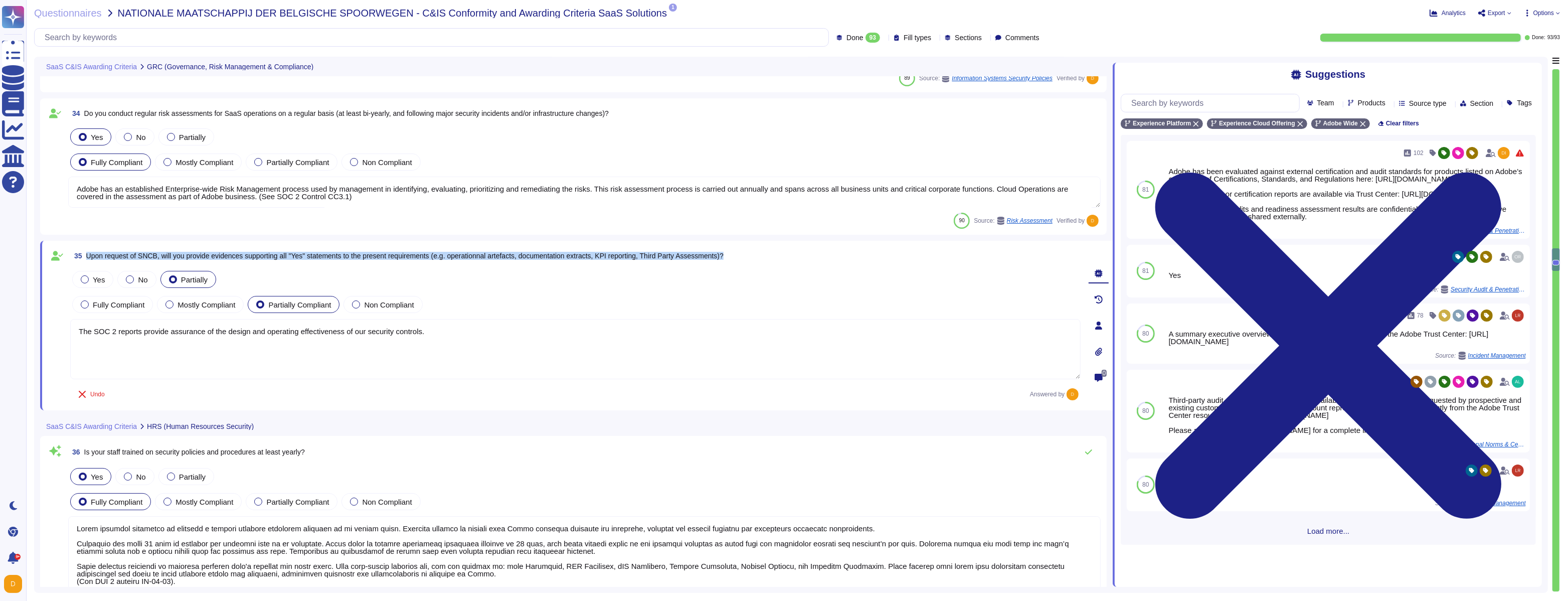
copy span "Upon request of SNCB, will you provide evidences supporting all "Yes" statement…"
click at [631, 324] on textarea "The SOC 2 reports provide assurance of the design and operating effectiveness o…" at bounding box center [575, 349] width 1011 height 60
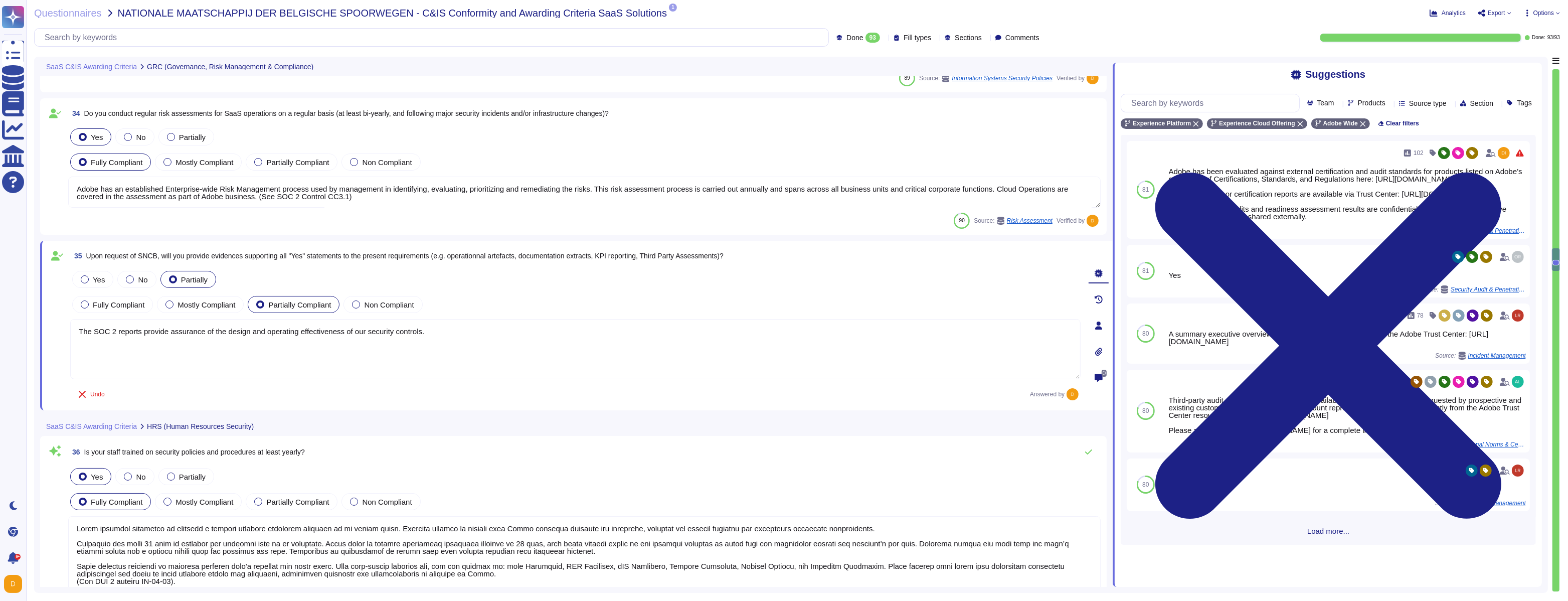
click at [631, 324] on textarea "The SOC 2 reports provide assurance of the design and operating effectiveness o…" at bounding box center [575, 349] width 1011 height 60
click at [869, 341] on textarea "The SOC 2 reports provide assurance of the design and operating effectiveness o…" at bounding box center [575, 349] width 1011 height 60
click at [1500, 418] on button "Use" at bounding box center [1510, 410] width 23 height 14
type textarea "The SOC 2 reports provide assurance of the design and operating effectiveness o…"
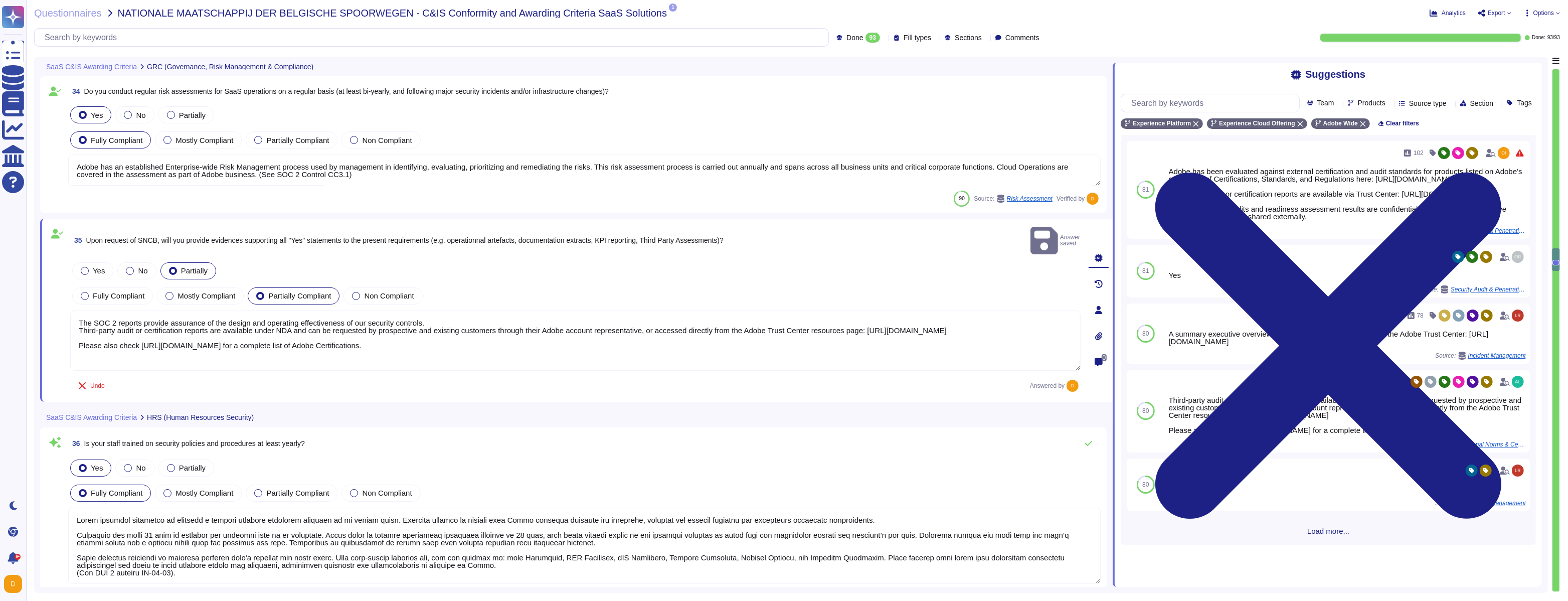
type textarea "Adobe's access control policies and standards ensure that users have the least …"
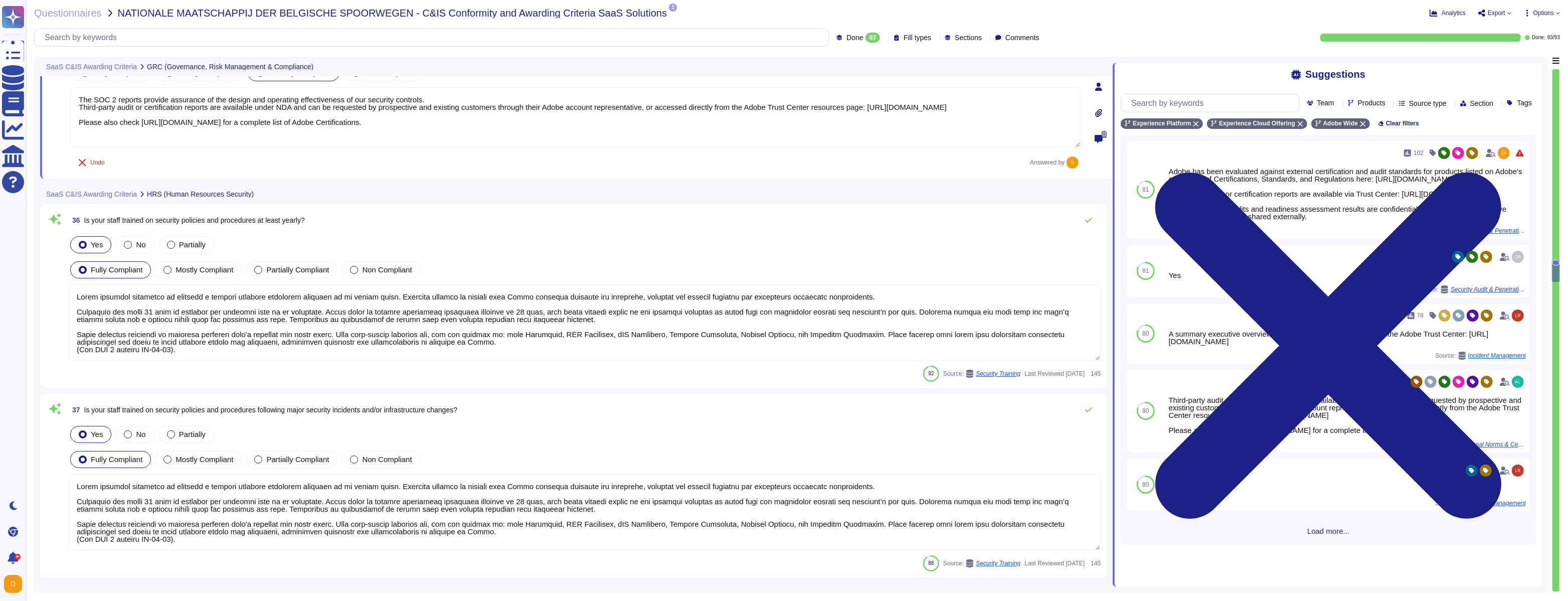
type textarea "We offer granular access control."
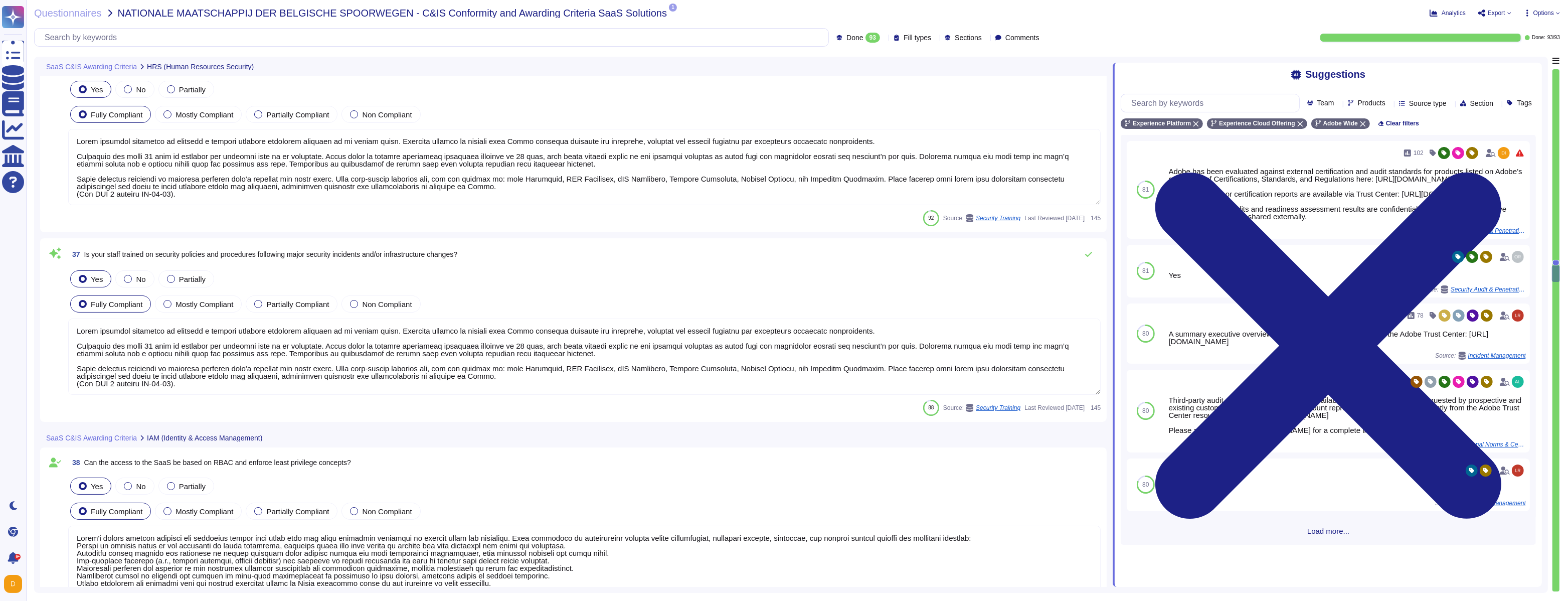
type textarea "Yes. Adobe offers personal two-factor authentication for Adobe IDs; and support…"
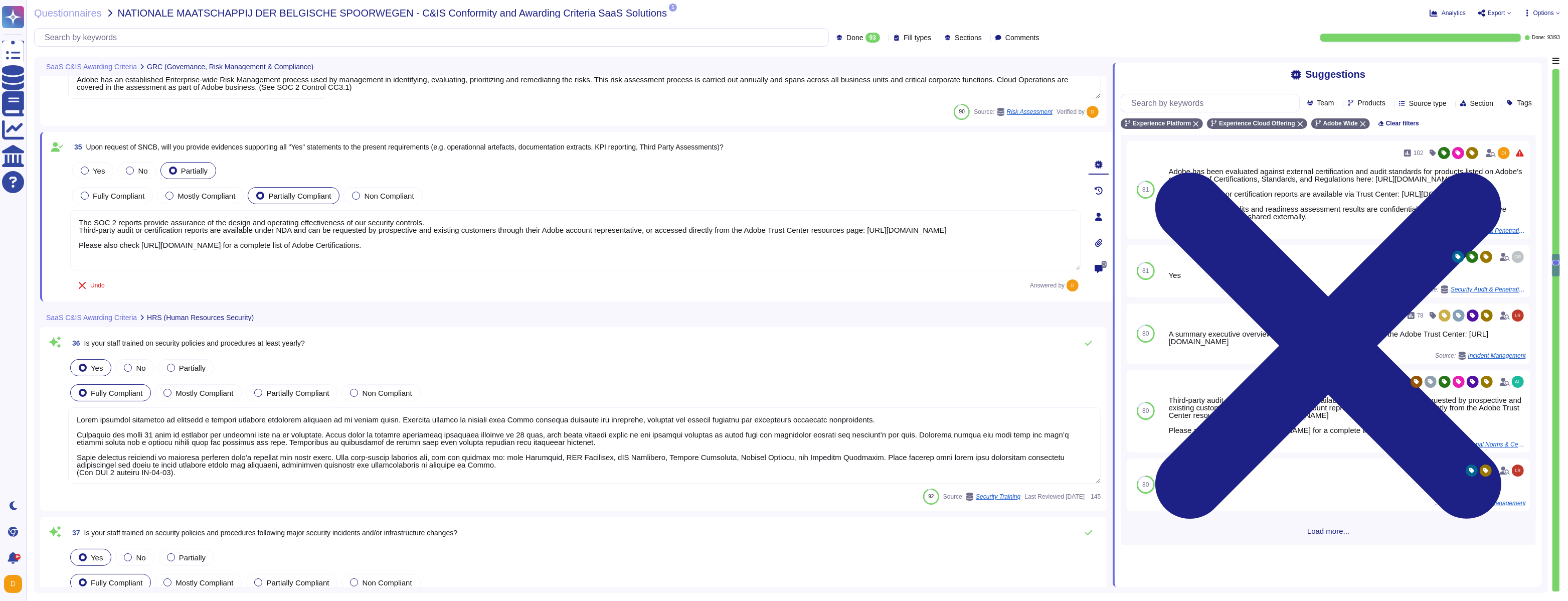
scroll to position [5371, 0]
click at [295, 432] on textarea at bounding box center [584, 446] width 1032 height 76
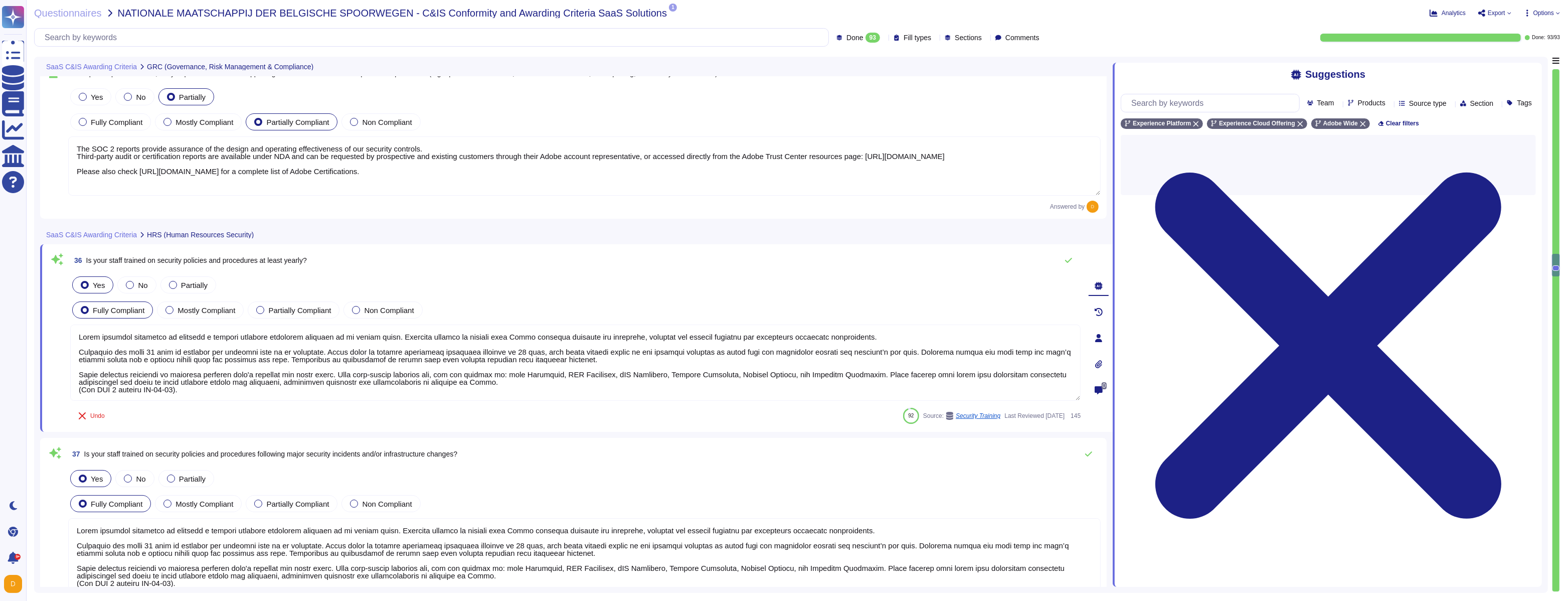
scroll to position [5467, 0]
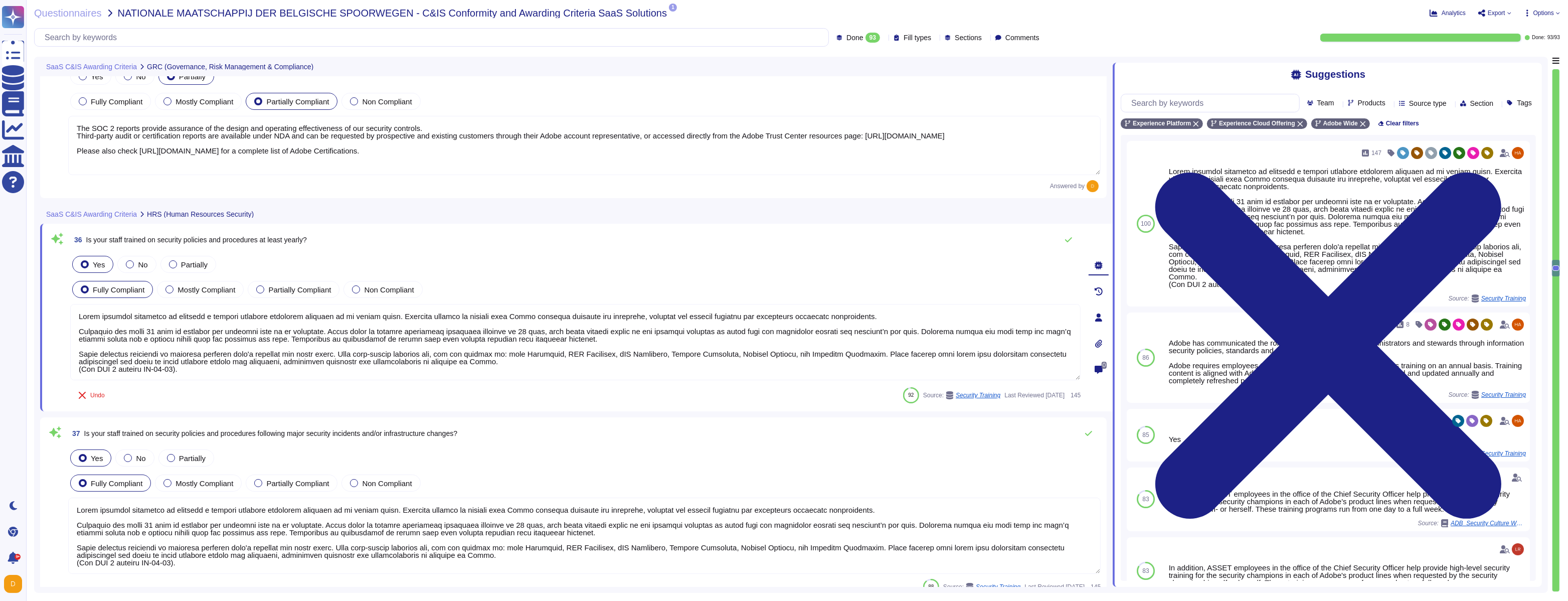
click at [293, 432] on span "Is your staff trained on security policies and procedures following major secur…" at bounding box center [271, 433] width 373 height 8
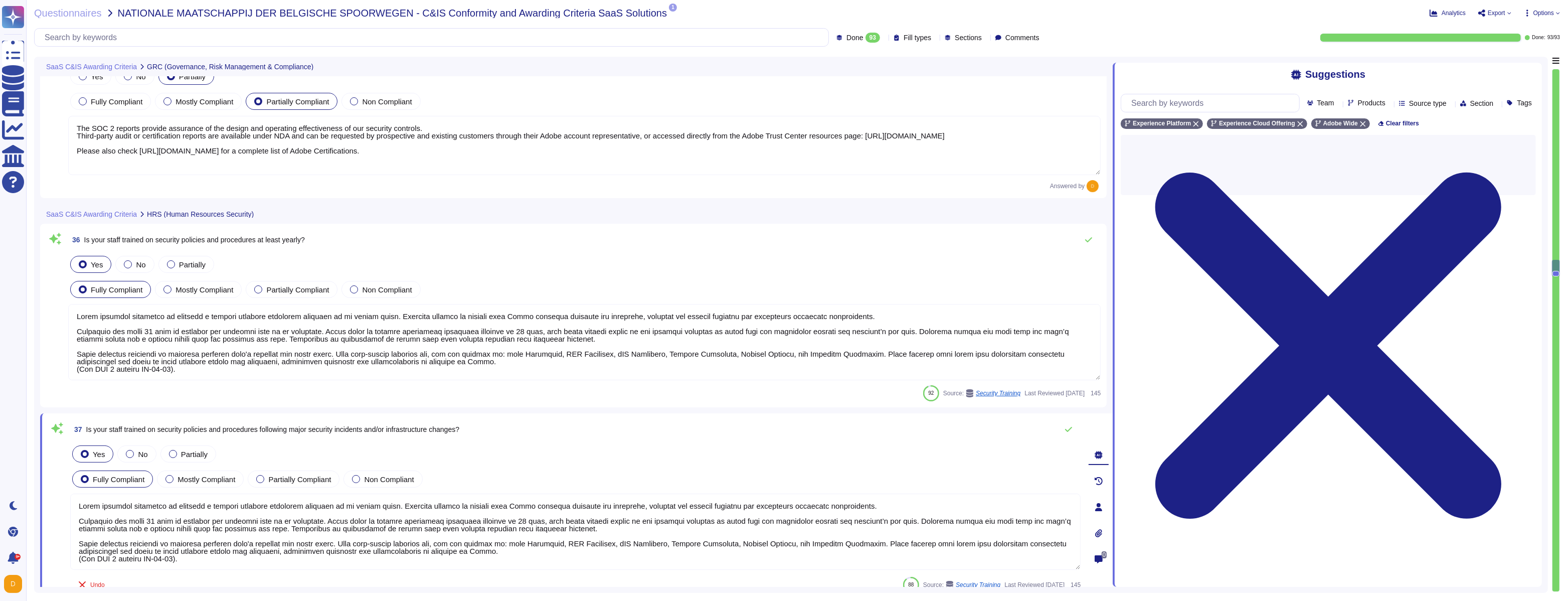
click at [293, 432] on span "37 Is your staff trained on security policies and procedures following major se…" at bounding box center [264, 429] width 389 height 18
copy div "Is your staff trained on security policies and procedures following major secur…"
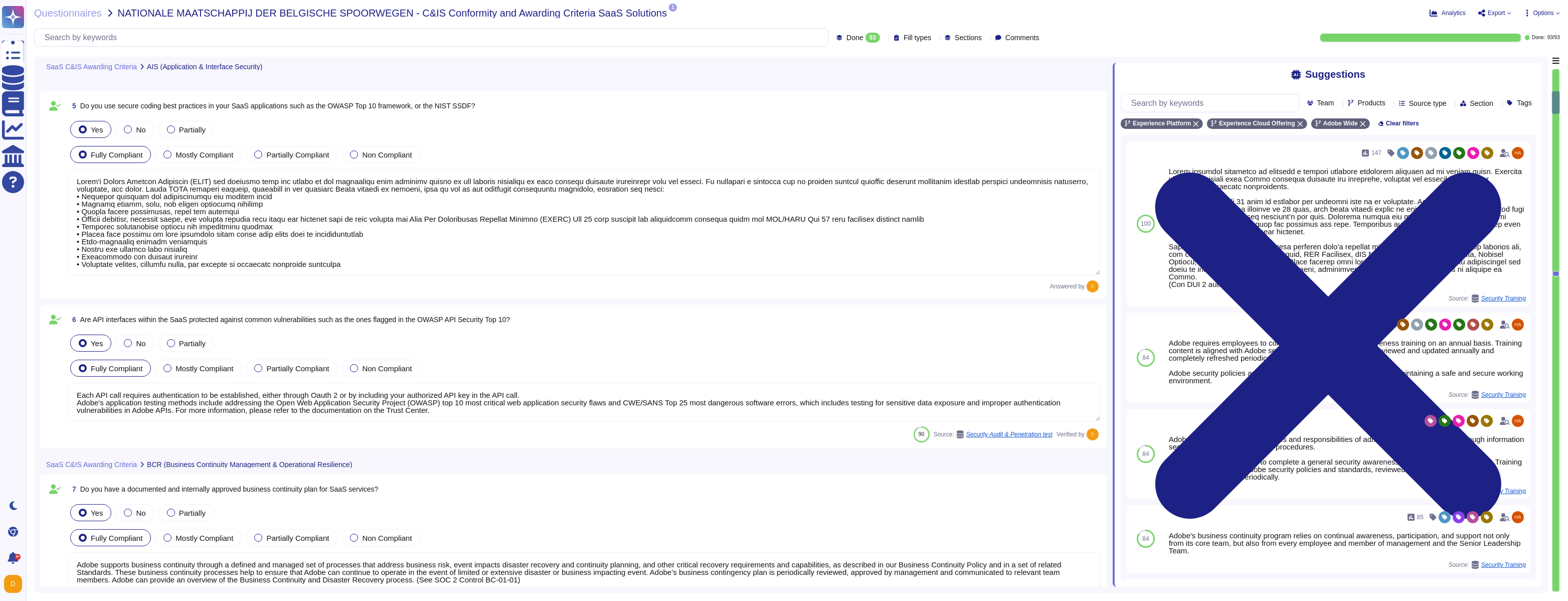
scroll to position [0, 0]
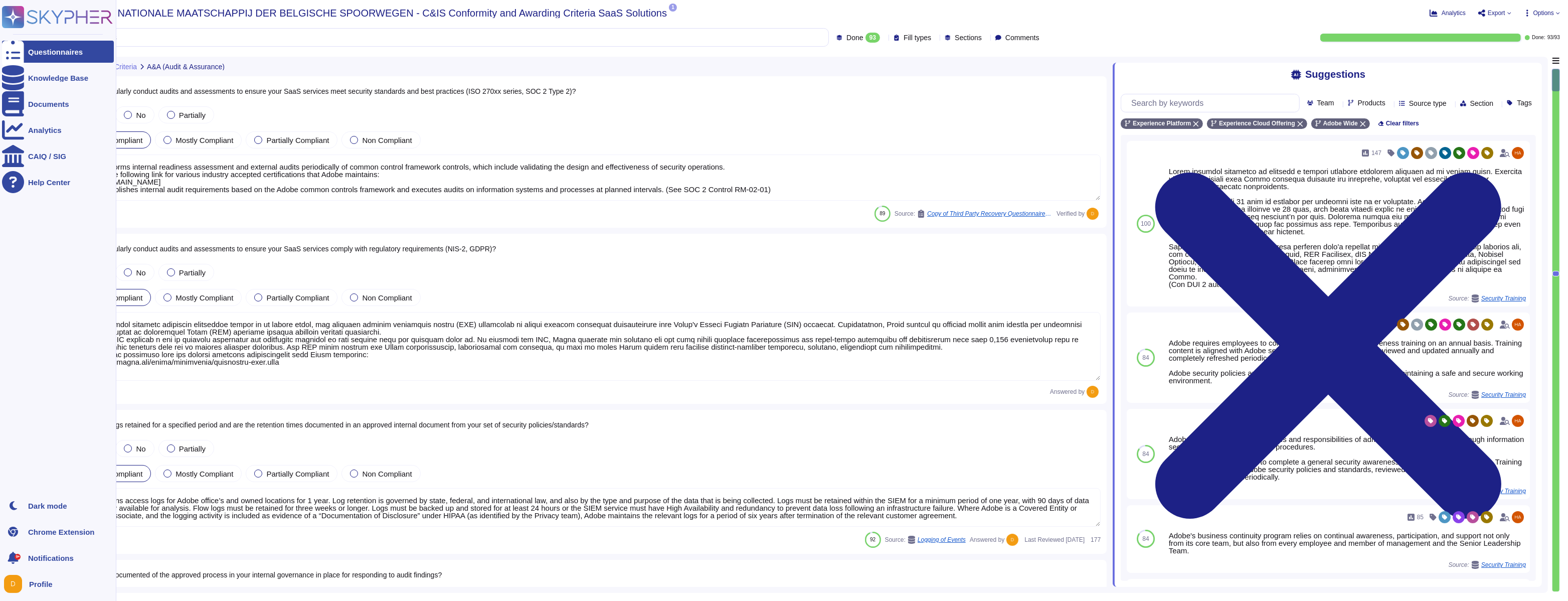
click at [15, 22] on rect at bounding box center [13, 17] width 22 height 22
